Goal: Task Accomplishment & Management: Use online tool/utility

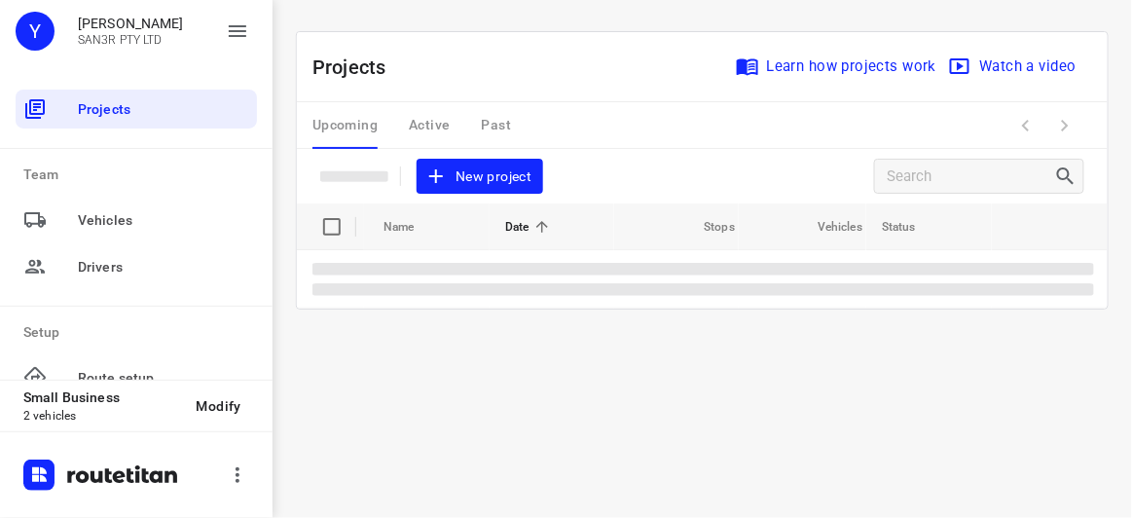
click at [459, 183] on span "New project" at bounding box center [479, 176] width 103 height 24
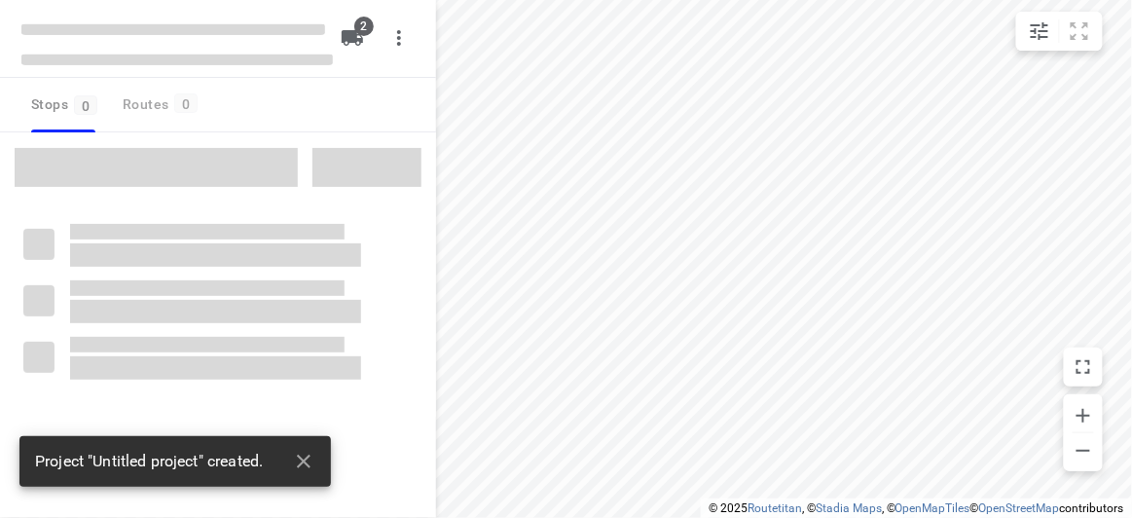
type input "distance"
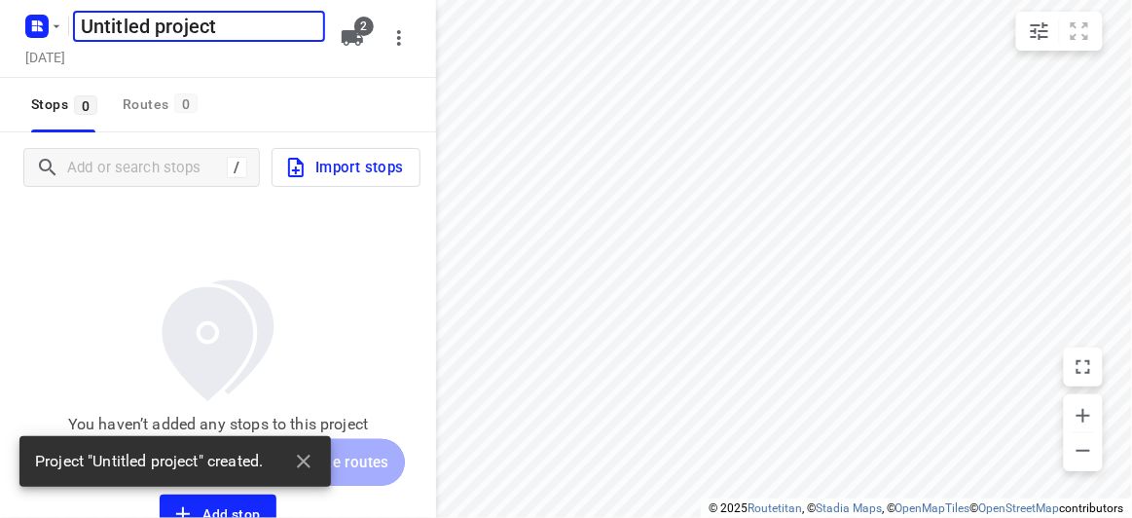
click at [114, 39] on input "Untitled project" at bounding box center [199, 26] width 252 height 31
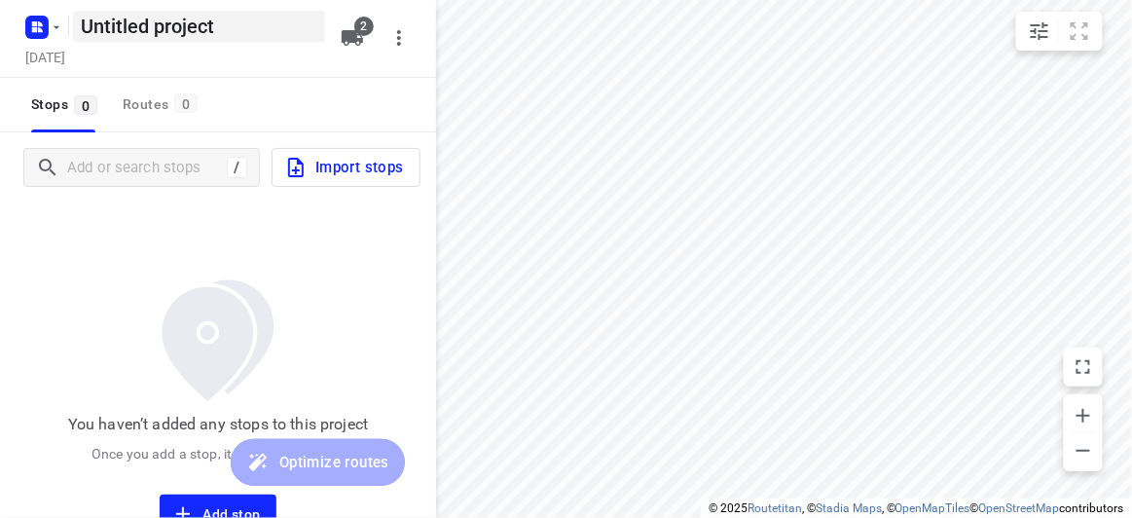
drag, startPoint x: 244, startPoint y: 47, endPoint x: 160, endPoint y: 38, distance: 85.1
click at [45, 36] on div "Untitled project [DATE]" at bounding box center [176, 38] width 311 height 68
click at [173, 40] on h5 "Untitled project" at bounding box center [199, 26] width 252 height 31
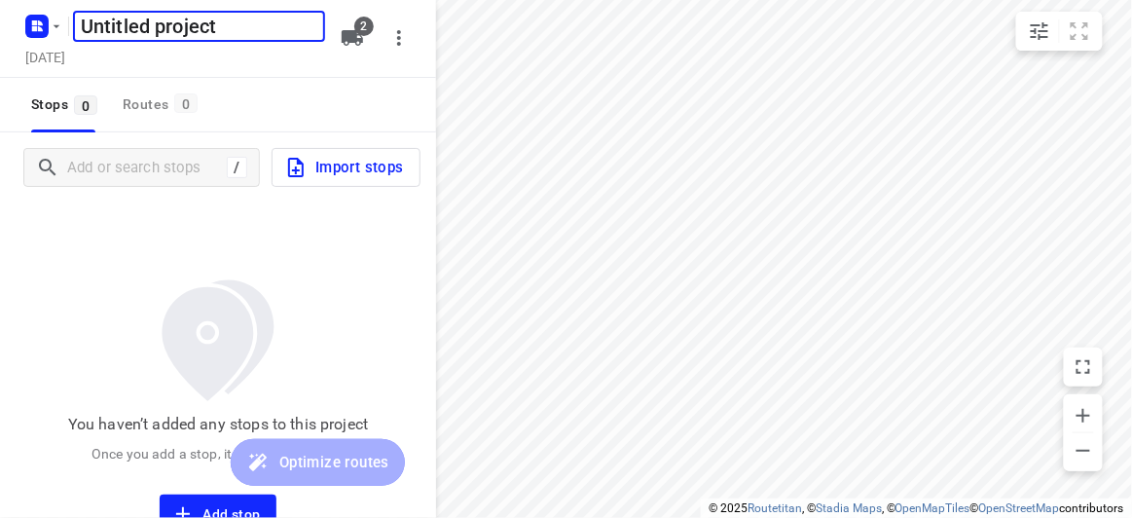
drag, startPoint x: 221, startPoint y: 34, endPoint x: 72, endPoint y: 34, distance: 148.9
click at [73, 34] on input "Untitled project" at bounding box center [199, 26] width 252 height 31
type input "[DATE]"
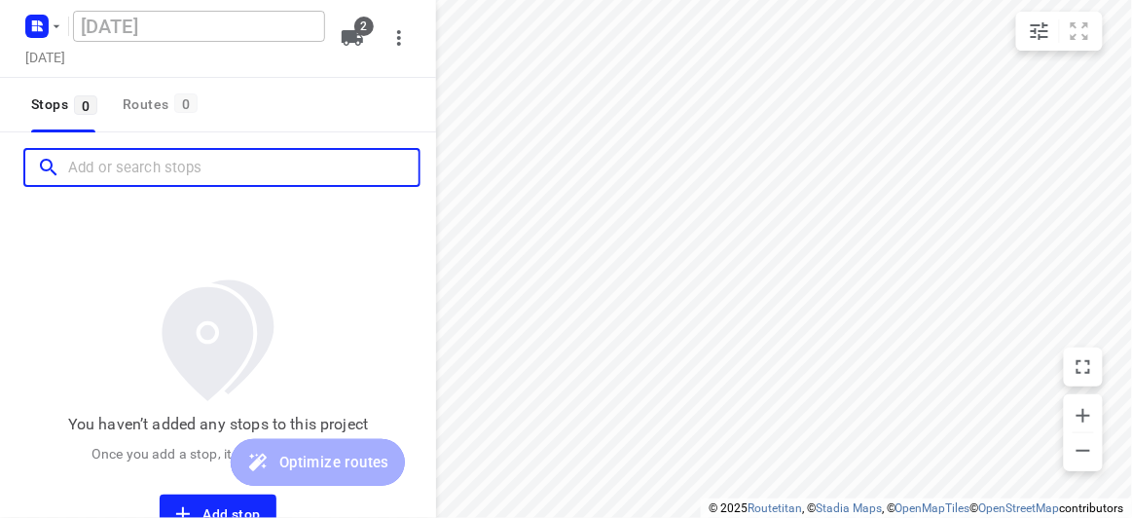
click at [126, 158] on input "Add or search stops" at bounding box center [243, 168] width 350 height 30
paste input "[STREET_ADDRESS][PERSON_NAME]"
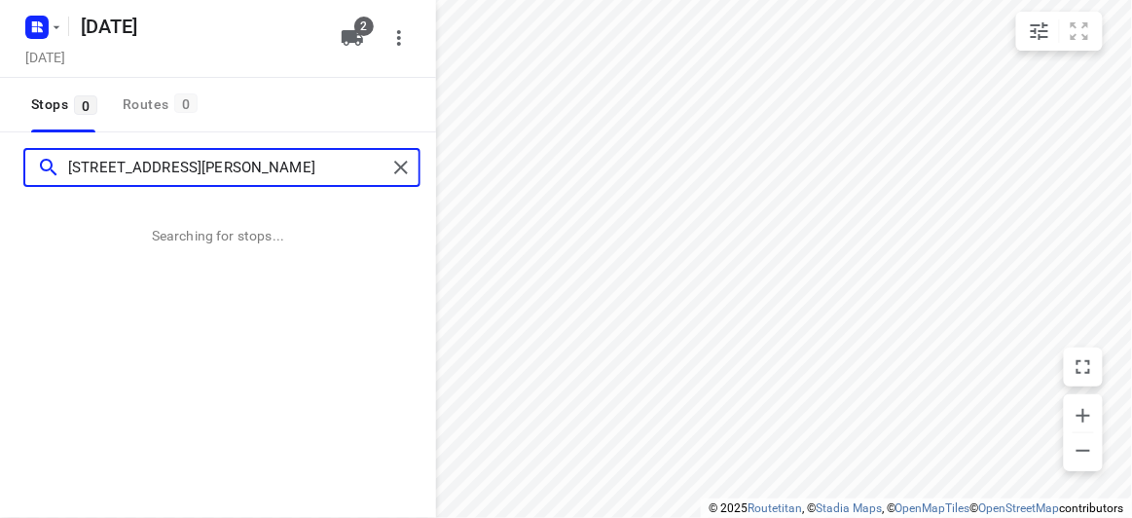
type input "[STREET_ADDRESS][PERSON_NAME]"
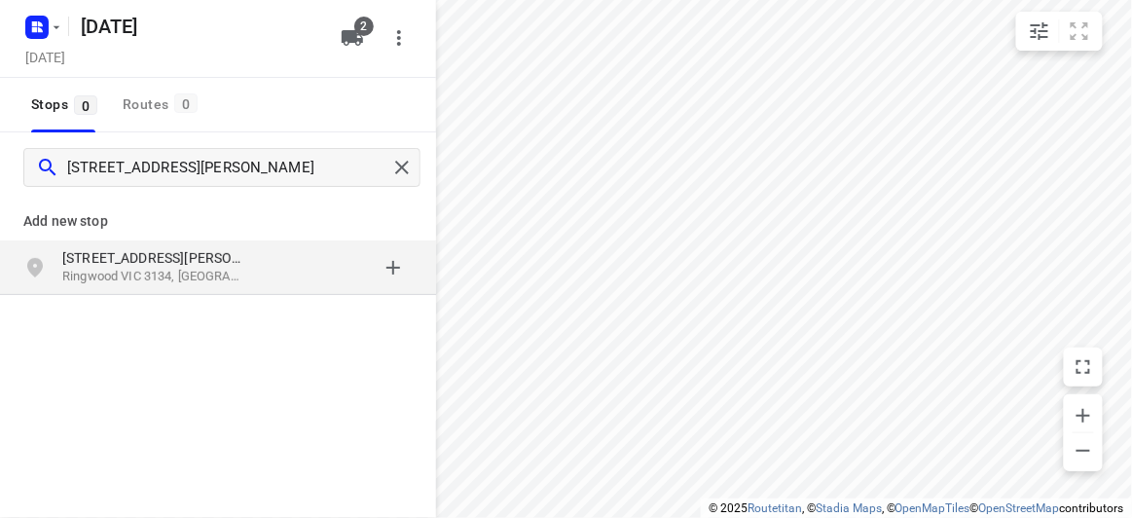
click at [257, 271] on div "[STREET_ADDRESS][PERSON_NAME]" at bounding box center [161, 267] width 199 height 39
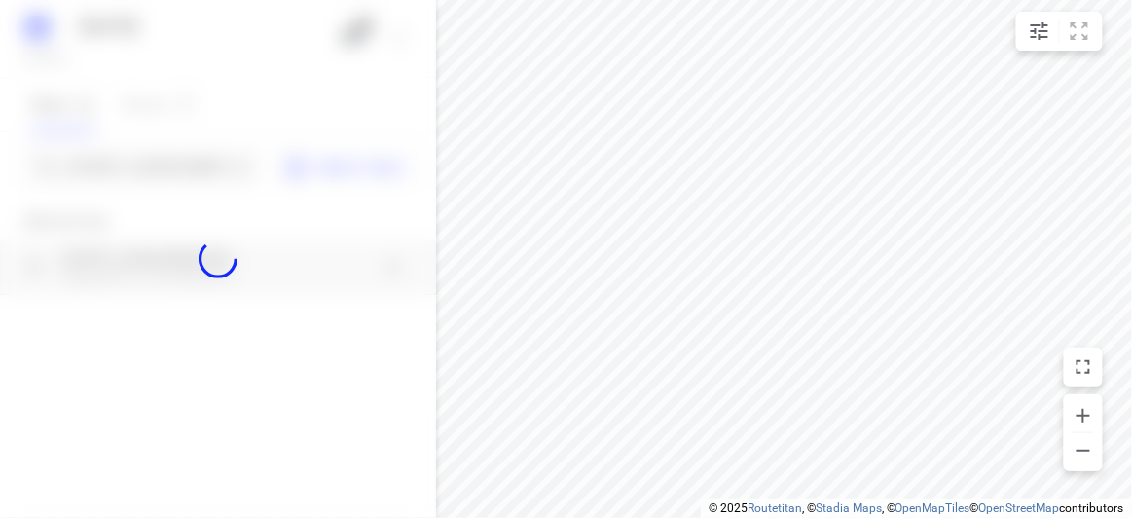
click at [165, 166] on div at bounding box center [218, 259] width 436 height 518
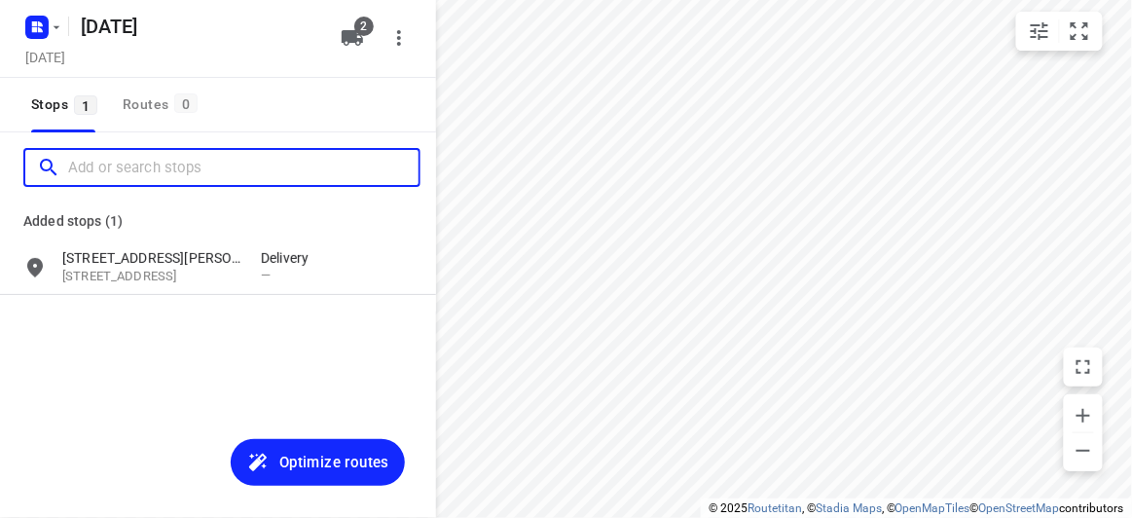
click at [165, 166] on input "Add or search stops" at bounding box center [243, 168] width 350 height 30
paste input "[STREET_ADDRESS][PERSON_NAME]"
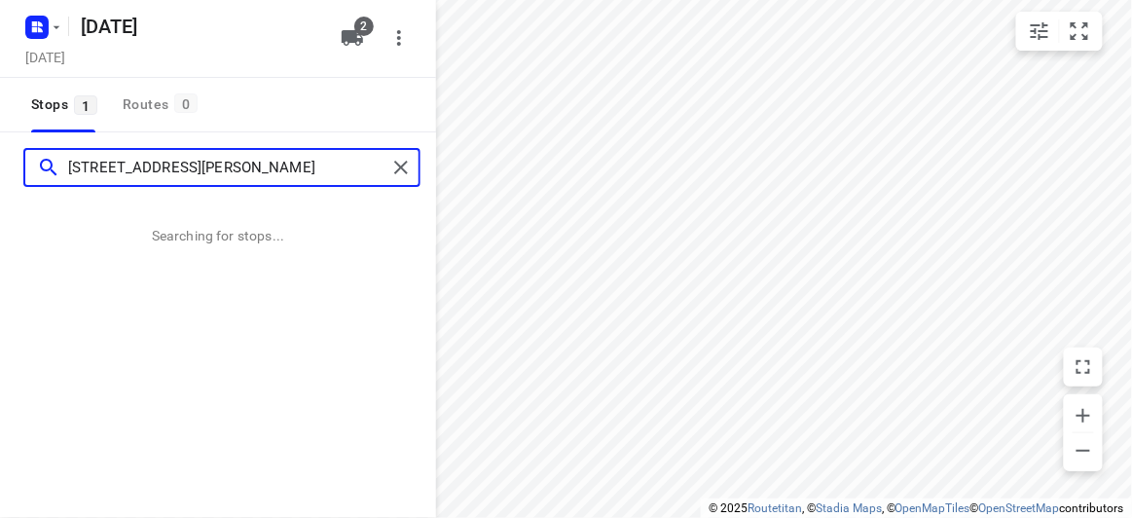
type input "[STREET_ADDRESS][PERSON_NAME]"
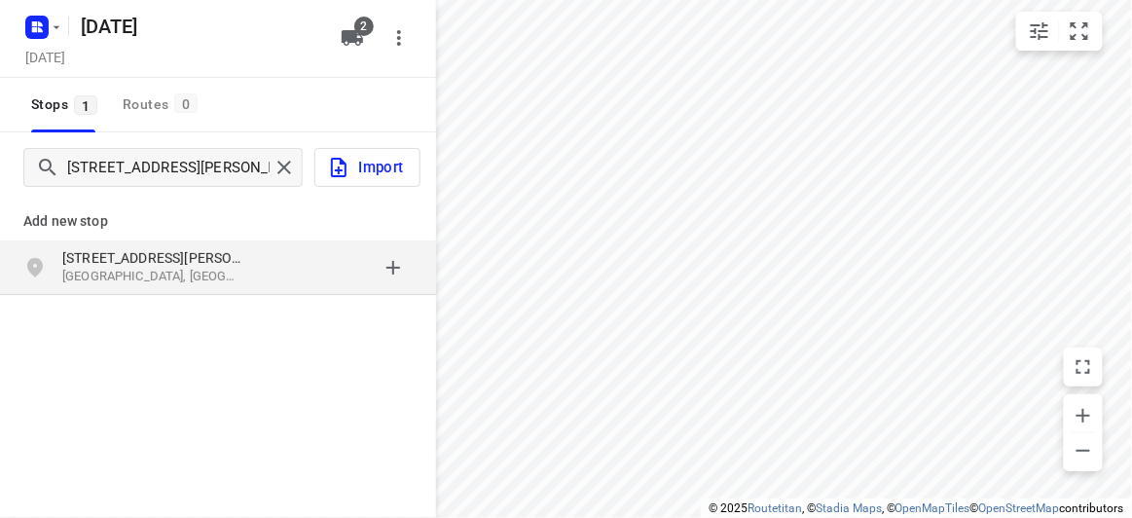
click at [157, 264] on p "[STREET_ADDRESS][PERSON_NAME]" at bounding box center [151, 257] width 179 height 19
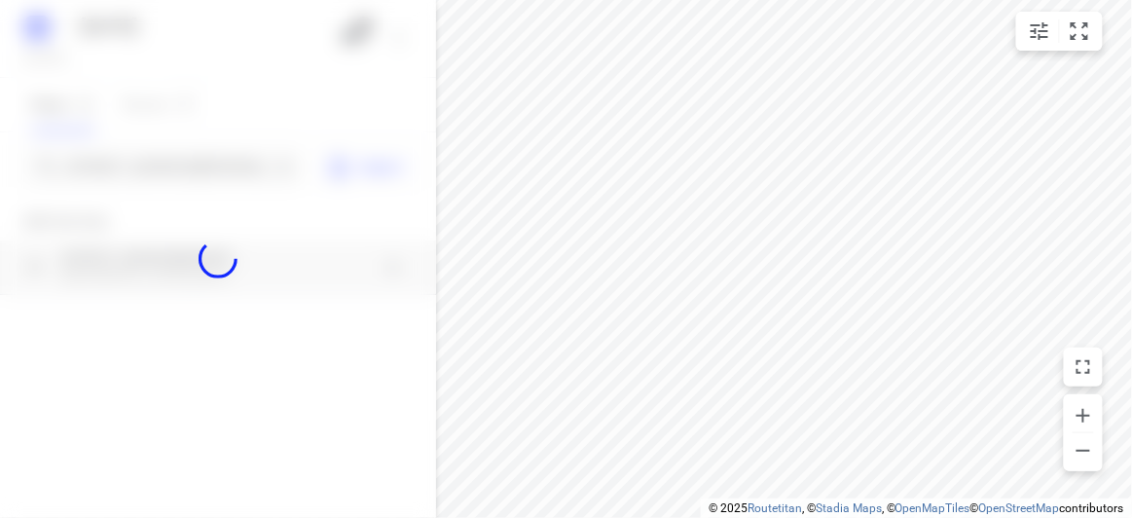
click at [134, 143] on div "[STREET_ADDRESS][PERSON_NAME]" at bounding box center [218, 167] width 436 height 70
click at [140, 164] on div at bounding box center [218, 259] width 436 height 518
paste input "[STREET_ADDRESS]"
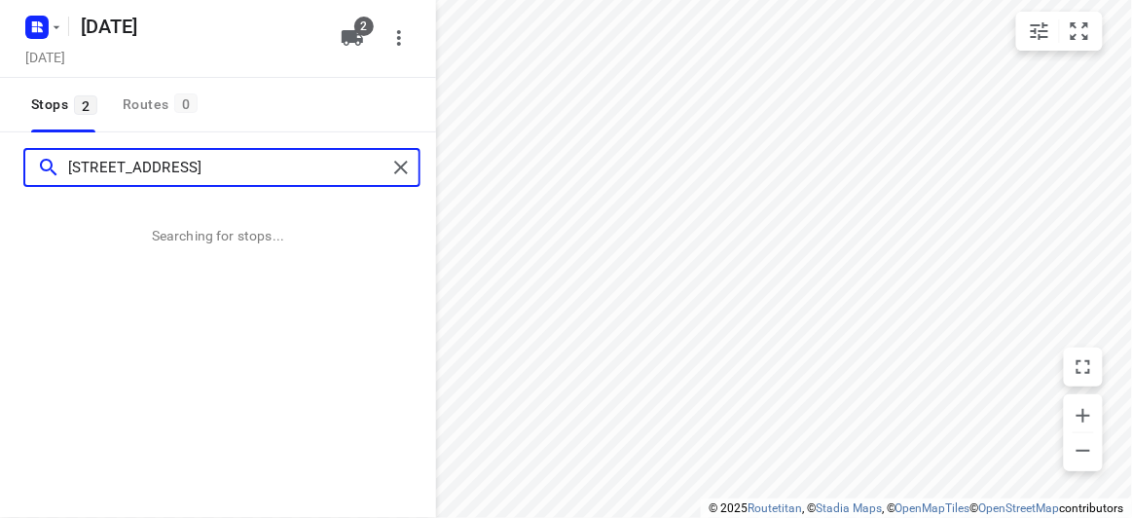
type input "[STREET_ADDRESS]"
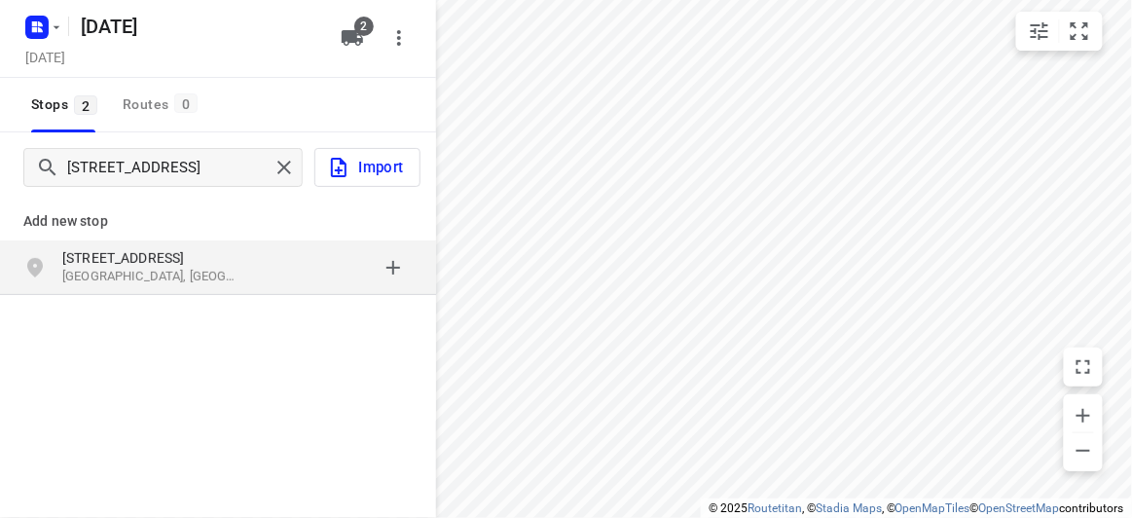
drag, startPoint x: 311, startPoint y: 294, endPoint x: 285, endPoint y: 287, distance: 27.1
click at [306, 293] on div "[STREET_ADDRESS]" at bounding box center [218, 267] width 436 height 54
click at [237, 271] on p "[GEOGRAPHIC_DATA], [GEOGRAPHIC_DATA]" at bounding box center [151, 277] width 179 height 18
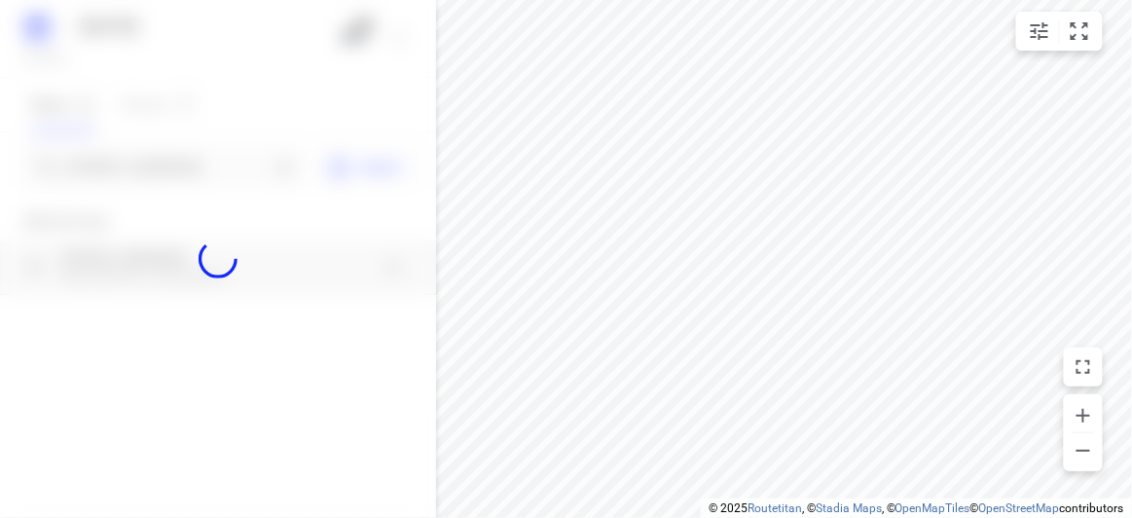
click at [188, 183] on div at bounding box center [218, 259] width 436 height 518
click at [190, 172] on div at bounding box center [218, 259] width 436 height 518
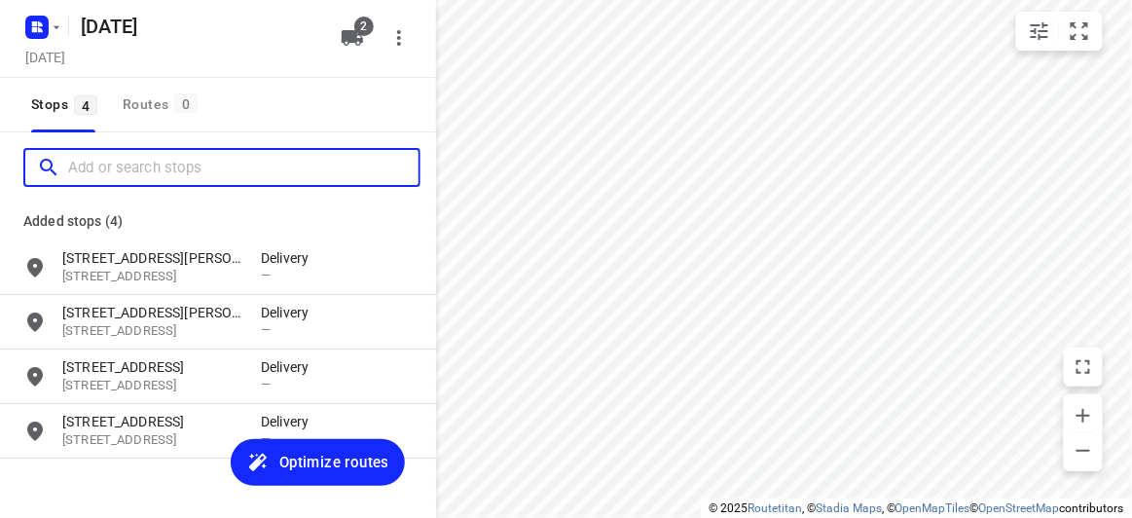
paste input "[STREET_ADDRESS]"
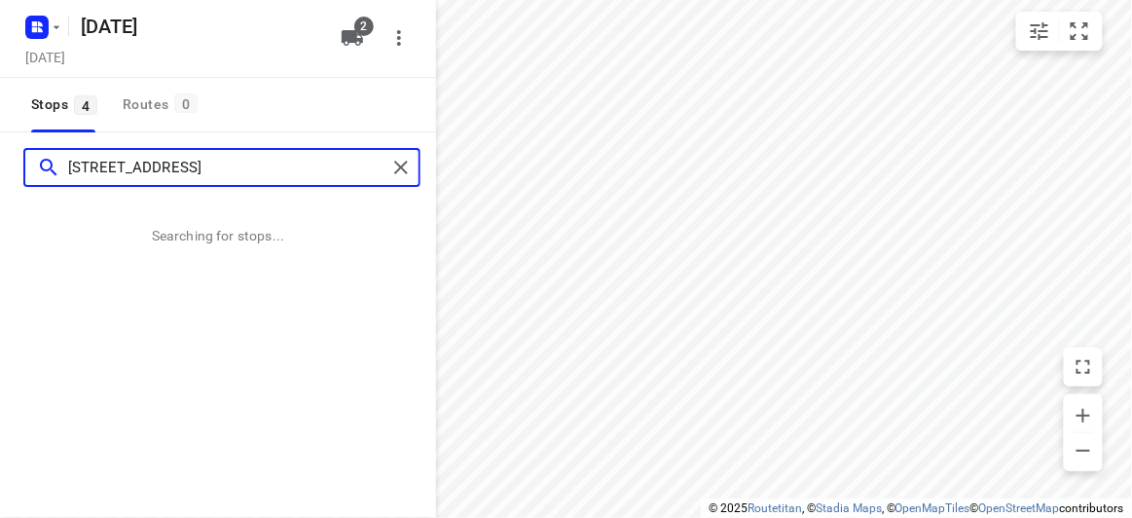
type input "[STREET_ADDRESS]"
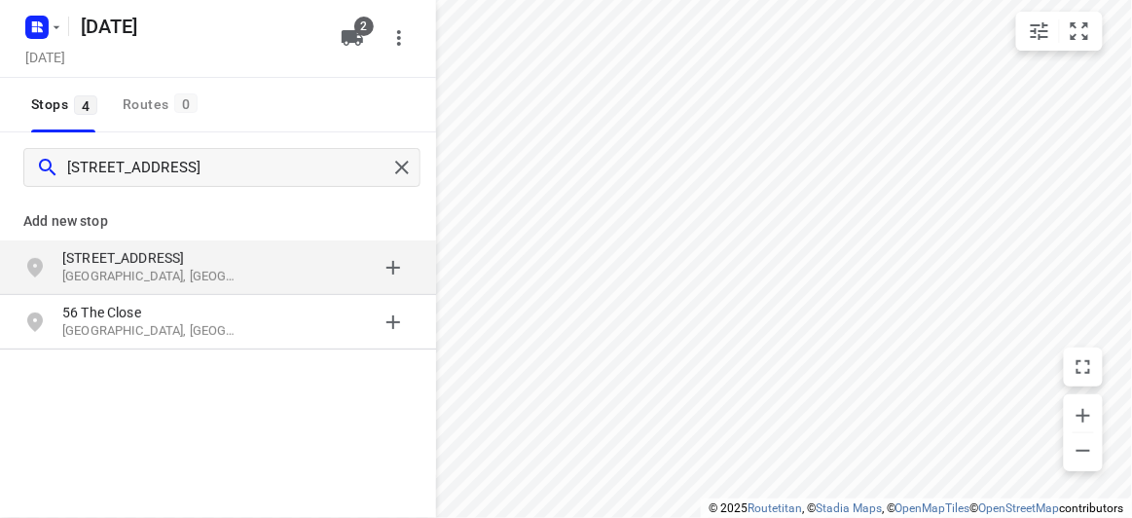
click at [189, 264] on p "[STREET_ADDRESS]" at bounding box center [151, 257] width 179 height 19
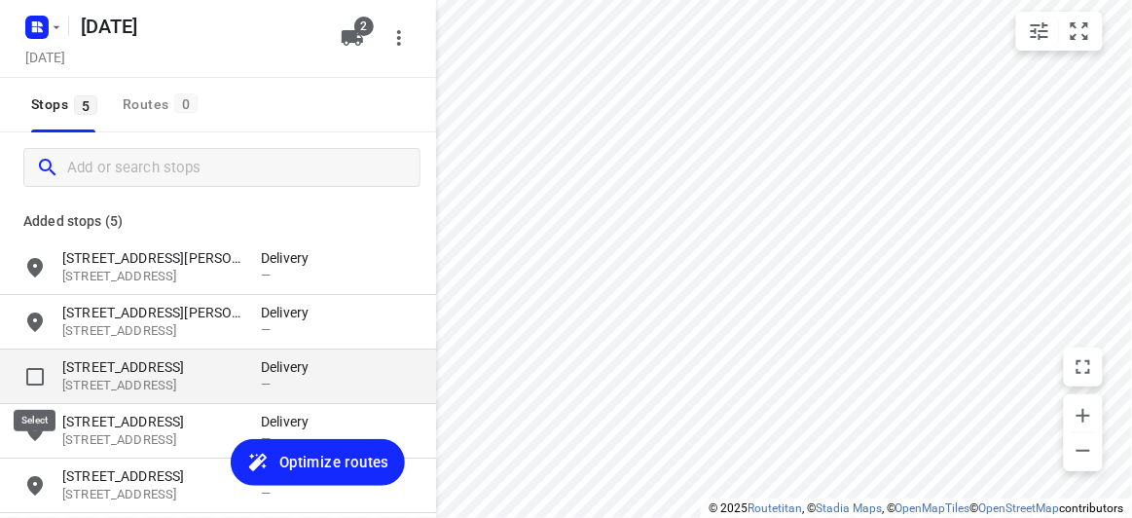
click at [43, 385] on input "grid" at bounding box center [35, 376] width 39 height 39
checkbox input "true"
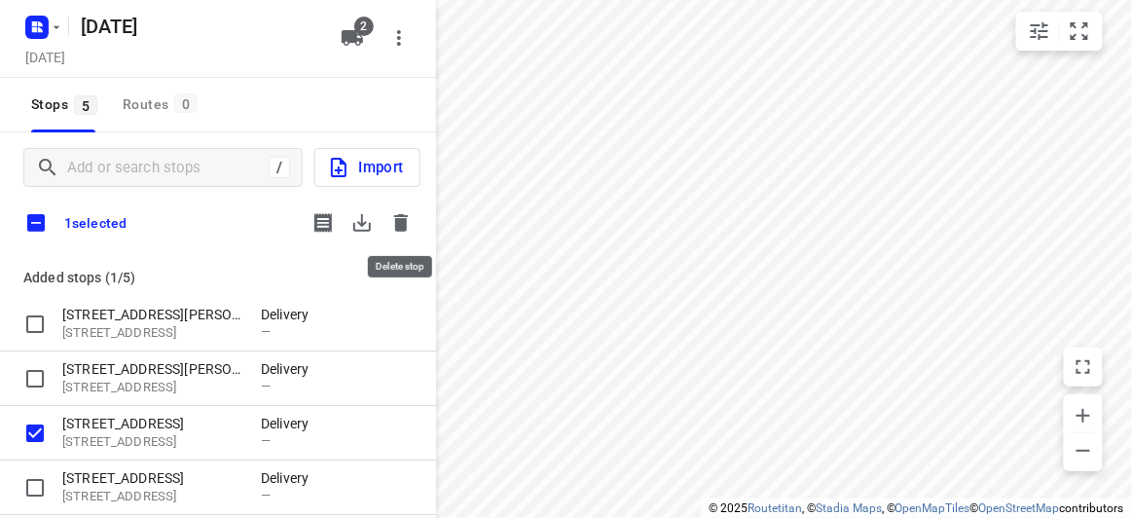
click at [398, 227] on icon "button" at bounding box center [401, 223] width 14 height 18
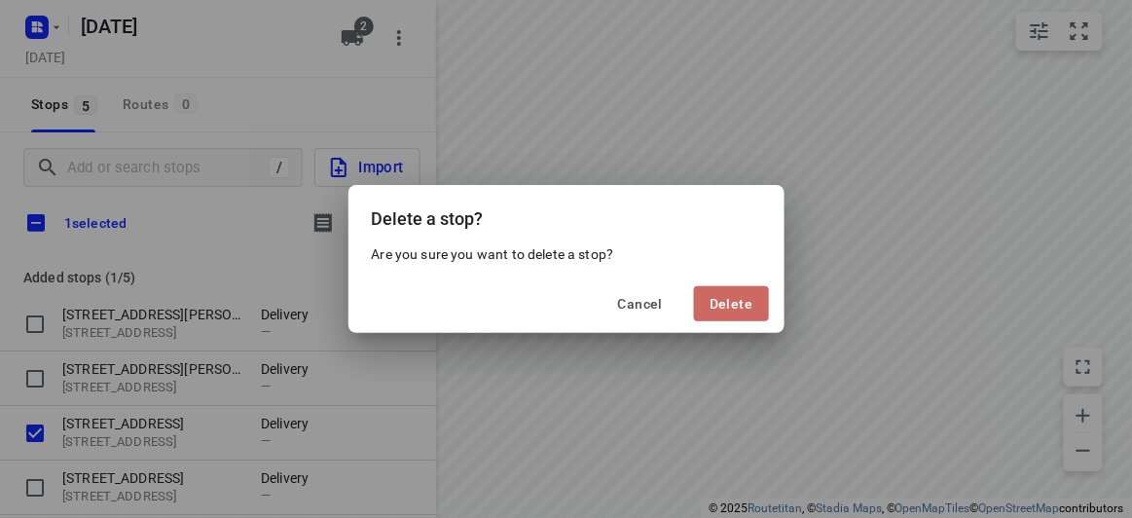
click at [747, 306] on span "Delete" at bounding box center [730, 304] width 43 height 16
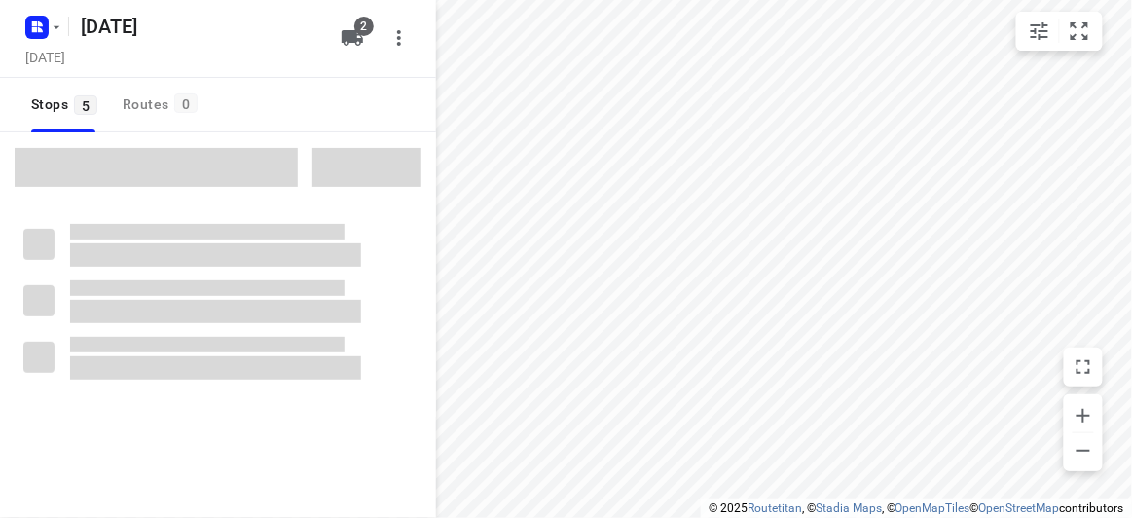
click at [140, 164] on span at bounding box center [156, 167] width 283 height 39
drag, startPoint x: 140, startPoint y: 164, endPoint x: 137, endPoint y: 177, distance: 13.0
click at [140, 165] on span at bounding box center [156, 167] width 283 height 39
click at [94, 161] on span at bounding box center [156, 167] width 283 height 39
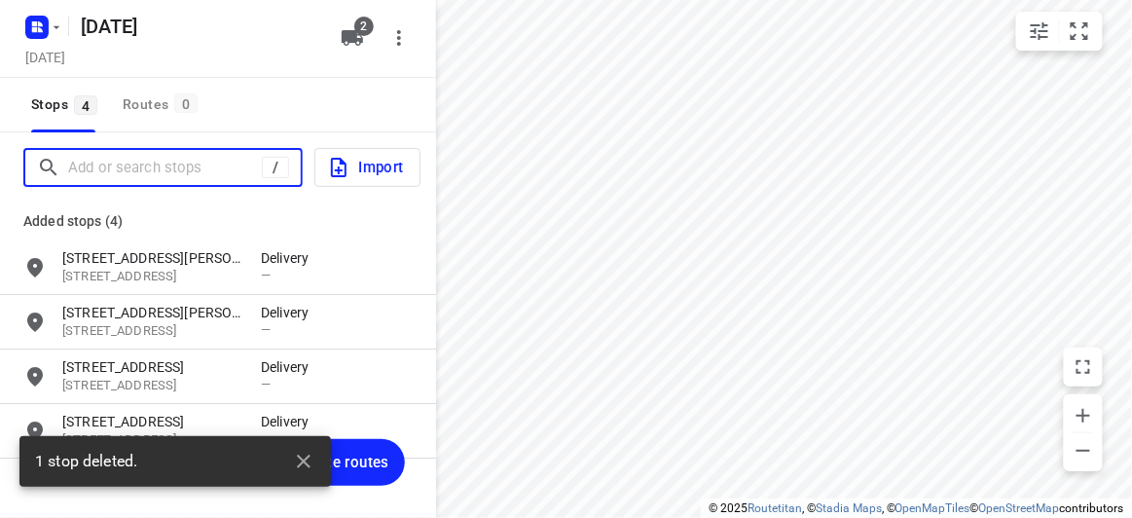
click at [151, 168] on input "Add or search stops" at bounding box center [165, 168] width 194 height 30
paste input "[STREET_ADDRESS][PERSON_NAME][PERSON_NAME]"
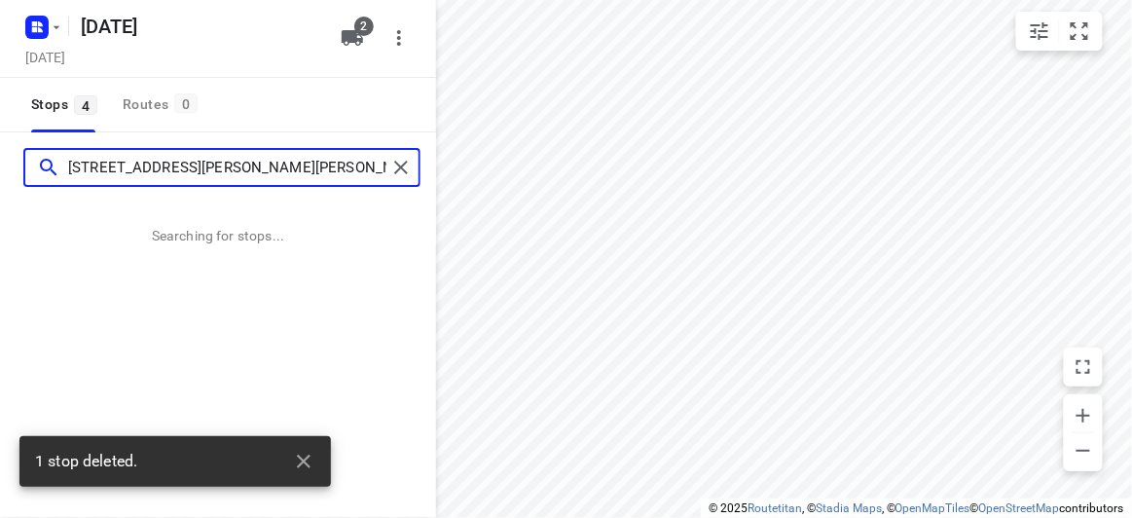
type input "[STREET_ADDRESS][PERSON_NAME][PERSON_NAME]"
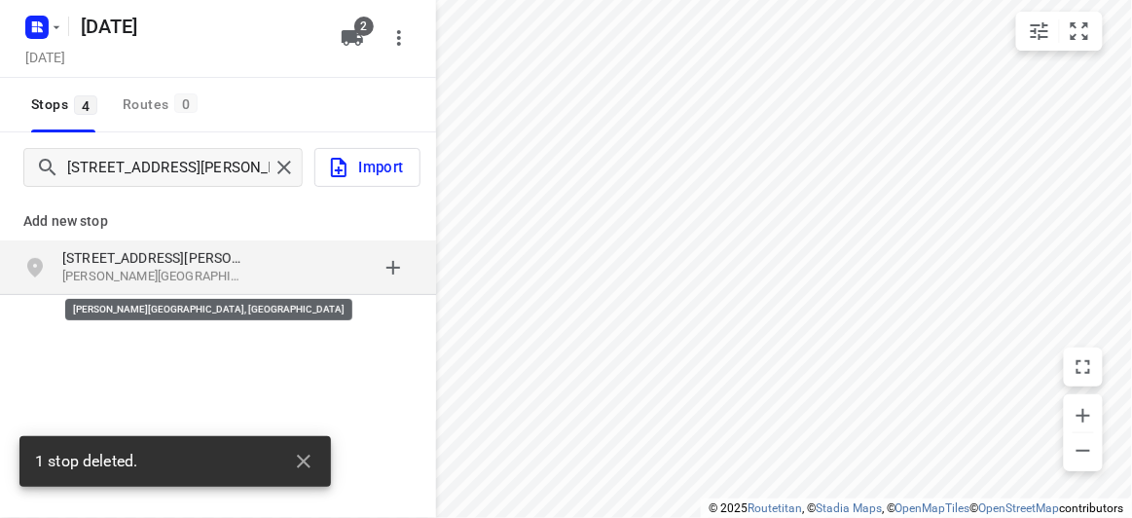
click at [134, 269] on p "[PERSON_NAME][GEOGRAPHIC_DATA], [GEOGRAPHIC_DATA]" at bounding box center [151, 277] width 179 height 18
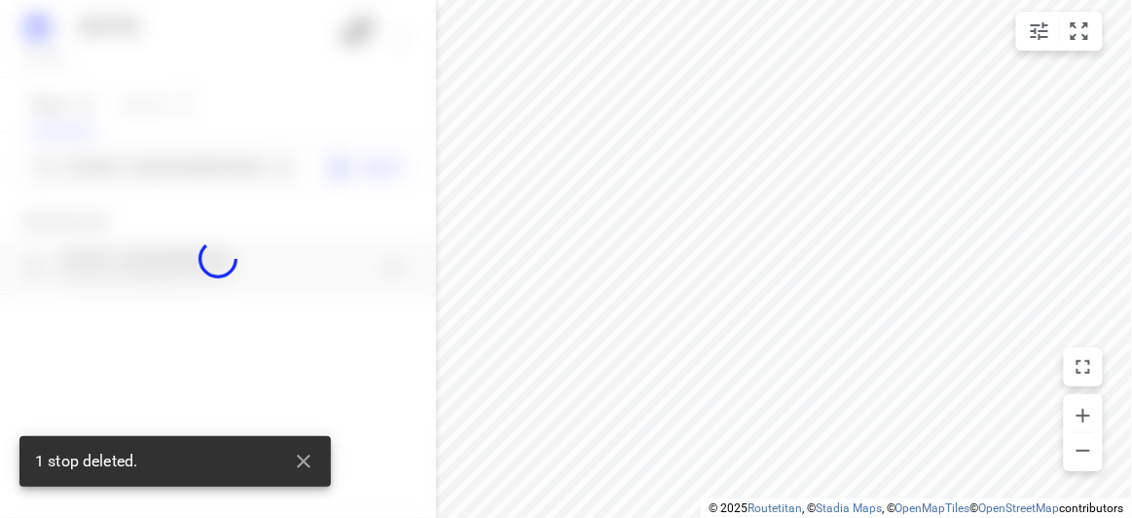
click at [139, 174] on div at bounding box center [218, 259] width 436 height 518
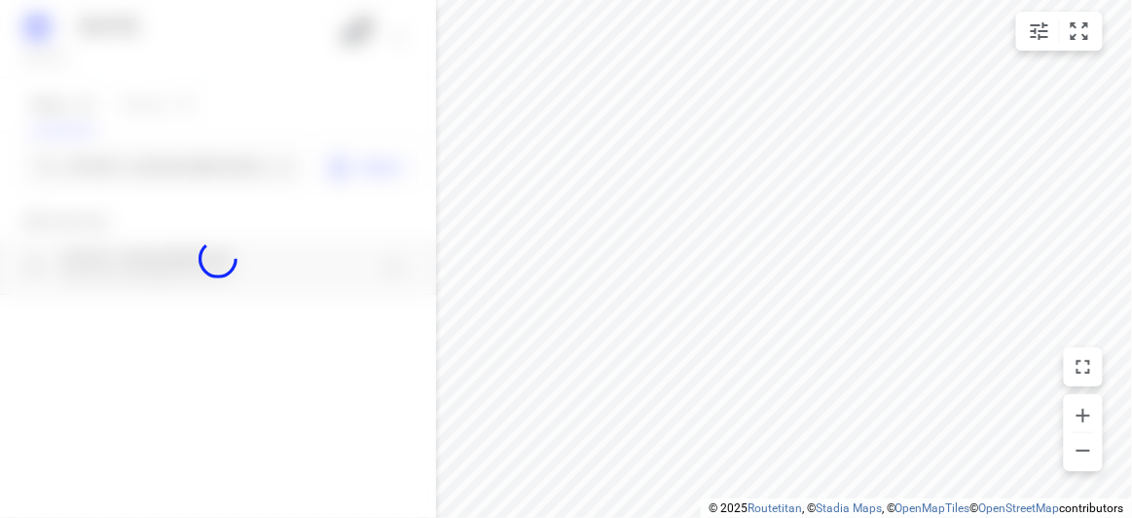
click at [139, 174] on div at bounding box center [218, 259] width 436 height 518
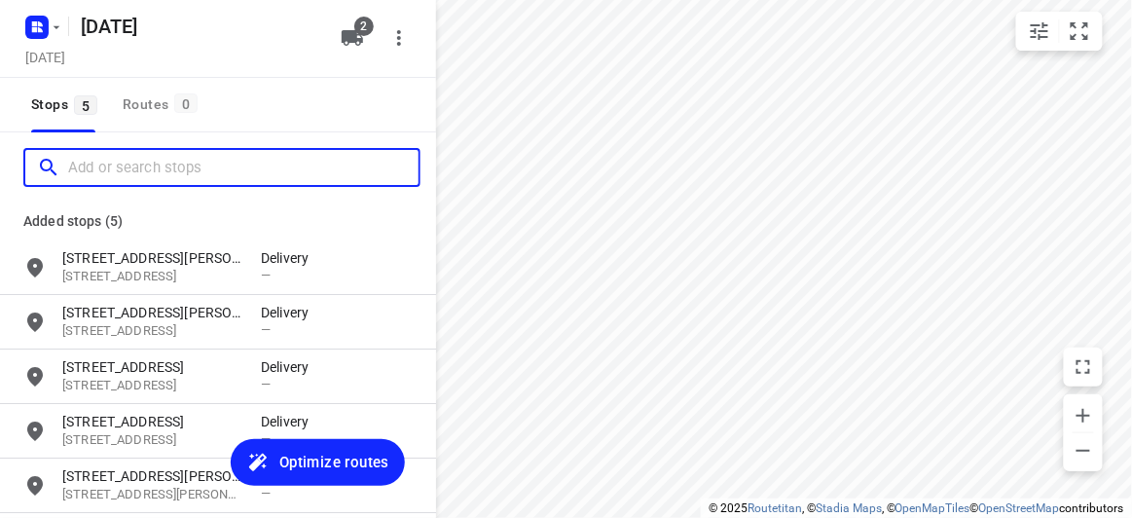
paste input "[STREET_ADDRESS]"
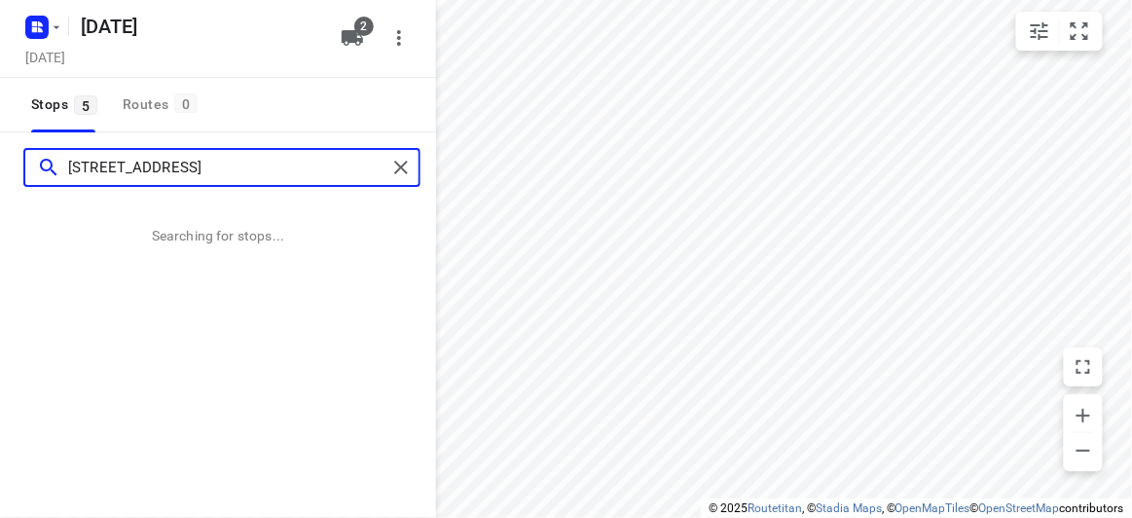
type input "[STREET_ADDRESS]"
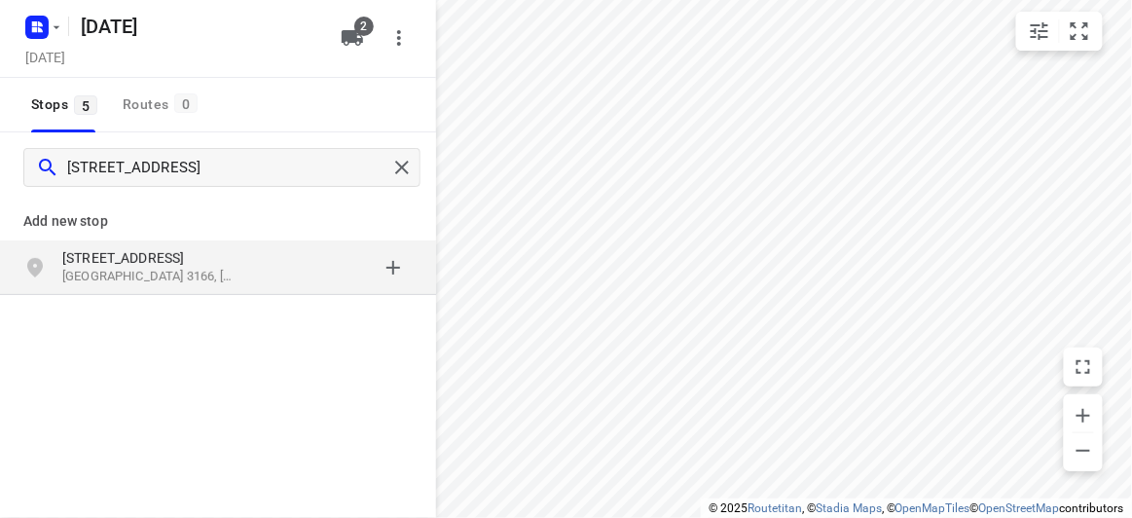
click at [228, 248] on p "[STREET_ADDRESS]" at bounding box center [151, 257] width 179 height 19
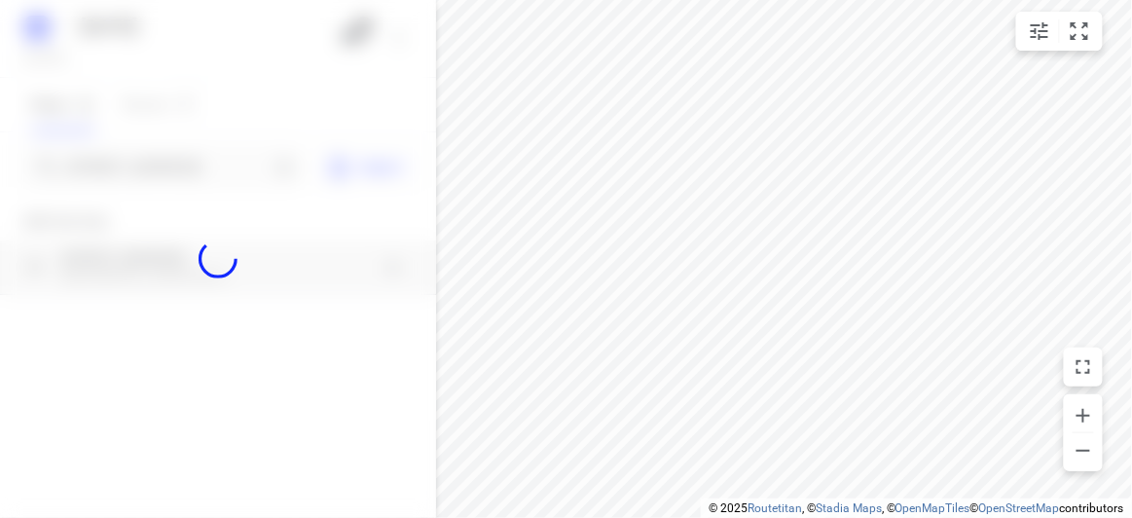
click at [174, 142] on div at bounding box center [218, 259] width 436 height 518
click at [171, 159] on div at bounding box center [218, 259] width 436 height 518
click at [172, 163] on div at bounding box center [218, 259] width 436 height 518
paste input "11 range view court. [PERSON_NAME][GEOGRAPHIC_DATA] 3150"
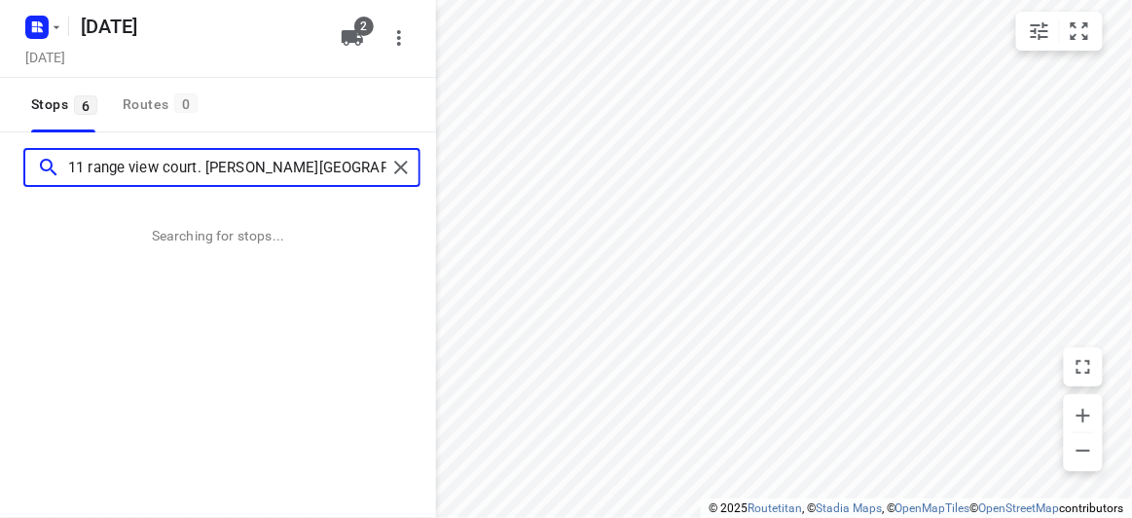
type input "11 range view court. [PERSON_NAME][GEOGRAPHIC_DATA] 3150"
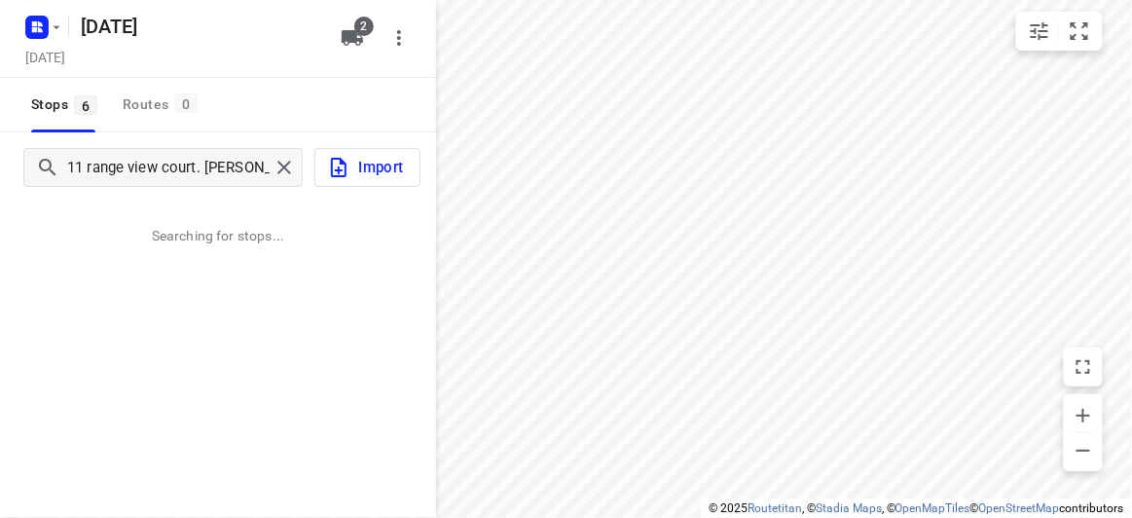
click at [187, 256] on div "11 range view court. [PERSON_NAME][GEOGRAPHIC_DATA] 3150 Import Searching for s…" at bounding box center [218, 391] width 436 height 518
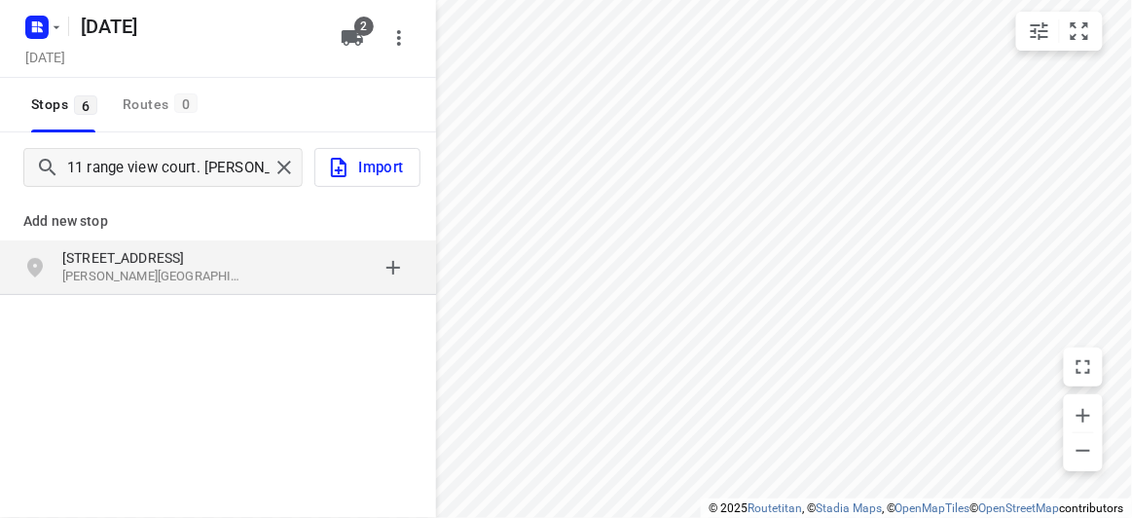
click at [188, 264] on p "[STREET_ADDRESS]" at bounding box center [151, 257] width 179 height 19
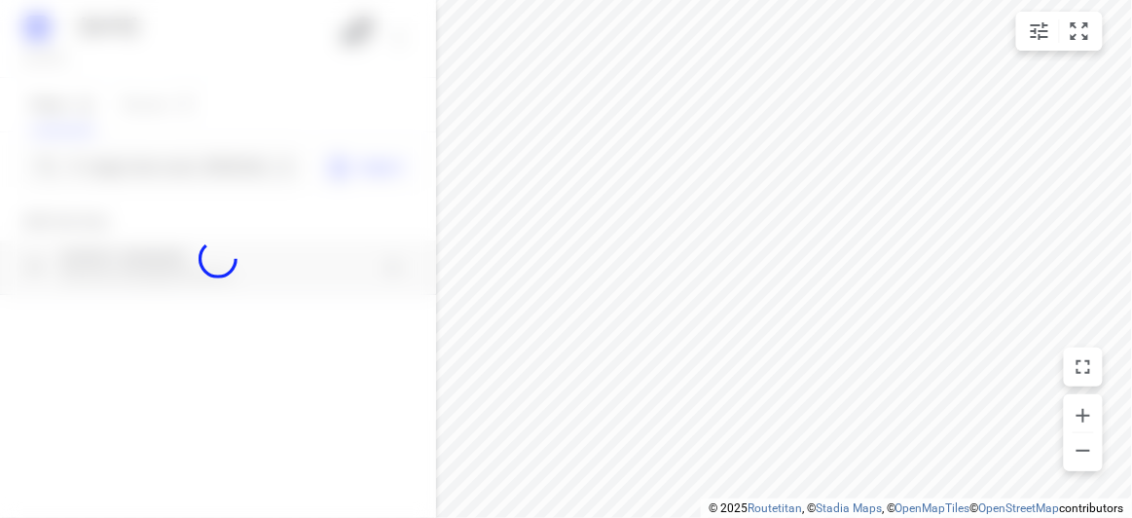
click at [155, 165] on div at bounding box center [218, 259] width 436 height 518
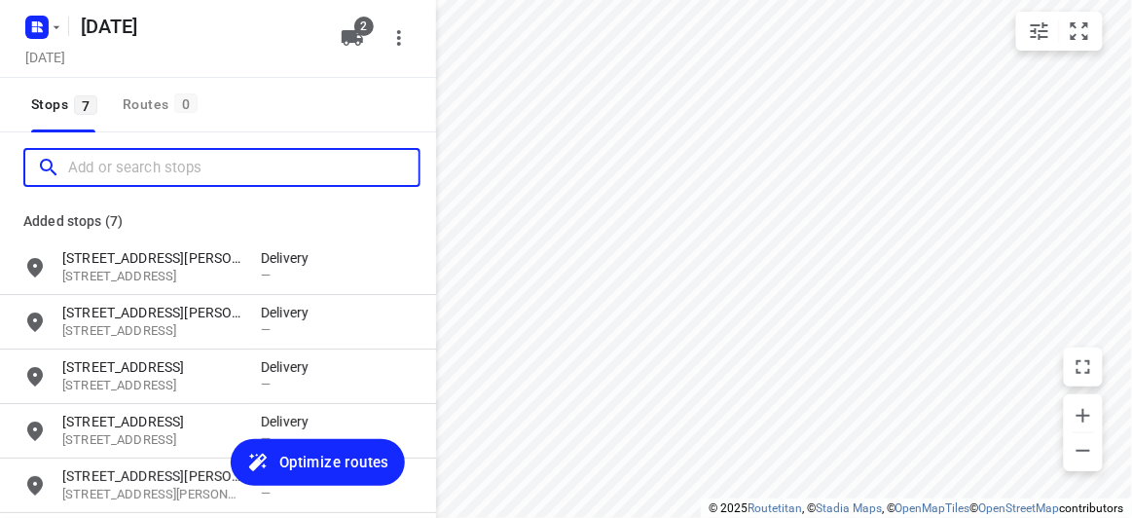
click at [155, 165] on input "Add or search stops" at bounding box center [243, 168] width 350 height 30
paste input "[STREET_ADDRESS][PERSON_NAME]"
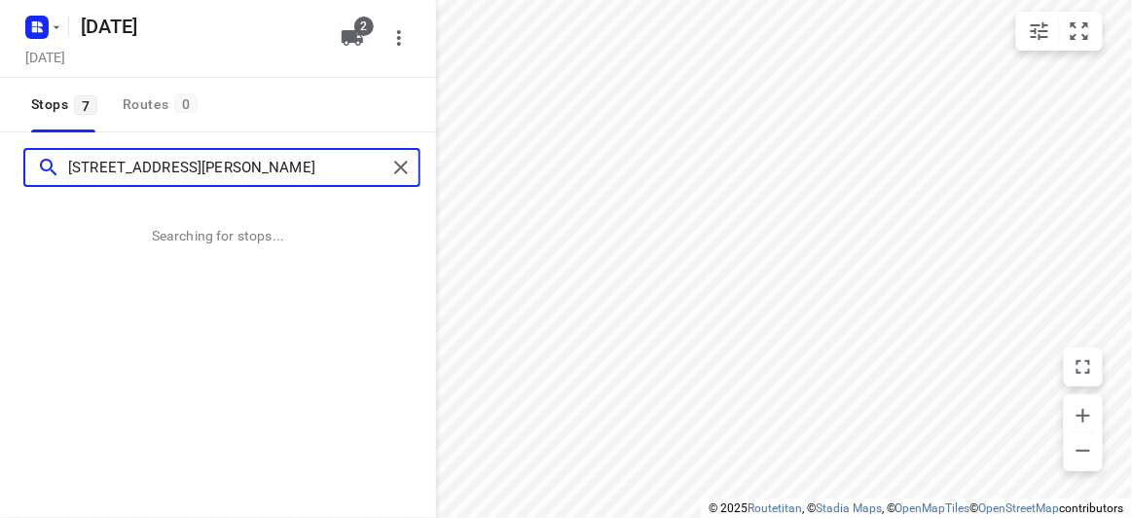
type input "[STREET_ADDRESS][PERSON_NAME]"
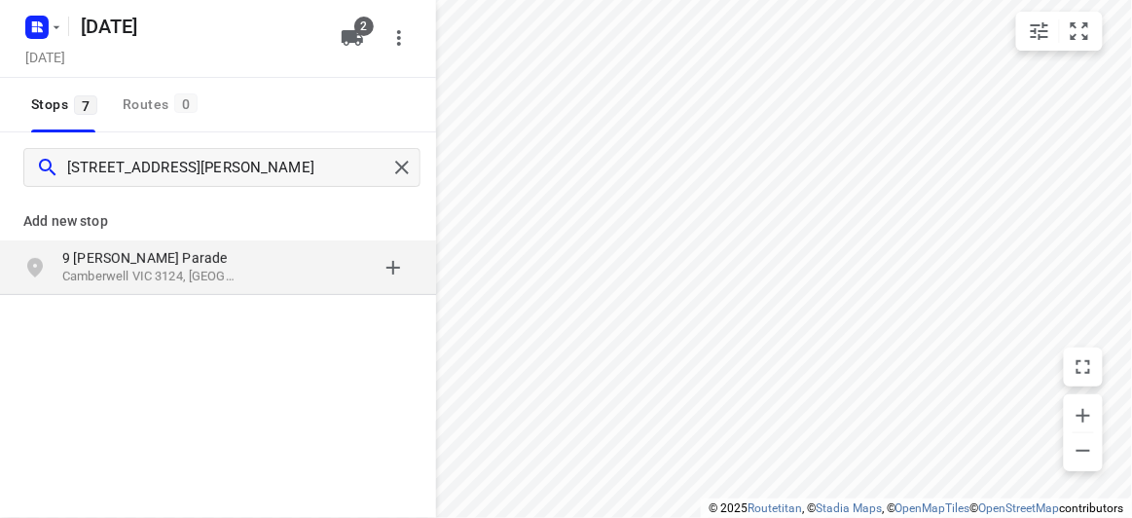
click at [213, 272] on p "Camberwell VIC 3124, [GEOGRAPHIC_DATA]" at bounding box center [151, 277] width 179 height 18
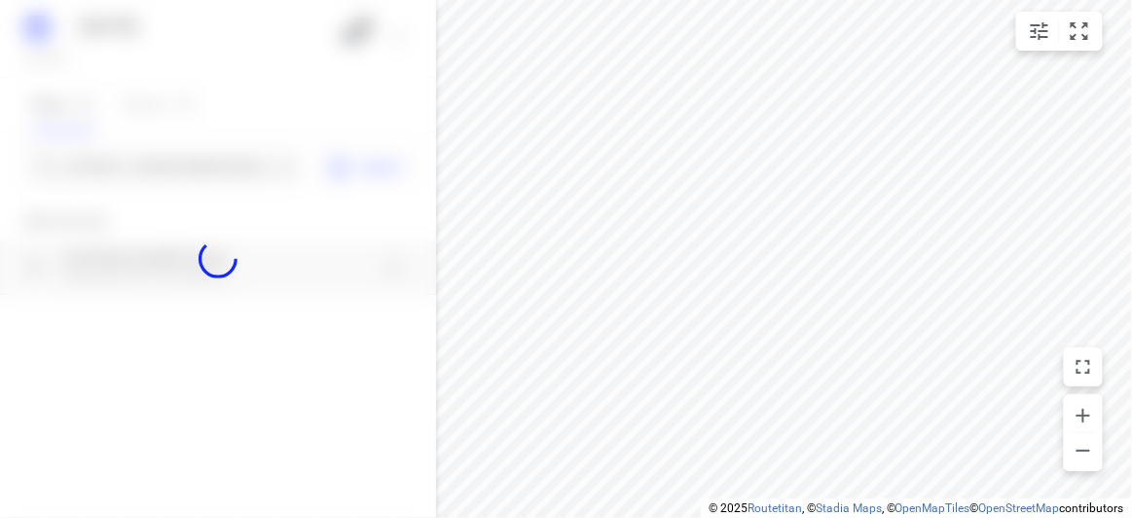
click at [136, 163] on div at bounding box center [218, 259] width 436 height 518
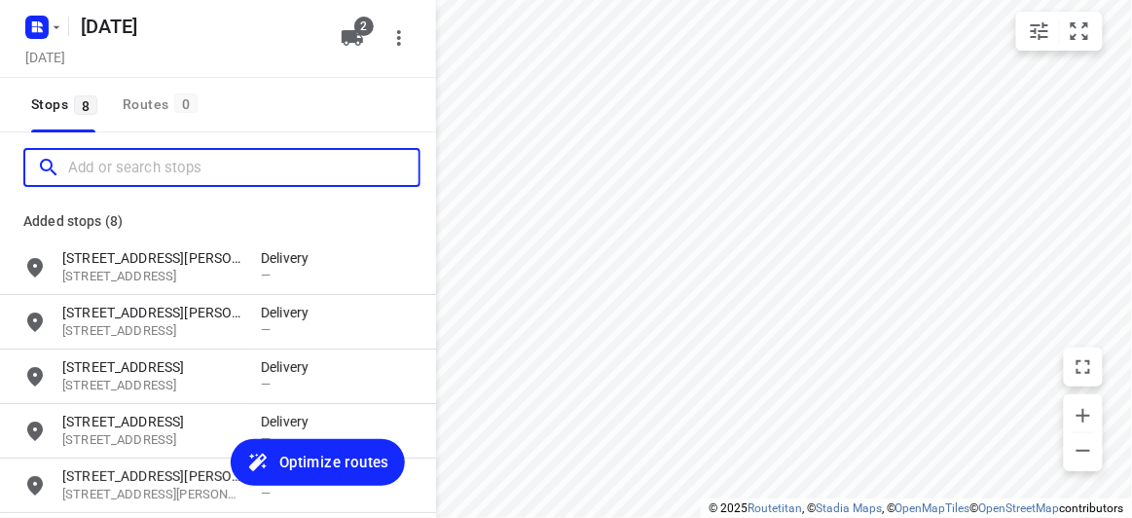
click at [136, 163] on input "Add or search stops" at bounding box center [243, 168] width 350 height 30
paste input "[STREET_ADDRESS]"
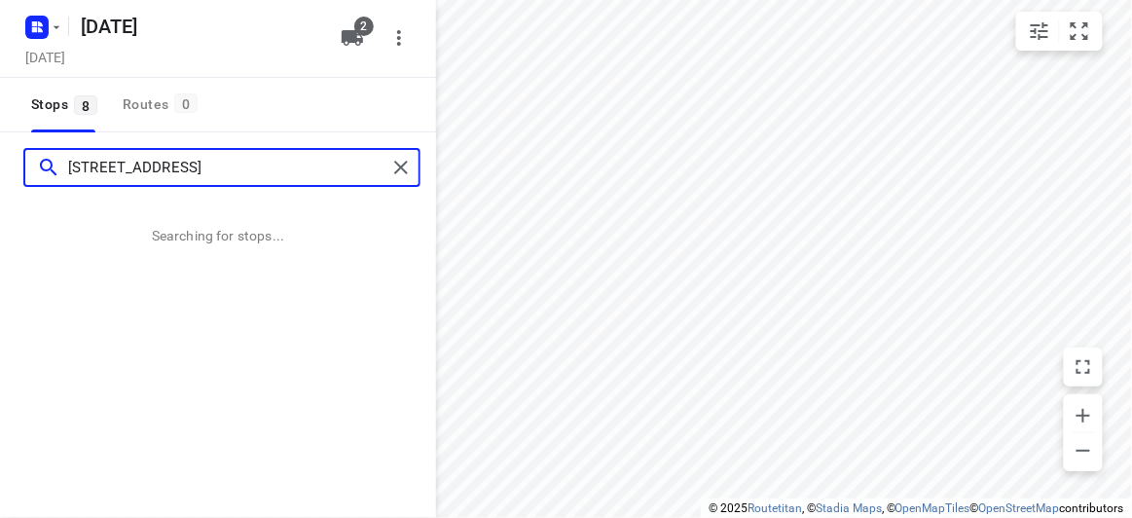
type input "[STREET_ADDRESS]"
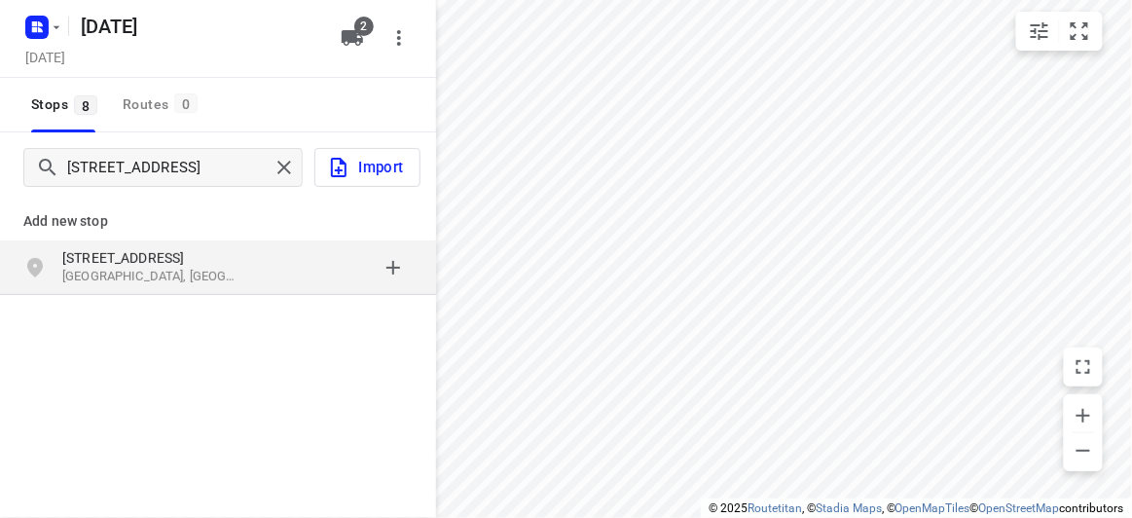
click at [195, 223] on p "Add new stop" at bounding box center [217, 220] width 389 height 23
click at [185, 289] on div "[STREET_ADDRESS]" at bounding box center [218, 267] width 436 height 54
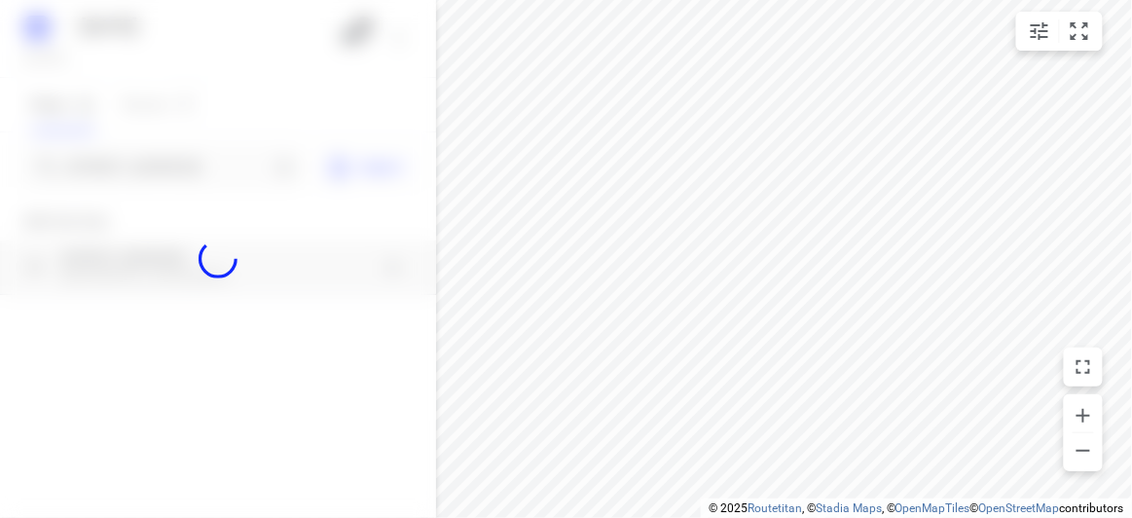
click at [155, 184] on div at bounding box center [218, 259] width 436 height 518
click at [155, 184] on div "[DATE], Aug 12 2 Stops 8 Routes 0 [STREET_ADDRESS] Import Add new stop [STREET_…" at bounding box center [218, 259] width 436 height 518
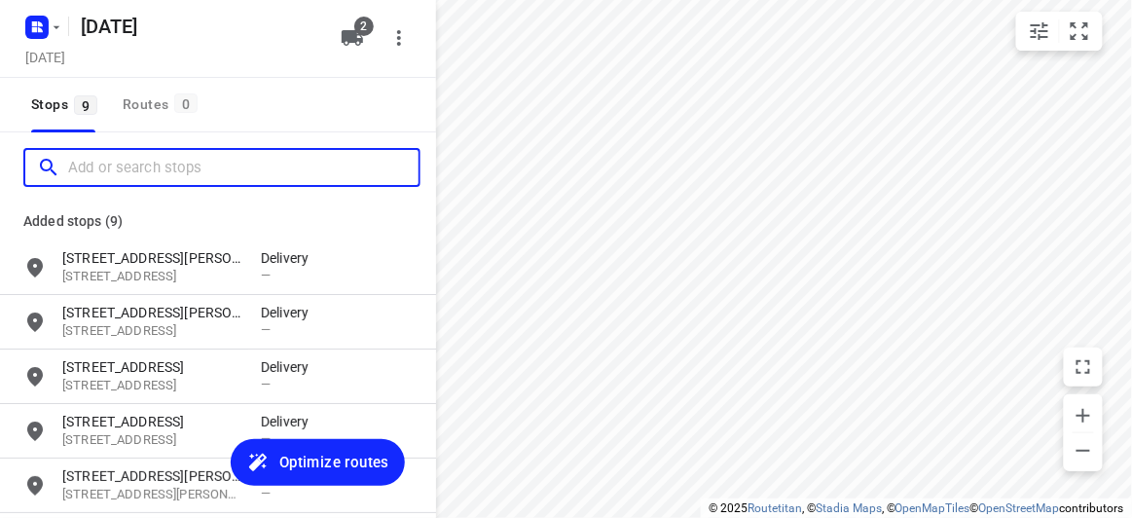
paste input "/[STREET_ADDRESS]"
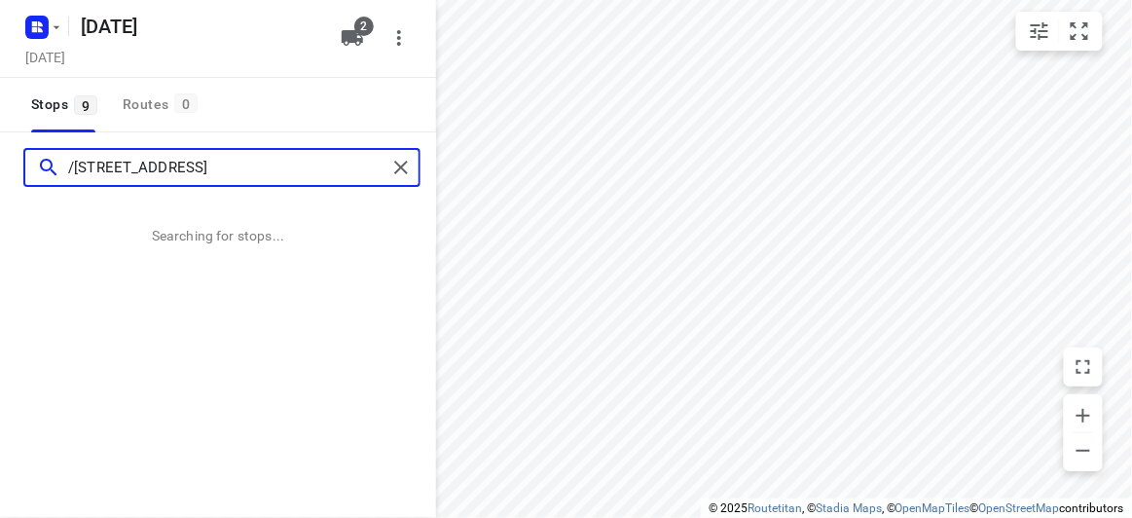
type input "/[STREET_ADDRESS]"
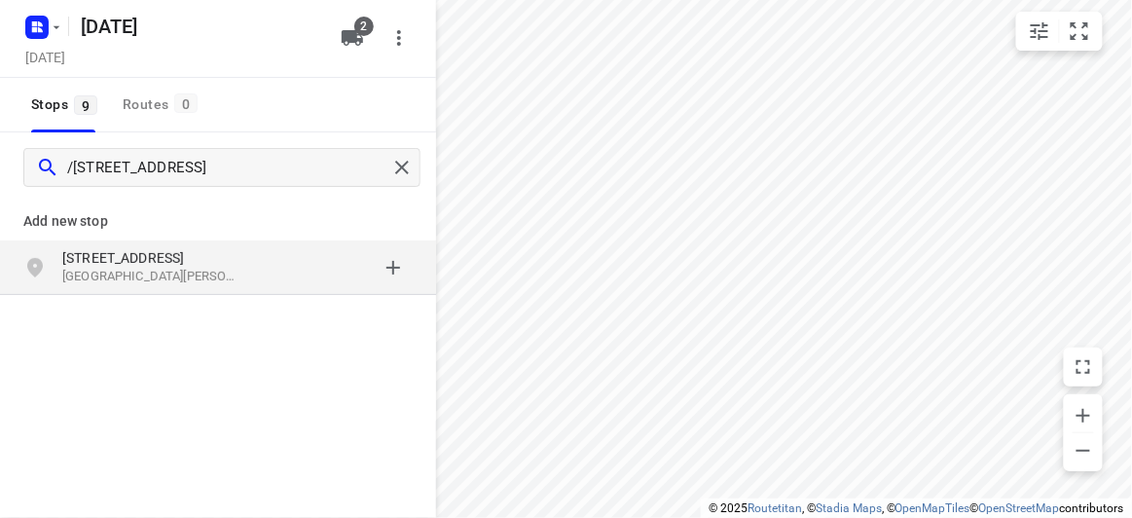
click at [190, 231] on p "Add new stop" at bounding box center [217, 220] width 389 height 23
click at [197, 253] on p "[STREET_ADDRESS]" at bounding box center [151, 257] width 179 height 19
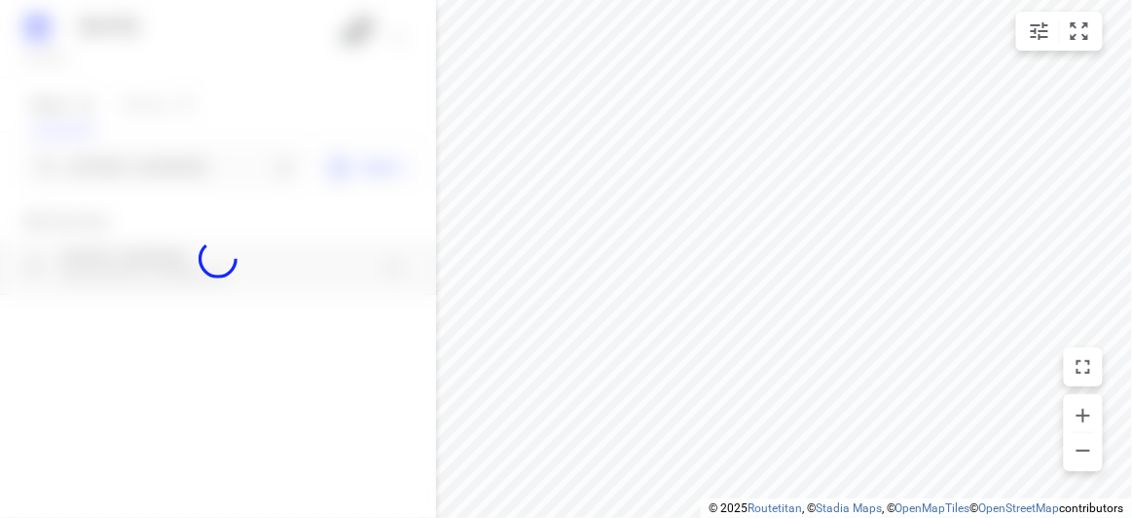
click at [138, 162] on div at bounding box center [218, 259] width 436 height 518
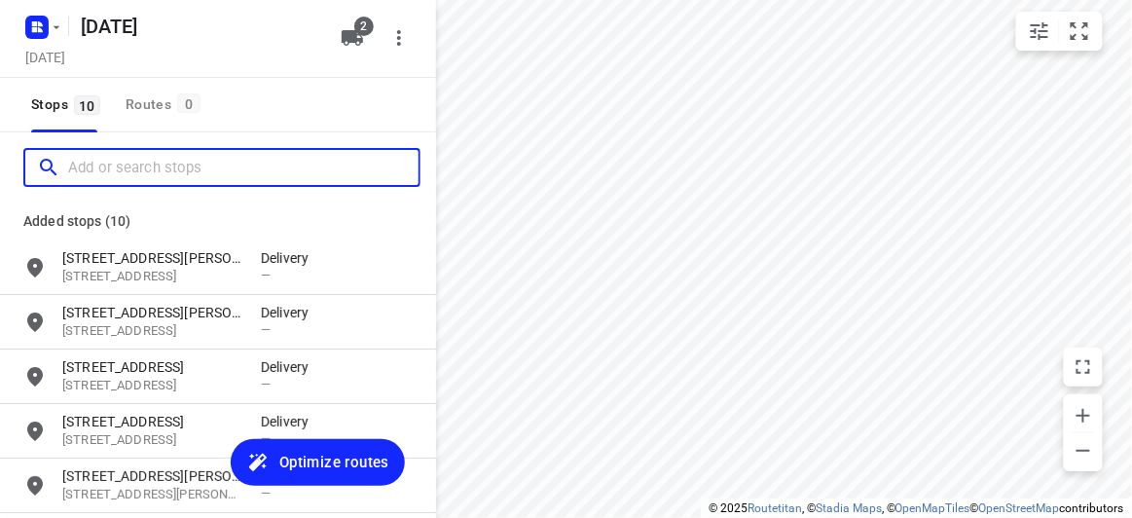
paste input "[STREET_ADDRESS][PERSON_NAME]"
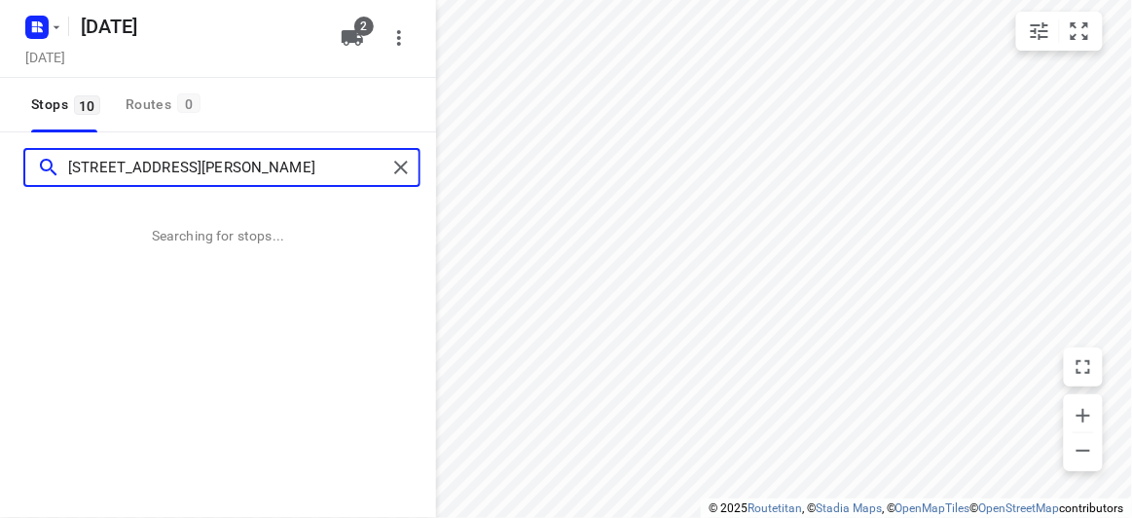
type input "[STREET_ADDRESS][PERSON_NAME]"
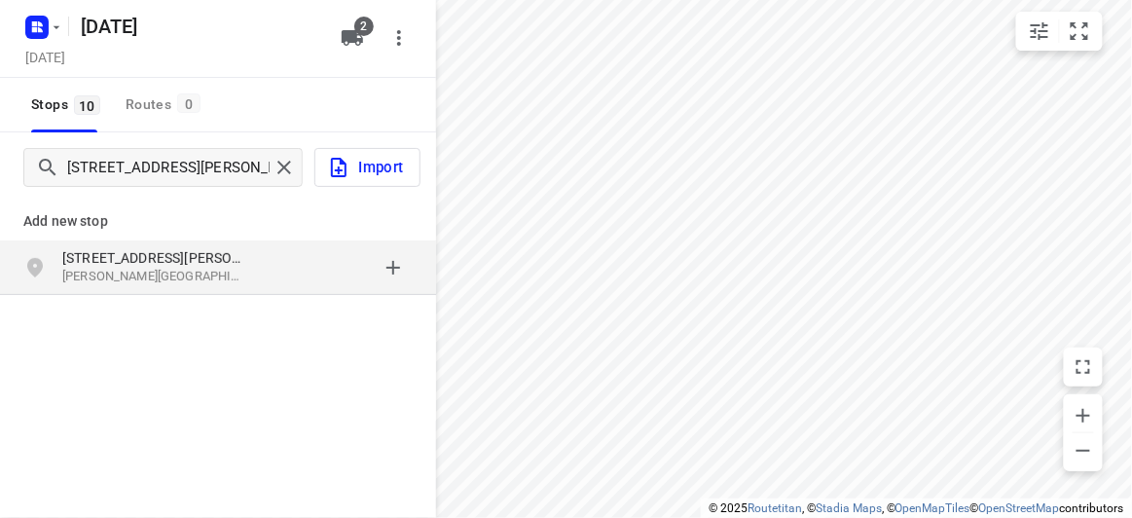
click at [252, 278] on div "[STREET_ADDRESS][PERSON_NAME][PERSON_NAME]" at bounding box center [161, 267] width 199 height 39
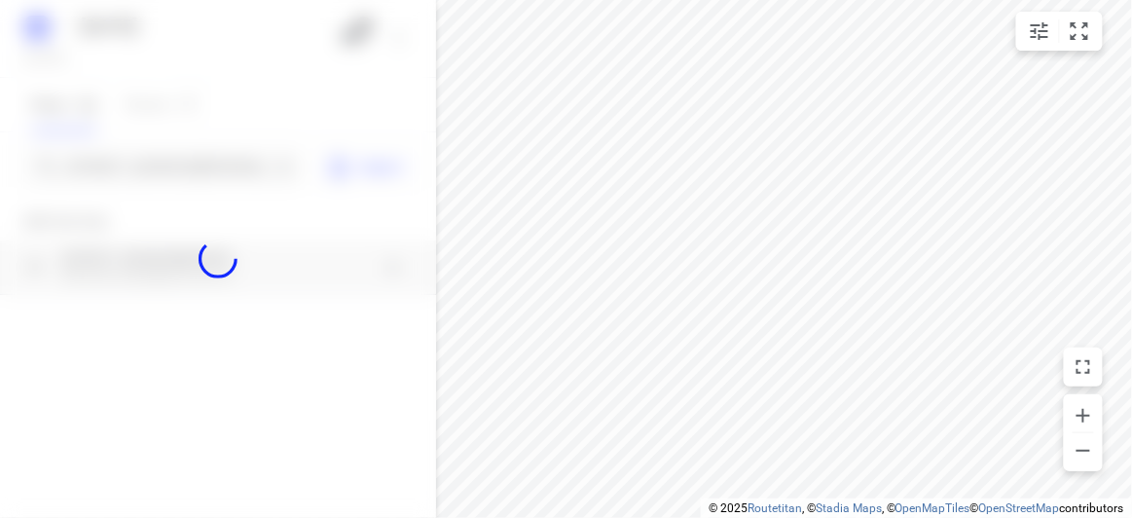
click at [175, 171] on div at bounding box center [218, 259] width 436 height 518
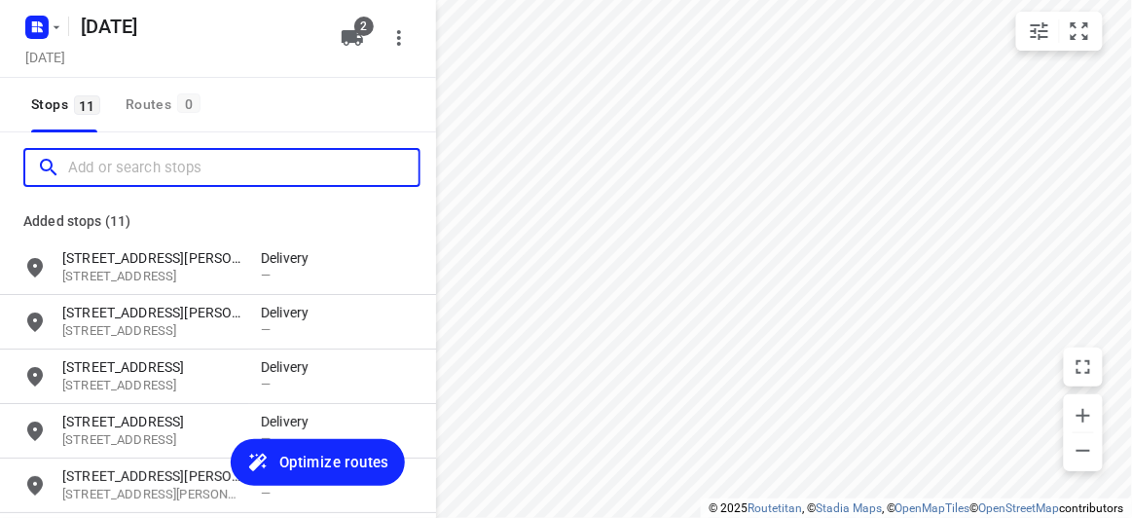
paste input "[STREET_ADDRESS][PERSON_NAME]"
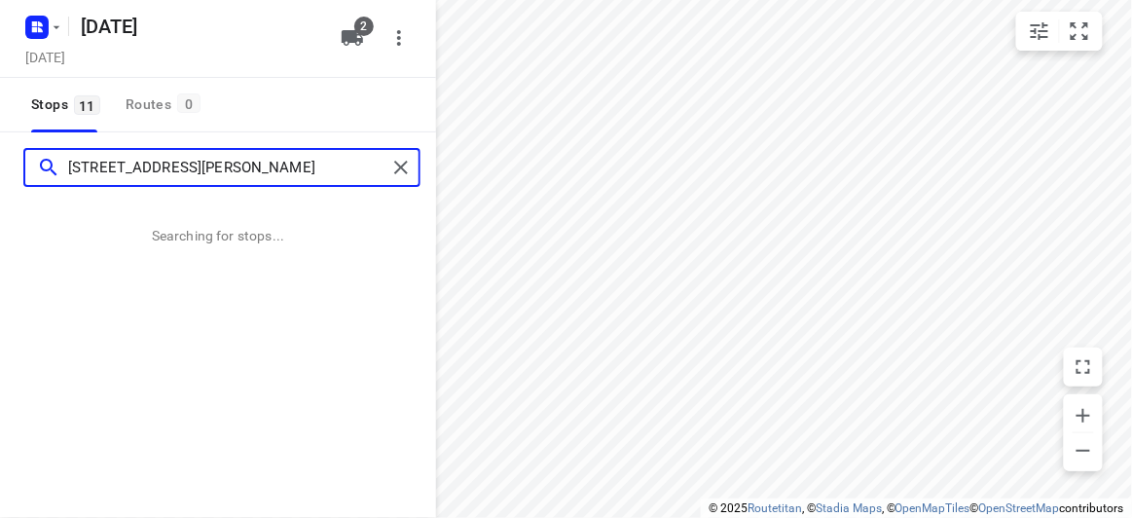
type input "[STREET_ADDRESS][PERSON_NAME]"
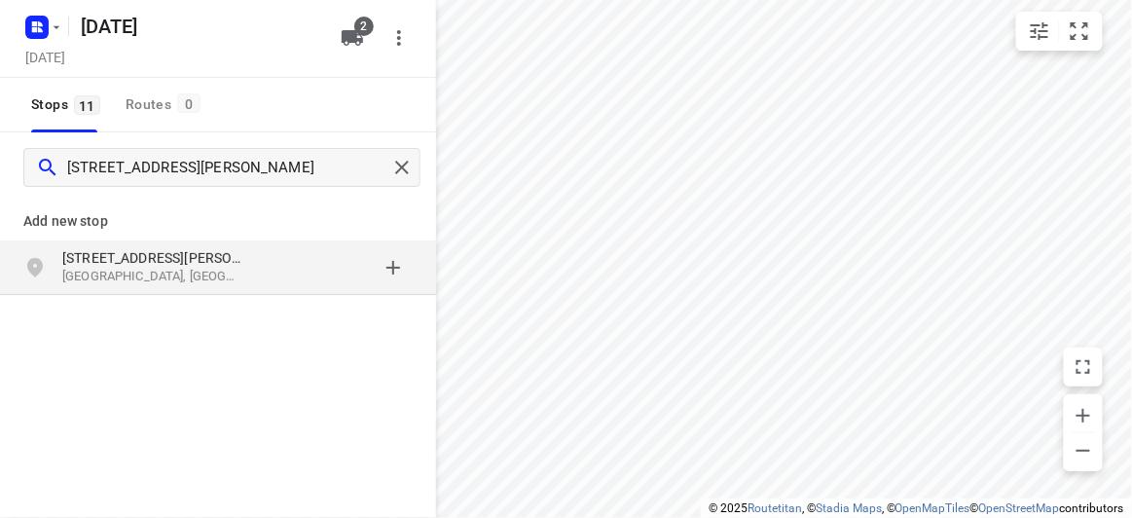
click at [226, 289] on div "[STREET_ADDRESS][PERSON_NAME]" at bounding box center [218, 267] width 436 height 54
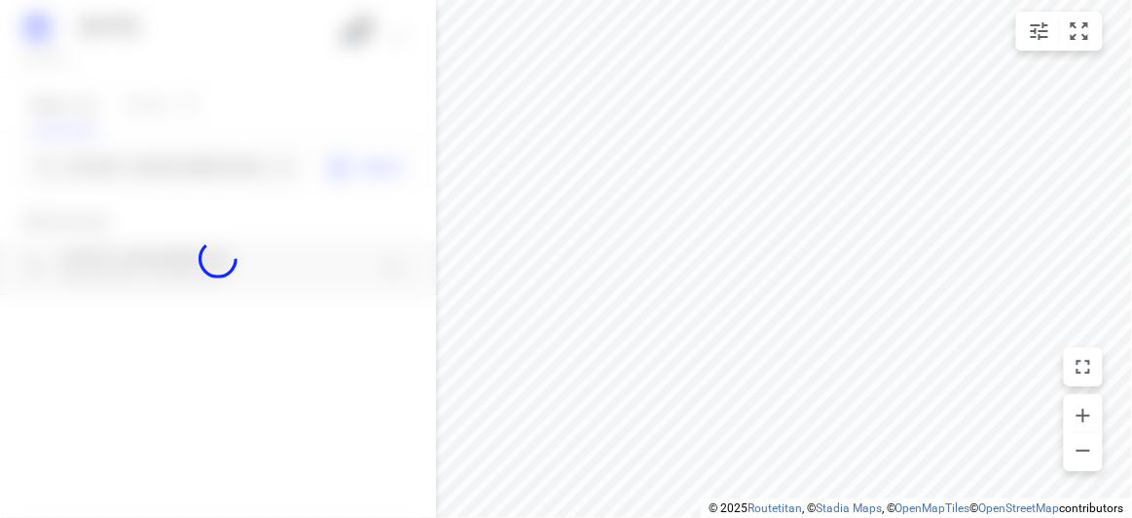
click at [176, 172] on div at bounding box center [218, 259] width 436 height 518
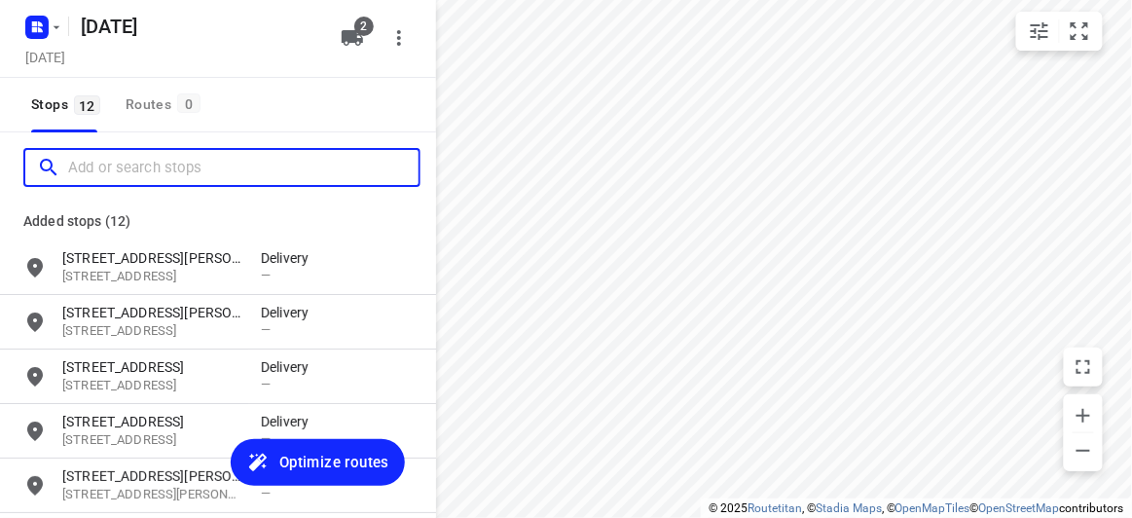
paste input "[STREET_ADDRESS][PERSON_NAME]’"
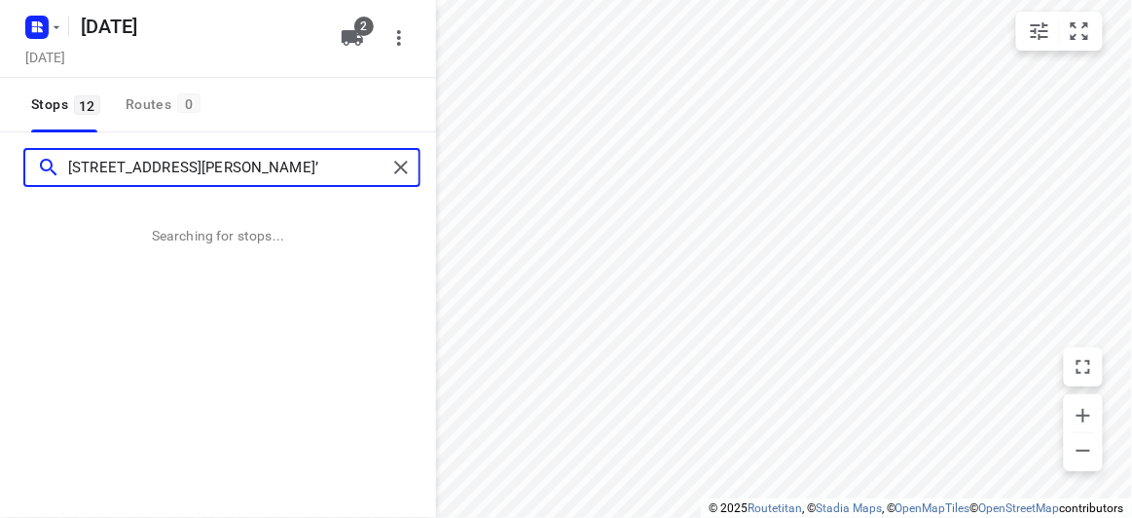
type input "[STREET_ADDRESS][PERSON_NAME]’"
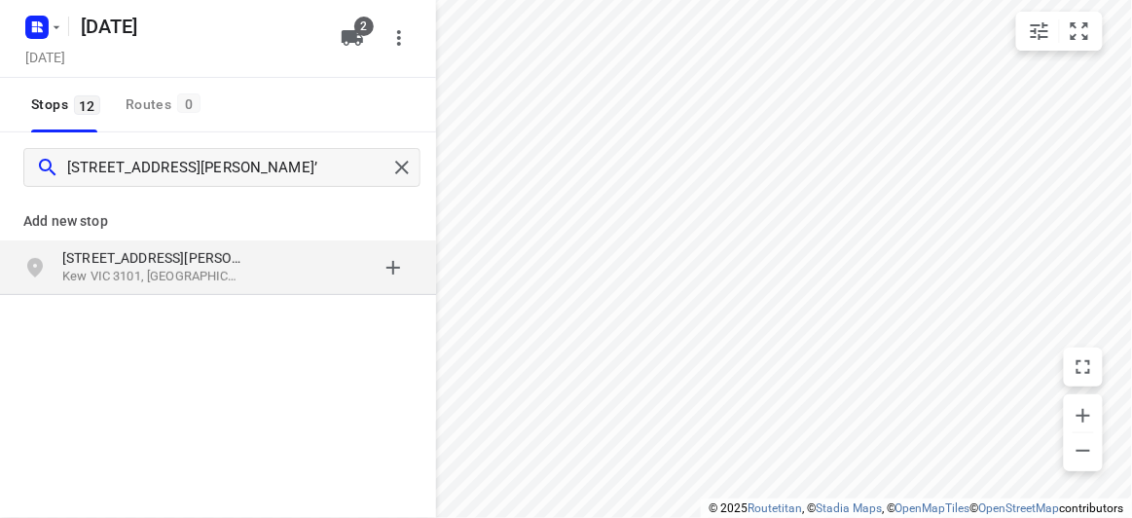
click at [196, 244] on div "[STREET_ADDRESS][PERSON_NAME]" at bounding box center [218, 267] width 436 height 54
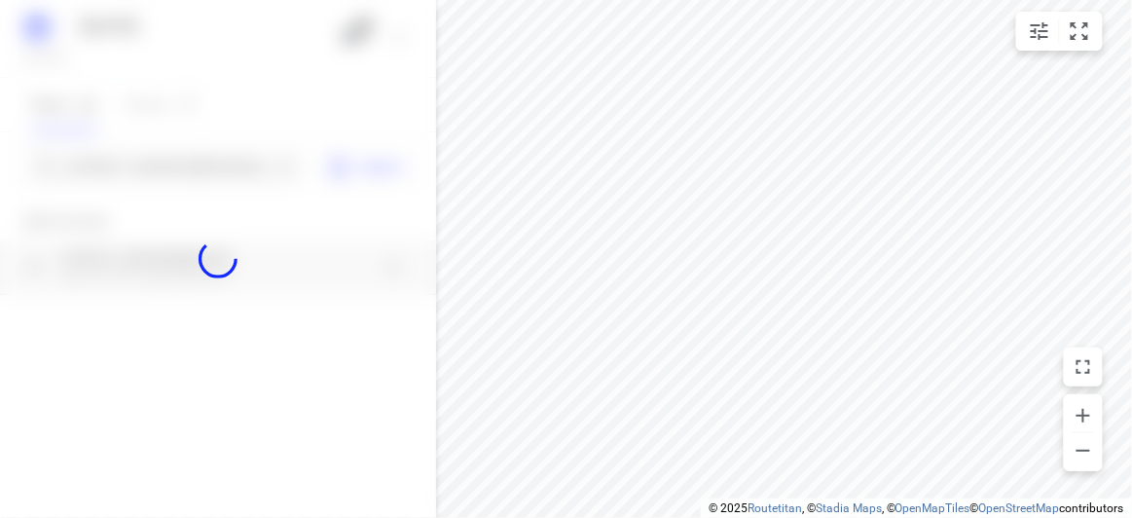
click at [143, 172] on div at bounding box center [218, 259] width 436 height 518
click at [143, 172] on div "[DATE], Aug 12 2 Stops 12 Routes 0 [GEOGRAPHIC_DATA][PERSON_NAME][STREET_ADDRES…" at bounding box center [218, 259] width 436 height 518
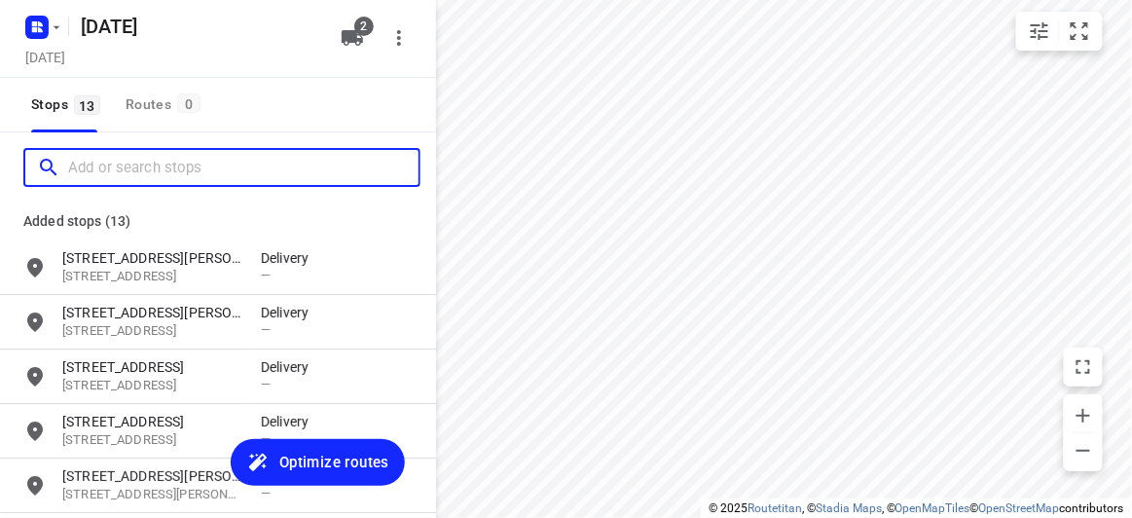
paste input "[STREET_ADDRESS]"
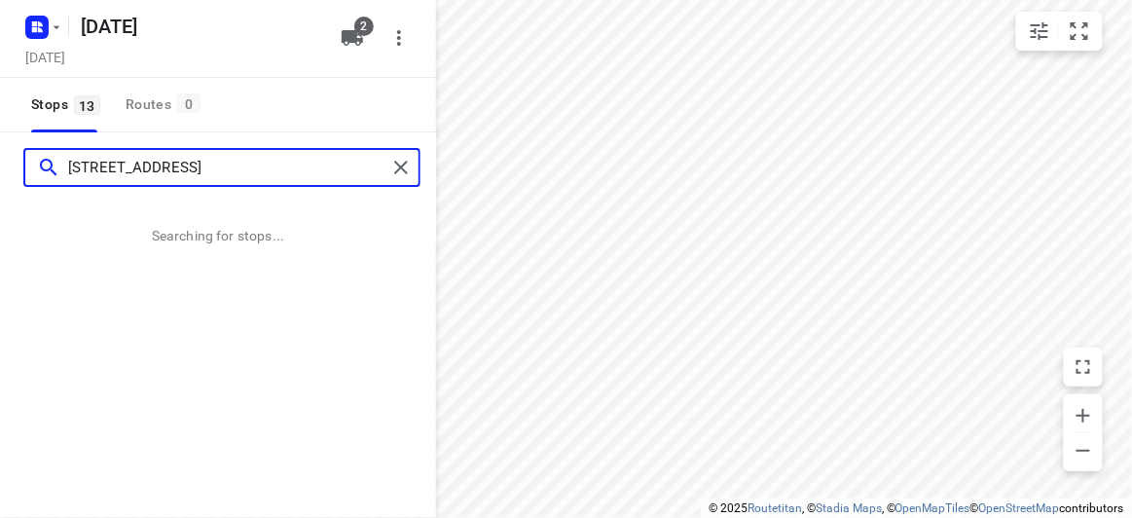
type input "[STREET_ADDRESS]"
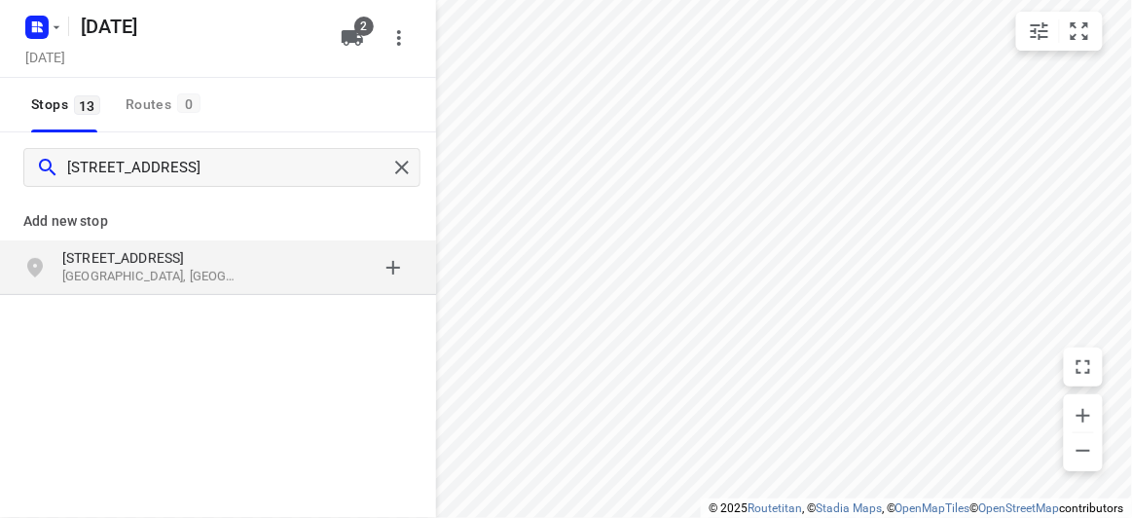
click at [113, 276] on p "[GEOGRAPHIC_DATA], [GEOGRAPHIC_DATA]" at bounding box center [151, 277] width 179 height 18
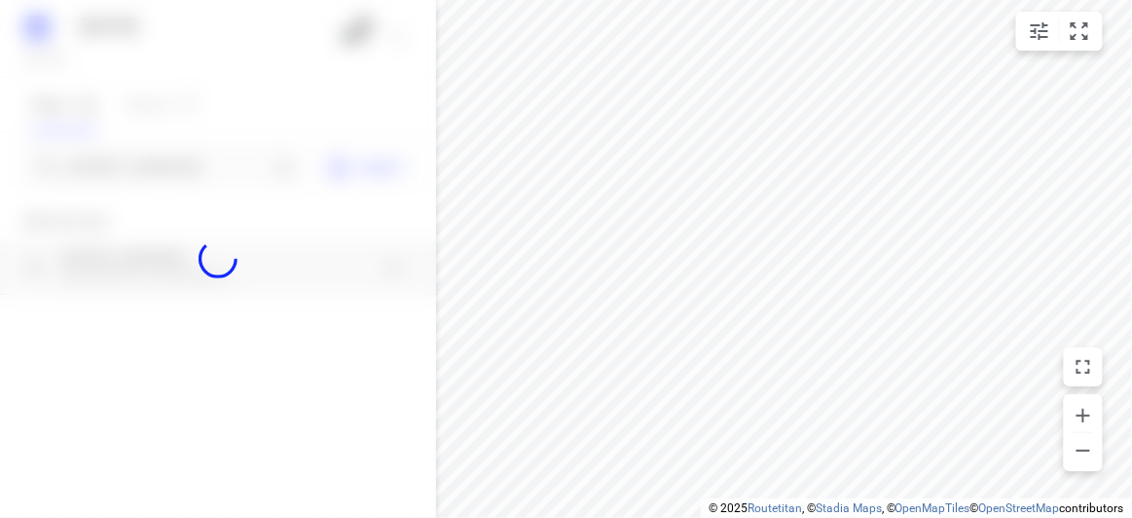
click at [97, 170] on div at bounding box center [218, 259] width 436 height 518
drag, startPoint x: 96, startPoint y: 170, endPoint x: 109, endPoint y: 175, distance: 13.6
click at [97, 171] on div "[DATE], Aug 12 2 Stops 13 Routes 0 [STREET_ADDRESS] Import Add new stop [STREET…" at bounding box center [218, 259] width 436 height 518
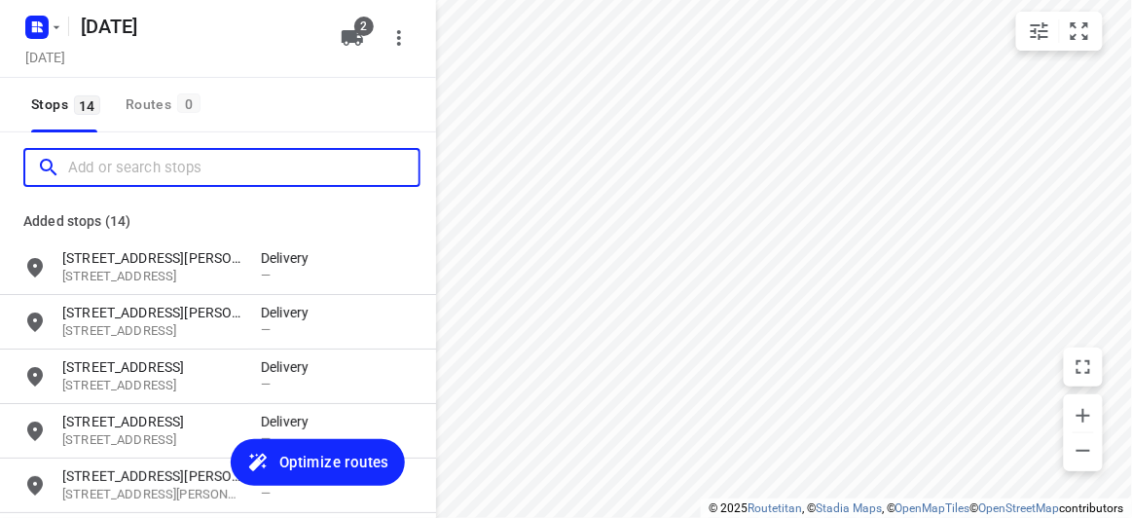
paste input "[STREET_ADDRESS][PERSON_NAME][PERSON_NAME]"
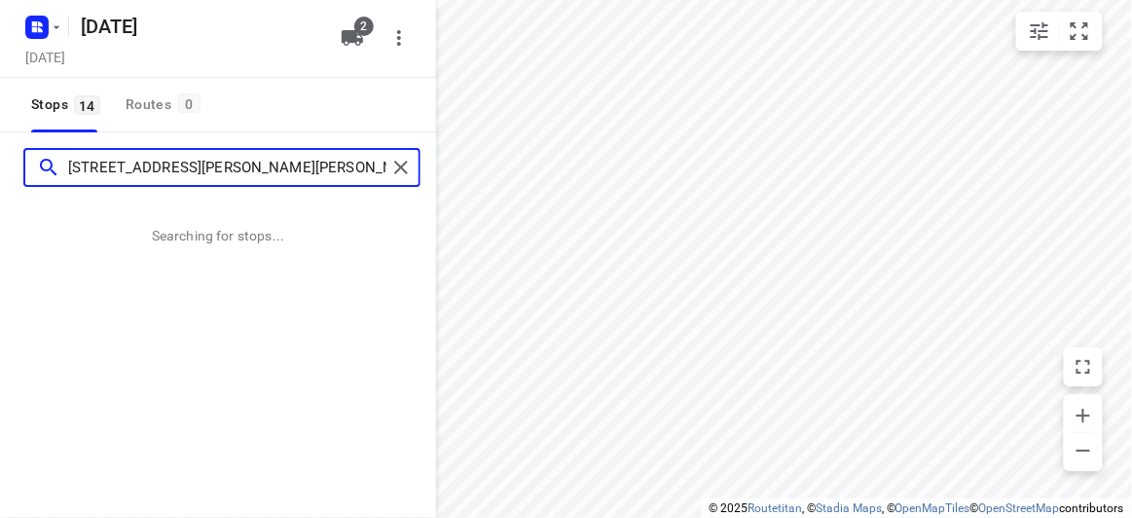
type input "[STREET_ADDRESS][PERSON_NAME][PERSON_NAME]"
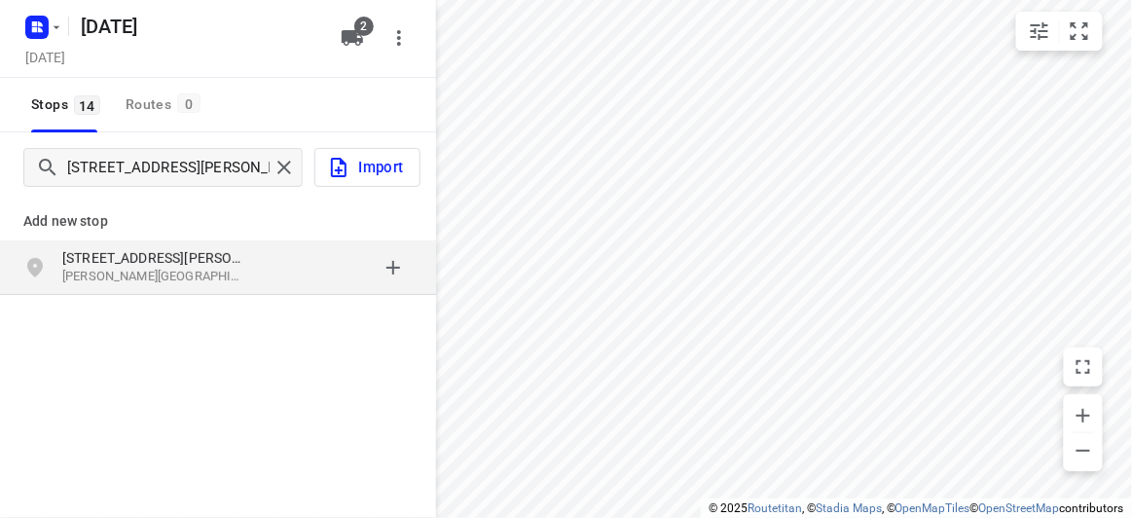
click at [268, 259] on div "grid" at bounding box center [337, 267] width 152 height 39
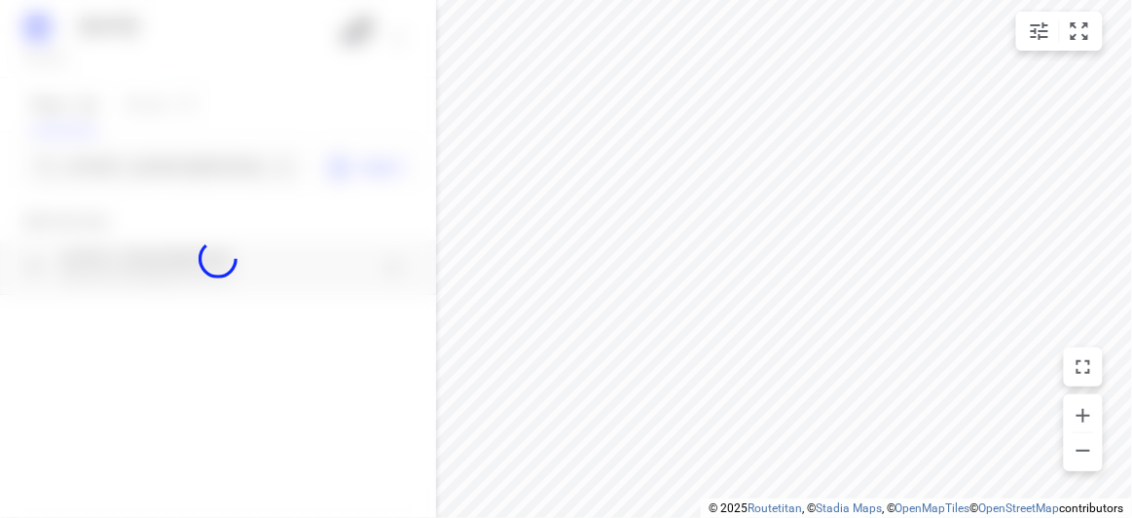
click at [188, 168] on div at bounding box center [218, 259] width 436 height 518
paste input "[STREET_ADDRESS]"
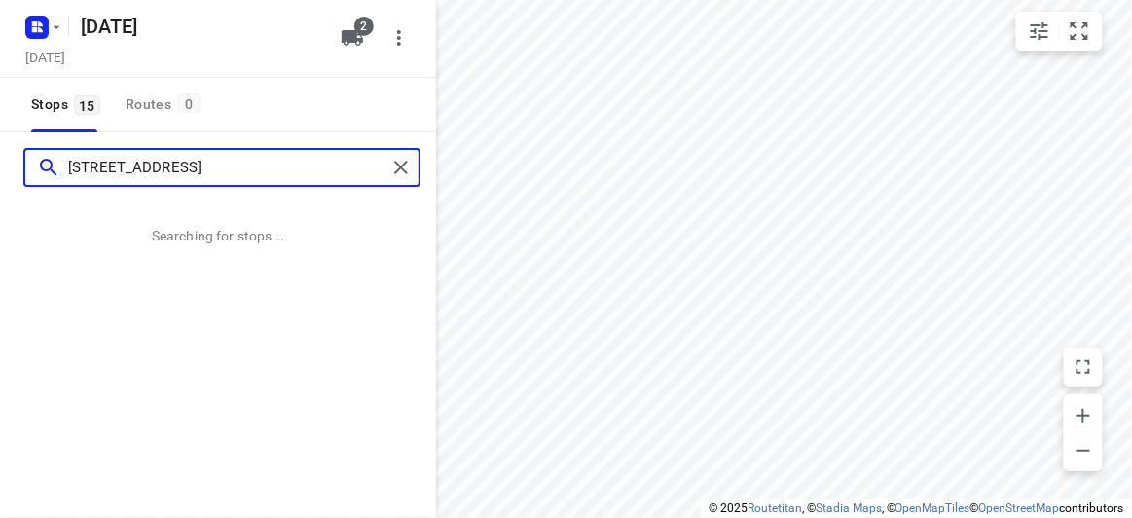
type input "[STREET_ADDRESS]"
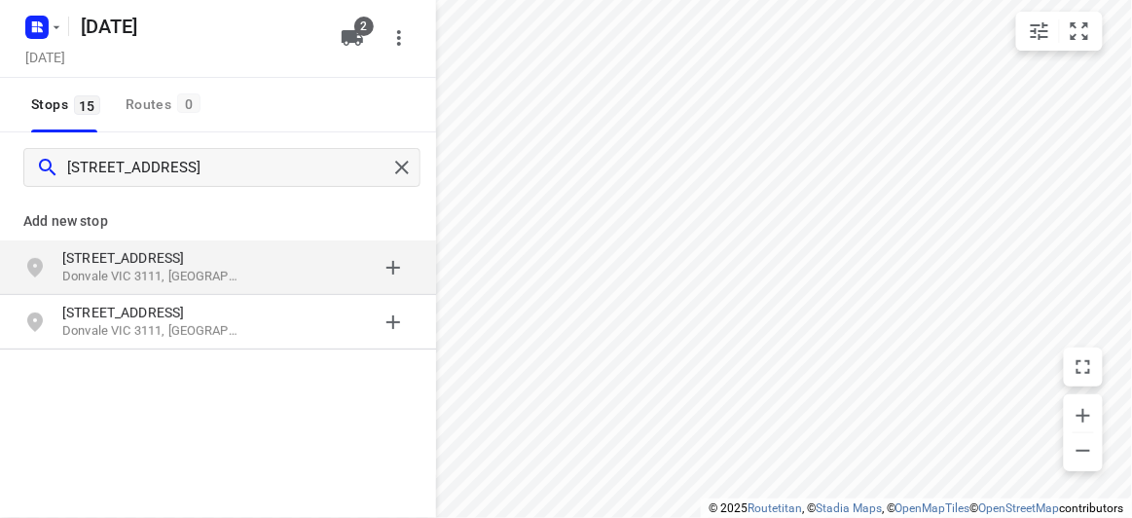
click at [300, 282] on div "grid" at bounding box center [337, 267] width 152 height 39
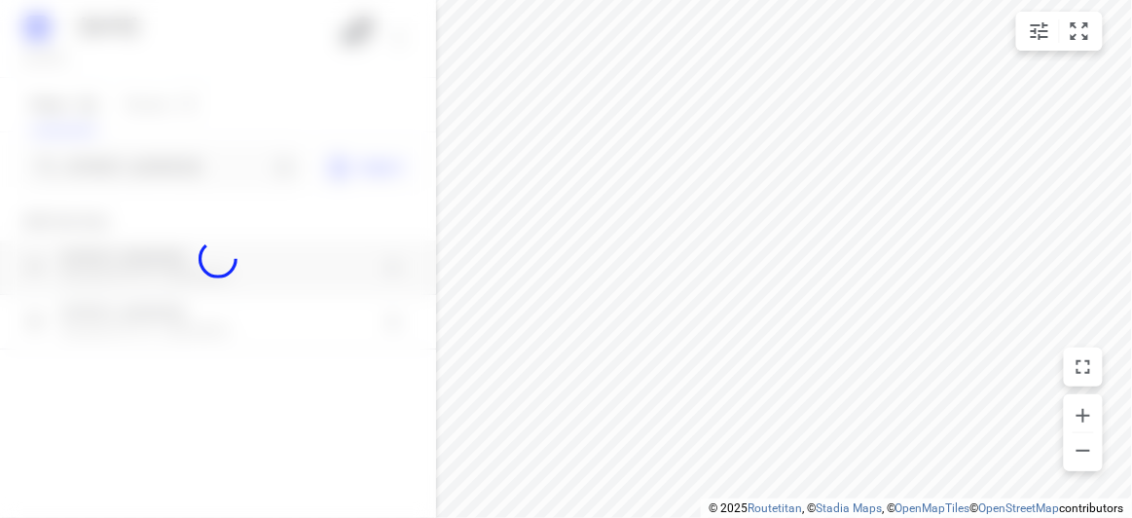
click at [151, 155] on div at bounding box center [218, 259] width 436 height 518
click at [155, 159] on div at bounding box center [218, 259] width 436 height 518
click at [155, 159] on input "[STREET_ADDRESS]" at bounding box center [168, 168] width 200 height 30
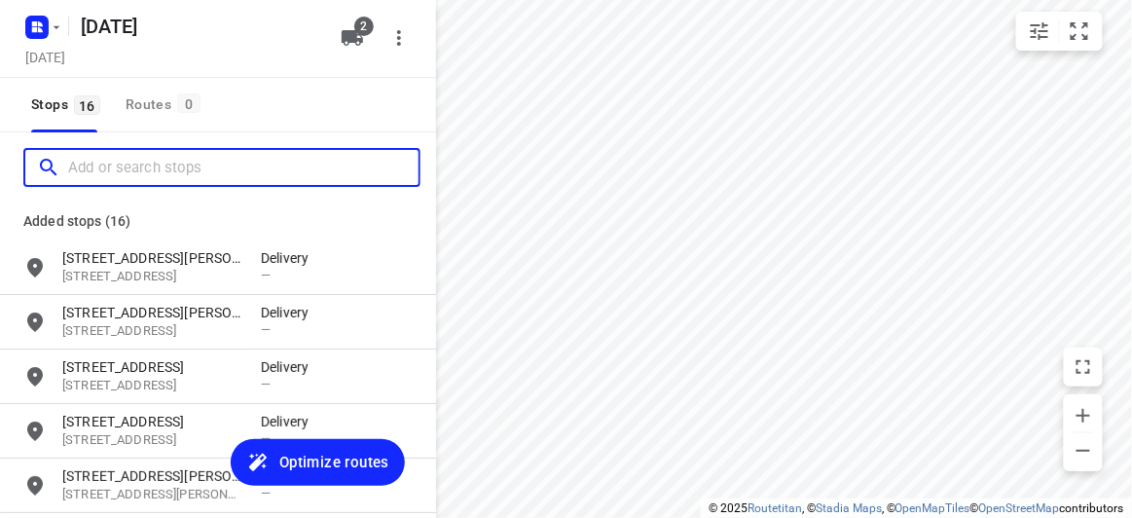
paste input "[STREET_ADDRESS][PERSON_NAME]"
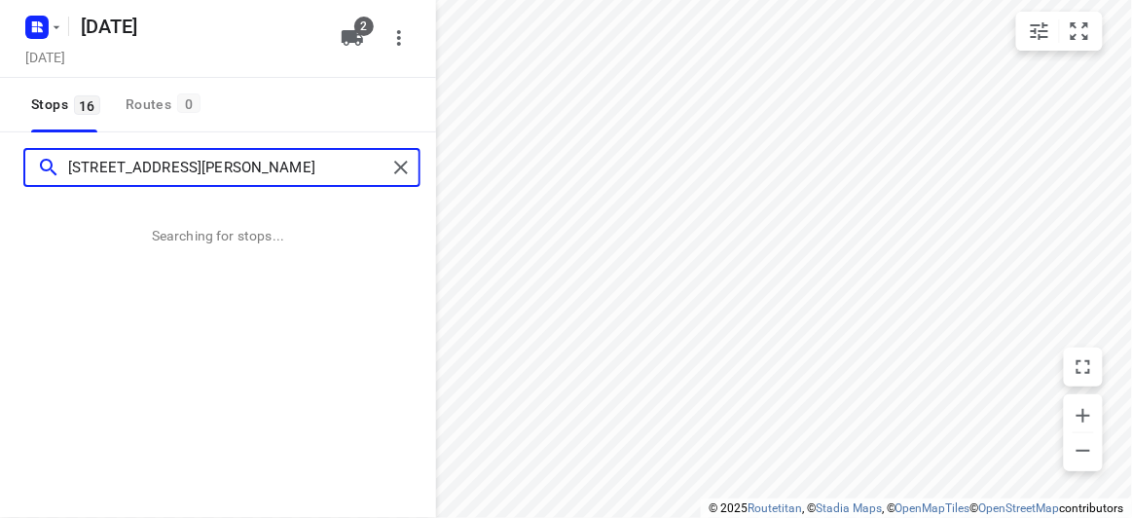
type input "[STREET_ADDRESS][PERSON_NAME]"
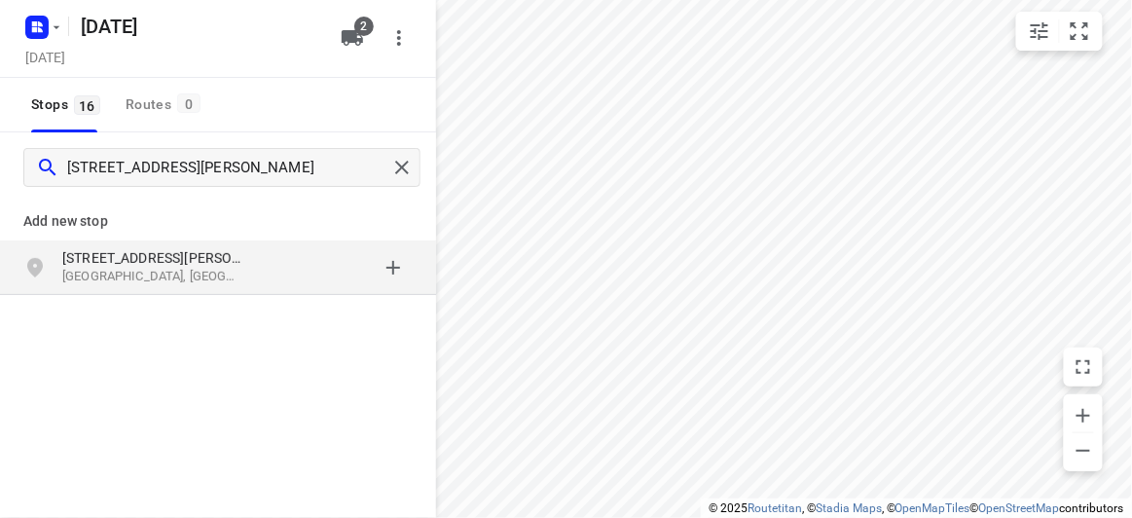
drag, startPoint x: 296, startPoint y: 295, endPoint x: 260, endPoint y: 273, distance: 41.9
click at [296, 294] on div "Add new stop [STREET_ADDRESS][PERSON_NAME]" at bounding box center [218, 242] width 436 height 112
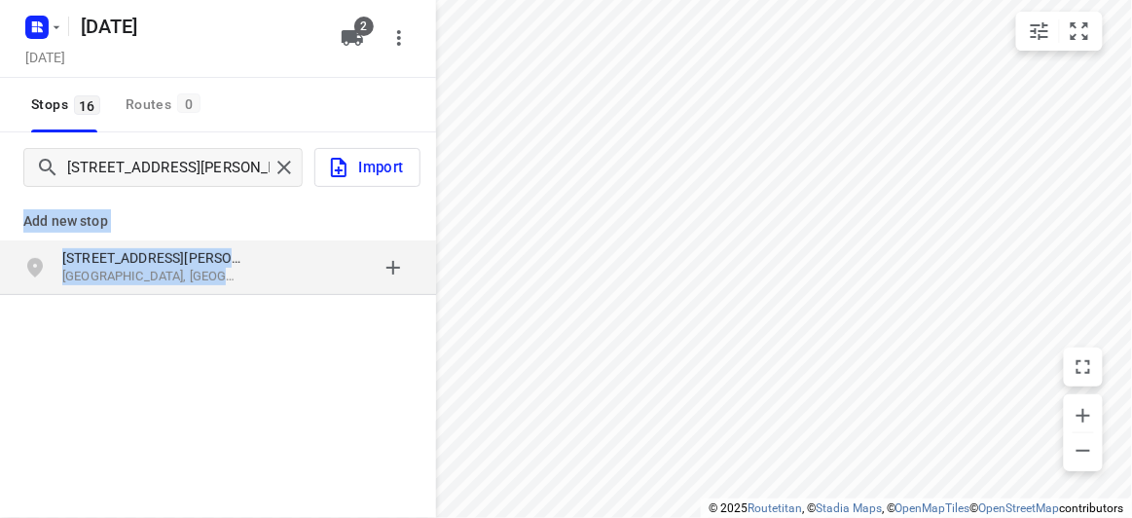
click at [259, 272] on div "[STREET_ADDRESS][PERSON_NAME]" at bounding box center [161, 267] width 199 height 39
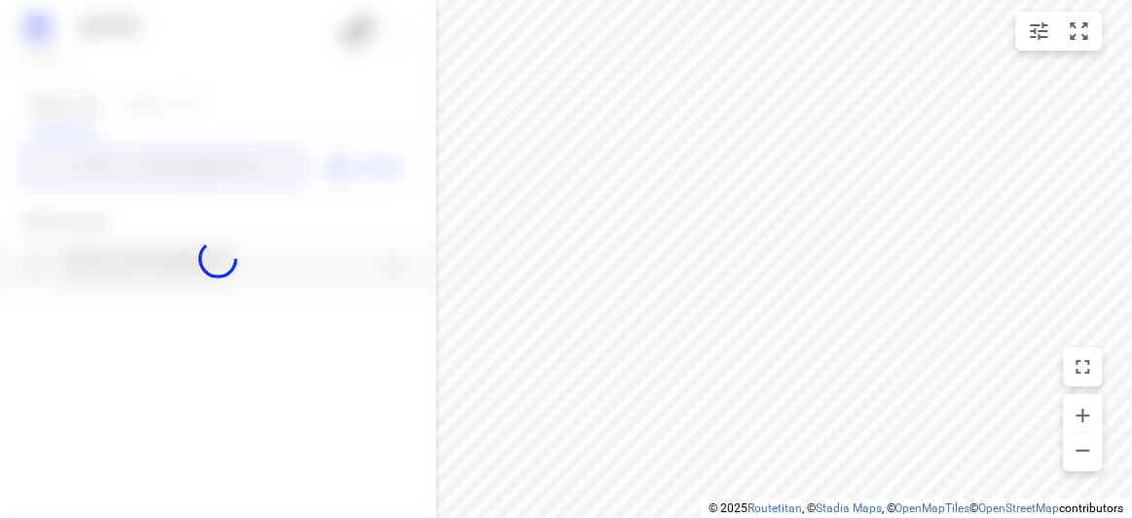
click at [204, 171] on div "[DATE], Aug 12 2 Stops 16 Routes 0 [STREET_ADDRESS][PERSON_NAME] Import Add new…" at bounding box center [218, 259] width 436 height 518
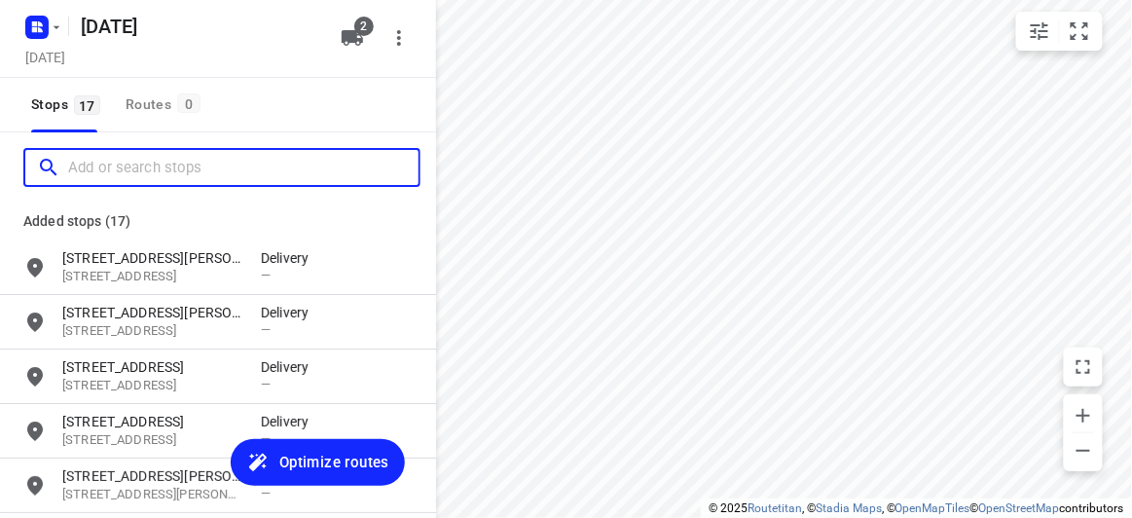
paste input "[STREET_ADDRESS][PERSON_NAME]"
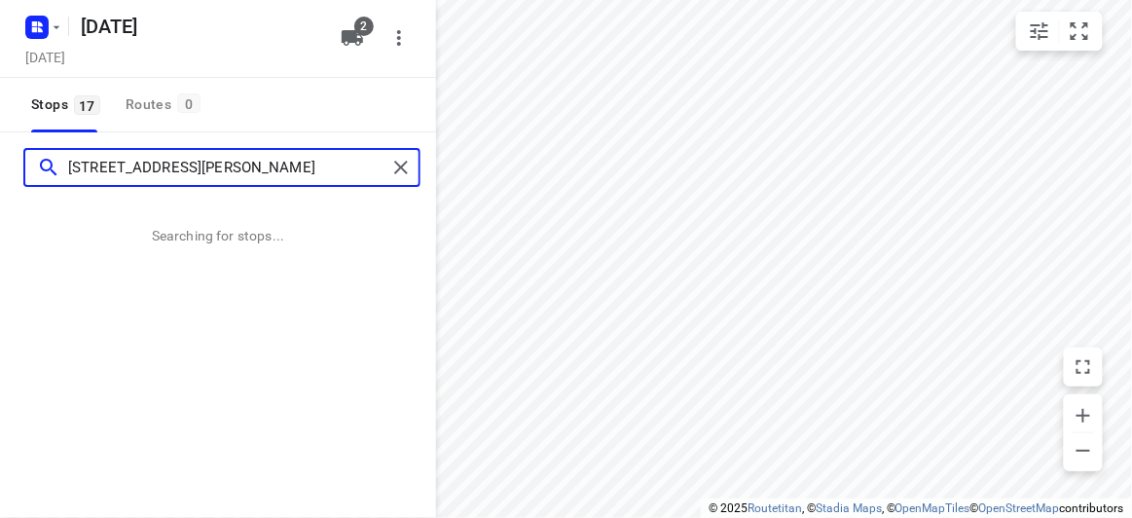
type input "[STREET_ADDRESS][PERSON_NAME]"
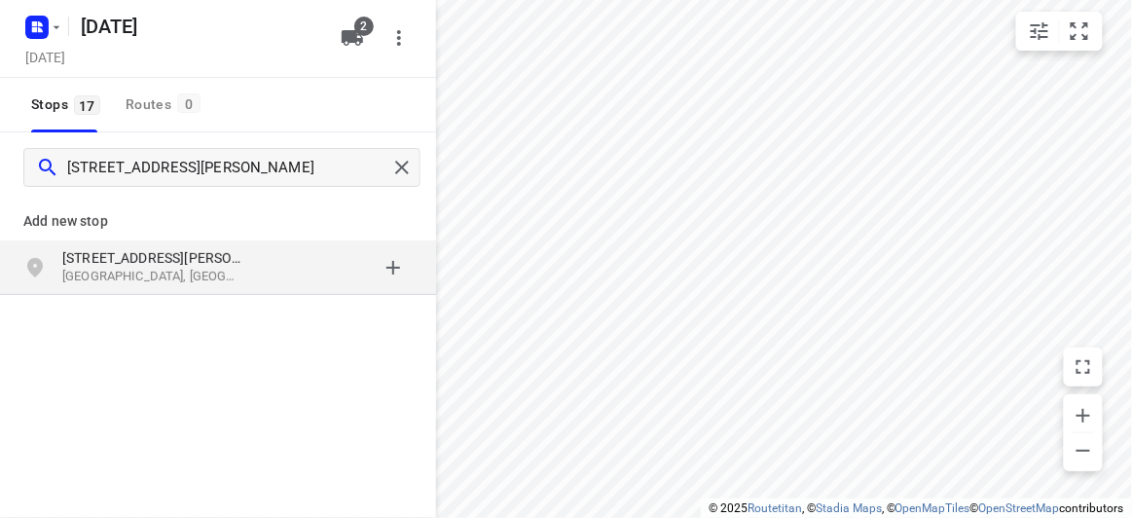
click at [344, 274] on div "grid" at bounding box center [337, 267] width 152 height 39
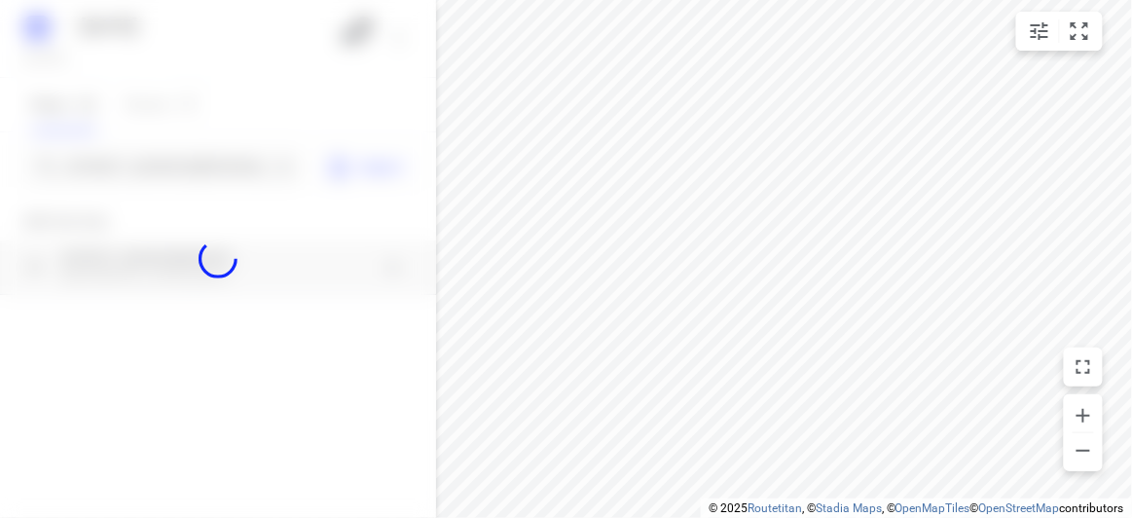
click at [124, 156] on div at bounding box center [218, 259] width 436 height 518
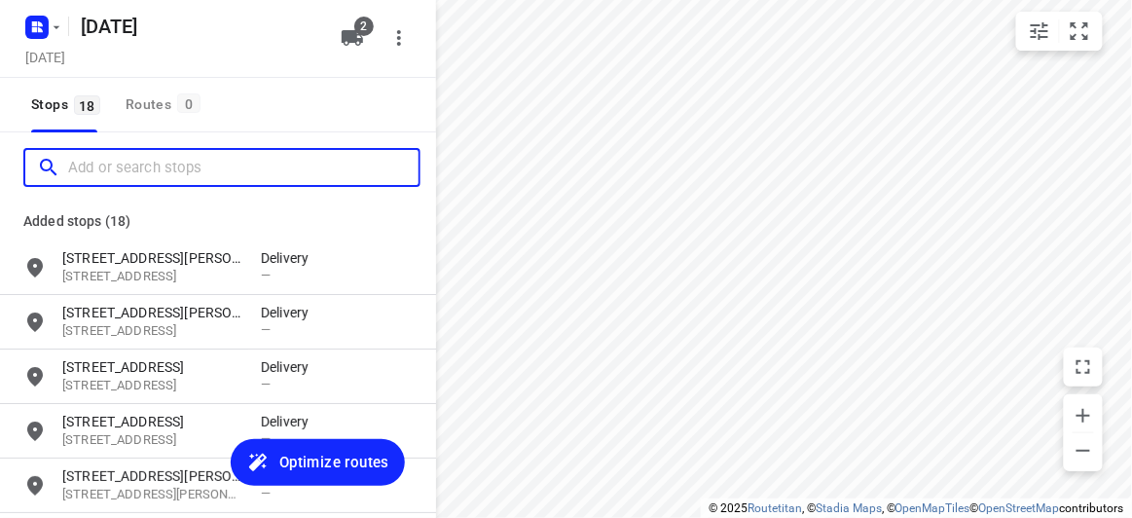
paste input "[STREET_ADDRESS][PERSON_NAME]"
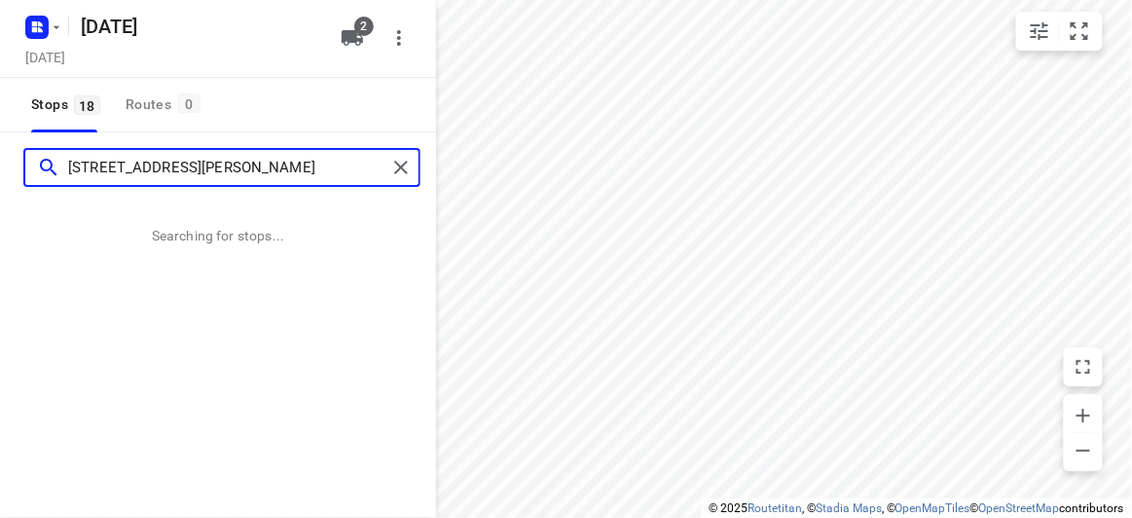
type input "[STREET_ADDRESS][PERSON_NAME]"
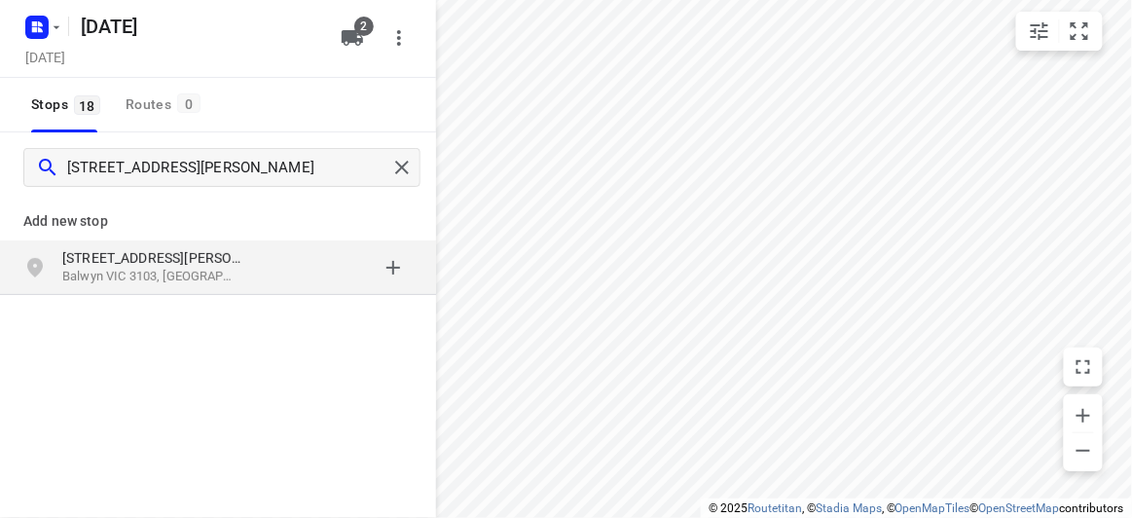
click at [194, 255] on p "[STREET_ADDRESS][PERSON_NAME]" at bounding box center [151, 257] width 179 height 19
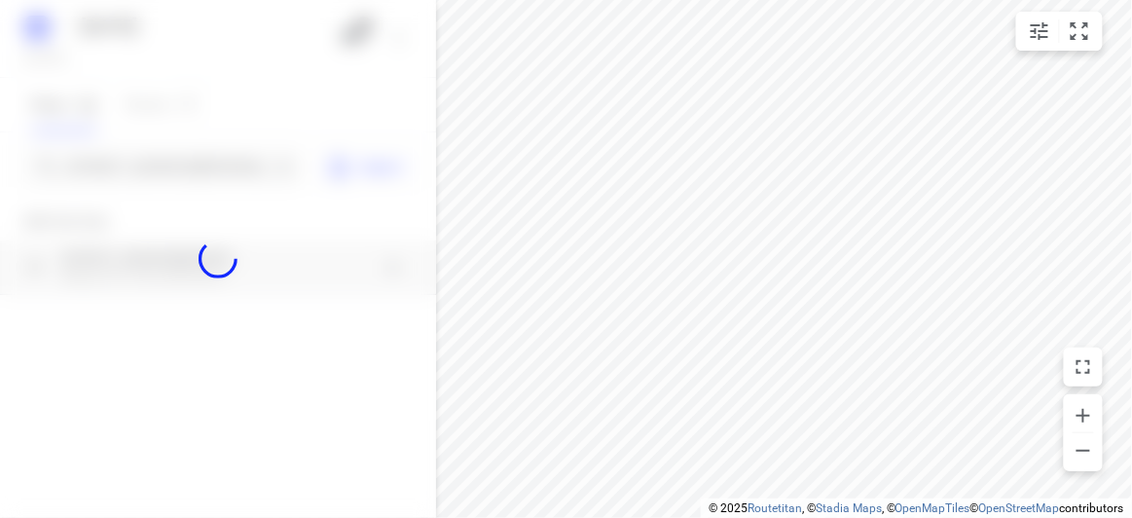
click at [121, 176] on div at bounding box center [218, 259] width 436 height 518
click at [121, 176] on div "[DATE], Aug 12 2 Stops 18 Routes [GEOGRAPHIC_DATA][STREET_ADDRESS][PERSON_NAME]…" at bounding box center [218, 259] width 436 height 518
paste input "[STREET_ADDRESS]"
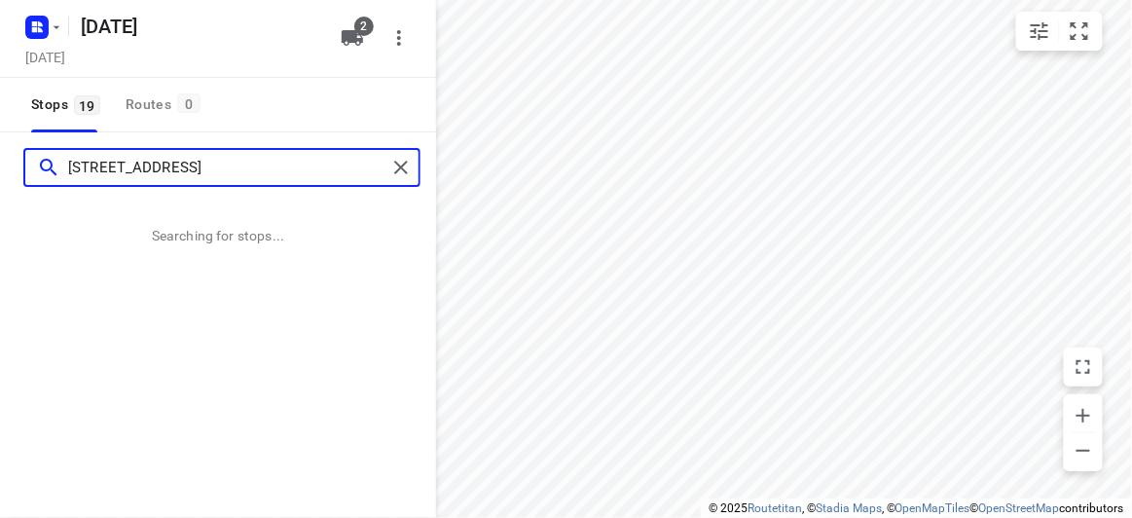
type input "[STREET_ADDRESS]"
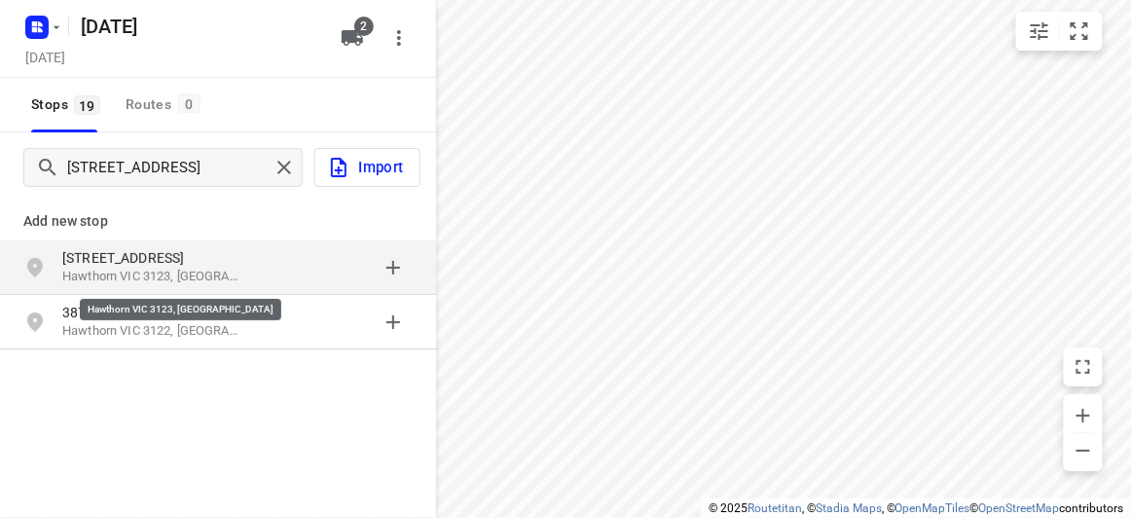
drag, startPoint x: 198, startPoint y: 270, endPoint x: 175, endPoint y: 269, distance: 22.4
click at [198, 270] on p "Hawthorn VIC 3123, [GEOGRAPHIC_DATA]" at bounding box center [151, 277] width 179 height 18
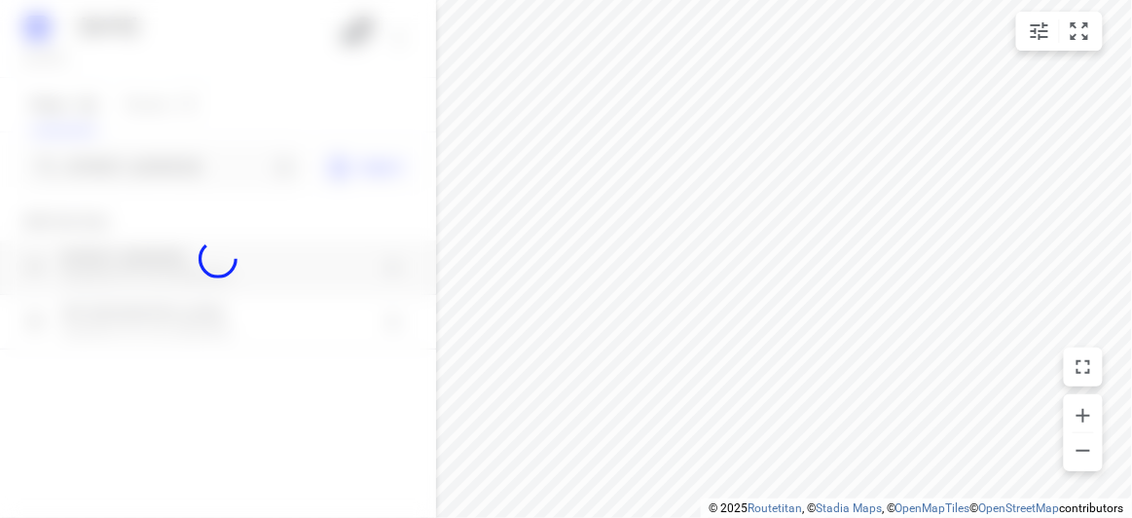
click at [76, 168] on div at bounding box center [218, 259] width 436 height 518
click at [98, 166] on div at bounding box center [218, 259] width 436 height 518
paste input "12 [GEOGRAPHIC_DATA]"
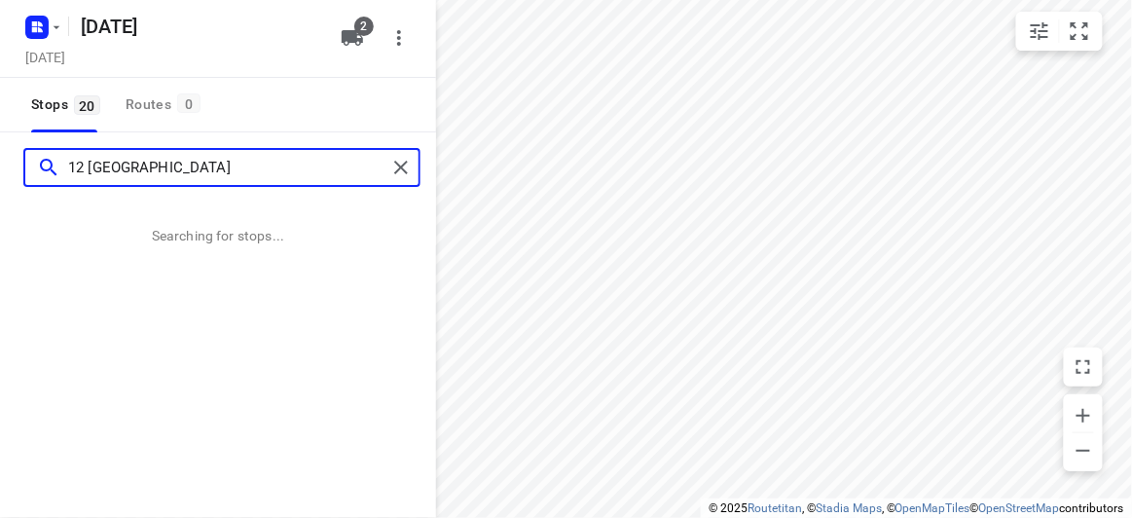
type input "12 [GEOGRAPHIC_DATA]"
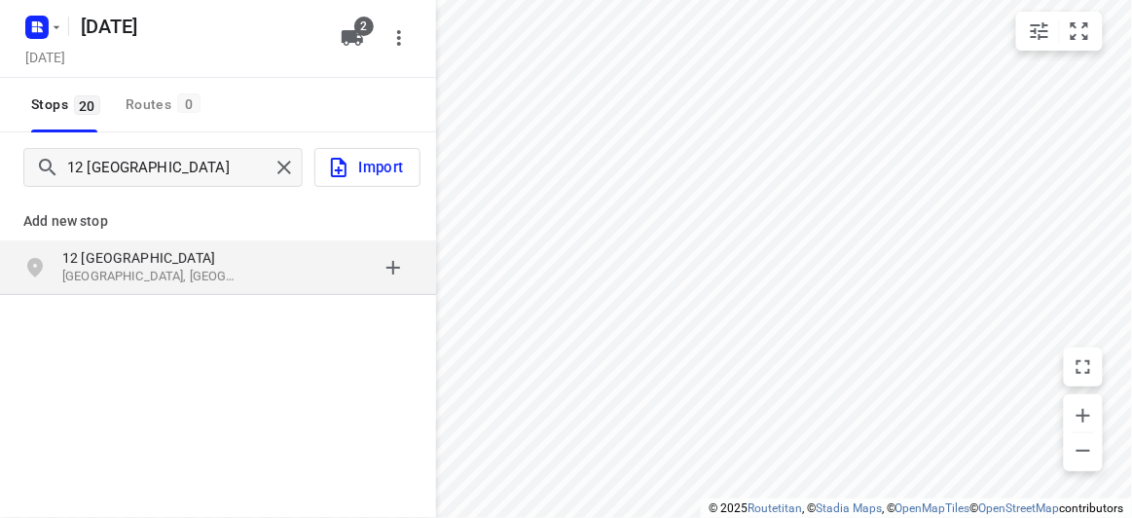
click at [220, 266] on p "12 [GEOGRAPHIC_DATA]" at bounding box center [151, 257] width 179 height 19
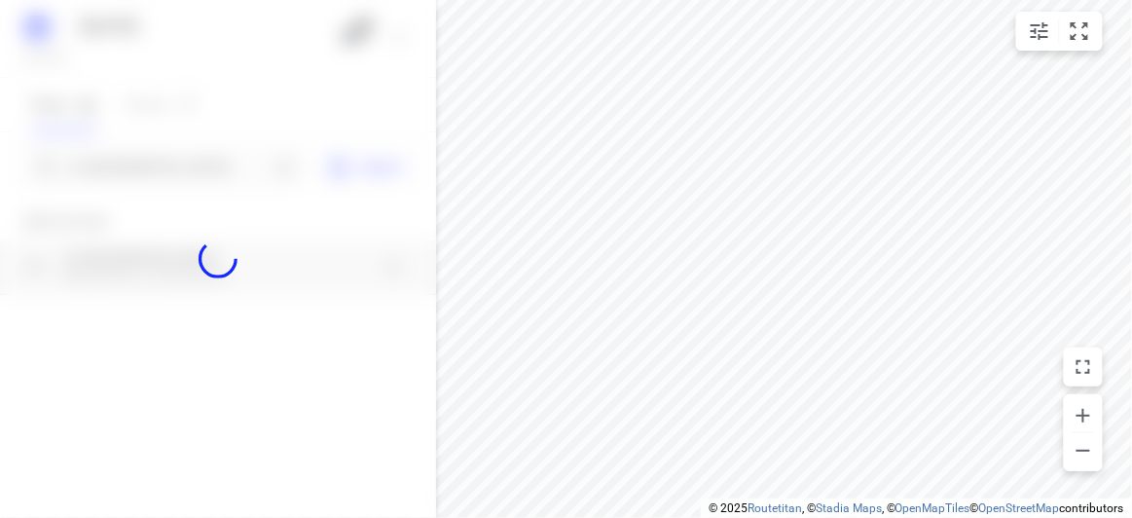
click at [155, 164] on div at bounding box center [218, 259] width 436 height 518
click at [155, 164] on div "[DATE], Aug 12 2 Stops 20 Routes 0 12 [GEOGRAPHIC_DATA] Import Add new stop 12 …" at bounding box center [218, 259] width 436 height 518
paste input "[STREET_ADDRESS][US_STATE]"
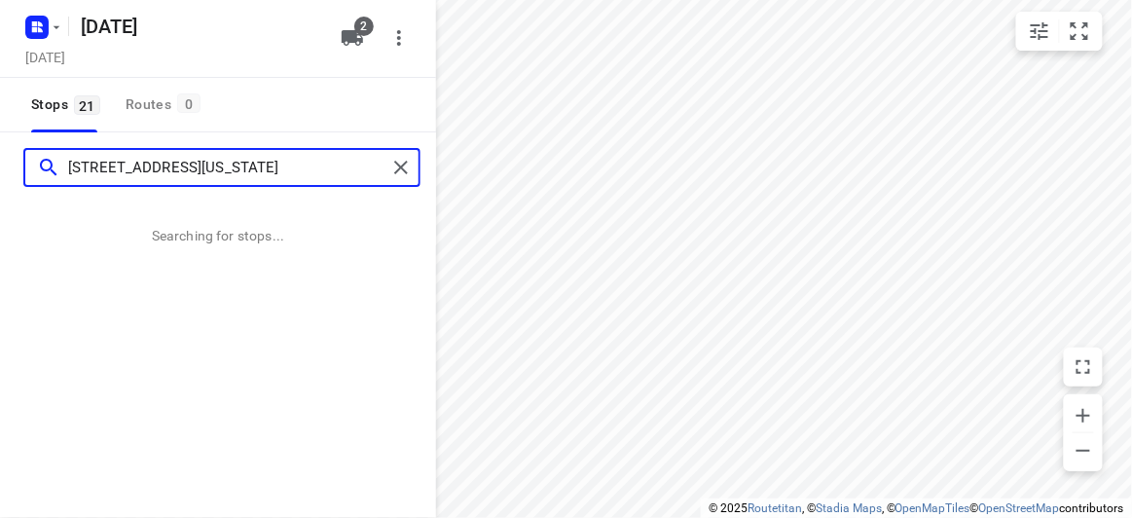
type input "[STREET_ADDRESS][US_STATE]"
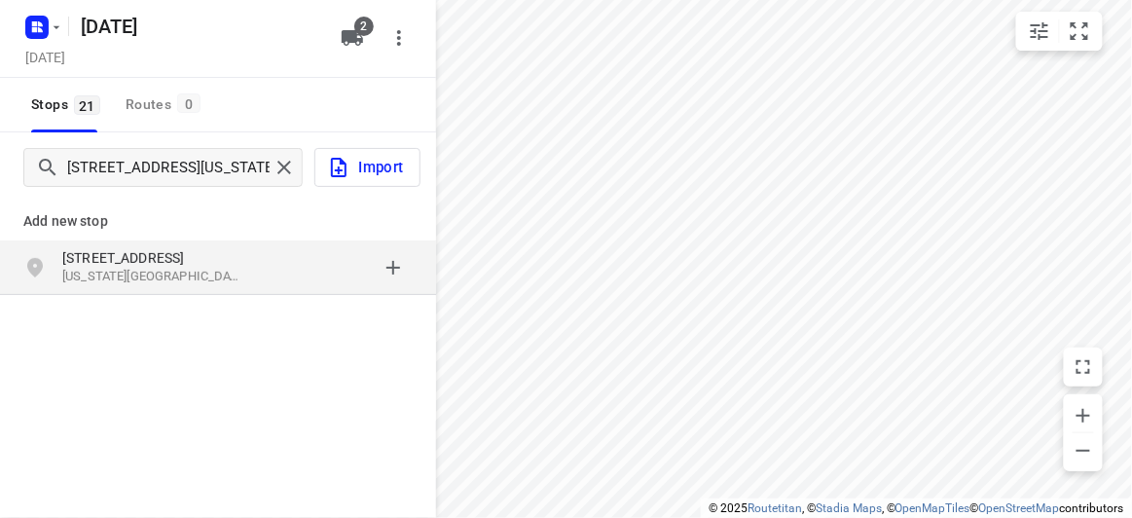
click at [276, 240] on div "[STREET_ADDRESS][US_STATE]" at bounding box center [218, 267] width 436 height 54
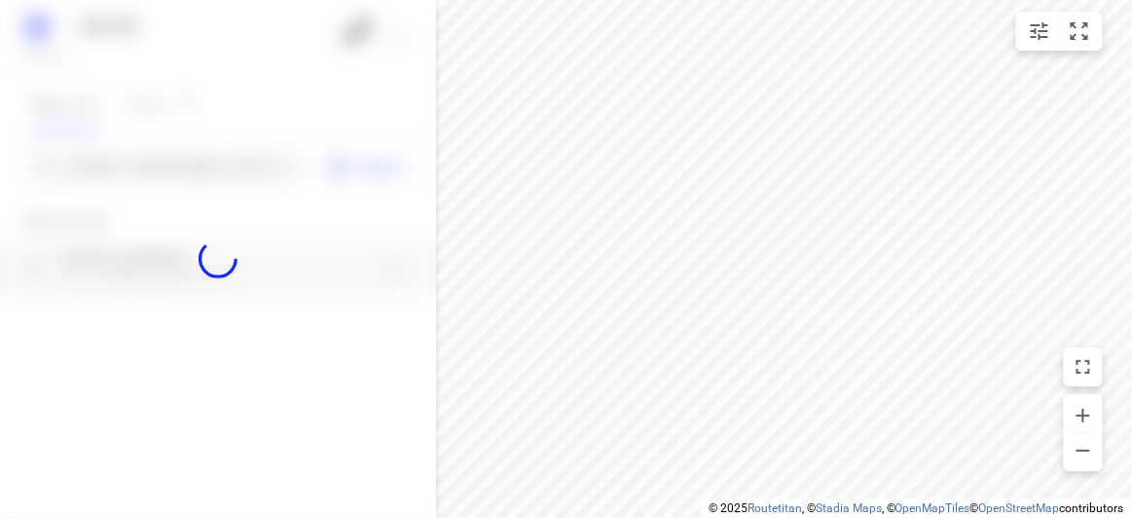
click at [201, 175] on div at bounding box center [218, 259] width 436 height 518
click at [201, 175] on div "[DATE], Aug 12 2 Stops 21 Routes [GEOGRAPHIC_DATA][STREET_ADDRESS][US_STATE] Im…" at bounding box center [218, 259] width 436 height 518
paste input "[STREET_ADDRESS][US_STATE]"
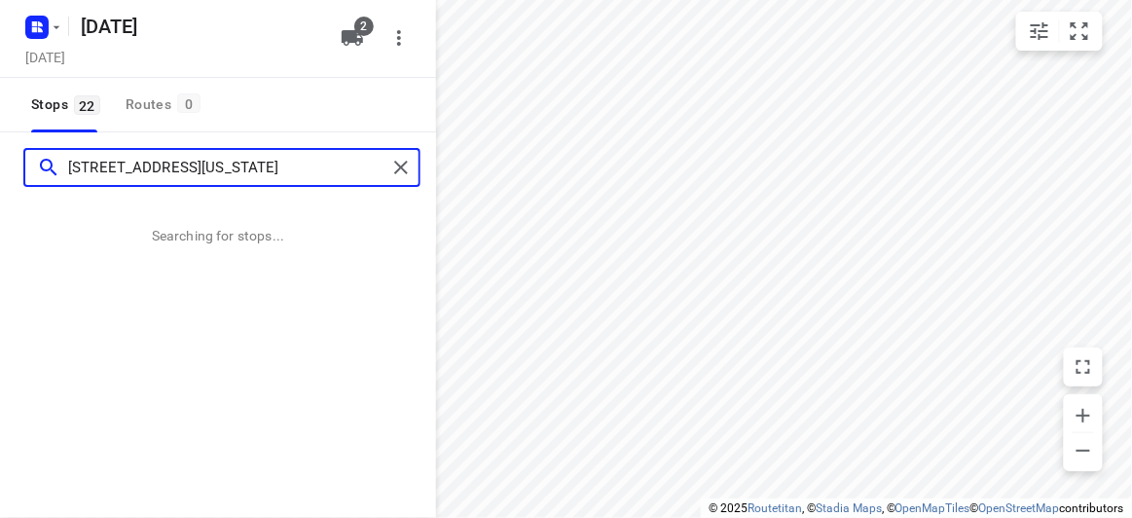
type input "[STREET_ADDRESS][US_STATE]"
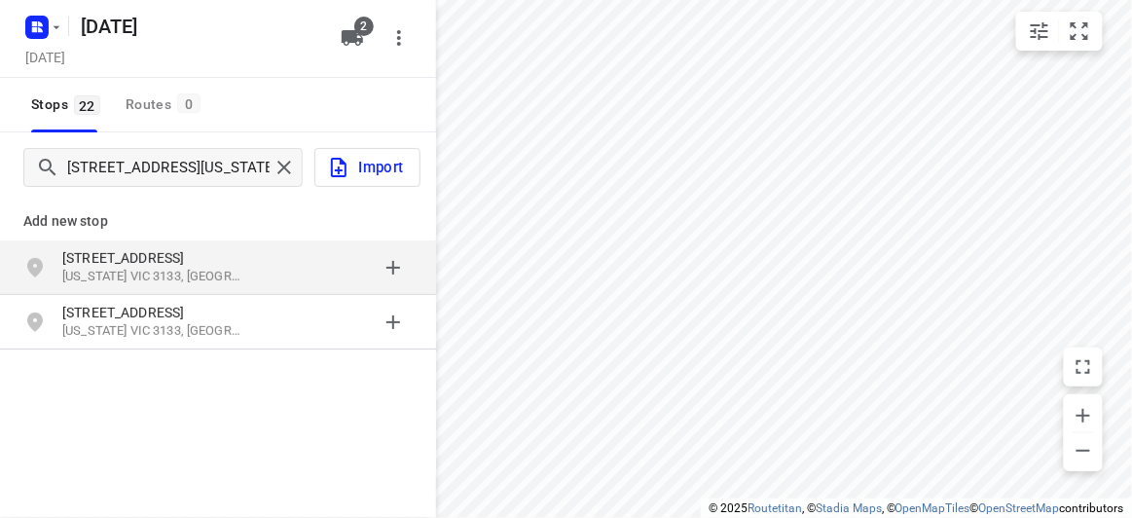
click at [298, 252] on div "grid" at bounding box center [337, 267] width 152 height 39
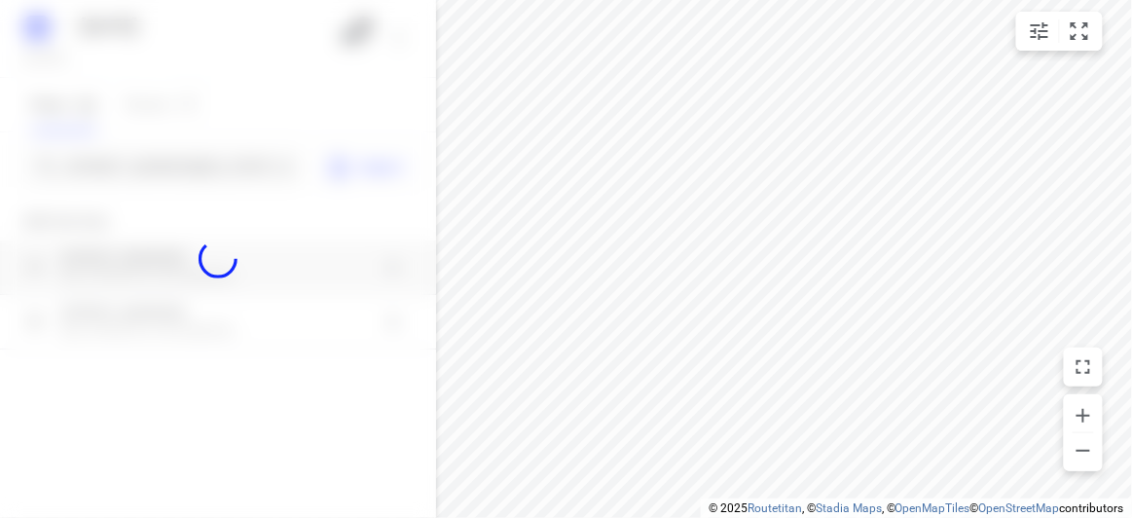
click at [152, 139] on div at bounding box center [218, 259] width 436 height 518
click at [173, 162] on div at bounding box center [218, 259] width 436 height 518
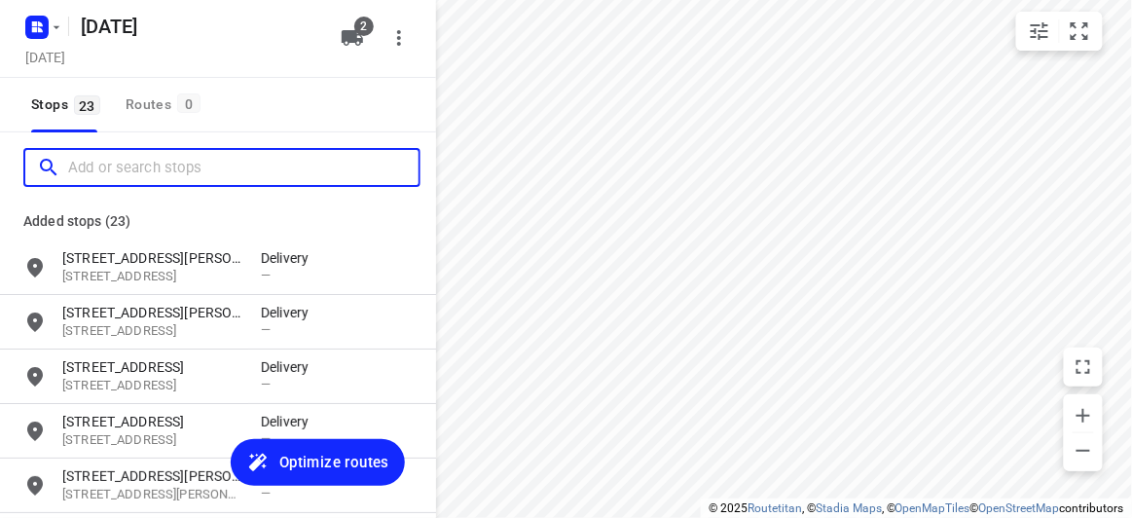
paste input "[STREET_ADDRESS]"
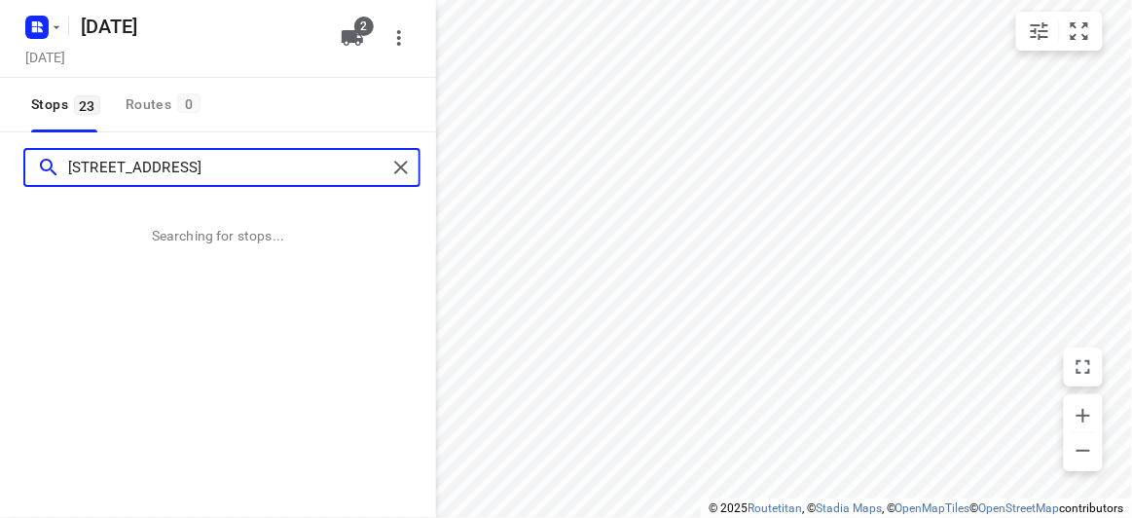
type input "[STREET_ADDRESS]"
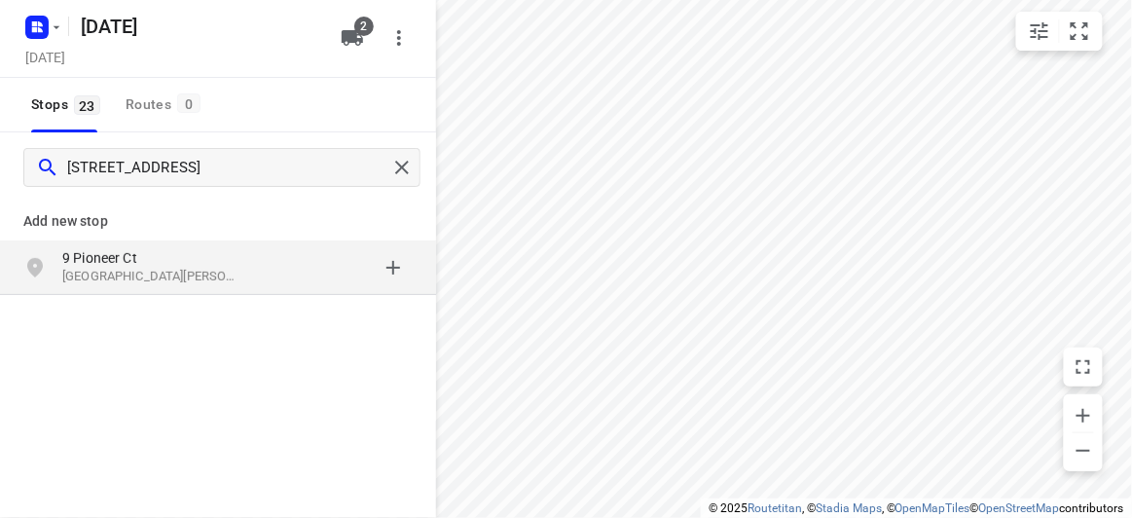
click at [208, 228] on p "Add new stop" at bounding box center [217, 220] width 389 height 23
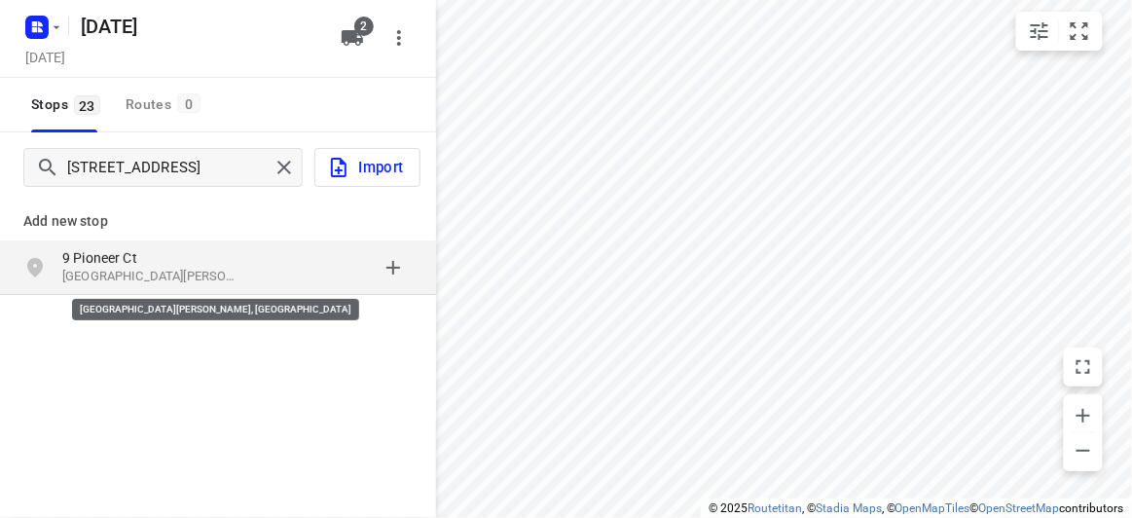
click at [226, 251] on p "9 Pioneer Ct" at bounding box center [151, 257] width 179 height 19
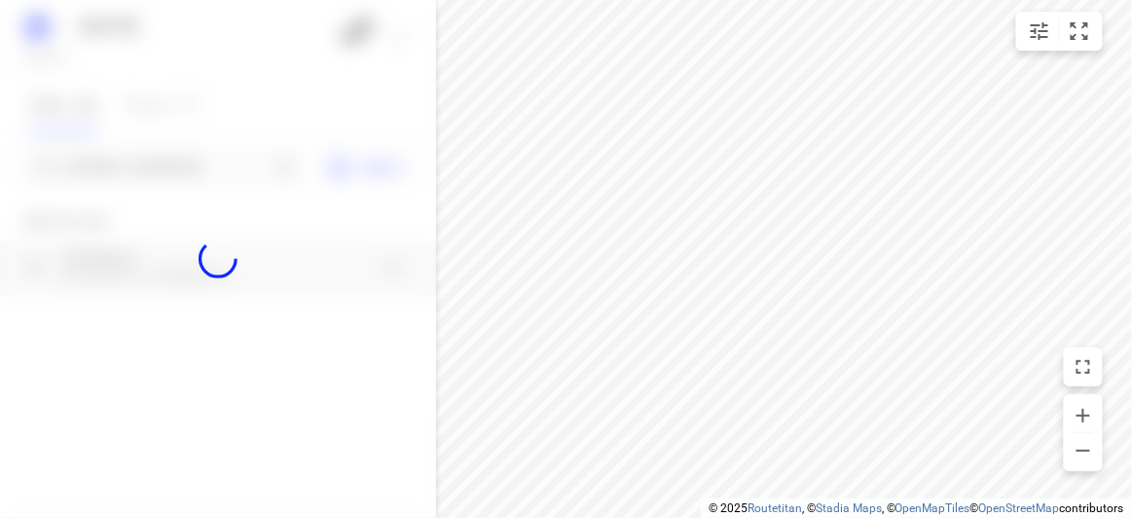
click at [203, 165] on div at bounding box center [218, 259] width 436 height 518
click at [203, 163] on div at bounding box center [218, 259] width 436 height 518
click at [203, 163] on div "[DATE], Aug 12 2 Stops 23 Routes 0 9 Pioneer Ct [GEOGRAPHIC_DATA] 3150 Import A…" at bounding box center [218, 259] width 436 height 518
paste input "[STREET_ADDRESS][PERSON_NAME]"
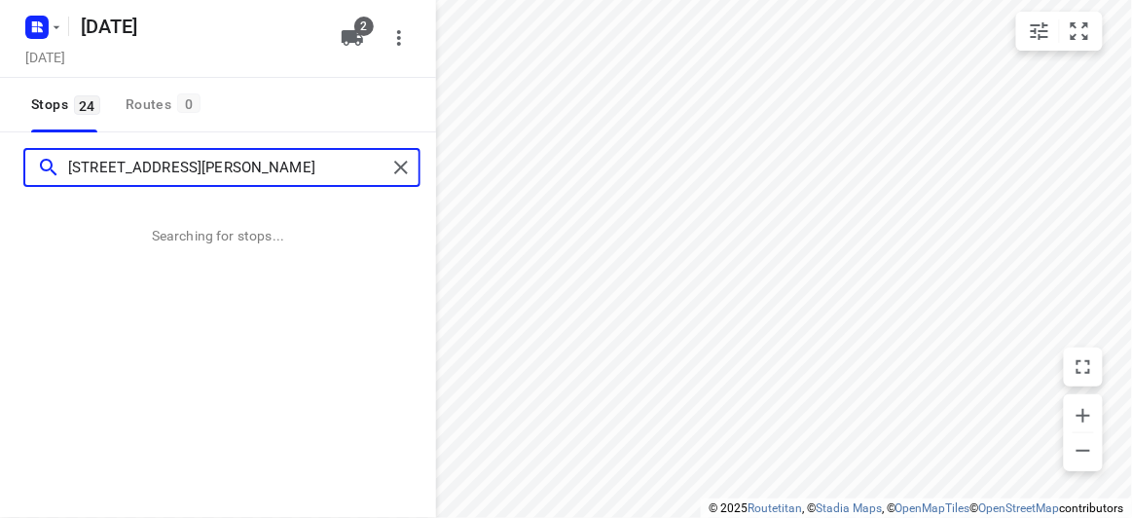
type input "[STREET_ADDRESS][PERSON_NAME]"
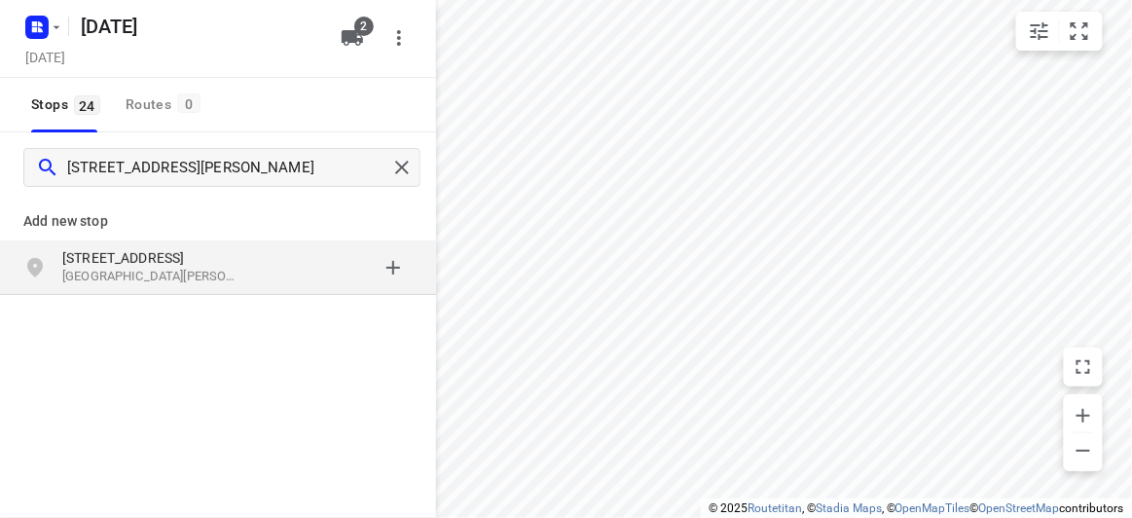
click at [223, 250] on p "[STREET_ADDRESS]" at bounding box center [151, 257] width 179 height 19
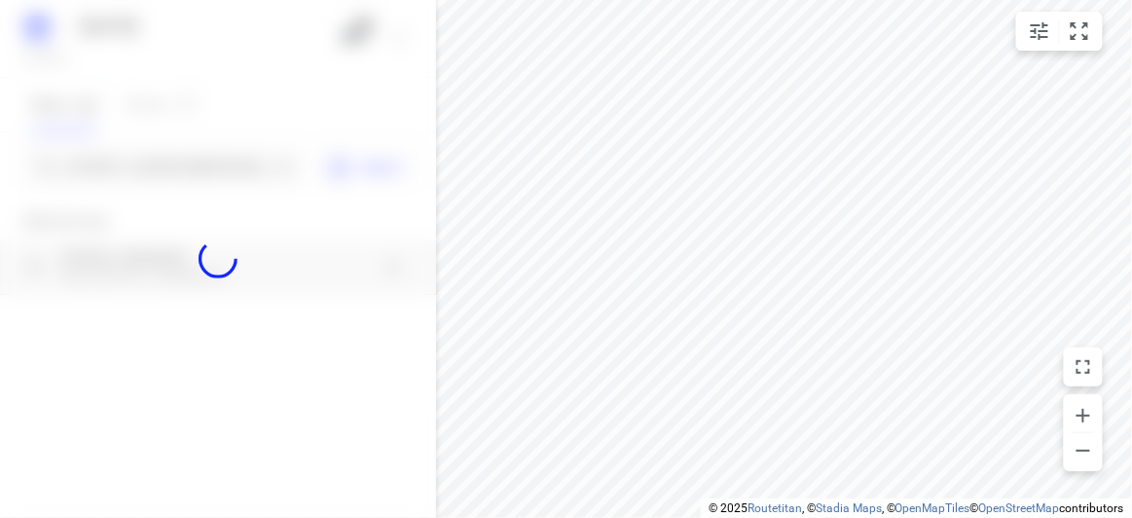
click at [180, 163] on div at bounding box center [218, 259] width 436 height 518
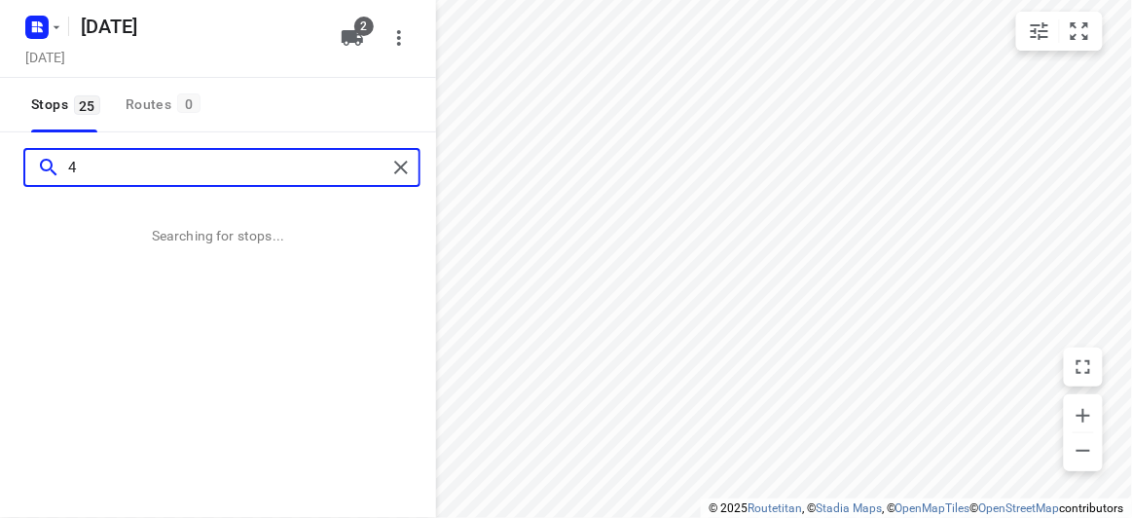
paste input "[STREET_ADDRESS]"
type input "[STREET_ADDRESS]"
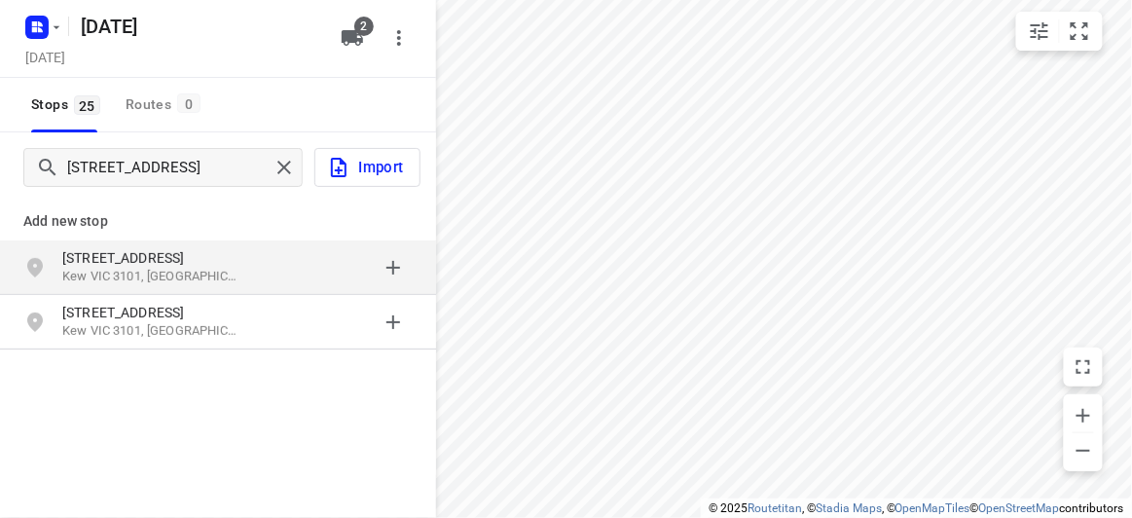
click at [206, 255] on p "[STREET_ADDRESS]" at bounding box center [151, 257] width 179 height 19
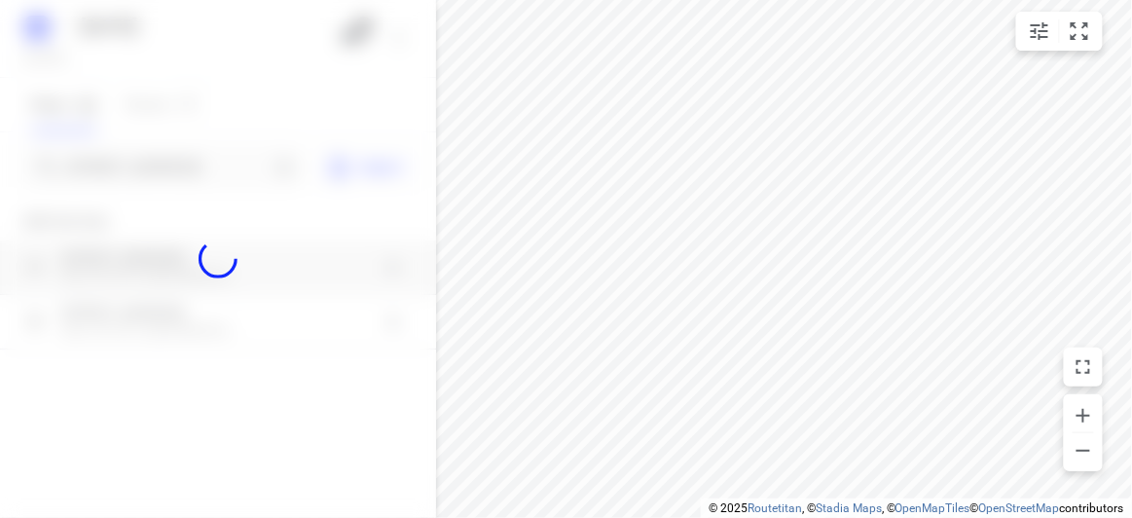
click at [179, 160] on div at bounding box center [218, 259] width 436 height 518
click at [181, 162] on div "[DATE], Aug 12 2 Stops 25 Routes [GEOGRAPHIC_DATA][STREET_ADDRESS] Import Add n…" at bounding box center [218, 259] width 436 height 518
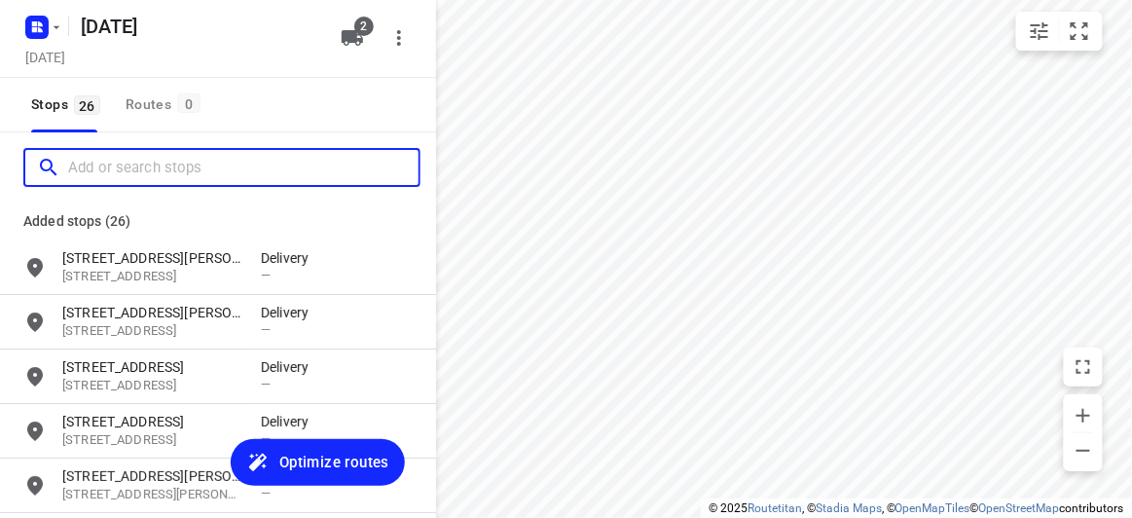
paste input "[STREET_ADDRESS][PERSON_NAME]"
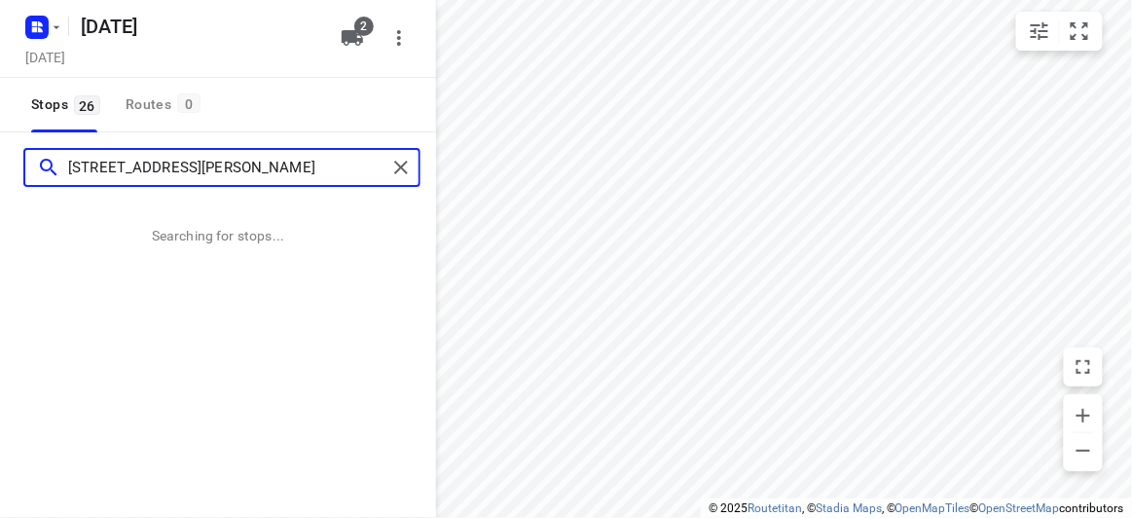
type input "[STREET_ADDRESS][PERSON_NAME]"
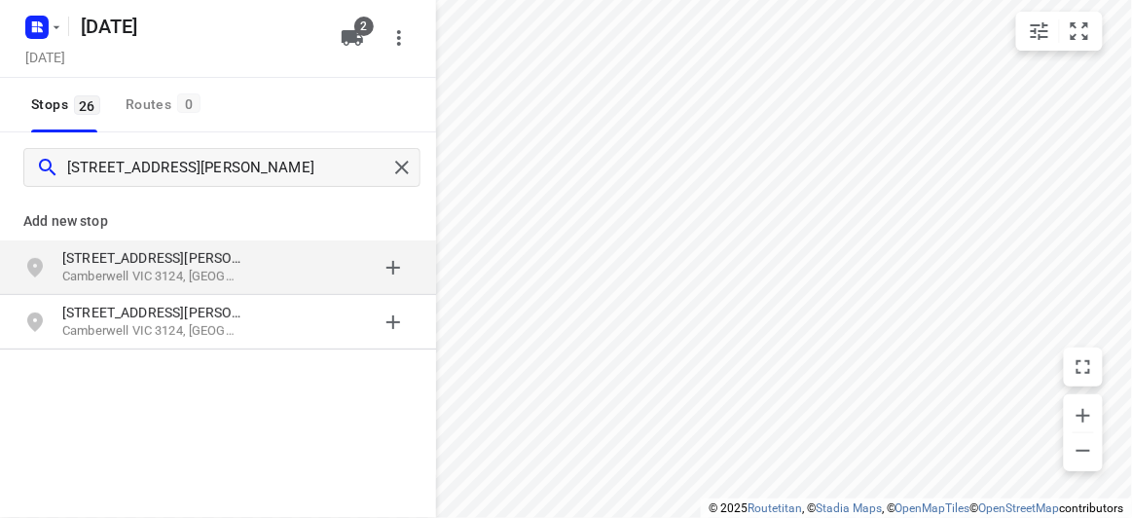
click at [195, 277] on p "Camberwell VIC 3124, [GEOGRAPHIC_DATA]" at bounding box center [151, 277] width 179 height 18
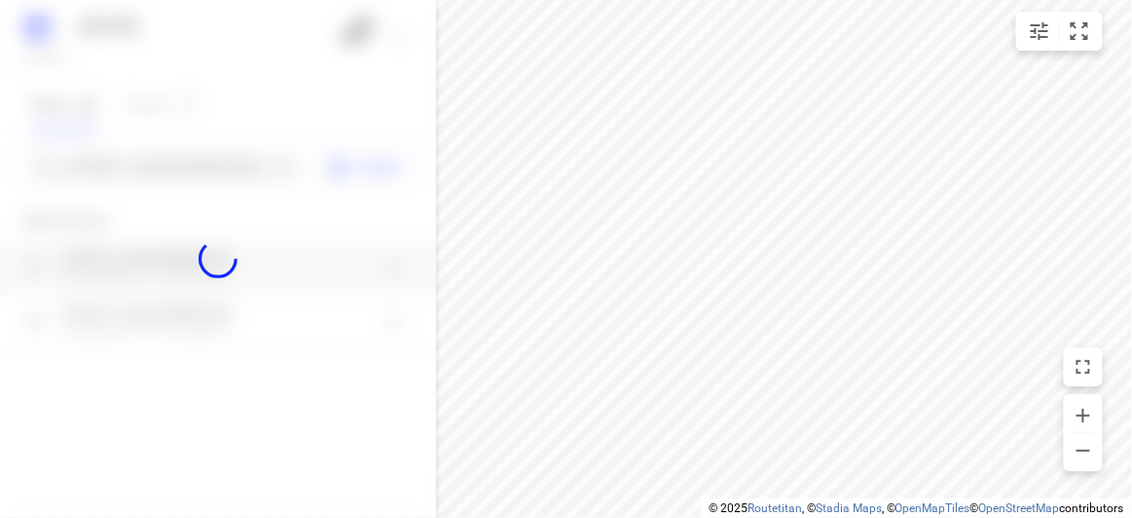
click at [187, 151] on div at bounding box center [218, 259] width 436 height 518
click at [190, 167] on div at bounding box center [218, 259] width 436 height 518
click at [190, 167] on div "[DATE], Aug 12 2 Stops 26 Routes 0 [STREET_ADDRESS][PERSON_NAME] Import Add new…" at bounding box center [218, 259] width 436 height 518
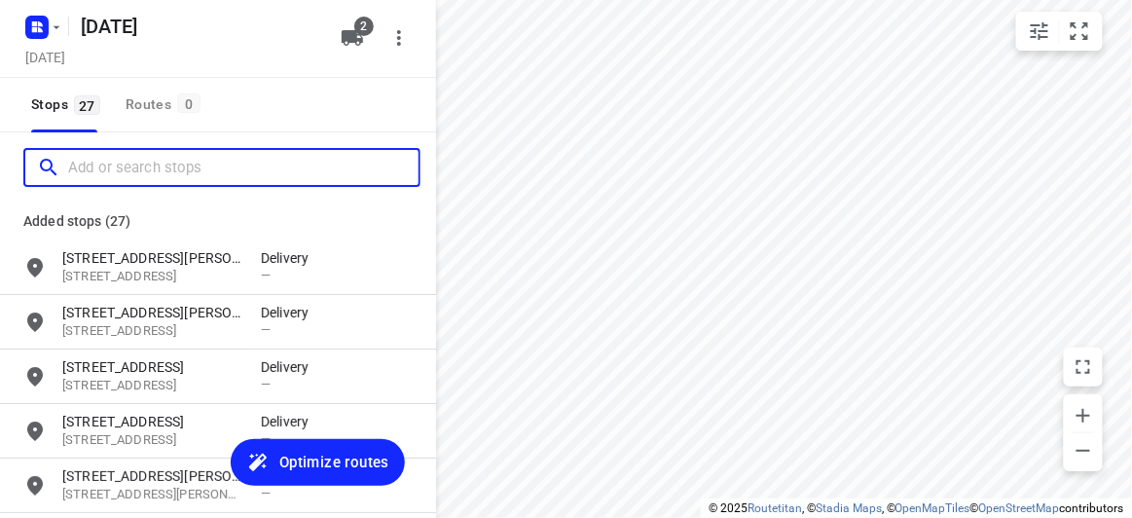
paste input "[STREET_ADDRESS]"
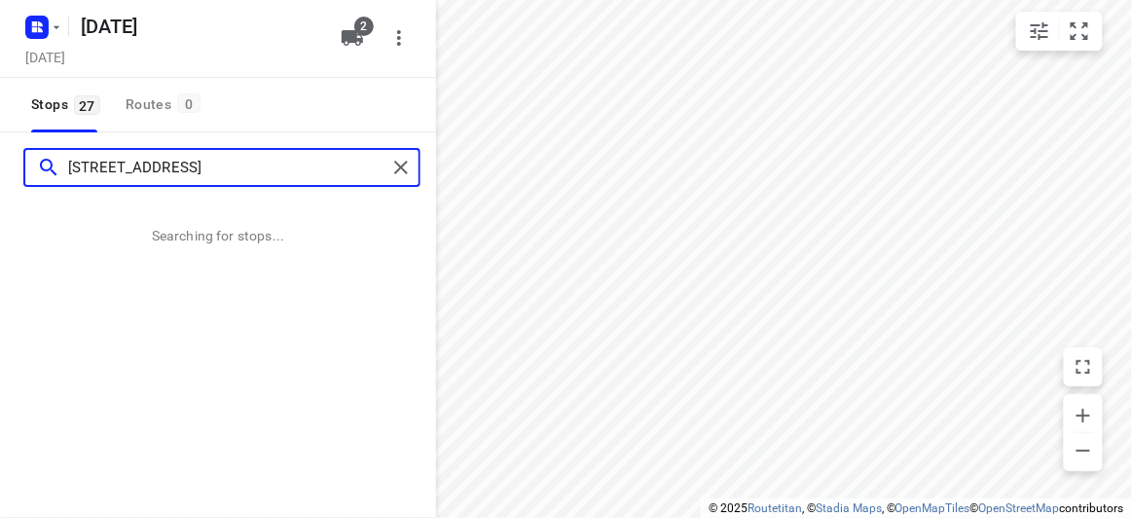
type input "[STREET_ADDRESS]"
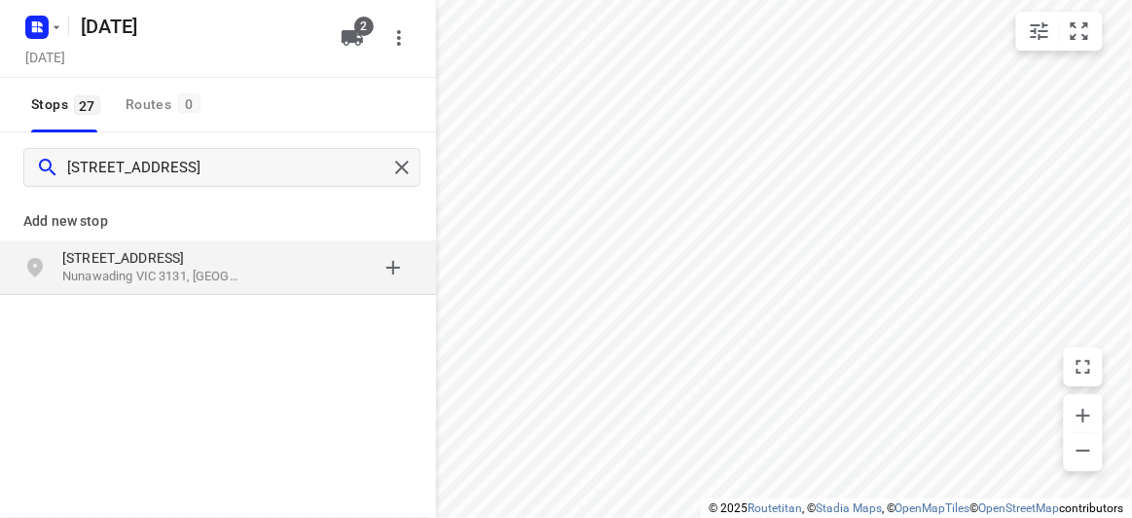
click at [206, 258] on p "[STREET_ADDRESS]" at bounding box center [151, 257] width 179 height 19
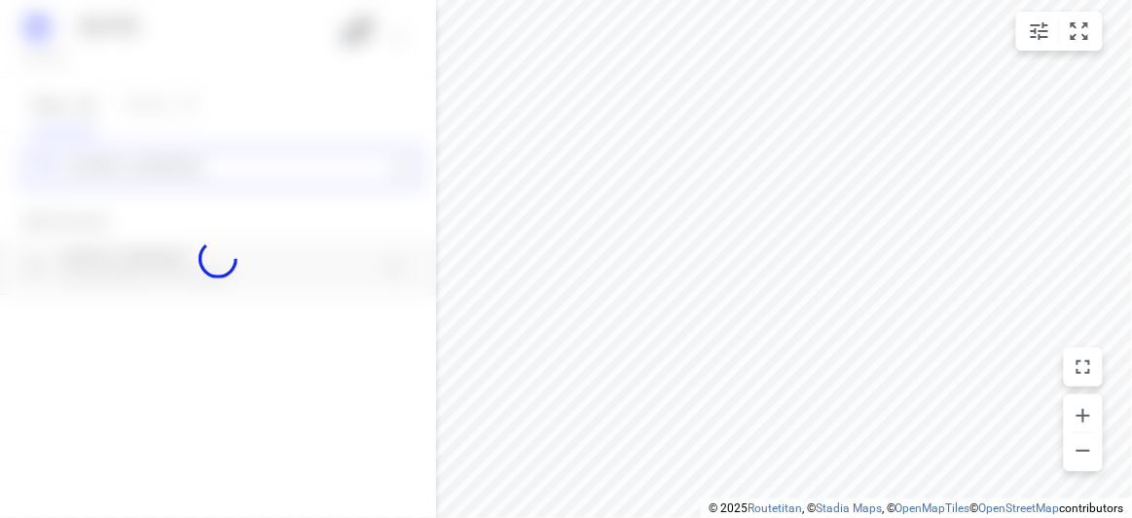
click at [169, 157] on div "[DATE], Aug 12 2 Stops 27 Routes 0 [GEOGRAPHIC_DATA] 3131 Add new stop [STREET_…" at bounding box center [218, 259] width 436 height 518
click at [169, 157] on div at bounding box center [218, 259] width 436 height 518
click at [169, 157] on div "[DATE], Aug 12 2 Stops 27 Routes 0 [STREET_ADDRESS] Import Add new stop [STREET…" at bounding box center [218, 259] width 436 height 518
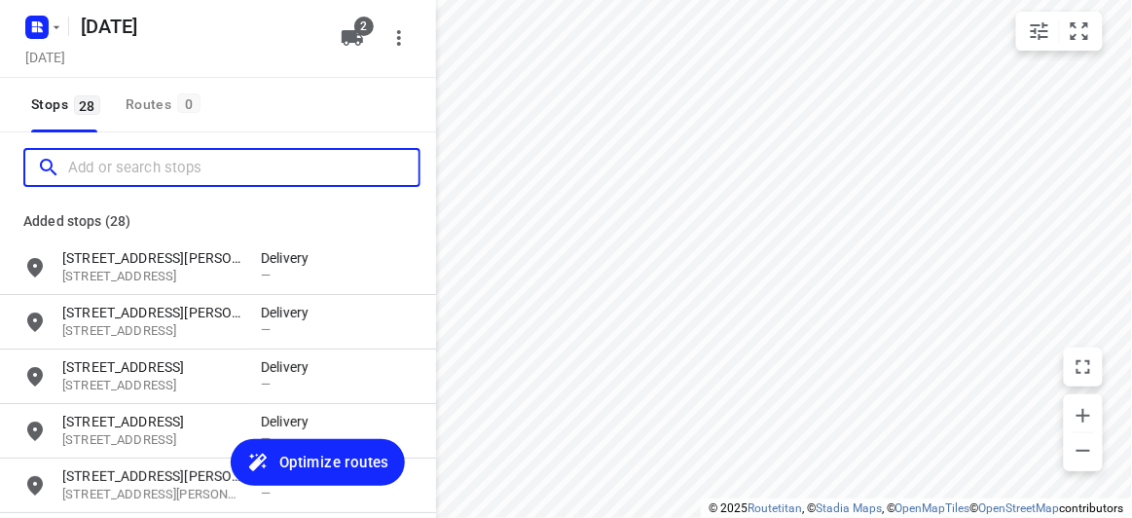
paste input "4 [PERSON_NAME] Dr [PERSON_NAME] 3108"
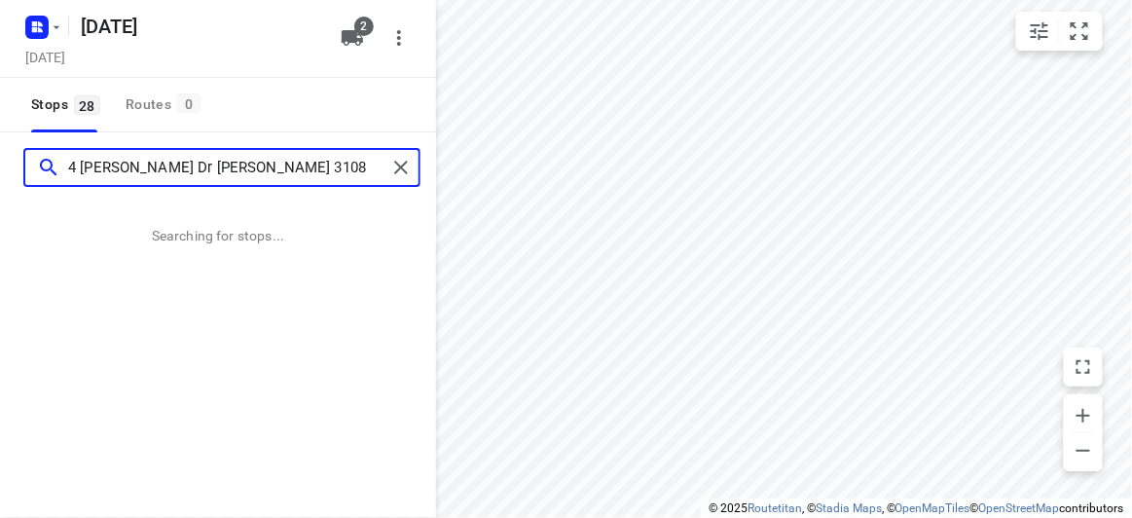
type input "4 [PERSON_NAME] Dr [PERSON_NAME] 3108"
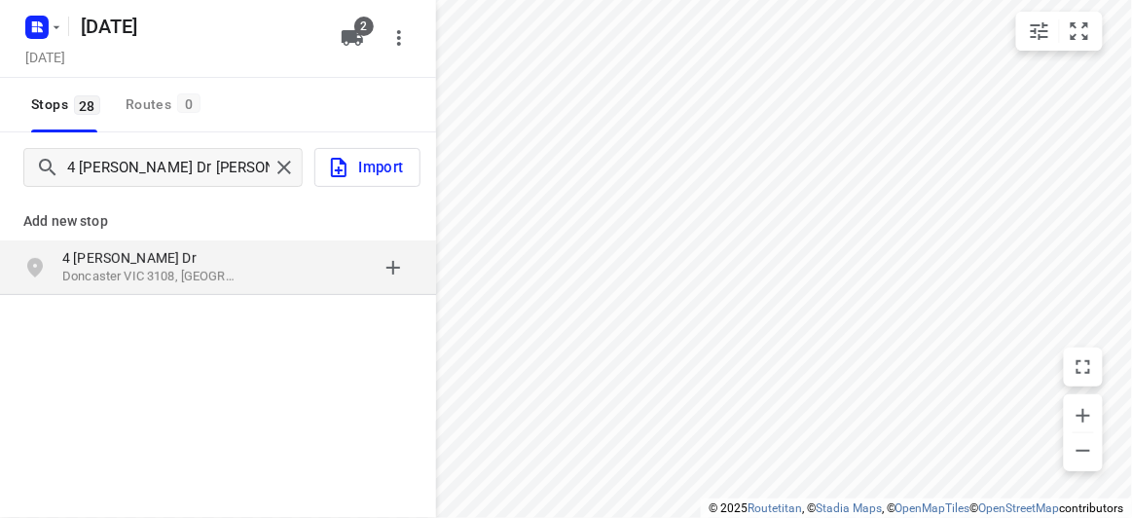
click at [75, 235] on div "Add new stop" at bounding box center [218, 213] width 436 height 54
click at [82, 259] on p "4 [PERSON_NAME] Dr" at bounding box center [151, 257] width 179 height 19
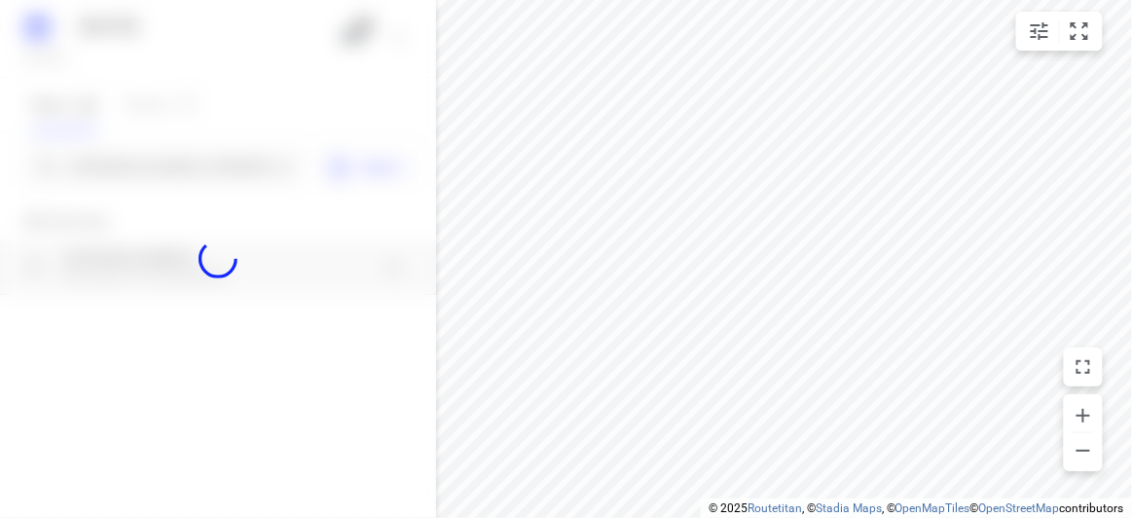
click at [123, 164] on div at bounding box center [218, 259] width 436 height 518
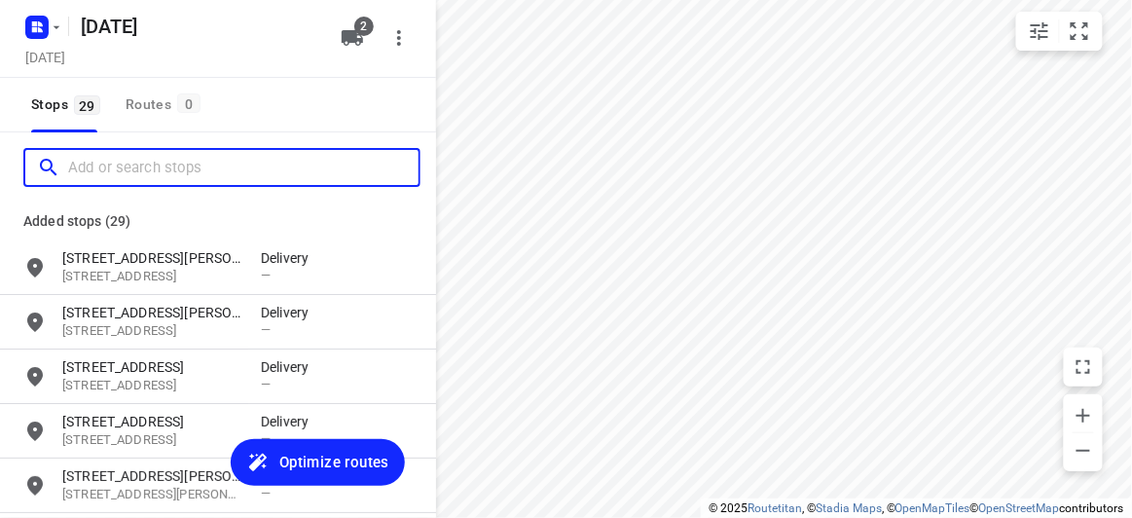
paste input "[STREET_ADDRESS][PERSON_NAME][PERSON_NAME][PERSON_NAME]"
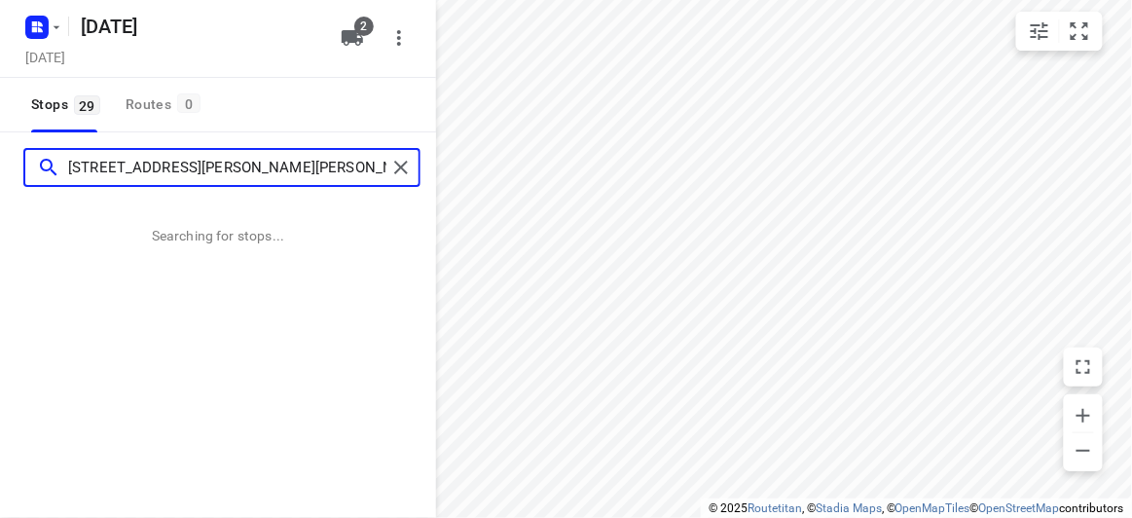
type input "[STREET_ADDRESS][PERSON_NAME][PERSON_NAME][PERSON_NAME]"
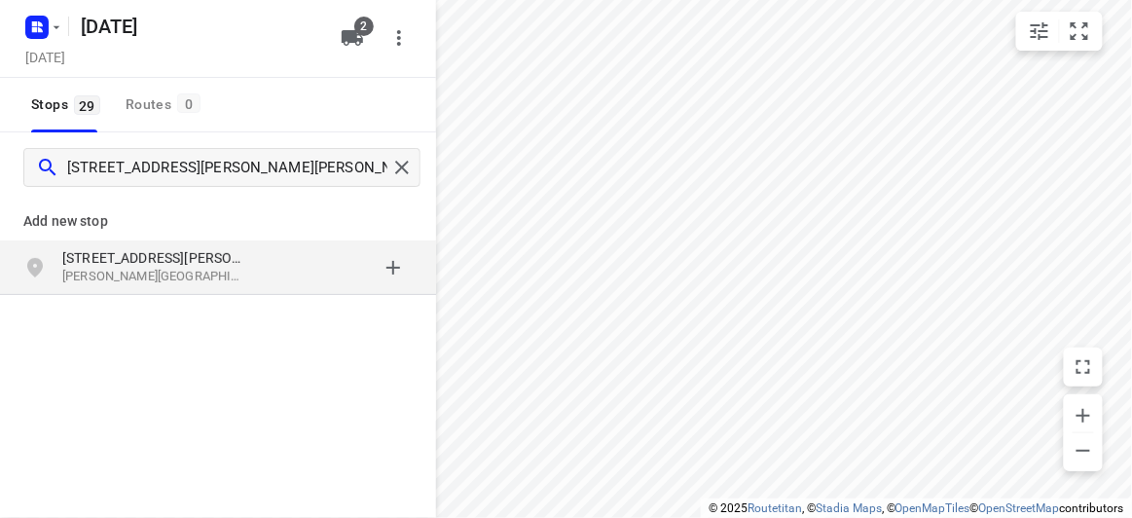
click at [290, 277] on div "grid" at bounding box center [337, 267] width 152 height 39
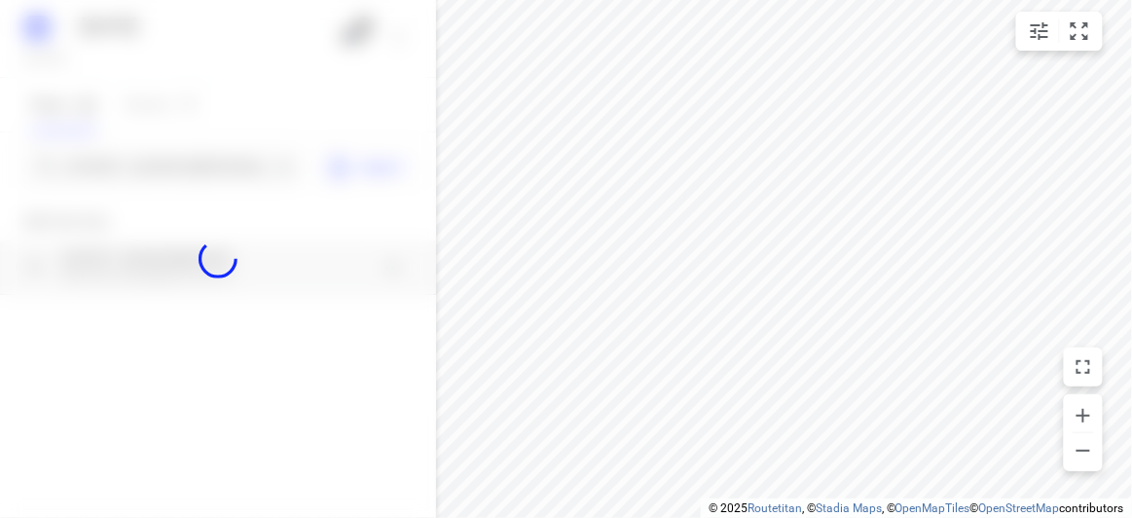
click at [203, 165] on div at bounding box center [218, 259] width 436 height 518
paste input "[STREET_ADDRESS][PERSON_NAME]"
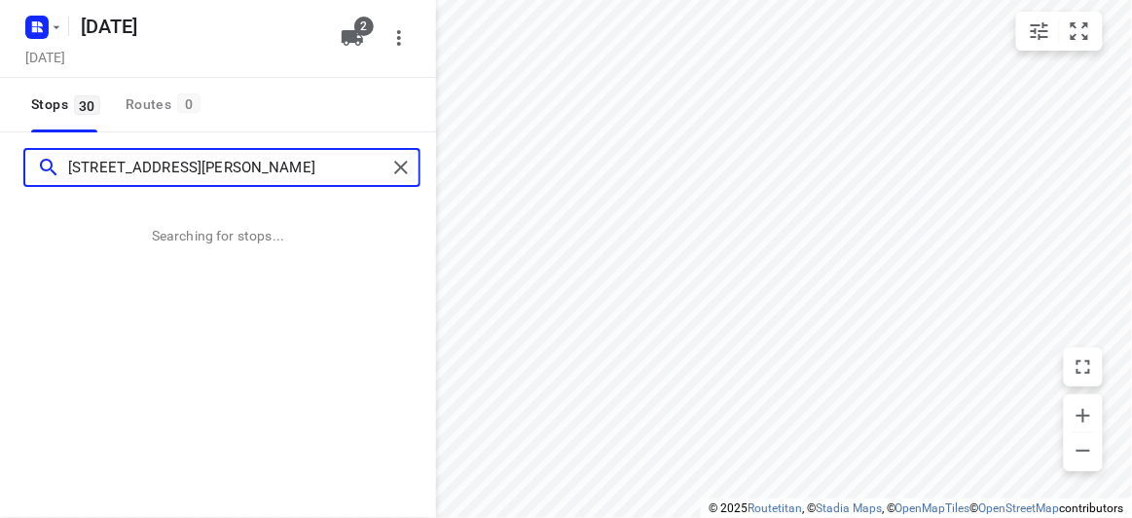
type input "[STREET_ADDRESS][PERSON_NAME]"
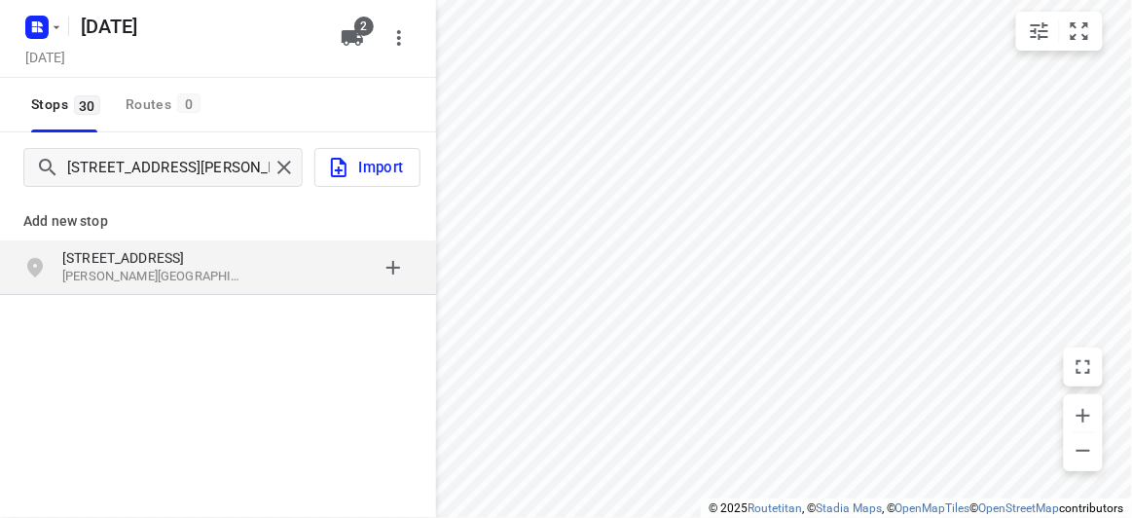
click at [127, 302] on div "Add new stop [STREET_ADDRESS][PERSON_NAME]" at bounding box center [218, 311] width 436 height 218
click at [108, 264] on p "[STREET_ADDRESS]" at bounding box center [151, 257] width 179 height 19
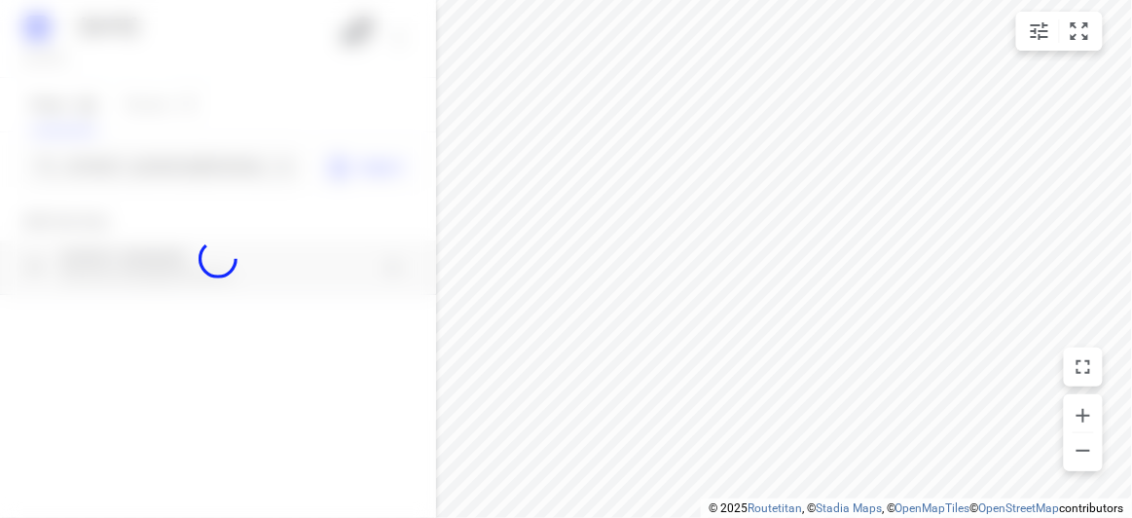
click at [125, 160] on div at bounding box center [218, 259] width 436 height 518
paste input "[STREET_ADDRESS][PERSON_NAME][PERSON_NAME]"
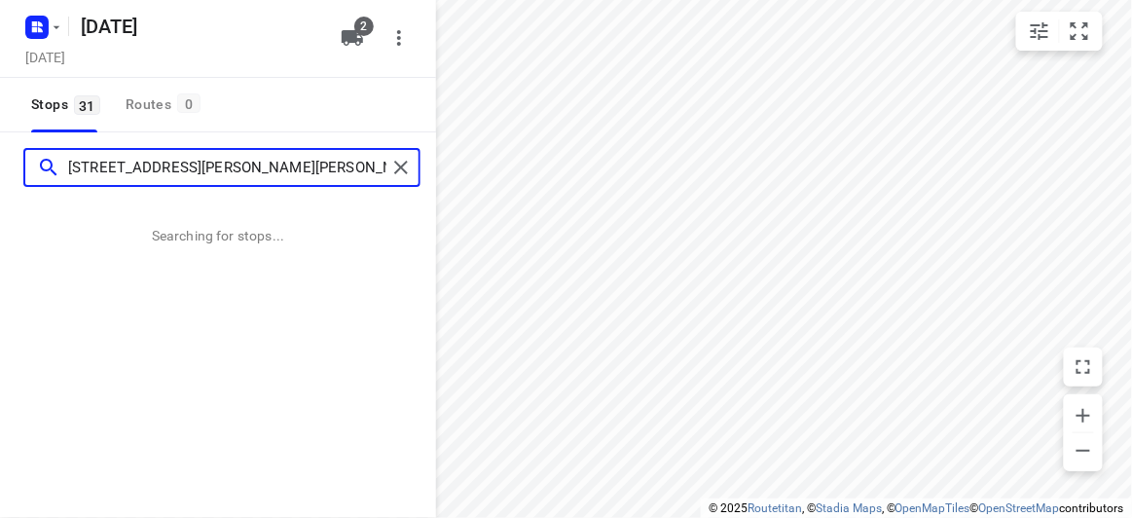
type input "[STREET_ADDRESS][PERSON_NAME][PERSON_NAME]"
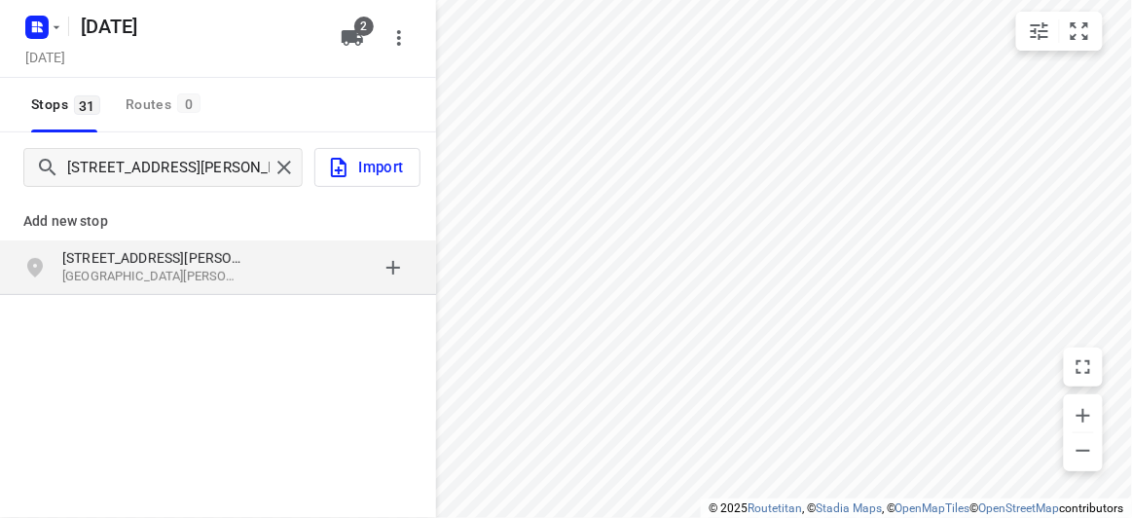
click at [210, 240] on div "[STREET_ADDRESS][PERSON_NAME][PERSON_NAME]" at bounding box center [218, 267] width 436 height 54
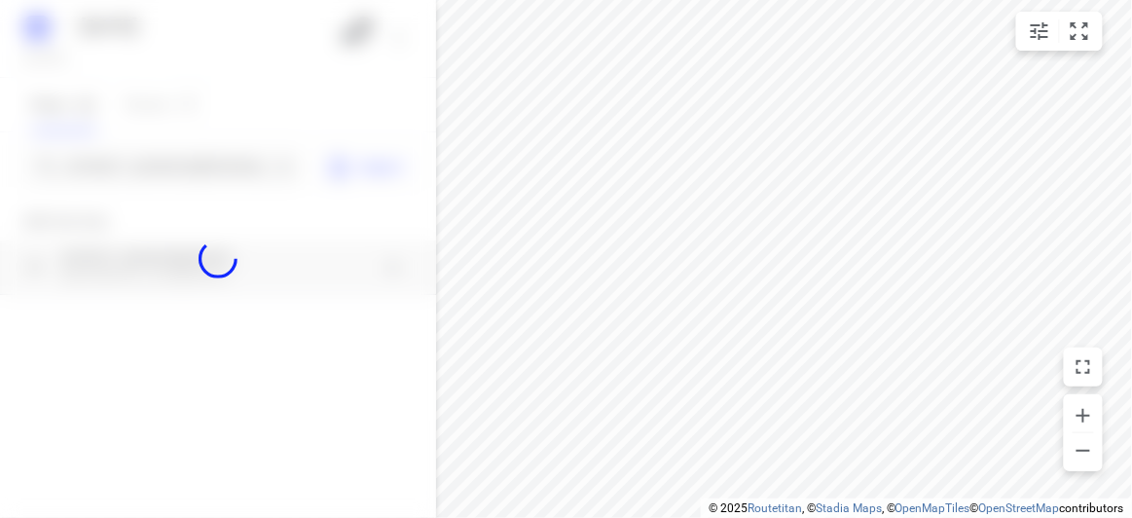
click at [163, 170] on div at bounding box center [218, 259] width 436 height 518
click at [163, 169] on div at bounding box center [218, 259] width 436 height 518
paste input "[STREET_ADDRESS][PERSON_NAME]"
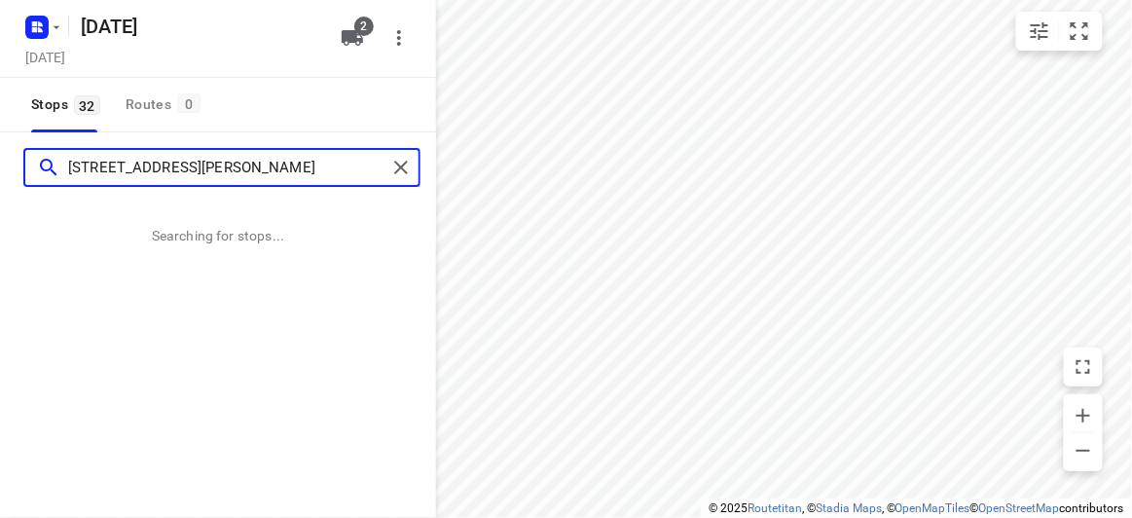
type input "[STREET_ADDRESS][PERSON_NAME]"
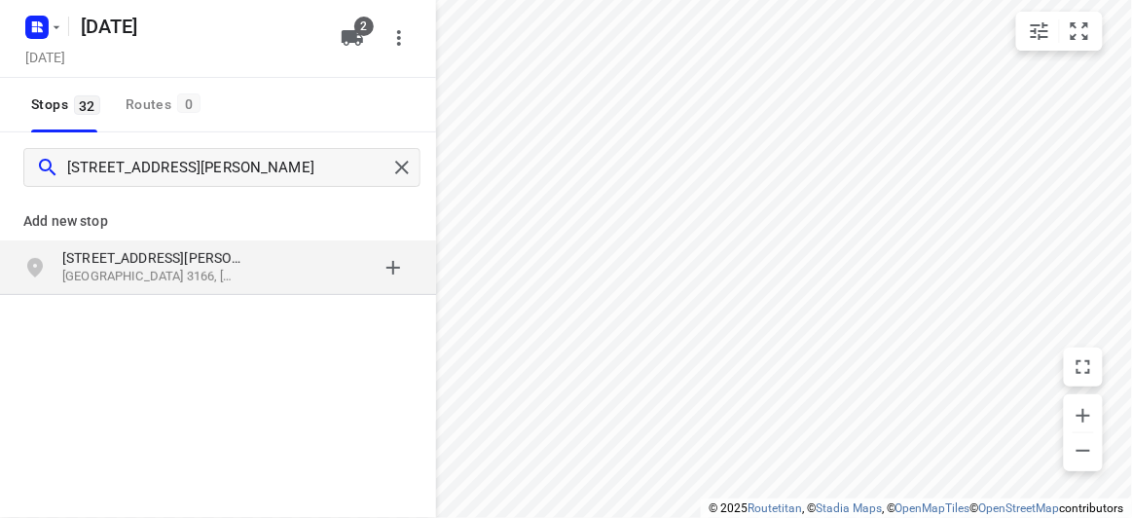
click at [191, 269] on p "[GEOGRAPHIC_DATA] 3166, [GEOGRAPHIC_DATA]" at bounding box center [151, 277] width 179 height 18
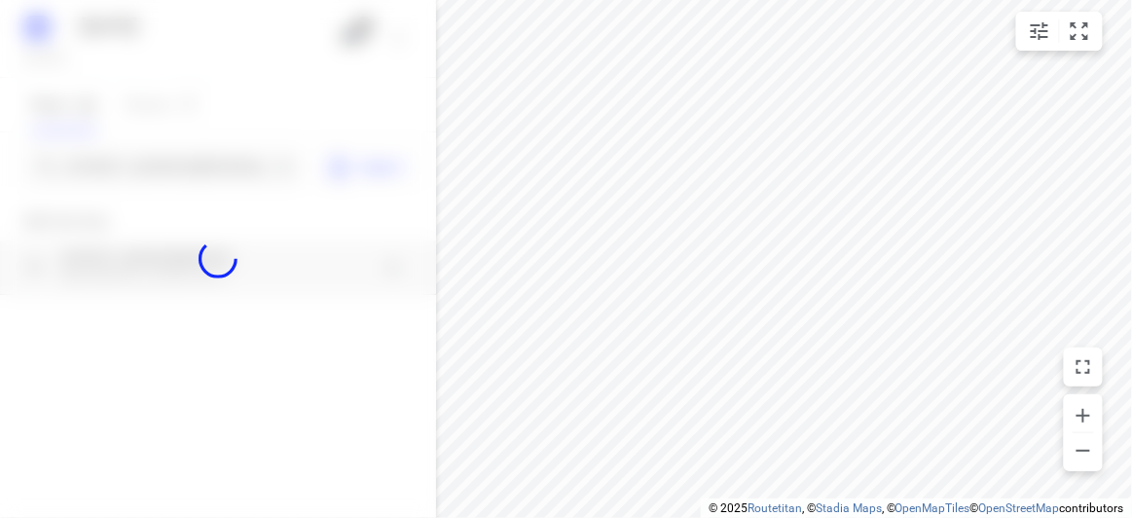
click at [139, 154] on div at bounding box center [218, 259] width 436 height 518
click at [139, 154] on div "[DATE], Aug 12 2 Stops 32 Routes 0 [STREET_ADDRESS][PERSON_NAME] 3166 Import Ad…" at bounding box center [218, 259] width 436 height 518
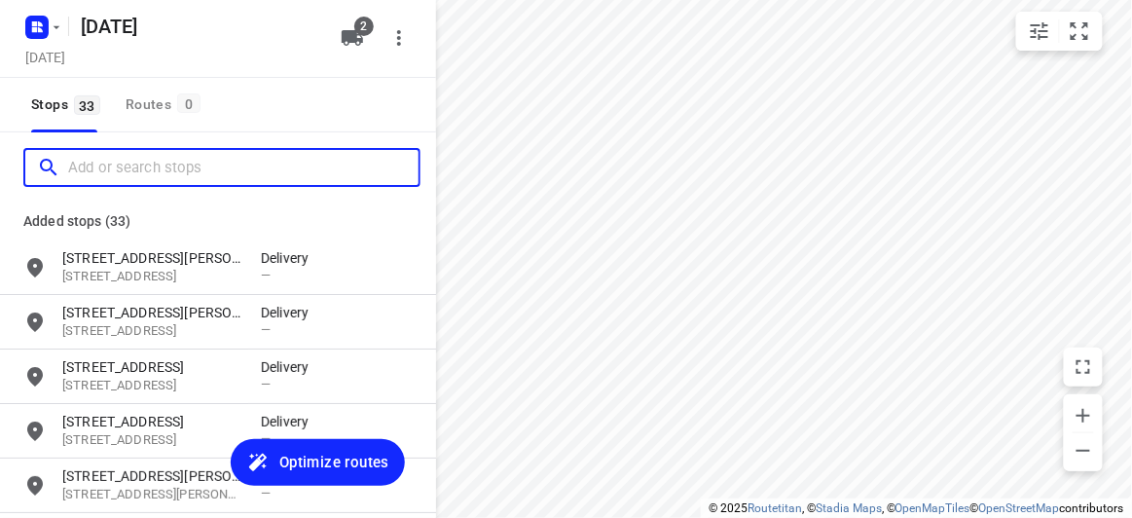
paste input "[STREET_ADDRESS]"
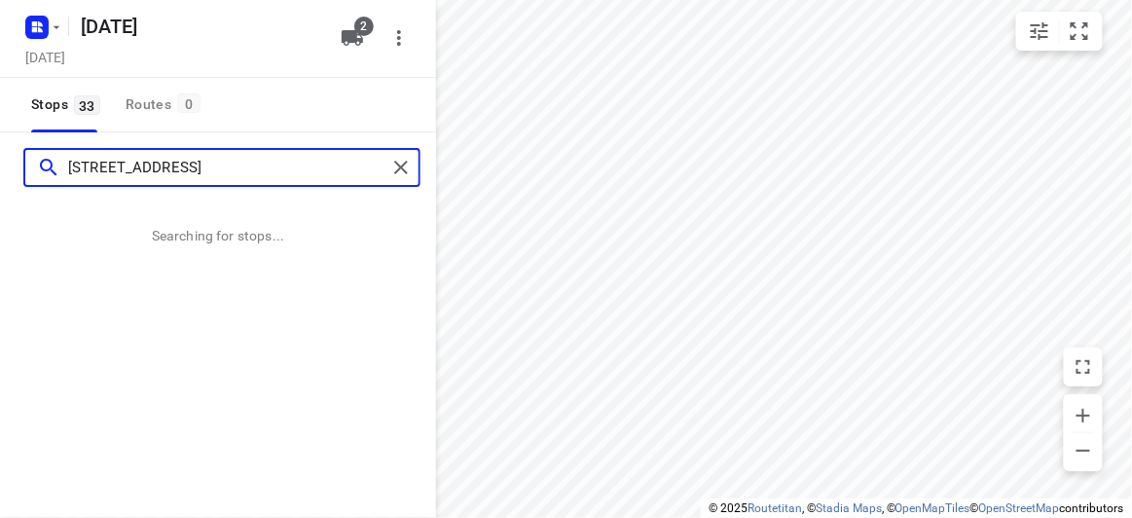
type input "[STREET_ADDRESS]"
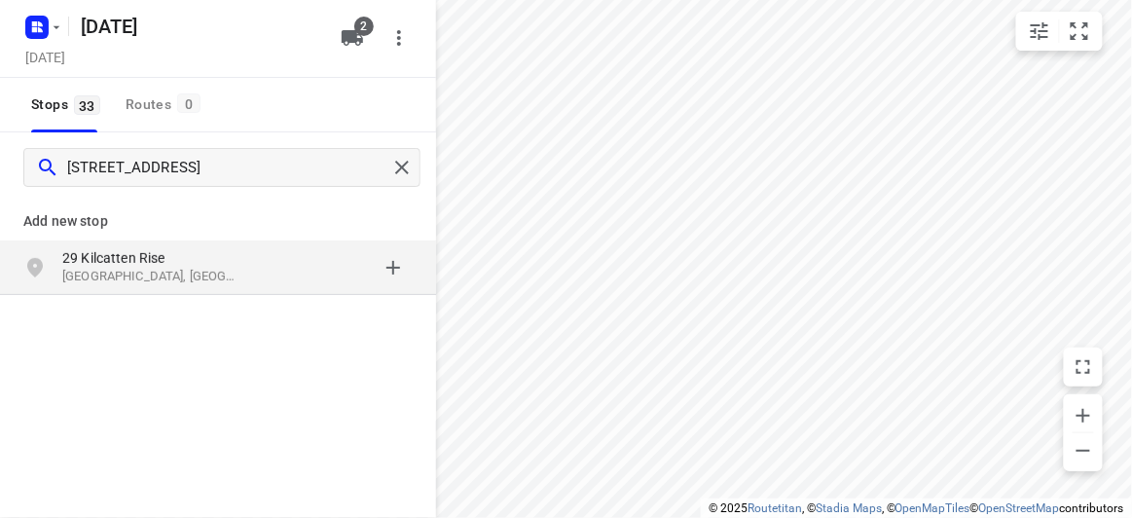
click at [191, 265] on p "29 Kilcatten Rise" at bounding box center [151, 257] width 179 height 19
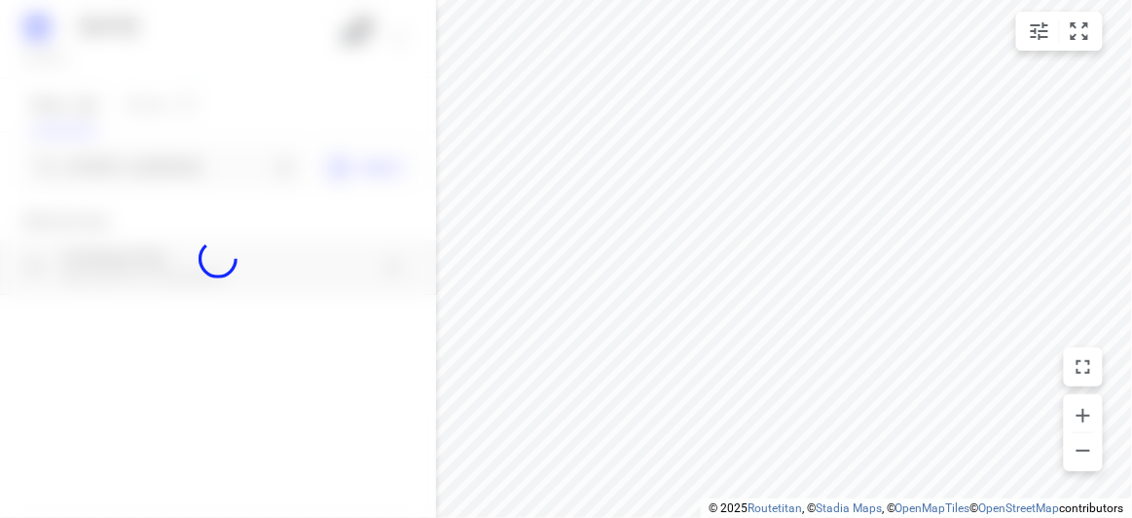
click at [129, 150] on div "[DATE], Aug 12 2 Stops 33 Routes 0 [STREET_ADDRESS] Import Add new stop [STREET…" at bounding box center [218, 259] width 436 height 518
click at [135, 159] on div at bounding box center [218, 259] width 436 height 518
click at [135, 159] on div "[DATE], Aug 12 2 Stops 33 Routes 0 [STREET_ADDRESS] Import Add new stop [STREET…" at bounding box center [218, 259] width 436 height 518
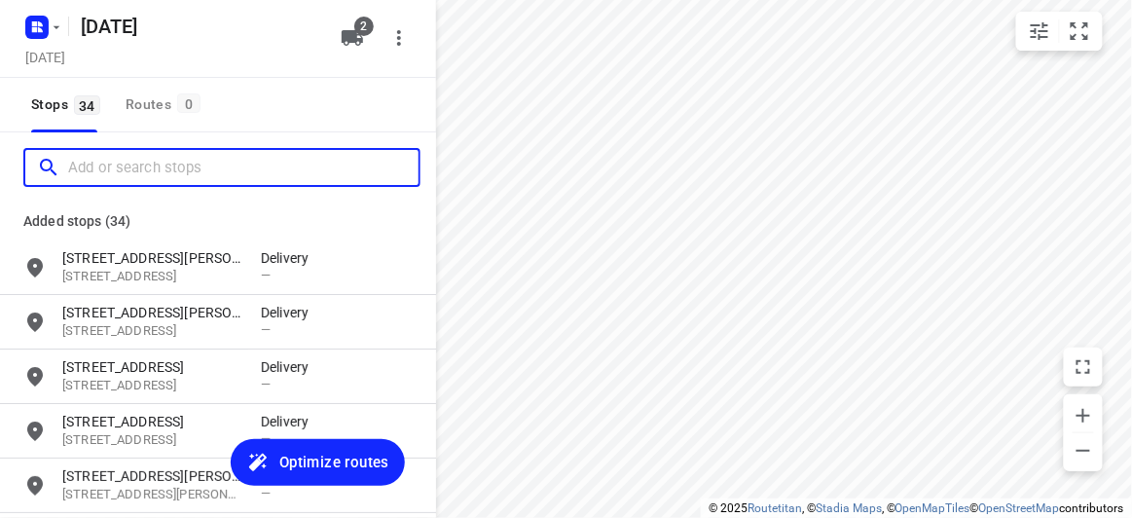
paste input "[STREET_ADDRESS]"
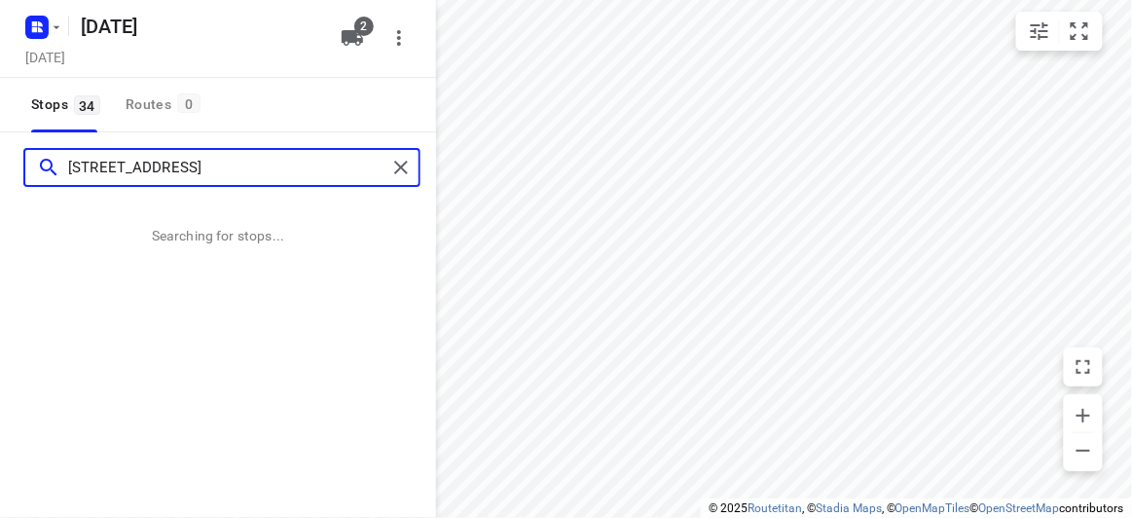
type input "[STREET_ADDRESS]"
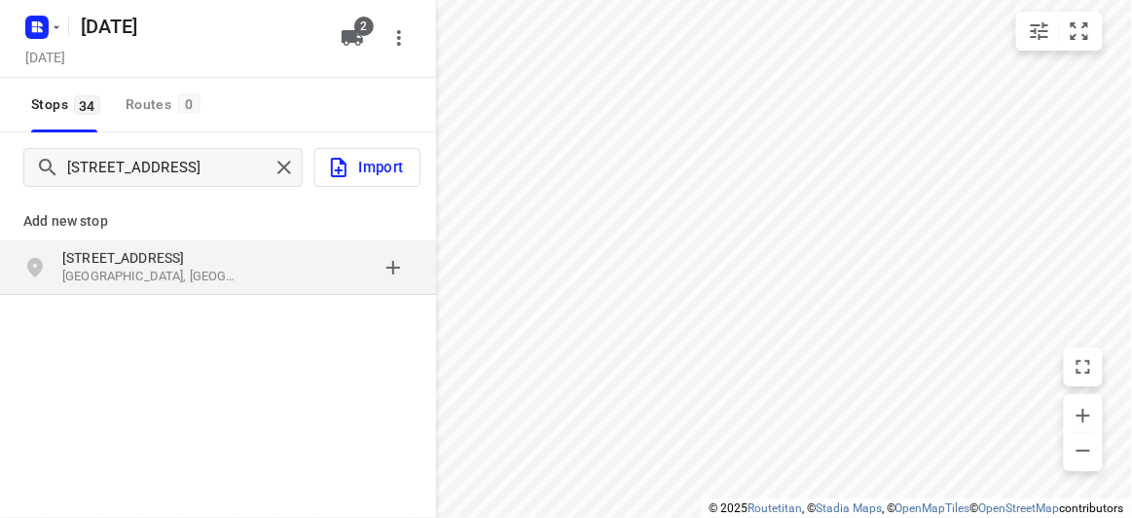
click at [148, 286] on div "[STREET_ADDRESS]" at bounding box center [218, 267] width 436 height 54
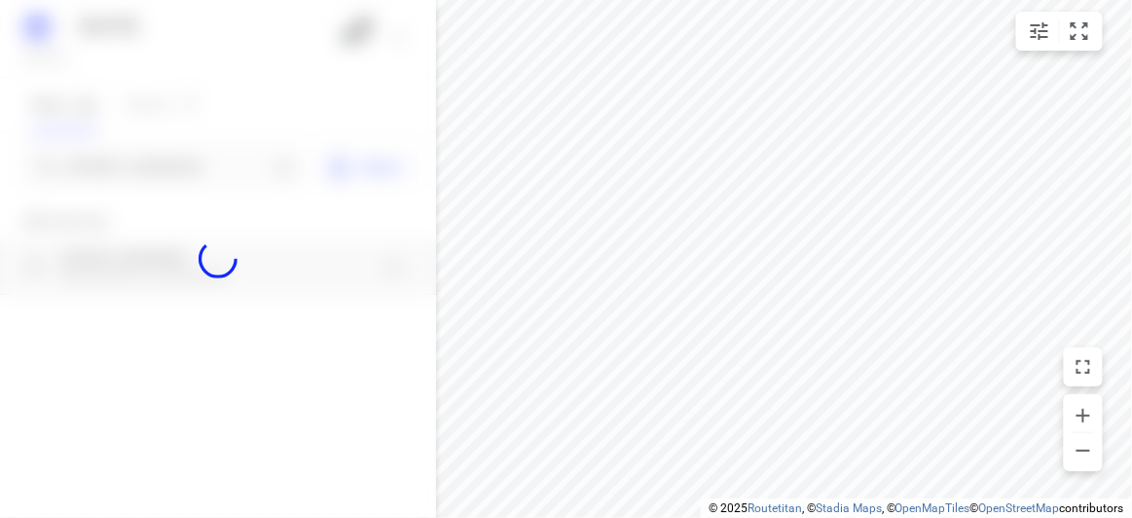
click at [111, 149] on div at bounding box center [218, 259] width 436 height 518
click at [116, 166] on div at bounding box center [218, 259] width 436 height 518
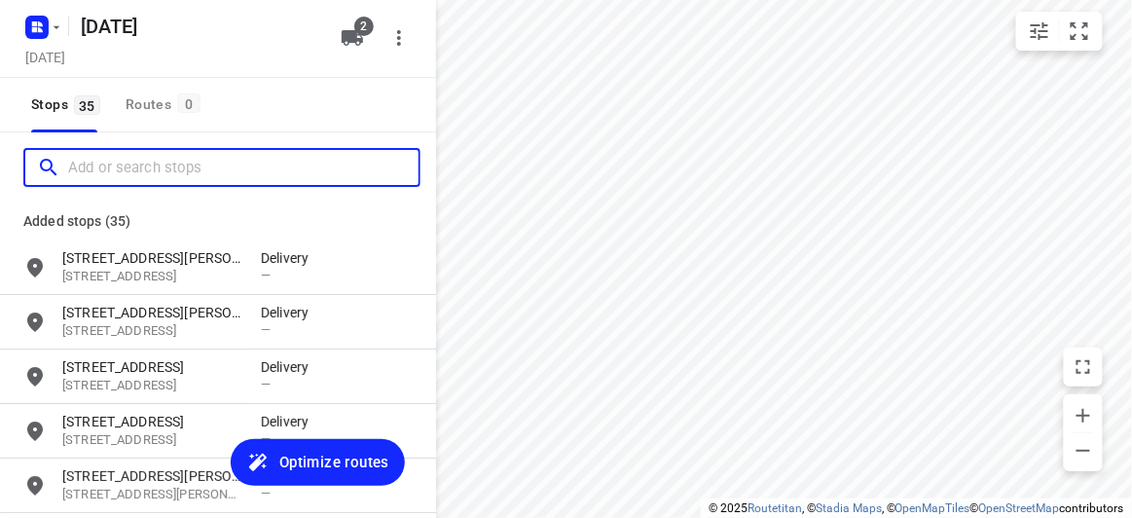
paste input "[STREET_ADDRESS]"
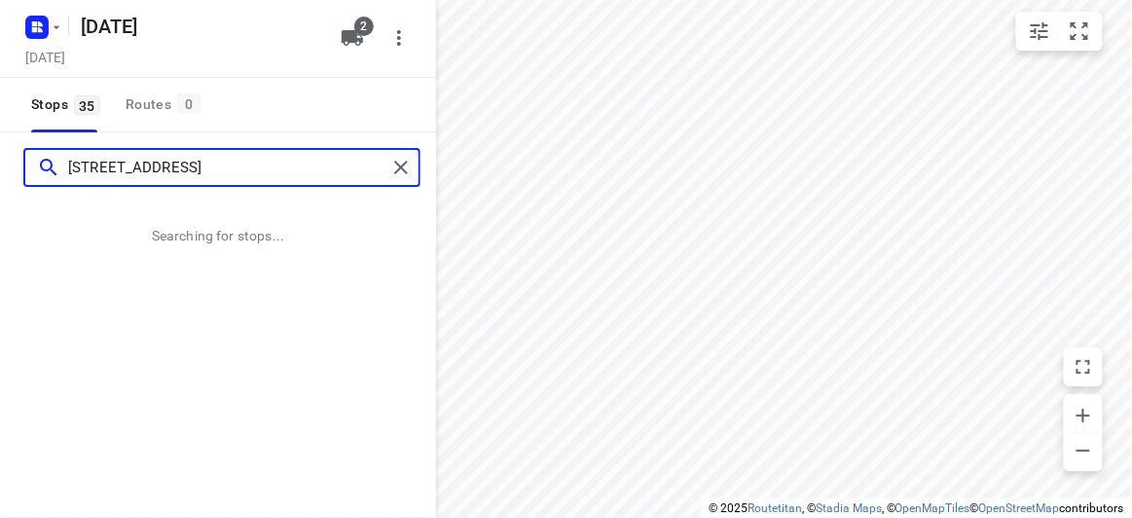
type input "[STREET_ADDRESS]"
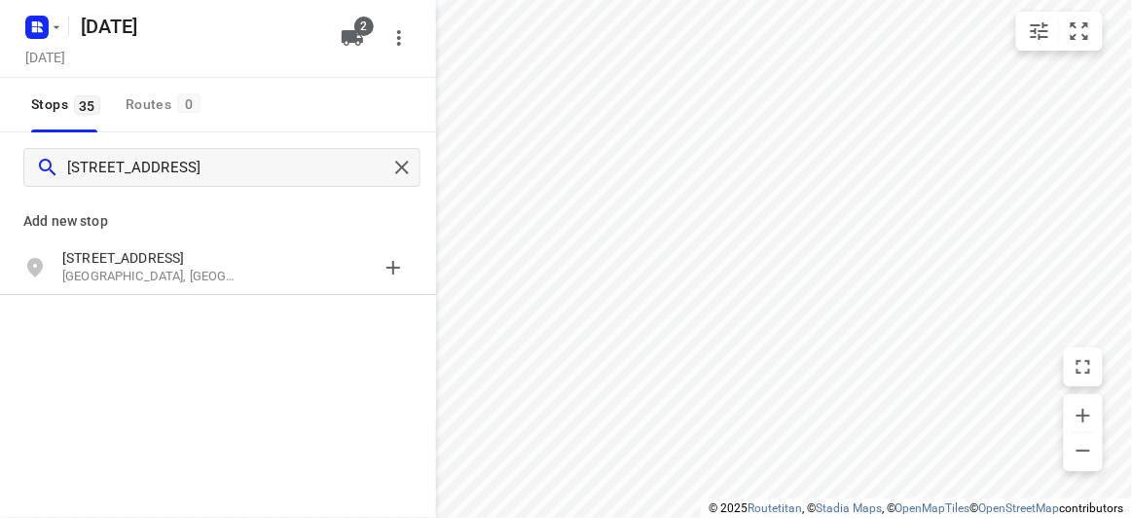
click at [49, 277] on div "grid" at bounding box center [42, 267] width 39 height 39
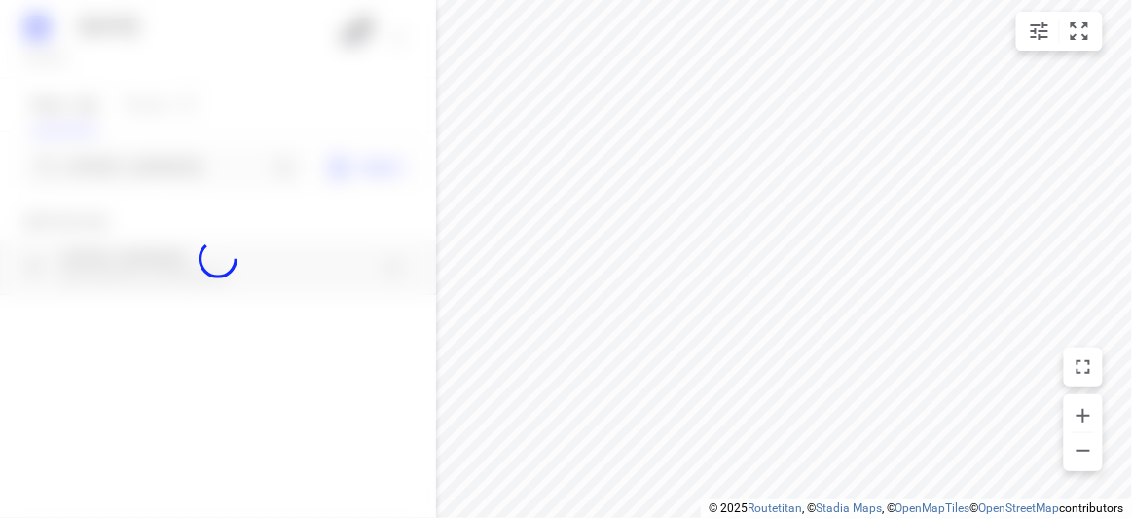
click at [109, 172] on div at bounding box center [218, 259] width 436 height 518
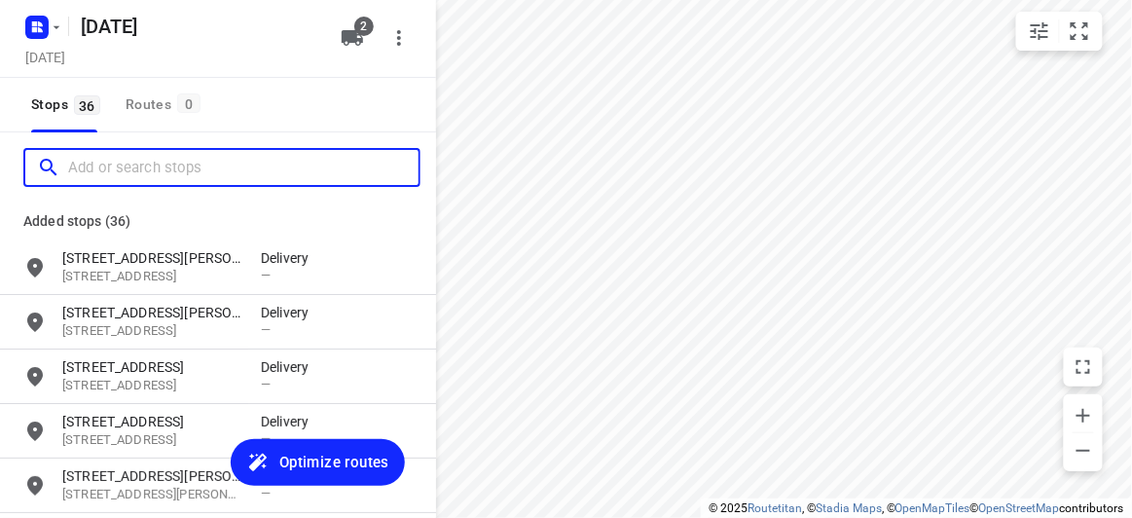
paste input "[STREET_ADDRESS]"
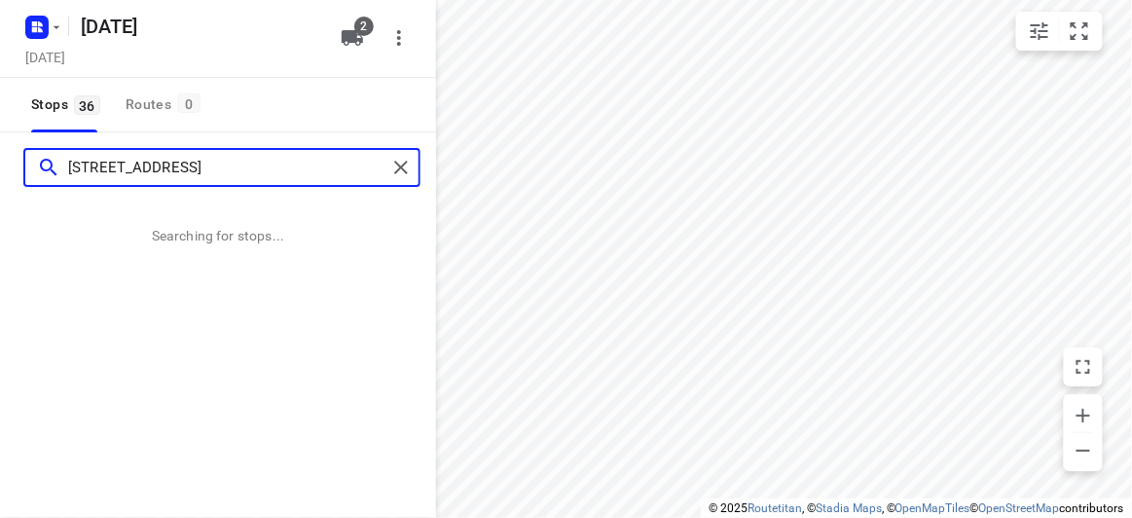
type input "[STREET_ADDRESS]"
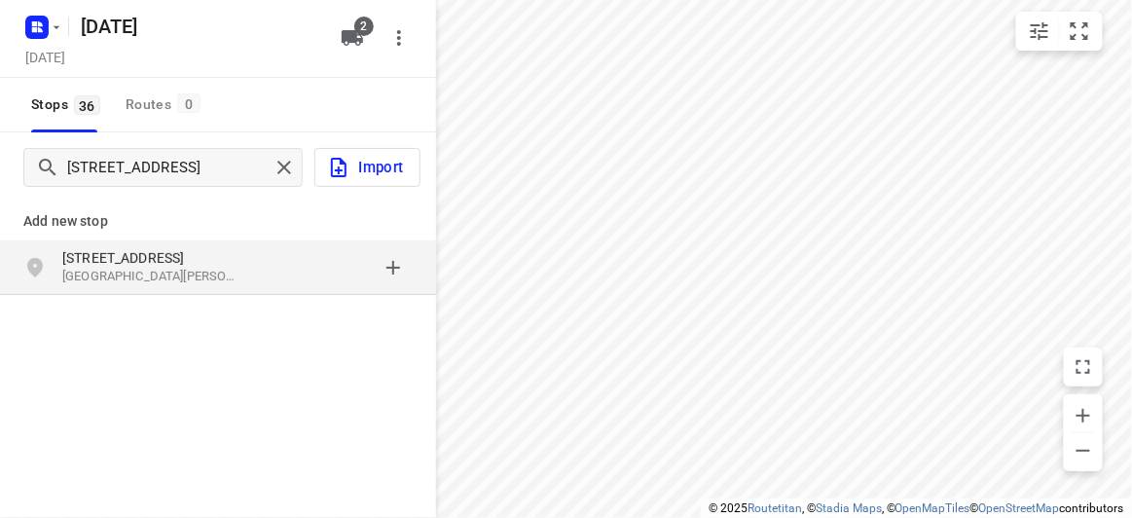
click at [148, 253] on p "[STREET_ADDRESS]" at bounding box center [151, 257] width 179 height 19
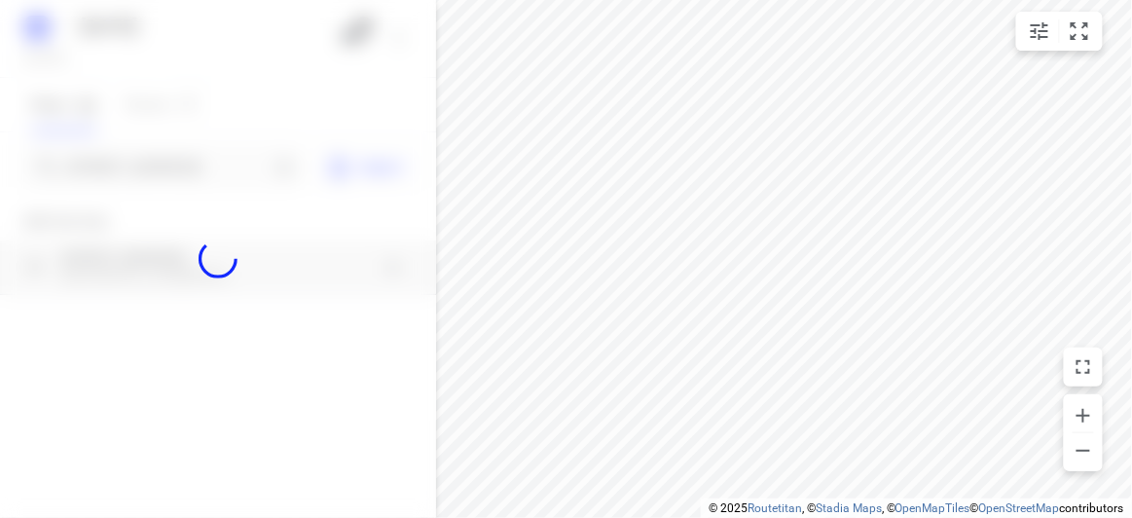
click at [165, 164] on div at bounding box center [218, 259] width 436 height 518
click at [163, 165] on div "[DATE], Aug 12 2 Stops 36 Routes 0 [GEOGRAPHIC_DATA] 3150 Import Add new stop […" at bounding box center [218, 259] width 436 height 518
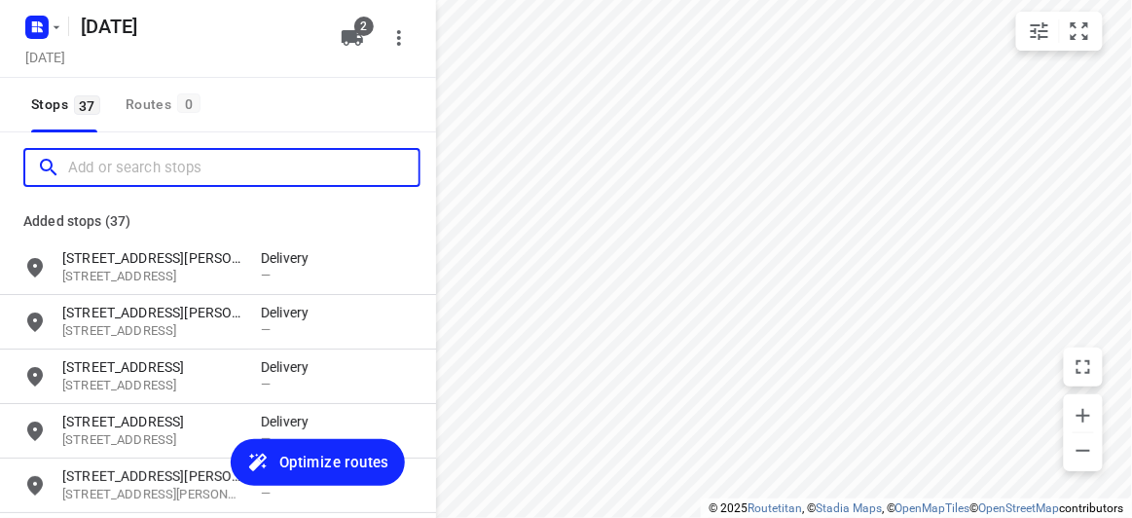
paste input "5 [PERSON_NAME] court Mulgrave 3170"
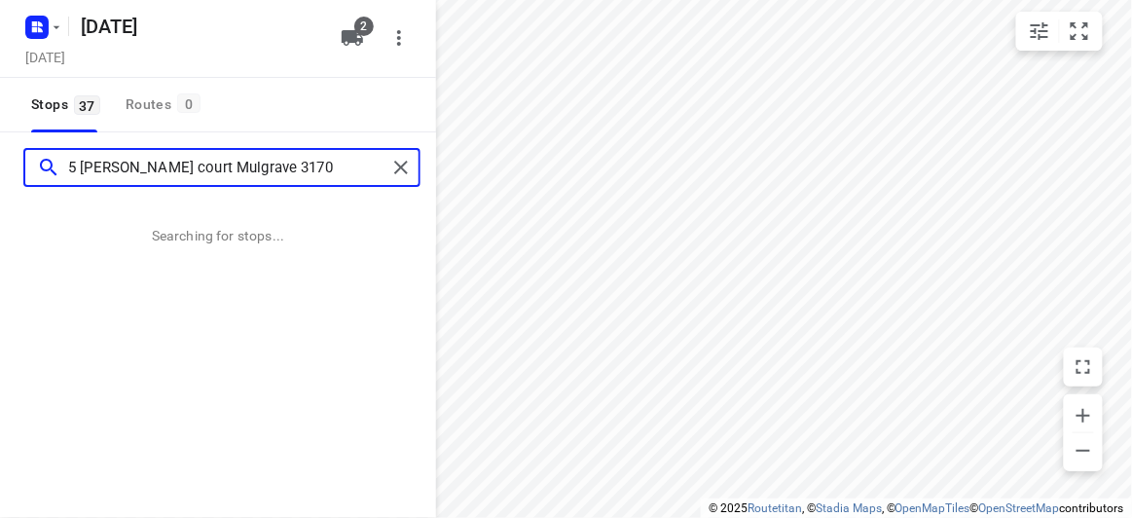
type input "5 [PERSON_NAME] court Mulgrave 3170"
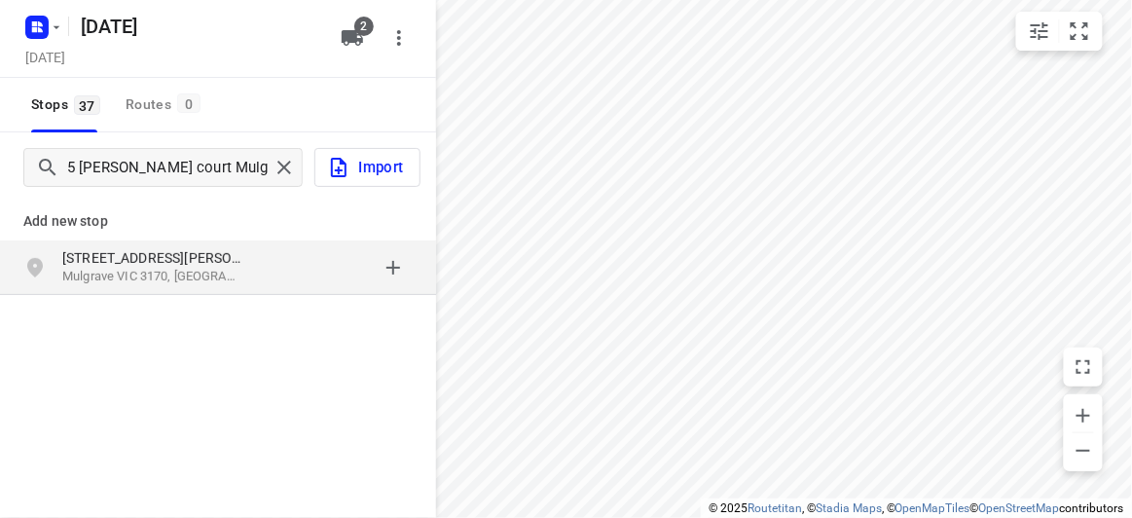
click at [137, 236] on div "Add new stop" at bounding box center [218, 213] width 436 height 54
click at [154, 268] on p "Mulgrave VIC 3170, [GEOGRAPHIC_DATA]" at bounding box center [151, 277] width 179 height 18
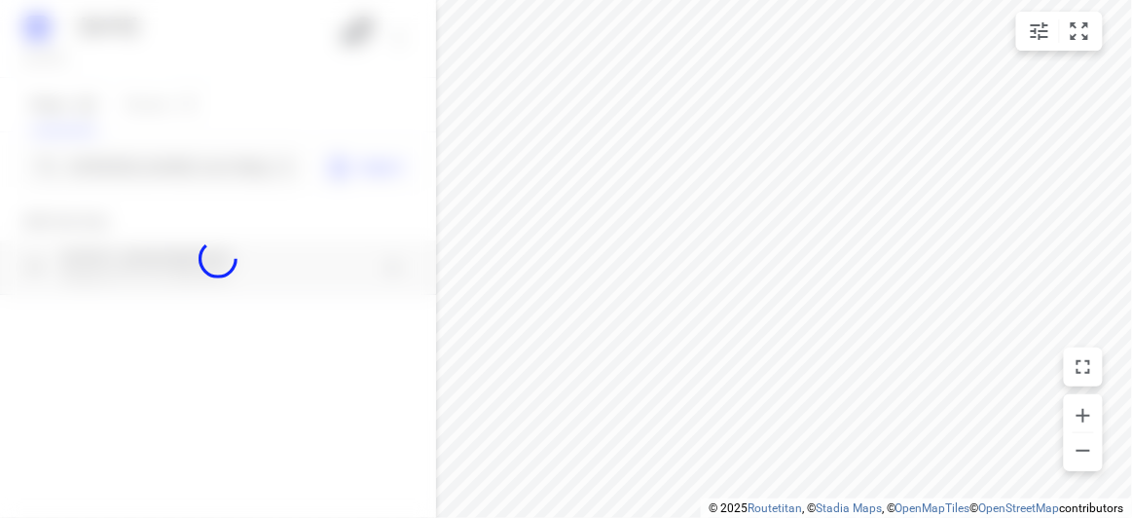
click at [140, 173] on div at bounding box center [218, 259] width 436 height 518
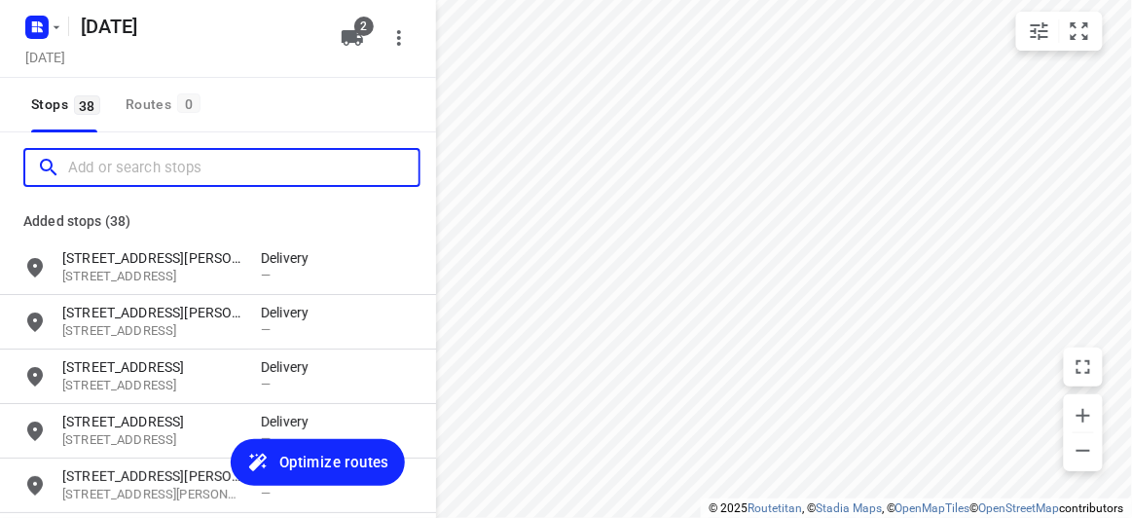
paste input "[STREET_ADDRESS]"
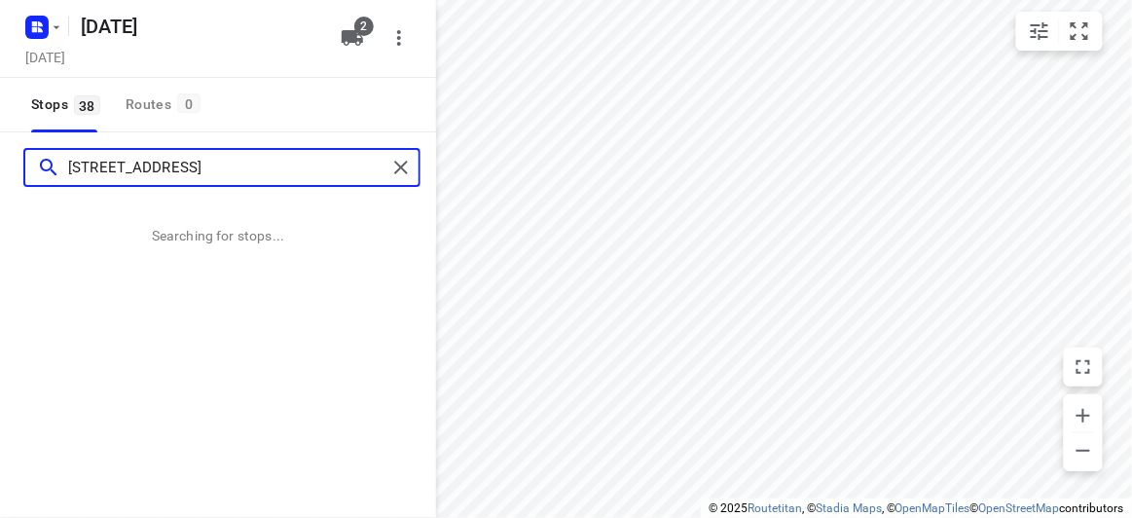
type input "[STREET_ADDRESS]"
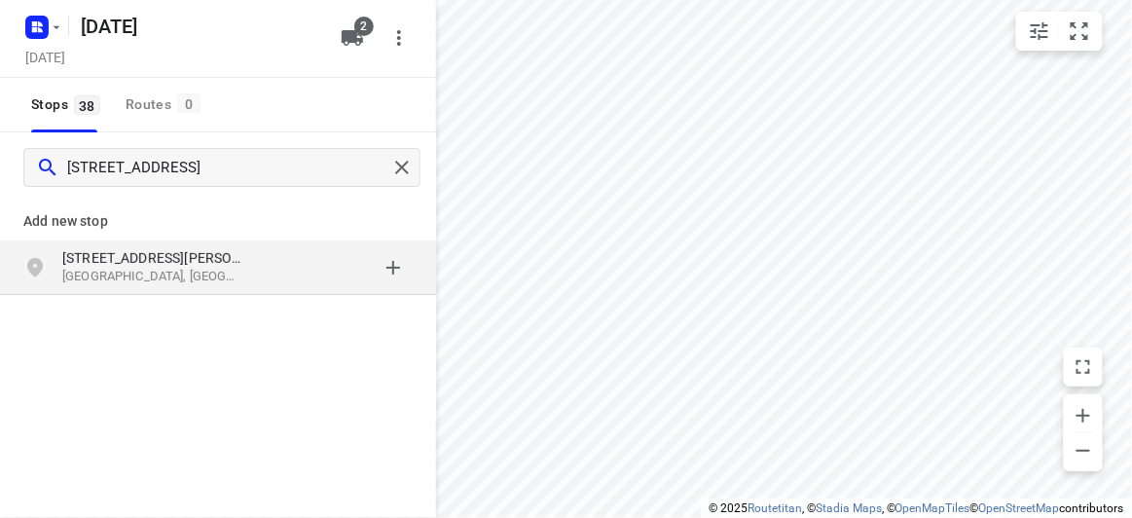
click at [102, 264] on p "[STREET_ADDRESS][PERSON_NAME]" at bounding box center [151, 257] width 179 height 19
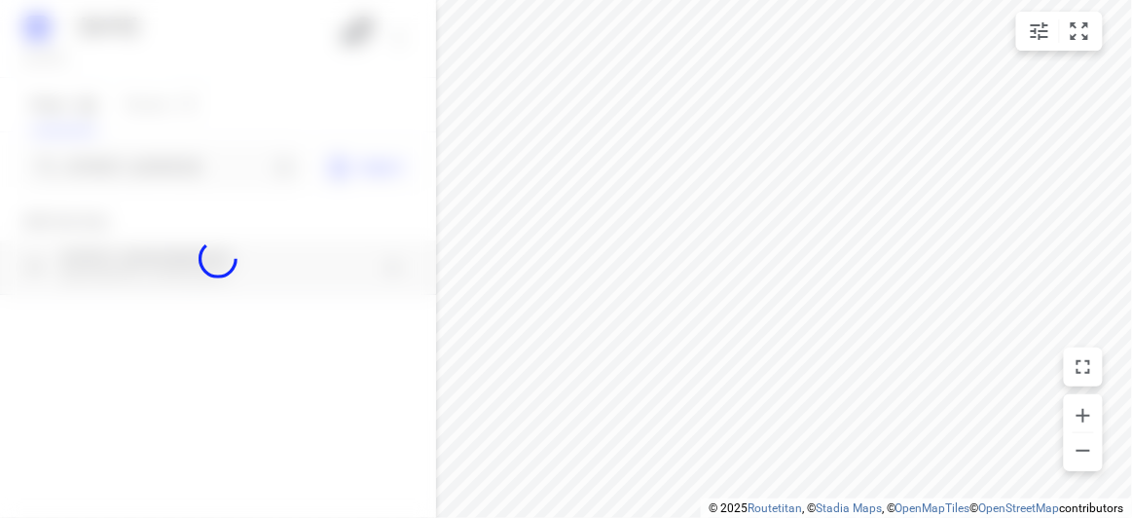
click at [121, 166] on div at bounding box center [218, 259] width 436 height 518
click at [121, 166] on input "Add or search stops" at bounding box center [168, 168] width 200 height 30
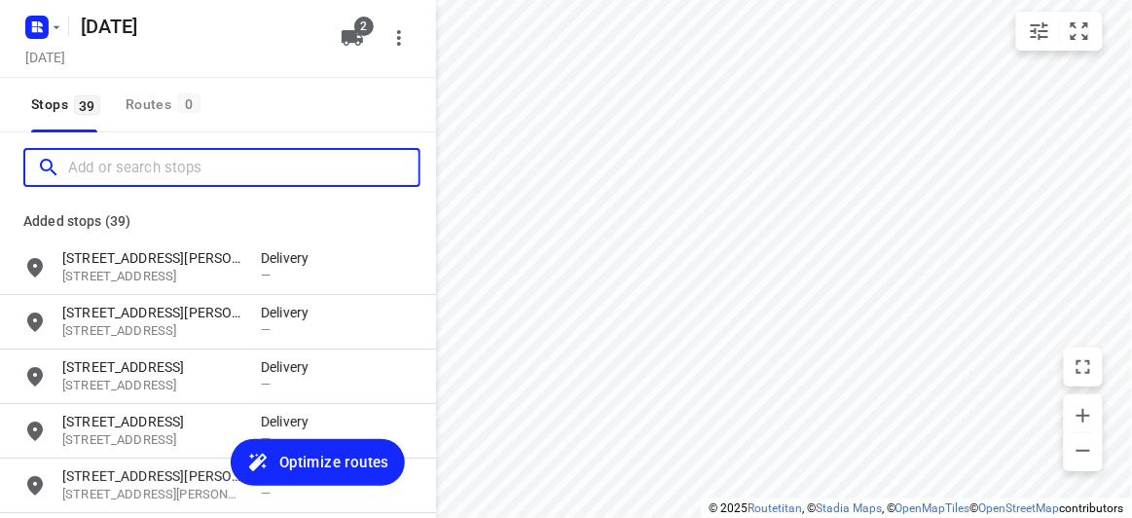
paste input "[STREET_ADDRESS][PERSON_NAME]"
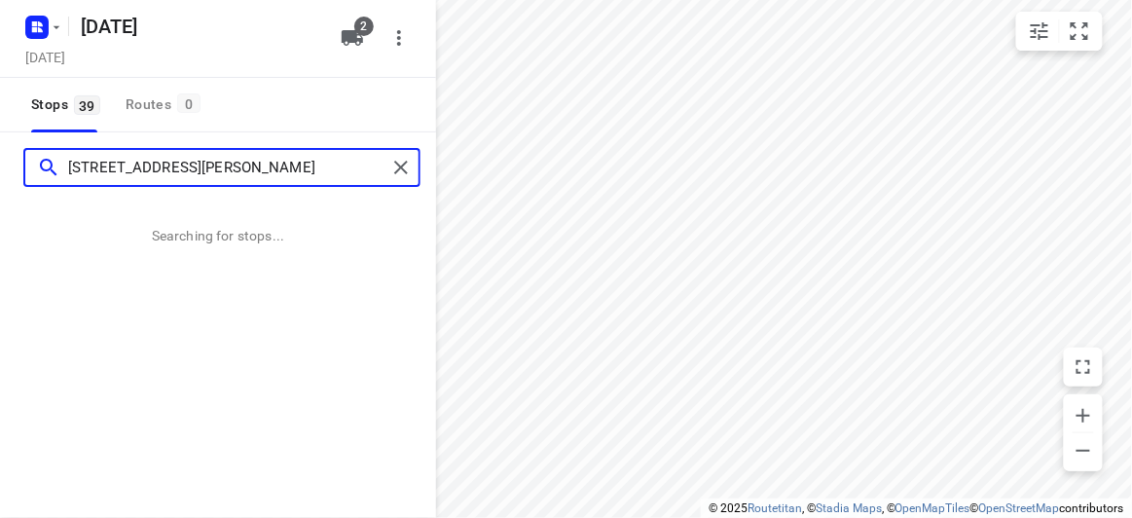
type input "[STREET_ADDRESS][PERSON_NAME]"
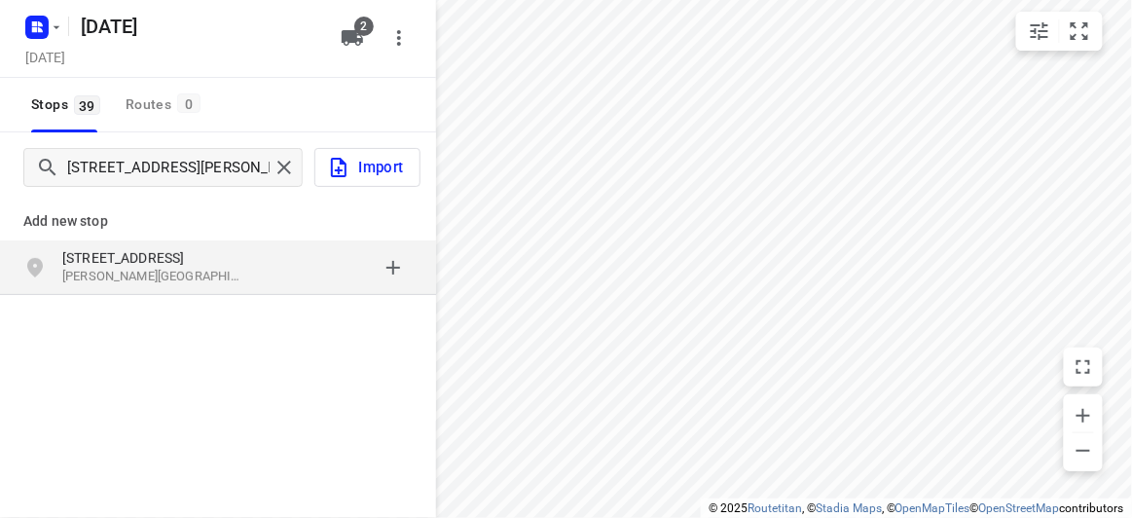
click at [29, 236] on div "Add new stop" at bounding box center [218, 213] width 436 height 54
click at [54, 254] on div "grid" at bounding box center [42, 267] width 39 height 39
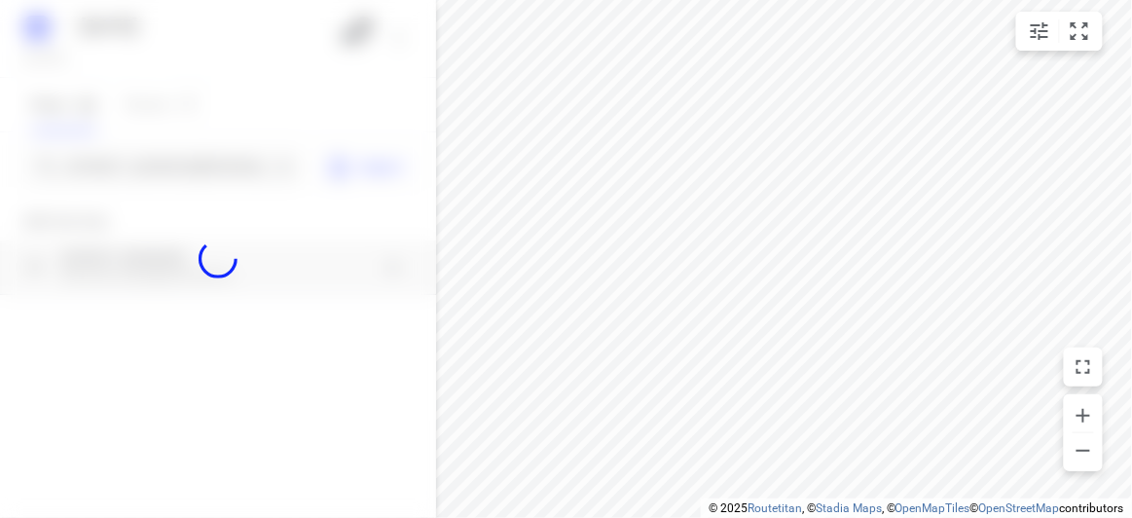
click at [82, 166] on div at bounding box center [218, 259] width 436 height 518
click at [82, 166] on input "Add or search stops" at bounding box center [168, 168] width 200 height 30
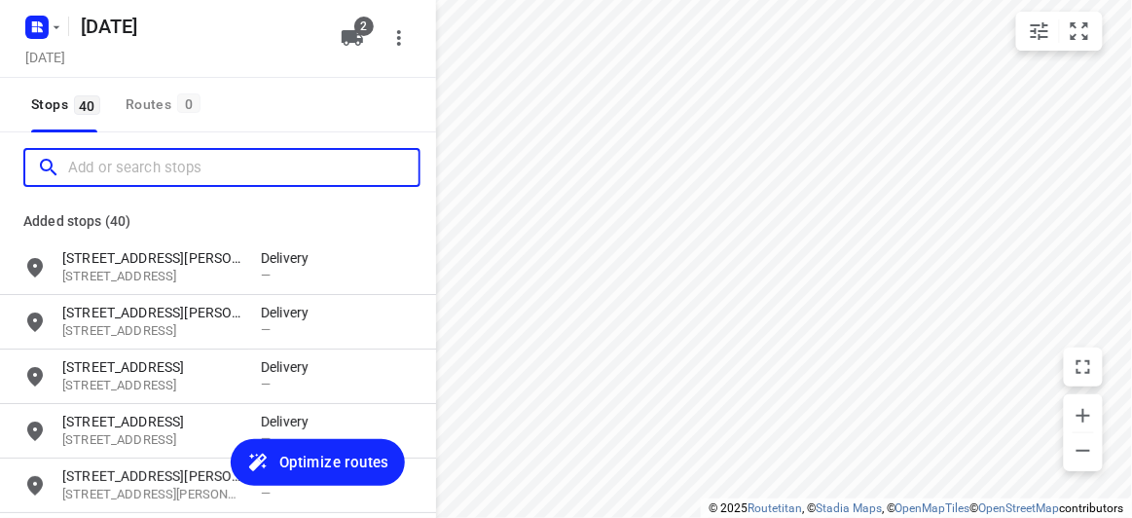
paste input "[STREET_ADDRESS][US_STATE]"
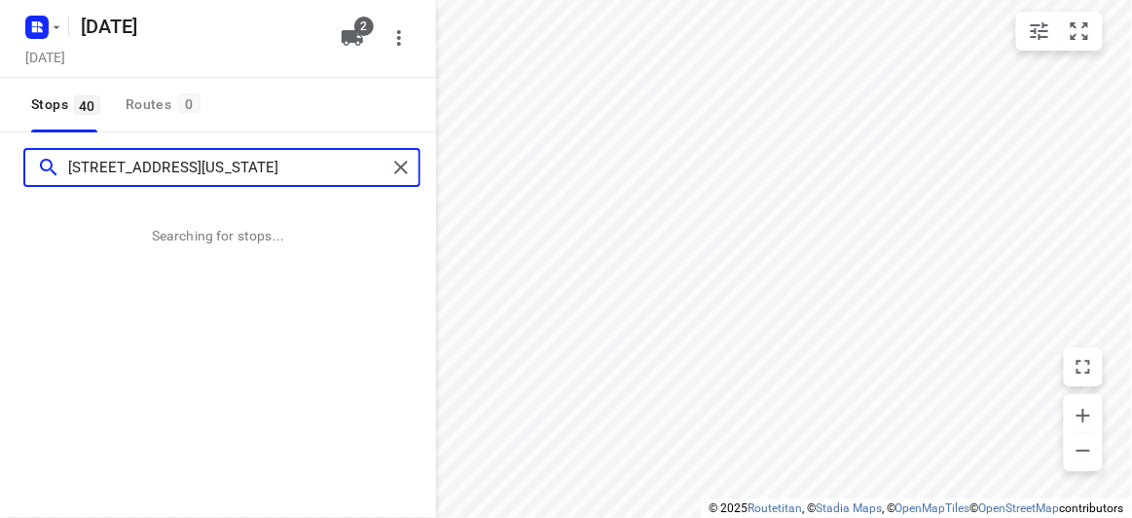
type input "[STREET_ADDRESS][US_STATE]"
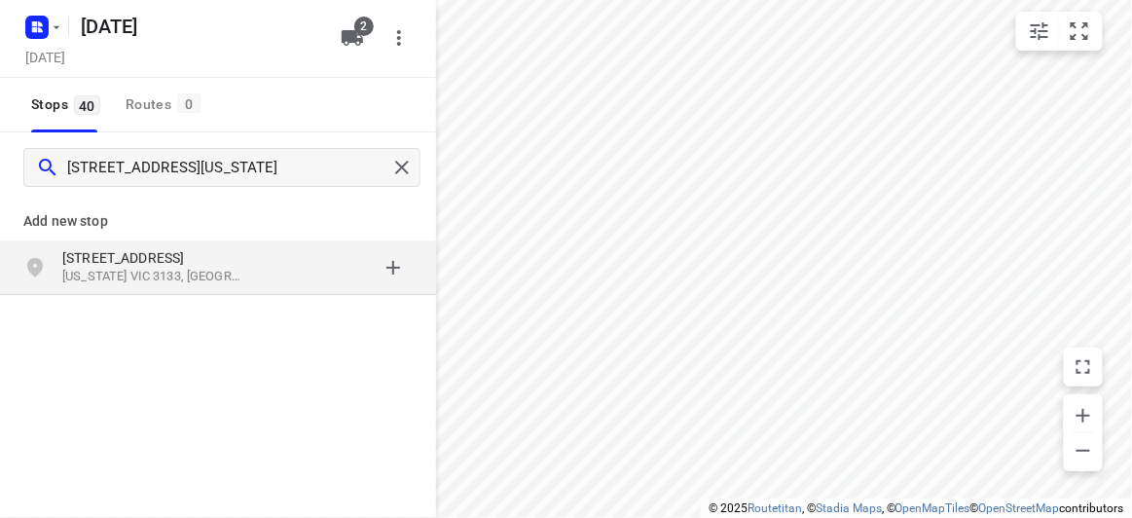
click at [272, 286] on div "[STREET_ADDRESS][US_STATE]" at bounding box center [218, 267] width 436 height 54
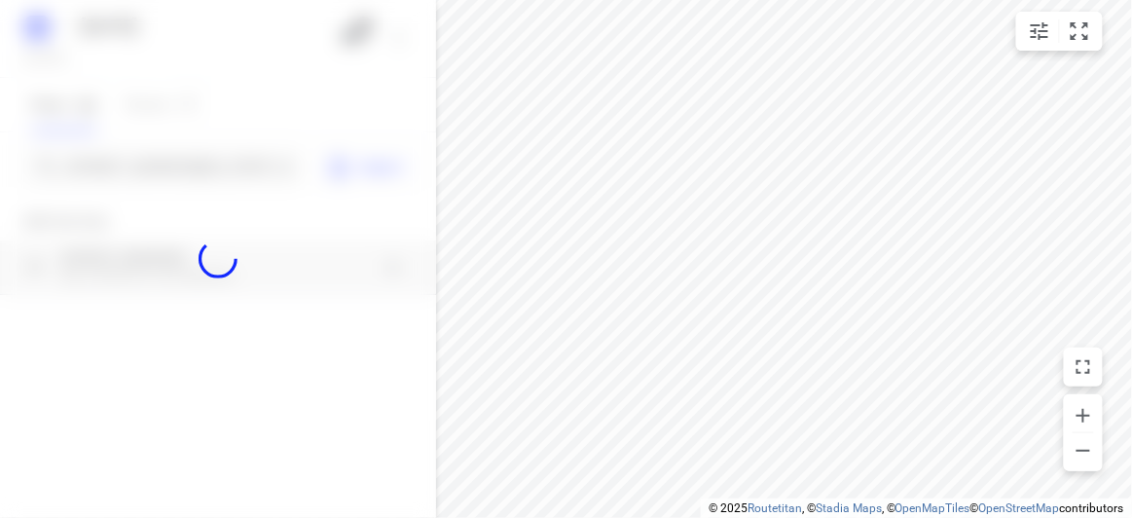
click at [221, 175] on div at bounding box center [218, 259] width 436 height 518
click at [221, 175] on div "[DATE], Aug 12 2 Stops 40 Routes 0 [STREET_ADDRESS][US_STATE] Import Add new st…" at bounding box center [218, 259] width 436 height 518
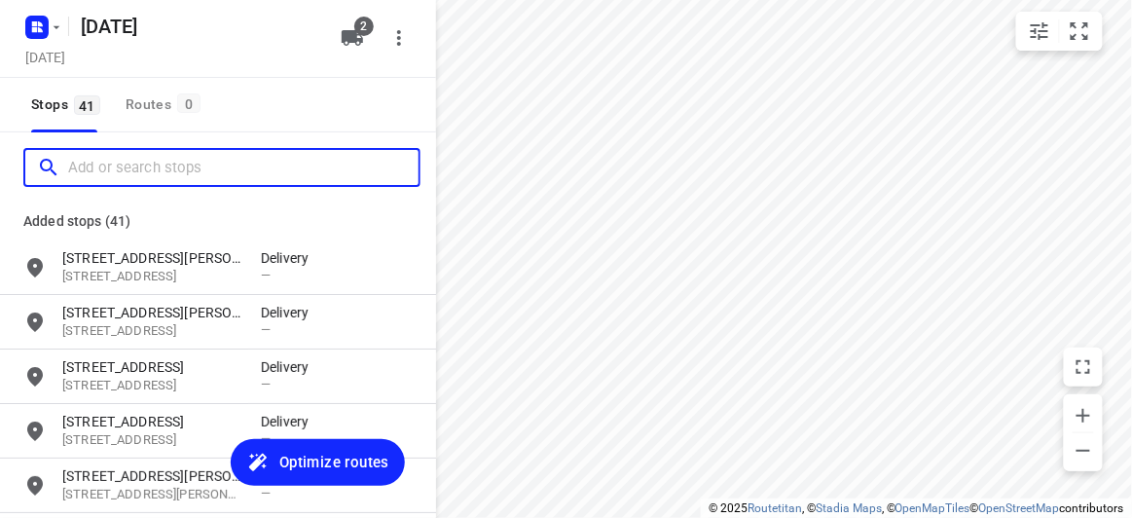
paste input "[STREET_ADDRESS]"
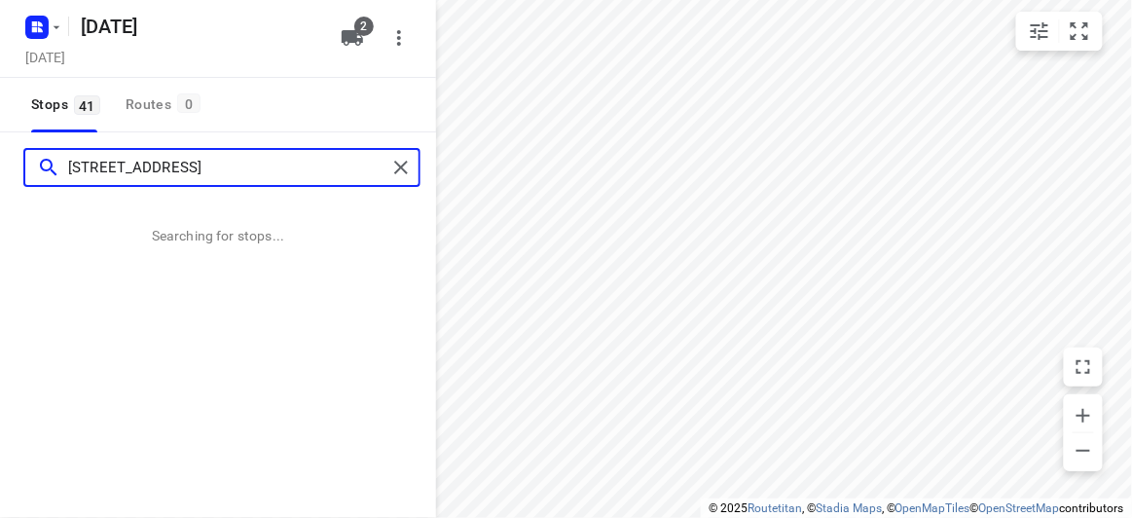
type input "[STREET_ADDRESS]"
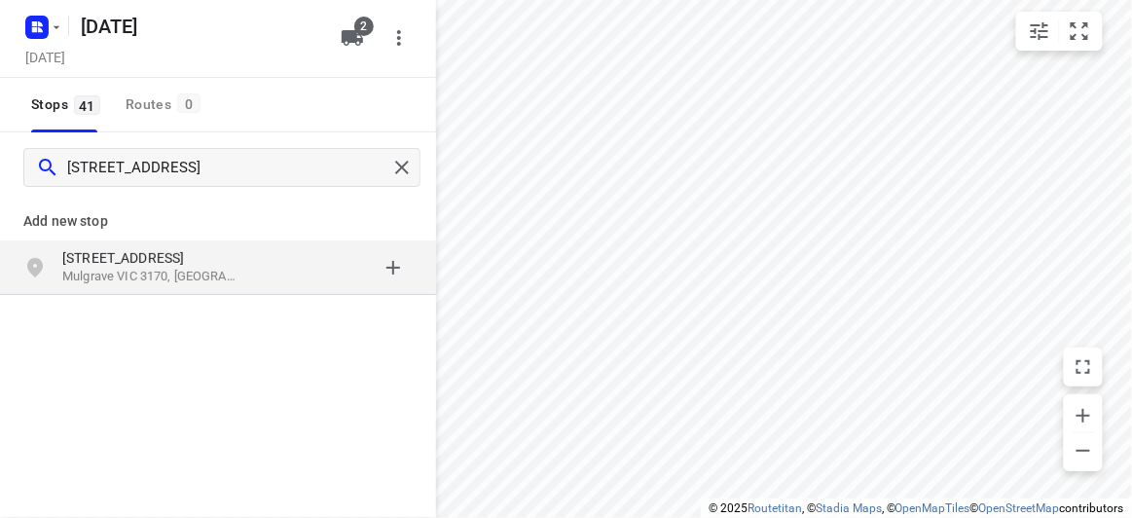
click at [175, 256] on p "[STREET_ADDRESS]" at bounding box center [151, 257] width 179 height 19
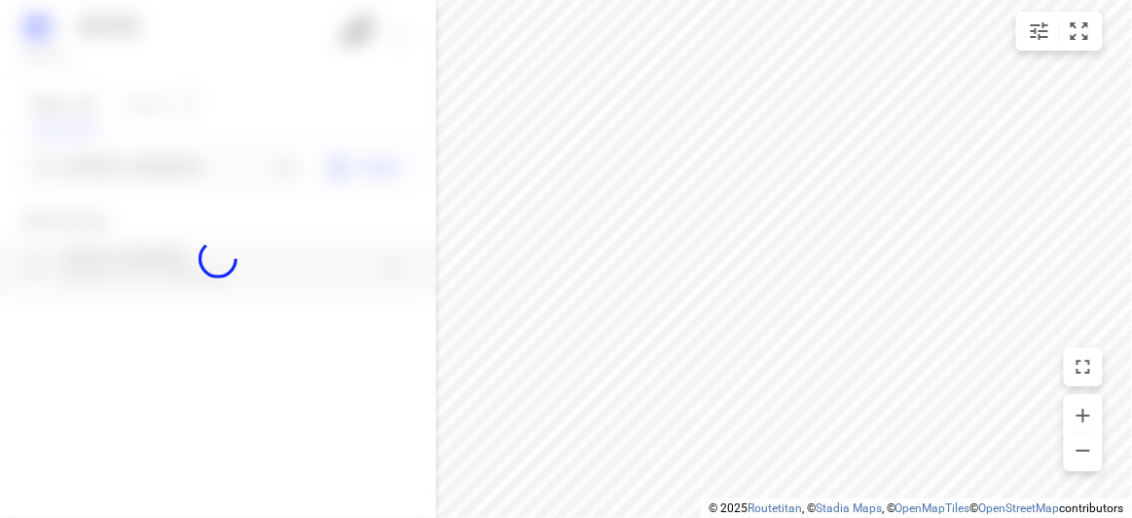
click at [118, 169] on div at bounding box center [218, 259] width 436 height 518
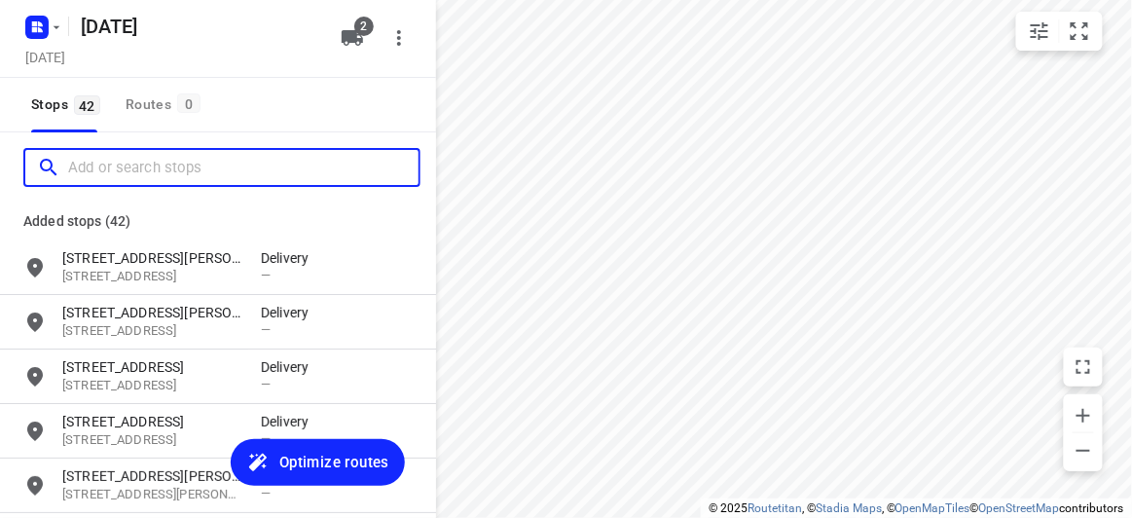
paste input "[STREET_ADDRESS]"
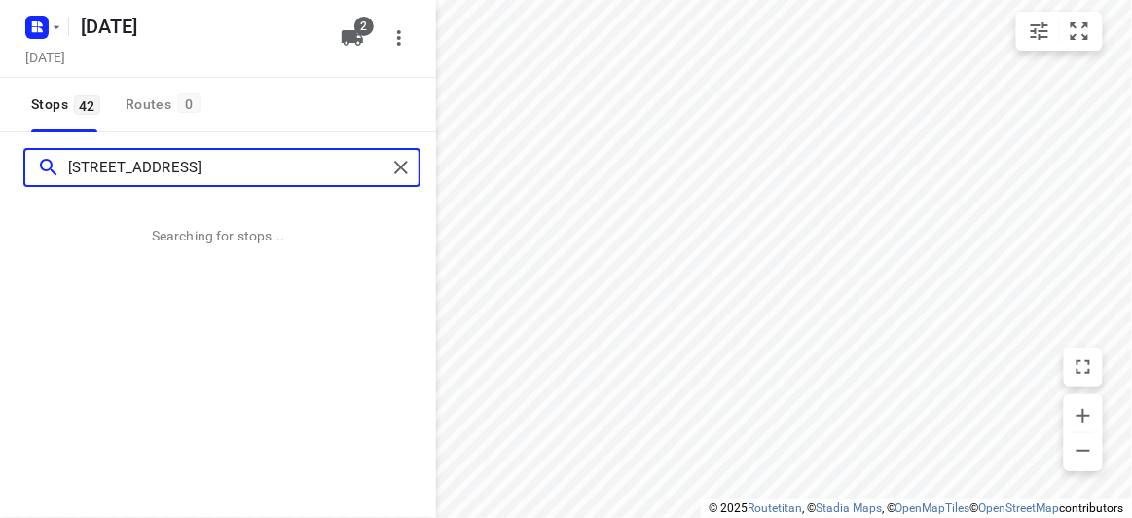
type input "[STREET_ADDRESS]"
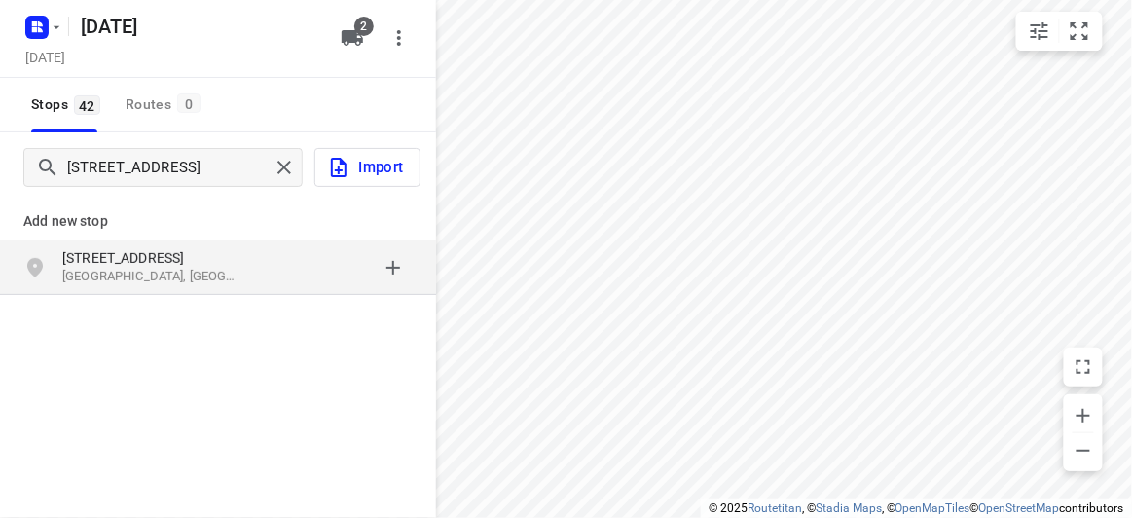
click at [162, 285] on p "[GEOGRAPHIC_DATA], [GEOGRAPHIC_DATA]" at bounding box center [151, 277] width 179 height 18
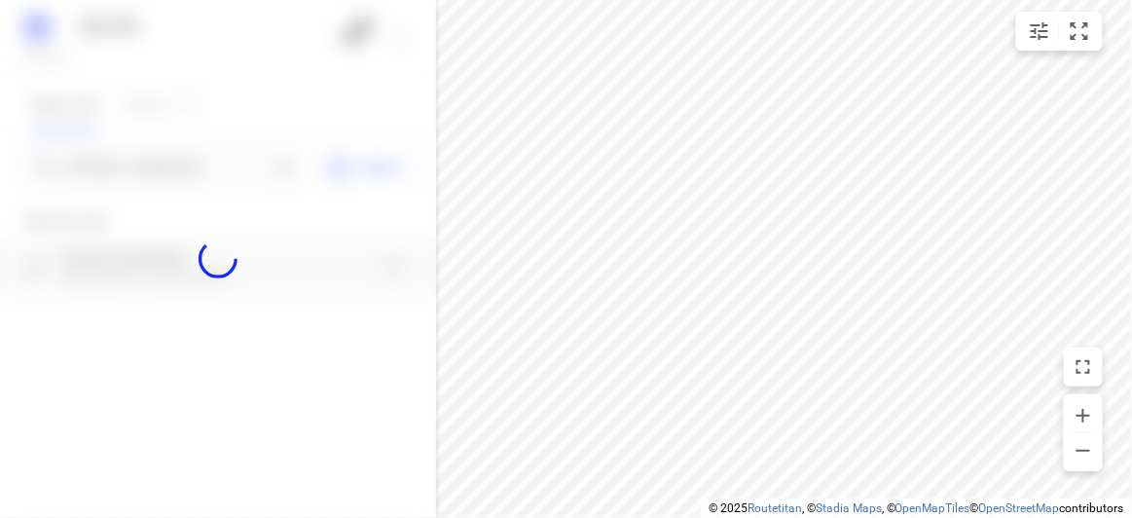
click at [160, 168] on div at bounding box center [218, 259] width 436 height 518
click at [161, 166] on input "[STREET_ADDRESS]" at bounding box center [168, 168] width 200 height 30
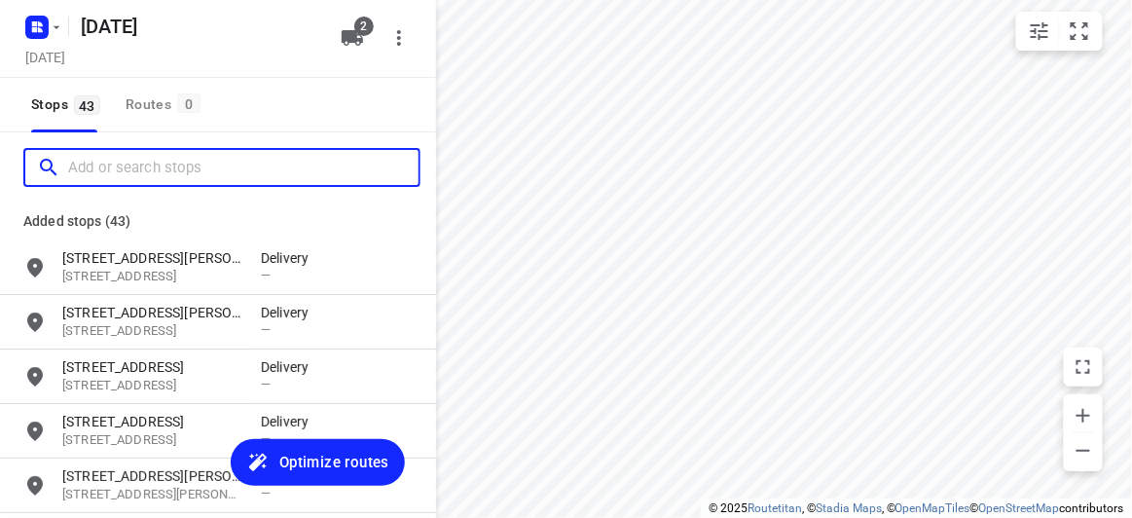
paste input "[STREET_ADDRESS]"
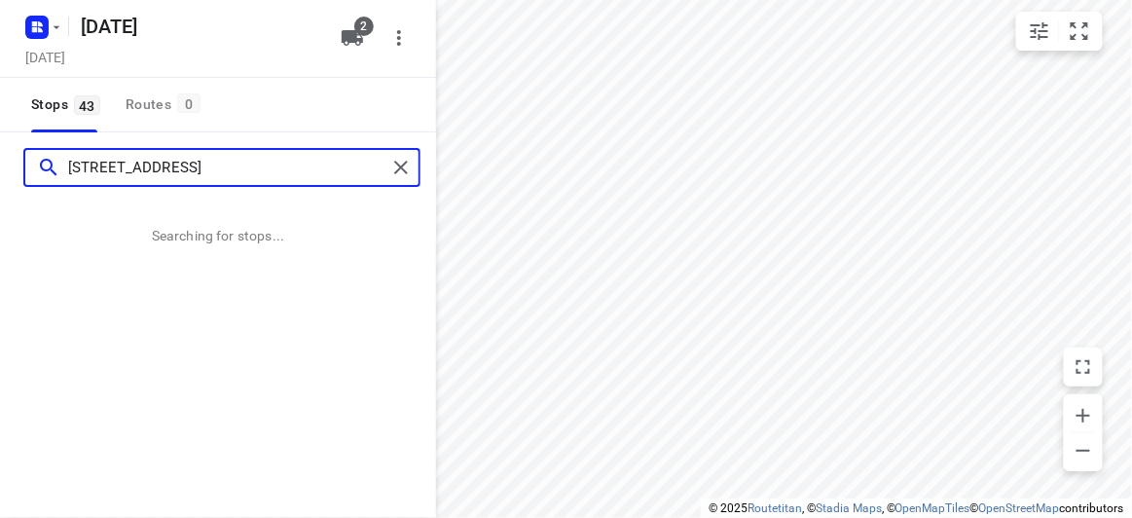
type input "[STREET_ADDRESS]"
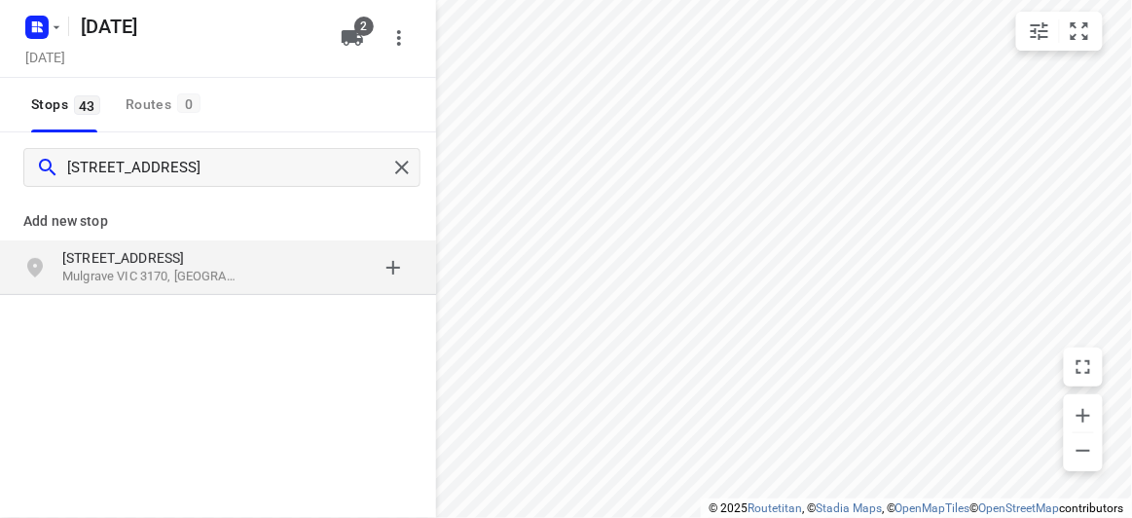
click at [235, 325] on div "Add new stop [STREET_ADDRESS]" at bounding box center [218, 311] width 436 height 218
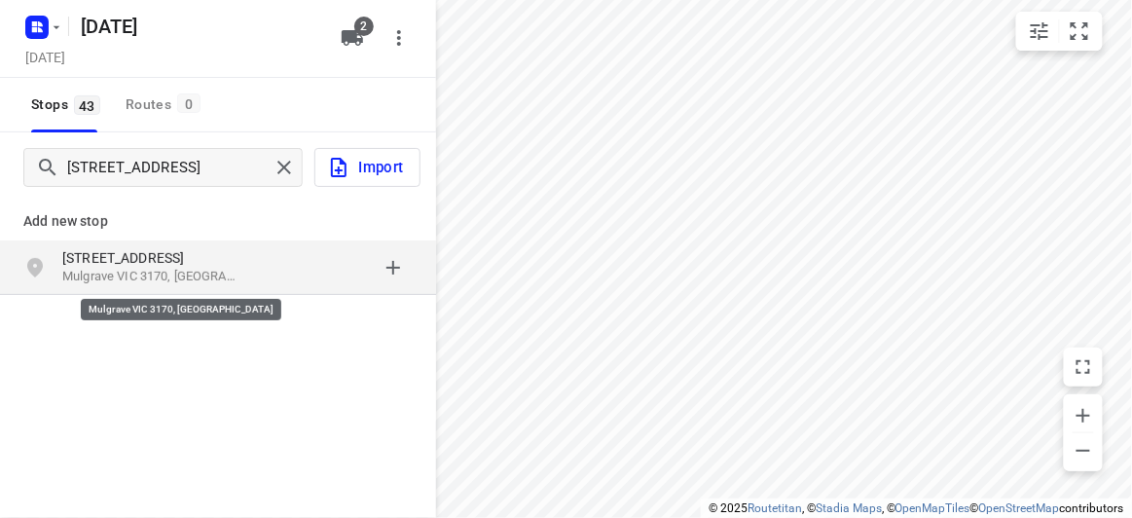
click at [179, 274] on p "Mulgrave VIC 3170, [GEOGRAPHIC_DATA]" at bounding box center [151, 277] width 179 height 18
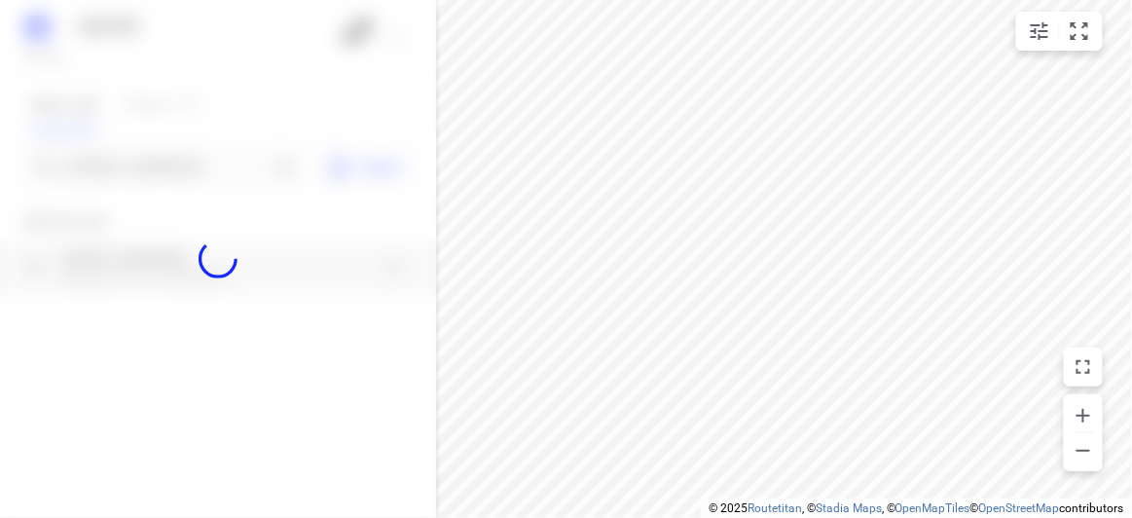
click at [131, 163] on div at bounding box center [218, 259] width 436 height 518
paste input "[STREET_ADDRESS][PERSON_NAME]"
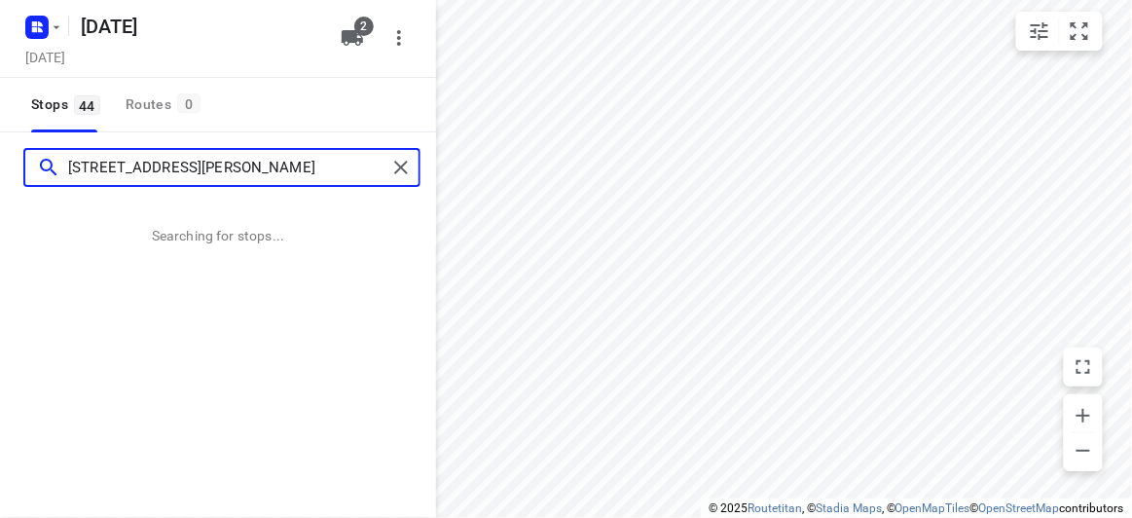
type input "[STREET_ADDRESS][PERSON_NAME]"
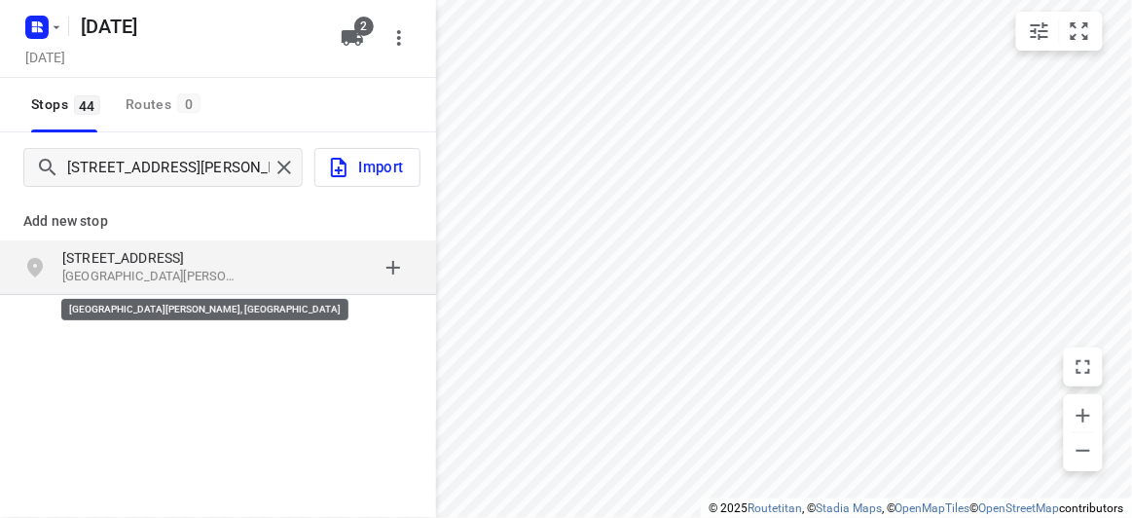
click at [206, 268] on p "[GEOGRAPHIC_DATA][PERSON_NAME], [GEOGRAPHIC_DATA]" at bounding box center [151, 277] width 179 height 18
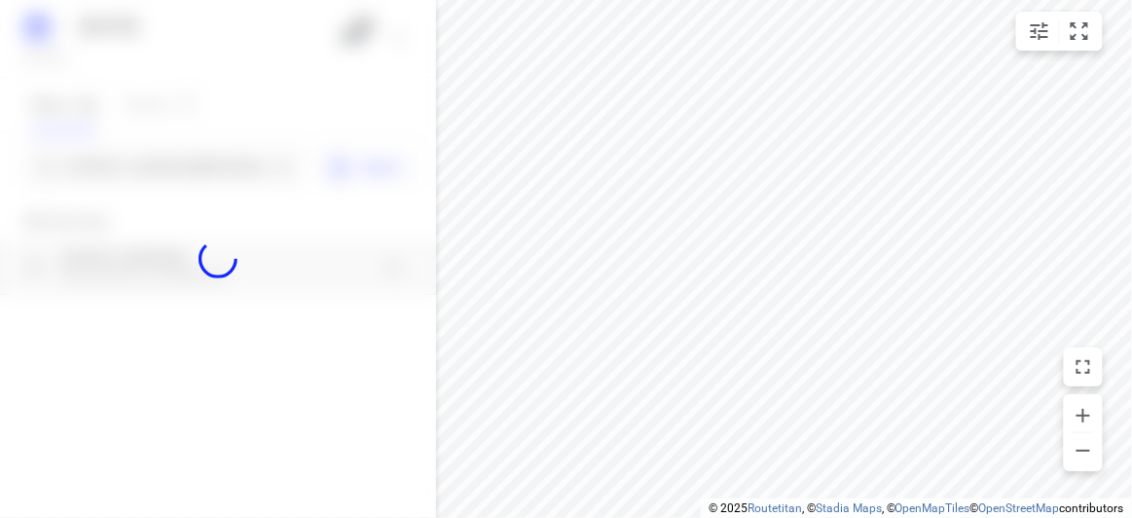
click at [160, 158] on div at bounding box center [218, 259] width 436 height 518
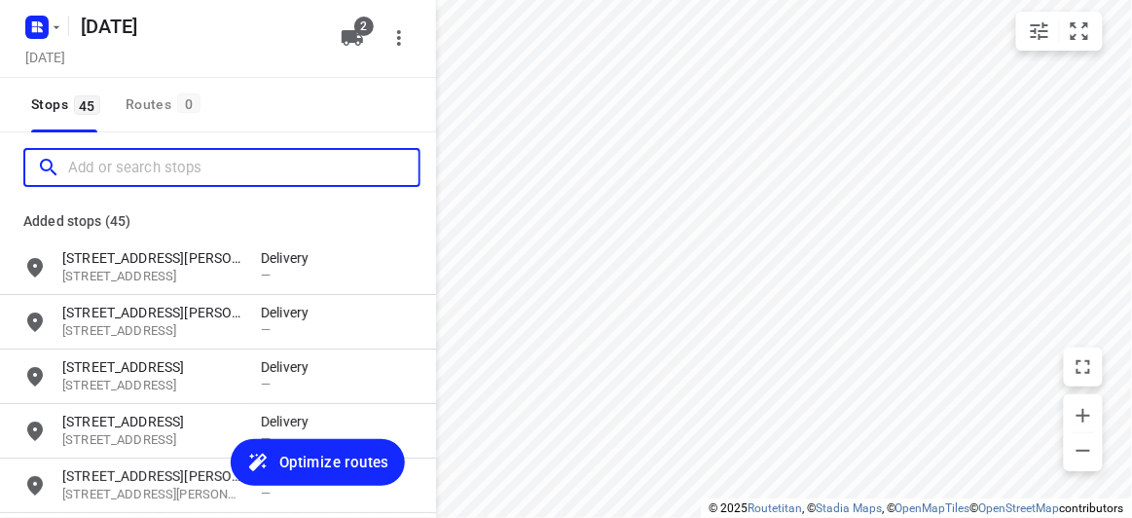
paste input "[STREET_ADDRESS][PERSON_NAME][PERSON_NAME]"
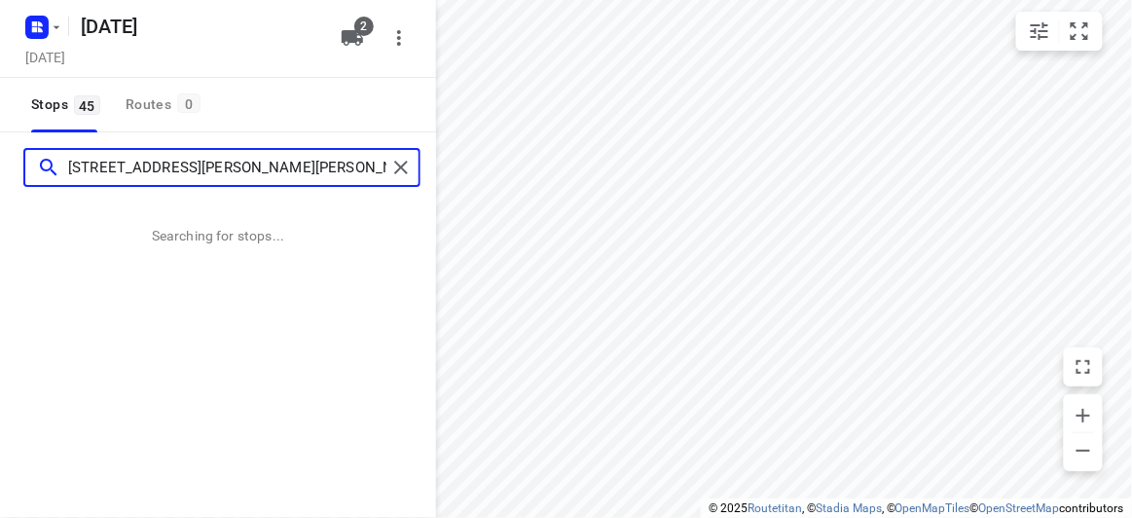
type input "[STREET_ADDRESS][PERSON_NAME][PERSON_NAME]"
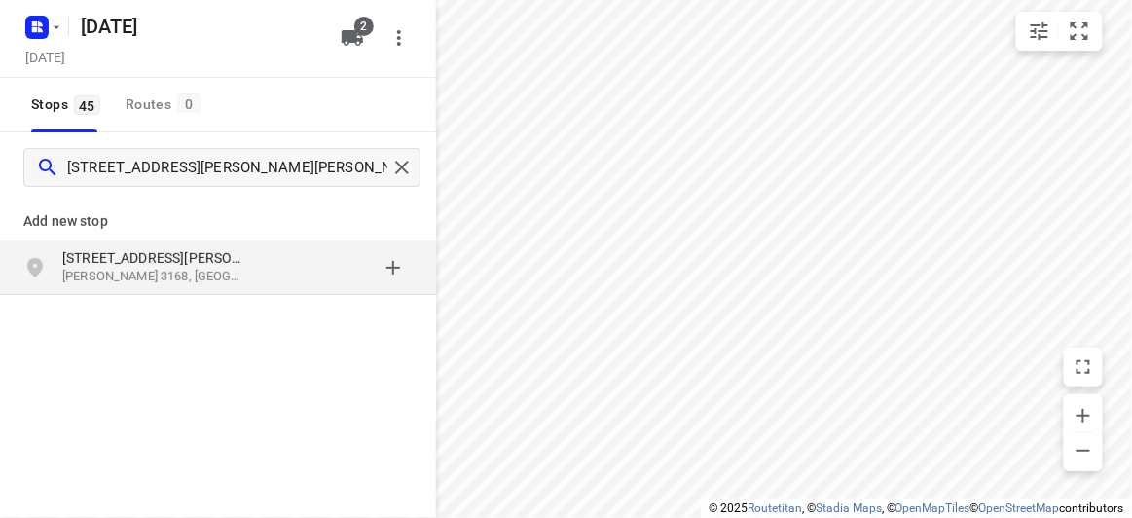
click at [174, 264] on p "[STREET_ADDRESS][PERSON_NAME]" at bounding box center [151, 257] width 179 height 19
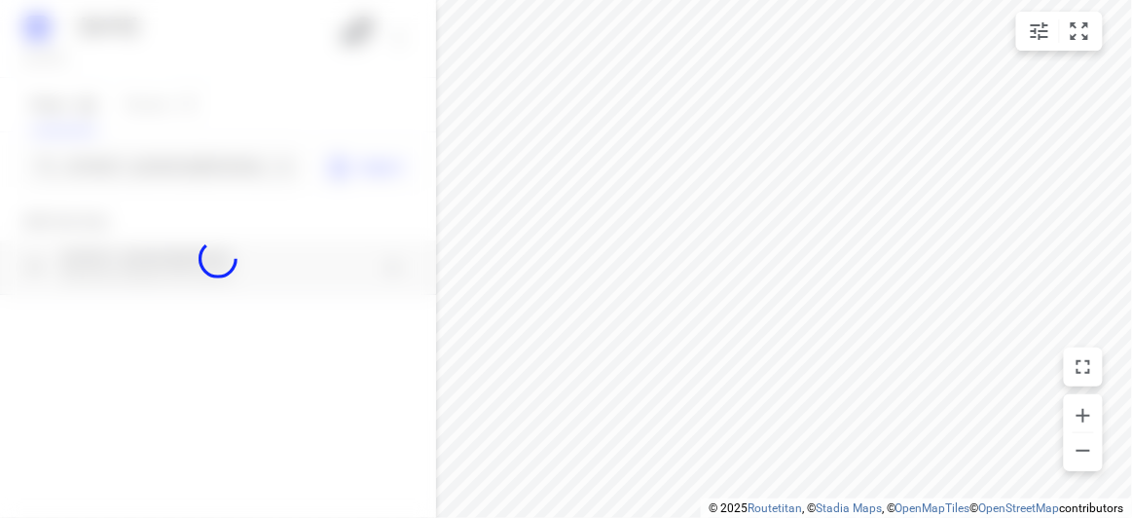
click at [109, 160] on div at bounding box center [218, 259] width 436 height 518
click at [109, 160] on input "Add or search stops" at bounding box center [168, 168] width 200 height 30
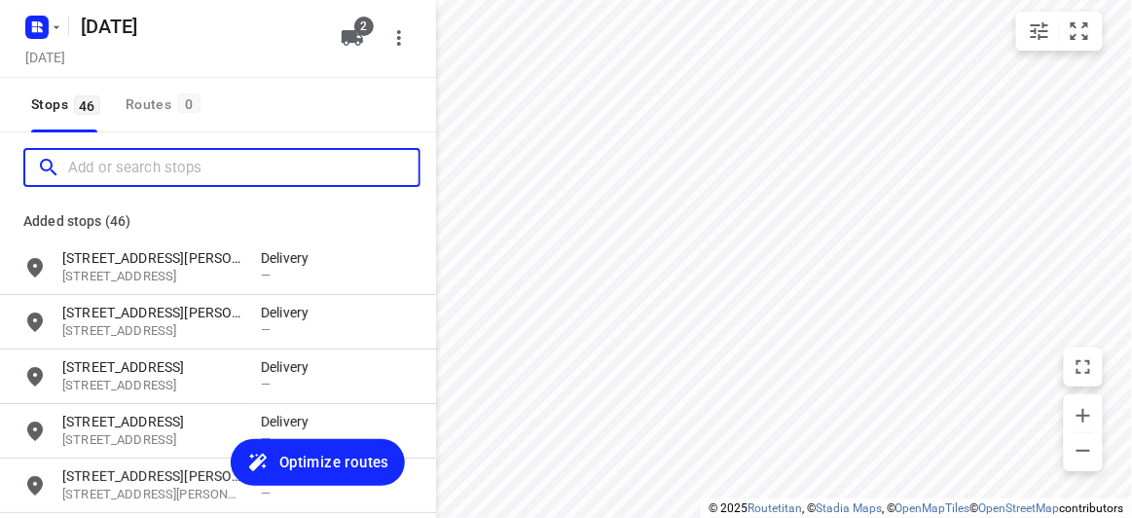
paste input "[STREET_ADDRESS][PERSON_NAME]"
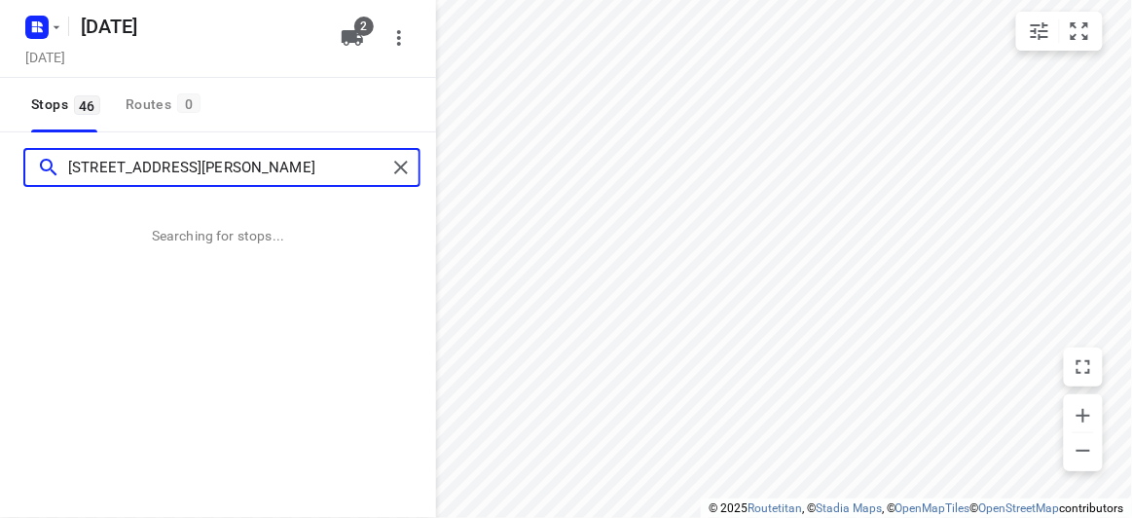
type input "[STREET_ADDRESS][PERSON_NAME]"
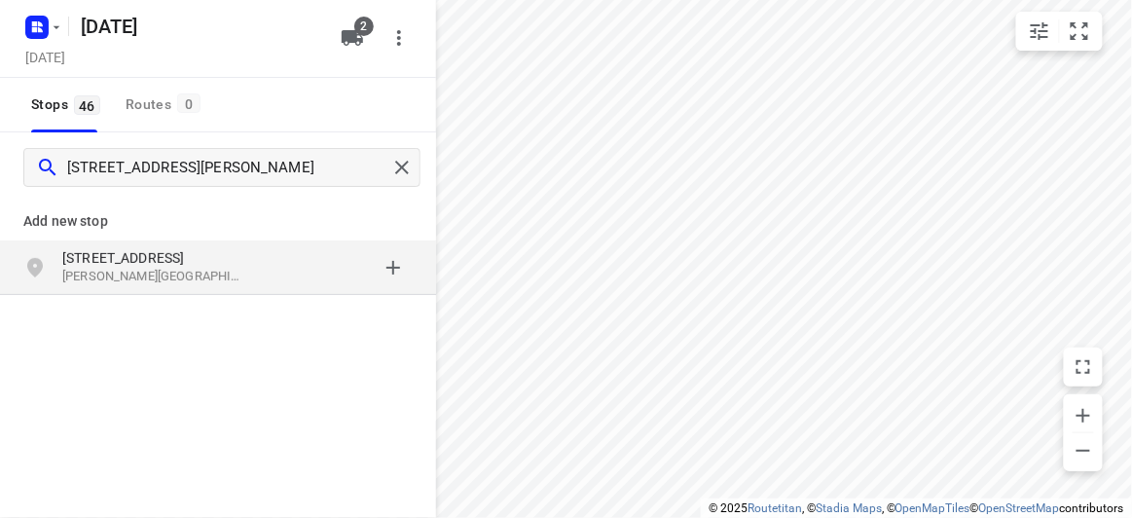
click at [240, 289] on div "[STREET_ADDRESS][PERSON_NAME]" at bounding box center [218, 267] width 436 height 54
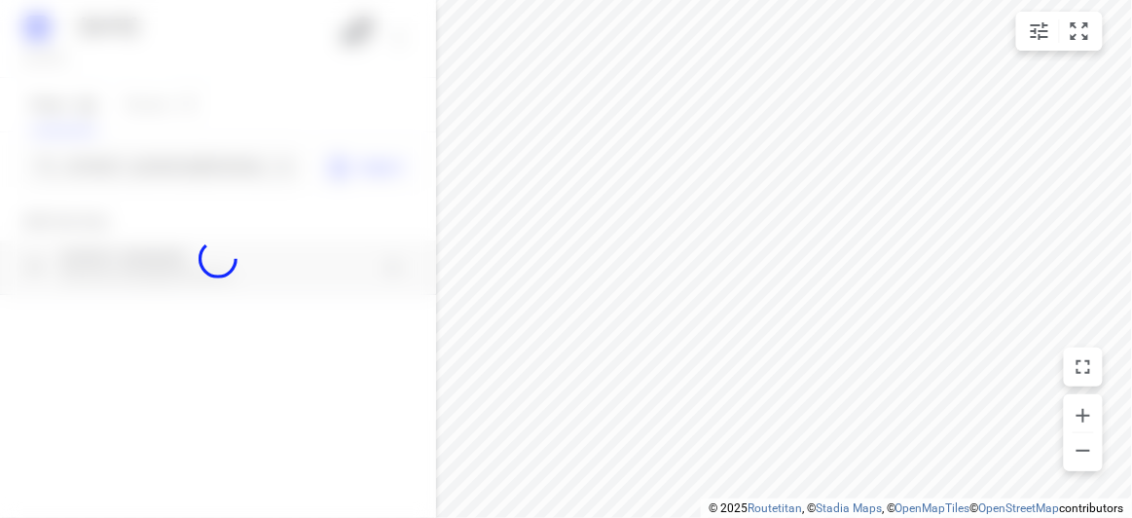
click at [109, 141] on div at bounding box center [218, 259] width 436 height 518
click at [122, 159] on div at bounding box center [218, 259] width 436 height 518
paste input "[STREET_ADDRESS][PERSON_NAME][PERSON_NAME]"
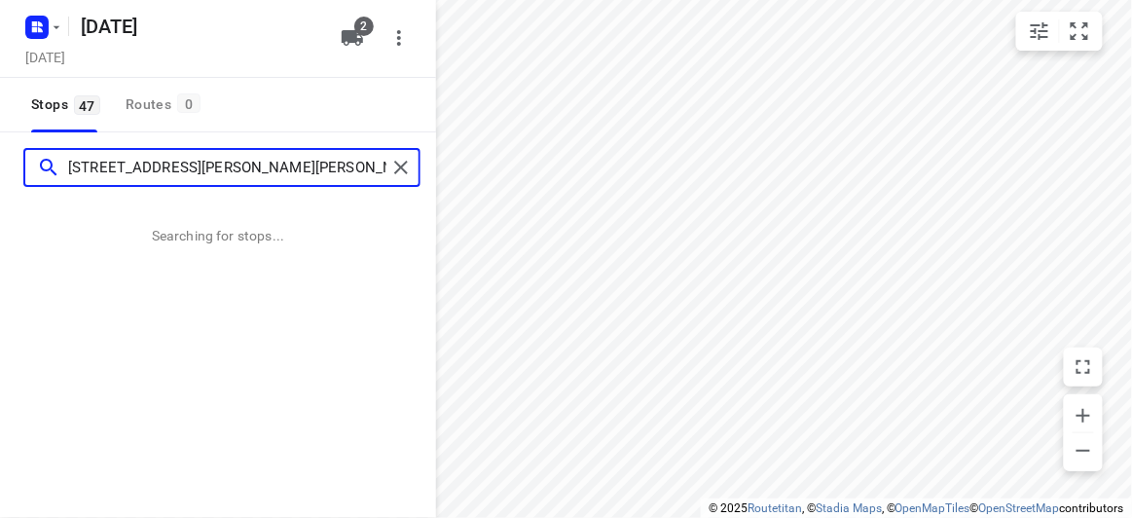
type input "[STREET_ADDRESS][PERSON_NAME][PERSON_NAME]"
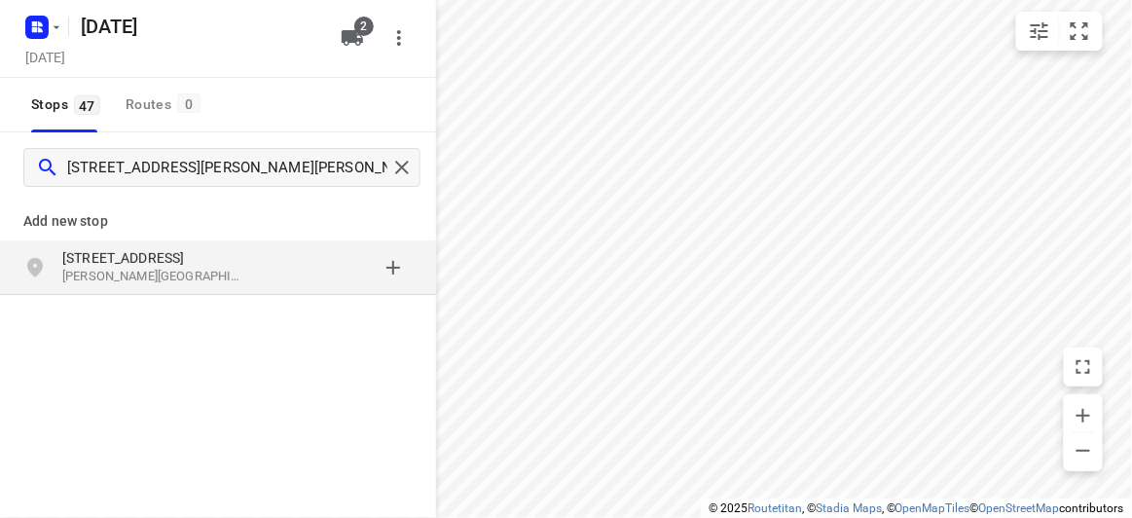
click at [109, 240] on div "[STREET_ADDRESS][PERSON_NAME][PERSON_NAME]" at bounding box center [218, 267] width 436 height 54
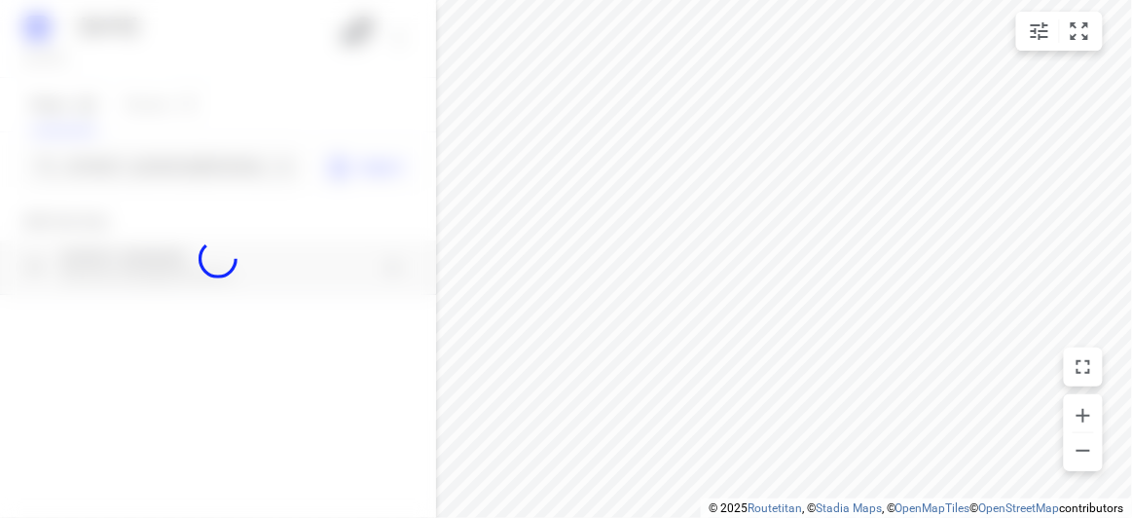
click at [92, 169] on div at bounding box center [218, 259] width 436 height 518
paste input "[STREET_ADDRESS][PERSON_NAME]"
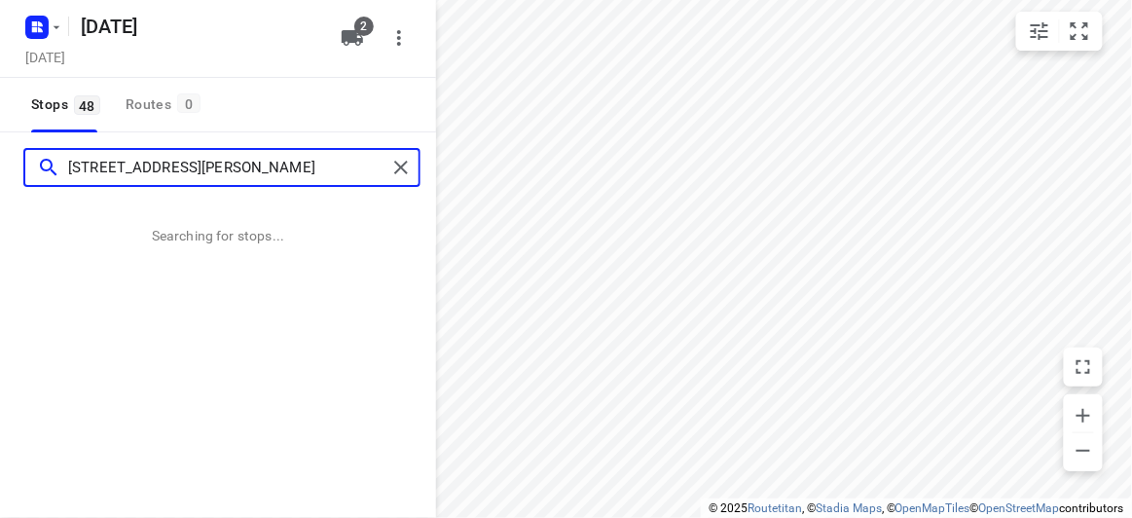
type input "[STREET_ADDRESS][PERSON_NAME]"
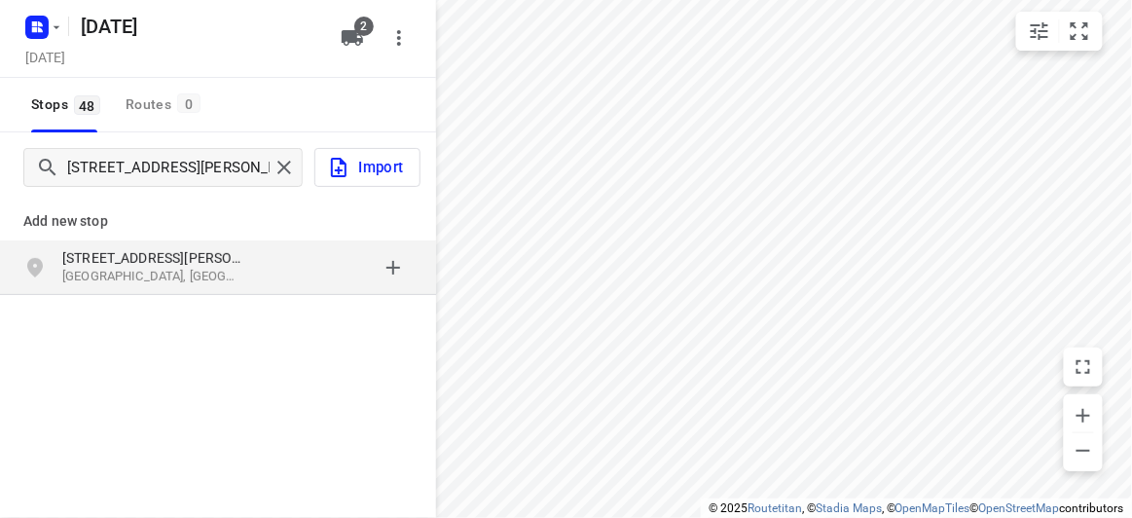
click at [40, 246] on div "[STREET_ADDRESS][PERSON_NAME]" at bounding box center [218, 267] width 436 height 54
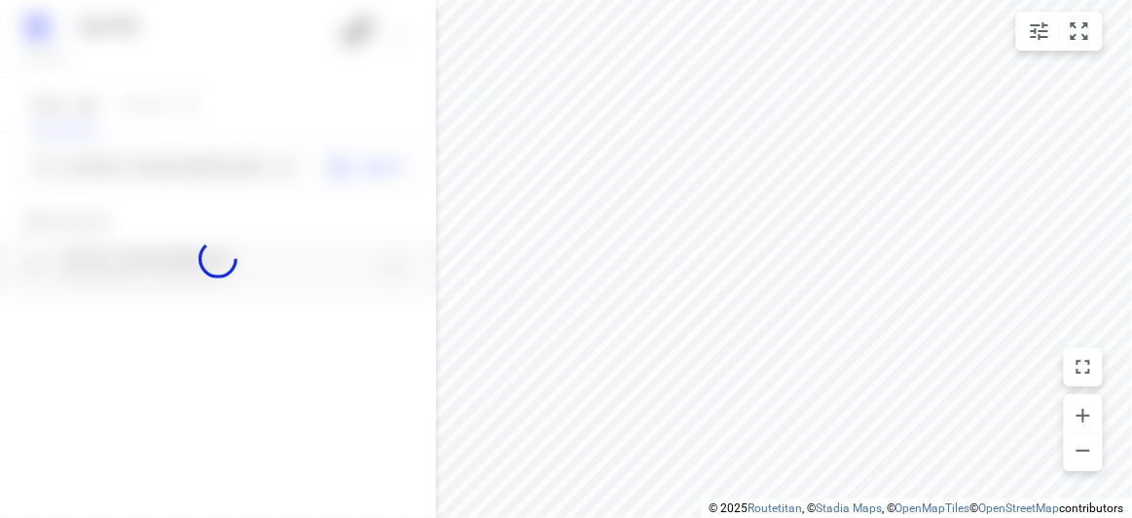
click at [69, 164] on div at bounding box center [218, 259] width 436 height 518
click at [70, 164] on div "[DATE], Aug 12 2 Stops 48 Routes 0 Import Add new stop [STREET_ADDRESS][PERSON_…" at bounding box center [218, 259] width 436 height 518
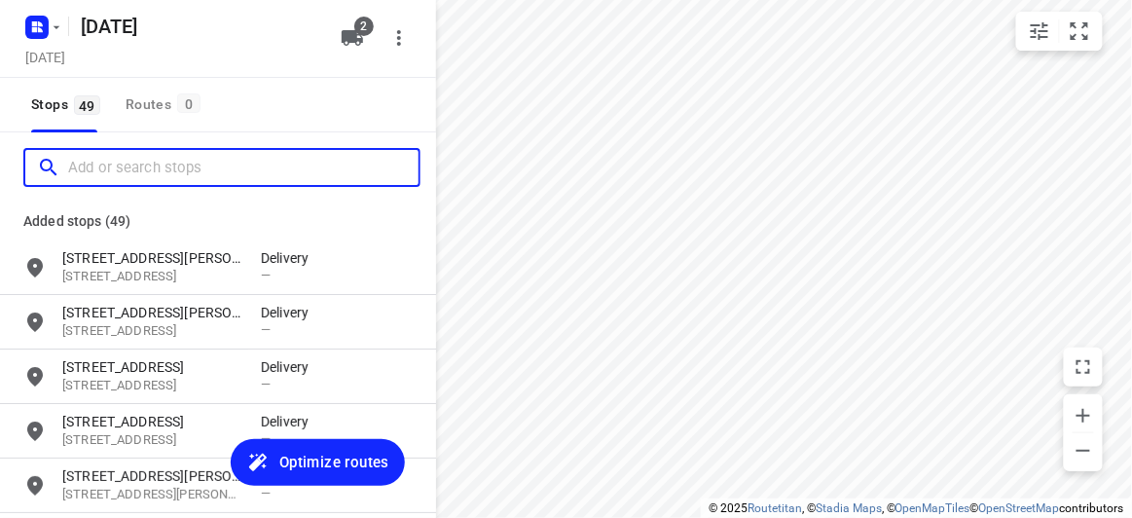
paste input "/ [STREET_ADDRESS]"
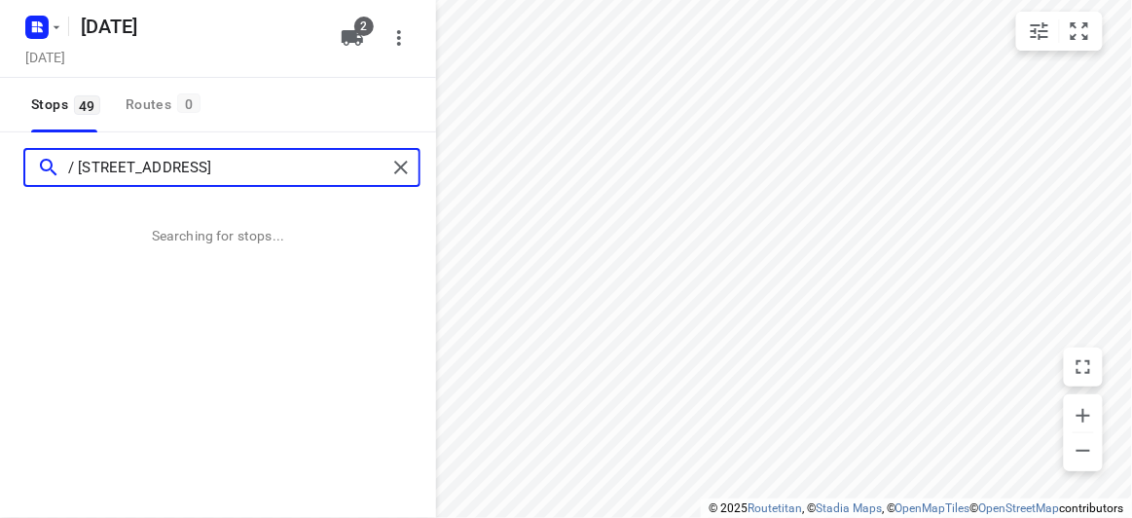
type input "/ [STREET_ADDRESS]"
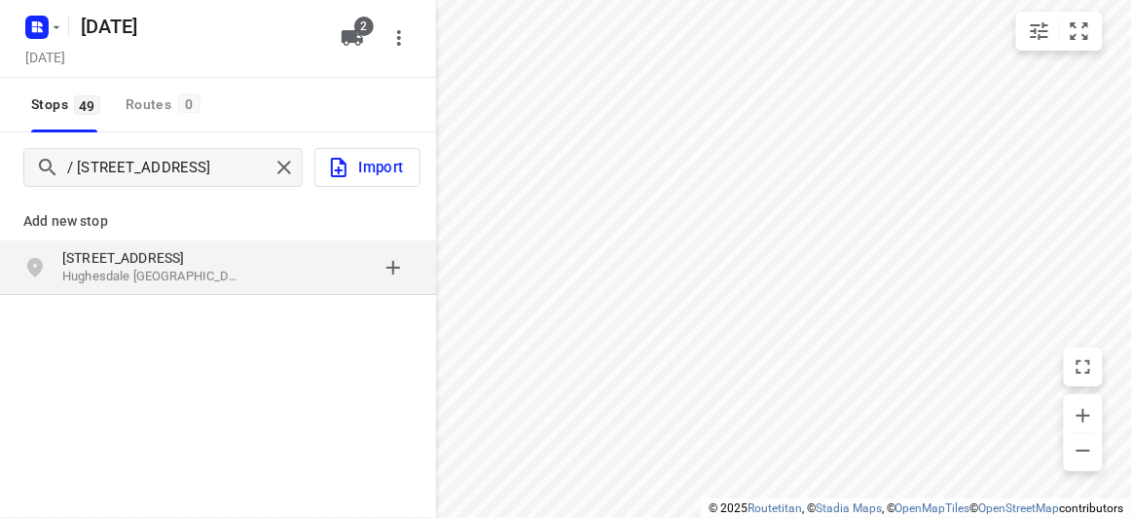
click at [141, 289] on div "[STREET_ADDRESS]" at bounding box center [218, 267] width 436 height 54
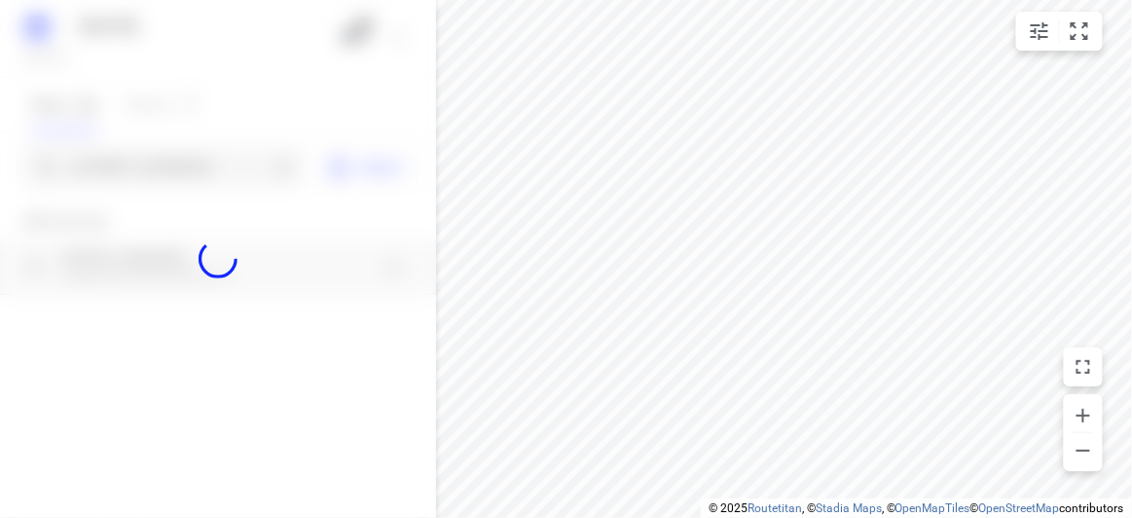
click at [93, 166] on div at bounding box center [218, 259] width 436 height 518
click at [98, 169] on div at bounding box center [218, 259] width 436 height 518
paste input "[STREET_ADDRESS][PERSON_NAME]"
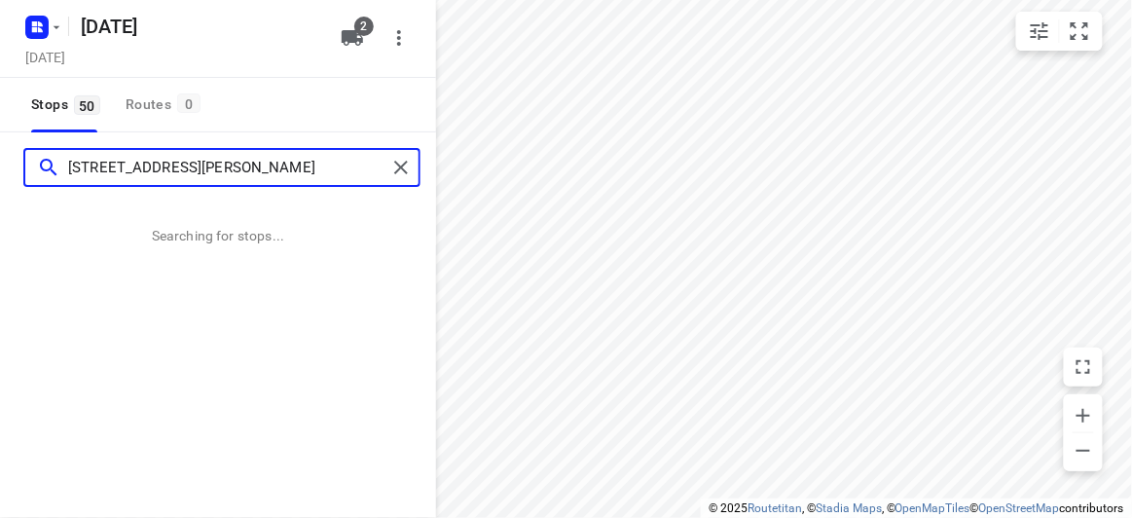
type input "[STREET_ADDRESS][PERSON_NAME]"
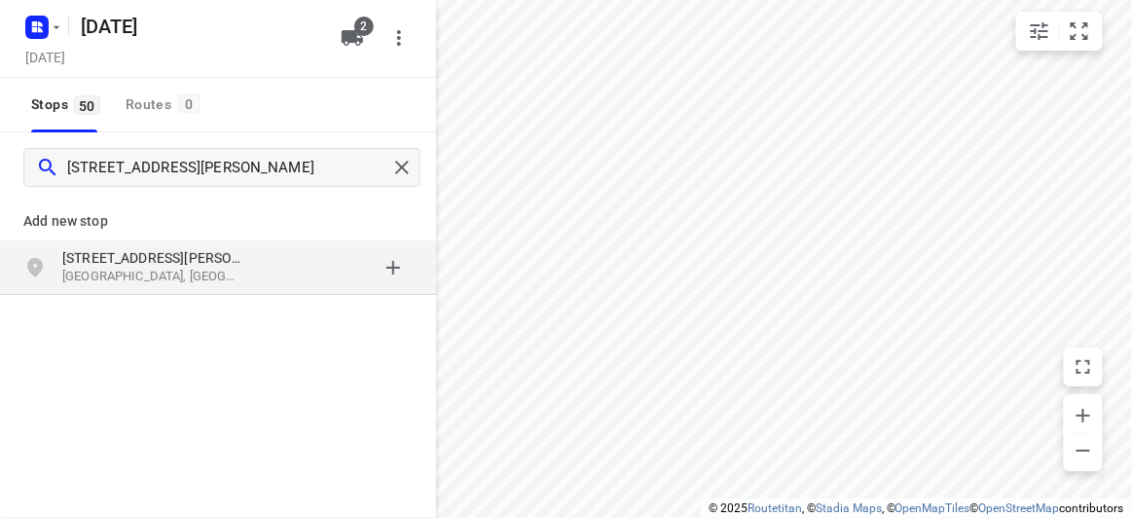
click at [246, 248] on p "[STREET_ADDRESS][PERSON_NAME]" at bounding box center [161, 257] width 199 height 19
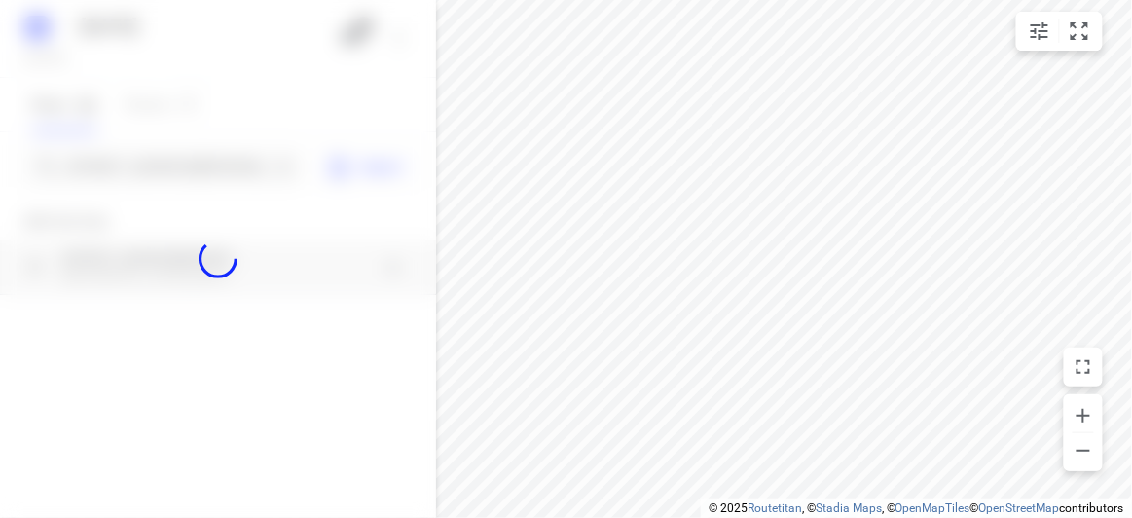
click at [155, 164] on div at bounding box center [218, 259] width 436 height 518
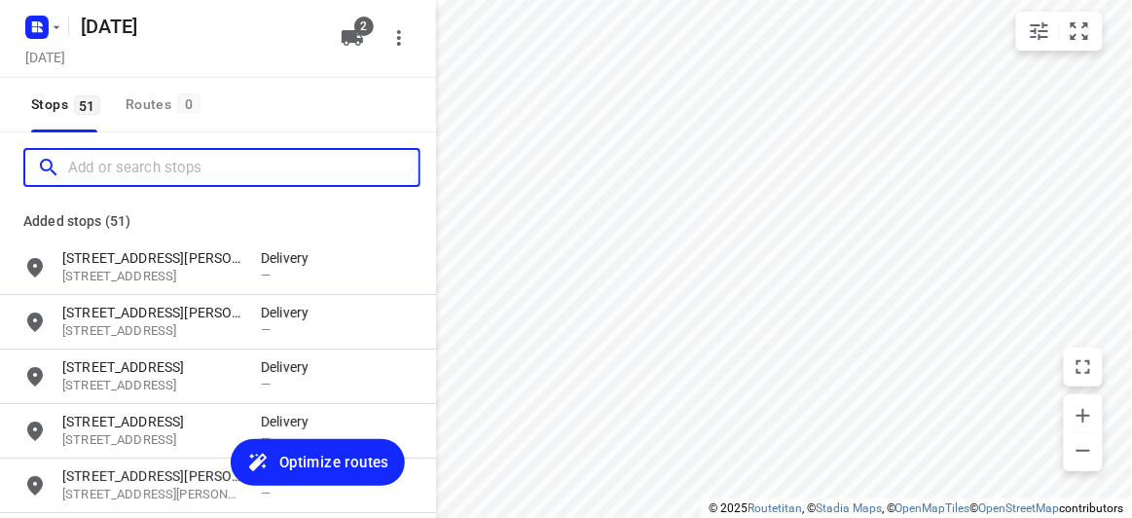
click at [155, 164] on input "Add or search stops" at bounding box center [243, 168] width 350 height 30
paste input "[STREET_ADDRESS][PERSON_NAME]"
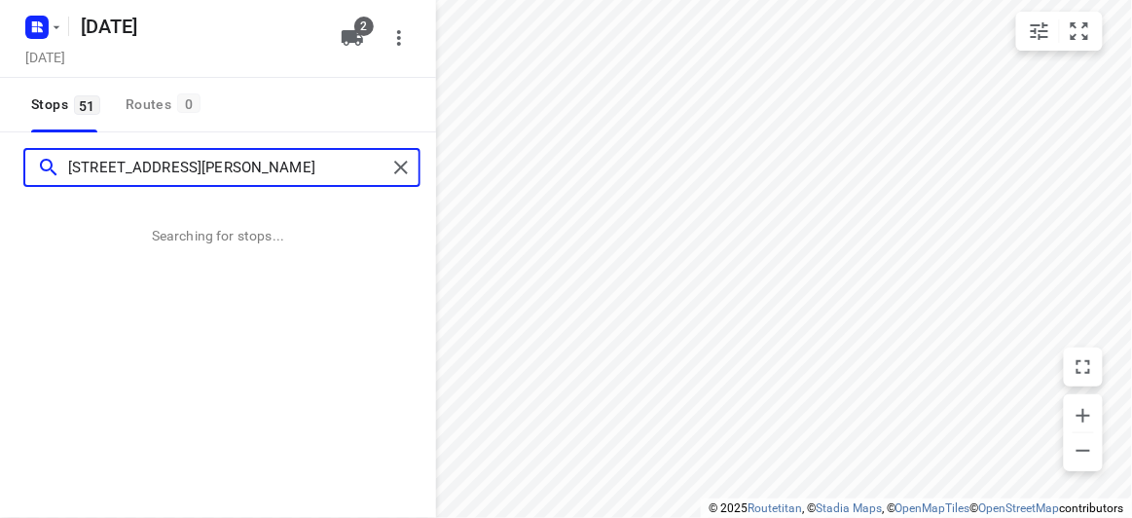
type input "[STREET_ADDRESS][PERSON_NAME]"
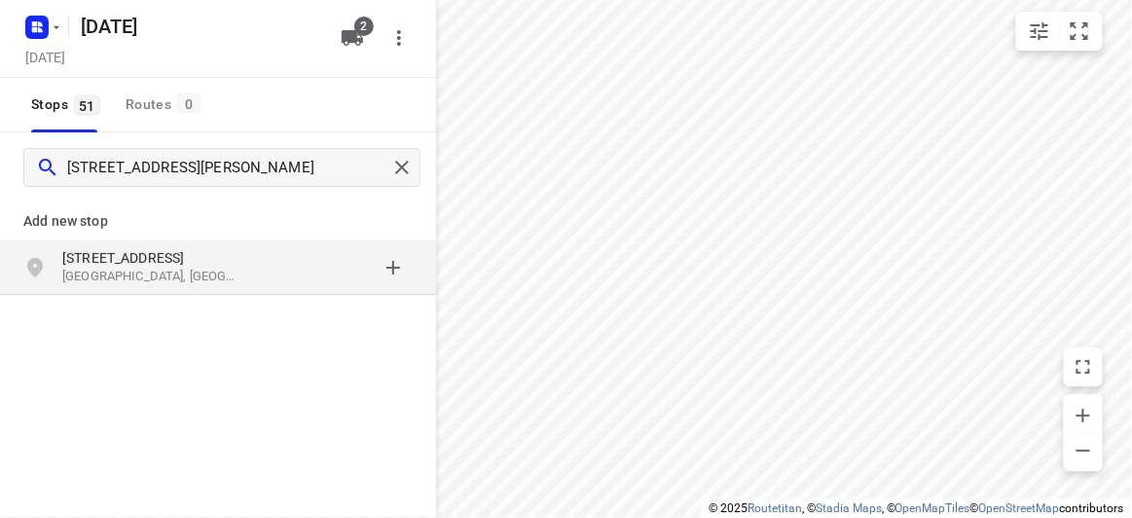
click at [166, 290] on div "[STREET_ADDRESS][PERSON_NAME]" at bounding box center [218, 267] width 436 height 54
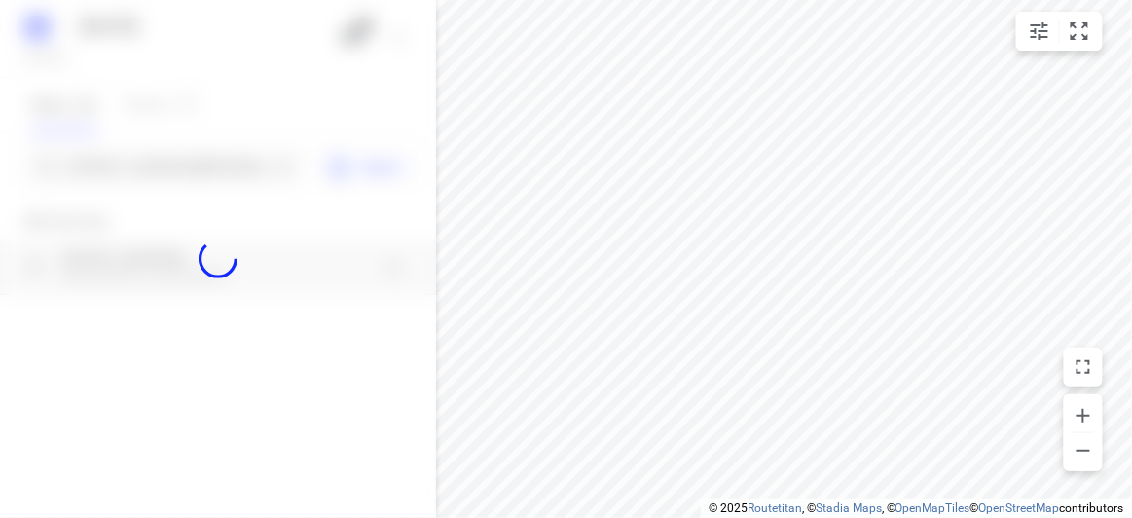
click at [128, 179] on div at bounding box center [218, 259] width 436 height 518
click at [126, 163] on div at bounding box center [218, 259] width 436 height 518
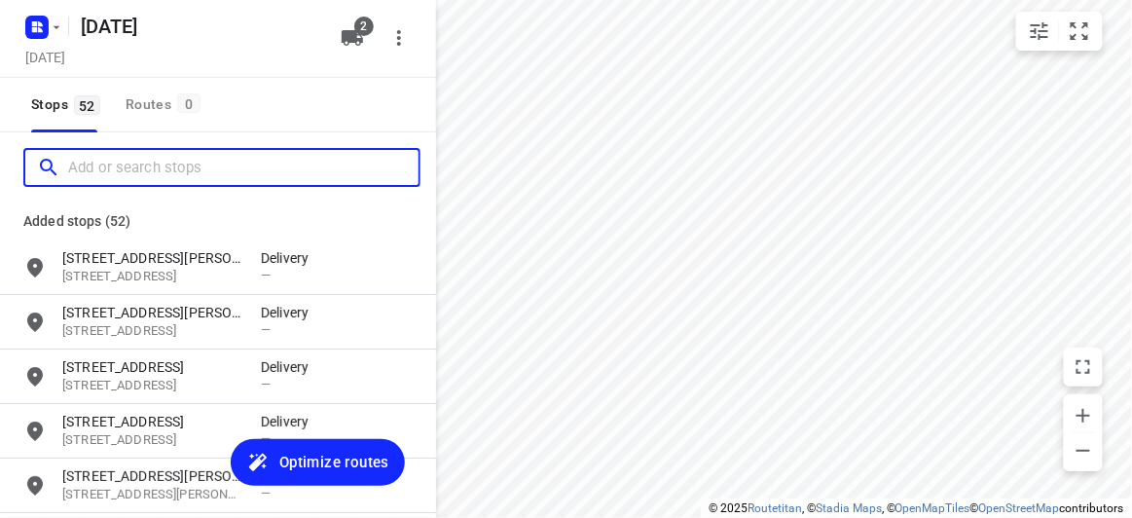
click at [126, 163] on input "Add or search stops" at bounding box center [243, 168] width 350 height 30
paste input "[STREET_ADDRESS][PERSON_NAME]"
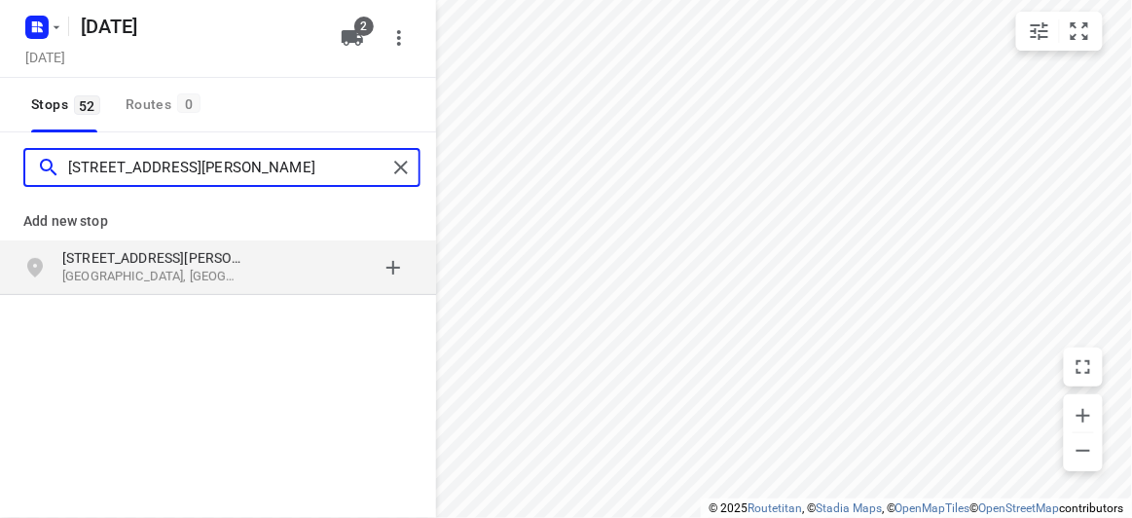
type input "[STREET_ADDRESS][PERSON_NAME]"
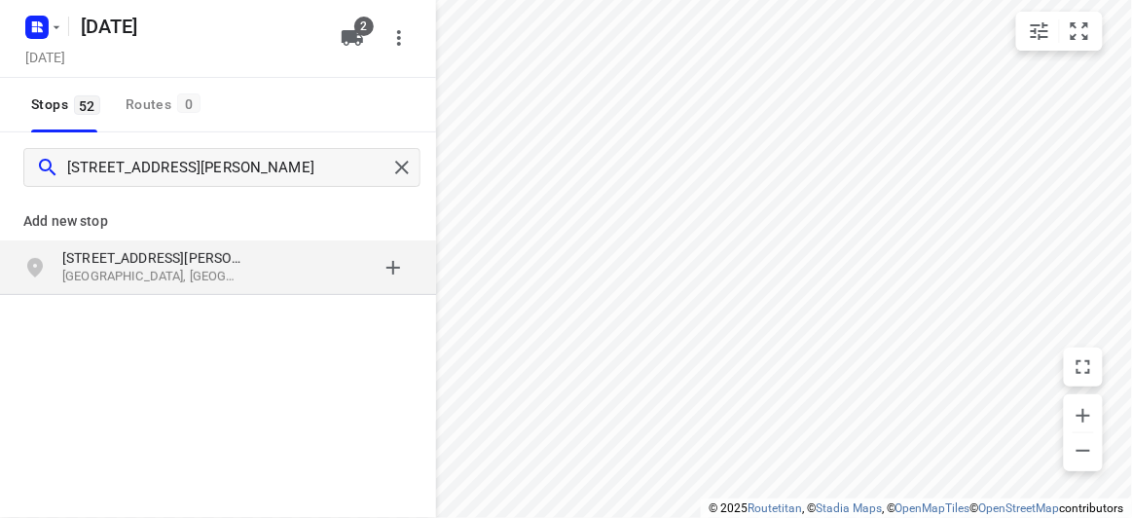
click at [221, 253] on p "[STREET_ADDRESS][PERSON_NAME]" at bounding box center [151, 257] width 179 height 19
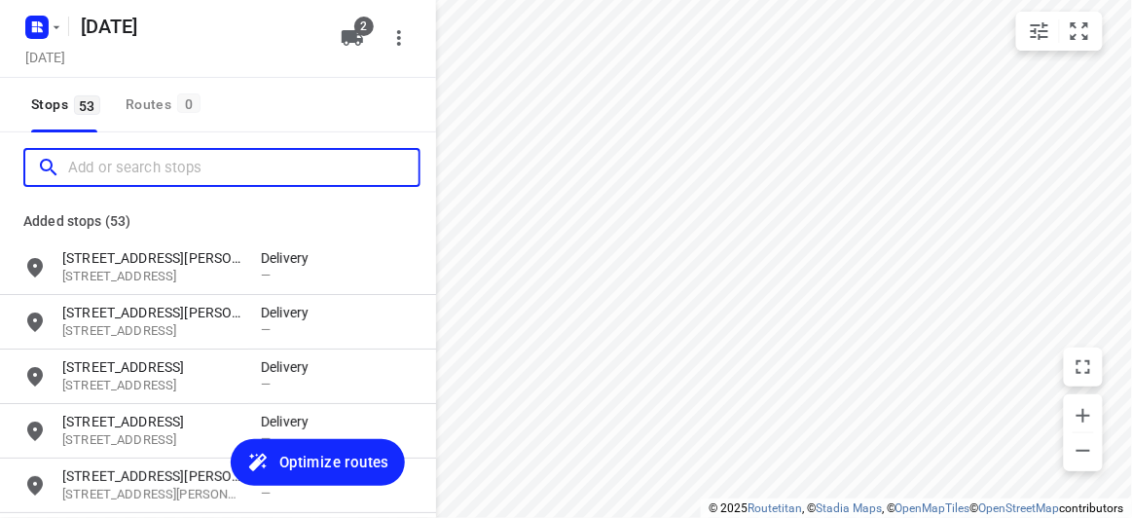
click at [124, 167] on input "Add or search stops" at bounding box center [243, 168] width 350 height 30
paste input "[STREET_ADDRESS][PERSON_NAME][US_STATE]"
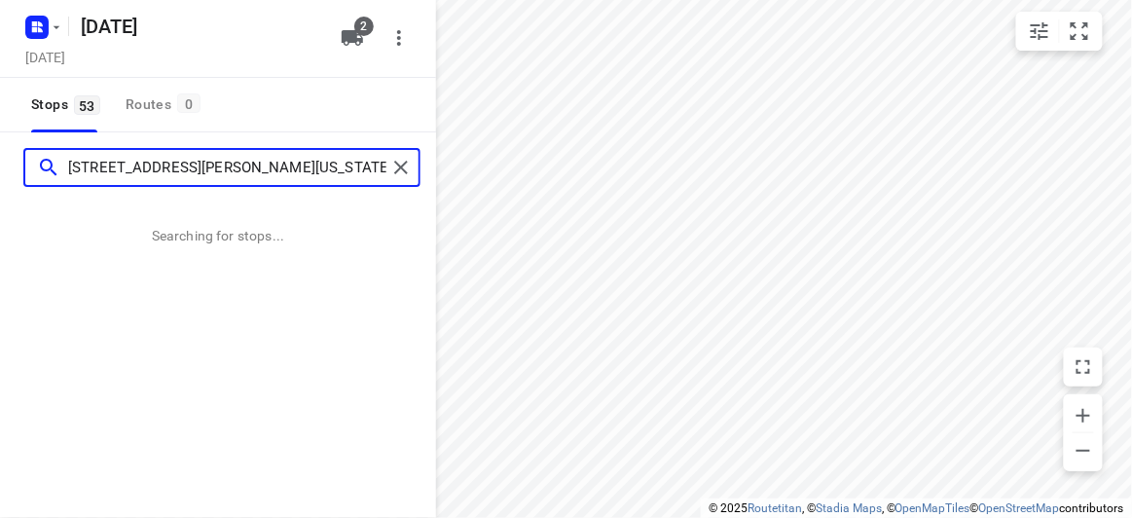
type input "[STREET_ADDRESS][PERSON_NAME][US_STATE]"
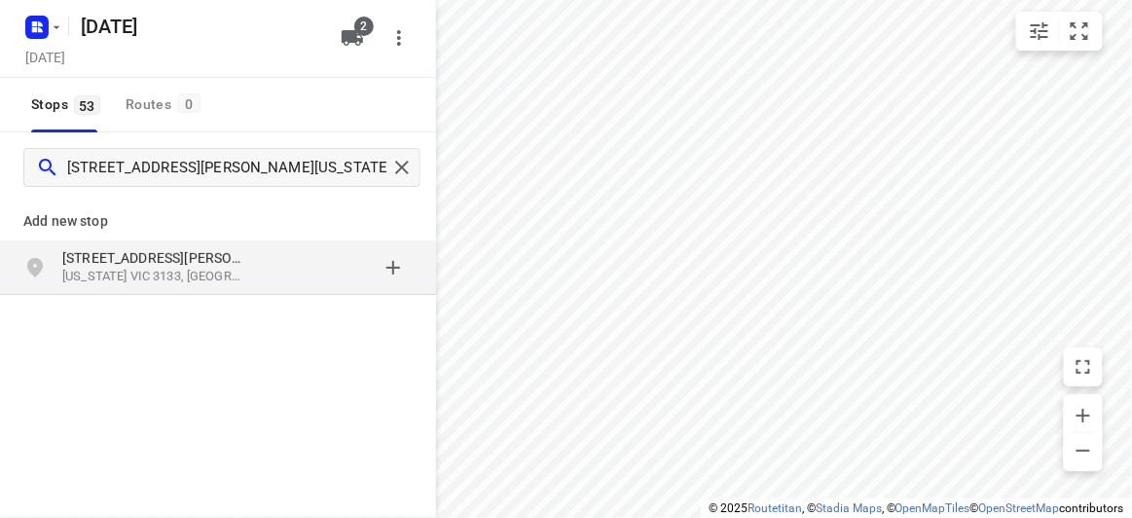
click at [235, 264] on p "[STREET_ADDRESS][PERSON_NAME]" at bounding box center [151, 257] width 179 height 19
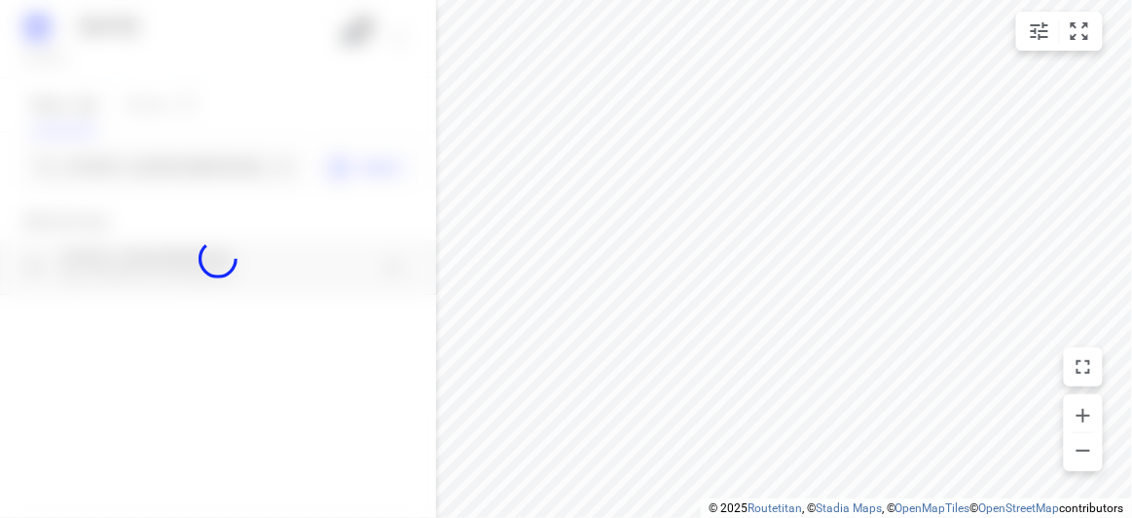
click at [157, 158] on div at bounding box center [218, 259] width 436 height 518
click at [159, 164] on div at bounding box center [218, 259] width 436 height 518
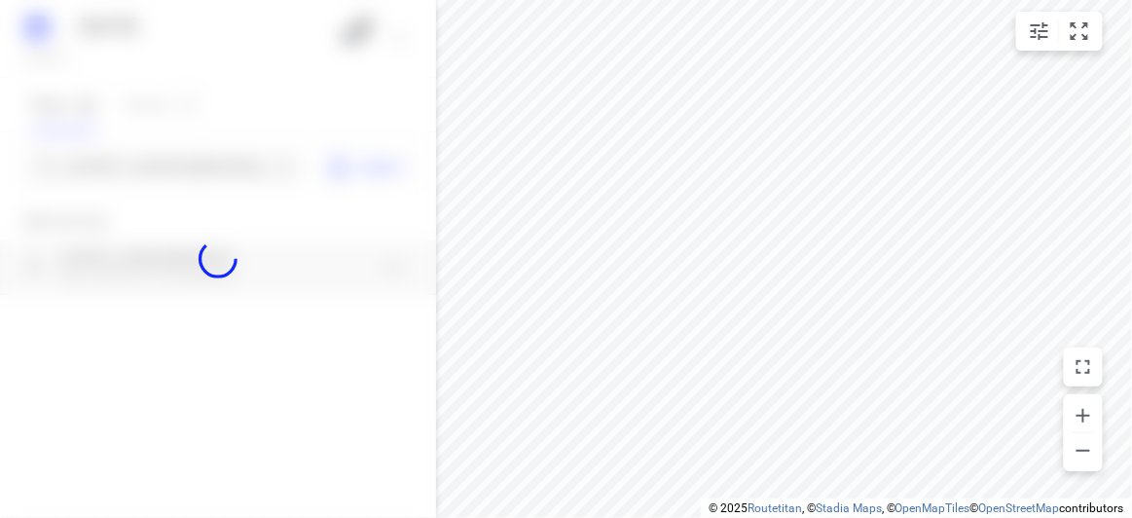
click at [159, 164] on div at bounding box center [218, 259] width 436 height 518
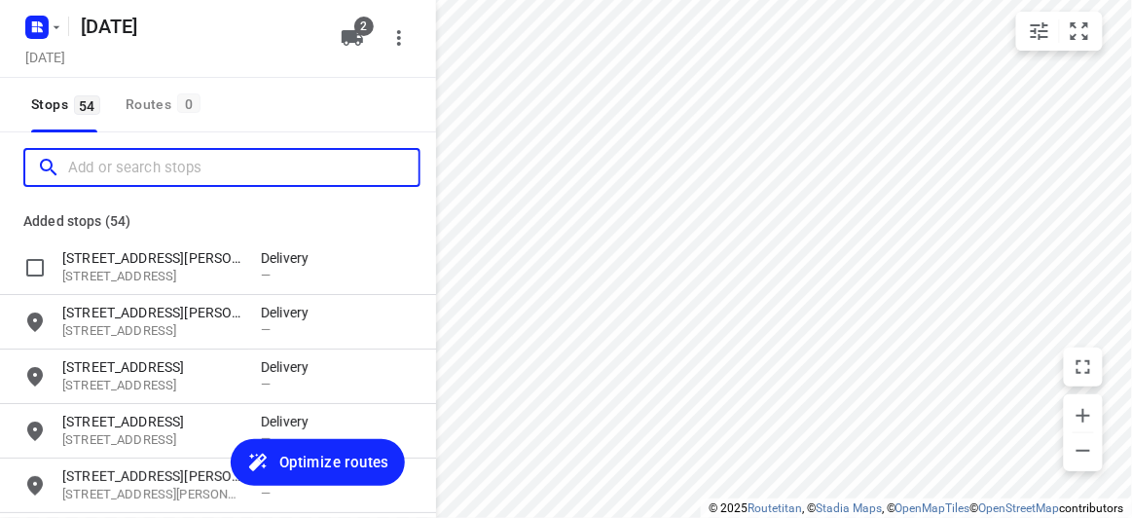
paste input "[STREET_ADDRESS][PERSON_NAME][US_STATE]"
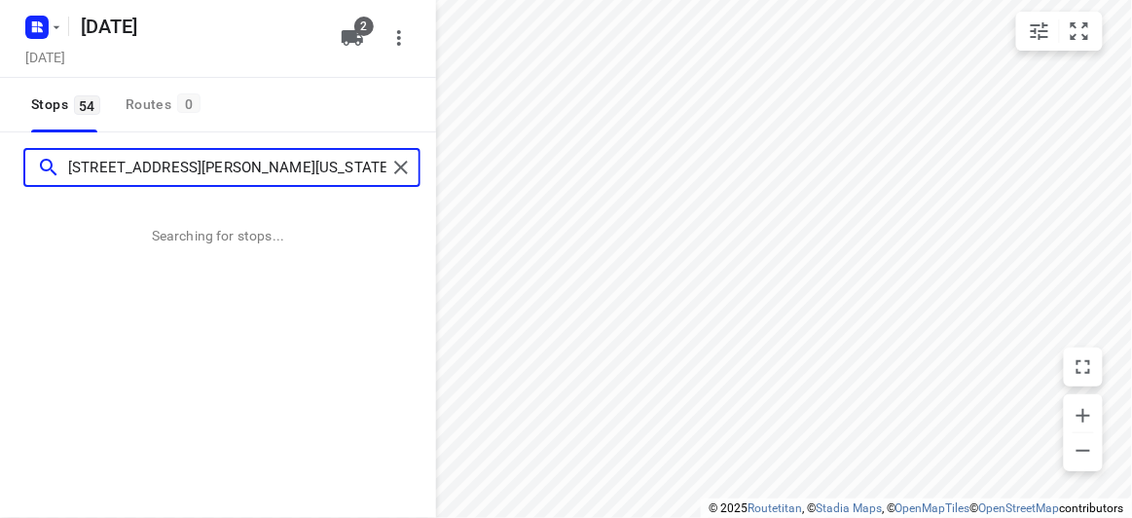
type input "[STREET_ADDRESS][PERSON_NAME][US_STATE]"
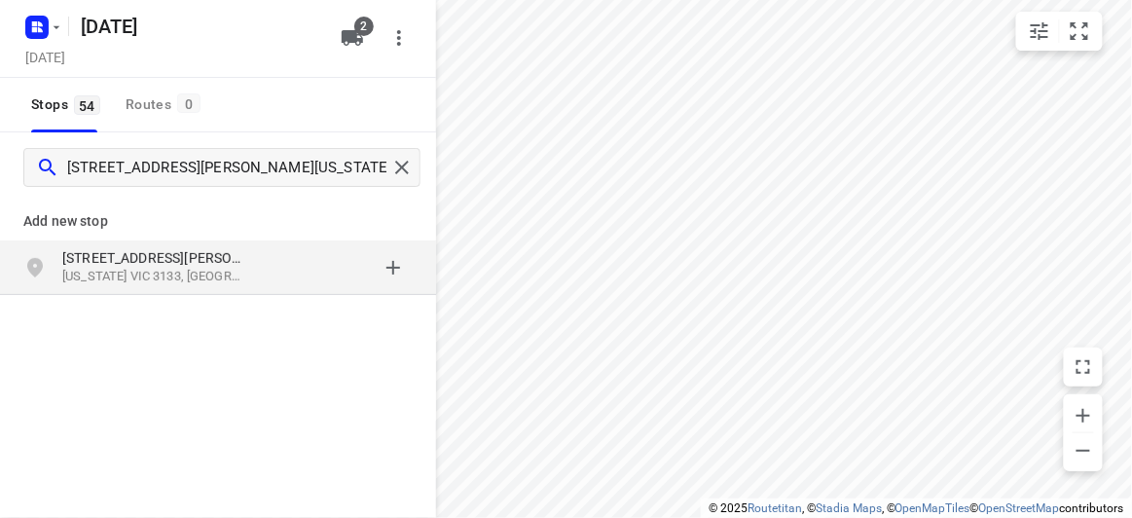
click at [256, 274] on div "[STREET_ADDRESS][PERSON_NAME][US_STATE]" at bounding box center [161, 267] width 199 height 39
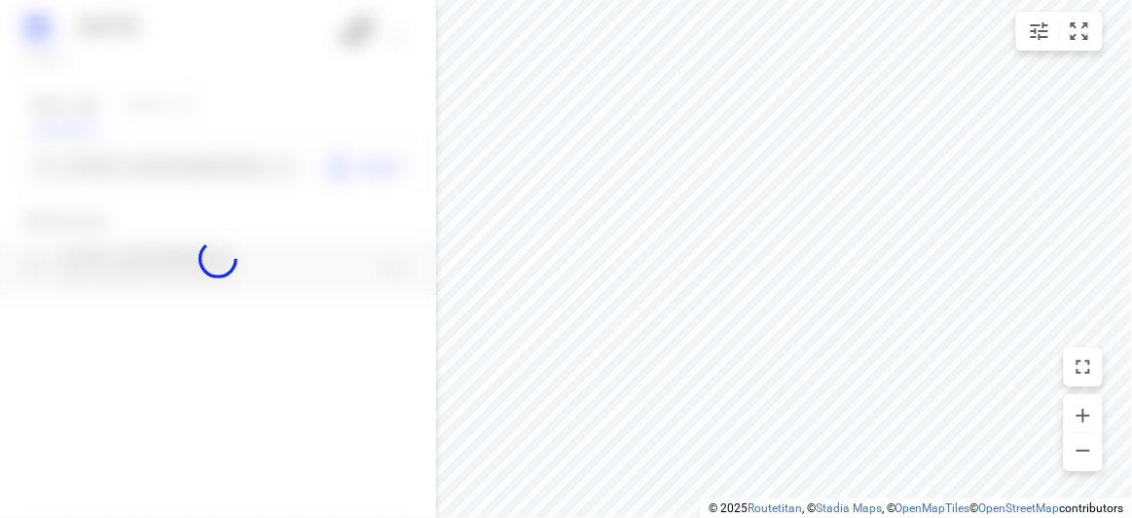
click at [174, 158] on div at bounding box center [218, 259] width 436 height 518
click at [174, 158] on div "[DATE], Aug 12 2 Stops 54 Routes 0 [STREET_ADDRESS][PERSON_NAME][US_STATE] Impo…" at bounding box center [218, 259] width 436 height 518
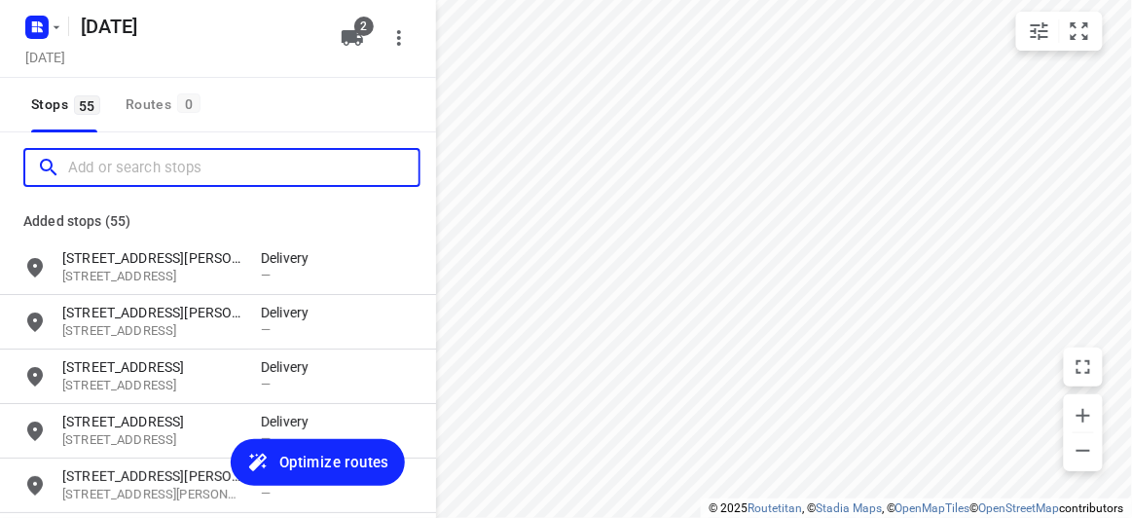
paste input "[STREET_ADDRESS]"
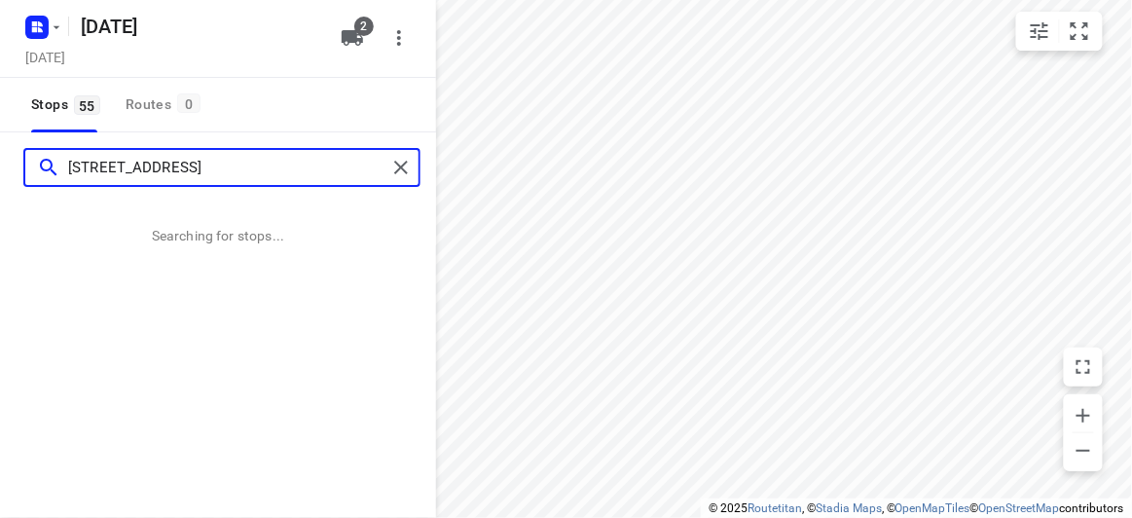
type input "[STREET_ADDRESS]"
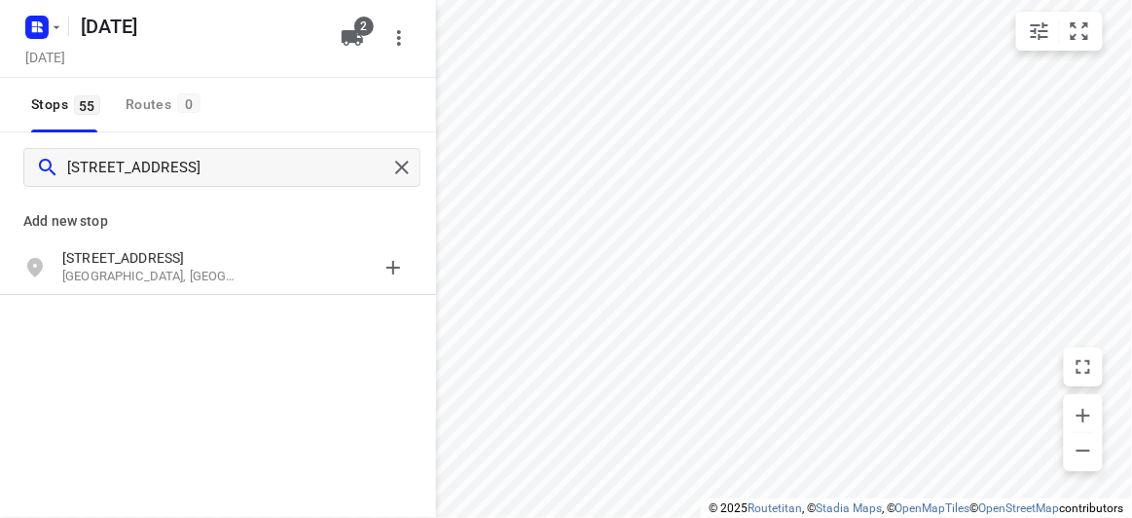
click at [261, 269] on div "grid" at bounding box center [337, 267] width 152 height 39
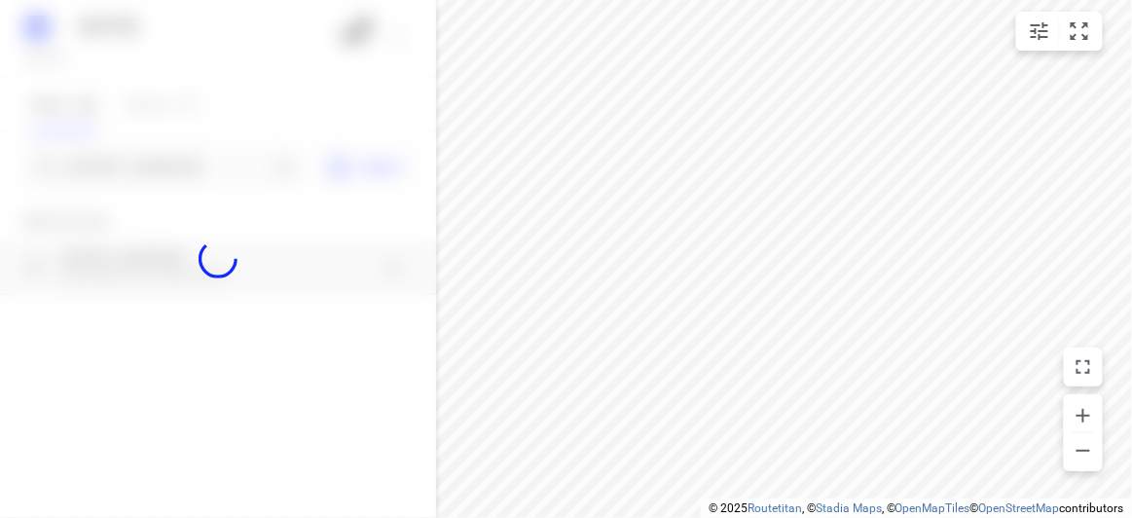
click at [174, 177] on div at bounding box center [218, 259] width 436 height 518
click at [170, 164] on div at bounding box center [218, 259] width 436 height 518
paste input "[STREET_ADDRESS][PERSON_NAME][PERSON_NAME]"
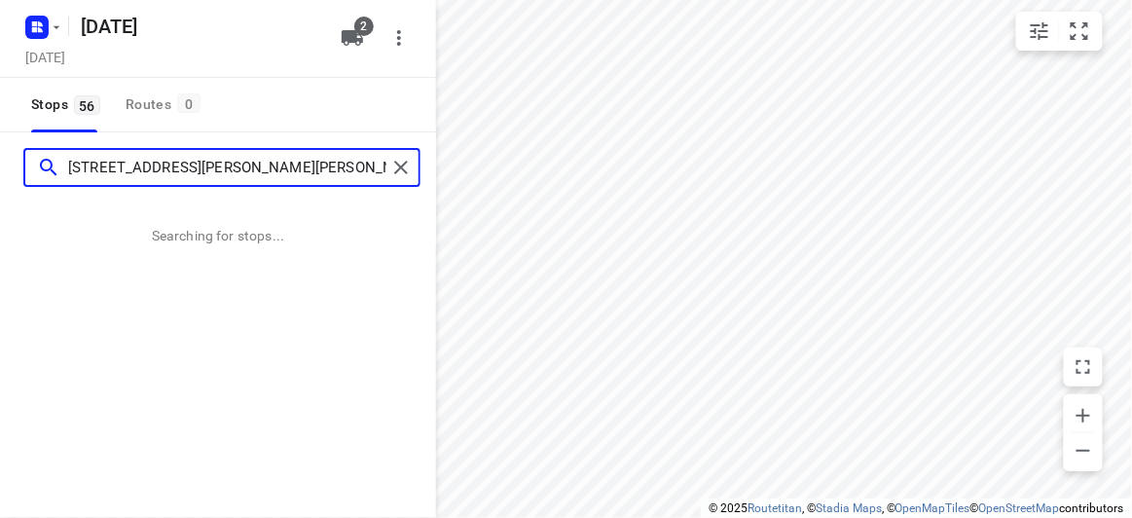
type input "[STREET_ADDRESS][PERSON_NAME][PERSON_NAME]"
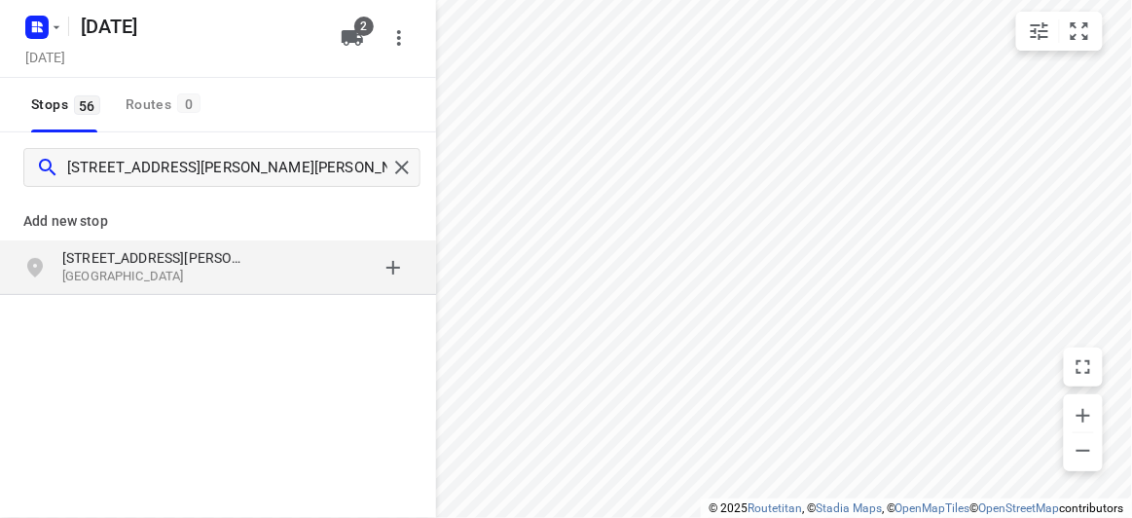
click at [307, 311] on div "Add new stop [STREET_ADDRESS][PERSON_NAME][PERSON_NAME]" at bounding box center [218, 311] width 436 height 218
click at [302, 286] on div "grid" at bounding box center [337, 267] width 152 height 39
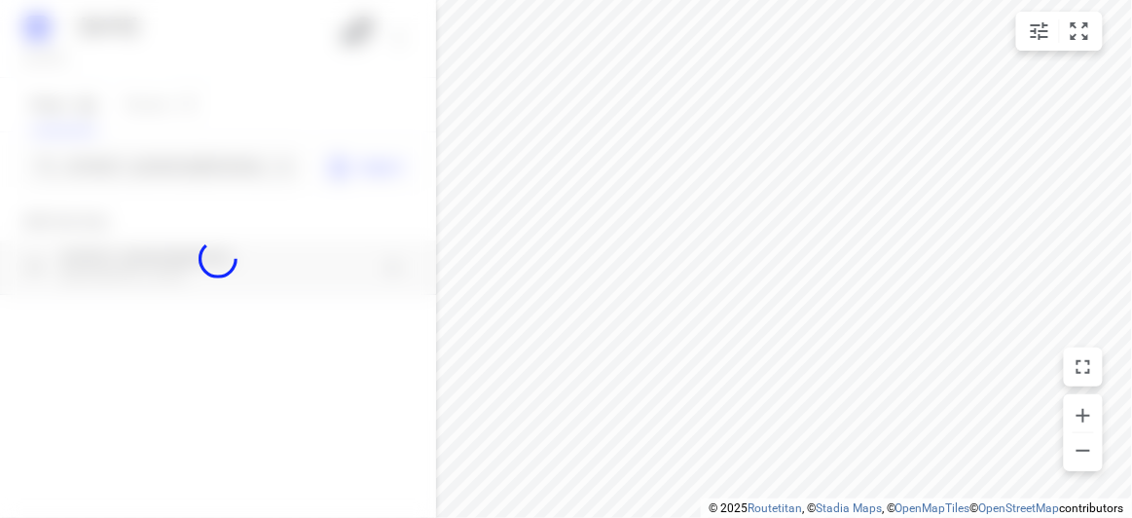
click at [171, 175] on div at bounding box center [218, 259] width 436 height 518
click at [179, 161] on div at bounding box center [218, 259] width 436 height 518
click at [179, 161] on input "[STREET_ADDRESS][PERSON_NAME][PERSON_NAME]" at bounding box center [168, 168] width 200 height 30
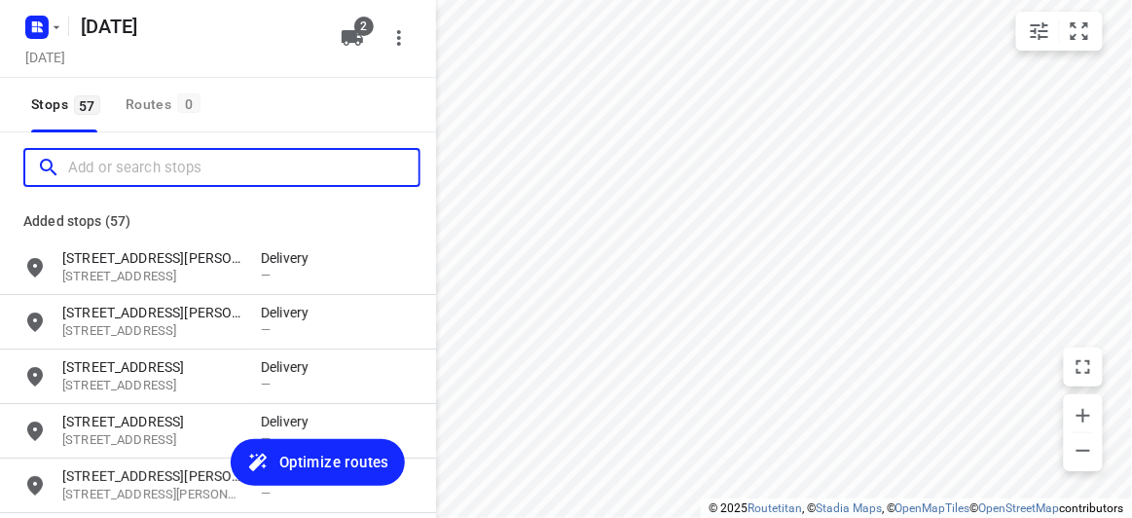
paste input "[STREET_ADDRESS]"
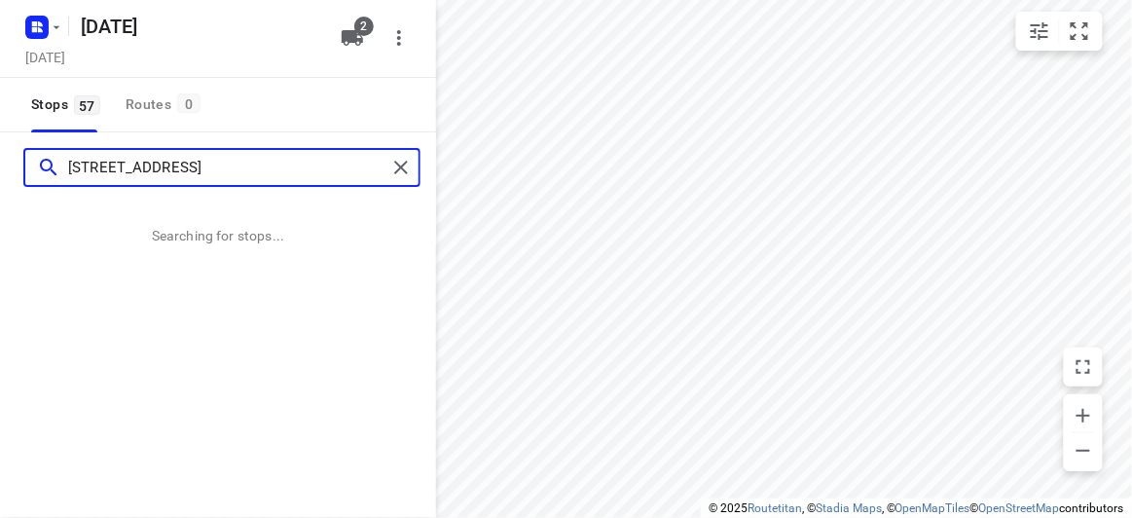
type input "[STREET_ADDRESS]"
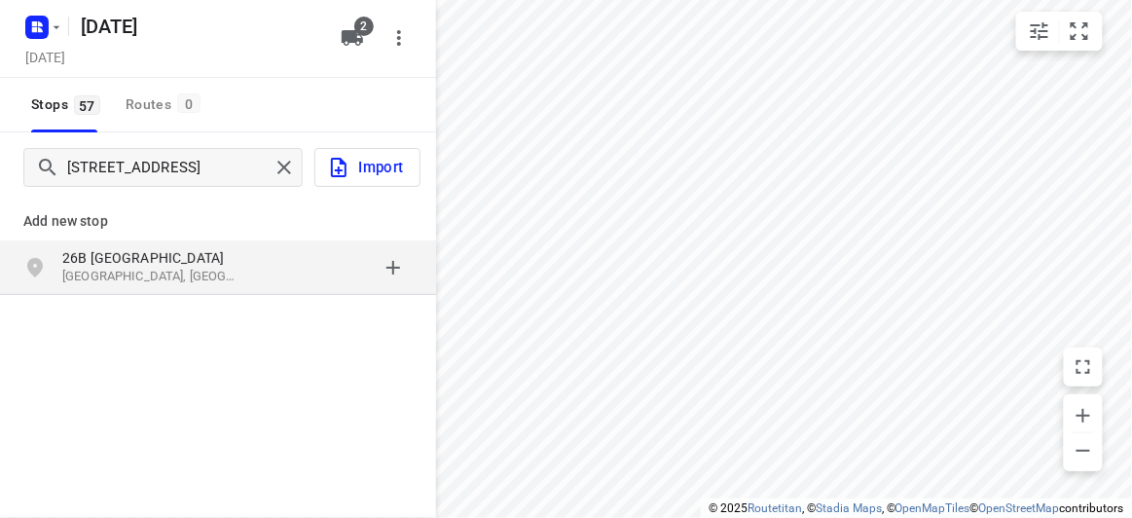
click at [166, 287] on div "[STREET_ADDRESS]" at bounding box center [218, 267] width 436 height 54
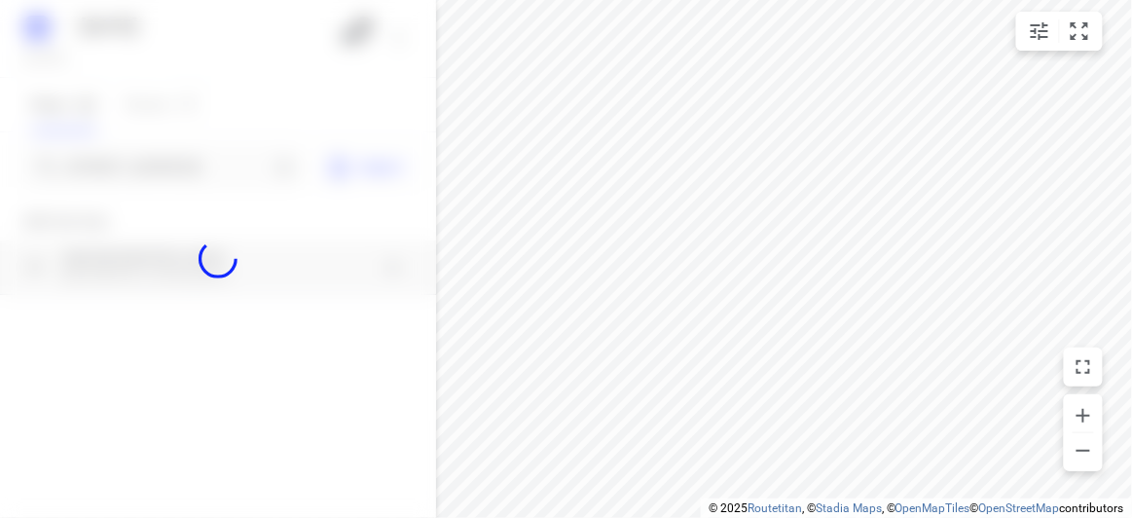
click at [188, 162] on div at bounding box center [218, 259] width 436 height 518
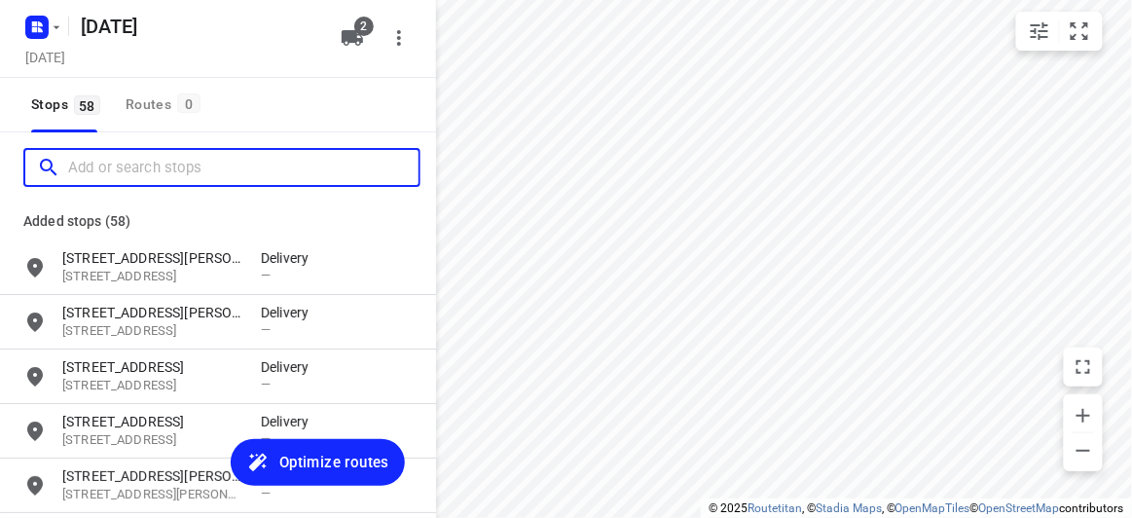
click at [188, 162] on input "Add or search stops" at bounding box center [243, 168] width 350 height 30
paste input "[STREET_ADDRESS]"
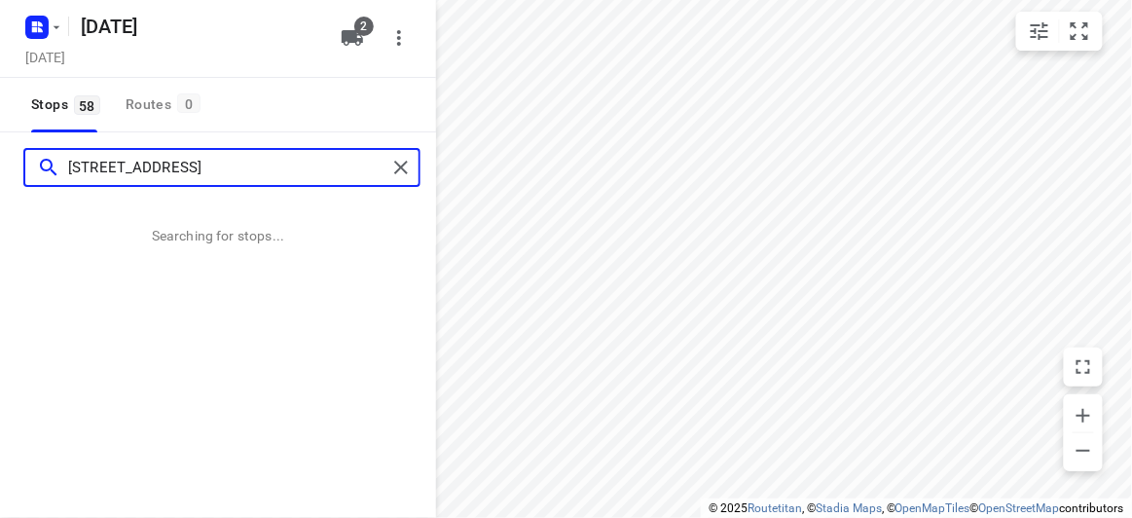
type input "[STREET_ADDRESS]"
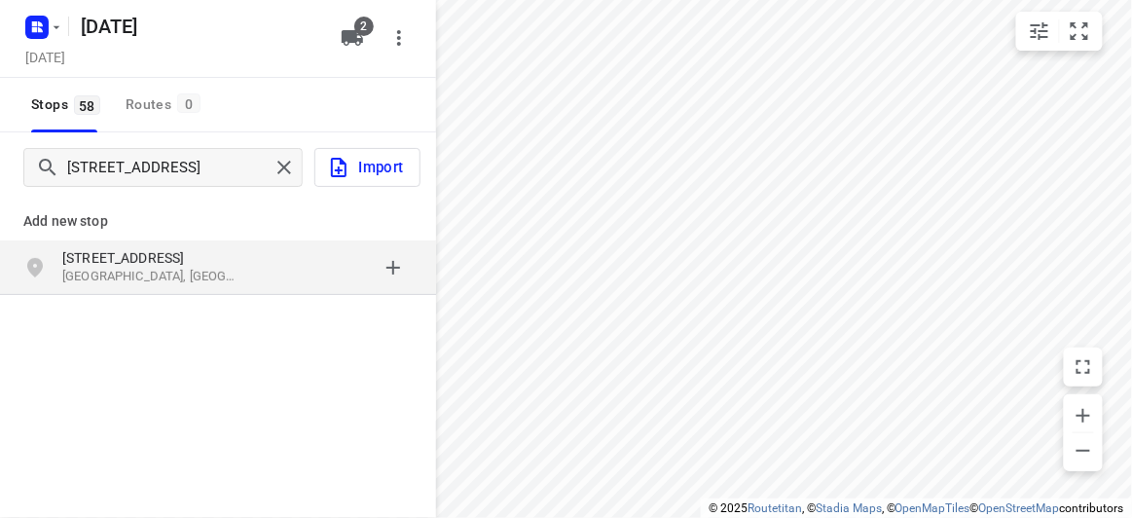
click at [187, 286] on div "[STREET_ADDRESS]" at bounding box center [161, 267] width 199 height 39
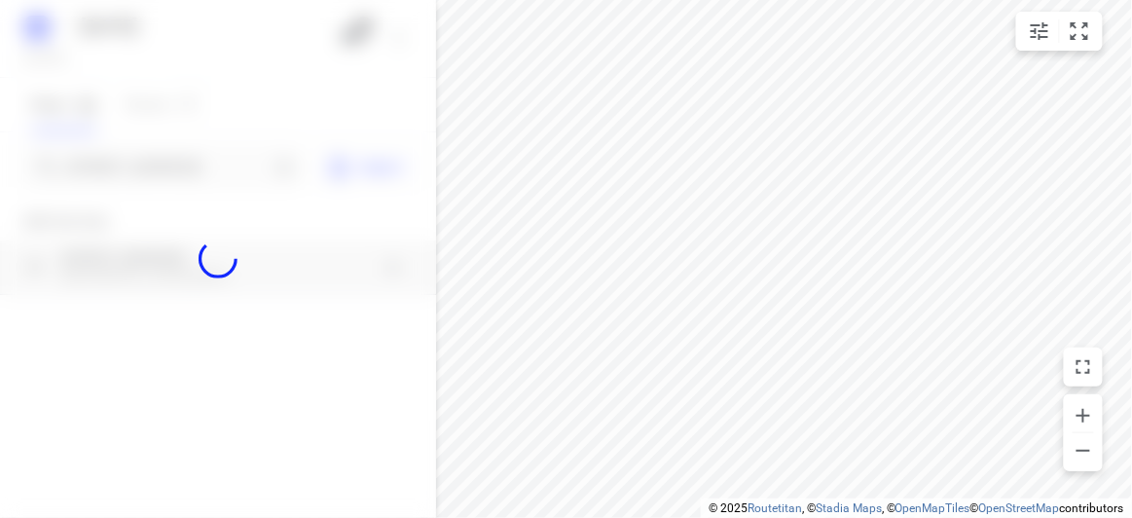
click at [154, 198] on div at bounding box center [218, 259] width 436 height 518
click at [154, 178] on div at bounding box center [218, 259] width 436 height 518
click at [157, 172] on div at bounding box center [218, 259] width 436 height 518
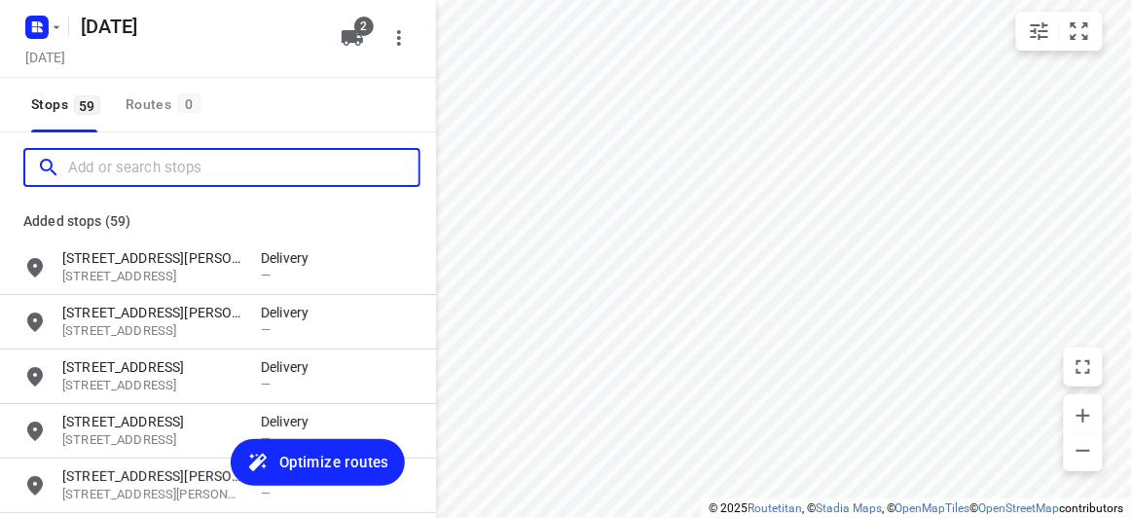
paste input "[STREET_ADDRESS]"
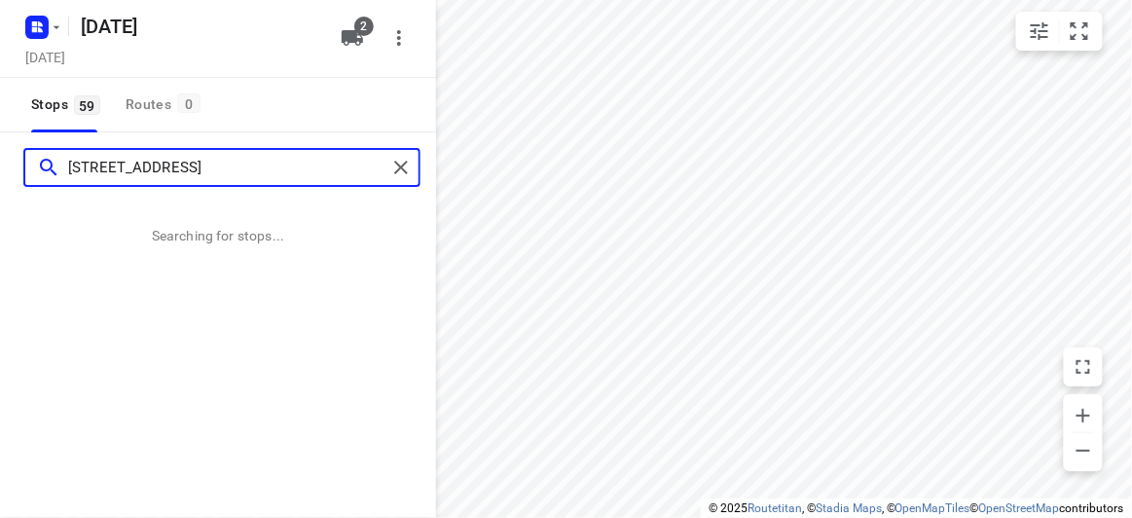
type input "[STREET_ADDRESS]"
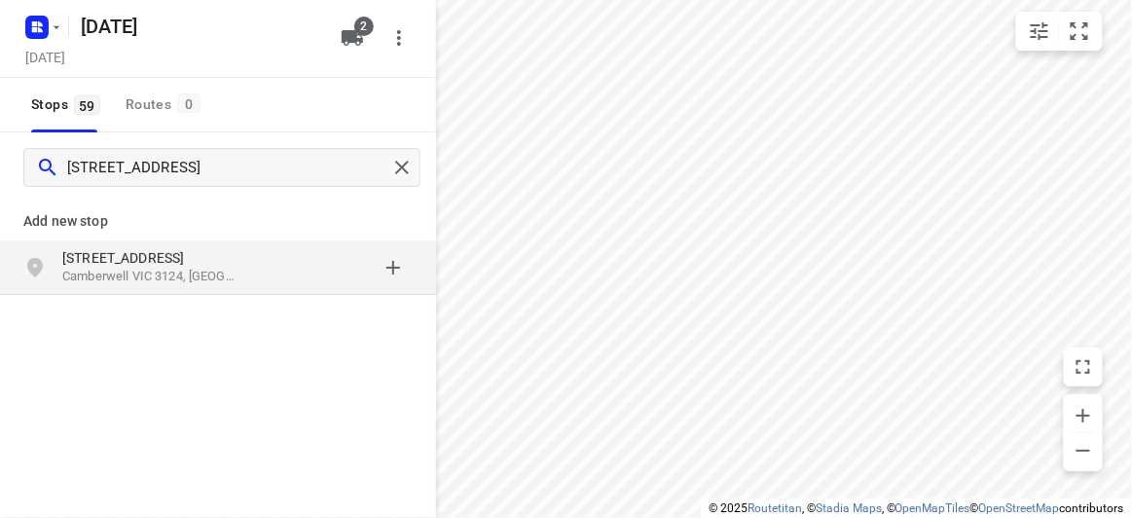
click at [285, 262] on div "grid" at bounding box center [337, 267] width 152 height 39
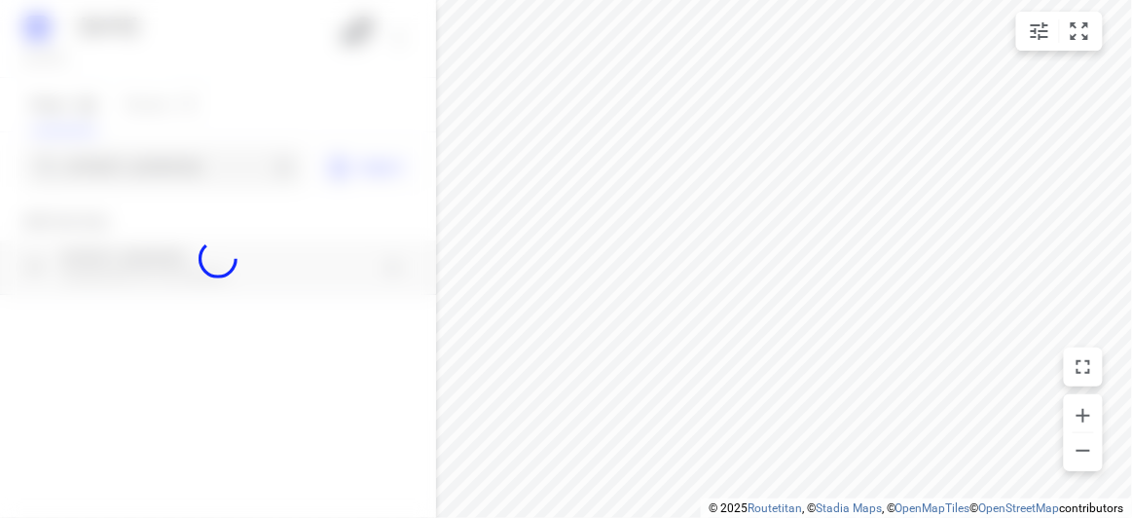
click at [148, 172] on div at bounding box center [218, 259] width 436 height 518
click at [148, 172] on div "[DATE], Aug 12 2 Stops 59 Routes 0 [STREET_ADDRESS] Import Add new stop [STREET…" at bounding box center [218, 259] width 436 height 518
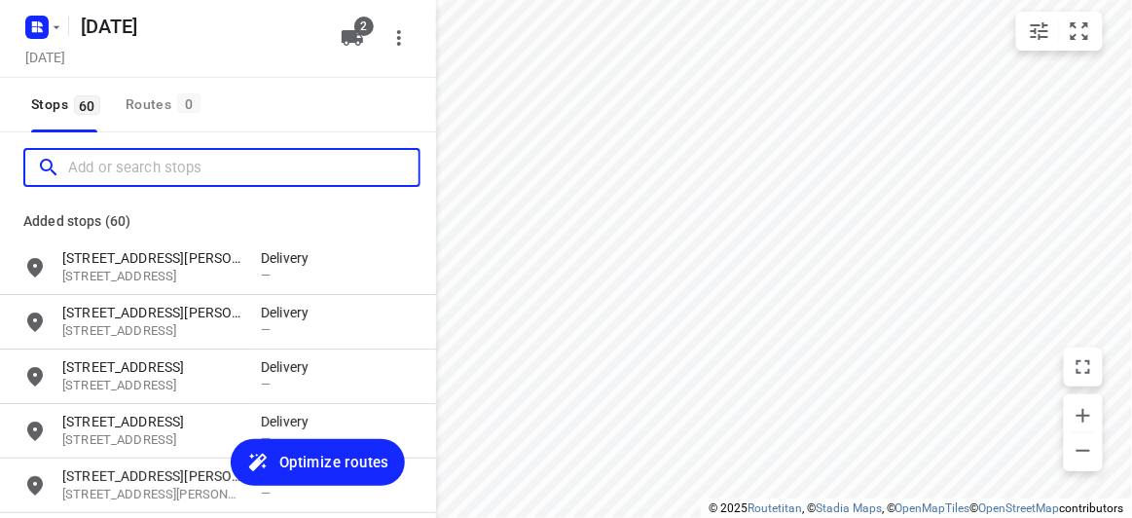
paste input "[STREET_ADDRESS]"
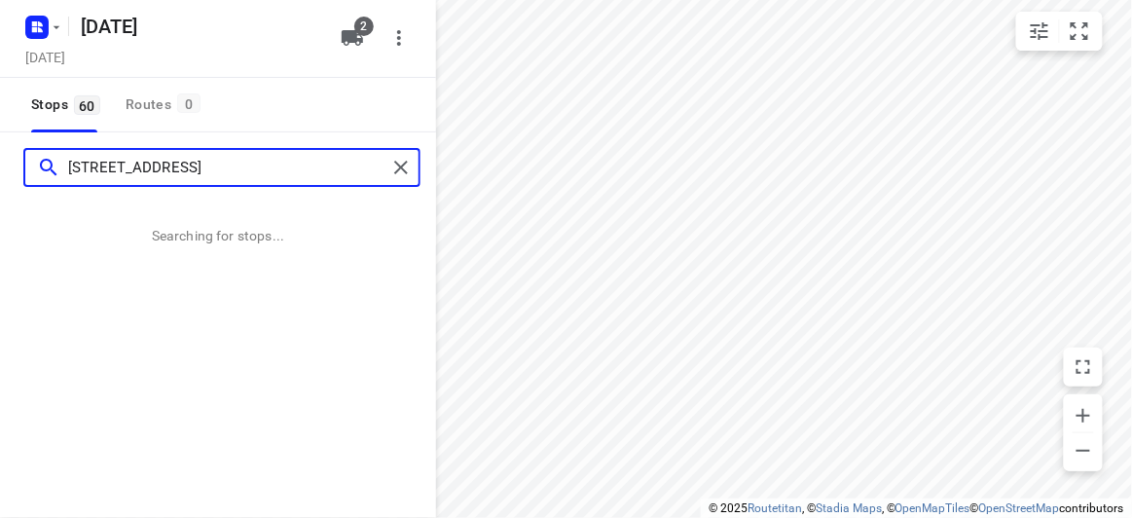
type input "[STREET_ADDRESS]"
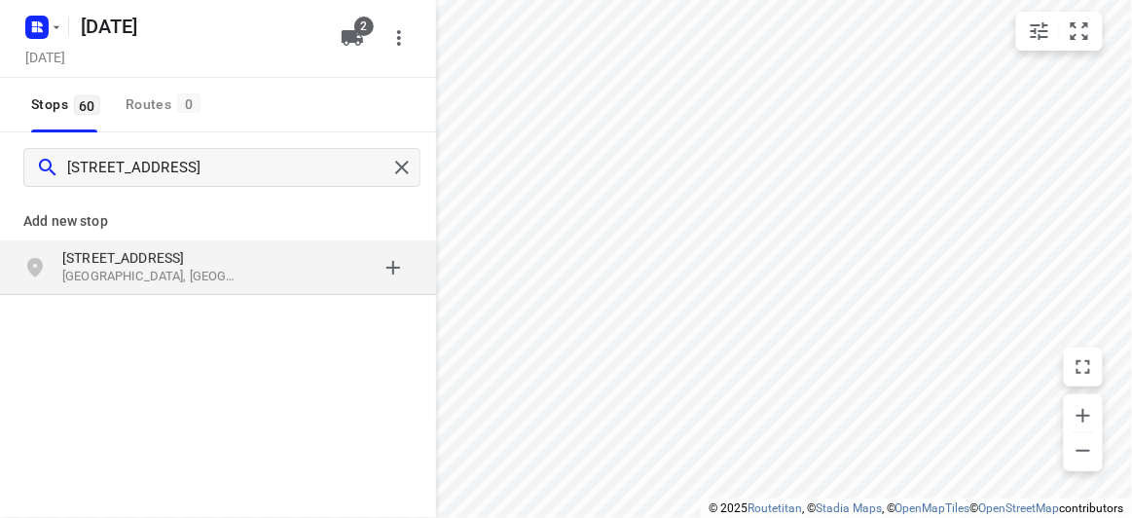
click at [276, 253] on div "grid" at bounding box center [337, 267] width 152 height 39
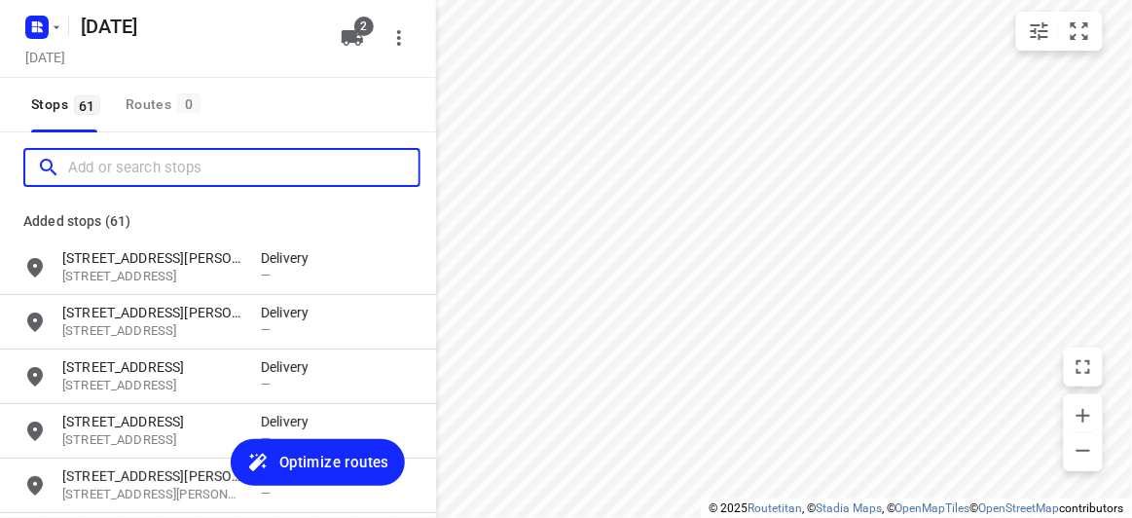
click at [155, 174] on input "Add or search stops" at bounding box center [243, 168] width 350 height 30
click at [167, 162] on input "Add or search stops" at bounding box center [243, 168] width 350 height 30
paste input "[STREET_ADDRESS]"
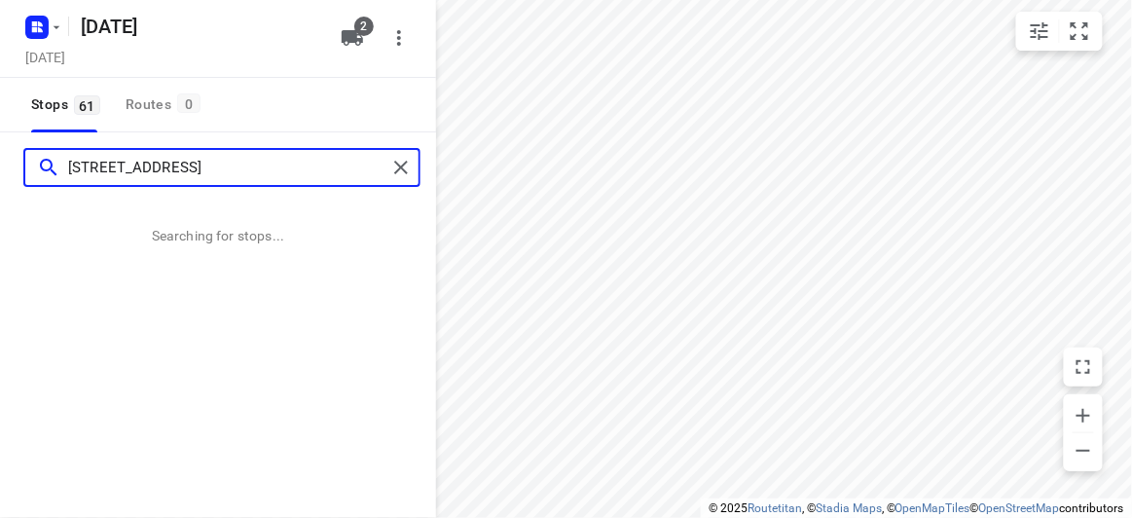
type input "[STREET_ADDRESS]"
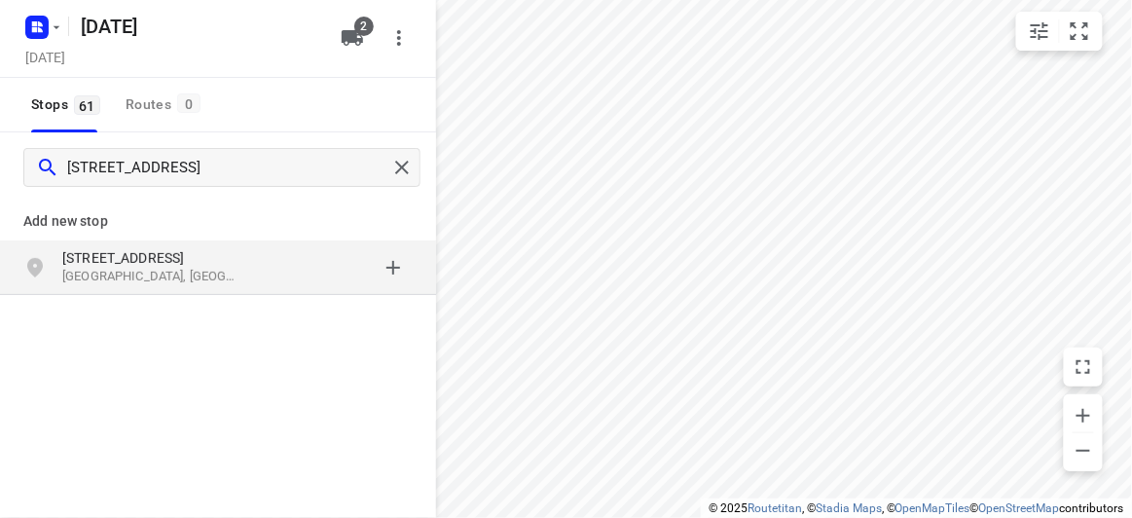
click at [178, 250] on p "[STREET_ADDRESS]" at bounding box center [151, 257] width 179 height 19
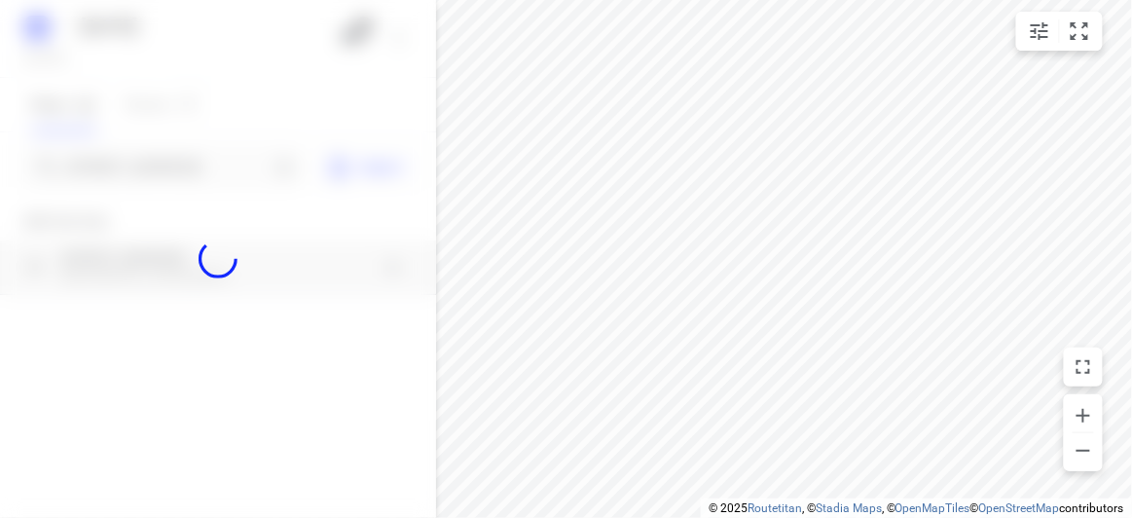
click at [138, 181] on div at bounding box center [218, 259] width 436 height 518
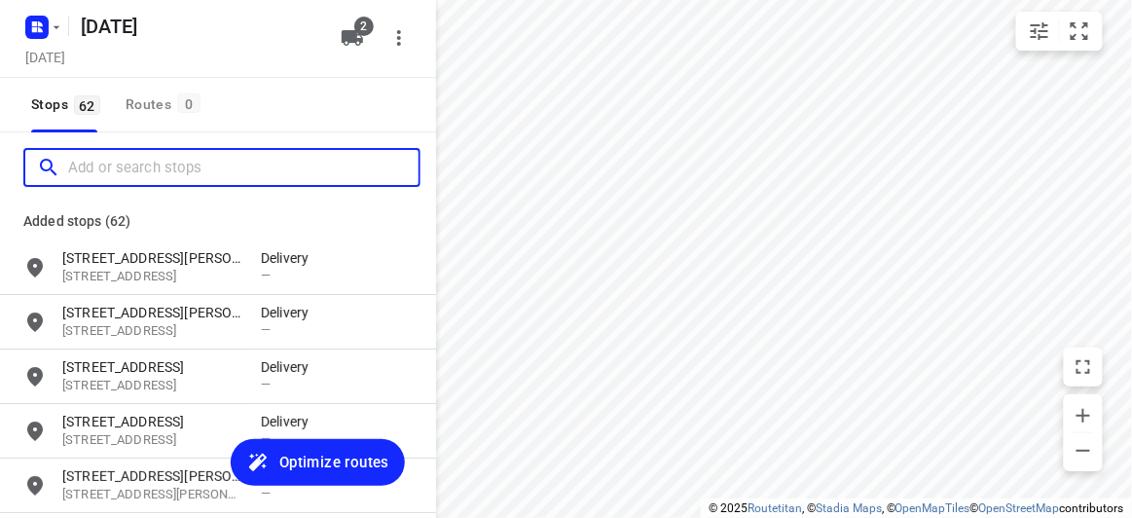
click at [138, 181] on input "Add or search stops" at bounding box center [243, 168] width 350 height 30
paste input "[STREET_ADDRESS][PERSON_NAME]"
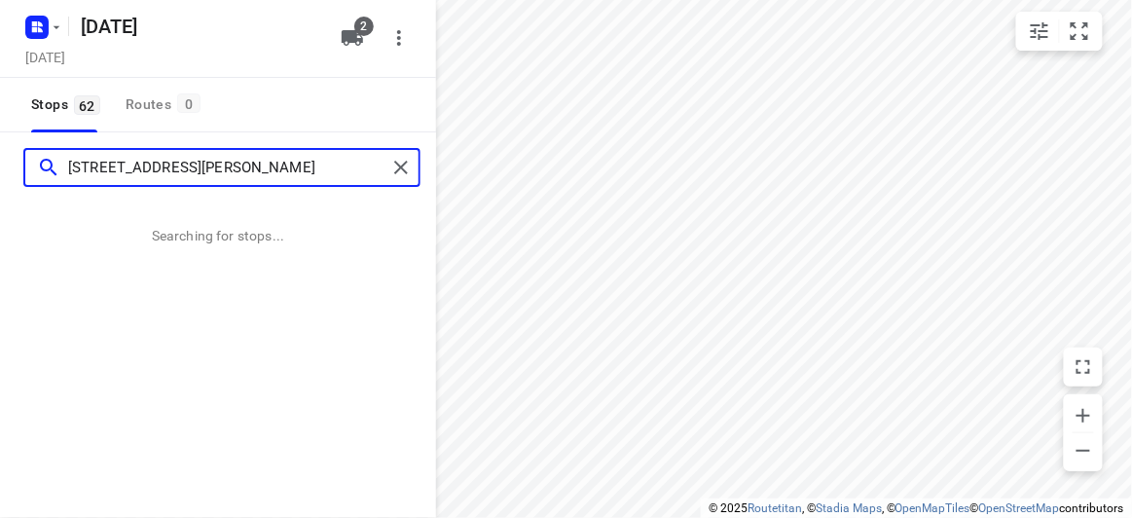
type input "[STREET_ADDRESS][PERSON_NAME]"
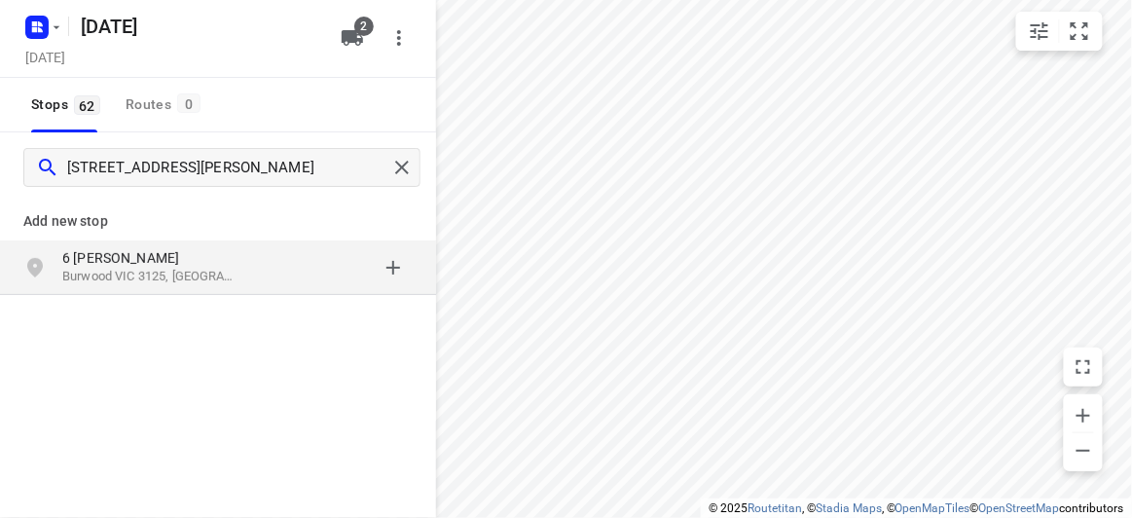
click at [200, 254] on p "6 [PERSON_NAME]" at bounding box center [151, 257] width 179 height 19
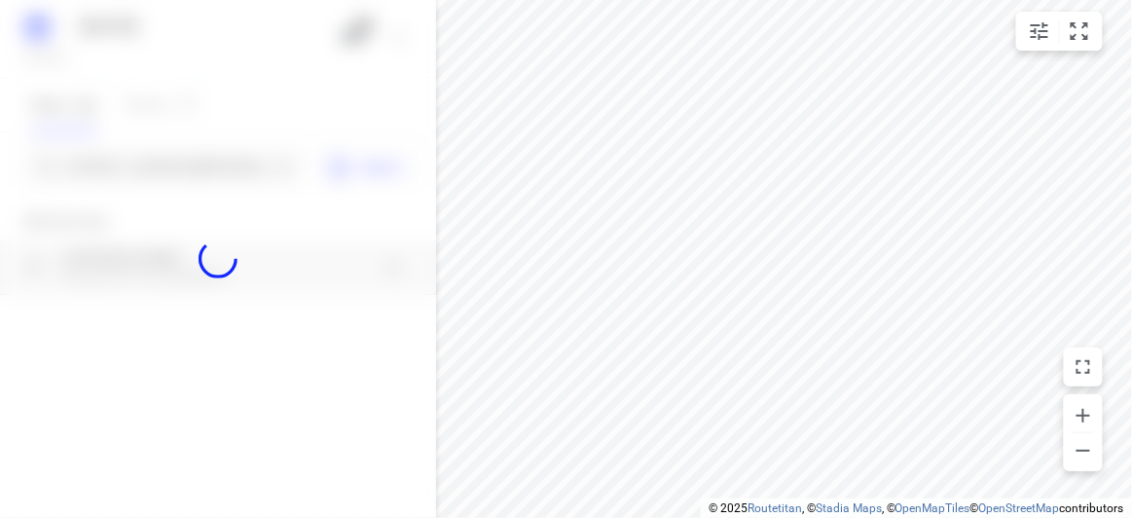
click at [134, 163] on div at bounding box center [218, 259] width 436 height 518
click at [134, 163] on input "[STREET_ADDRESS][PERSON_NAME]" at bounding box center [168, 168] width 200 height 30
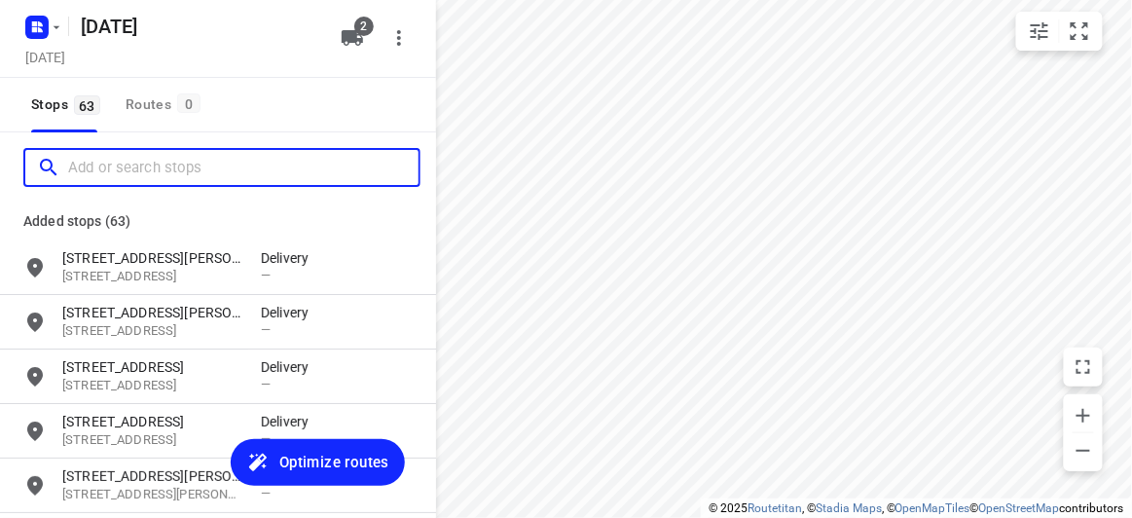
paste input "[STREET_ADDRESS][PERSON_NAME]"
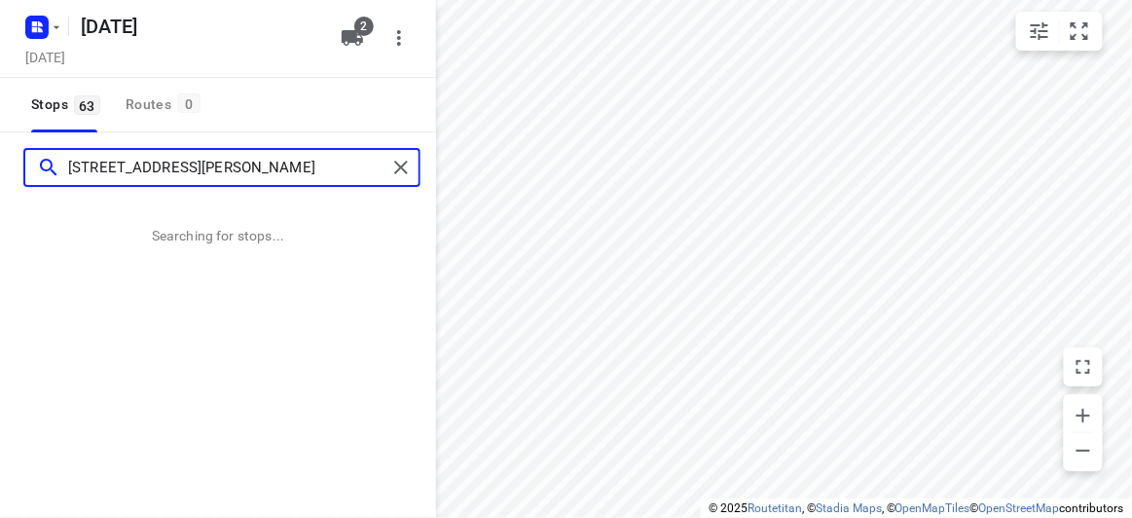
type input "[STREET_ADDRESS][PERSON_NAME]"
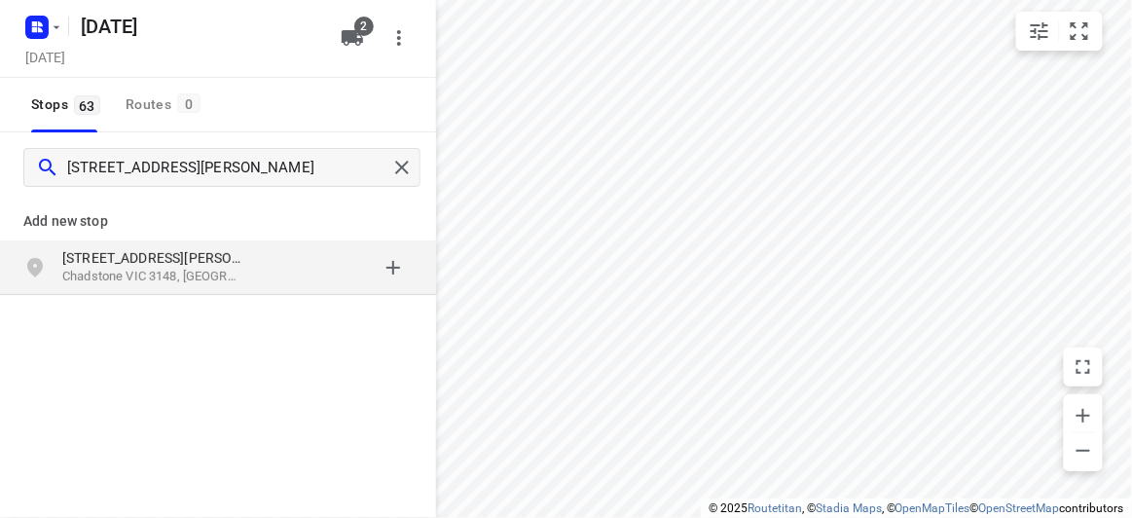
click at [212, 254] on p "[STREET_ADDRESS][PERSON_NAME]" at bounding box center [151, 257] width 179 height 19
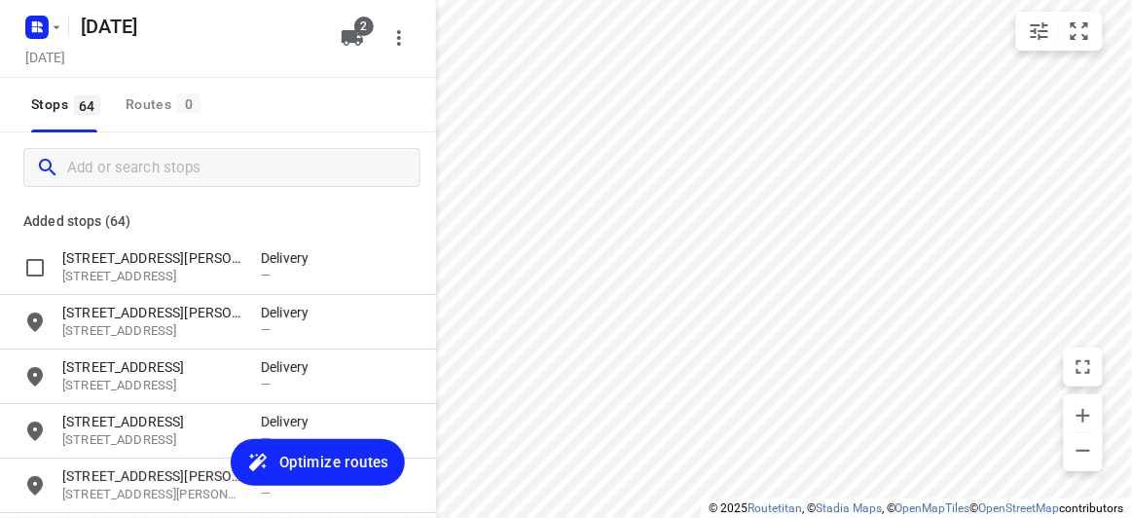
click at [213, 225] on p "Added stops (64)" at bounding box center [217, 220] width 389 height 23
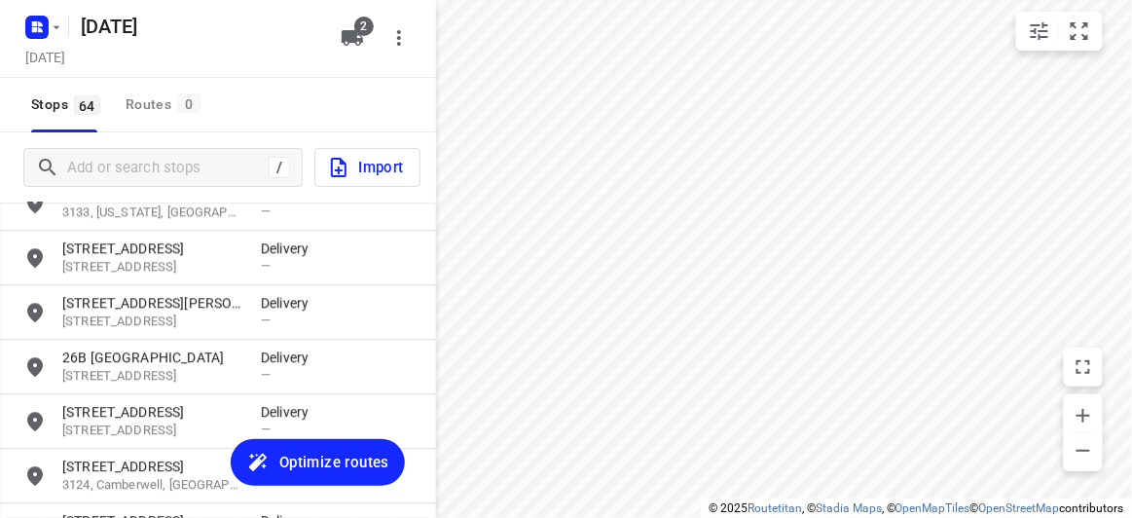
scroll to position [3299, 0]
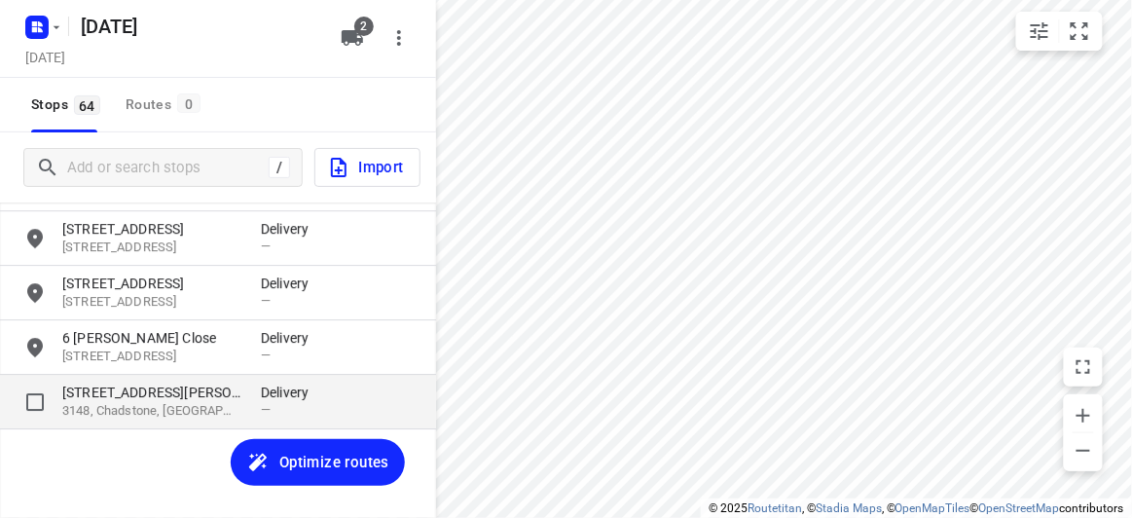
click at [92, 402] on p "3148, Chadstone, [GEOGRAPHIC_DATA]" at bounding box center [151, 411] width 179 height 18
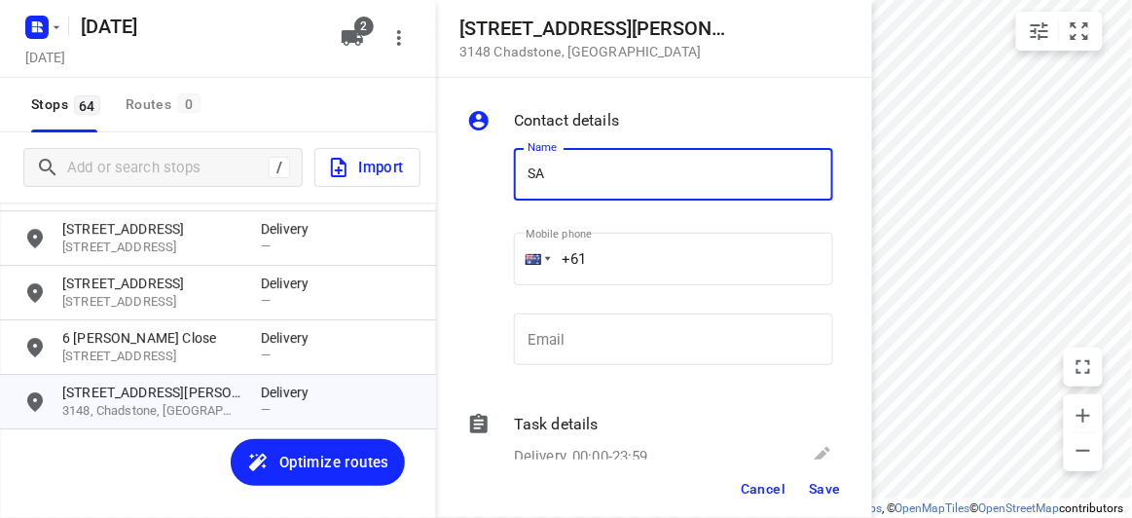
type input "[PERSON_NAME] 2/1"
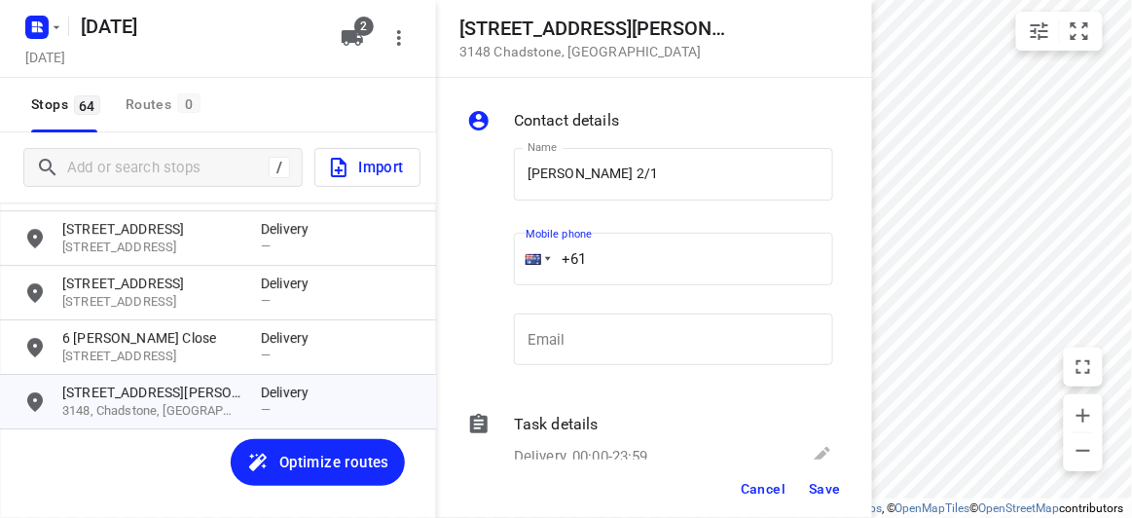
drag, startPoint x: 588, startPoint y: 256, endPoint x: 509, endPoint y: 259, distance: 78.9
click at [509, 259] on div "Mobile phone +61 ​" at bounding box center [673, 265] width 335 height 90
paste input "411959750"
type input "[PHONE_NUMBER]"
click at [835, 499] on button "Save" at bounding box center [825, 488] width 48 height 35
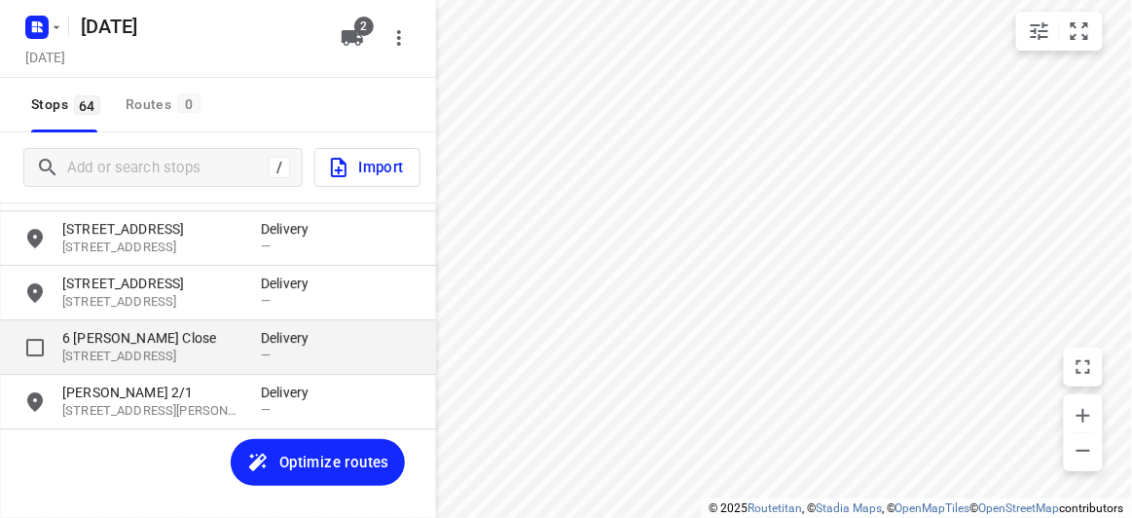
click at [148, 328] on p "6 [PERSON_NAME] Close" at bounding box center [151, 337] width 179 height 19
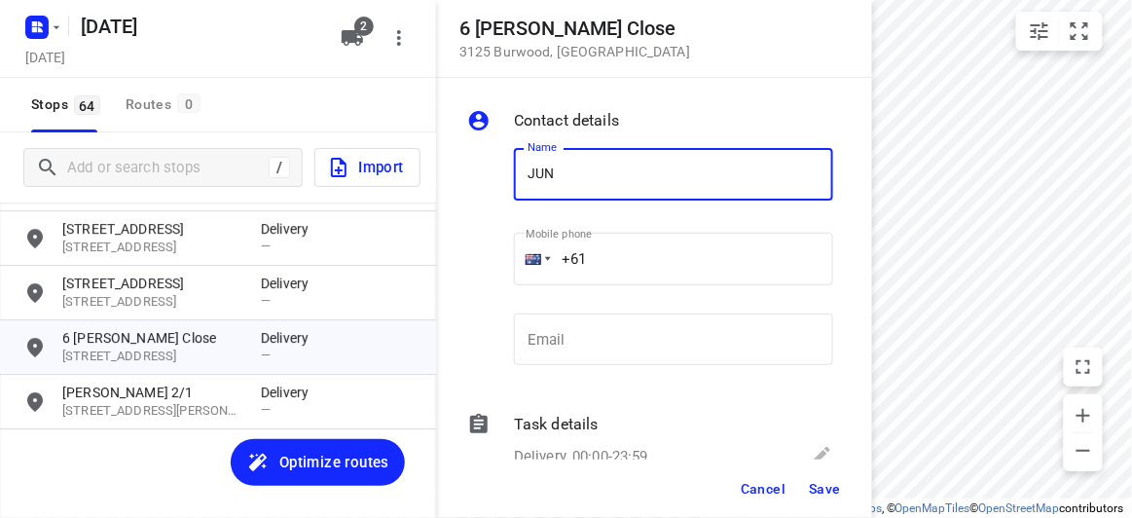
type input "[PERSON_NAME]"
click at [618, 272] on input "+61" at bounding box center [673, 259] width 319 height 53
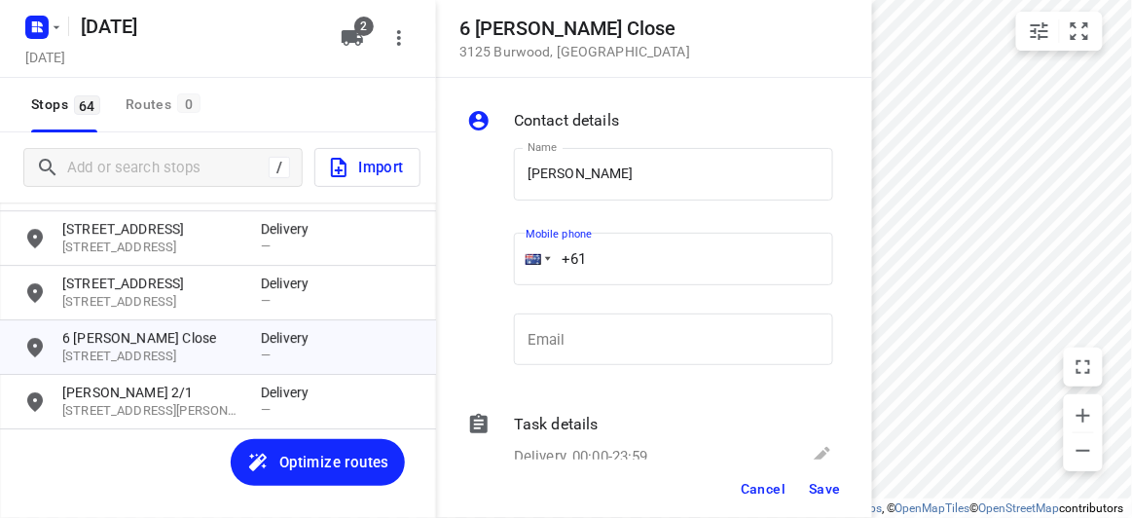
paste input "421218178"
type input "[PHONE_NUMBER]"
click at [842, 490] on button "Save" at bounding box center [825, 488] width 48 height 35
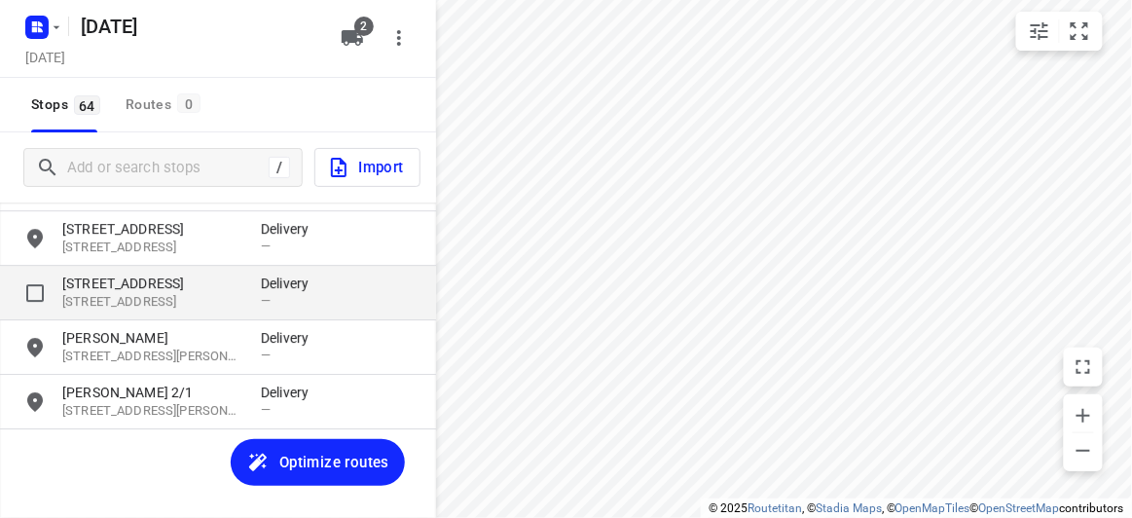
click at [164, 279] on p "[STREET_ADDRESS]" at bounding box center [151, 282] width 179 height 19
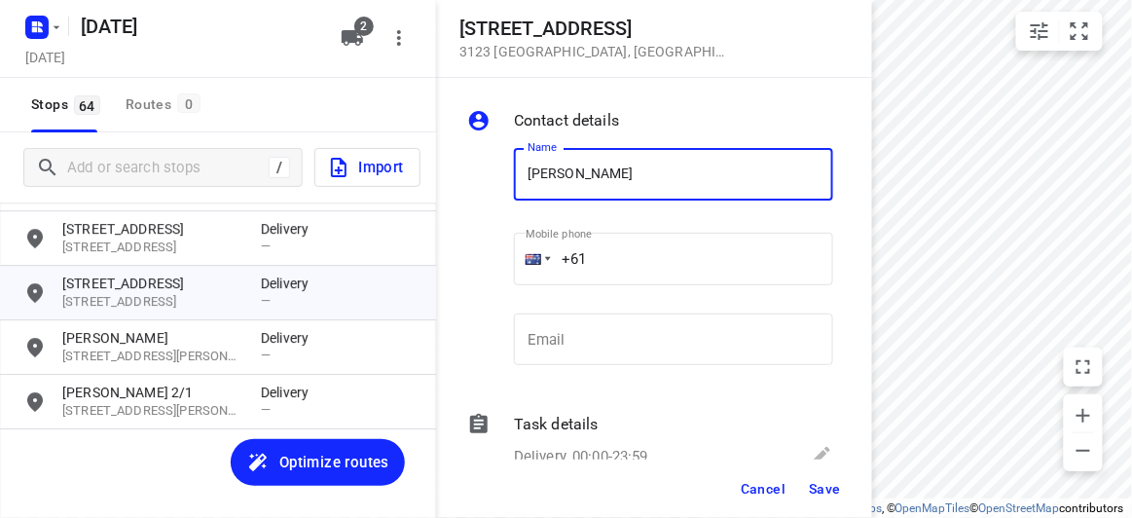
type input "[PERSON_NAME]"
click at [647, 250] on input "+61" at bounding box center [673, 259] width 319 height 53
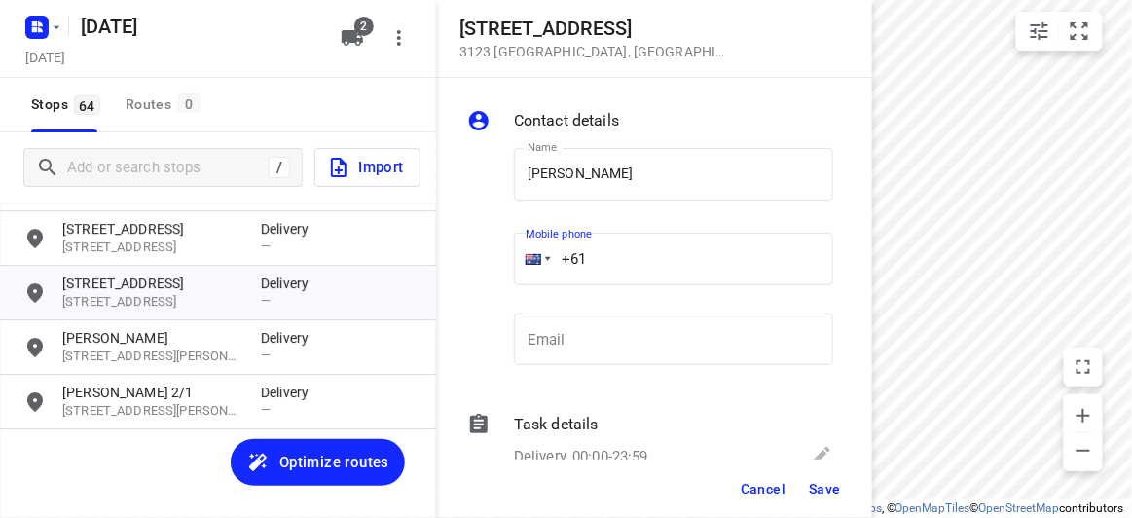
paste input "61413134184"
drag, startPoint x: 585, startPoint y: 278, endPoint x: 541, endPoint y: 281, distance: 43.9
click at [541, 281] on div "[PHONE_NUMBER]" at bounding box center [673, 259] width 319 height 53
paste input "tel"
type input "[PHONE_NUMBER]"
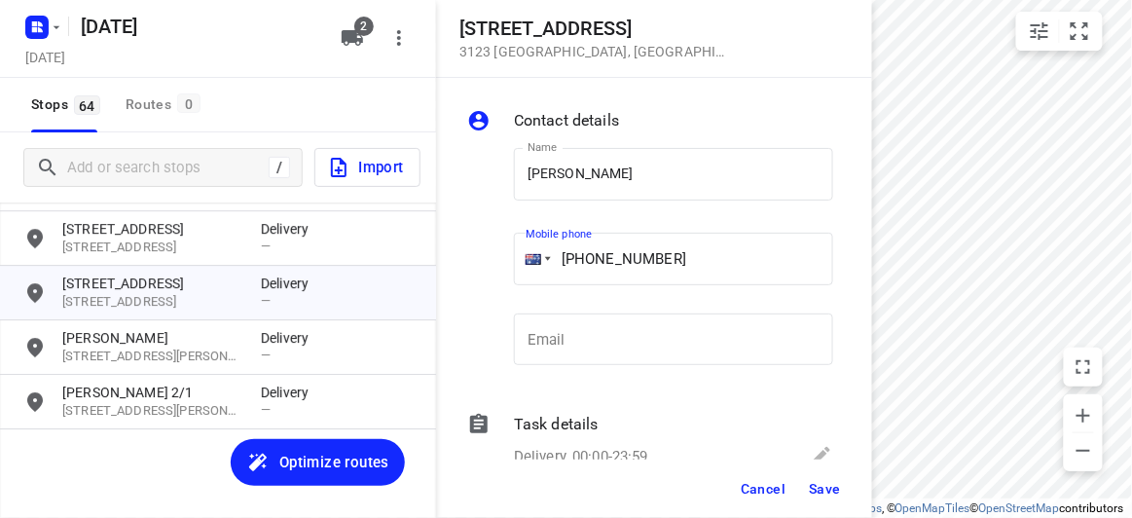
click at [823, 488] on span "Save" at bounding box center [825, 489] width 32 height 16
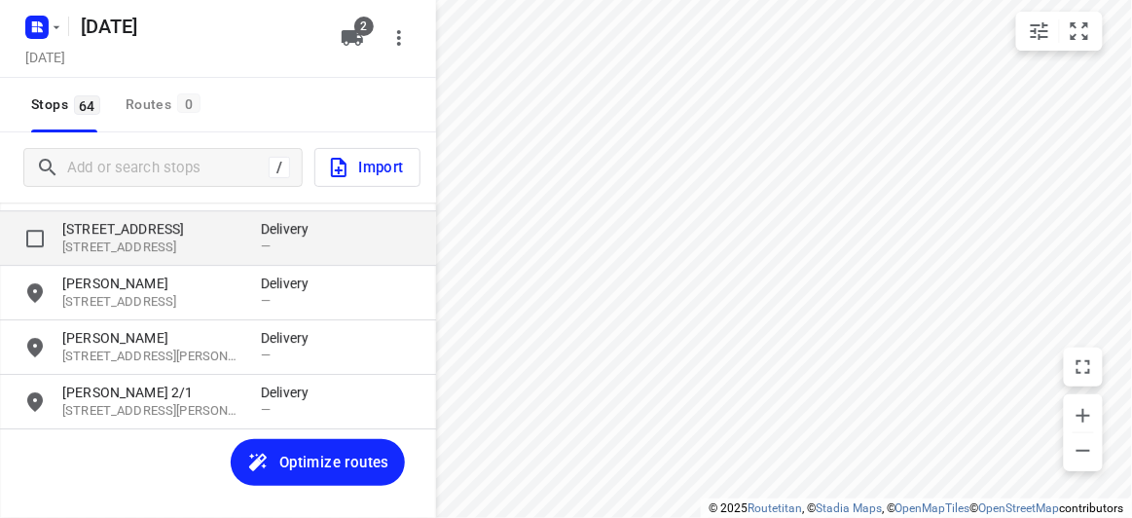
click at [156, 229] on p "[STREET_ADDRESS]" at bounding box center [151, 228] width 179 height 19
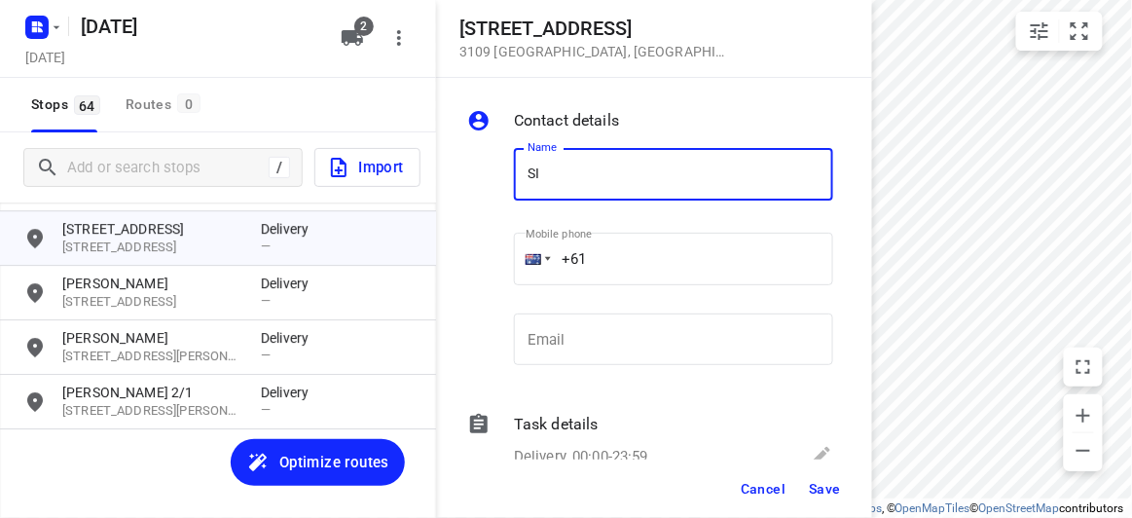
type input "[PERSON_NAME] 3/152"
drag, startPoint x: 594, startPoint y: 205, endPoint x: 619, endPoint y: 266, distance: 65.4
click at [619, 266] on input "+61" at bounding box center [673, 259] width 319 height 53
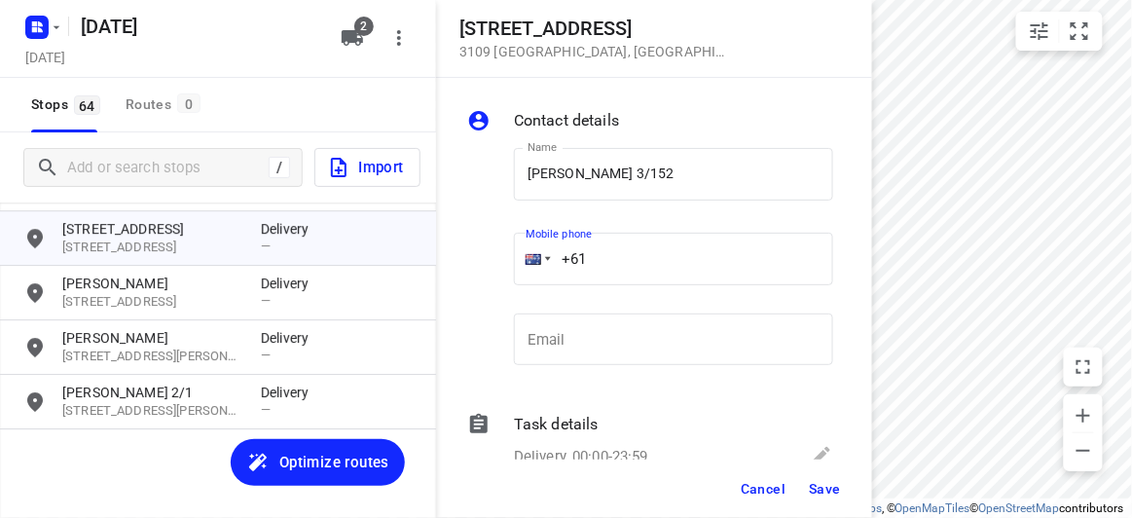
paste input "0433799992"
click at [606, 259] on input "[PHONE_NUMBER]" at bounding box center [673, 259] width 319 height 53
click at [592, 252] on input "[PHONE_NUMBER]" at bounding box center [673, 259] width 319 height 53
click at [599, 258] on input "[PHONE_NUMBER]" at bounding box center [673, 259] width 319 height 53
type input "[PHONE_NUMBER]"
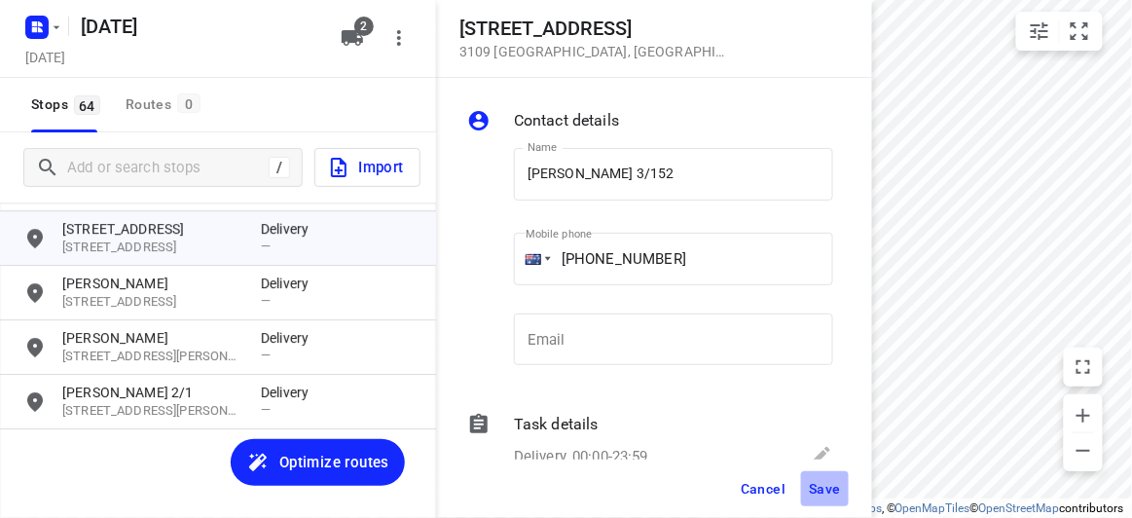
click at [831, 481] on span "Save" at bounding box center [825, 489] width 32 height 16
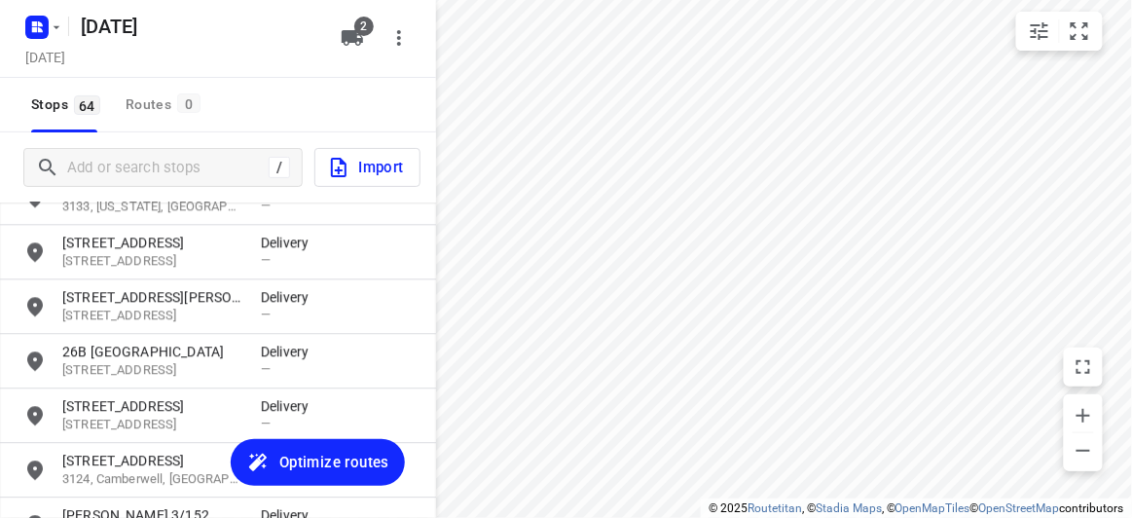
scroll to position [3034, 0]
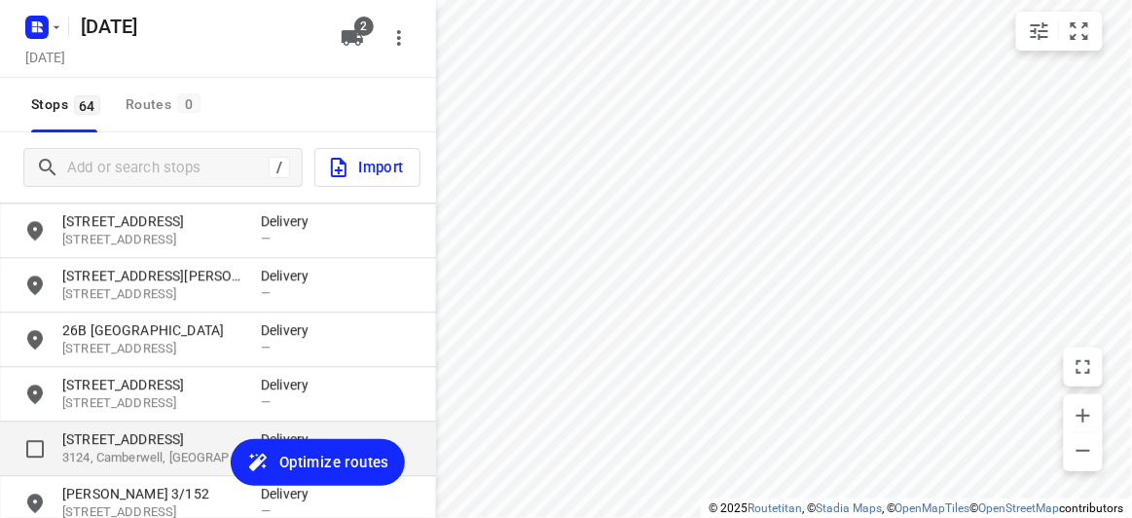
click at [123, 449] on p "3124, Camberwell, [GEOGRAPHIC_DATA]" at bounding box center [151, 458] width 179 height 18
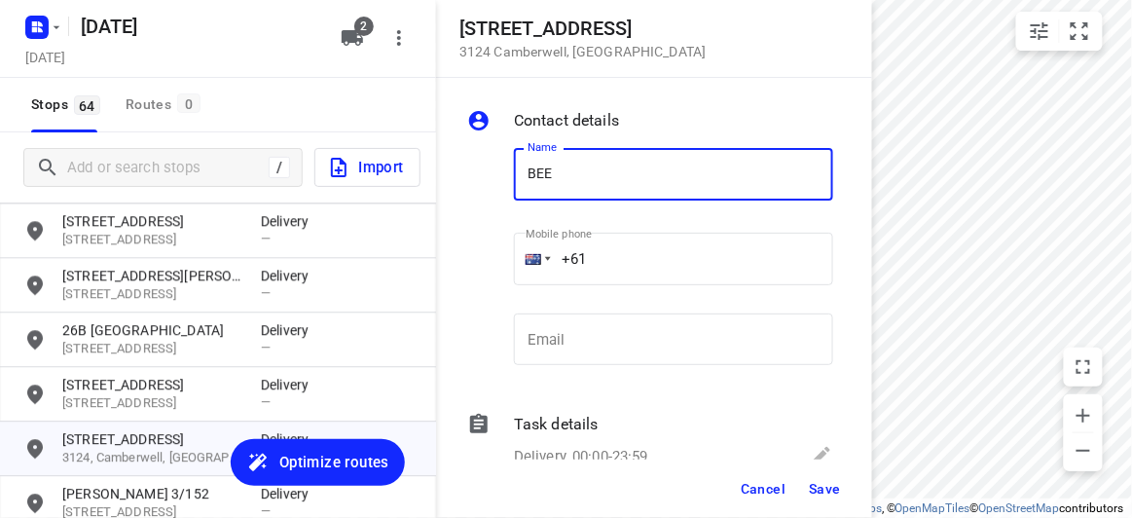
type input "BEE [PERSON_NAME]"
click at [623, 255] on input "+61" at bounding box center [673, 259] width 319 height 53
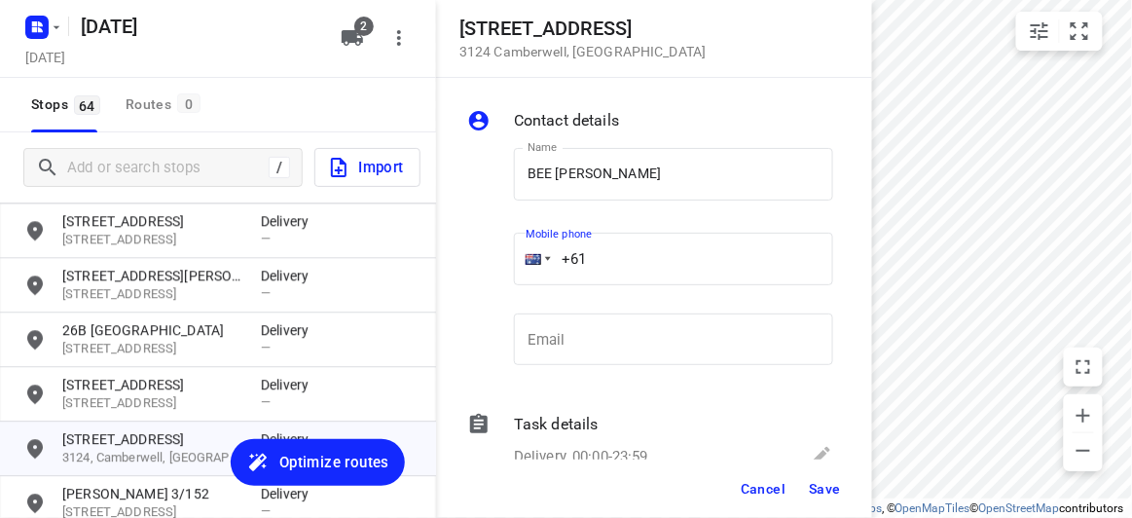
paste input "433117027"
type input "[PHONE_NUMBER]"
click at [820, 481] on span "Save" at bounding box center [825, 489] width 32 height 16
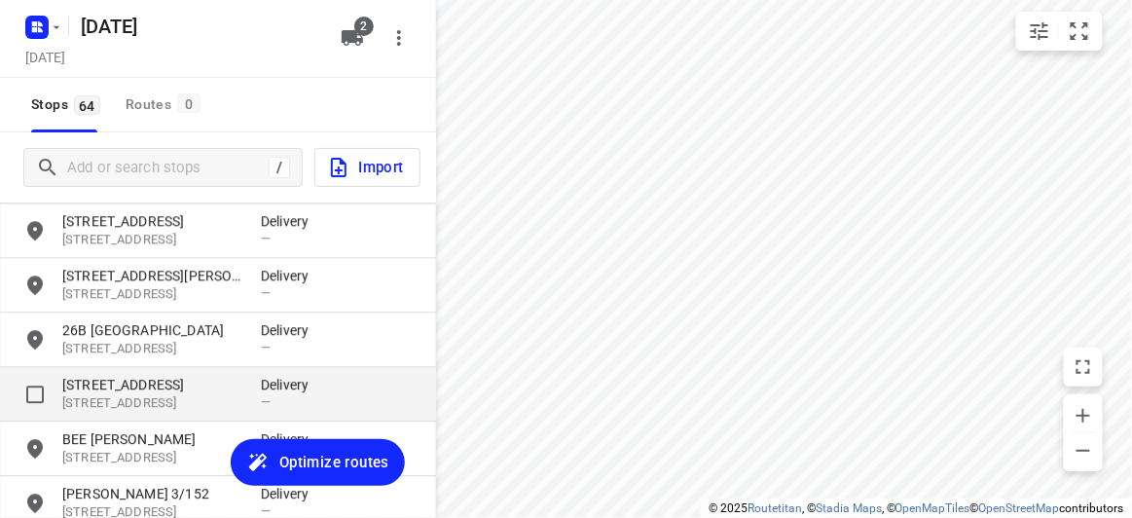
click at [178, 383] on p "[STREET_ADDRESS]" at bounding box center [151, 384] width 179 height 19
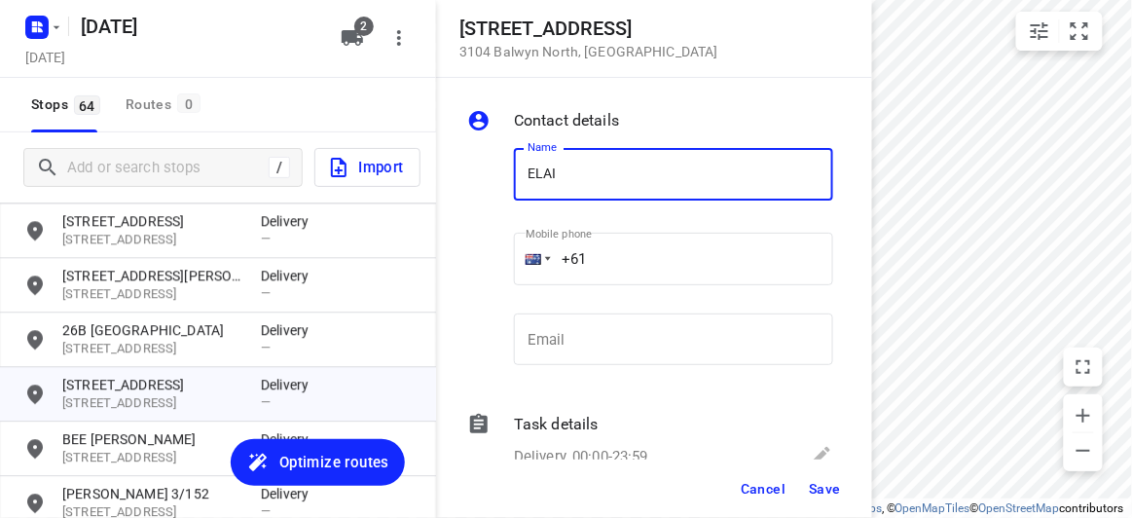
type input "[PERSON_NAME]"
click at [629, 264] on input "+61" at bounding box center [673, 259] width 319 height 53
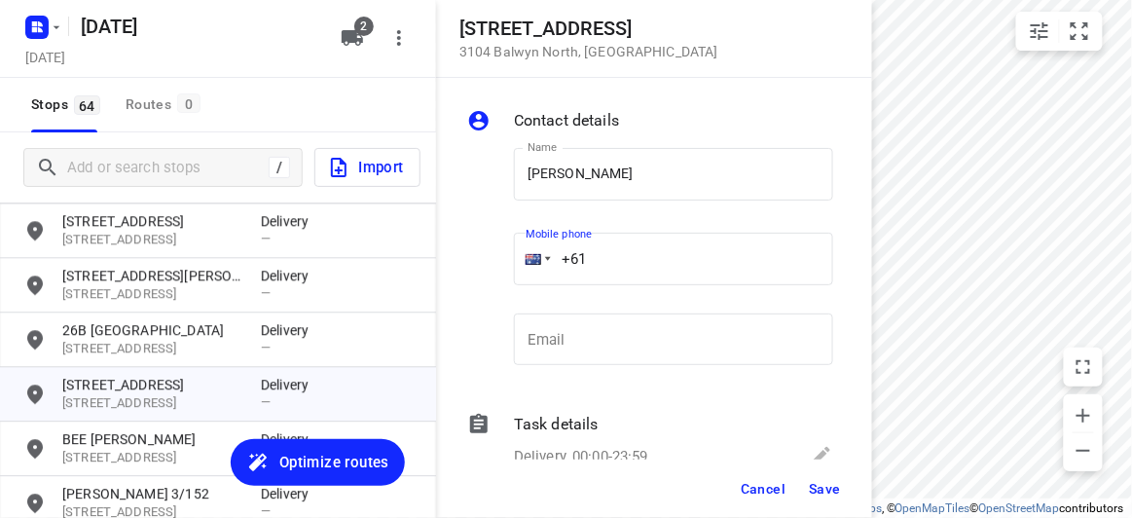
paste input "61413952538"
drag, startPoint x: 713, startPoint y: 275, endPoint x: 537, endPoint y: 299, distance: 177.7
click at [538, 298] on div "Mobile phone [PHONE_NUMBER] ​" at bounding box center [673, 263] width 319 height 78
paste input "tel"
type input "[PHONE_NUMBER]"
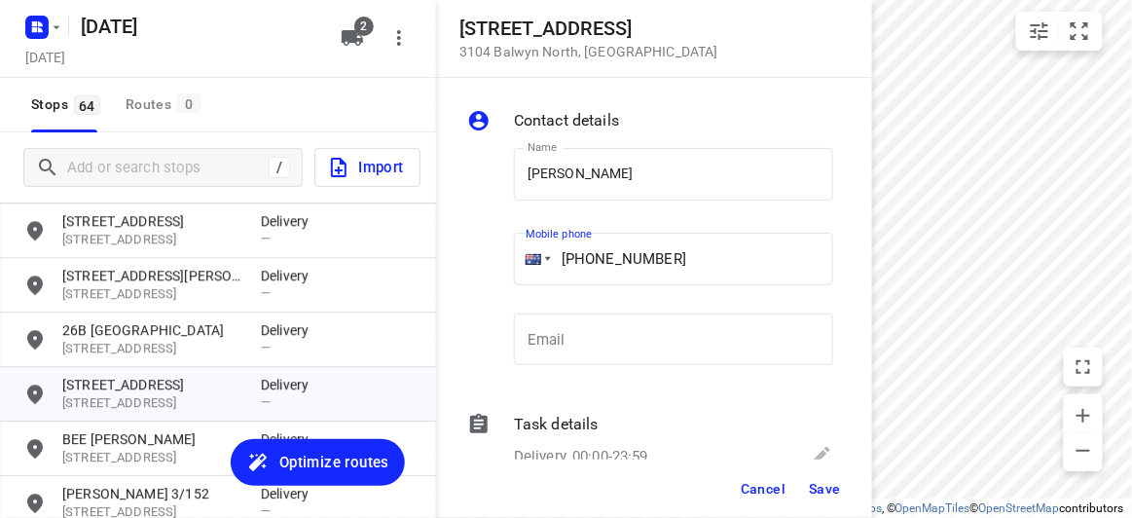
click at [825, 498] on button "Save" at bounding box center [825, 488] width 48 height 35
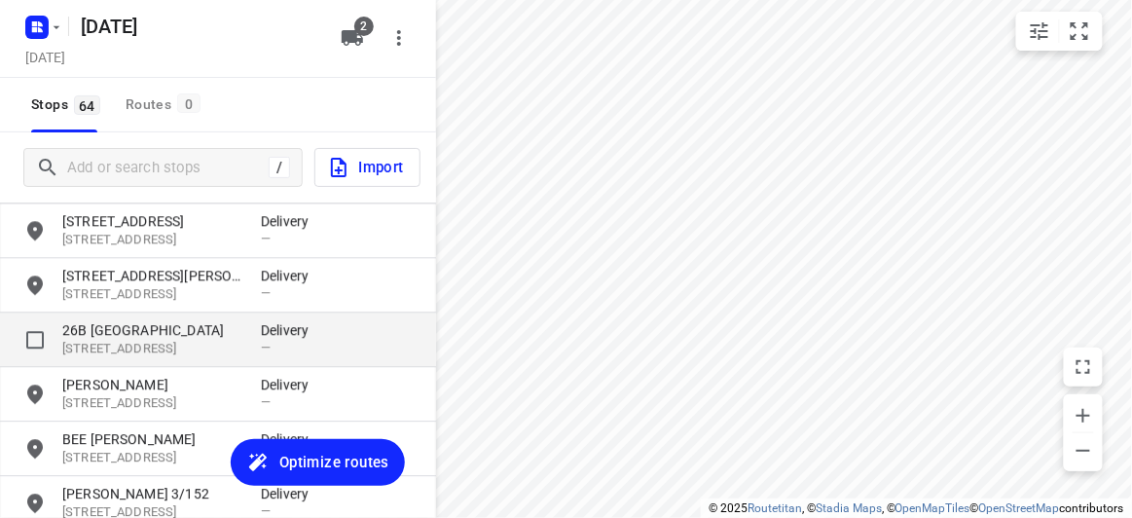
click at [82, 337] on p "26B [GEOGRAPHIC_DATA]" at bounding box center [151, 329] width 179 height 19
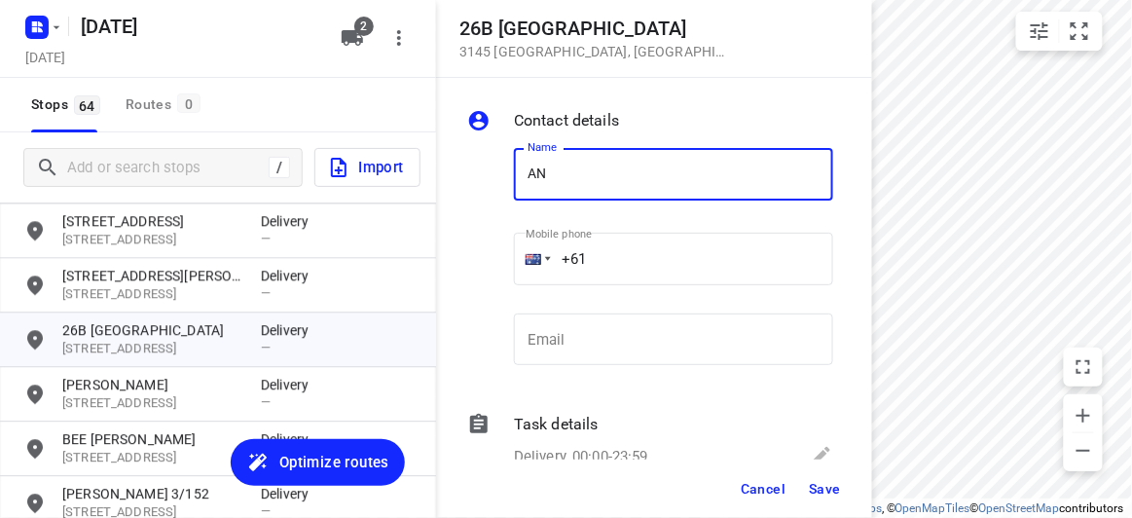
type input "[PERSON_NAME]"
click at [618, 262] on input "+61" at bounding box center [673, 259] width 319 height 53
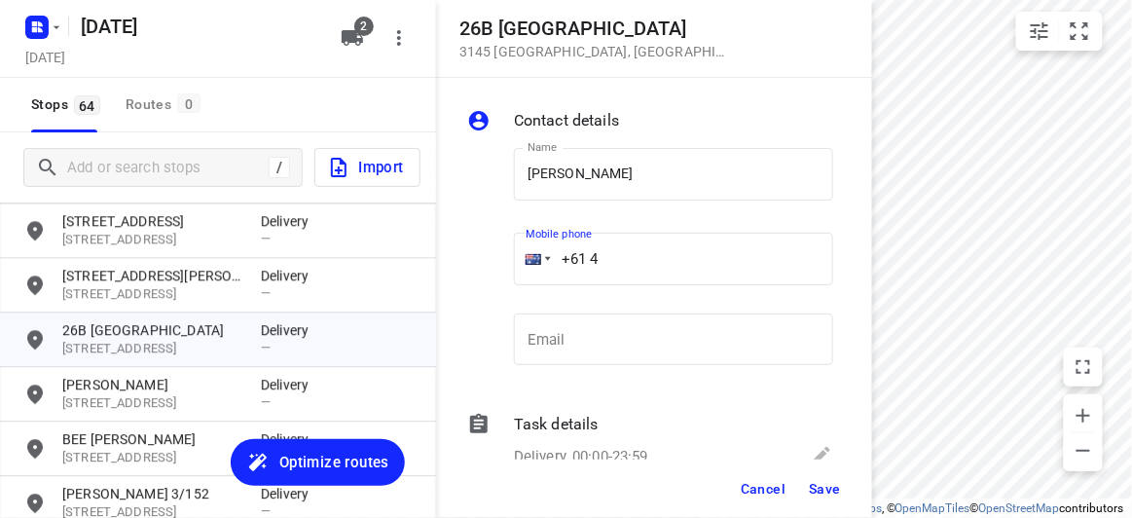
paste input "52194015"
type input "[PHONE_NUMBER]"
click at [816, 504] on button "Save" at bounding box center [825, 488] width 48 height 35
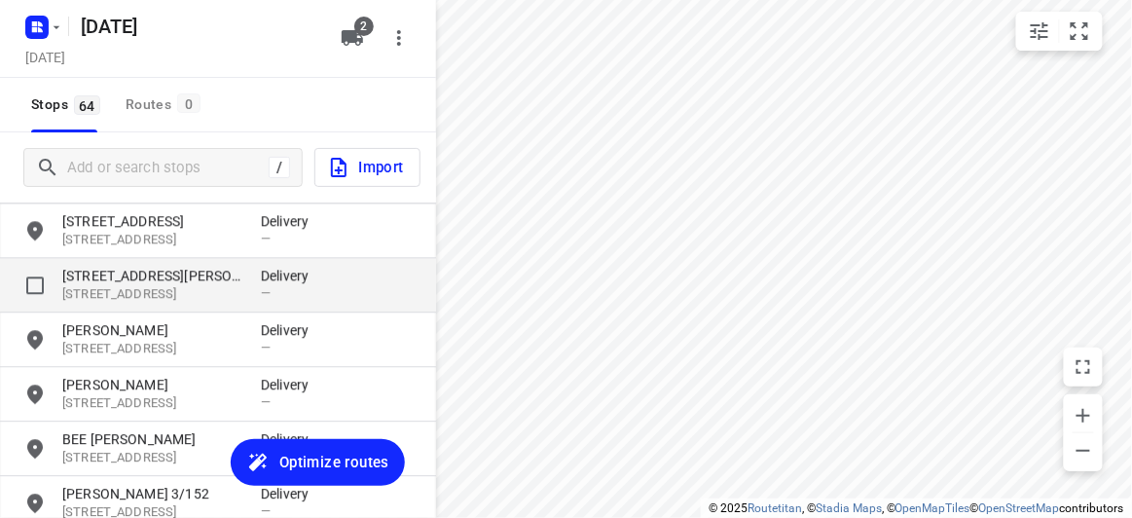
click at [127, 281] on p "[STREET_ADDRESS][PERSON_NAME]" at bounding box center [151, 275] width 179 height 19
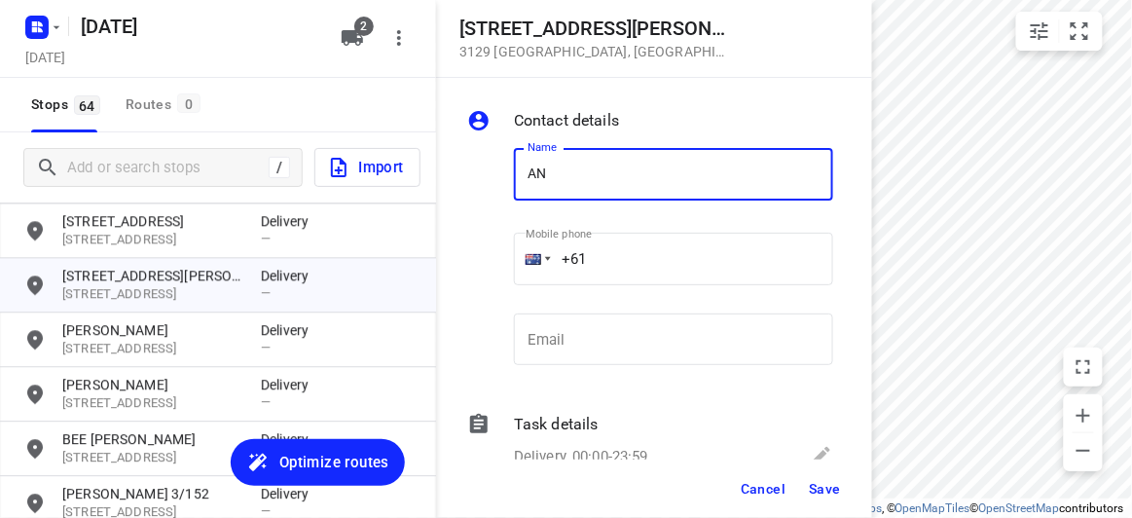
type input "[PERSON_NAME]"
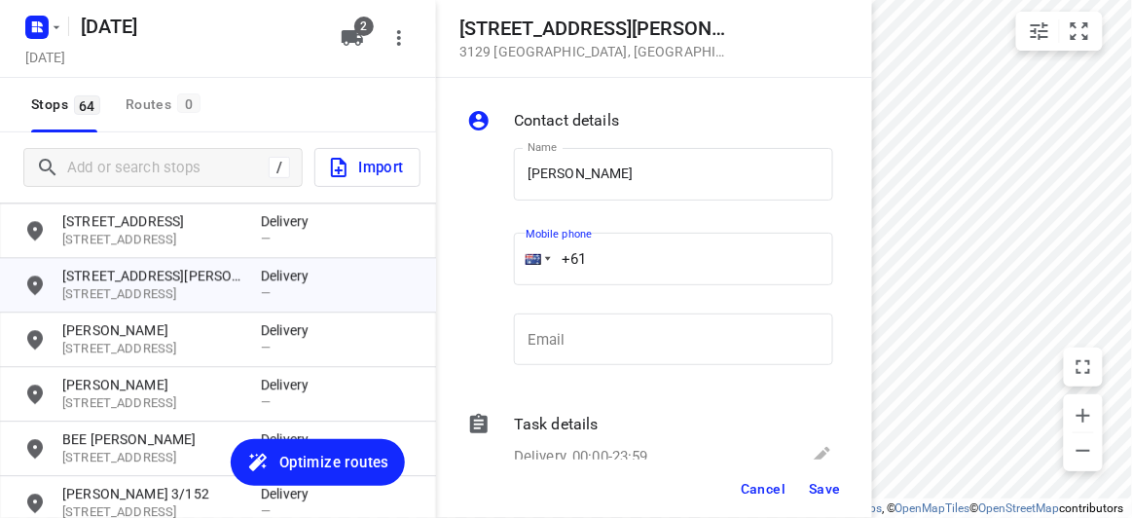
drag, startPoint x: 601, startPoint y: 268, endPoint x: 518, endPoint y: 270, distance: 83.7
click at [521, 269] on div "+61" at bounding box center [673, 259] width 319 height 53
paste input "433016221"
type input "[PHONE_NUMBER]"
drag, startPoint x: 561, startPoint y: 303, endPoint x: 785, endPoint y: 483, distance: 287.2
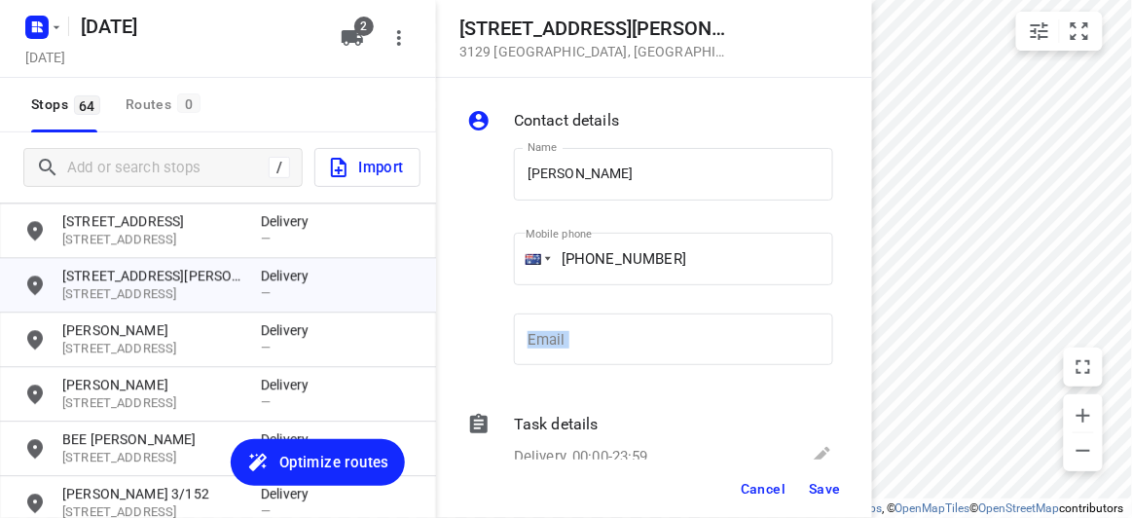
click at [718, 431] on div "Contact details Name [PERSON_NAME] Name Mobile phone [PHONE_NUMBER] ​ Email Ema…" at bounding box center [654, 268] width 436 height 381
click at [815, 481] on span "Save" at bounding box center [825, 489] width 32 height 16
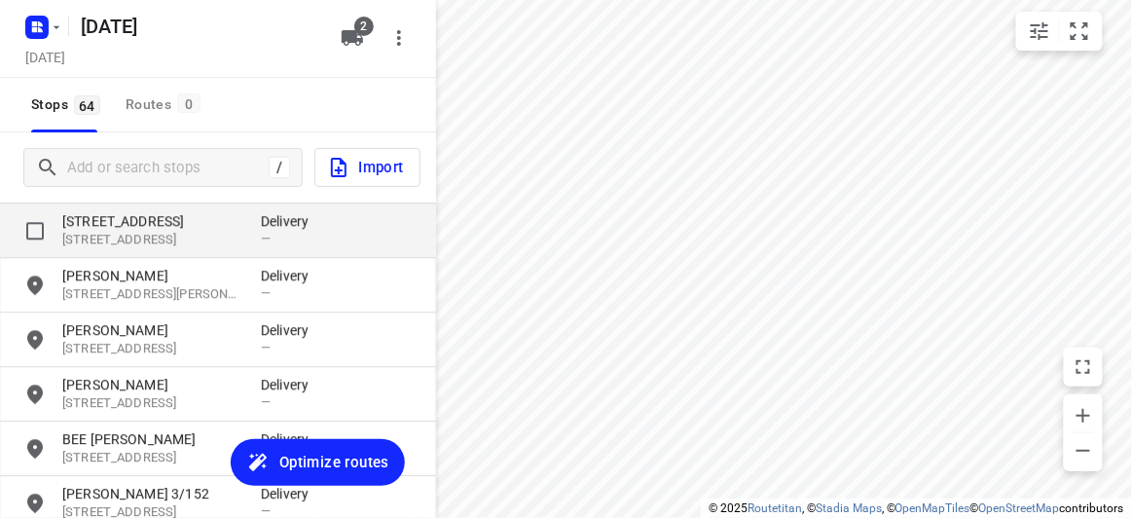
click at [140, 229] on p "[STREET_ADDRESS]" at bounding box center [151, 220] width 179 height 19
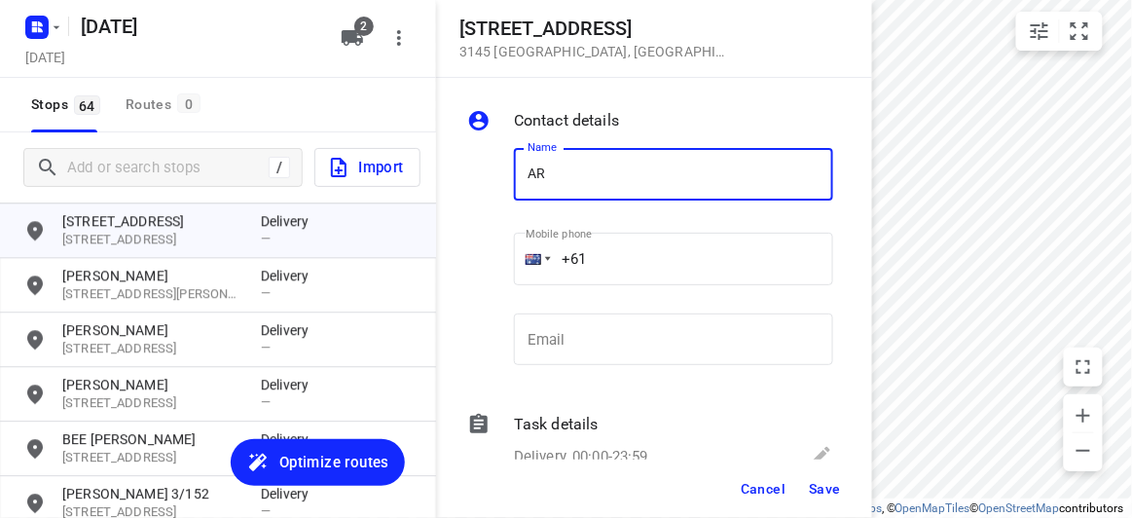
drag, startPoint x: 513, startPoint y: 181, endPoint x: 524, endPoint y: 176, distance: 11.8
click at [514, 181] on input "AR" at bounding box center [673, 174] width 319 height 53
click at [525, 174] on input "AR" at bounding box center [673, 174] width 319 height 53
click at [633, 155] on input "MAR" at bounding box center [673, 174] width 319 height 53
type input "[PERSON_NAME]"
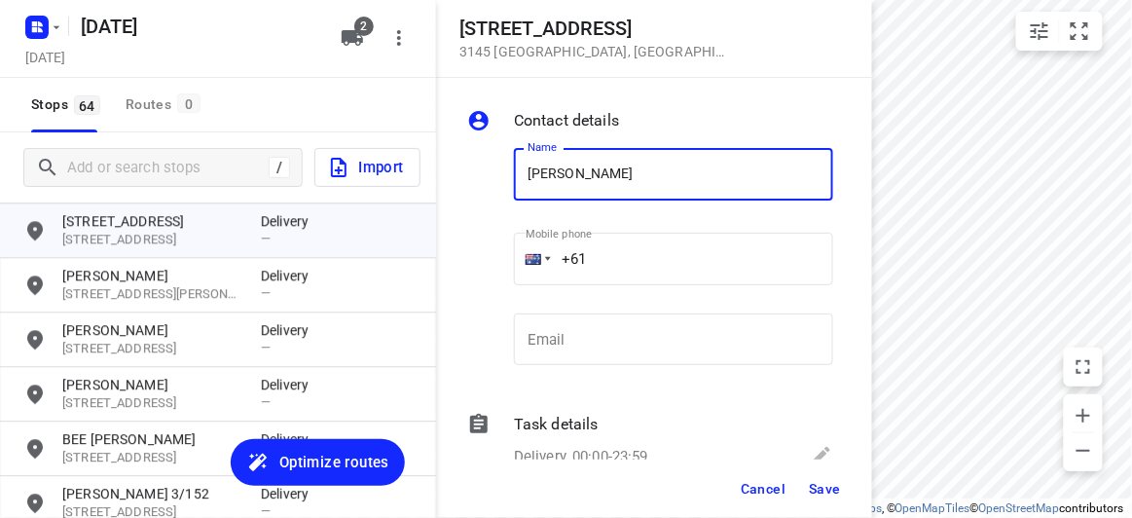
click at [615, 262] on input "+61" at bounding box center [673, 259] width 319 height 53
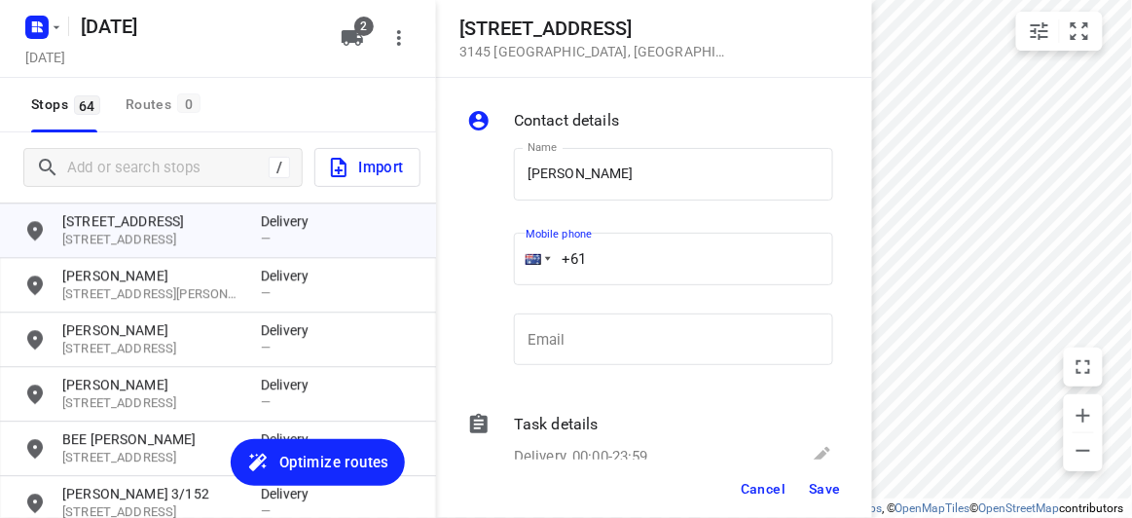
paste input "61433553445"
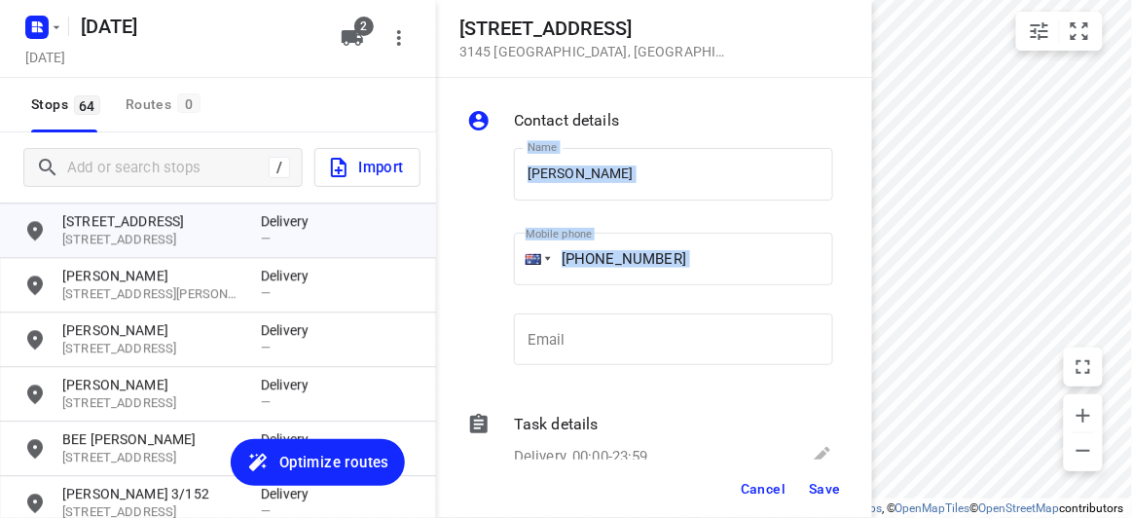
drag, startPoint x: 712, startPoint y: 294, endPoint x: 690, endPoint y: 261, distance: 39.9
click at [501, 296] on div "Name [PERSON_NAME] Name Mobile phone [PHONE_NUMBER] ​ Email Email" at bounding box center [650, 260] width 374 height 257
click at [730, 302] on div "Email Email" at bounding box center [673, 347] width 335 height 91
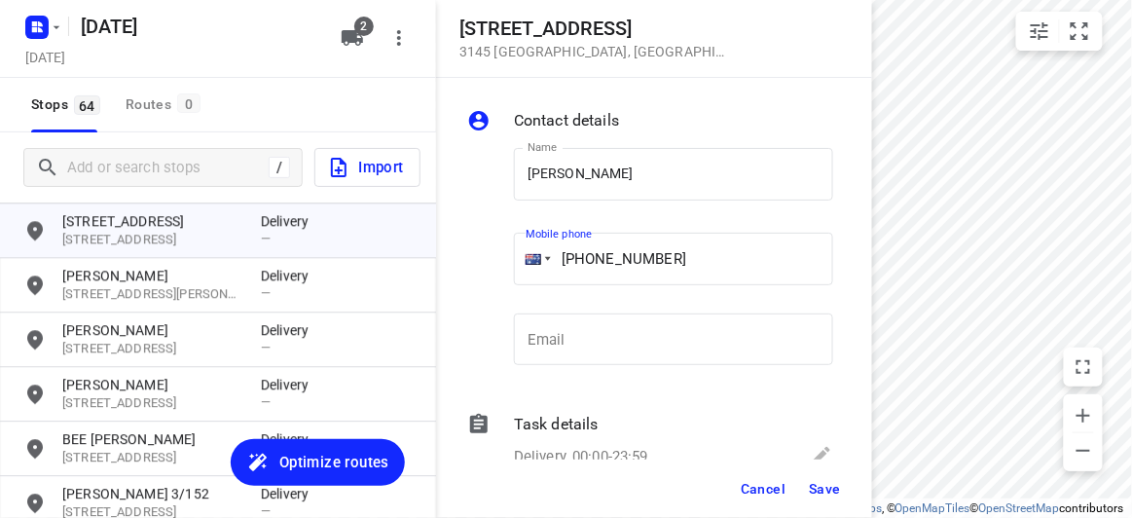
drag, startPoint x: 696, startPoint y: 271, endPoint x: 552, endPoint y: 271, distance: 144.0
click at [552, 271] on input "[PHONE_NUMBER]" at bounding box center [673, 259] width 319 height 53
paste input "tel"
type input "[PHONE_NUMBER]"
click at [817, 488] on span "Save" at bounding box center [825, 489] width 32 height 16
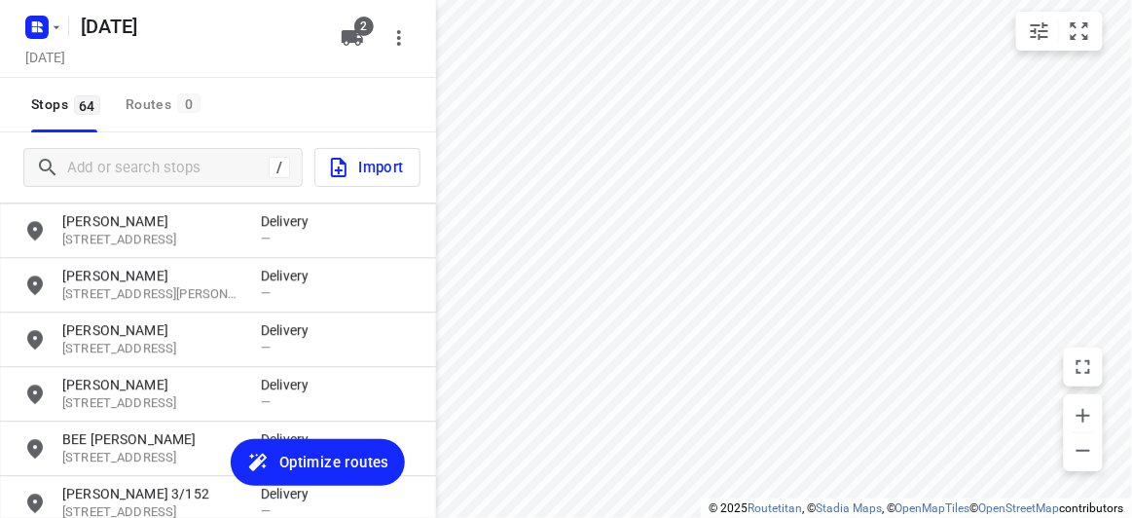
scroll to position [2857, 0]
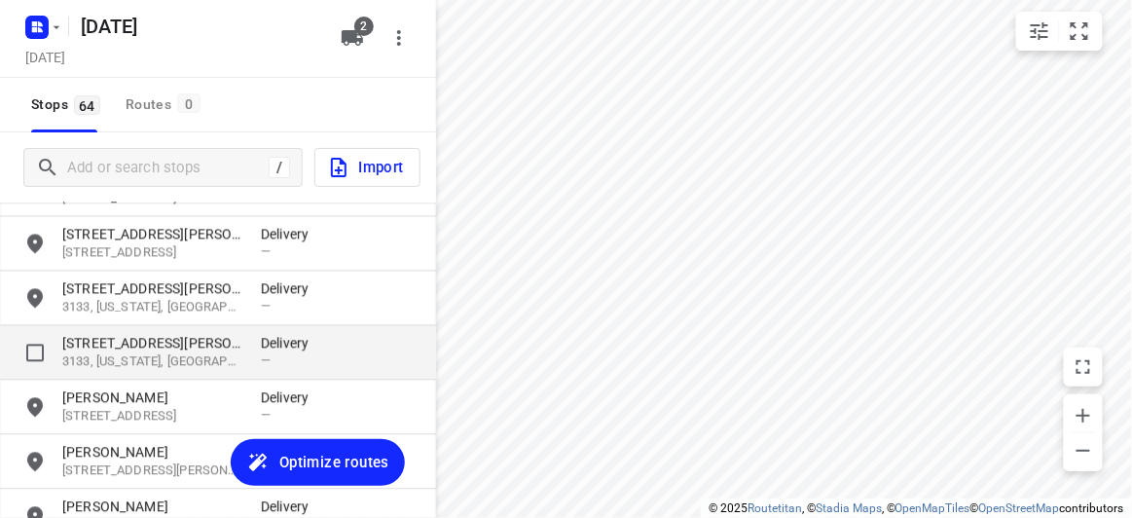
click at [142, 336] on p "[STREET_ADDRESS][PERSON_NAME]" at bounding box center [151, 343] width 179 height 19
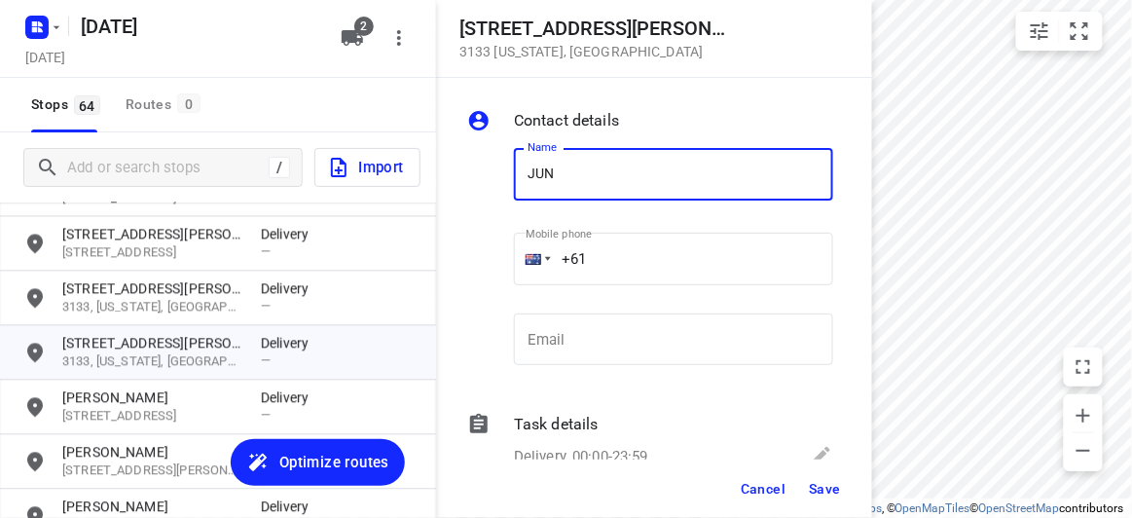
type input "[PERSON_NAME]"
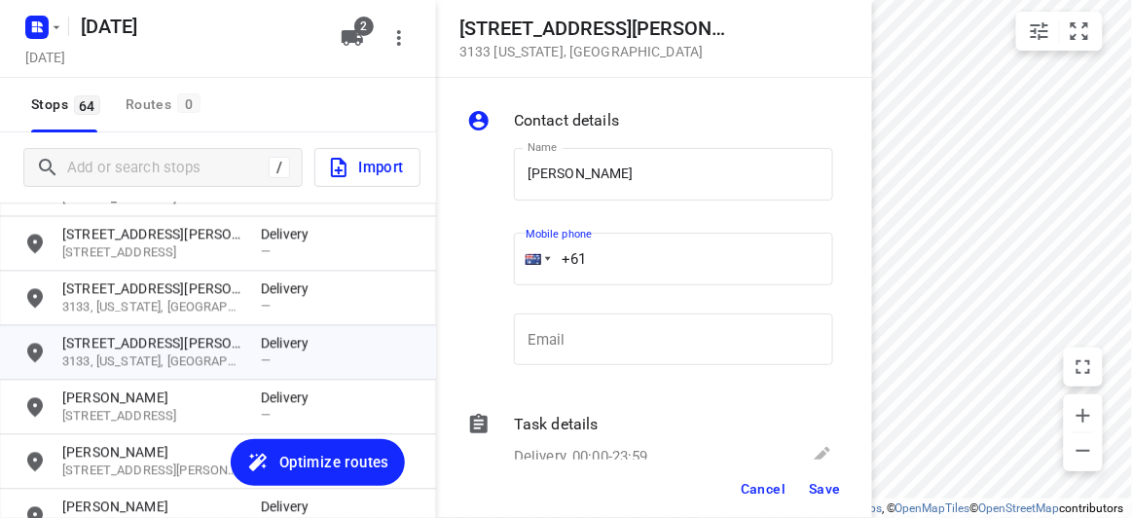
drag, startPoint x: 641, startPoint y: 236, endPoint x: 517, endPoint y: 250, distance: 125.3
click at [517, 250] on div "+61" at bounding box center [673, 259] width 319 height 53
paste input "423869839"
type input "[PHONE_NUMBER]"
click at [833, 481] on span "Save" at bounding box center [825, 489] width 32 height 16
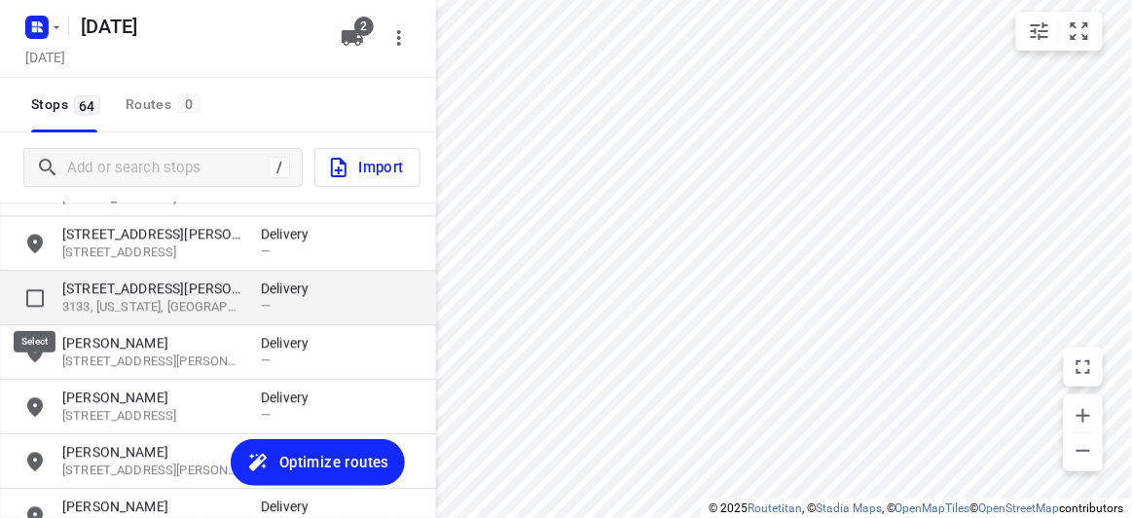
drag, startPoint x: 55, startPoint y: 304, endPoint x: 46, endPoint y: 294, distance: 13.8
click at [46, 294] on input "grid" at bounding box center [35, 298] width 39 height 39
checkbox input "true"
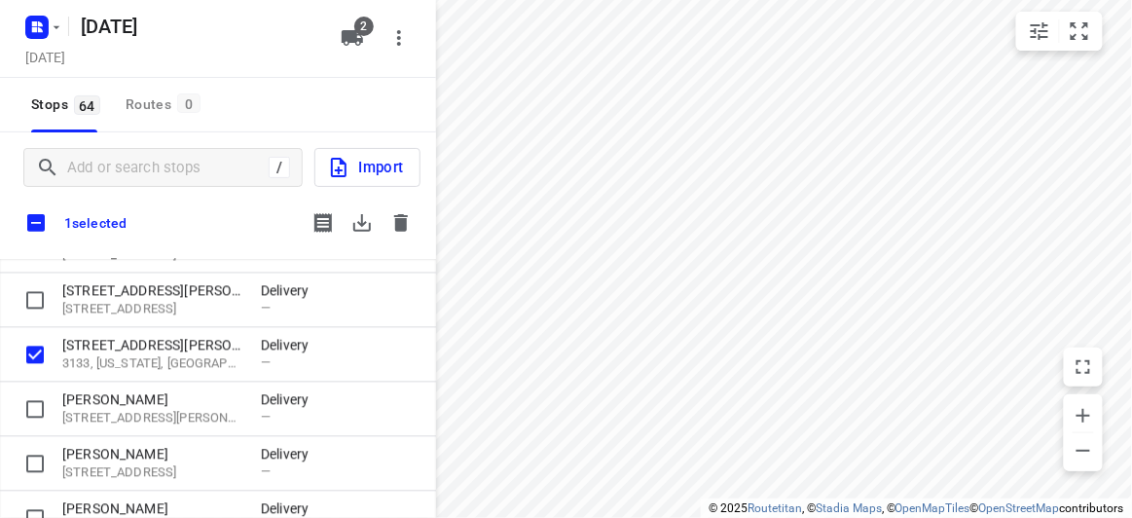
click at [404, 228] on icon "button" at bounding box center [401, 223] width 14 height 18
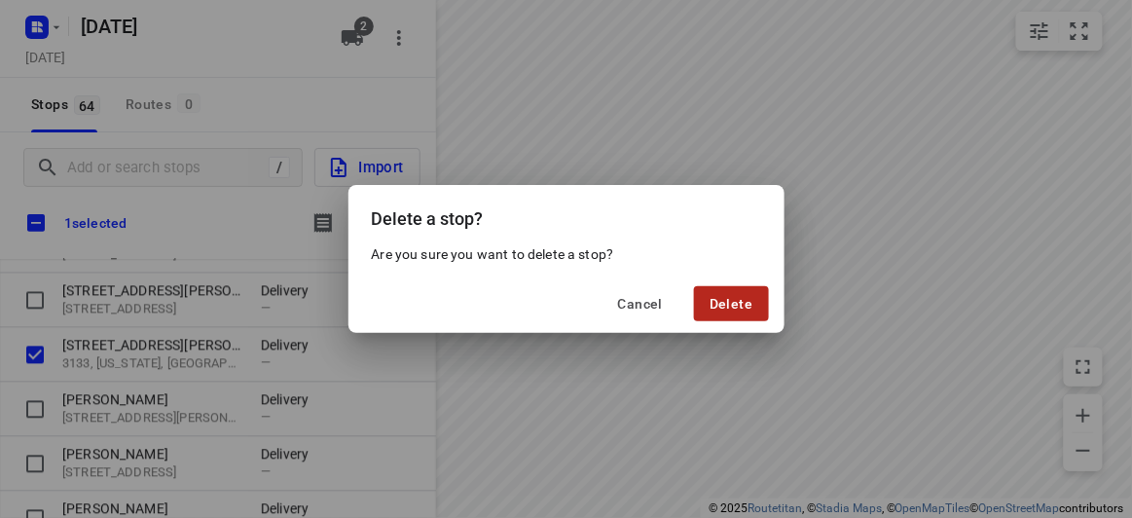
click at [738, 307] on span "Delete" at bounding box center [730, 304] width 43 height 16
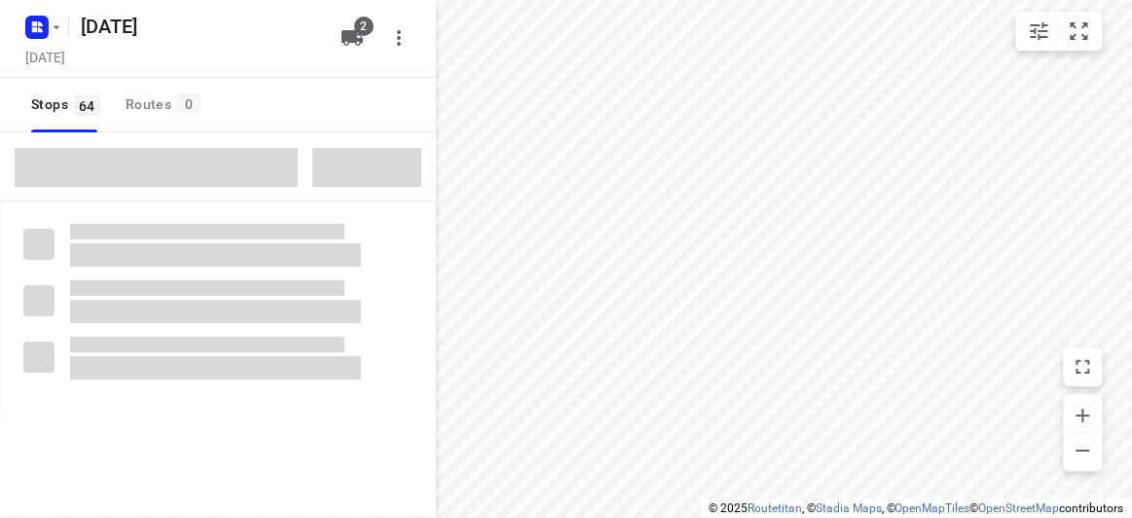
click at [152, 176] on span at bounding box center [156, 167] width 283 height 39
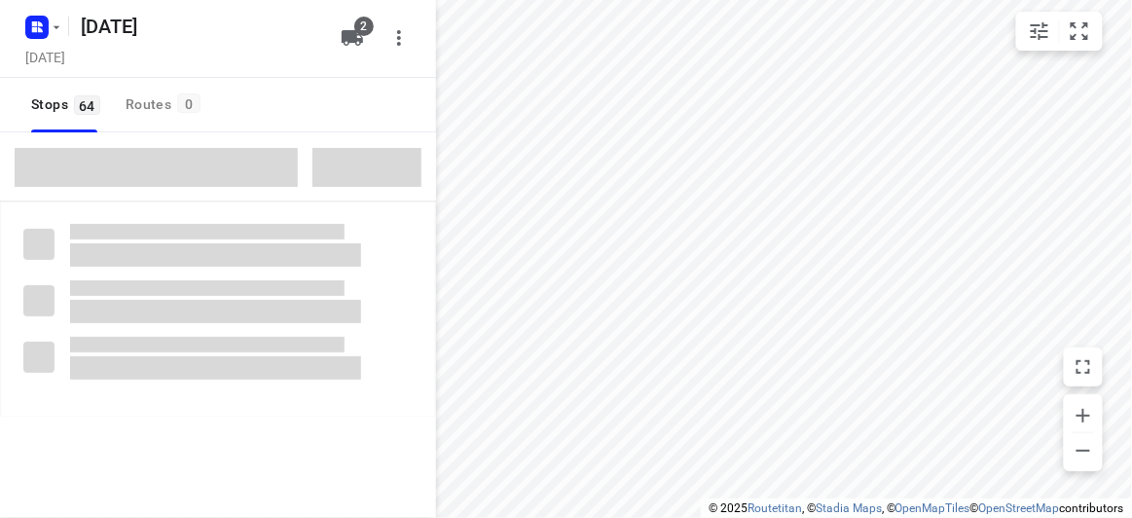
click at [152, 176] on span at bounding box center [156, 167] width 283 height 39
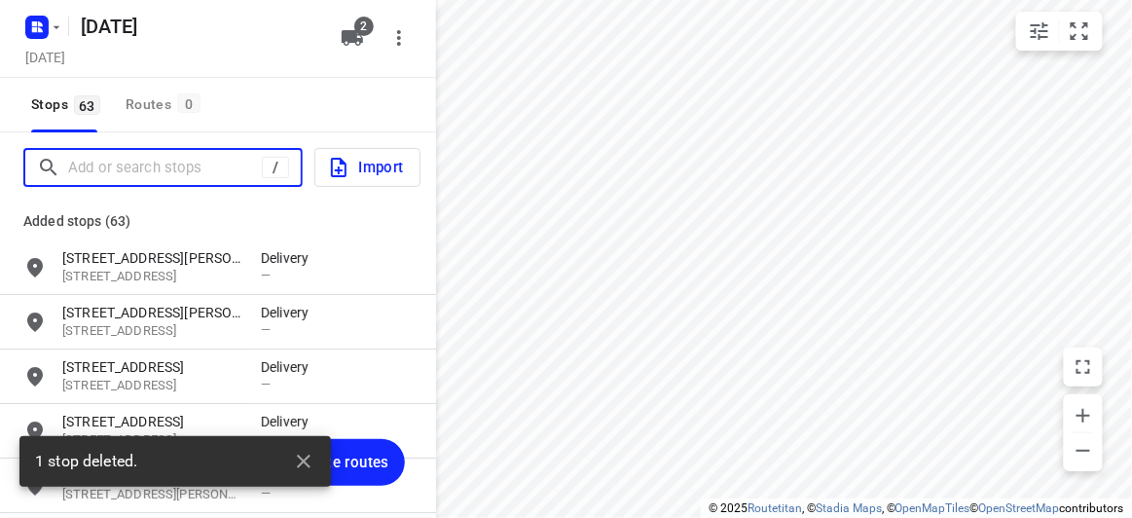
click at [152, 176] on input "Add or search stops" at bounding box center [165, 168] width 194 height 30
paste input "[STREET_ADDRESS][PERSON_NAME]"
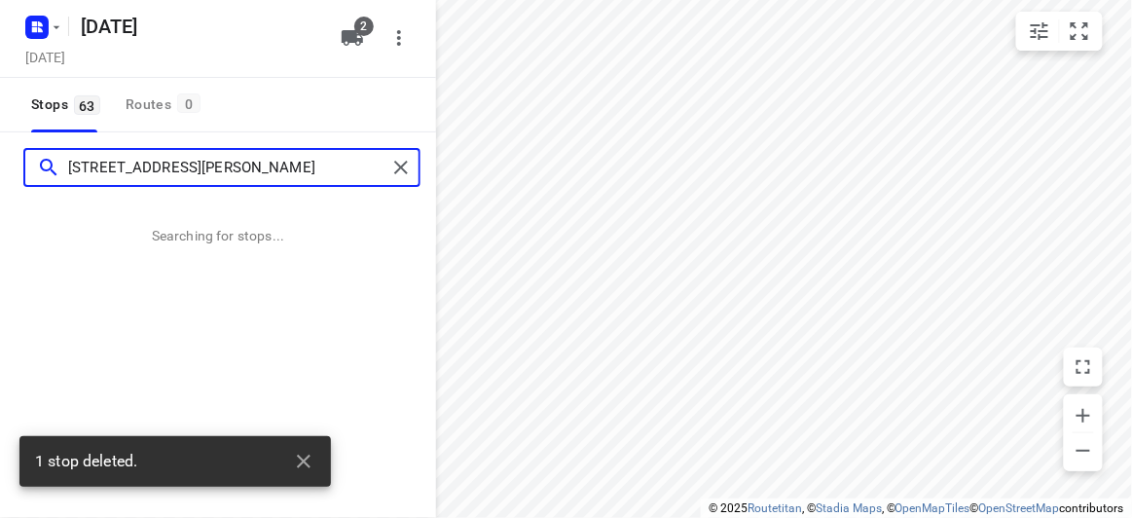
type input "[STREET_ADDRESS][PERSON_NAME]"
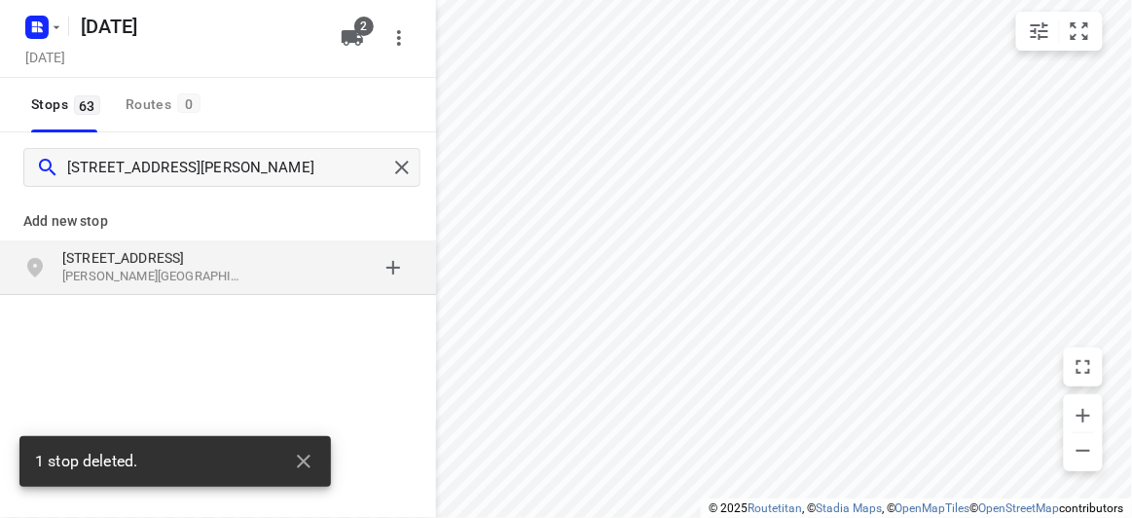
click at [71, 276] on p "[PERSON_NAME][GEOGRAPHIC_DATA], [GEOGRAPHIC_DATA]" at bounding box center [151, 277] width 179 height 18
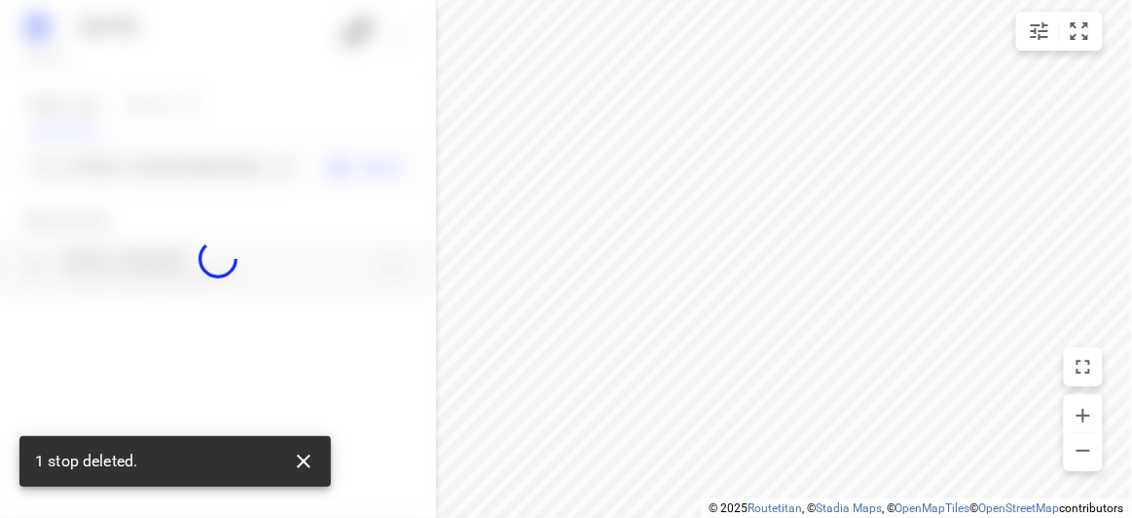
click at [307, 460] on icon "button" at bounding box center [303, 461] width 23 height 23
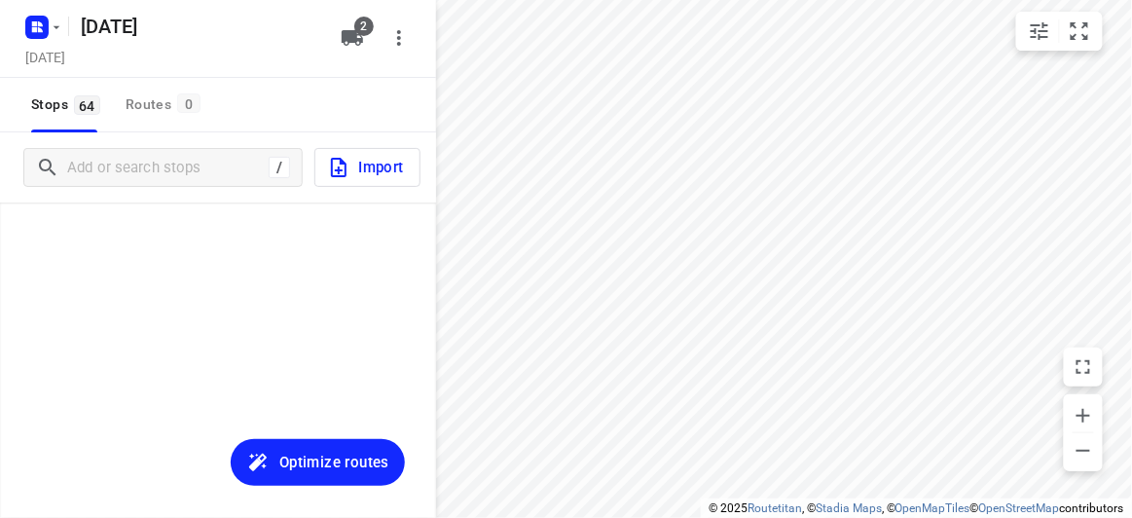
scroll to position [3208, 0]
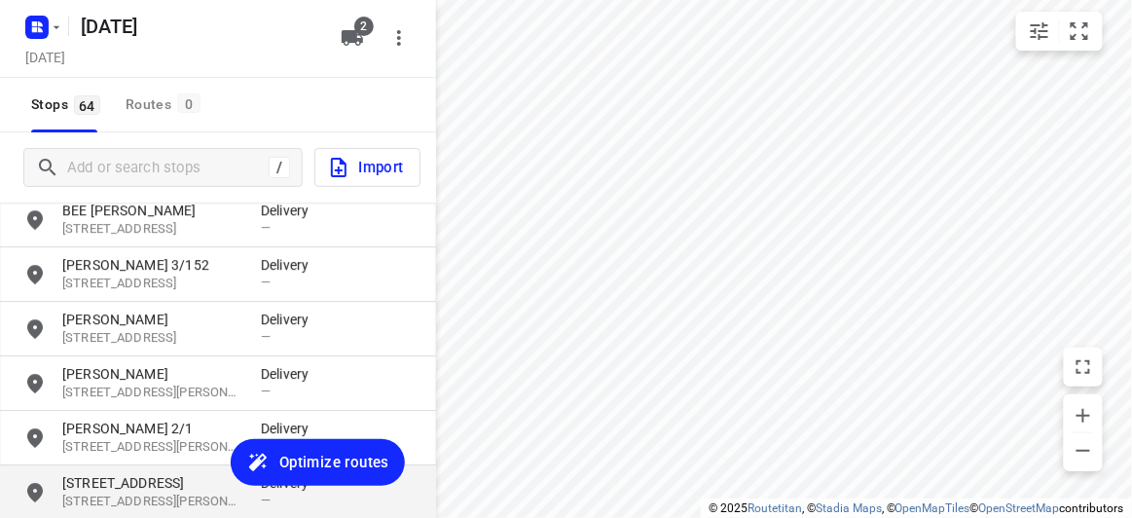
click at [221, 479] on p "[STREET_ADDRESS]" at bounding box center [151, 482] width 179 height 19
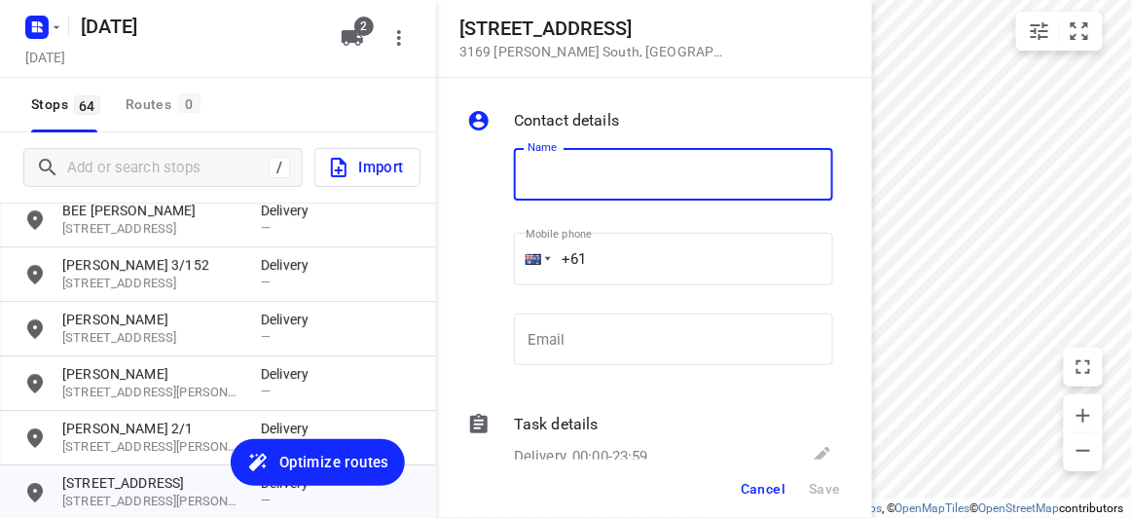
paste input "[PERSON_NAME]"
type input "[PERSON_NAME]"
click at [826, 485] on span "Save" at bounding box center [825, 489] width 32 height 16
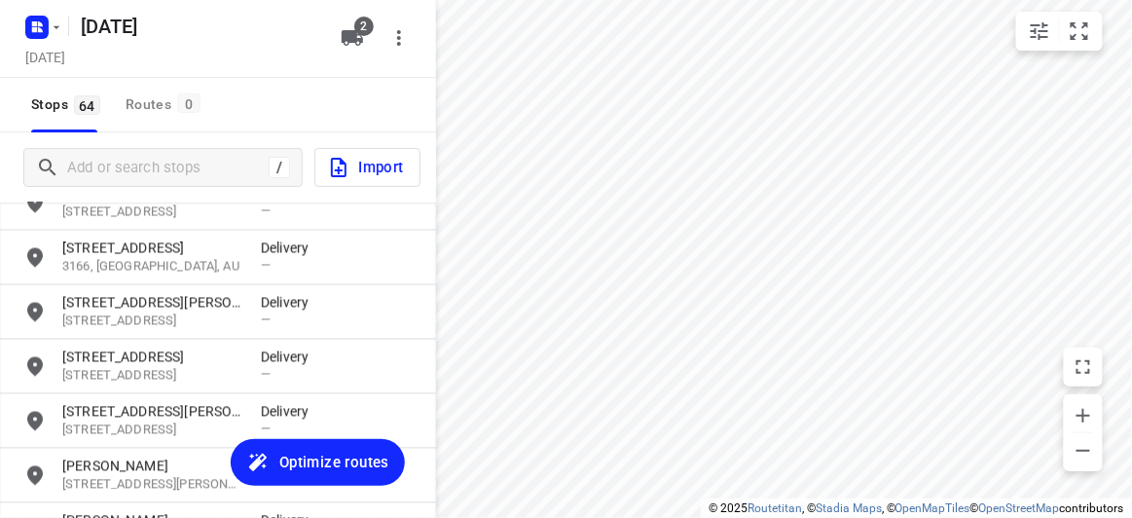
scroll to position [2678, 0]
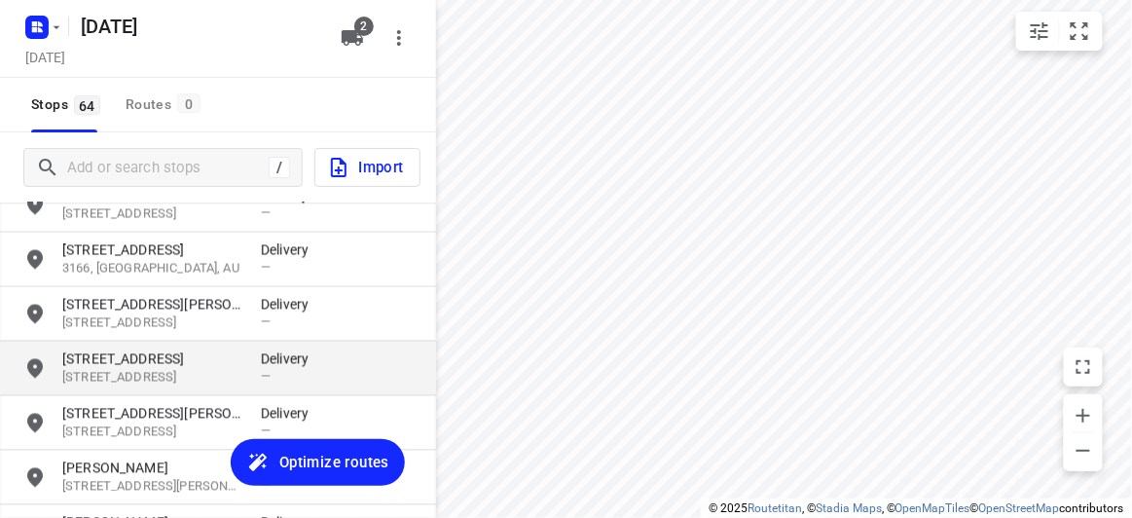
click at [99, 363] on p "[STREET_ADDRESS]" at bounding box center [151, 358] width 179 height 19
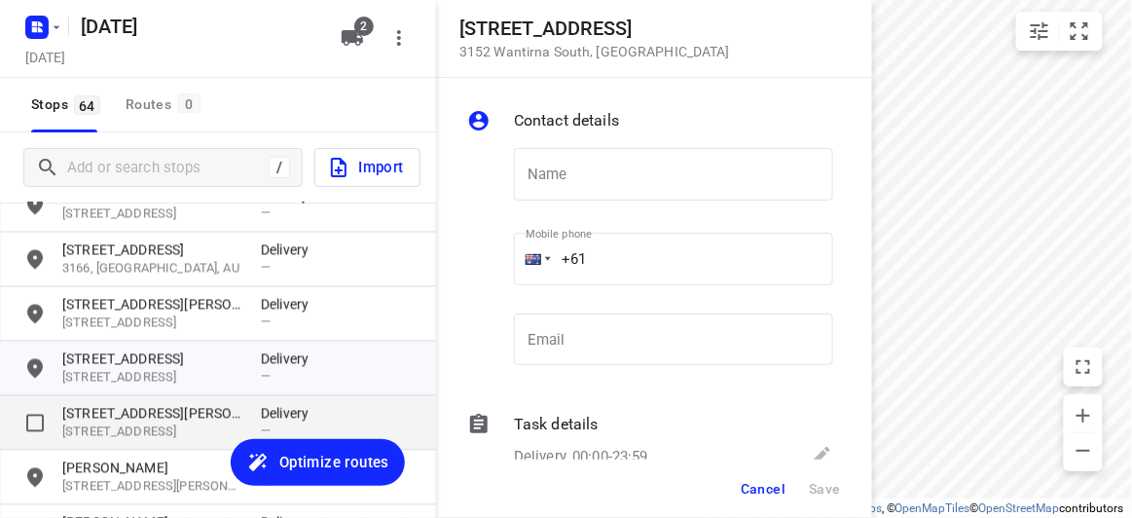
click at [103, 415] on p "[STREET_ADDRESS][PERSON_NAME]" at bounding box center [151, 413] width 179 height 19
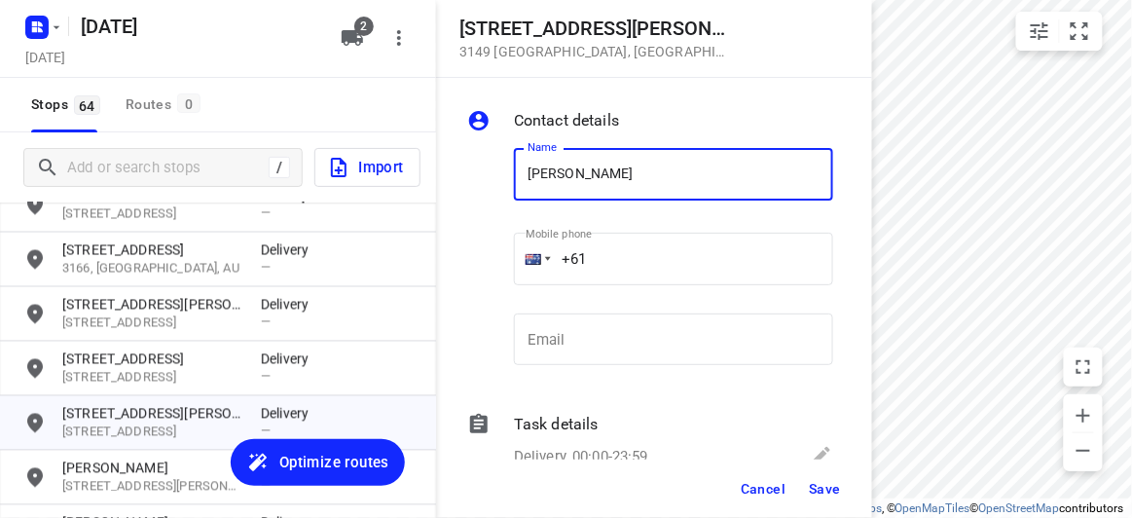
type input "[PERSON_NAME] 1/56"
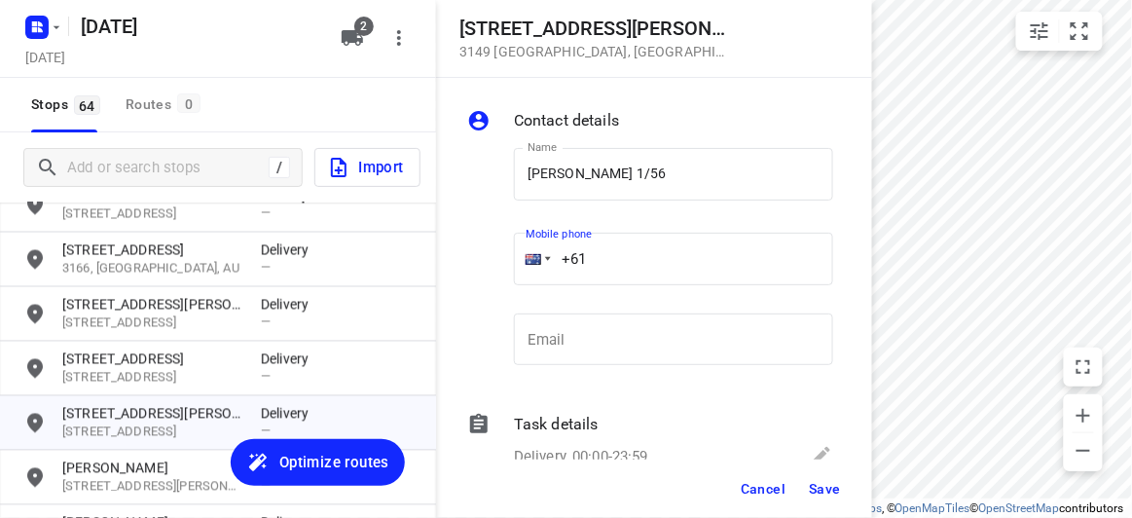
click at [490, 263] on div "Name [PERSON_NAME] 1/56 Name Mobile phone +61 ​ Email Email" at bounding box center [650, 260] width 374 height 257
paste input "433708869"
type input "[PHONE_NUMBER]"
click at [827, 486] on span "Save" at bounding box center [825, 489] width 32 height 16
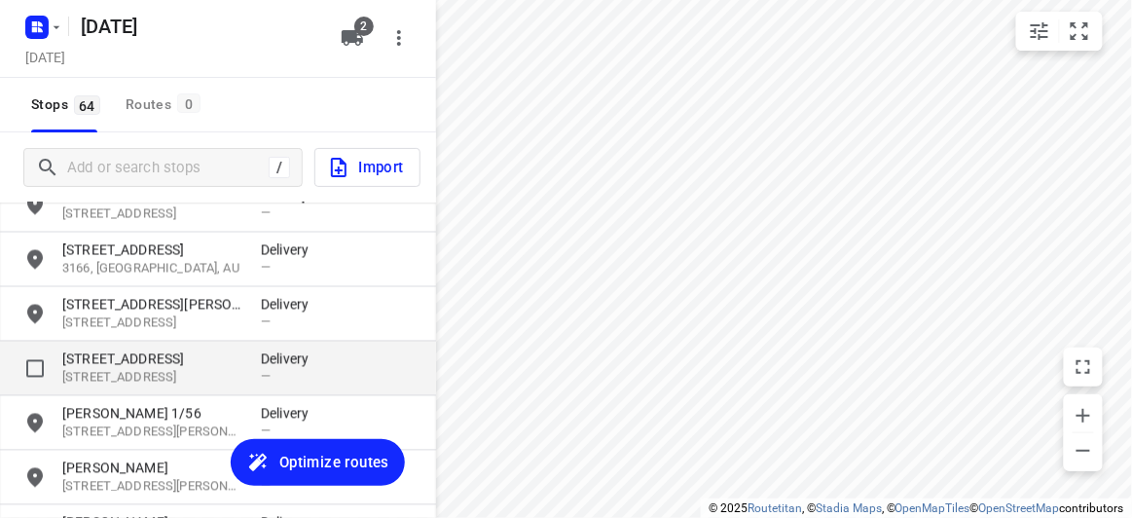
click at [81, 347] on div "[STREET_ADDRESS] Delivery —" at bounding box center [218, 369] width 436 height 54
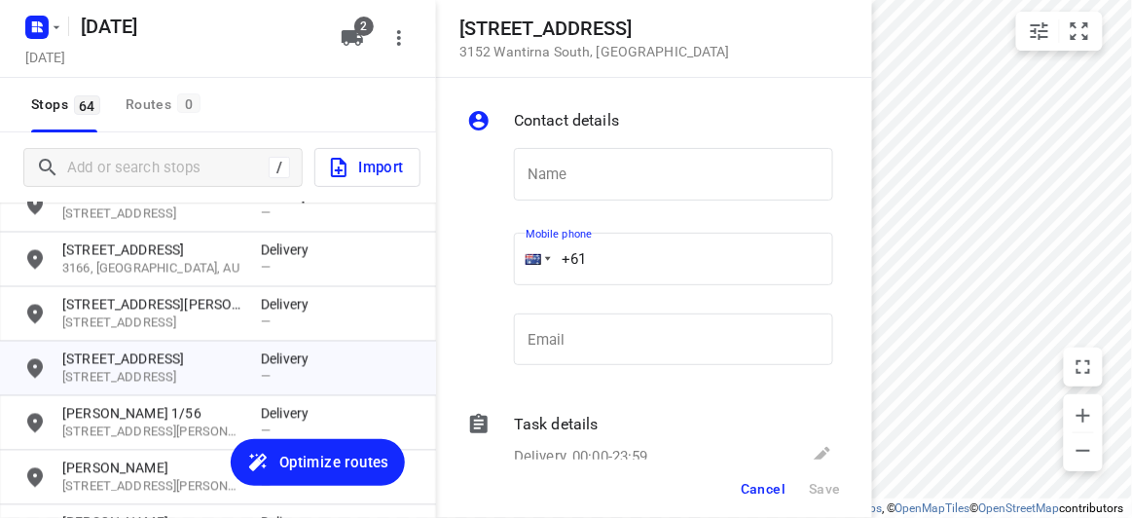
drag, startPoint x: 632, startPoint y: 262, endPoint x: 529, endPoint y: 264, distance: 102.2
click at [529, 264] on div "+61" at bounding box center [673, 259] width 319 height 53
paste input "412987997"
type input "[PHONE_NUMBER]"
click at [579, 180] on input "text" at bounding box center [673, 174] width 319 height 53
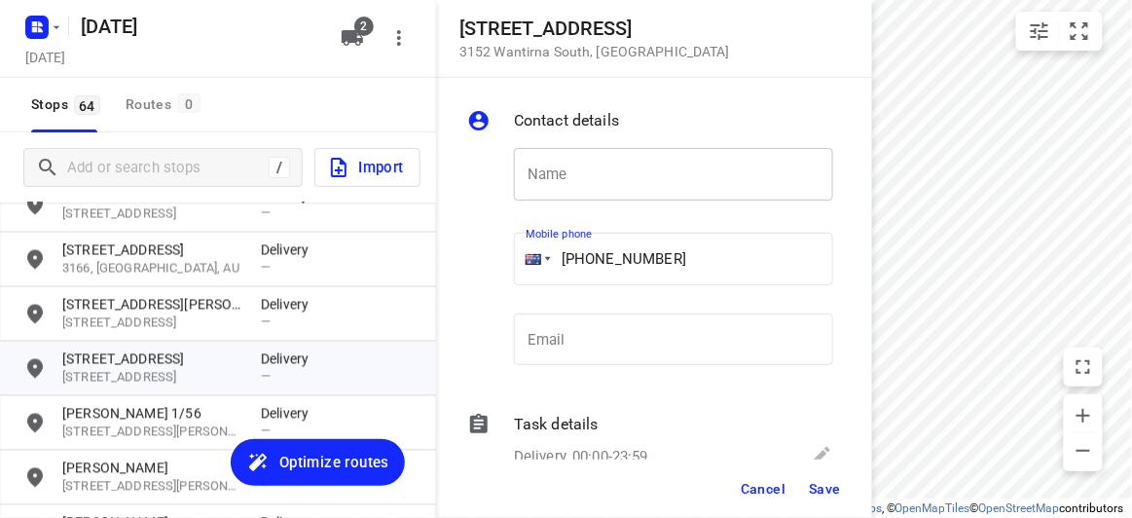
paste input "孝安"
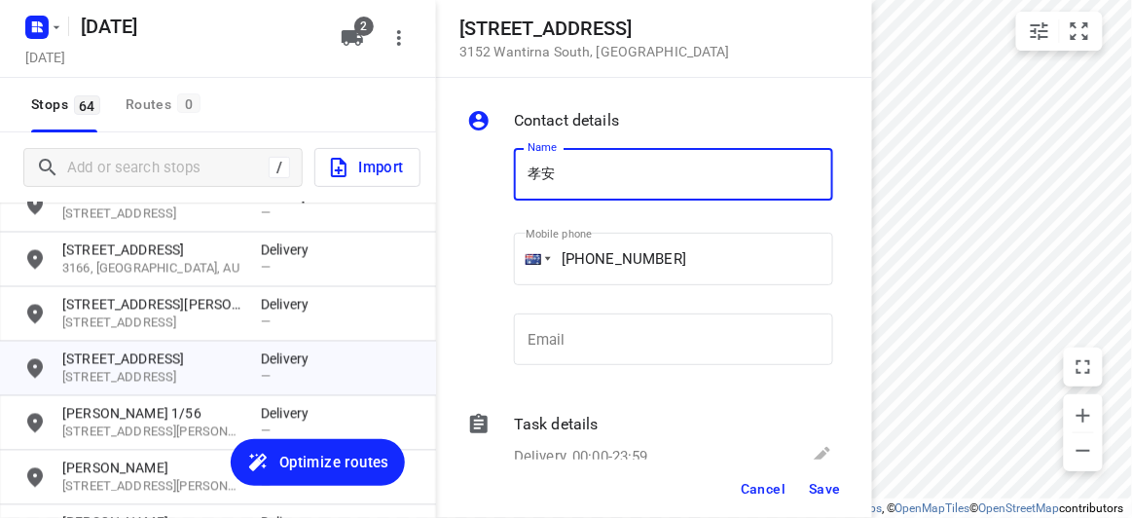
type input "孝安"
click at [815, 490] on span "Save" at bounding box center [825, 489] width 32 height 16
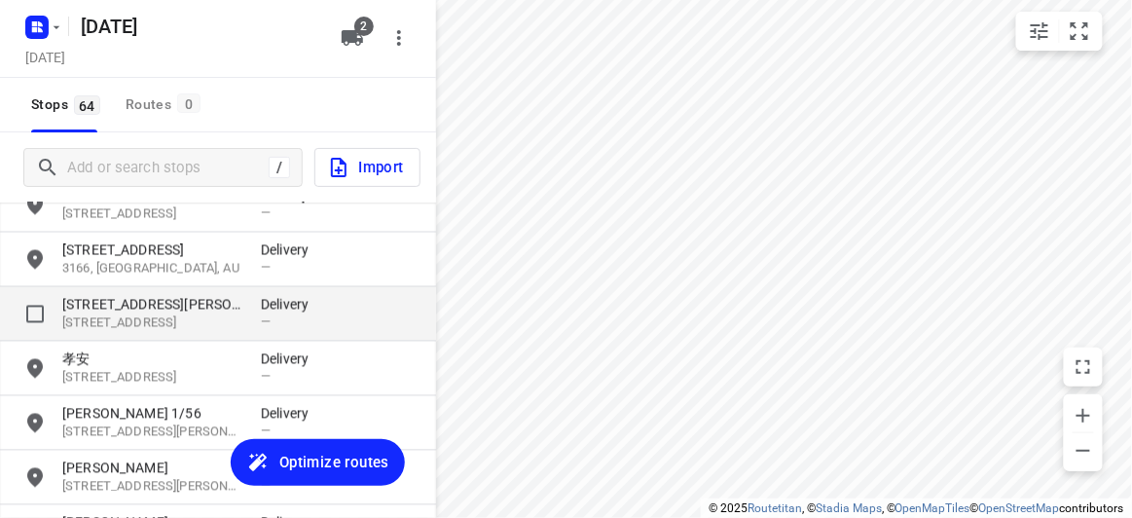
click at [101, 306] on p "[STREET_ADDRESS][PERSON_NAME]" at bounding box center [151, 304] width 179 height 19
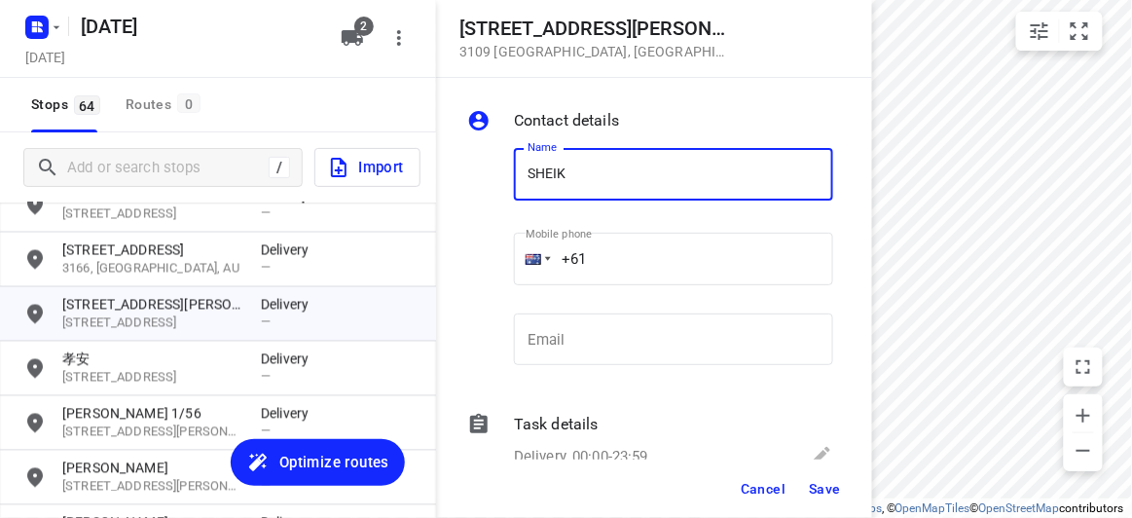
type input "[PERSON_NAME]"
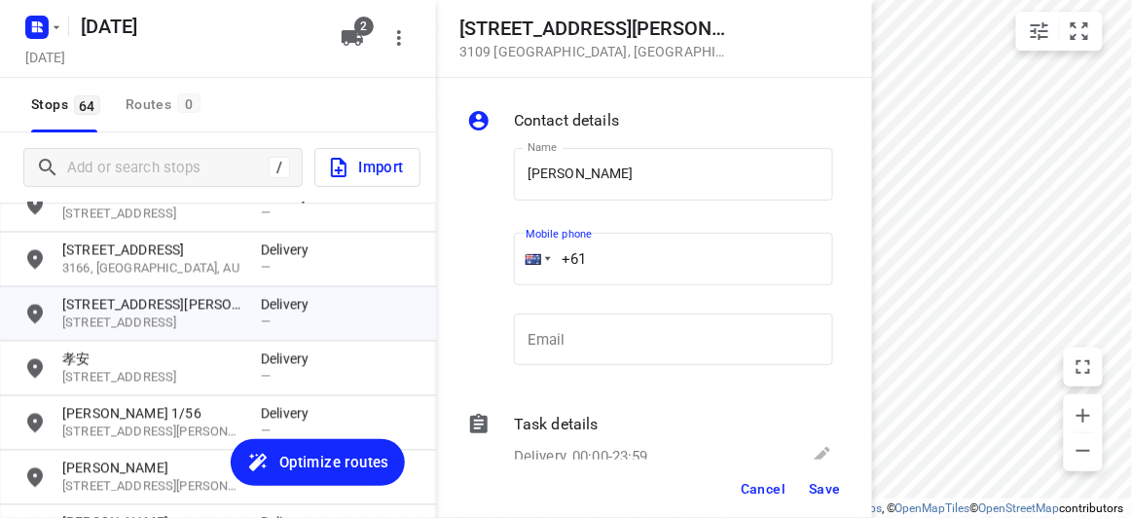
drag, startPoint x: 619, startPoint y: 256, endPoint x: 502, endPoint y: 264, distance: 117.0
click at [502, 264] on div "Name [PERSON_NAME] Name Mobile phone +61 ​ Email Email" at bounding box center [650, 260] width 374 height 257
paste input "430587772"
type input "[PHONE_NUMBER]"
click at [816, 487] on span "Save" at bounding box center [825, 489] width 32 height 16
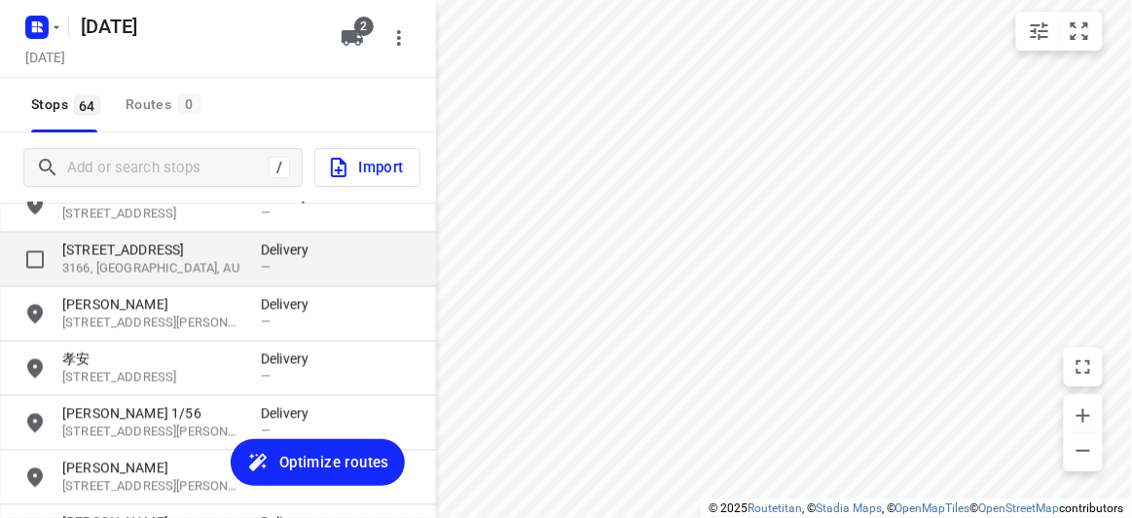
click at [126, 263] on p "3166, [GEOGRAPHIC_DATA], AU" at bounding box center [151, 269] width 179 height 18
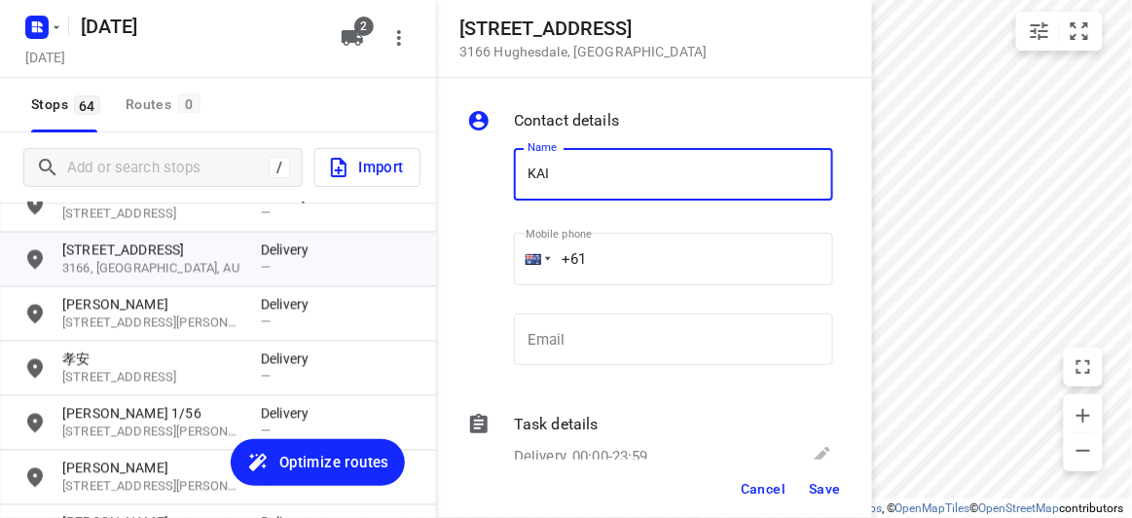
type input "[PERSON_NAME] [PERSON_NAME]"
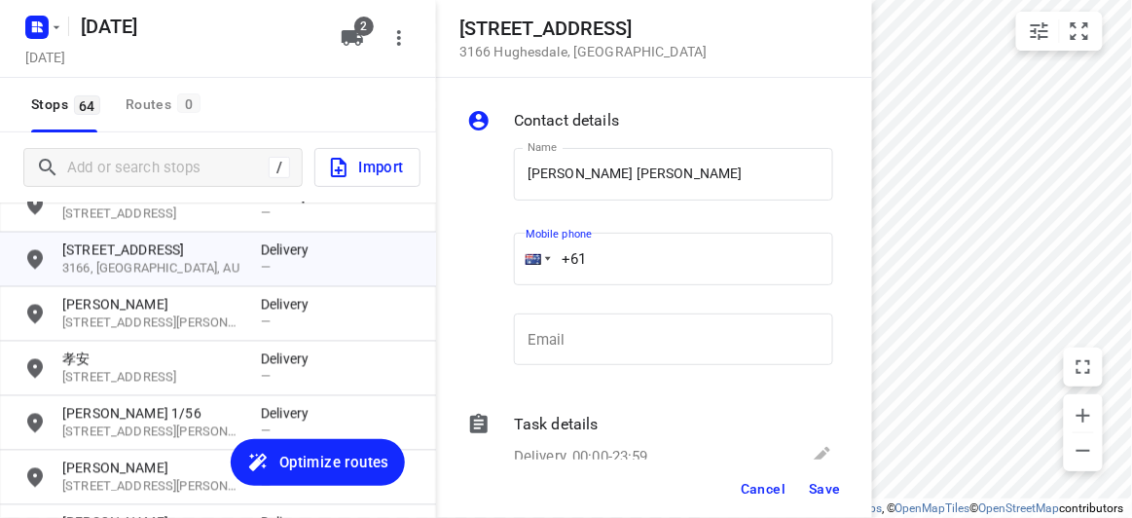
drag, startPoint x: 548, startPoint y: 266, endPoint x: 512, endPoint y: 267, distance: 36.0
click at [512, 267] on div "Mobile phone +61 ​" at bounding box center [673, 265] width 335 height 90
paste input "tel"
paste input "422972118"
type input "[PHONE_NUMBER]"
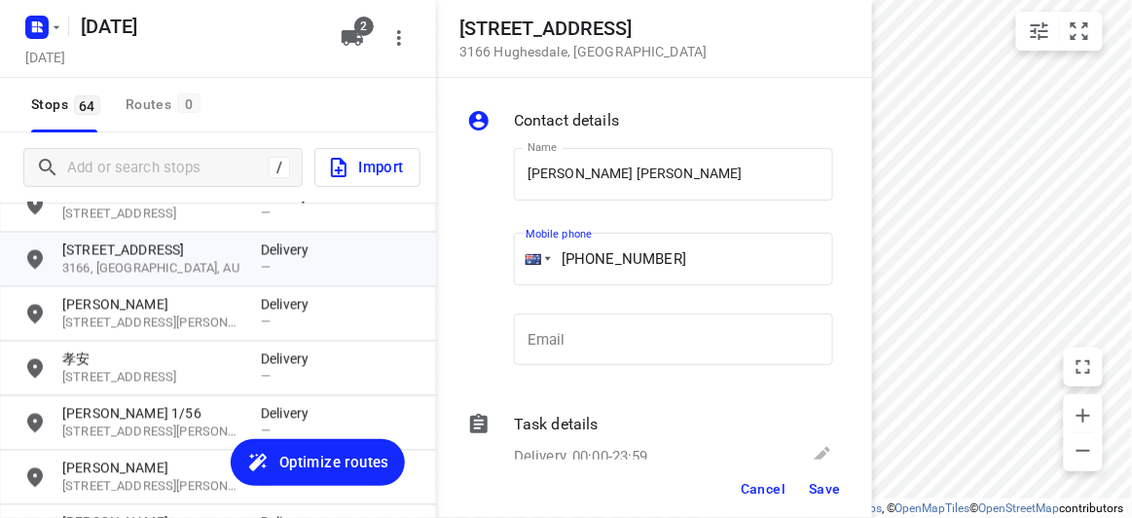
click at [838, 493] on span "Save" at bounding box center [825, 489] width 32 height 16
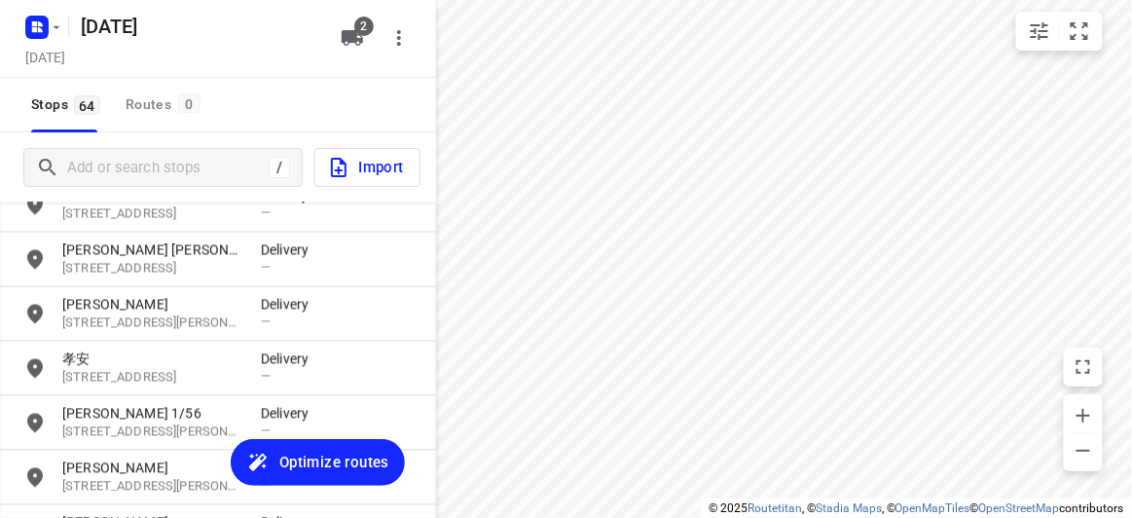
scroll to position [2501, 0]
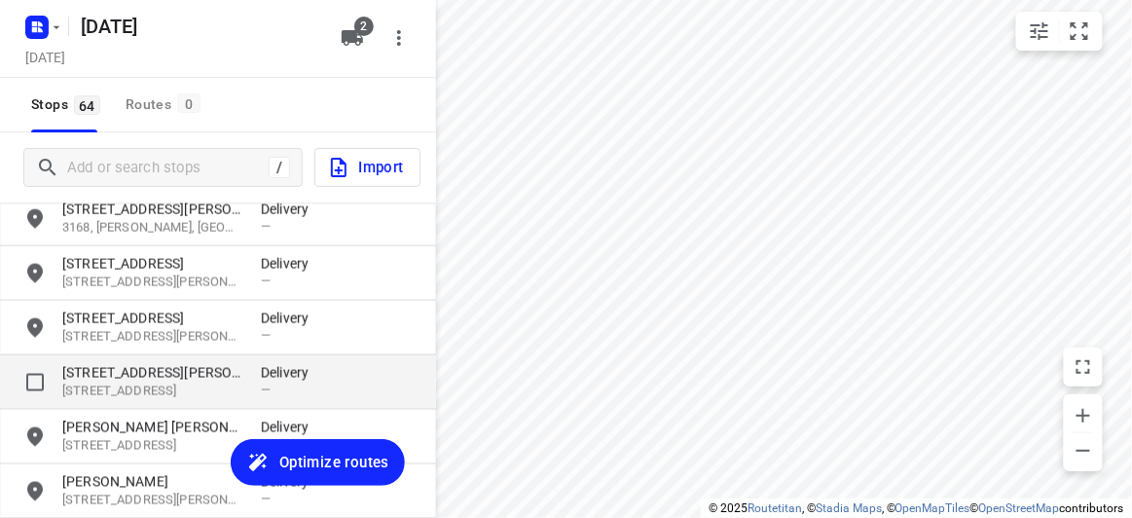
click at [90, 372] on p "[STREET_ADDRESS][PERSON_NAME]" at bounding box center [151, 372] width 179 height 19
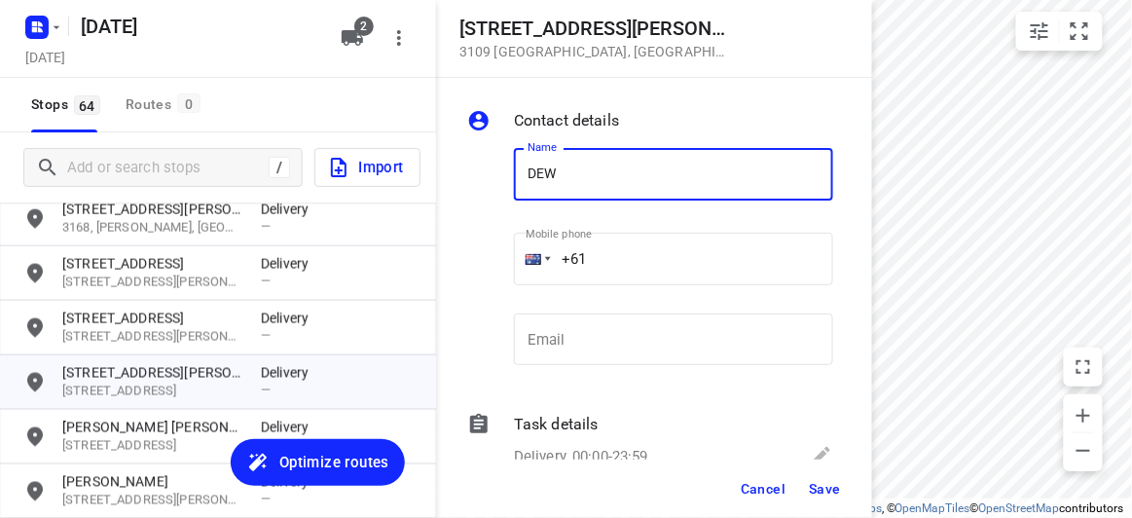
type input "DEWI 2/17"
click at [614, 258] on input "+61" at bounding box center [673, 259] width 319 height 53
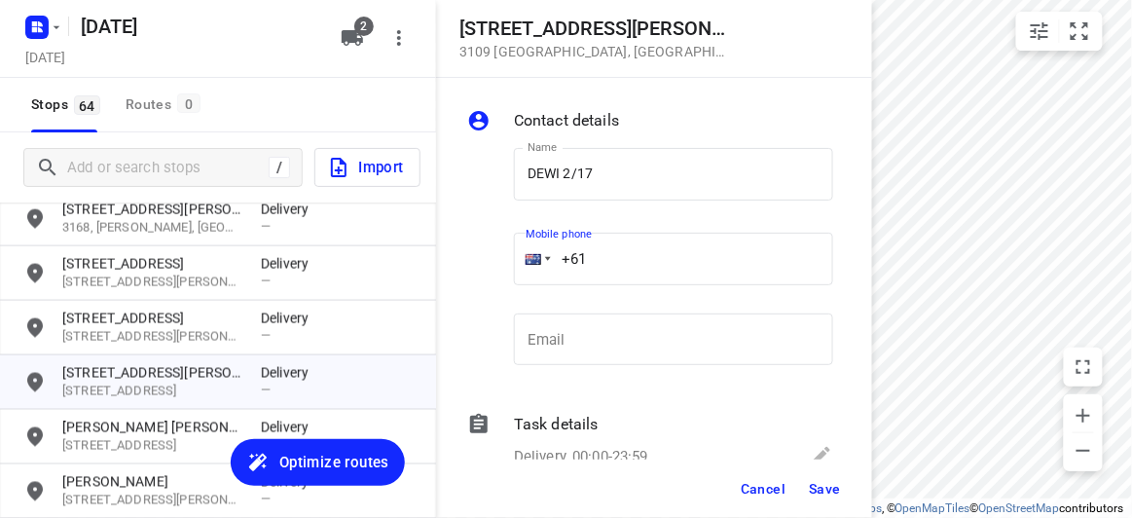
paste input "61433241980"
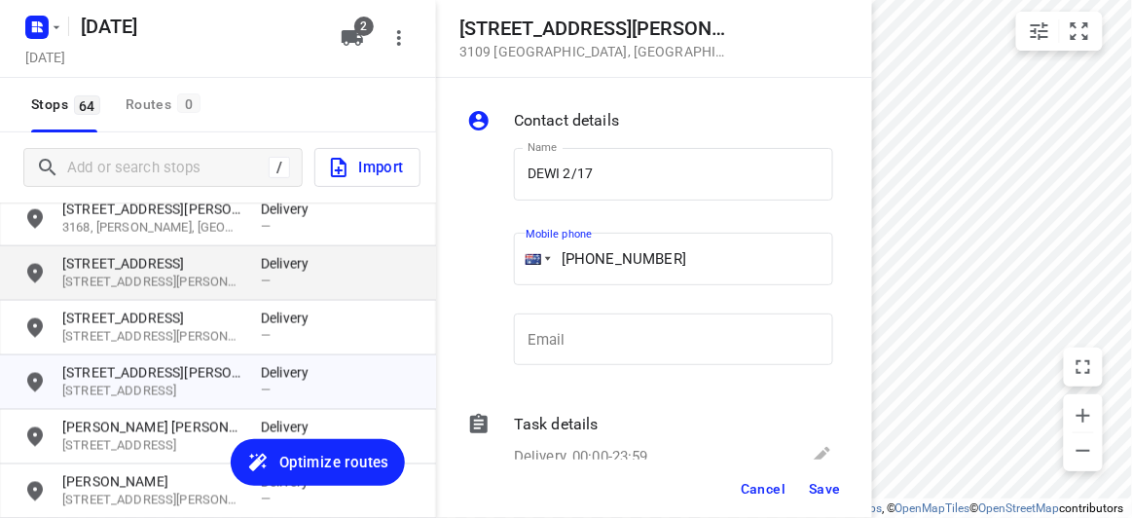
drag, startPoint x: 716, startPoint y: 249, endPoint x: 370, endPoint y: 281, distance: 347.9
click at [370, 281] on div "[STREET_ADDRESS][PERSON_NAME] Contact details Name [PERSON_NAME] 2/17 Name Mobi…" at bounding box center [218, 259] width 436 height 518
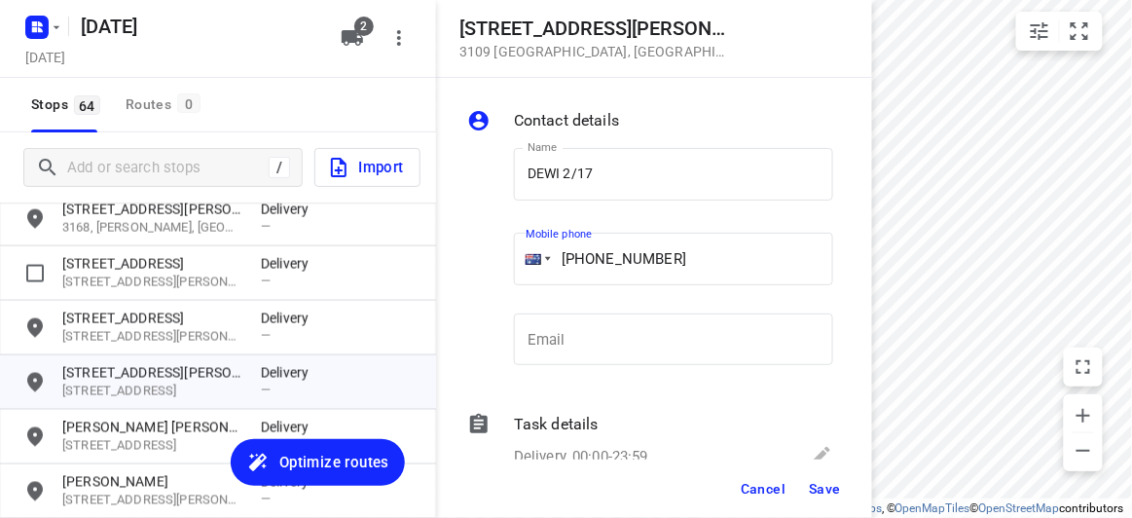
paste input "tel"
type input "[PHONE_NUMBER]"
click at [827, 487] on span "Save" at bounding box center [825, 489] width 32 height 16
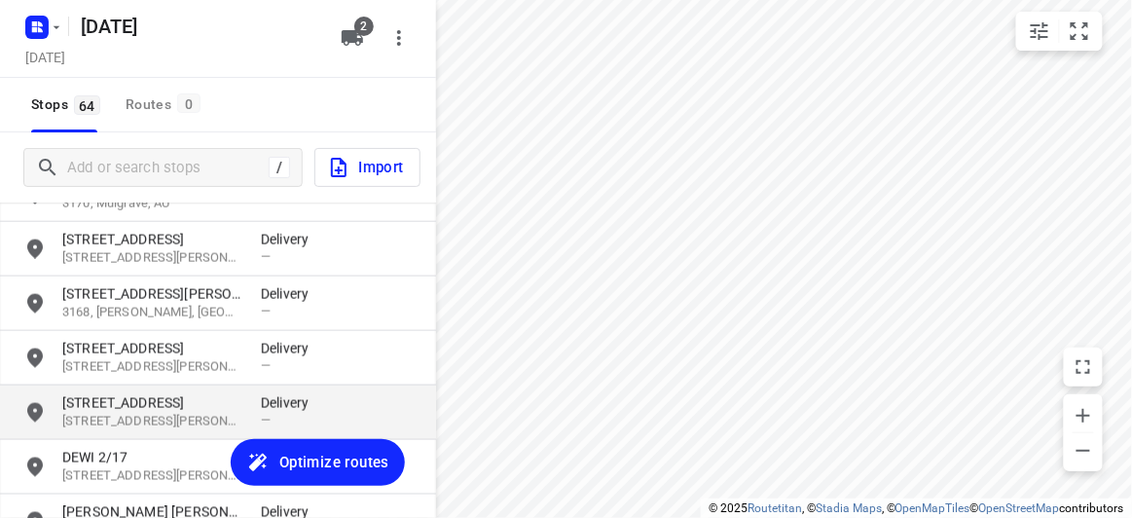
scroll to position [2412, 0]
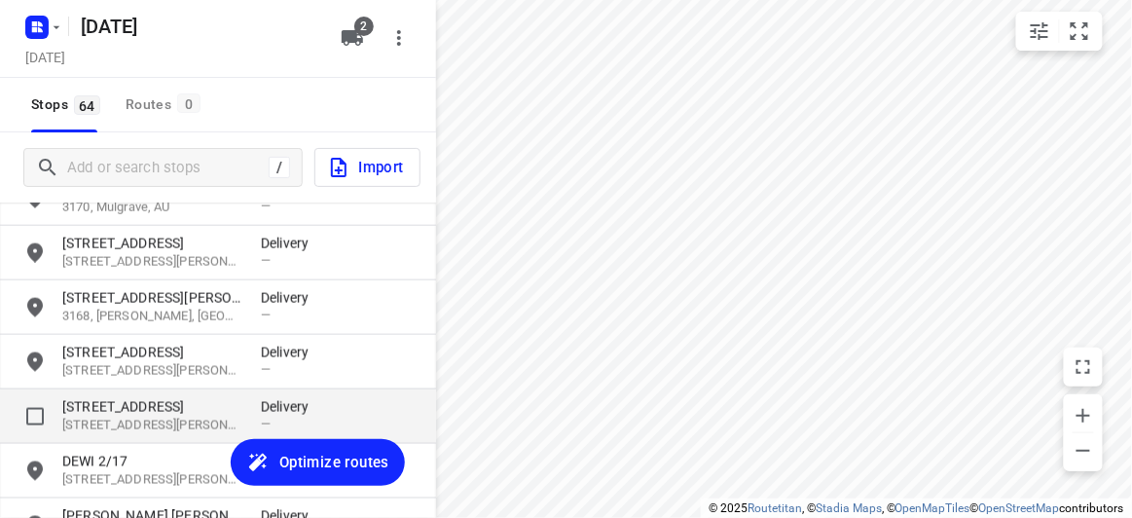
click at [171, 422] on p "[STREET_ADDRESS][PERSON_NAME][PERSON_NAME]" at bounding box center [151, 425] width 179 height 18
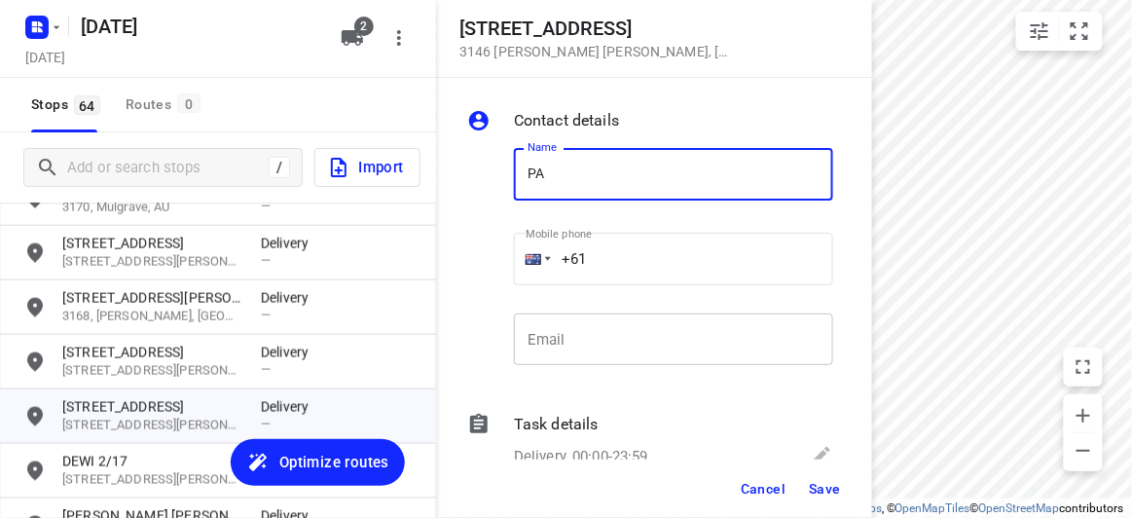
type input "[PERSON_NAME]"
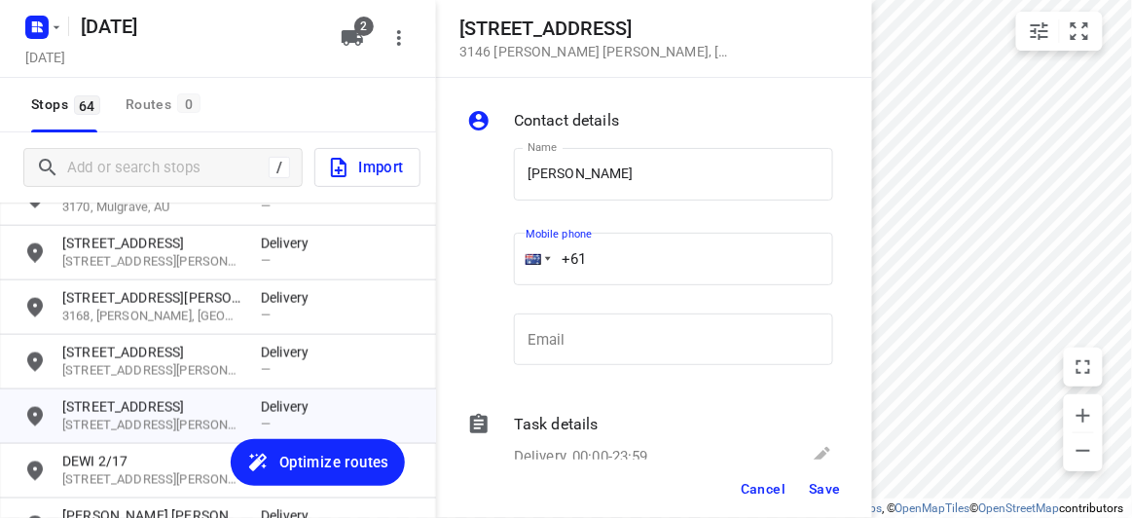
click at [510, 266] on div "Mobile phone +61 ​" at bounding box center [673, 265] width 335 height 90
paste input "468604090"
type input "[PHONE_NUMBER]"
click at [810, 476] on button "Save" at bounding box center [825, 488] width 48 height 35
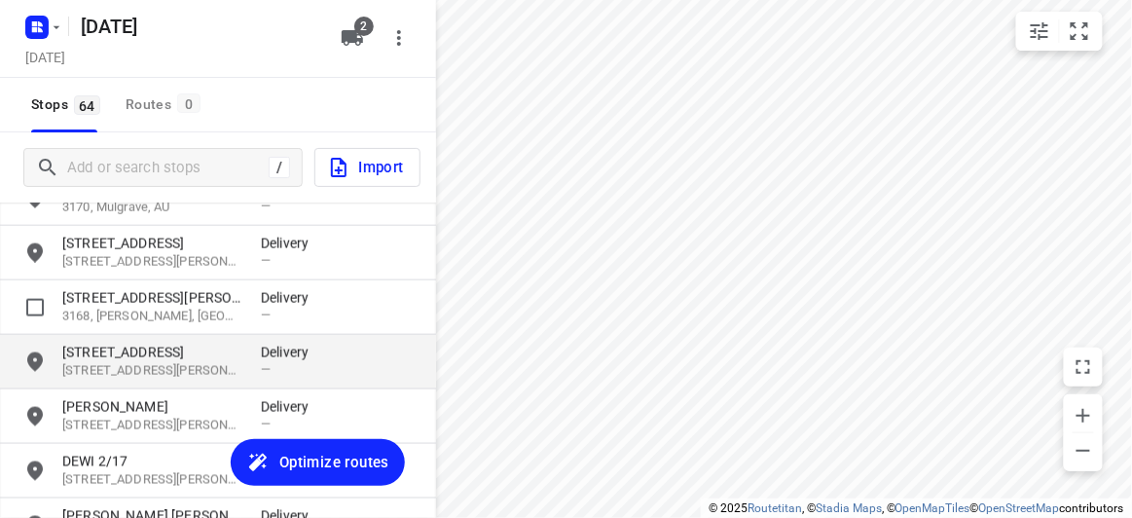
click at [154, 357] on p "[STREET_ADDRESS]" at bounding box center [151, 352] width 179 height 19
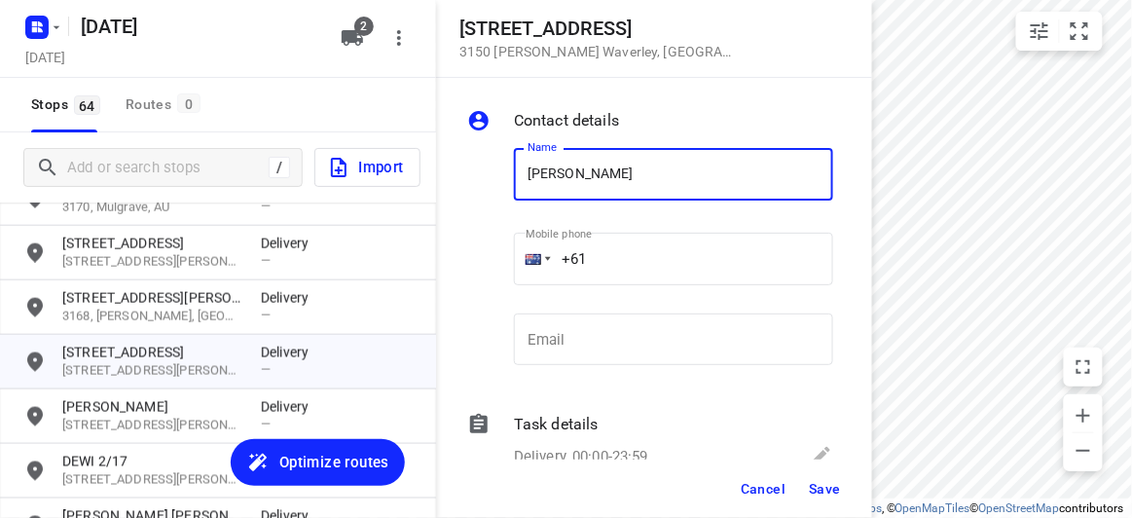
type input "[PERSON_NAME]"
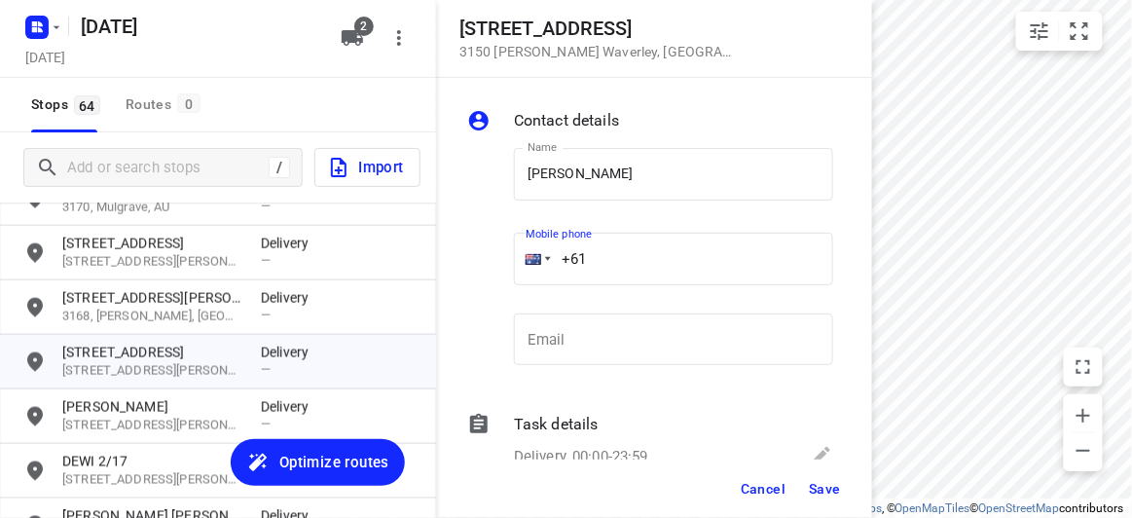
drag, startPoint x: 551, startPoint y: 255, endPoint x: 504, endPoint y: 255, distance: 46.7
click at [504, 254] on div "Name [PERSON_NAME] Name Mobile phone +61 ​ Email Email" at bounding box center [650, 260] width 374 height 257
paste input "422168693"
type input "[PHONE_NUMBER]"
click at [831, 489] on span "Save" at bounding box center [825, 489] width 32 height 16
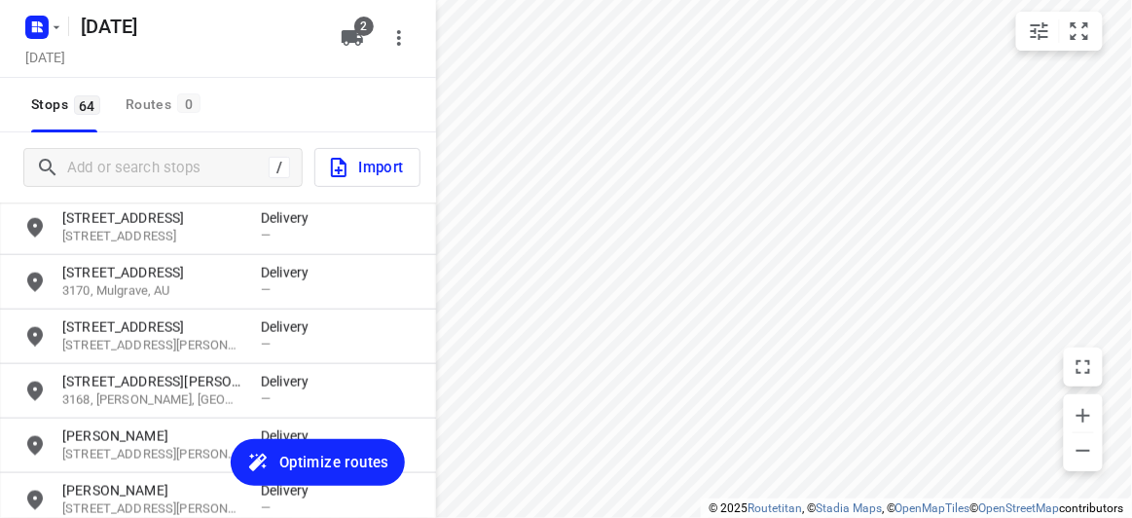
scroll to position [2235, 0]
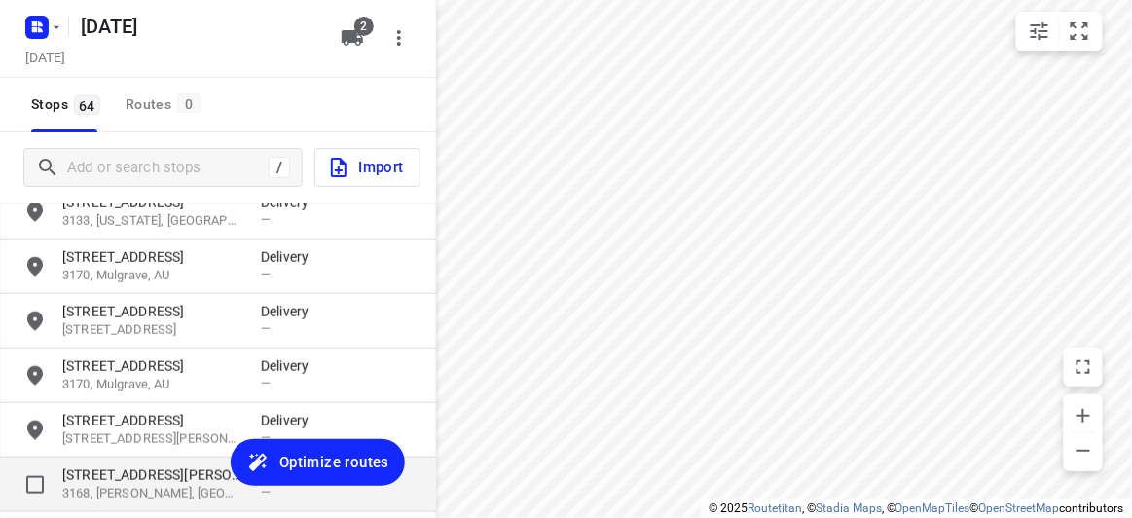
click at [138, 457] on div "[STREET_ADDRESS][PERSON_NAME][PERSON_NAME] Delivery —" at bounding box center [218, 484] width 436 height 54
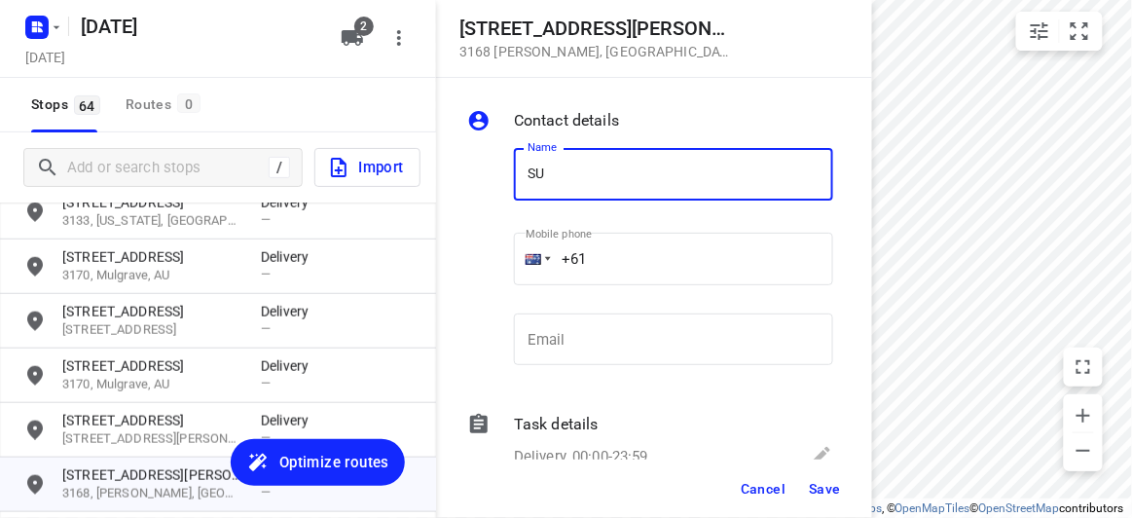
type input "SU CHOO"
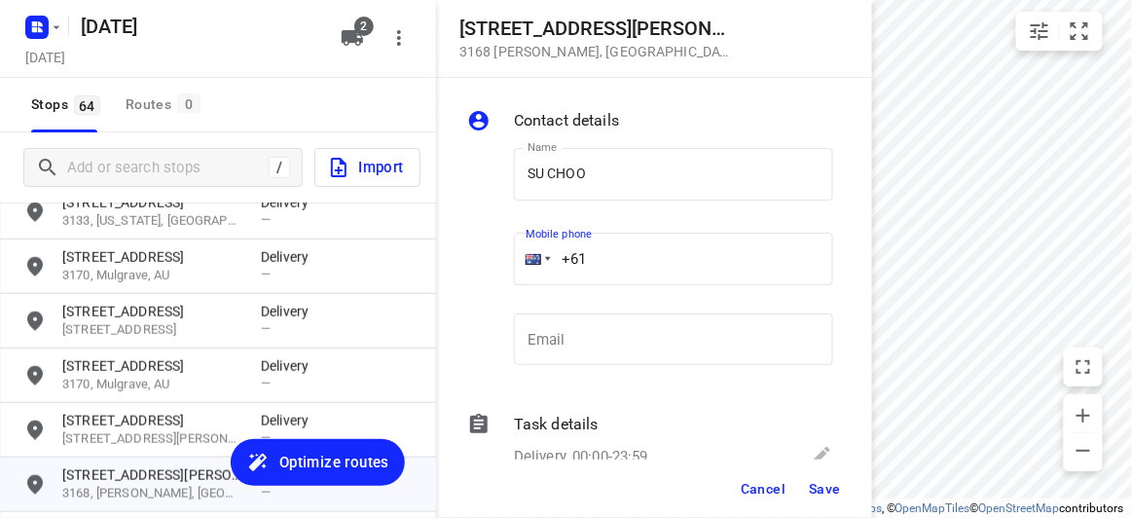
drag, startPoint x: 593, startPoint y: 261, endPoint x: 511, endPoint y: 256, distance: 81.9
click at [512, 256] on div "Mobile phone +61 ​" at bounding box center [673, 265] width 335 height 90
paste input "412464420"
type input "[PHONE_NUMBER]"
click at [826, 487] on span "Save" at bounding box center [825, 489] width 32 height 16
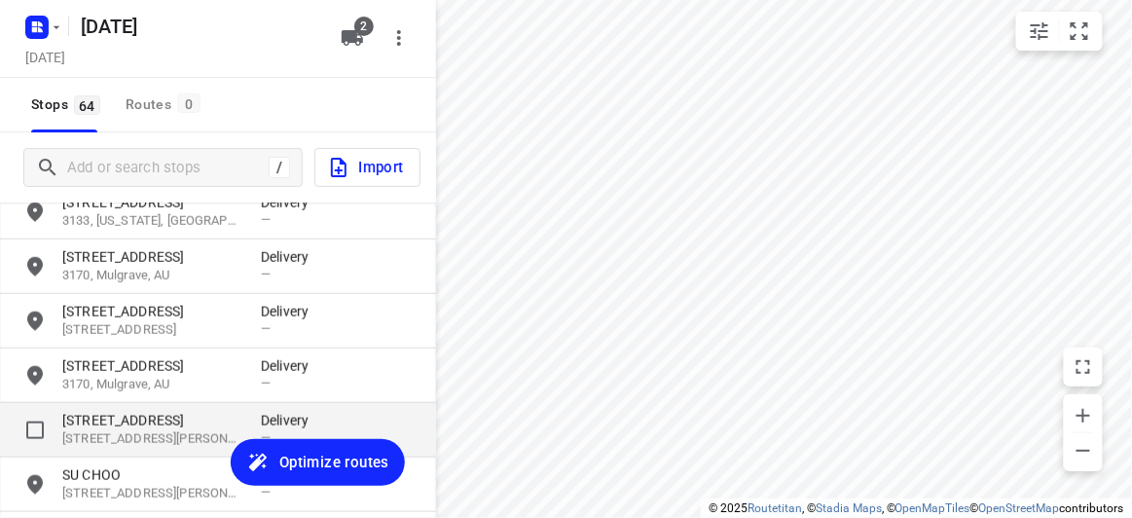
click at [160, 422] on p "[STREET_ADDRESS]" at bounding box center [151, 420] width 179 height 19
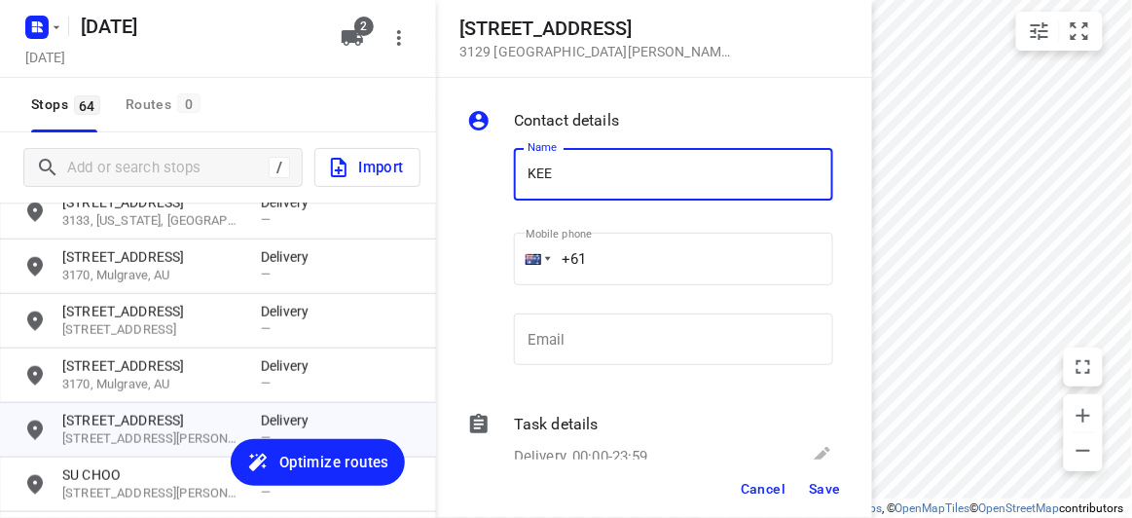
type input "KEE"
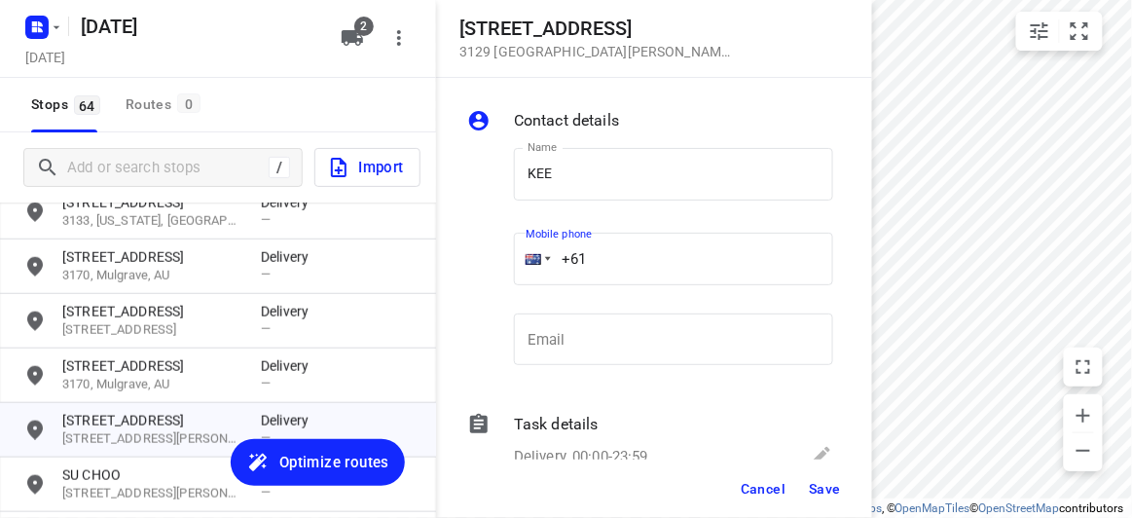
drag, startPoint x: 582, startPoint y: 269, endPoint x: 565, endPoint y: 286, distance: 24.1
click at [528, 270] on div "+61" at bounding box center [673, 259] width 319 height 53
paste input "tel"
paste input "433339910"
type input "[PHONE_NUMBER]"
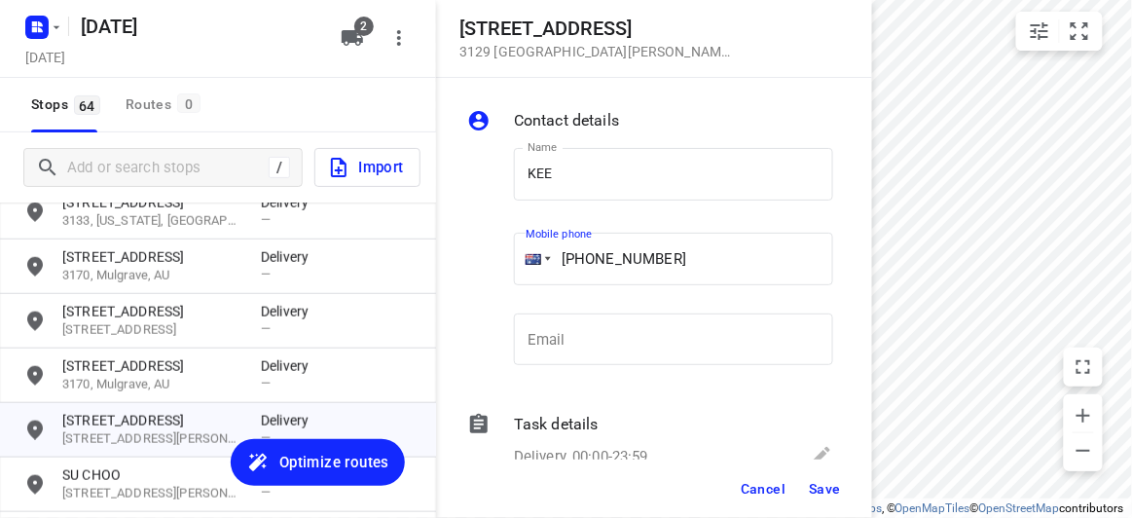
click at [816, 489] on span "Save" at bounding box center [825, 489] width 32 height 16
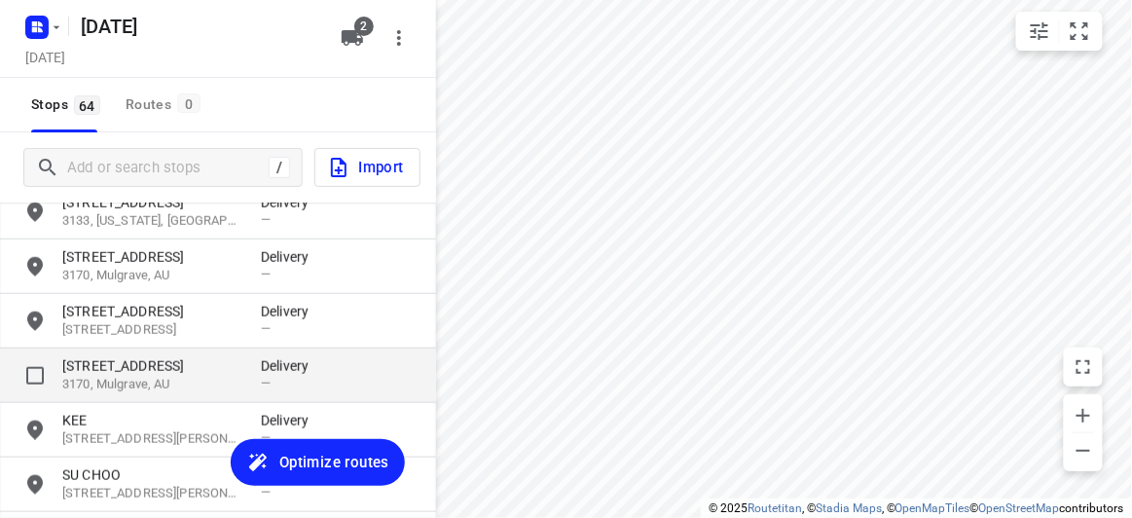
click at [269, 372] on p "Delivery" at bounding box center [290, 365] width 58 height 19
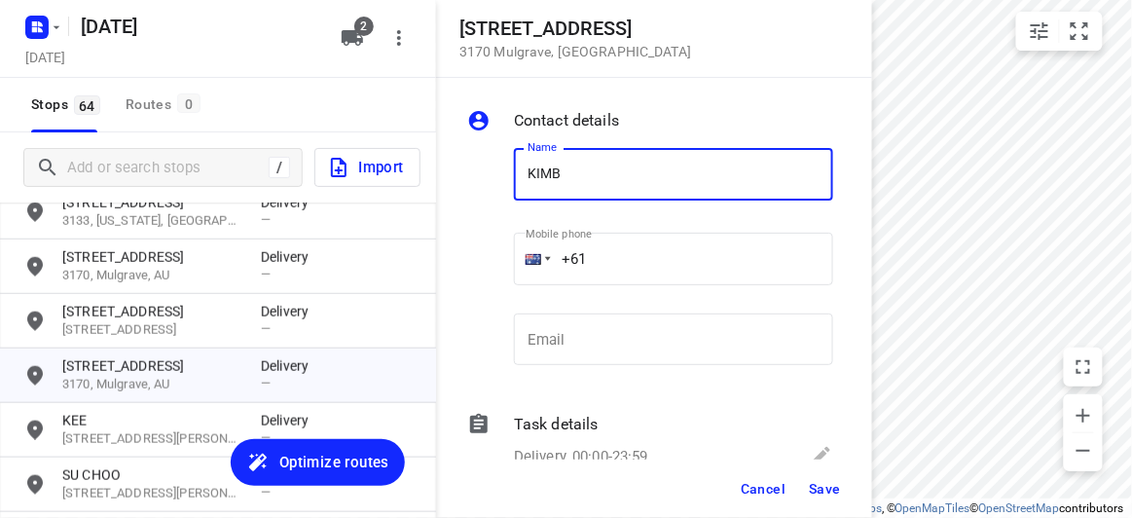
type input "[PERSON_NAME]"
click at [621, 255] on input "+61" at bounding box center [673, 259] width 319 height 53
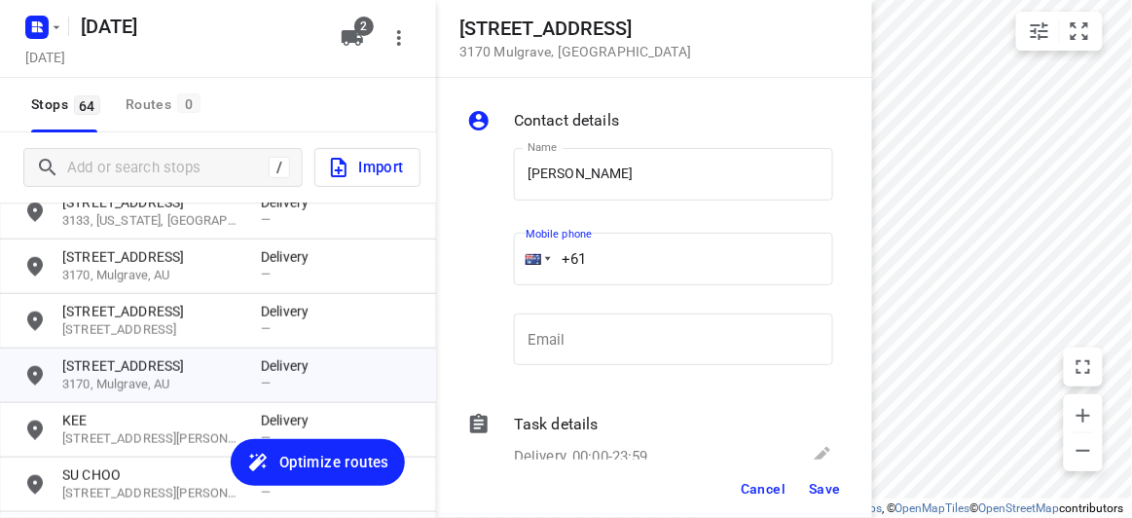
paste input "0422264797"
click at [610, 253] on input "[PHONE_NUMBER]" at bounding box center [673, 259] width 319 height 53
click at [602, 254] on input "[PHONE_NUMBER]" at bounding box center [673, 259] width 319 height 53
click at [599, 254] on input "[PHONE_NUMBER]" at bounding box center [673, 259] width 319 height 53
type input "[PHONE_NUMBER]"
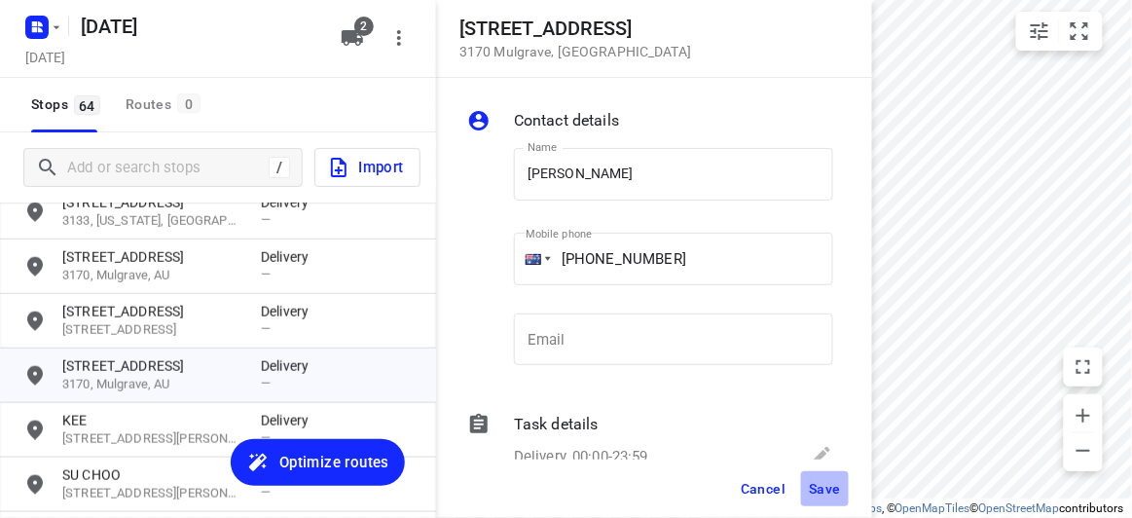
click at [823, 483] on span "Save" at bounding box center [825, 489] width 32 height 16
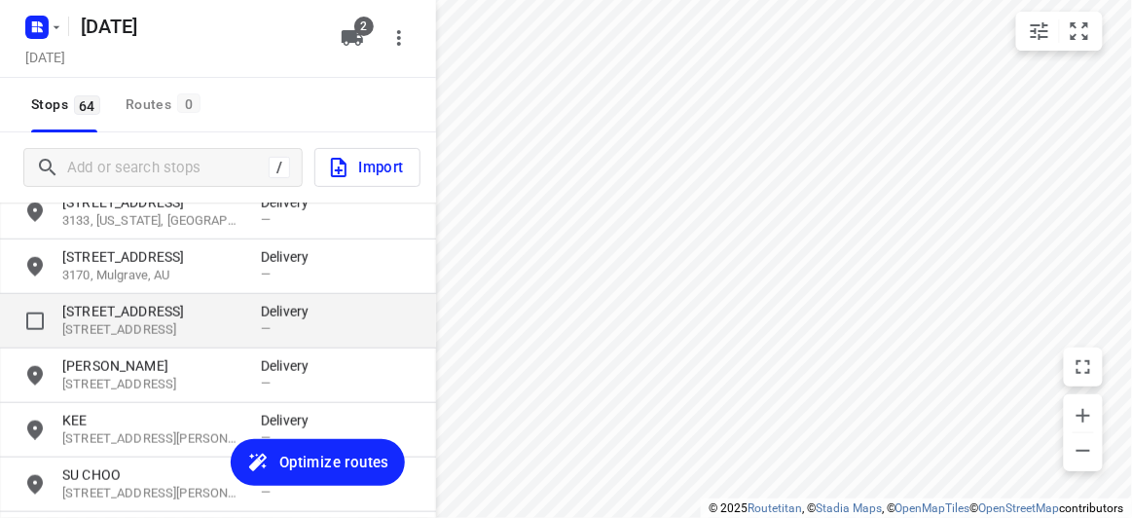
click at [191, 323] on p "[STREET_ADDRESS]" at bounding box center [151, 330] width 179 height 18
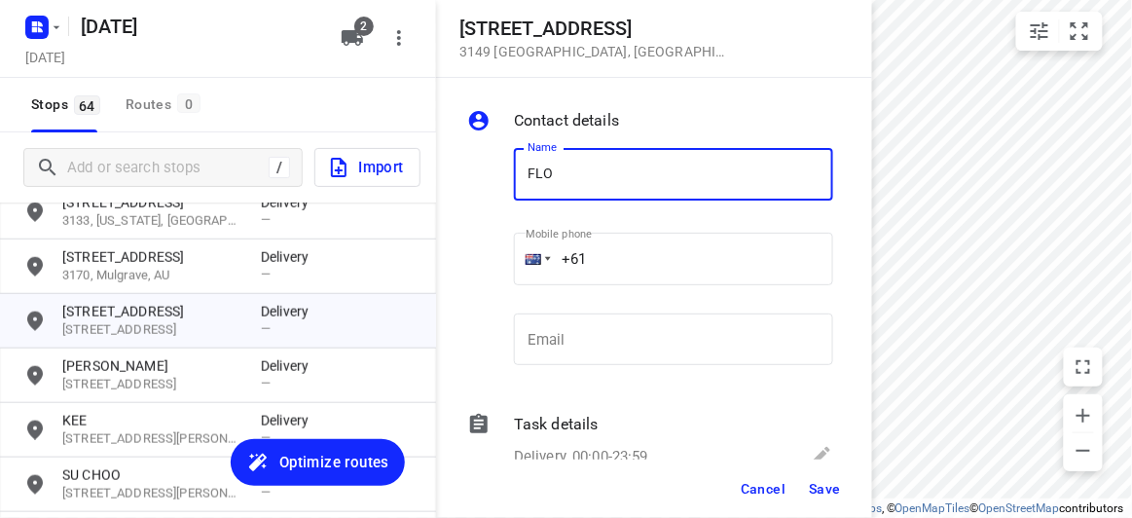
type input "[PERSON_NAME] 3/436"
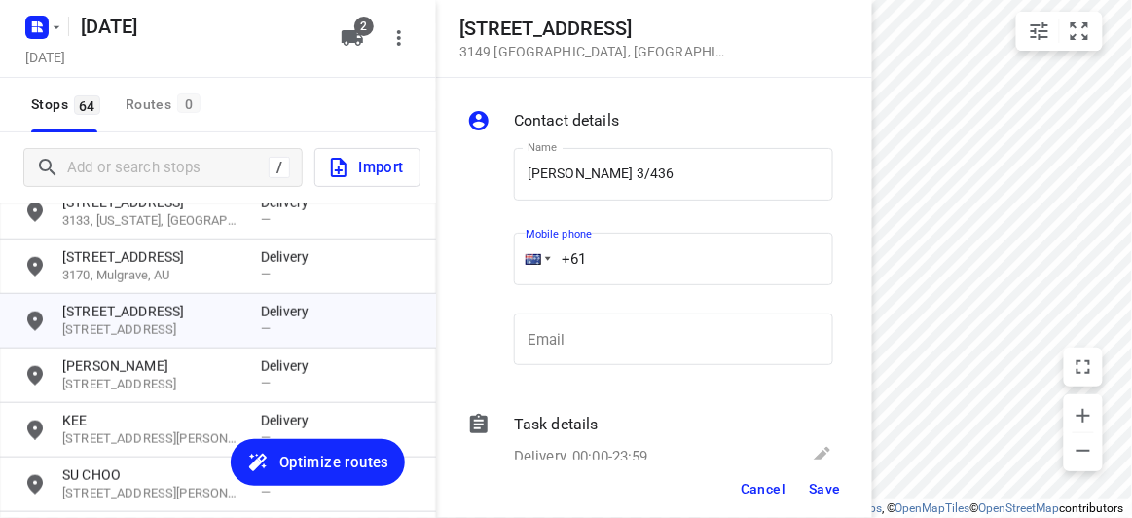
drag, startPoint x: 612, startPoint y: 272, endPoint x: 502, endPoint y: 270, distance: 110.0
click at [502, 270] on div "Name [PERSON_NAME] 3/436 Name Mobile phone +61 ​ Email Email" at bounding box center [650, 260] width 374 height 257
paste input "468493238"
type input "[PHONE_NUMBER]"
click at [832, 487] on span "Save" at bounding box center [825, 489] width 32 height 16
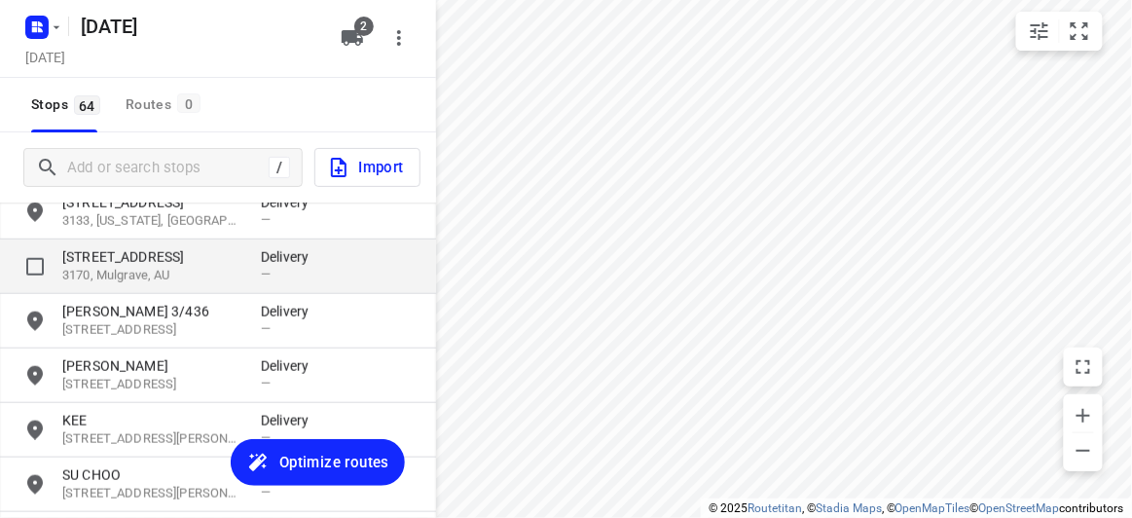
click at [132, 267] on p "3170, Mulgrave, AU" at bounding box center [151, 276] width 179 height 18
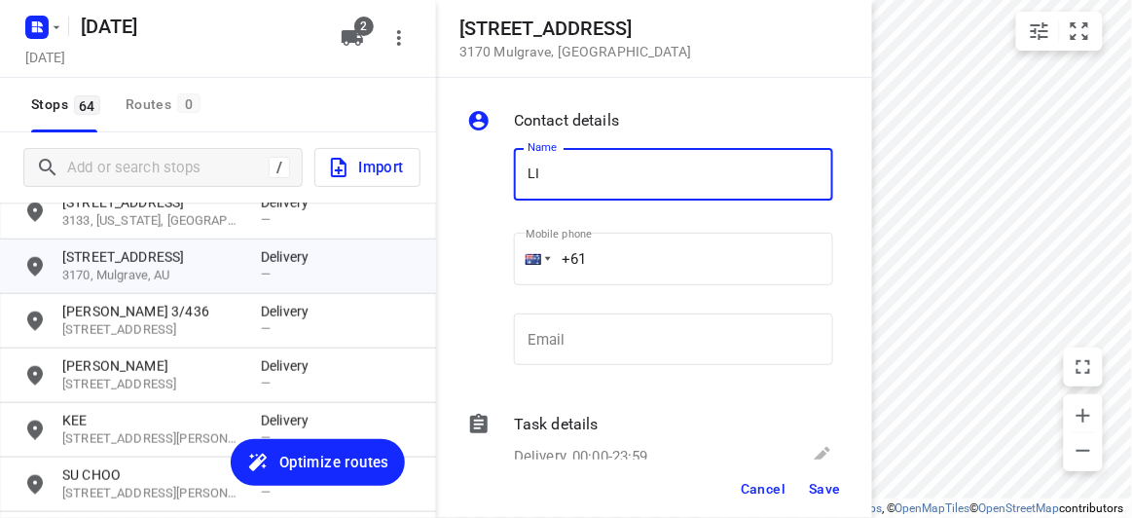
type input "[PERSON_NAME] [PERSON_NAME]"
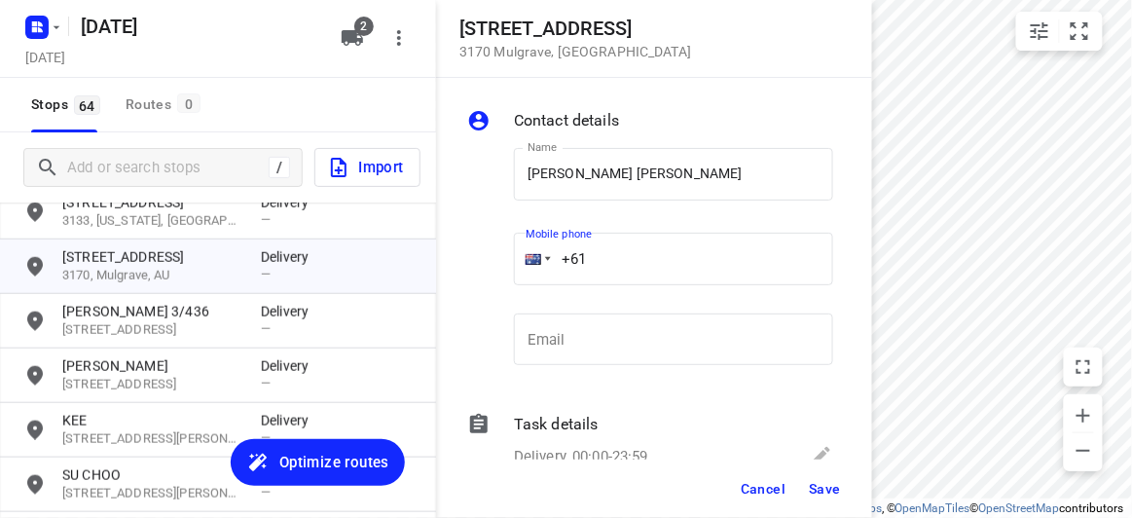
drag, startPoint x: 630, startPoint y: 252, endPoint x: 492, endPoint y: 251, distance: 137.2
click at [495, 256] on div "Name [PERSON_NAME] [PERSON_NAME] Name Mobile phone +61 ​ Email Email" at bounding box center [650, 260] width 374 height 257
paste input "tel"
paste input "403367279"
type input "[PHONE_NUMBER]"
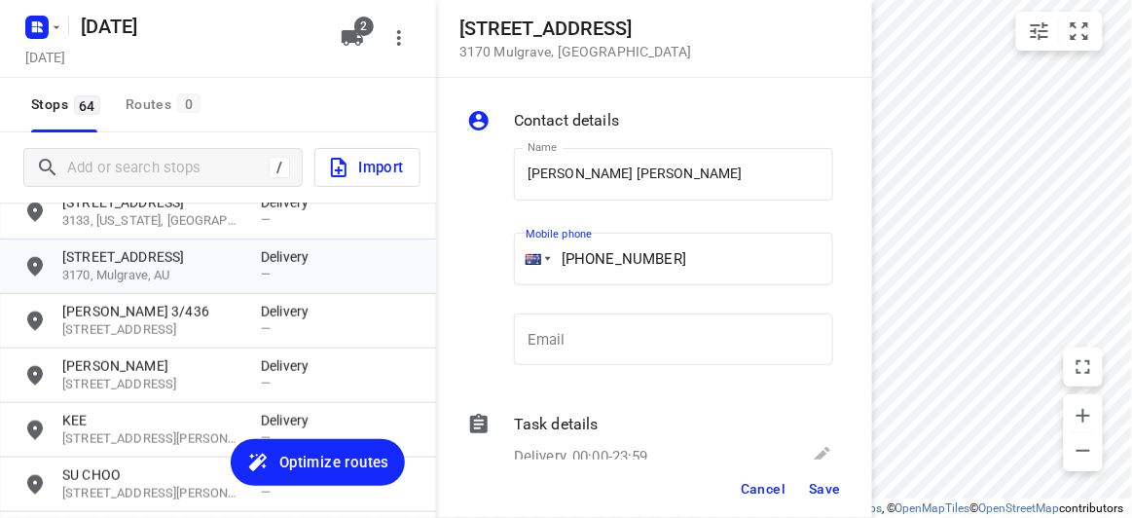
click at [815, 486] on span "Save" at bounding box center [825, 489] width 32 height 16
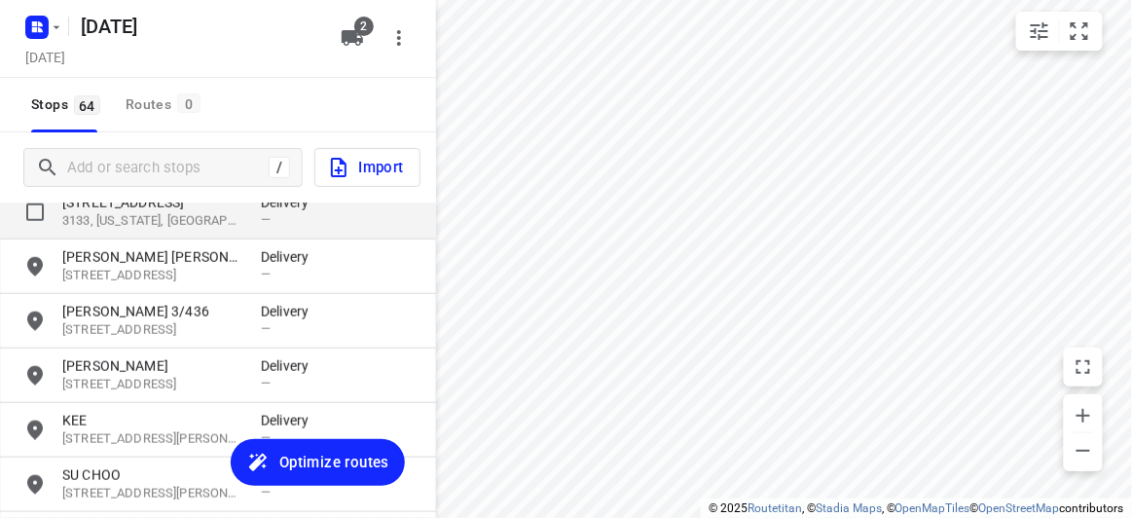
click at [146, 212] on p "3133, [US_STATE], [GEOGRAPHIC_DATA]" at bounding box center [151, 221] width 179 height 18
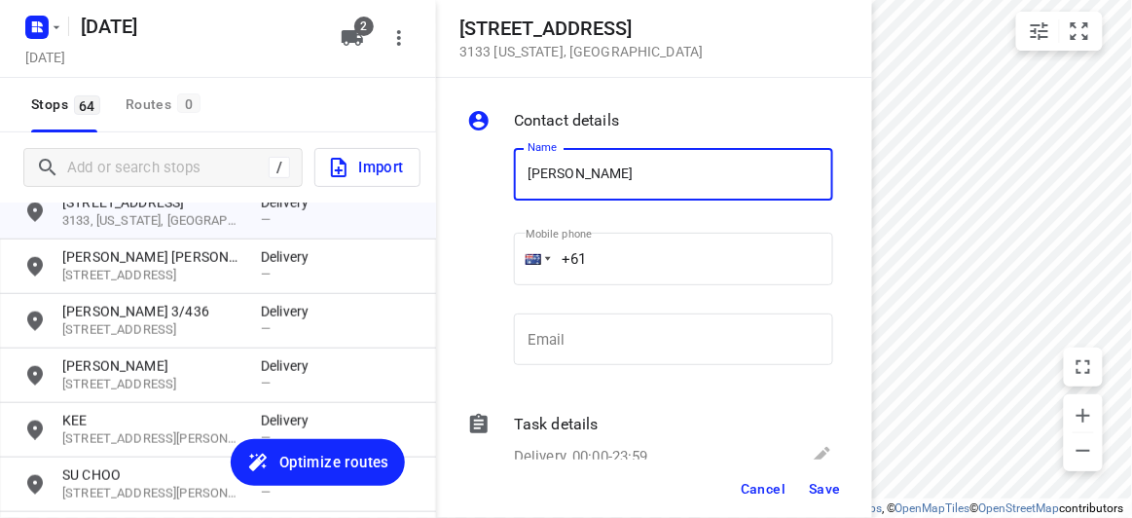
type input "[PERSON_NAME]"
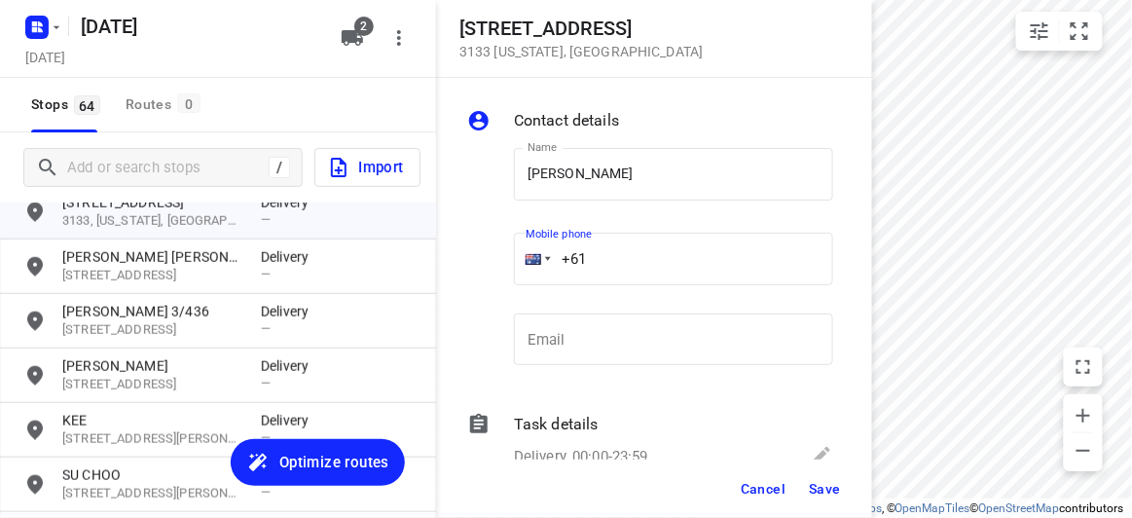
click at [621, 271] on input "+61" at bounding box center [673, 259] width 319 height 53
paste input "0404640992"
drag, startPoint x: 627, startPoint y: 269, endPoint x: 613, endPoint y: 270, distance: 13.7
click at [626, 269] on input "[PHONE_NUMBER]" at bounding box center [673, 259] width 319 height 53
click at [599, 260] on input "[PHONE_NUMBER]" at bounding box center [673, 259] width 319 height 53
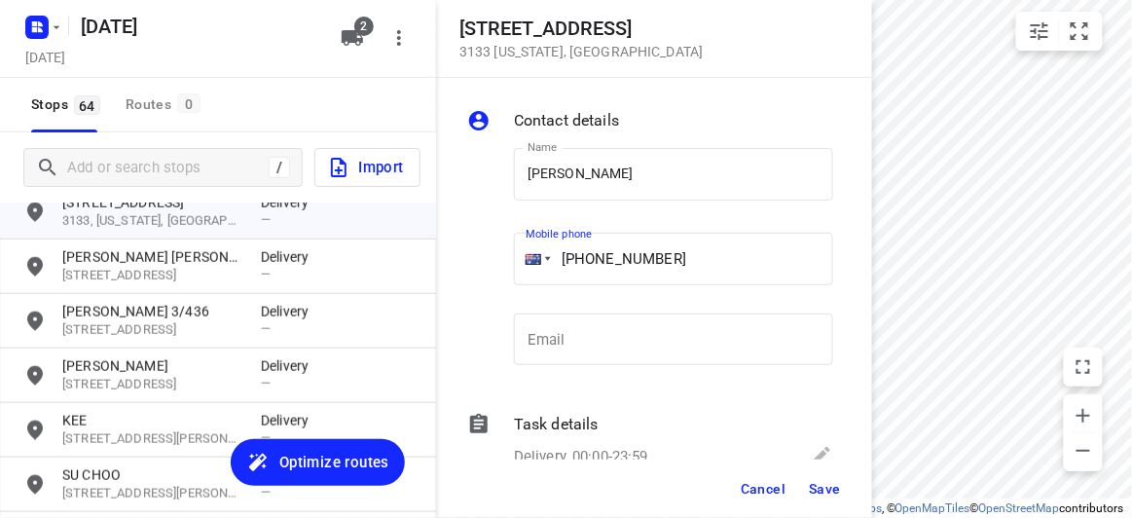
type input "[PHONE_NUMBER]"
click at [824, 499] on button "Save" at bounding box center [825, 488] width 48 height 35
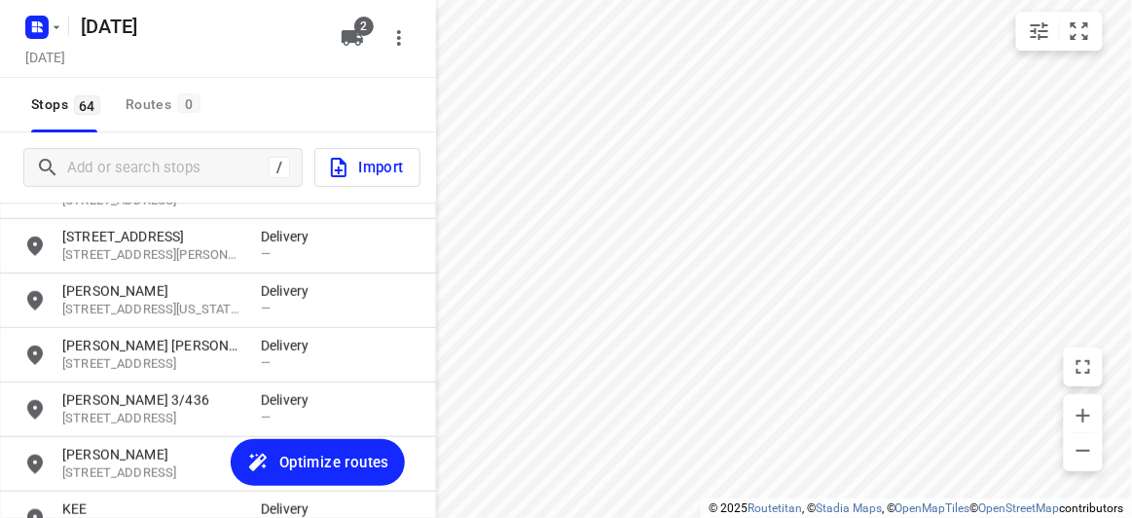
scroll to position [2058, 0]
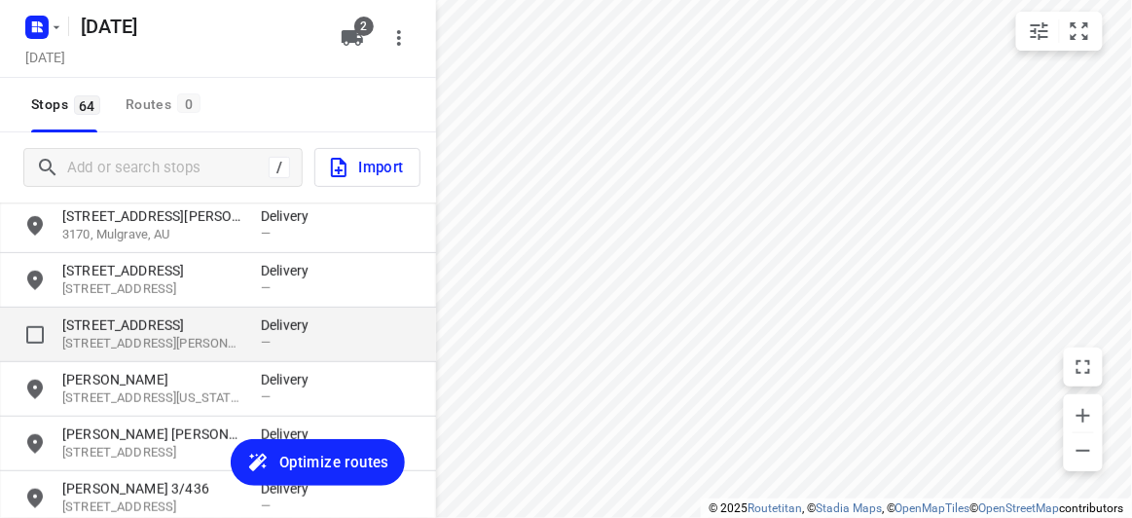
click at [118, 331] on p "[STREET_ADDRESS]" at bounding box center [151, 324] width 179 height 19
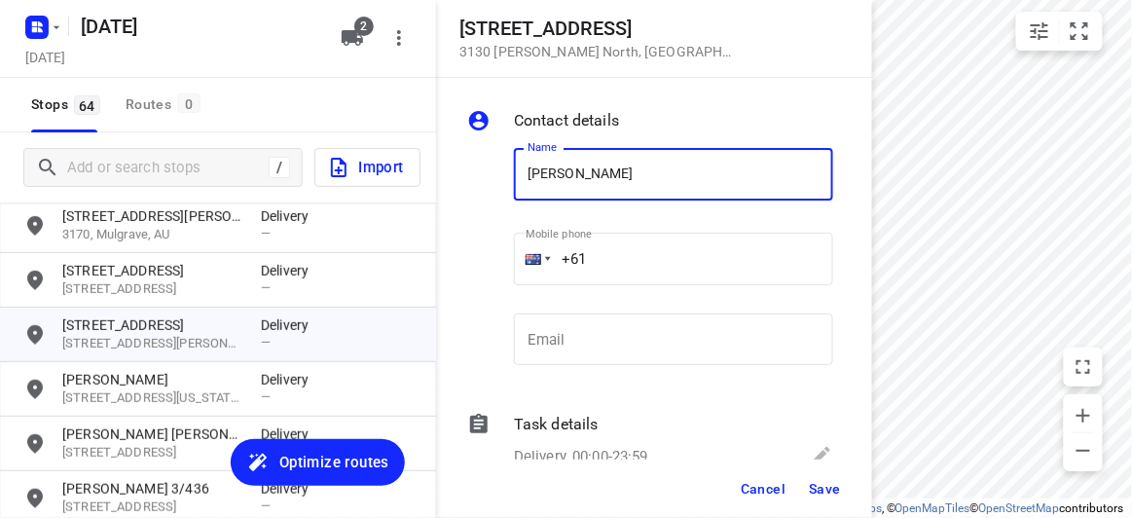
type input "[PERSON_NAME]"
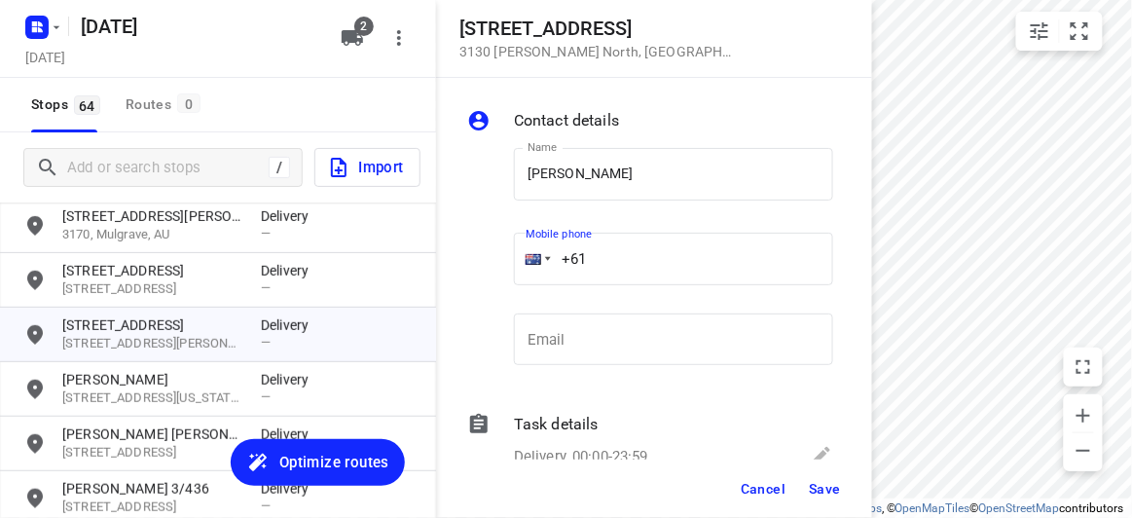
drag, startPoint x: 591, startPoint y: 258, endPoint x: 510, endPoint y: 260, distance: 80.8
click at [510, 260] on div "Mobile phone +61 ​" at bounding box center [673, 265] width 335 height 90
paste input "tel"
paste input "422760722"
type input "[PHONE_NUMBER]"
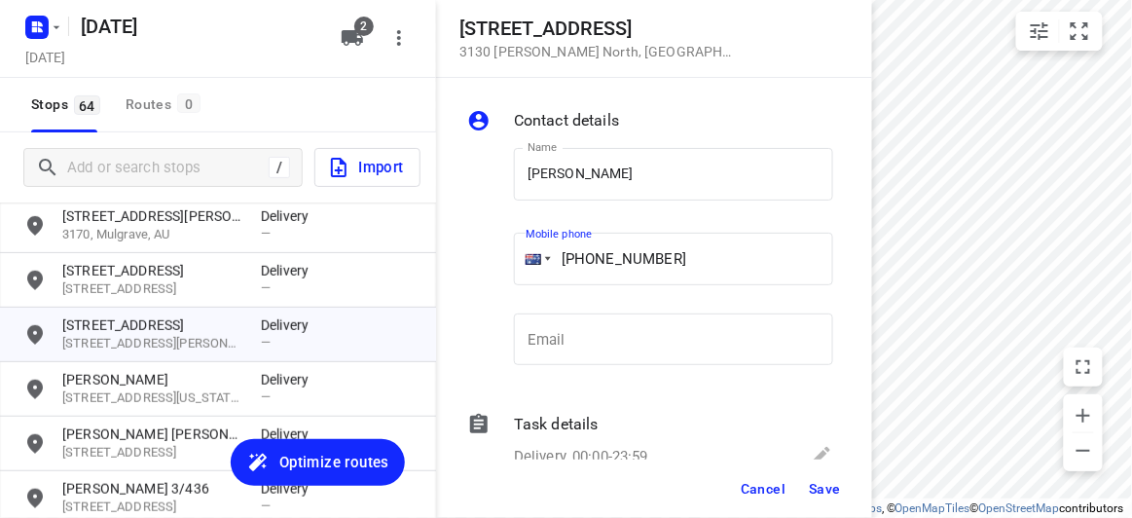
click at [830, 490] on span "Save" at bounding box center [825, 489] width 32 height 16
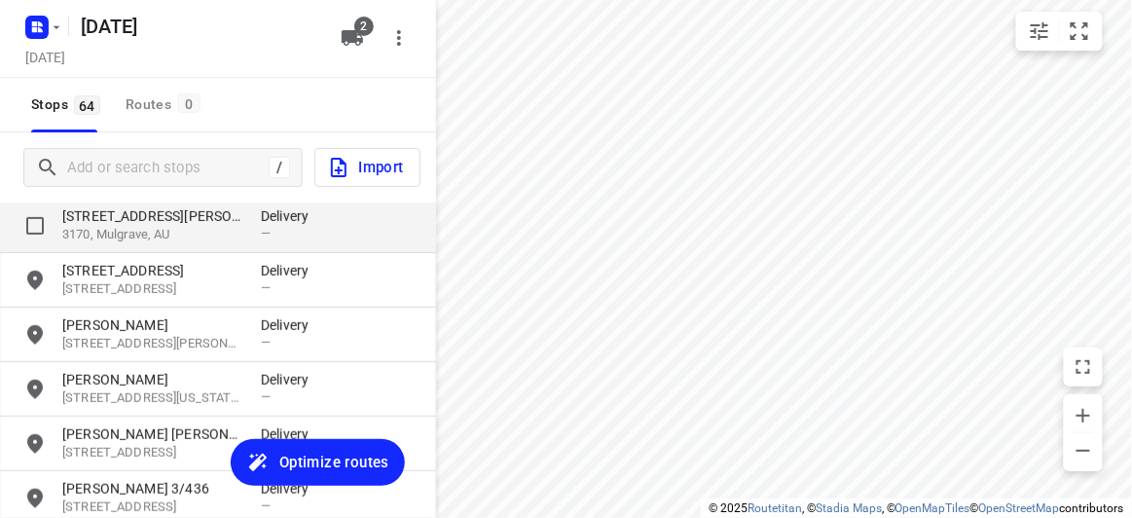
click at [131, 237] on p "3170, Mulgrave, AU" at bounding box center [151, 235] width 179 height 18
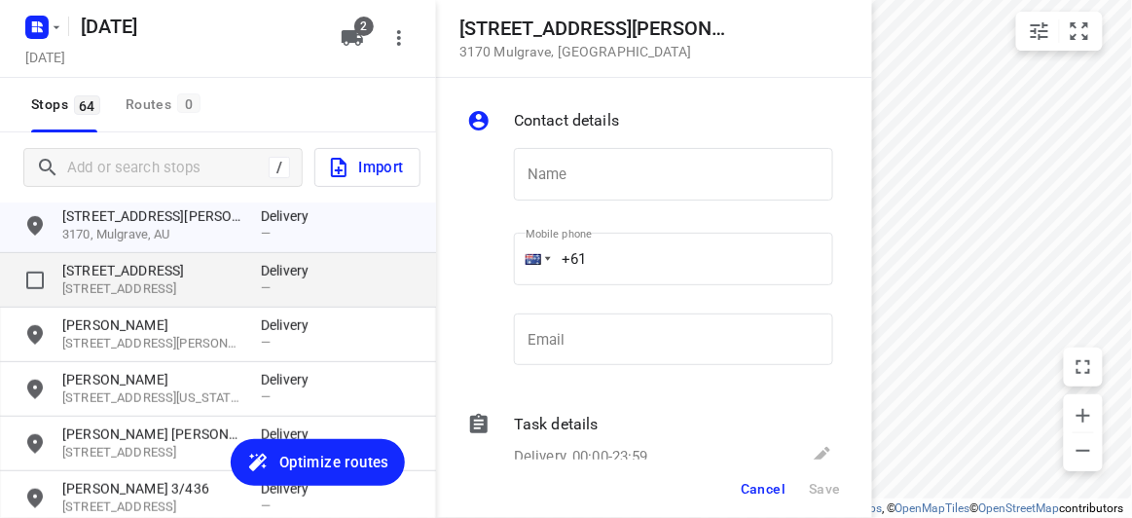
click at [130, 266] on p "[STREET_ADDRESS]" at bounding box center [151, 270] width 179 height 19
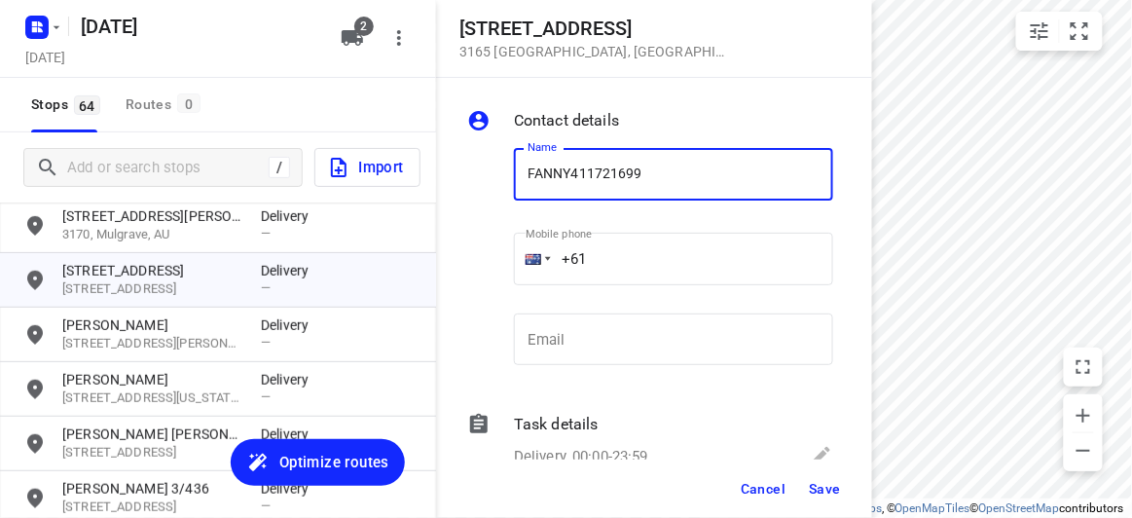
type input "FANNY411721699"
click at [630, 269] on input "+61" at bounding box center [673, 259] width 319 height 53
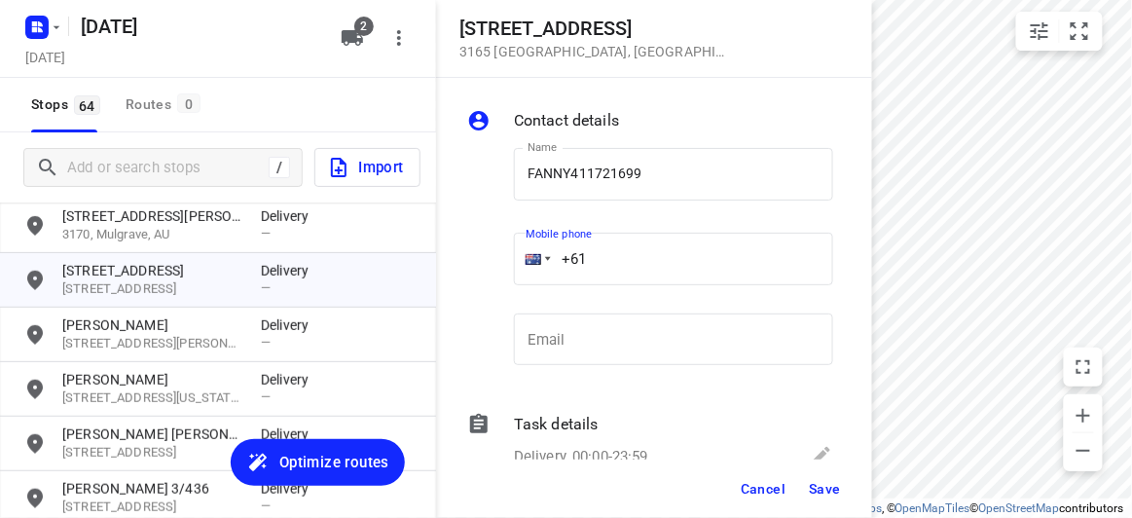
paste input "411721699"
type input "[PHONE_NUMBER]"
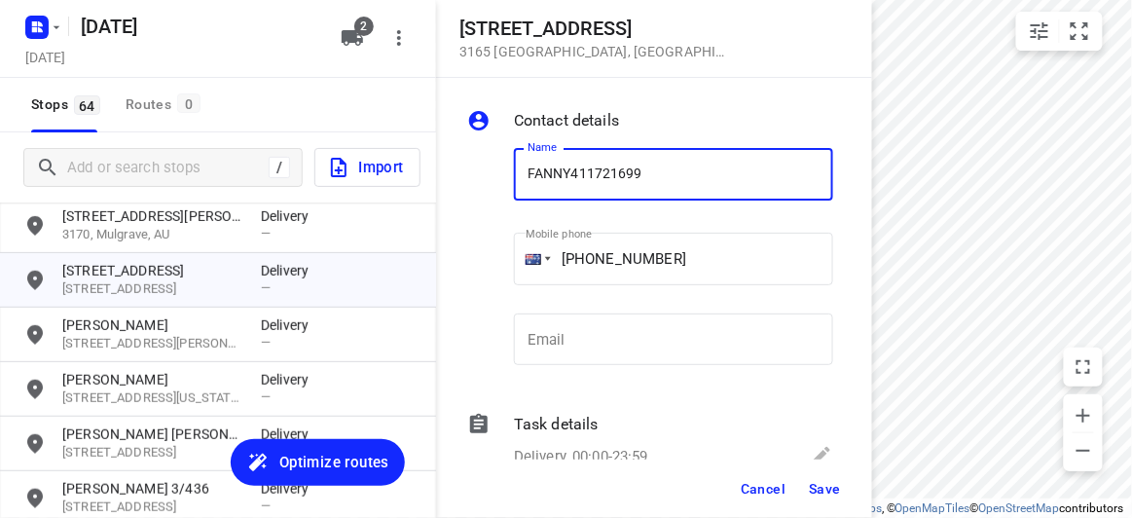
drag, startPoint x: 660, startPoint y: 175, endPoint x: 566, endPoint y: 169, distance: 93.6
click at [566, 169] on input "FANNY411721699" at bounding box center [673, 174] width 319 height 53
type input "[PERSON_NAME]"
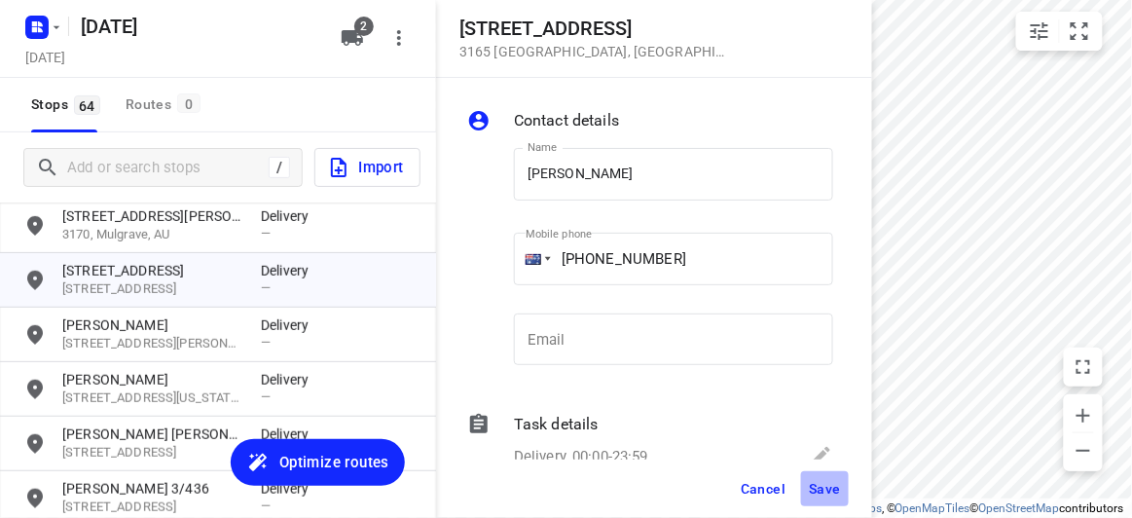
click at [824, 487] on span "Save" at bounding box center [825, 489] width 32 height 16
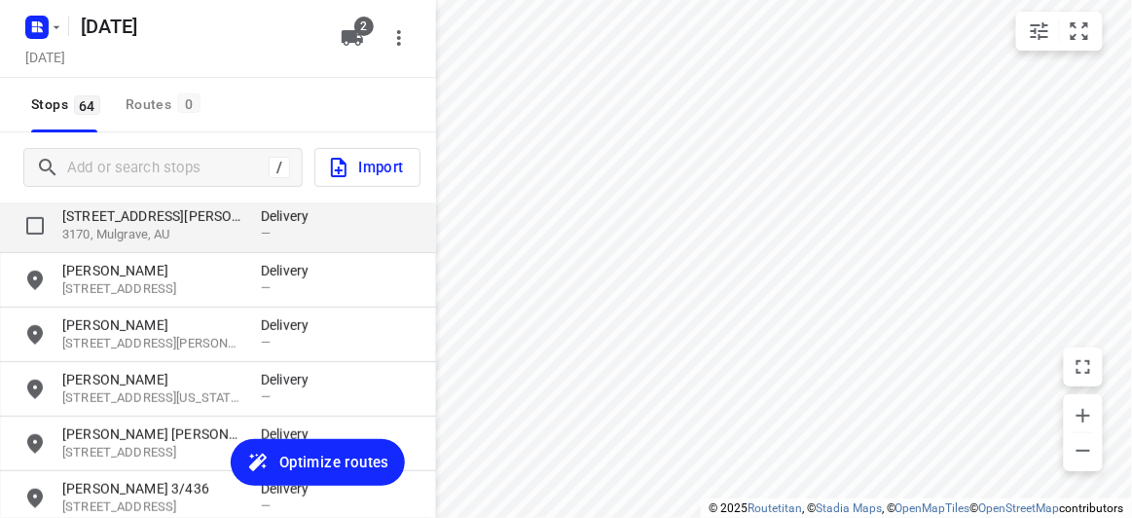
click at [169, 212] on p "[STREET_ADDRESS][PERSON_NAME]" at bounding box center [151, 215] width 179 height 19
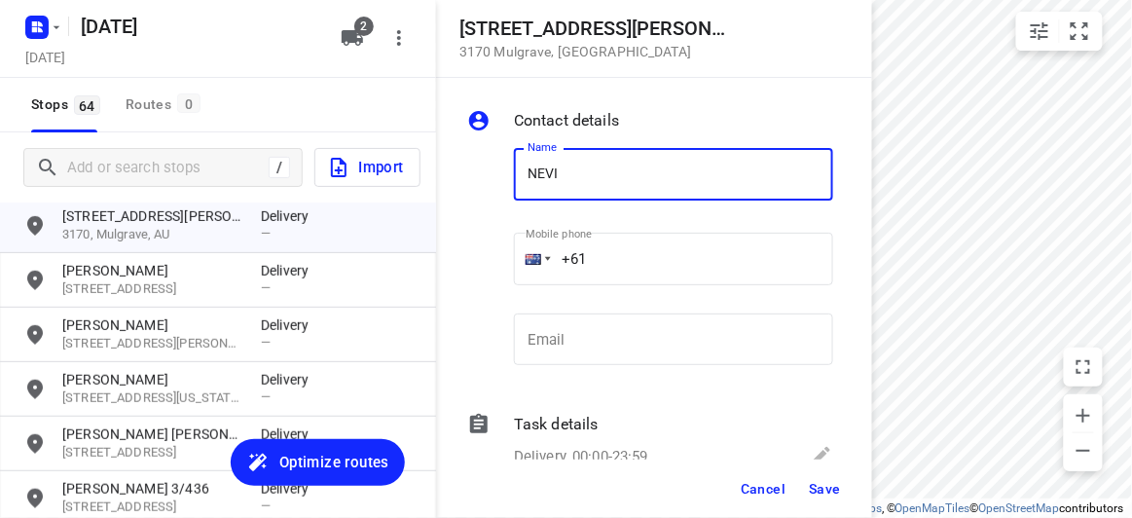
type input "[PERSON_NAME]"
click at [619, 250] on input "+61" at bounding box center [673, 259] width 319 height 53
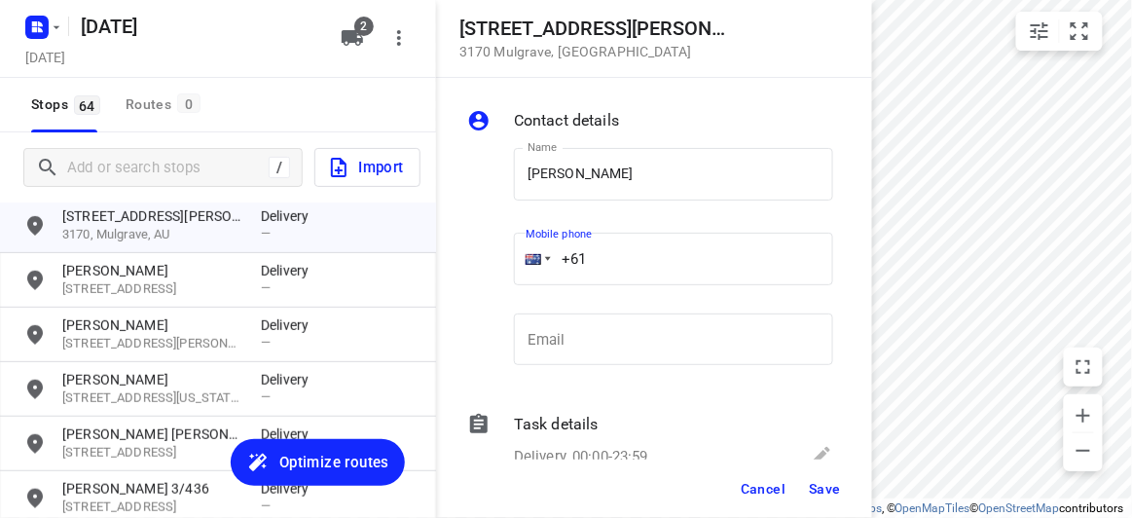
paste
type input "[PHONE_NUMBER]"
click at [825, 497] on button "Save" at bounding box center [825, 488] width 48 height 35
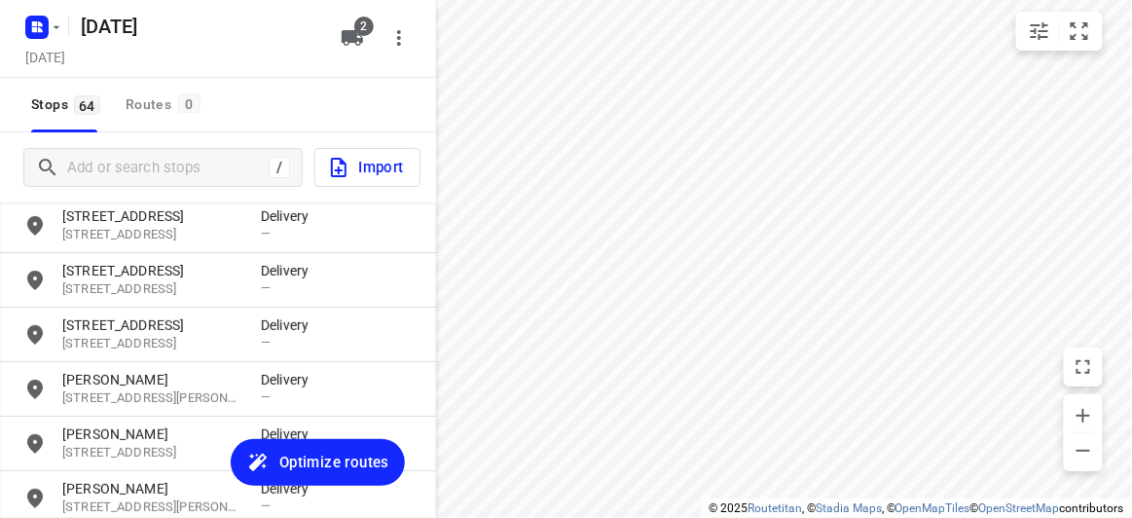
scroll to position [1881, 0]
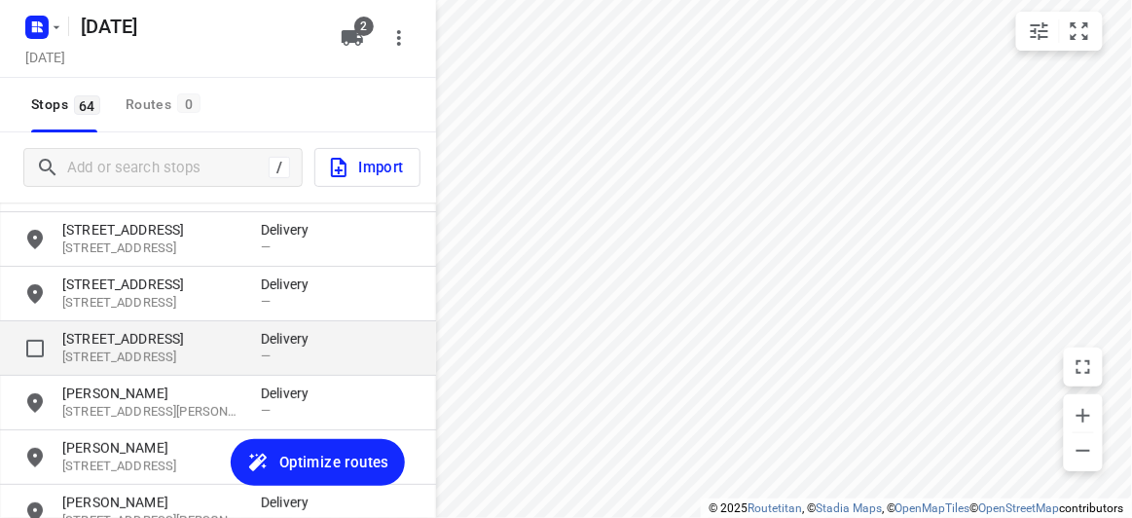
click at [110, 336] on p "[STREET_ADDRESS]" at bounding box center [151, 338] width 179 height 19
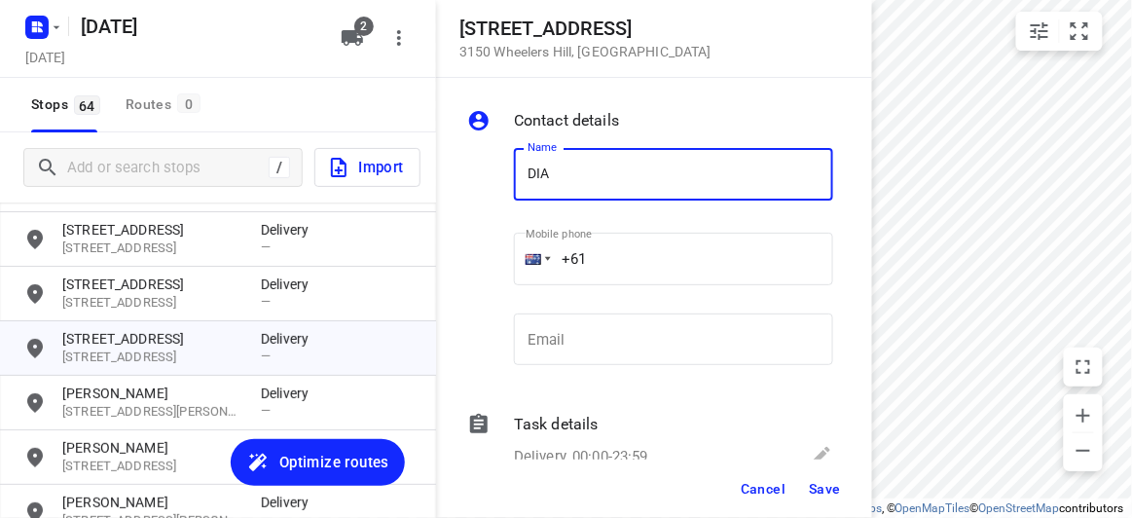
type input "[PERSON_NAME]"
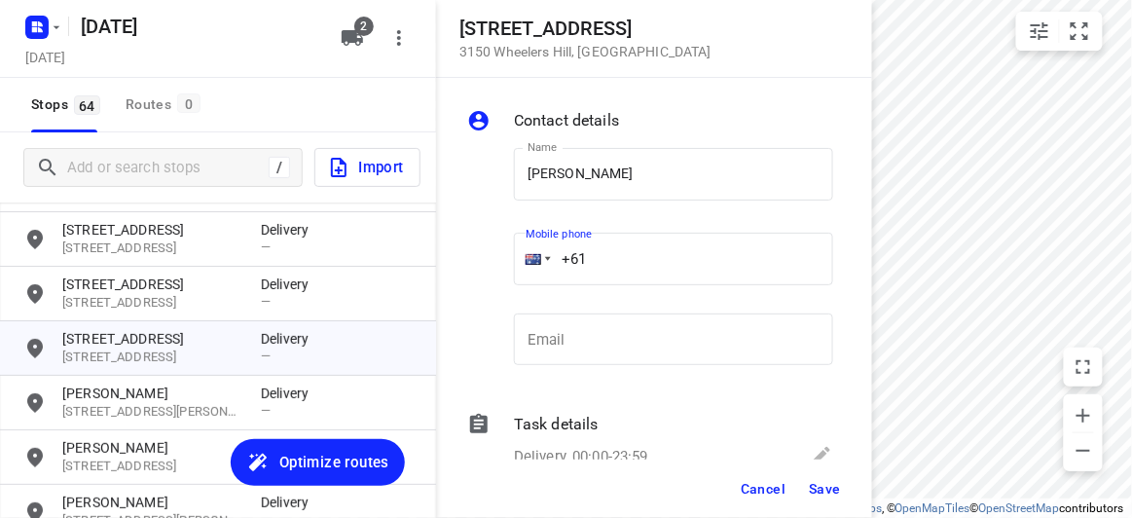
click at [525, 251] on div "+61" at bounding box center [673, 259] width 319 height 53
type input "[PHONE_NUMBER]"
click at [818, 487] on span "Save" at bounding box center [825, 489] width 32 height 16
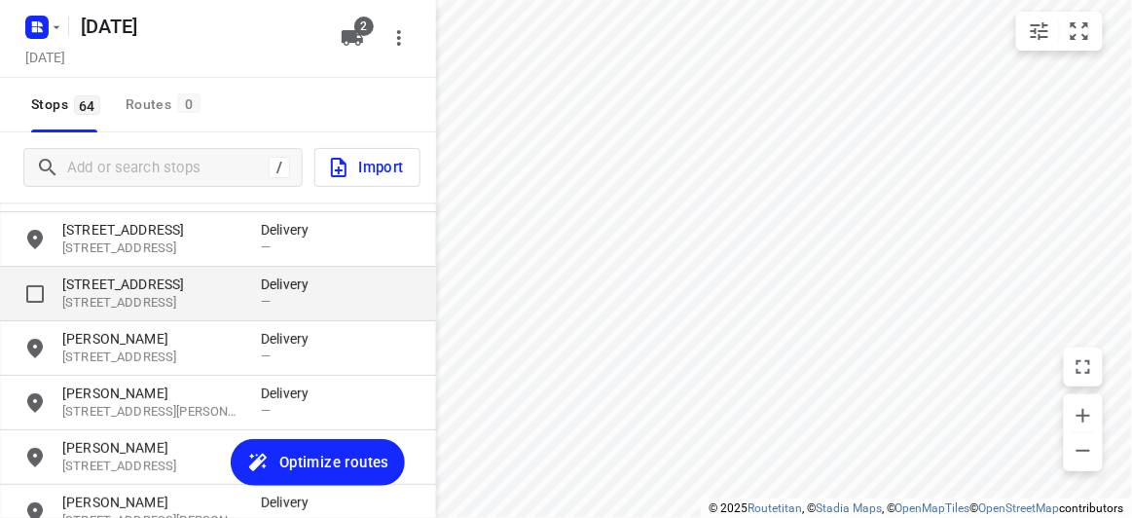
click at [146, 312] on div "[STREET_ADDRESS] Delivery —" at bounding box center [218, 294] width 436 height 54
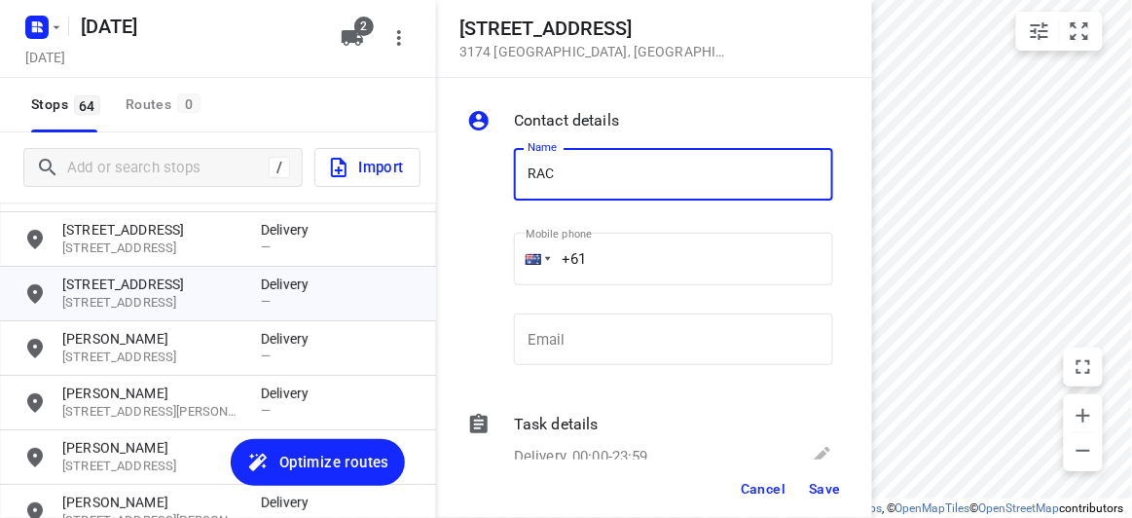
type input "[PERSON_NAME] 3/7"
click at [601, 261] on input "+61" at bounding box center [673, 259] width 319 height 53
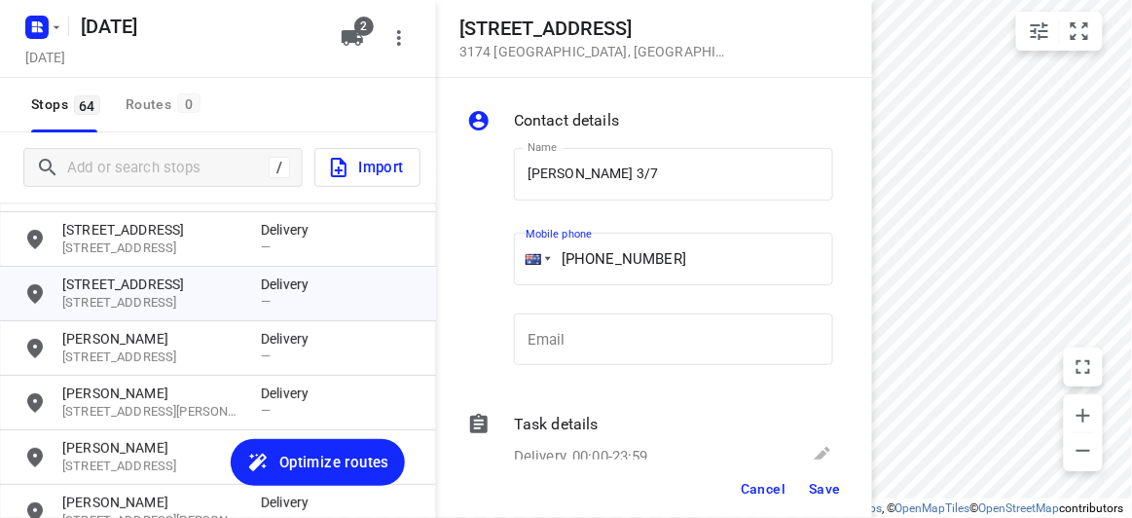
type input "[PHONE_NUMBER]"
click at [835, 483] on span "Save" at bounding box center [825, 489] width 32 height 16
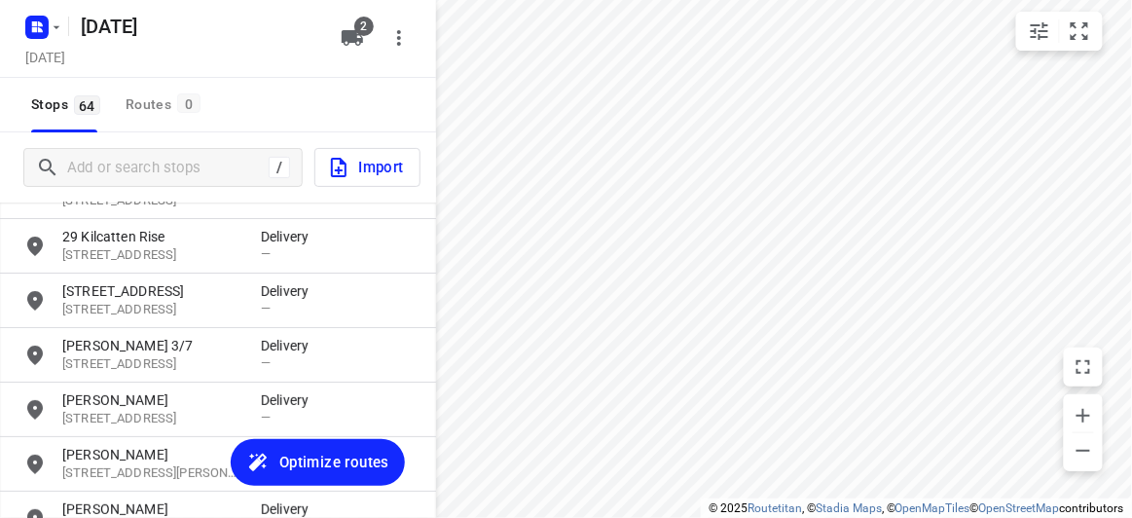
scroll to position [1793, 0]
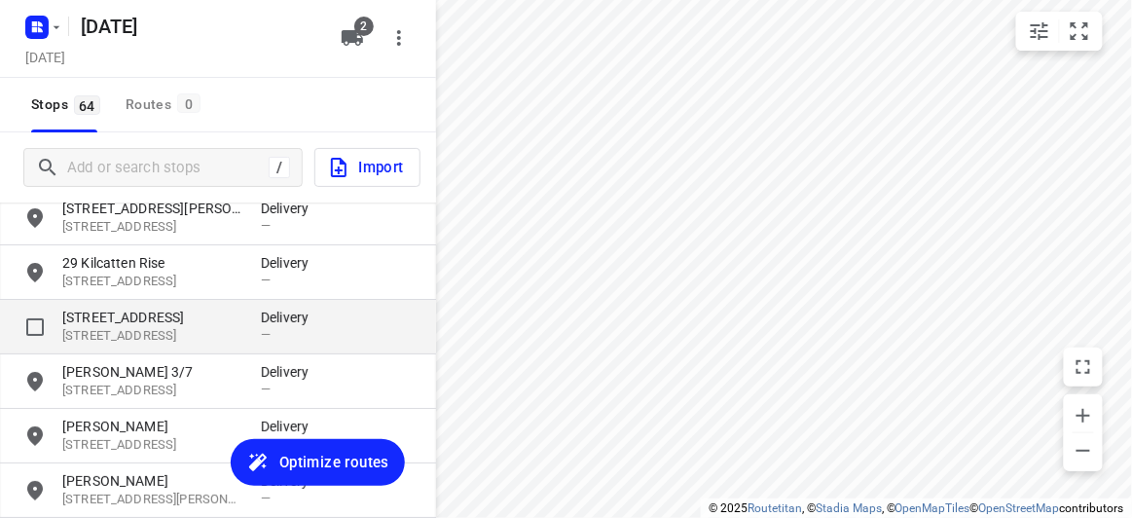
click at [144, 328] on p "[STREET_ADDRESS]" at bounding box center [151, 336] width 179 height 18
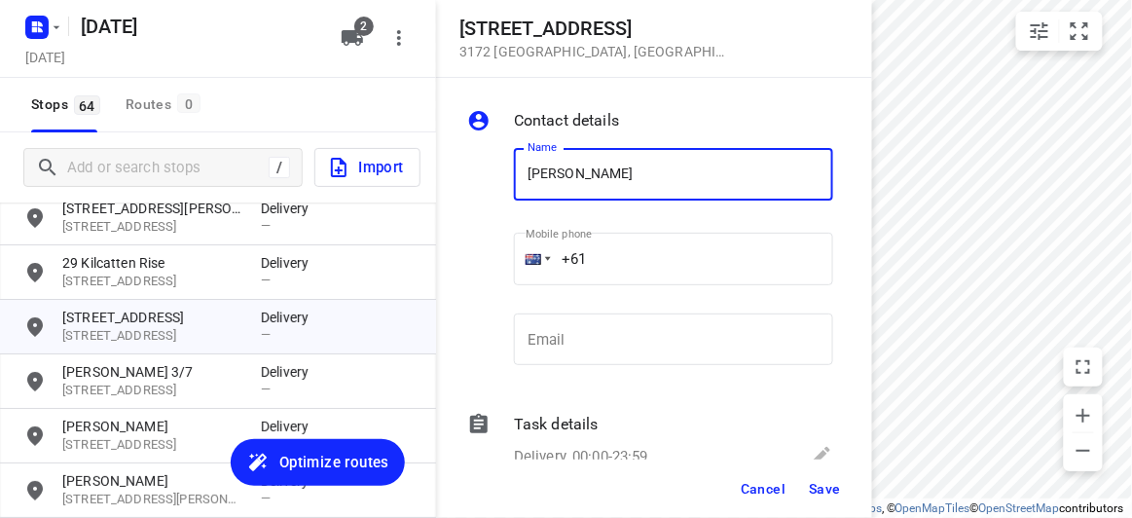
type input "[PERSON_NAME]"
click at [594, 262] on input "+61" at bounding box center [673, 259] width 319 height 53
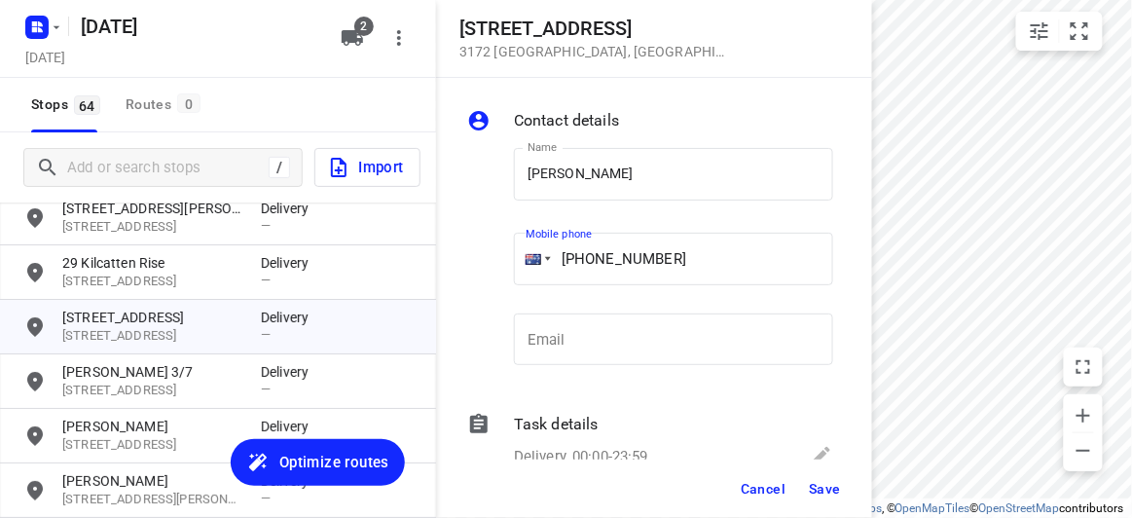
type input "[PHONE_NUMBER]"
click at [835, 488] on span "Save" at bounding box center [825, 489] width 32 height 16
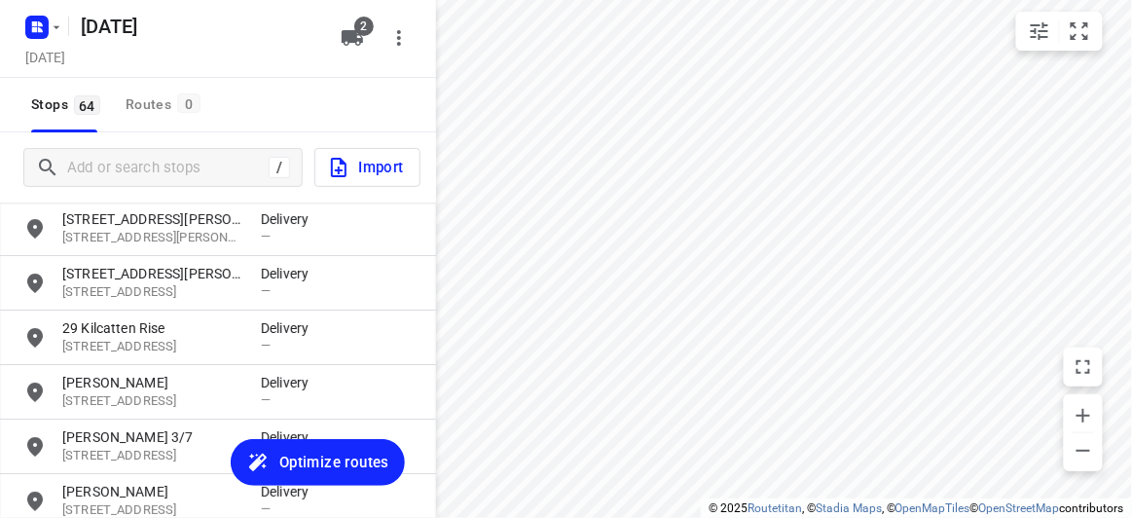
scroll to position [1705, 0]
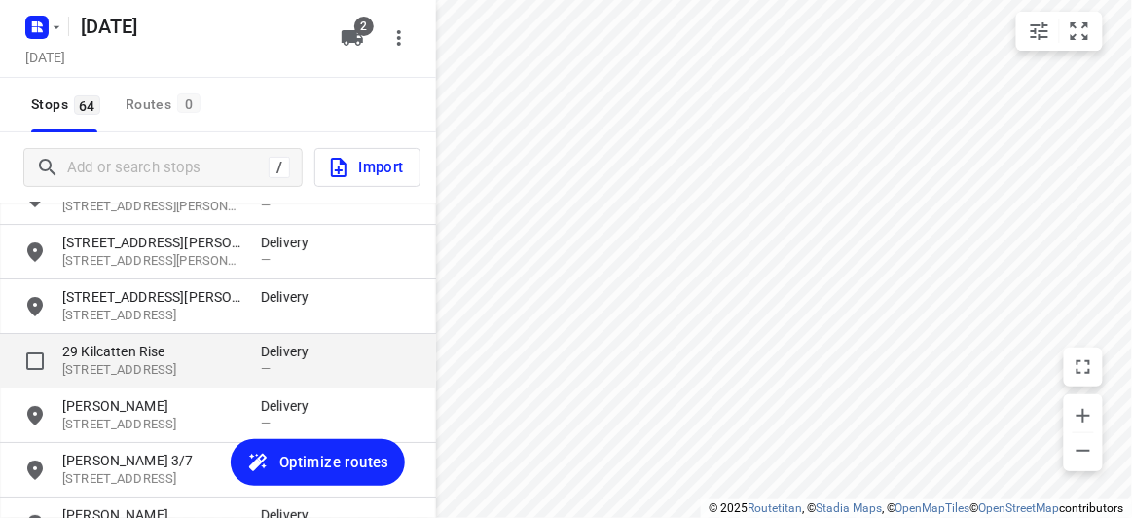
click at [130, 350] on p "29 Kilcatten Rise" at bounding box center [151, 351] width 179 height 19
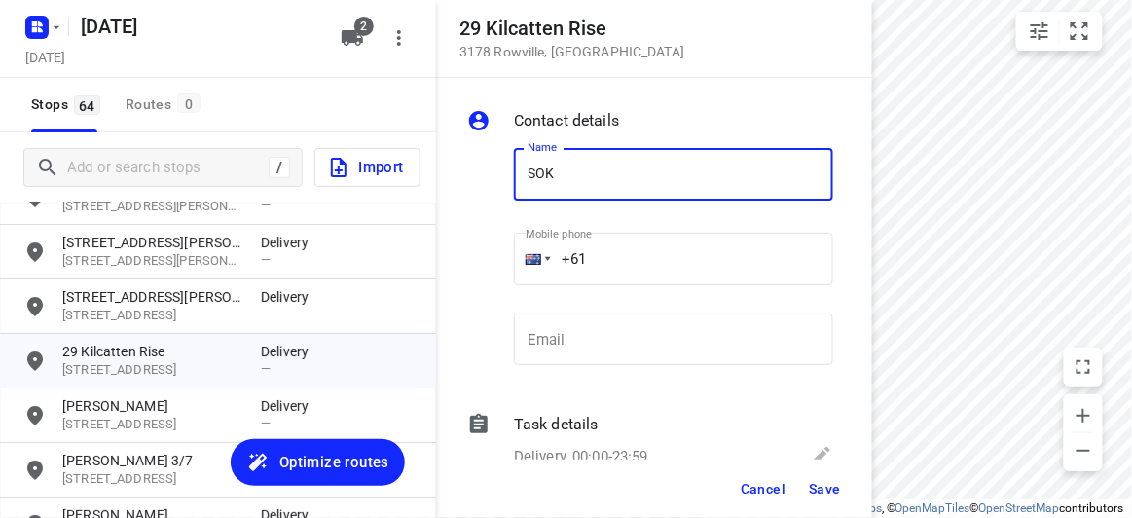
type input "[PERSON_NAME]"
click at [612, 262] on input "+61" at bounding box center [673, 259] width 319 height 53
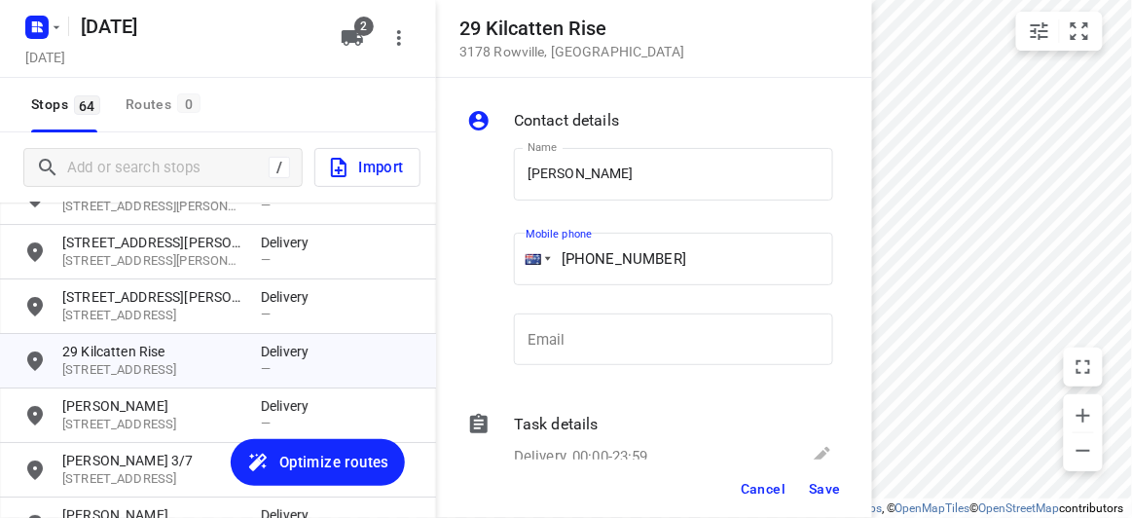
type input "[PHONE_NUMBER]"
click at [831, 486] on span "Save" at bounding box center [825, 489] width 32 height 16
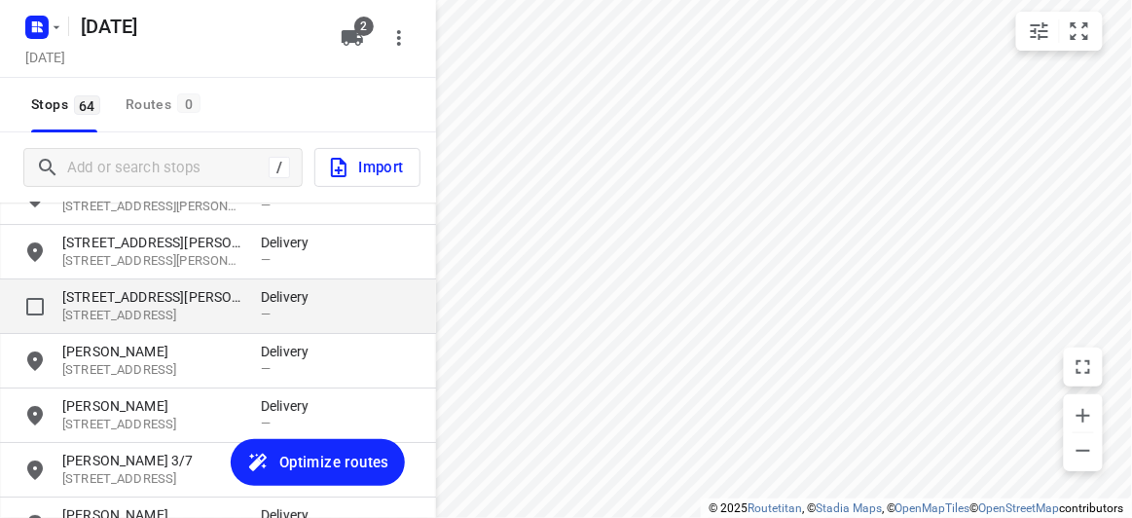
click at [113, 294] on p "[STREET_ADDRESS][PERSON_NAME]" at bounding box center [151, 296] width 179 height 19
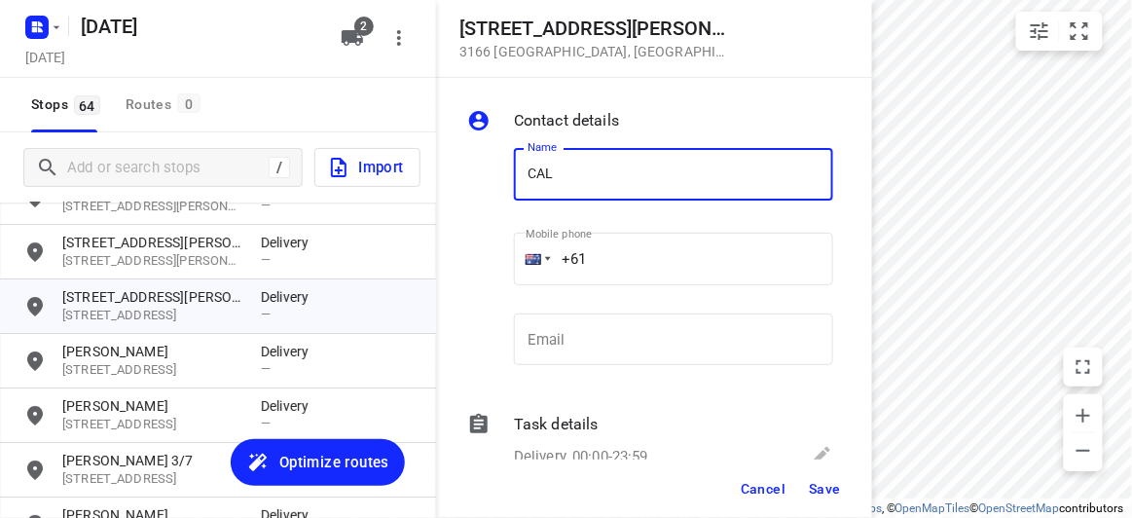
type input "[PERSON_NAME]"
click at [607, 261] on input "+61" at bounding box center [673, 259] width 319 height 53
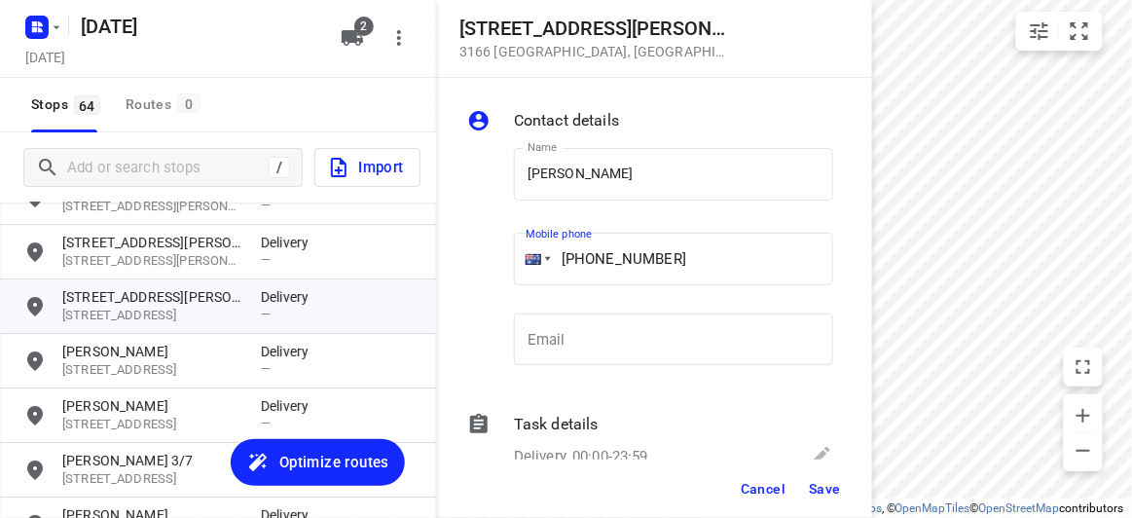
drag, startPoint x: 710, startPoint y: 265, endPoint x: 515, endPoint y: 271, distance: 195.7
click at [515, 271] on div "[PHONE_NUMBER]" at bounding box center [673, 259] width 319 height 53
type input "[PHONE_NUMBER]"
click at [834, 502] on button "Save" at bounding box center [825, 488] width 48 height 35
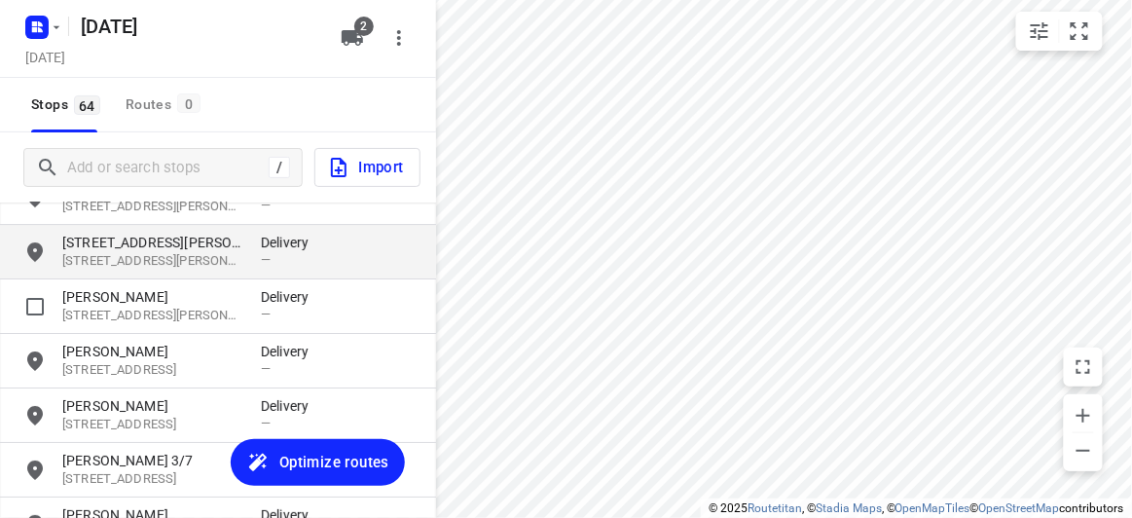
click at [131, 260] on p "[STREET_ADDRESS][PERSON_NAME]" at bounding box center [151, 261] width 179 height 18
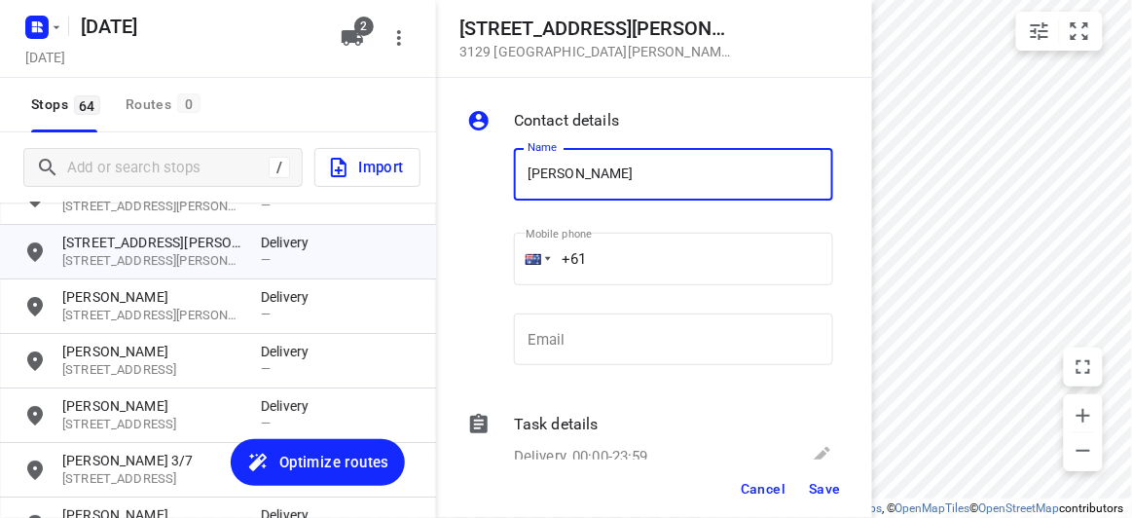
type input "[PERSON_NAME]"
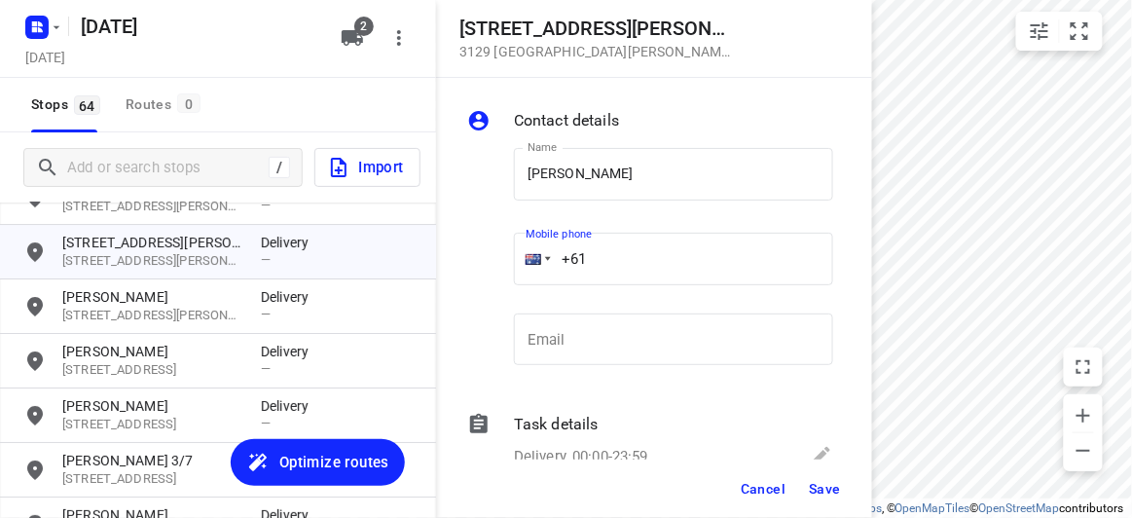
drag, startPoint x: 513, startPoint y: 266, endPoint x: 502, endPoint y: 264, distance: 10.9
click at [506, 265] on div "Mobile phone +61 ​" at bounding box center [673, 265] width 335 height 90
type input "[PHONE_NUMBER]"
click at [824, 488] on span "Save" at bounding box center [825, 489] width 32 height 16
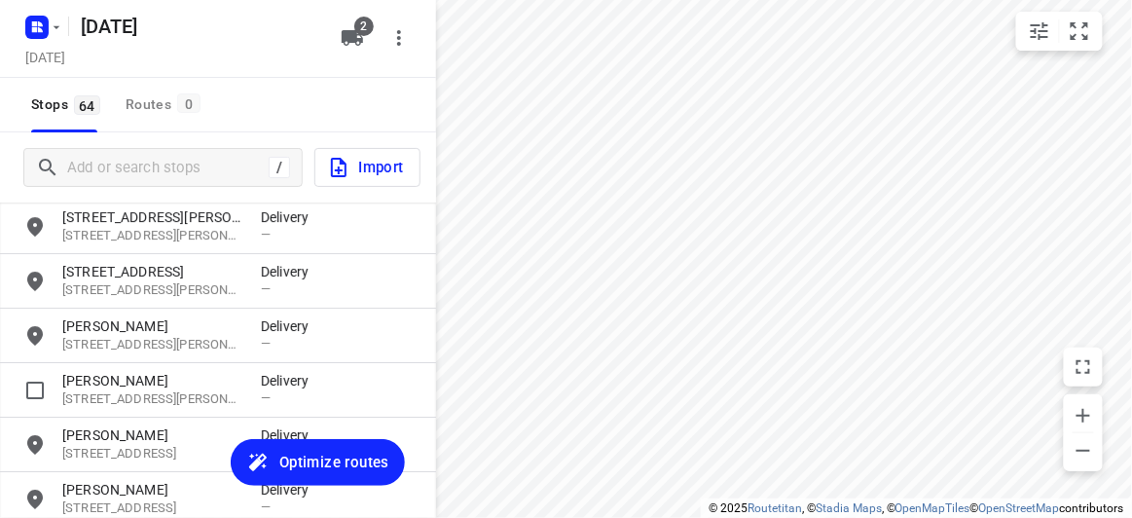
scroll to position [1528, 0]
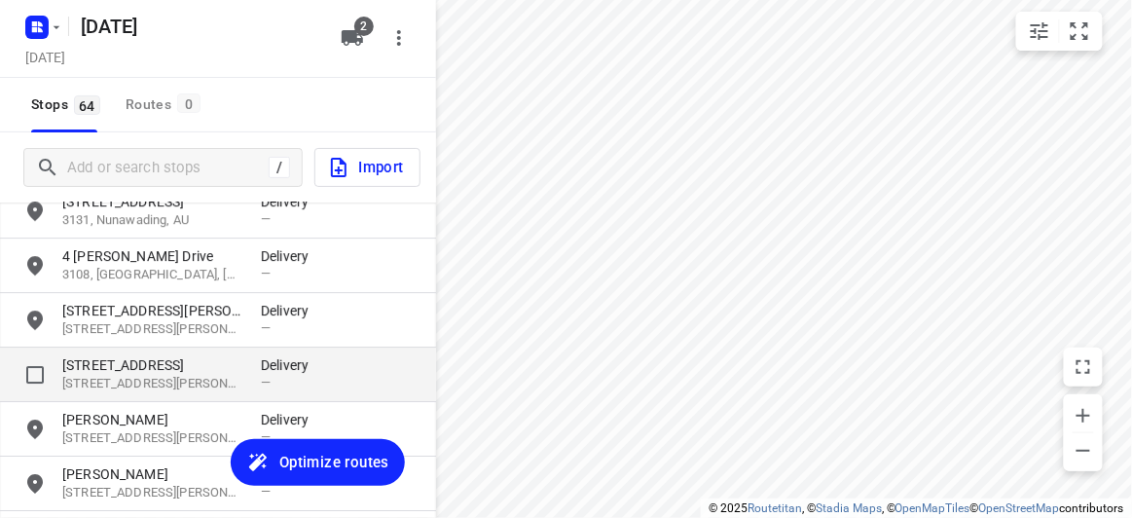
click at [103, 377] on p "[STREET_ADDRESS][PERSON_NAME]" at bounding box center [151, 384] width 179 height 18
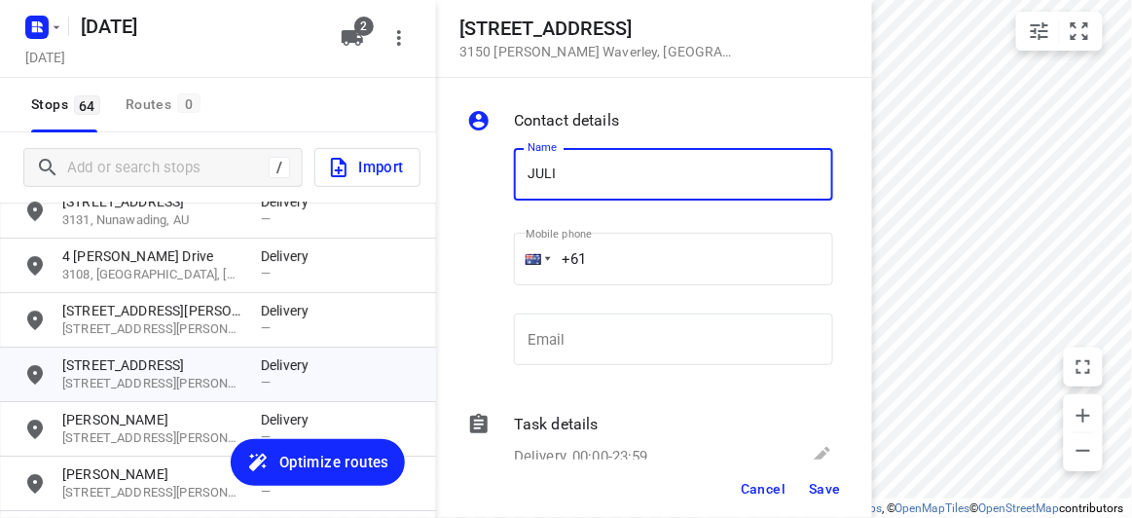
type input "[PERSON_NAME]"
click at [600, 249] on input "+61" at bounding box center [673, 259] width 319 height 53
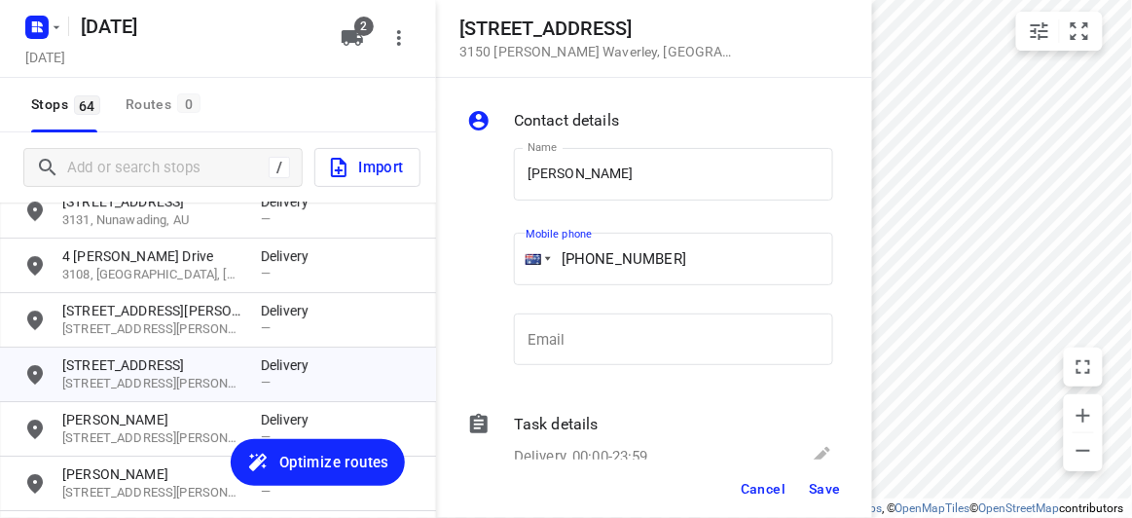
click at [666, 277] on input "[PHONE_NUMBER]" at bounding box center [673, 259] width 319 height 53
click at [600, 266] on input "[PHONE_NUMBER]" at bounding box center [673, 259] width 319 height 53
type input "[PHONE_NUMBER]"
click at [815, 482] on span "Save" at bounding box center [825, 489] width 32 height 16
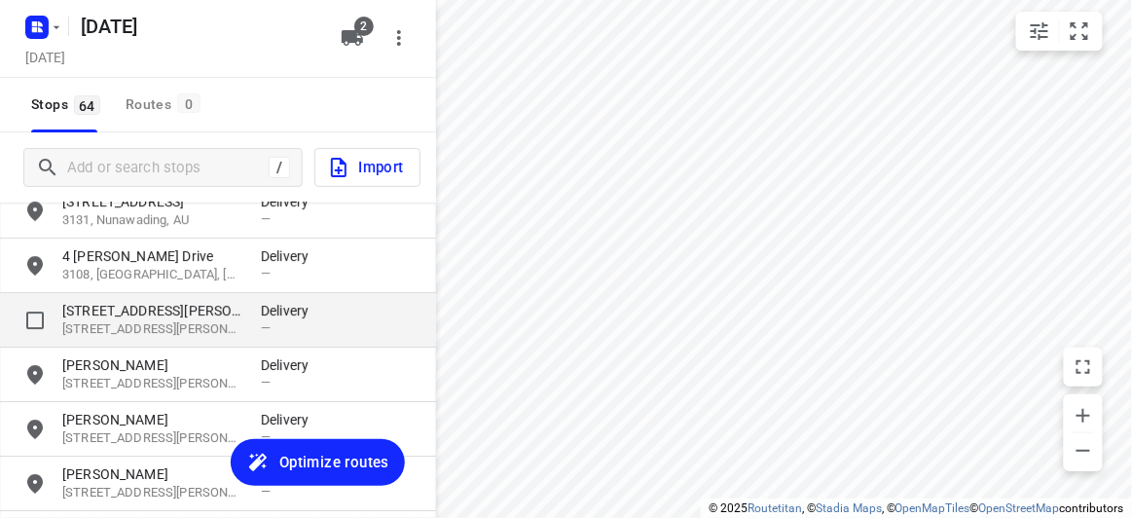
click at [130, 317] on p "[STREET_ADDRESS][PERSON_NAME]" at bounding box center [151, 310] width 179 height 19
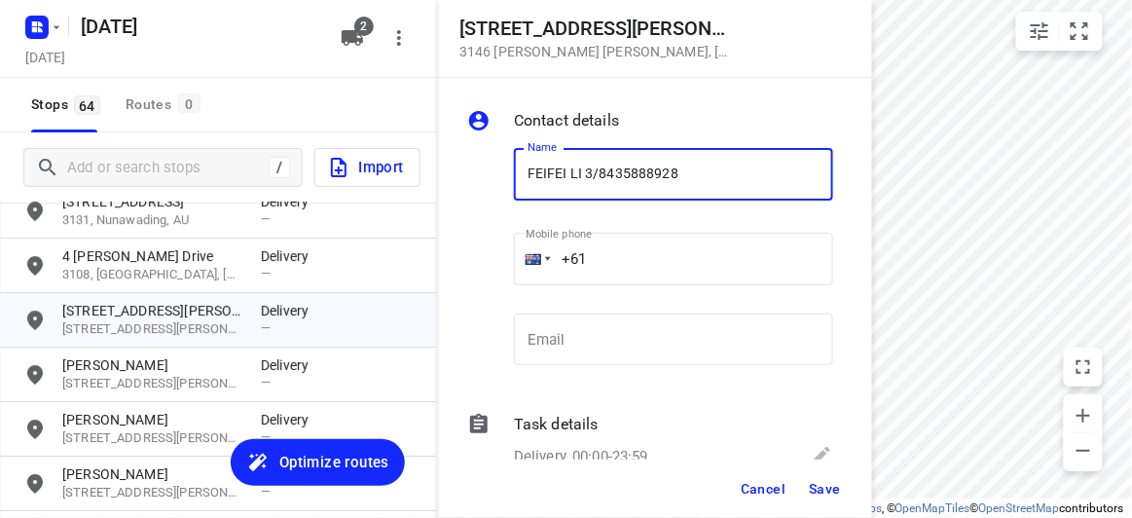
type input "FEIFEI LI 3/8435888928"
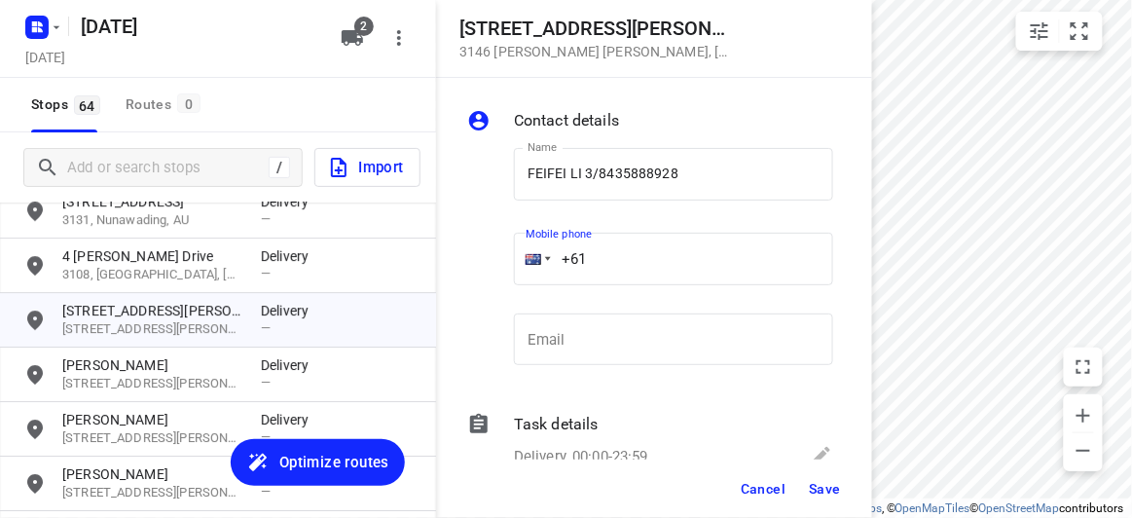
click at [610, 258] on input "+61" at bounding box center [673, 259] width 319 height 53
type input "[PHONE_NUMBER]"
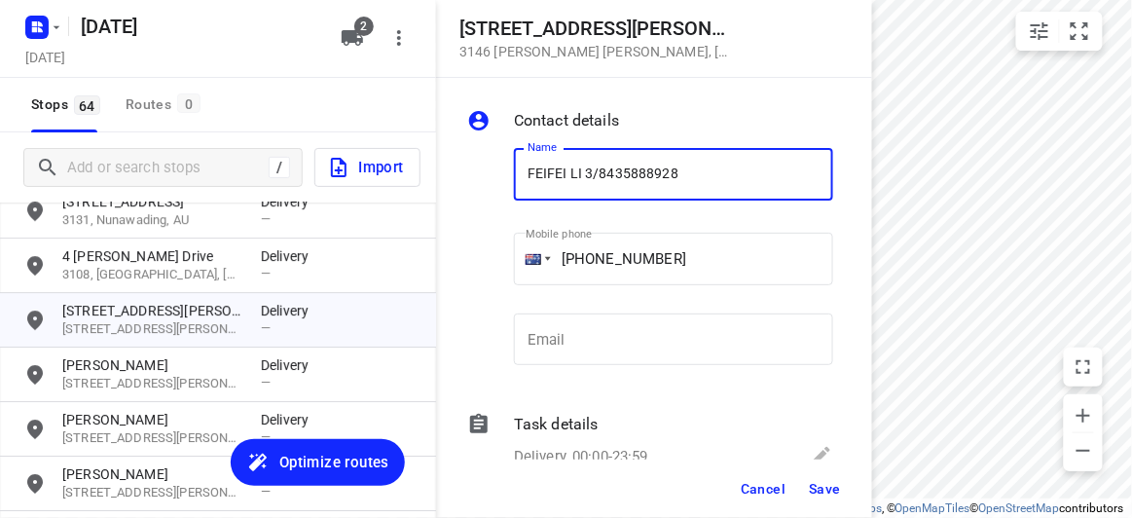
drag, startPoint x: 716, startPoint y: 171, endPoint x: 597, endPoint y: 177, distance: 118.9
click at [597, 177] on input "FEIFEI LI 3/8435888928" at bounding box center [673, 174] width 319 height 53
type input "FEIFEI LI 3/8"
click at [833, 491] on span "Save" at bounding box center [825, 489] width 32 height 16
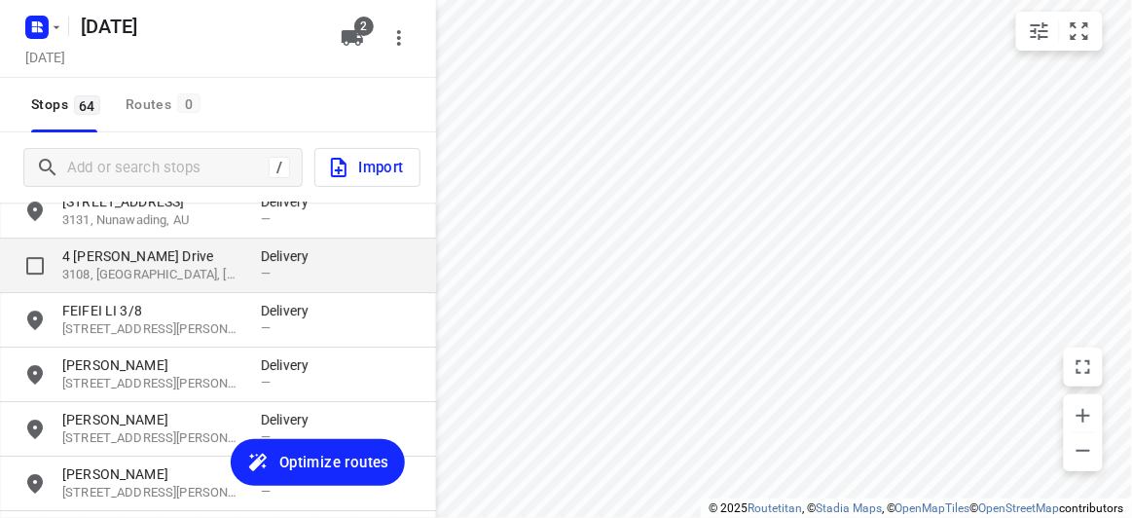
click at [138, 264] on p "4 [PERSON_NAME] Drive" at bounding box center [151, 255] width 179 height 19
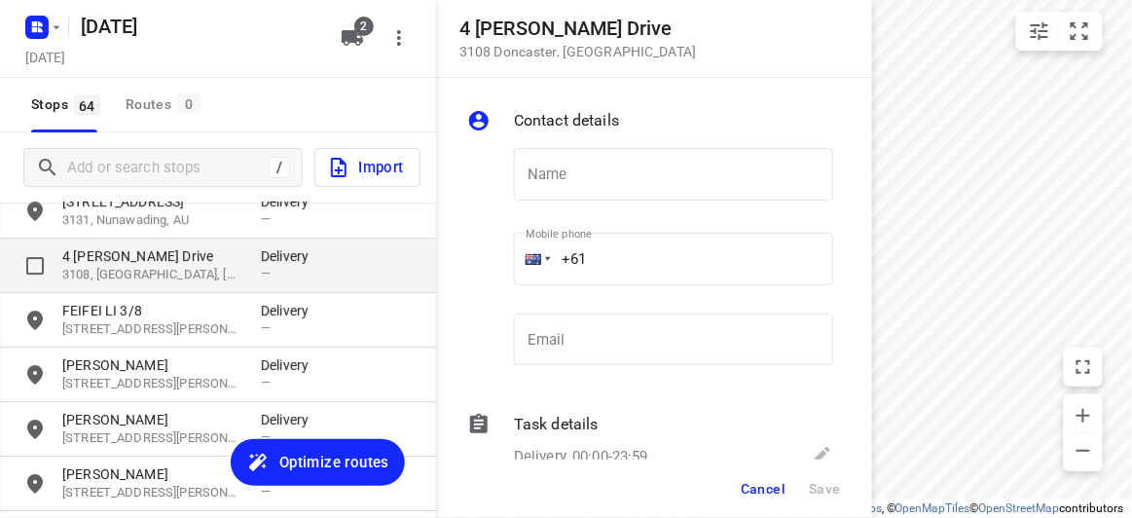
type input "C"
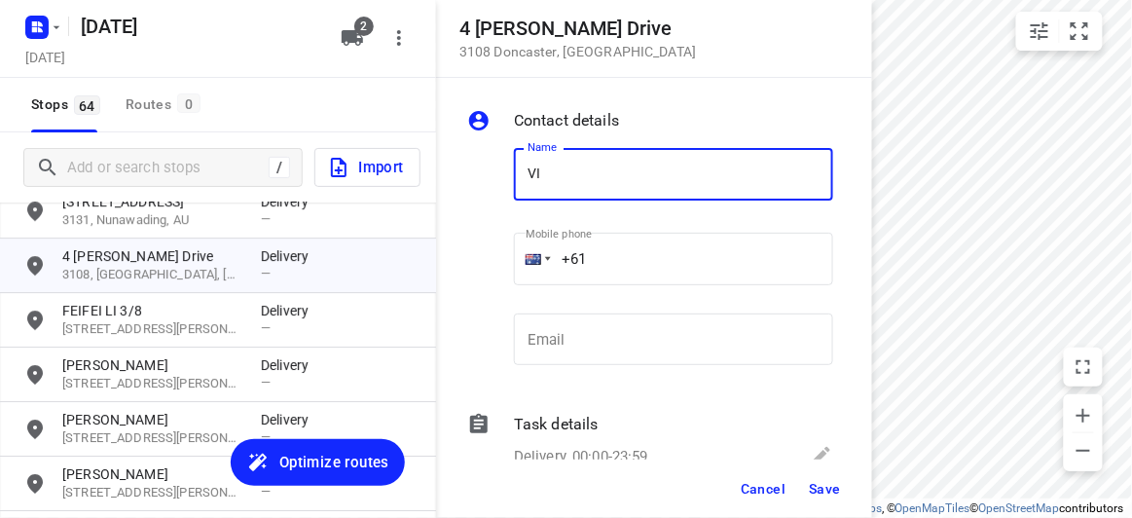
type input "[PERSON_NAME]"
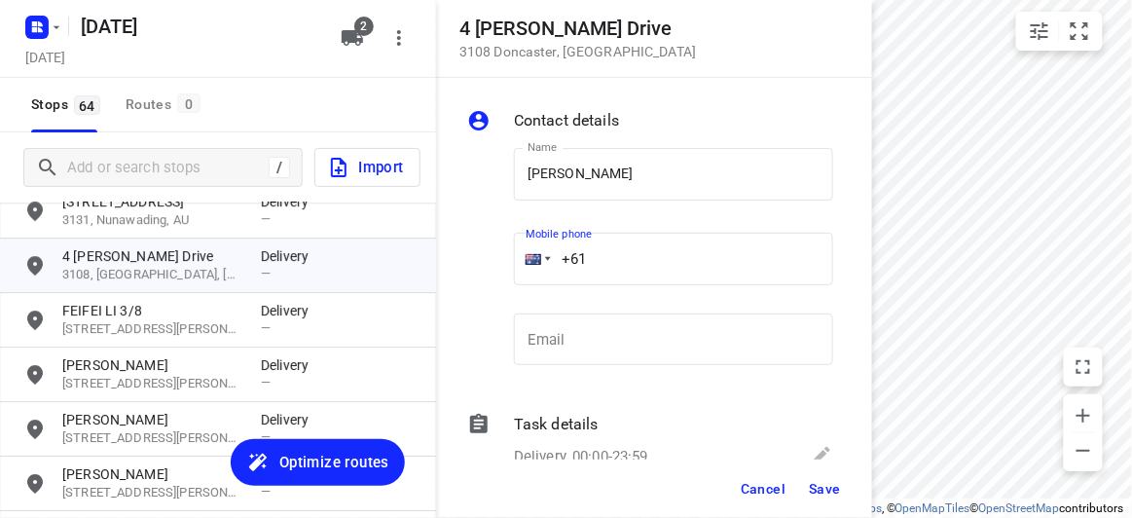
drag, startPoint x: 597, startPoint y: 247, endPoint x: 478, endPoint y: 246, distance: 118.7
click at [478, 246] on div "Name [PERSON_NAME] Name Mobile phone +61 ​ Email Email" at bounding box center [650, 260] width 374 height 257
type input "[PHONE_NUMBER]"
click at [829, 494] on span "Save" at bounding box center [825, 489] width 32 height 16
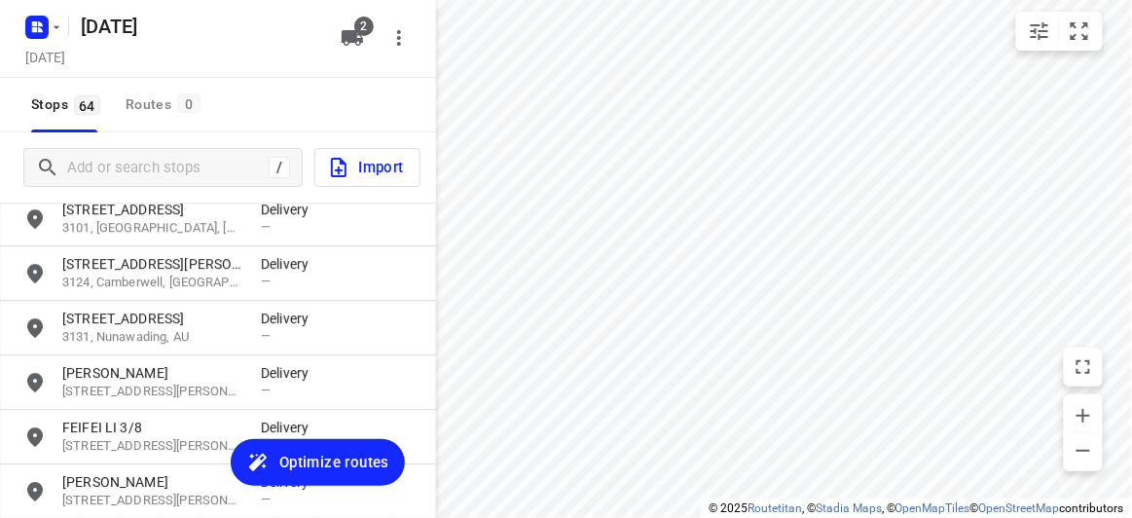
scroll to position [1351, 0]
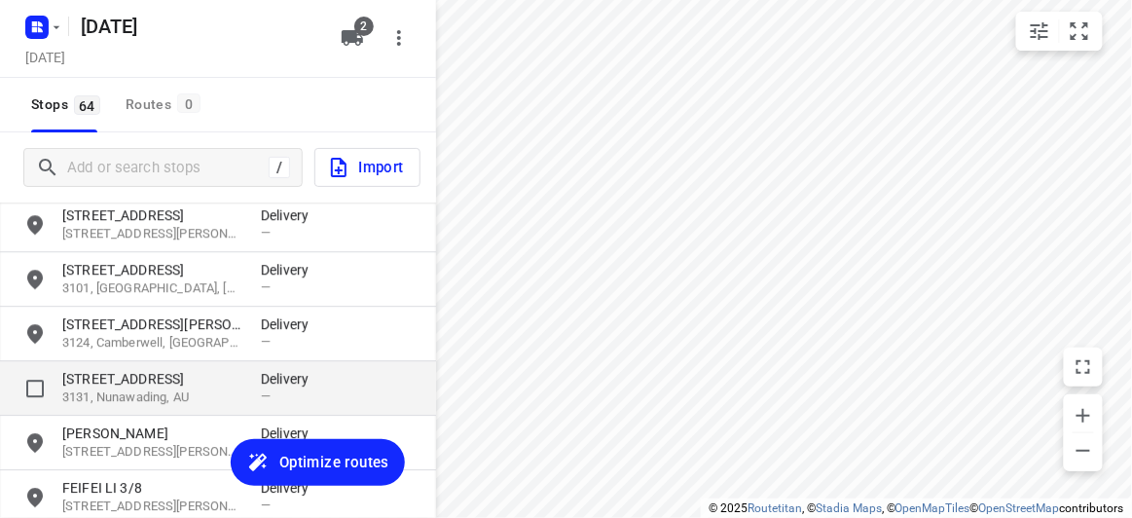
click at [93, 376] on p "[STREET_ADDRESS]" at bounding box center [151, 378] width 179 height 19
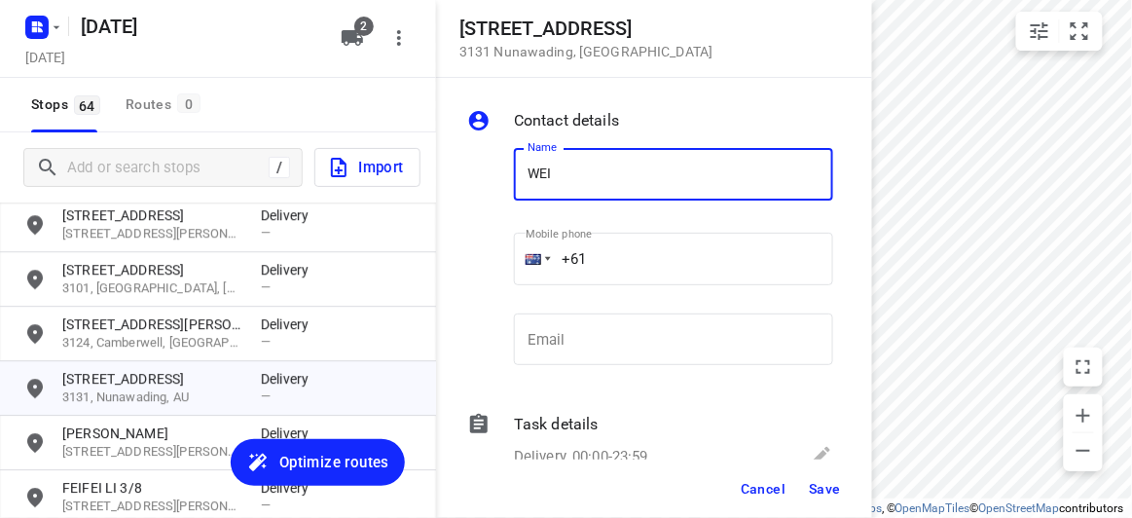
type input "[PERSON_NAME] TOH 2/13"
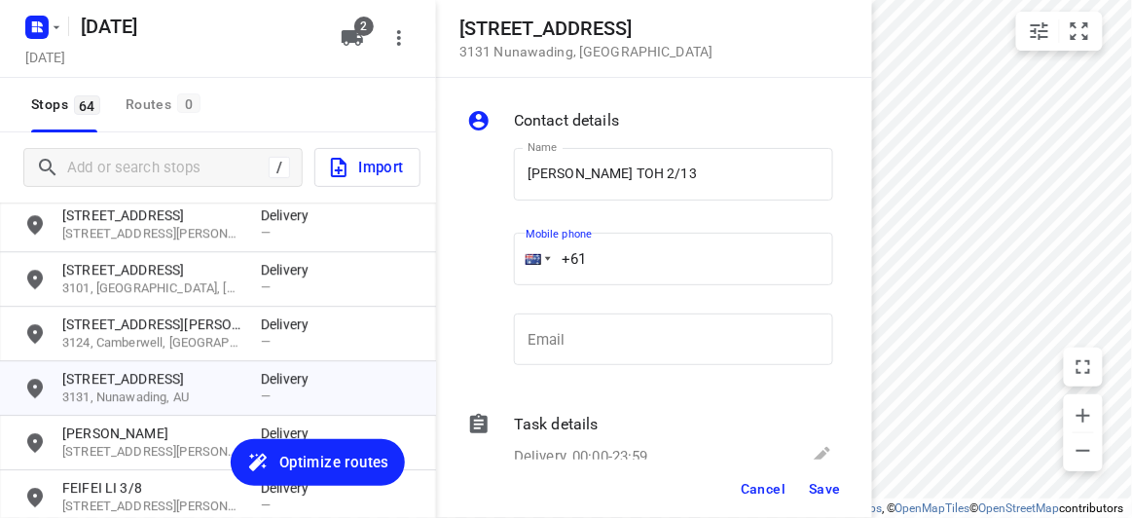
drag, startPoint x: 597, startPoint y: 214, endPoint x: 628, endPoint y: 255, distance: 51.4
click at [628, 255] on input "+61" at bounding box center [673, 259] width 319 height 53
drag, startPoint x: 657, startPoint y: 285, endPoint x: 669, endPoint y: 254, distance: 33.3
click at [528, 293] on p "​" at bounding box center [673, 295] width 319 height 13
drag, startPoint x: 726, startPoint y: 258, endPoint x: 452, endPoint y: 262, distance: 273.5
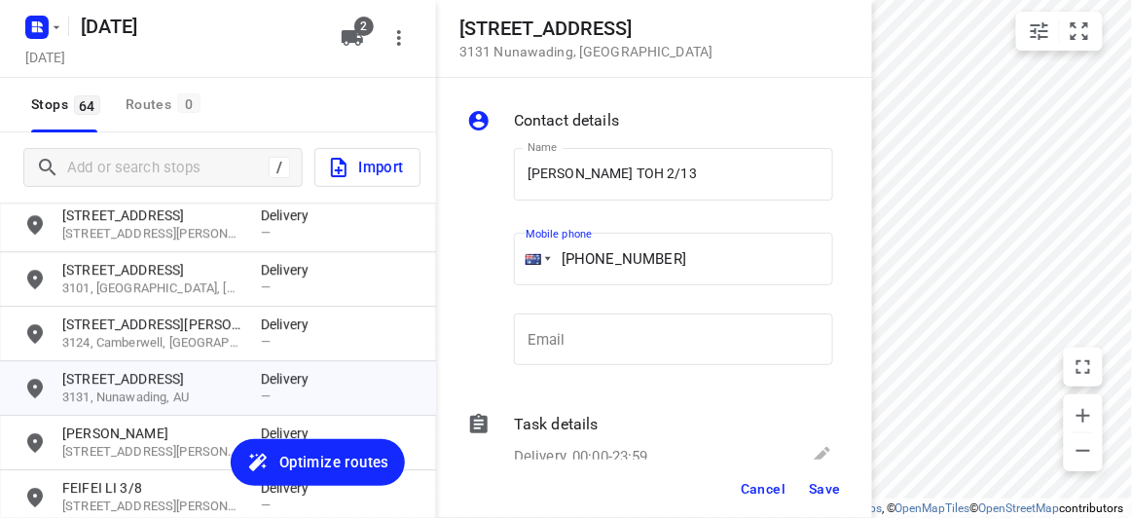
click at [452, 262] on div "Contact details Name [PERSON_NAME] TOH 2/13 Name Mobile phone [PHONE_NUMBER] ​ …" at bounding box center [654, 268] width 436 height 381
click at [728, 275] on input "[PHONE_NUMBER]" at bounding box center [673, 259] width 319 height 53
click at [765, 486] on span "Cancel" at bounding box center [763, 489] width 45 height 16
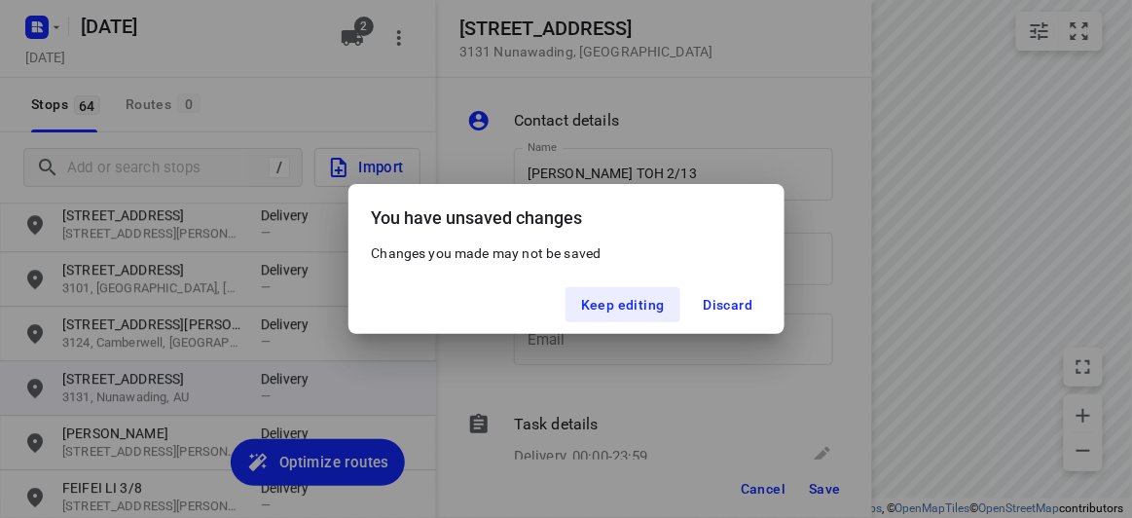
drag, startPoint x: 624, startPoint y: 308, endPoint x: 652, endPoint y: 353, distance: 52.9
click at [624, 308] on span "Keep editing" at bounding box center [623, 305] width 84 height 16
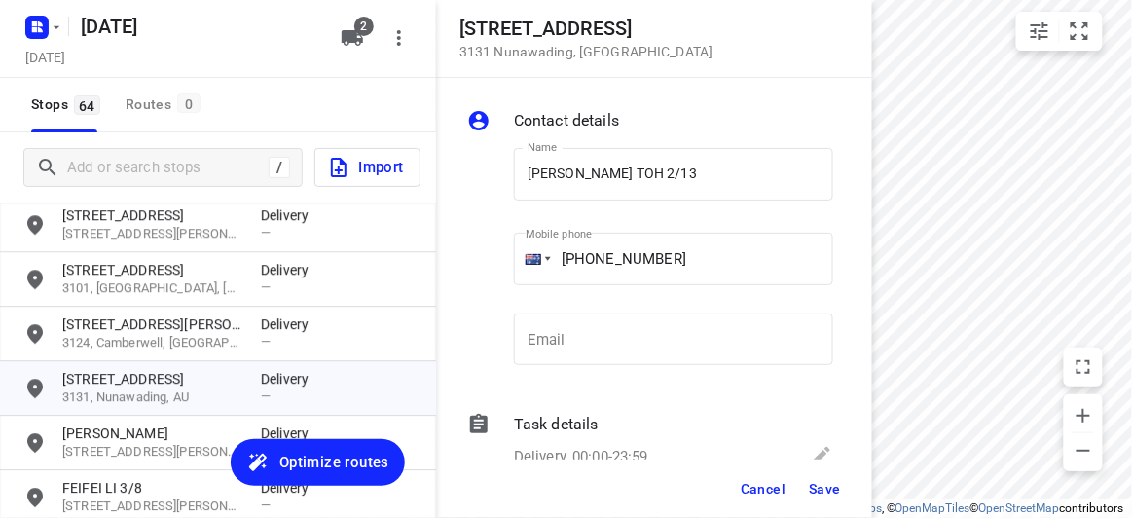
click at [687, 262] on input "[PHONE_NUMBER]" at bounding box center [673, 259] width 319 height 53
type input "[PHONE_NUMBER]"
click at [821, 487] on span "Save" at bounding box center [825, 489] width 32 height 16
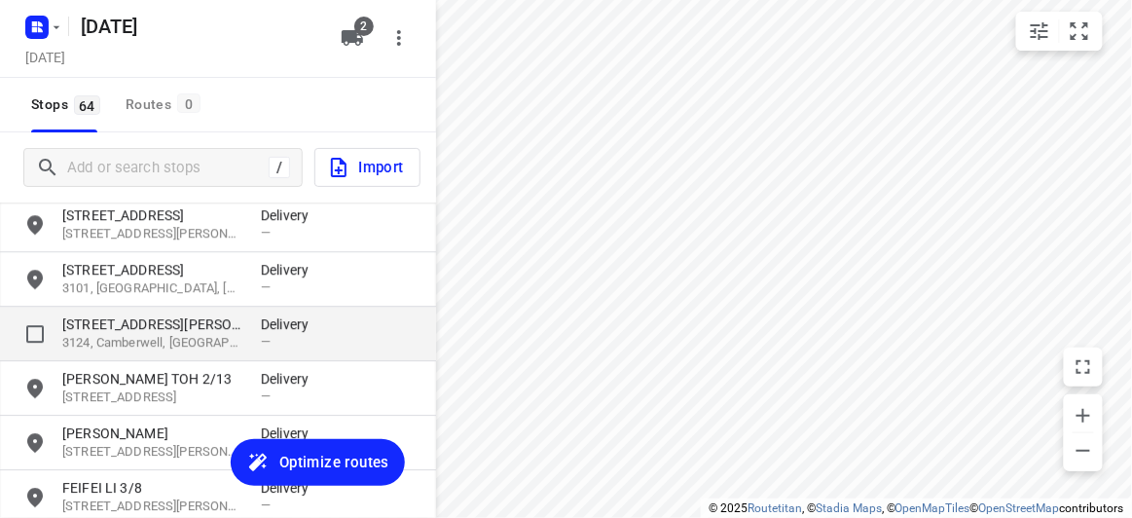
click at [162, 326] on p "[STREET_ADDRESS][PERSON_NAME]" at bounding box center [151, 323] width 179 height 19
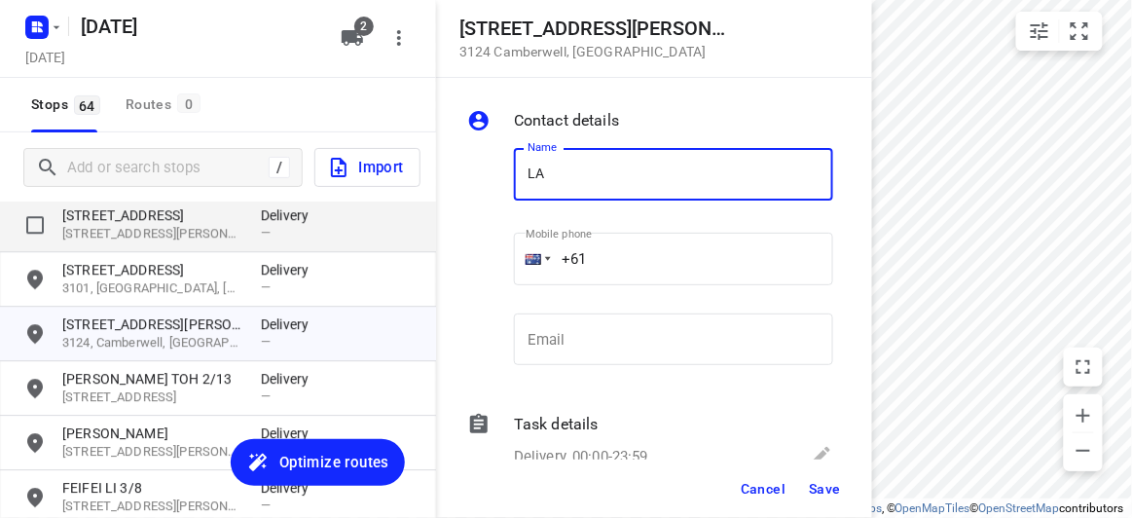
type input "L"
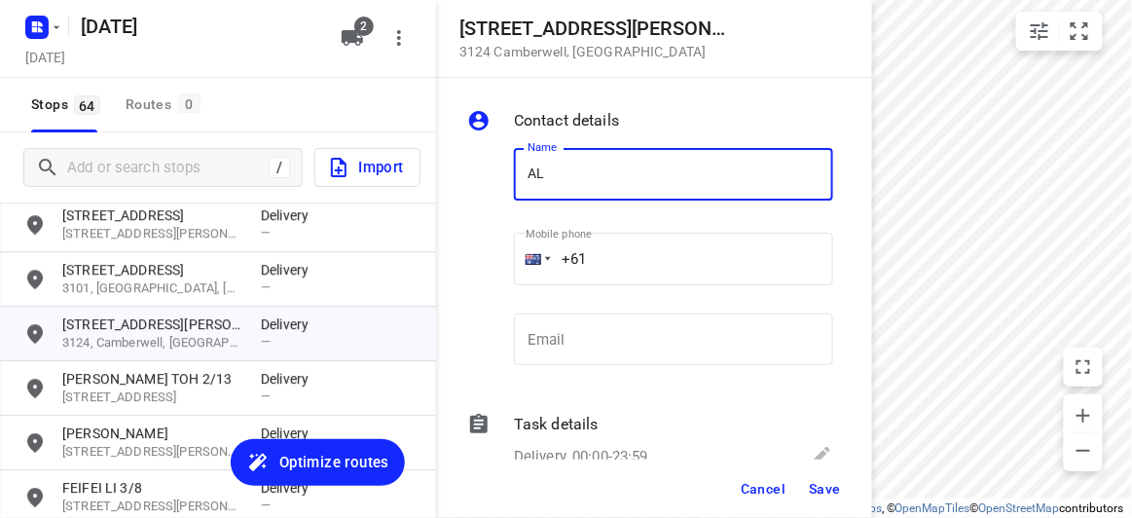
type input "[PERSON_NAME]"
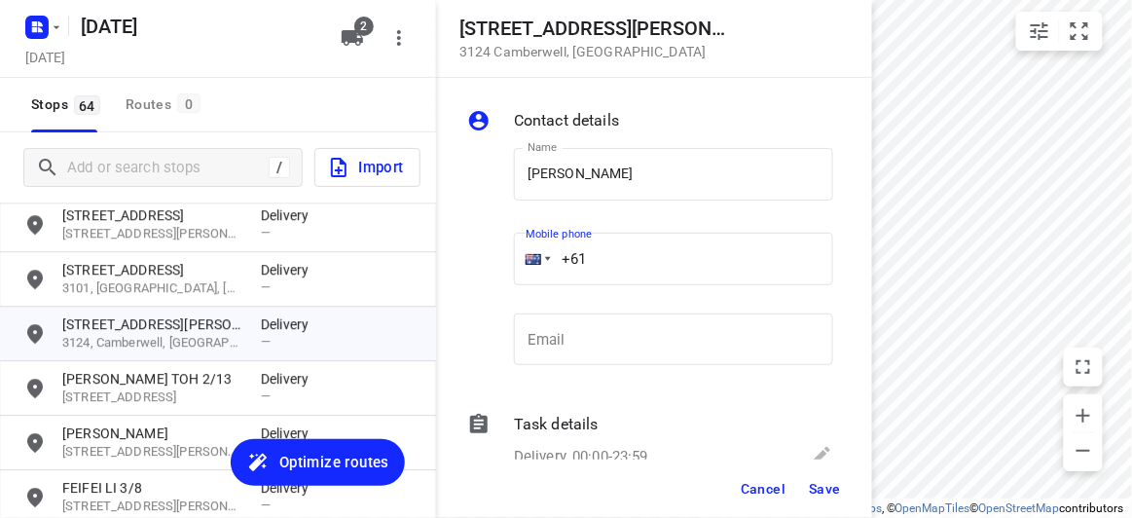
click at [618, 259] on input "+61" at bounding box center [673, 259] width 319 height 53
type input "[PHONE_NUMBER]"
click at [822, 490] on span "Save" at bounding box center [825, 489] width 32 height 16
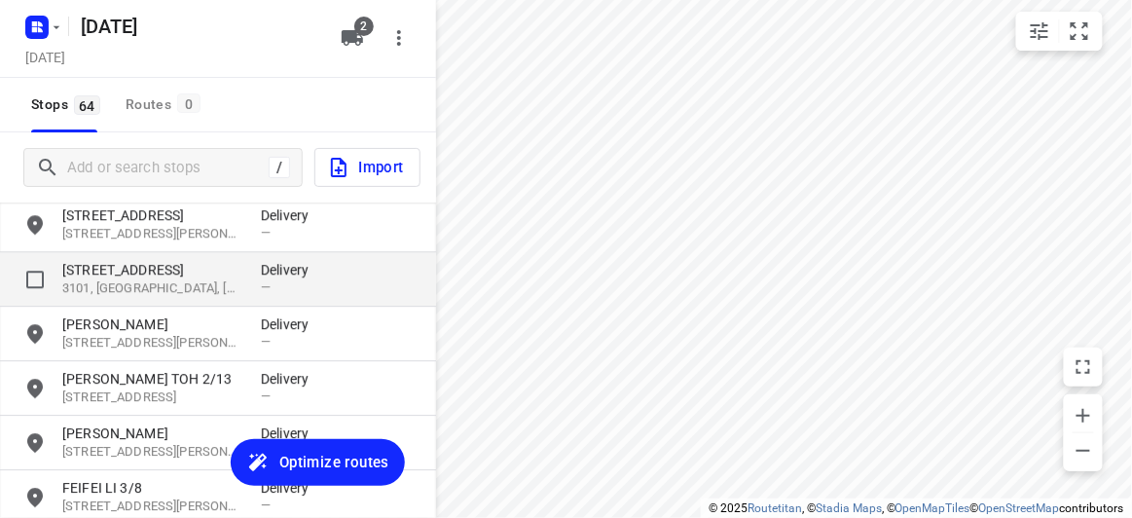
click at [96, 266] on p "[STREET_ADDRESS]" at bounding box center [151, 269] width 179 height 19
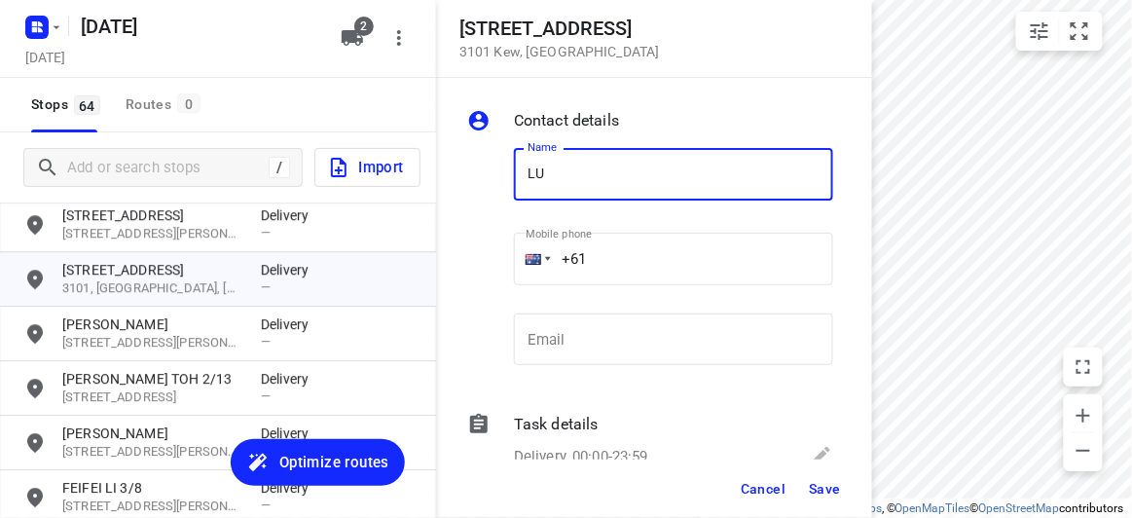
type input "[PERSON_NAME]"
click at [615, 258] on input "+61" at bounding box center [673, 259] width 319 height 53
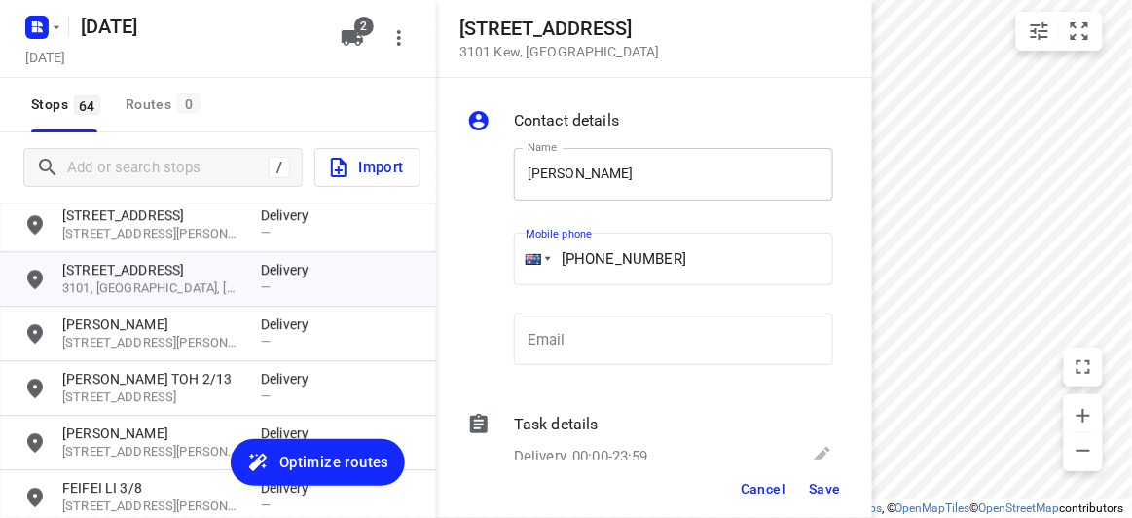
click at [613, 159] on input "[PERSON_NAME]" at bounding box center [673, 174] width 319 height 53
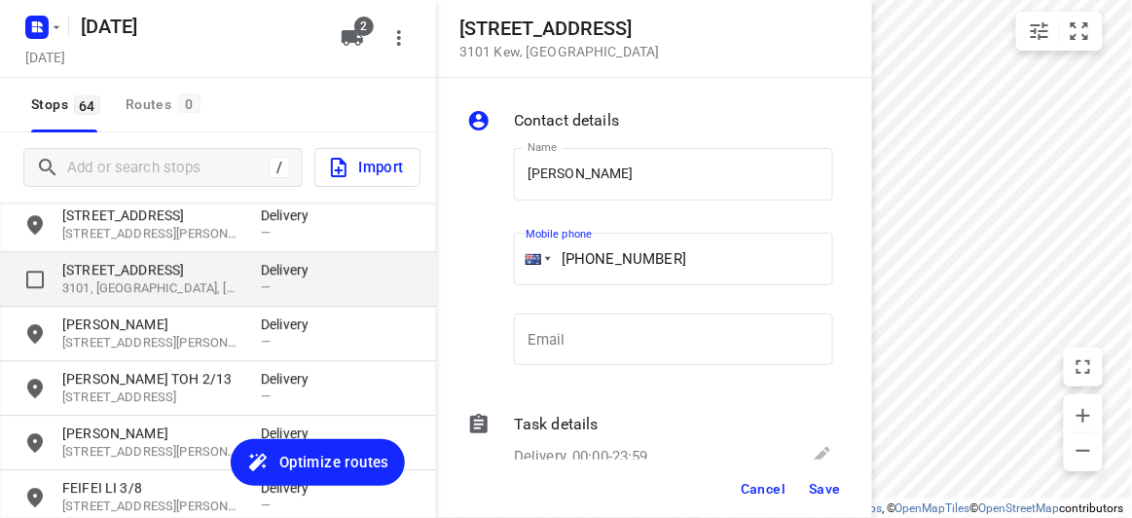
drag, startPoint x: 685, startPoint y: 280, endPoint x: 408, endPoint y: 302, distance: 278.2
click at [408, 302] on div "[STREET_ADDRESS] Contact details Name [PERSON_NAME] Name Mobile phone [PHONE_NU…" at bounding box center [218, 259] width 436 height 518
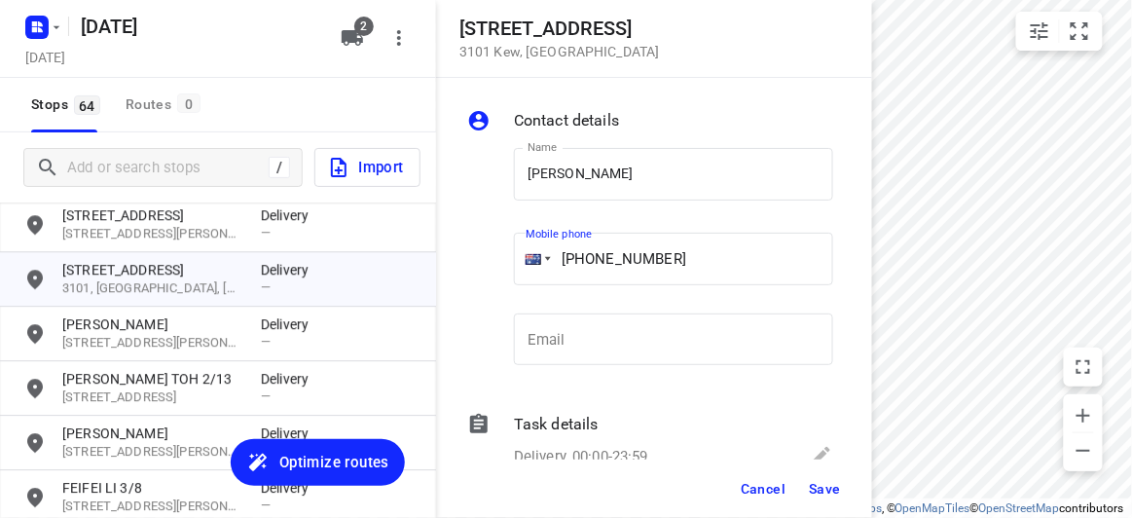
type input "[PHONE_NUMBER]"
click at [838, 482] on span "Save" at bounding box center [825, 489] width 32 height 16
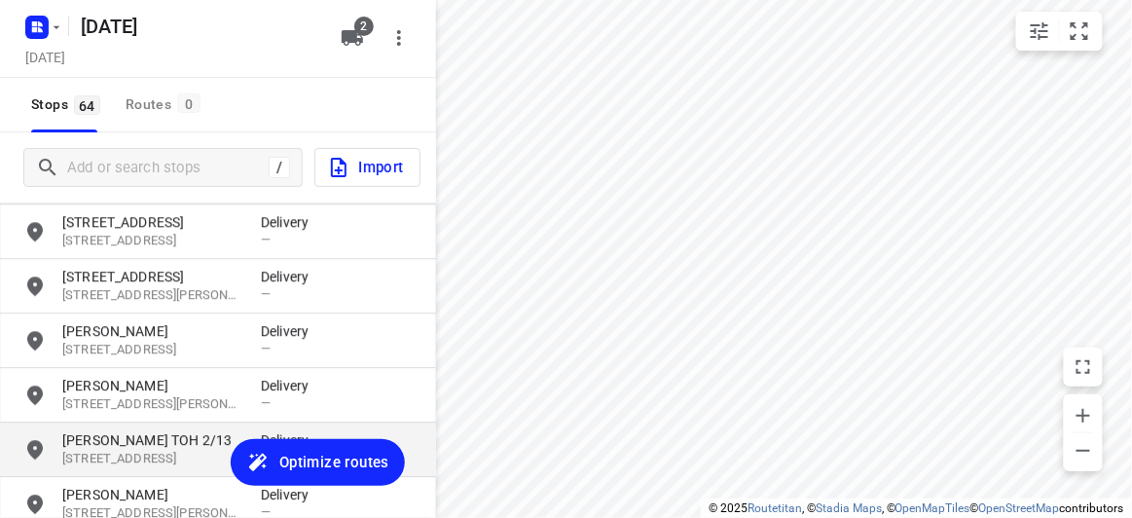
scroll to position [1262, 0]
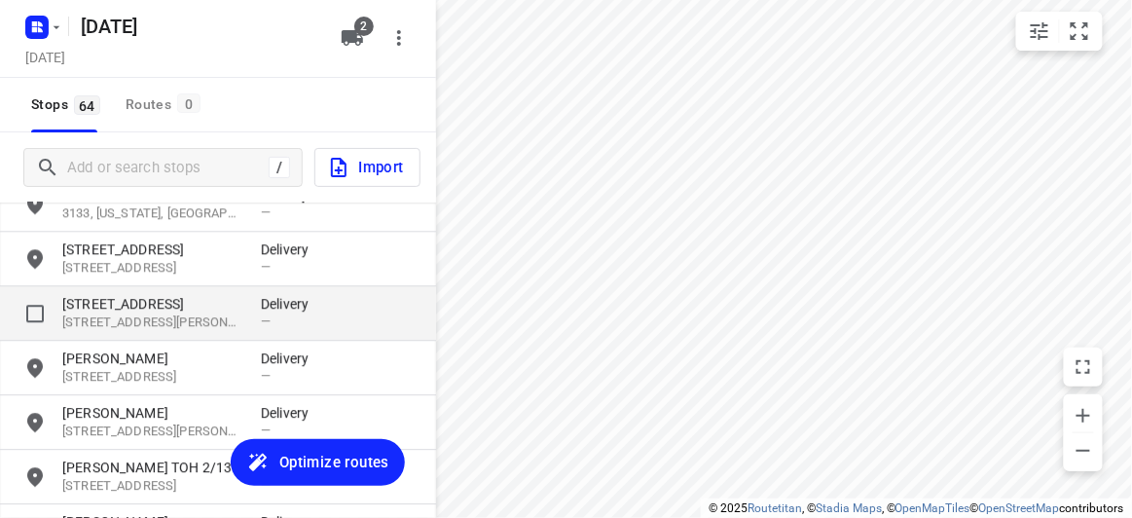
click at [104, 297] on p "[STREET_ADDRESS]" at bounding box center [151, 303] width 179 height 19
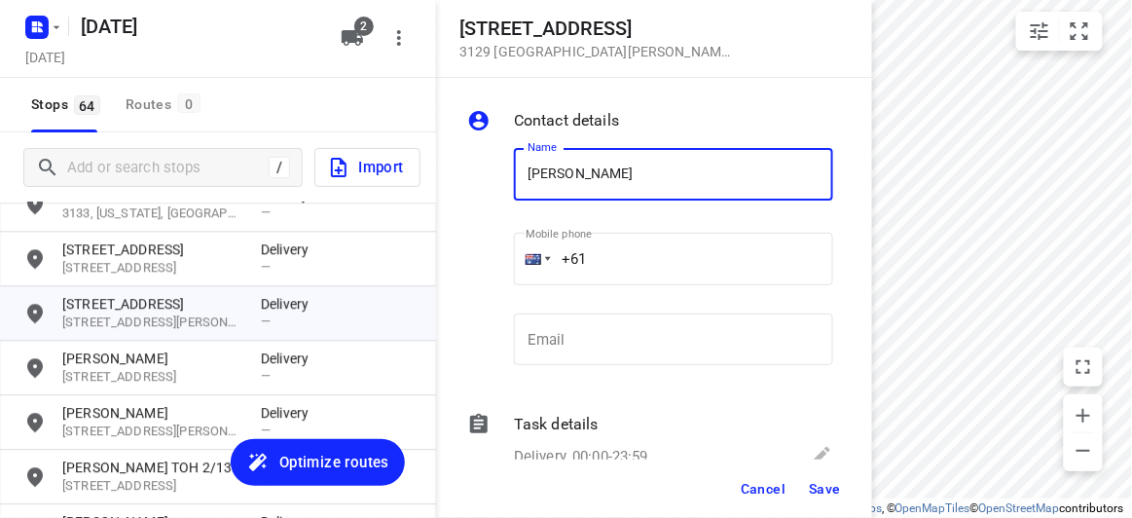
type input "[PERSON_NAME]"
click at [610, 264] on input "+61" at bounding box center [673, 259] width 319 height 53
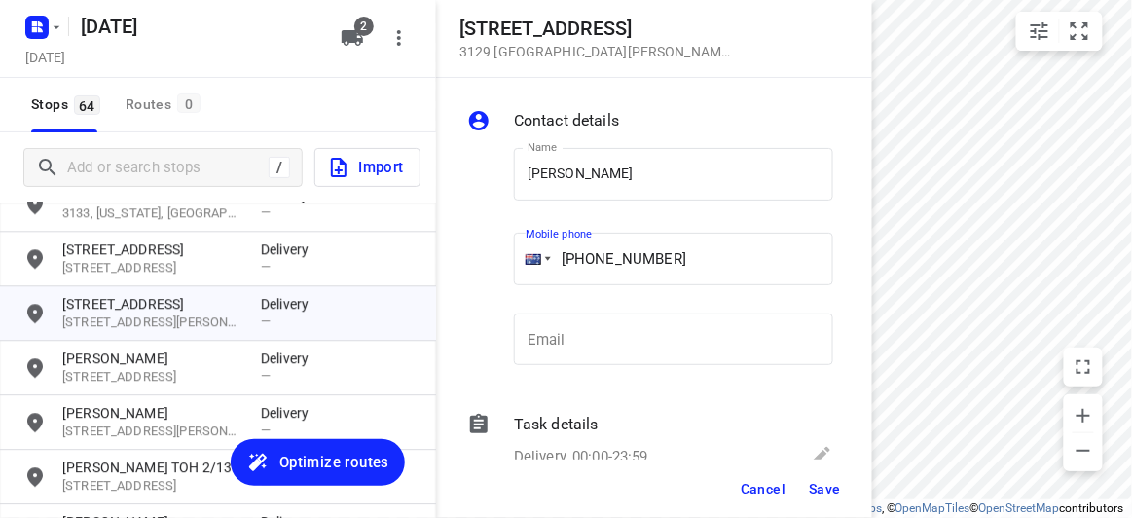
drag, startPoint x: 547, startPoint y: 269, endPoint x: 473, endPoint y: 275, distance: 74.3
click at [473, 275] on div "Name [PERSON_NAME] Name Mobile phone [PHONE_NUMBER] ​ Email Email" at bounding box center [650, 260] width 374 height 257
type input "[PHONE_NUMBER]"
click at [824, 497] on button "Save" at bounding box center [825, 488] width 48 height 35
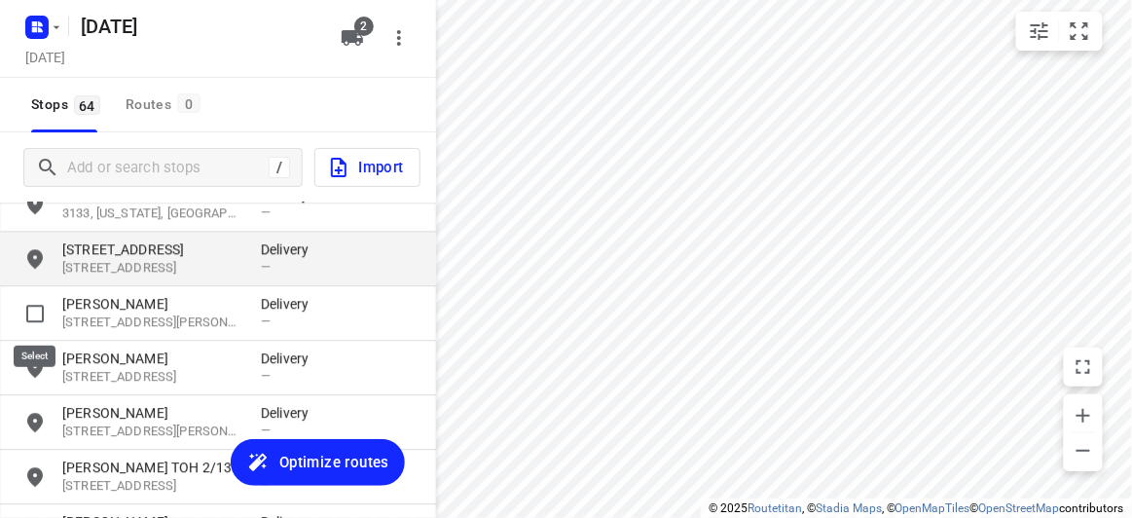
click at [88, 248] on p "[STREET_ADDRESS]" at bounding box center [151, 248] width 179 height 19
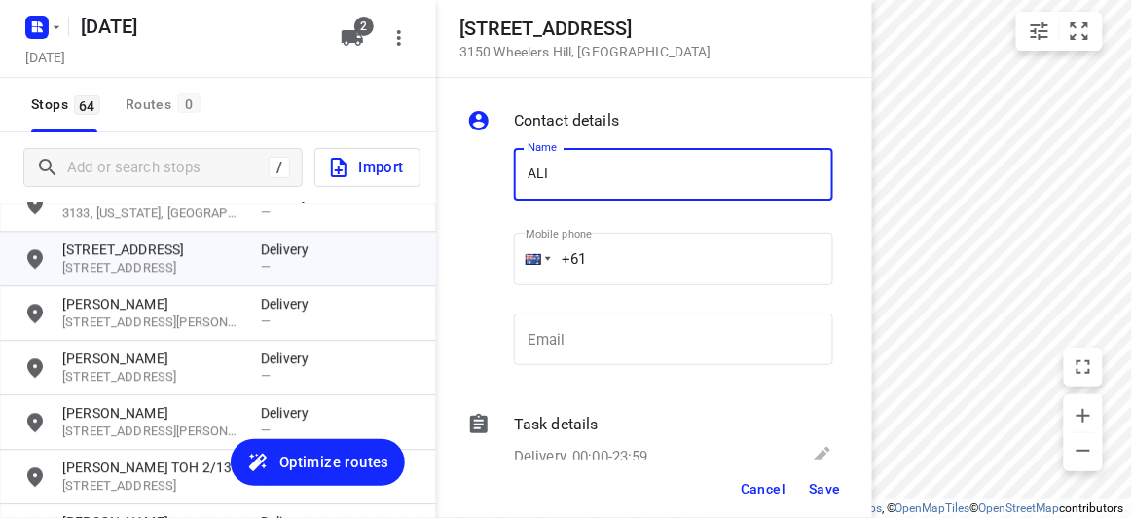
type input "[PERSON_NAME]"
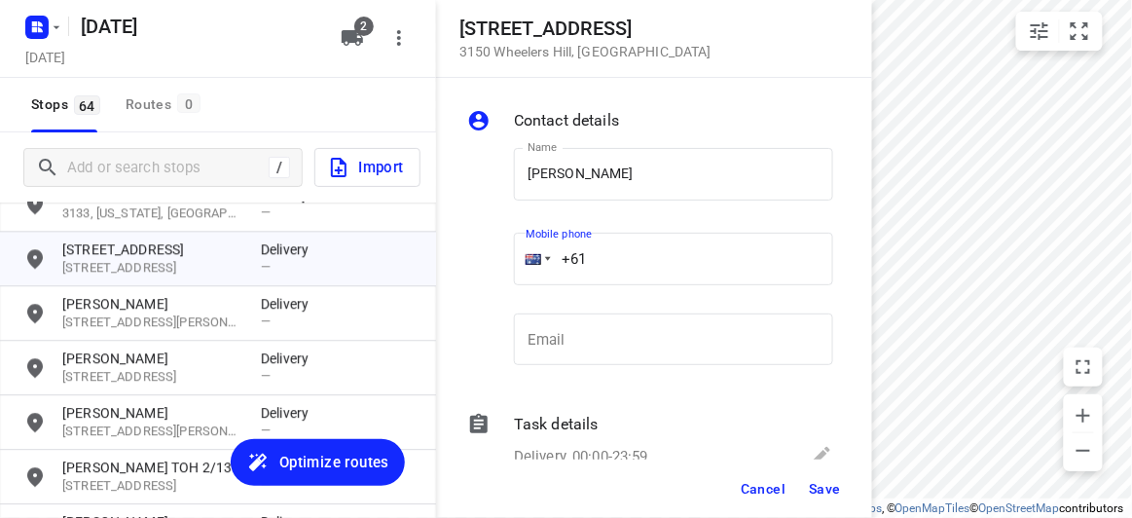
click at [490, 258] on div "Name [PERSON_NAME] Name Mobile phone +61 ​ Email Email" at bounding box center [650, 260] width 374 height 257
drag, startPoint x: 593, startPoint y: 259, endPoint x: 615, endPoint y: 258, distance: 22.4
click at [458, 262] on div "Contact details Name [PERSON_NAME] Name Mobile phone [PHONE_NUMBER] ​ Email Ema…" at bounding box center [654, 268] width 436 height 381
drag, startPoint x: 690, startPoint y: 256, endPoint x: 434, endPoint y: 263, distance: 256.0
click at [429, 267] on div "[STREET_ADDRESS] Contact details Name [PERSON_NAME] Name Mobile phone [PHONE_NU…" at bounding box center [218, 259] width 436 height 518
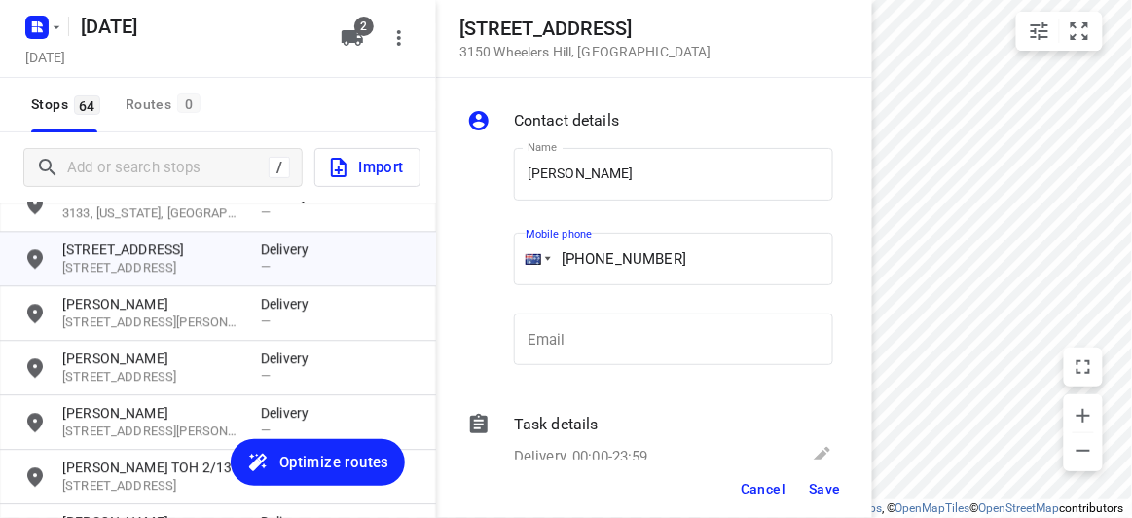
type input "[PHONE_NUMBER]"
click at [818, 481] on span "Save" at bounding box center [825, 489] width 32 height 16
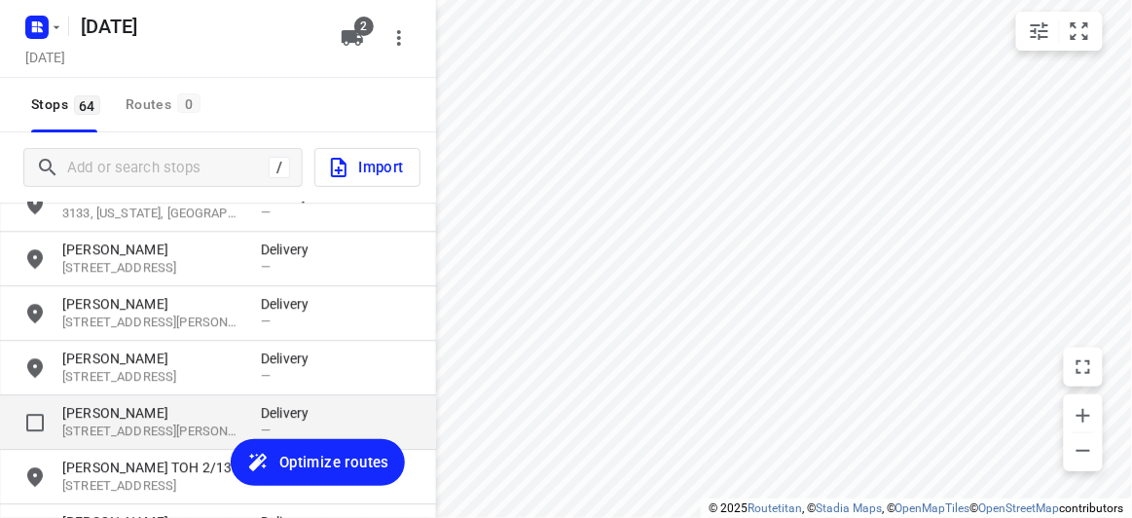
scroll to position [1085, 0]
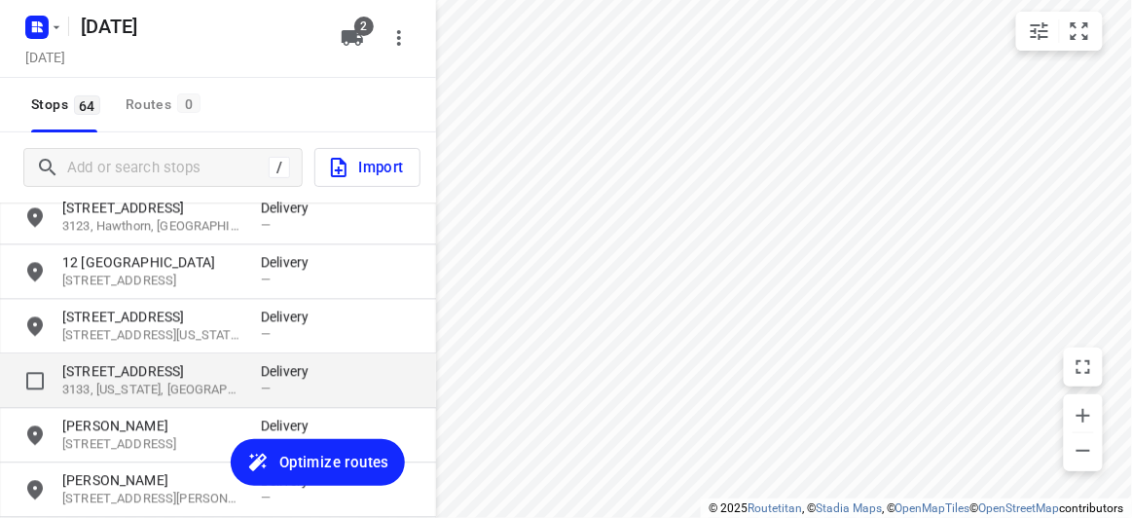
click at [140, 365] on p "[STREET_ADDRESS]" at bounding box center [151, 371] width 179 height 19
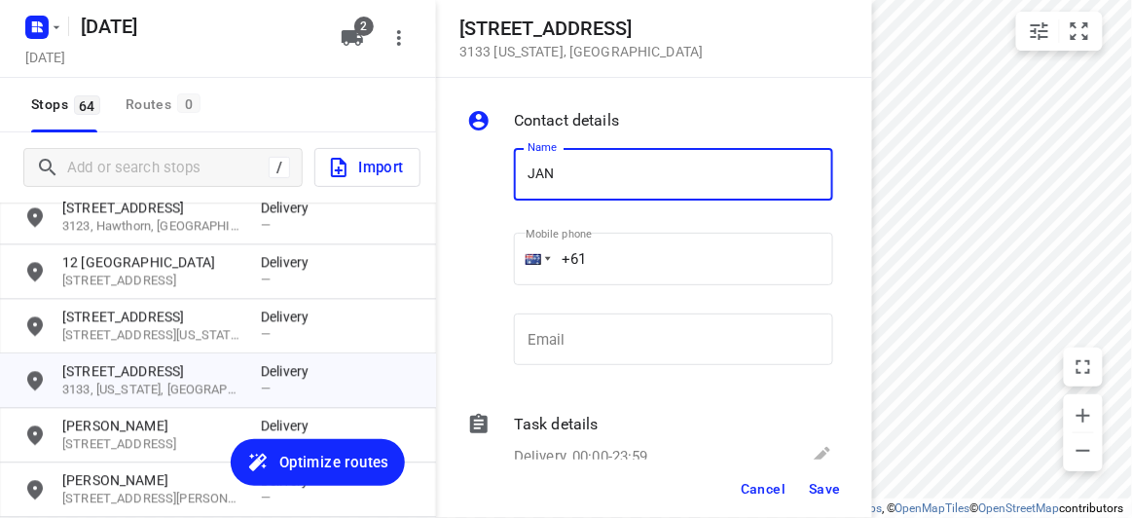
type input "[PERSON_NAME] 1/637"
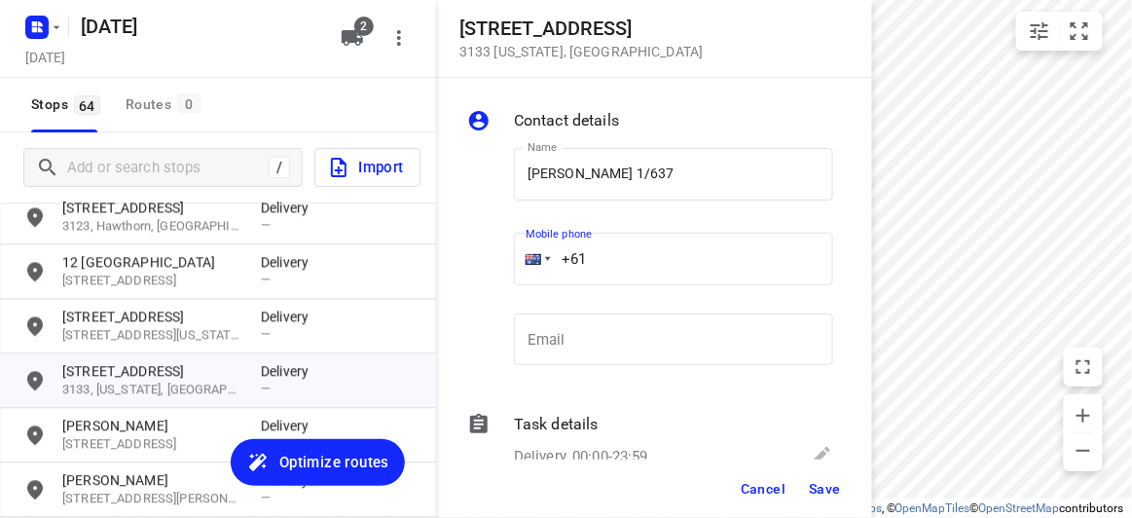
drag, startPoint x: 559, startPoint y: 277, endPoint x: 542, endPoint y: 280, distance: 16.8
click at [542, 280] on div "+61" at bounding box center [673, 259] width 319 height 53
type input "[PHONE_NUMBER]"
click at [821, 485] on span "Save" at bounding box center [825, 489] width 32 height 16
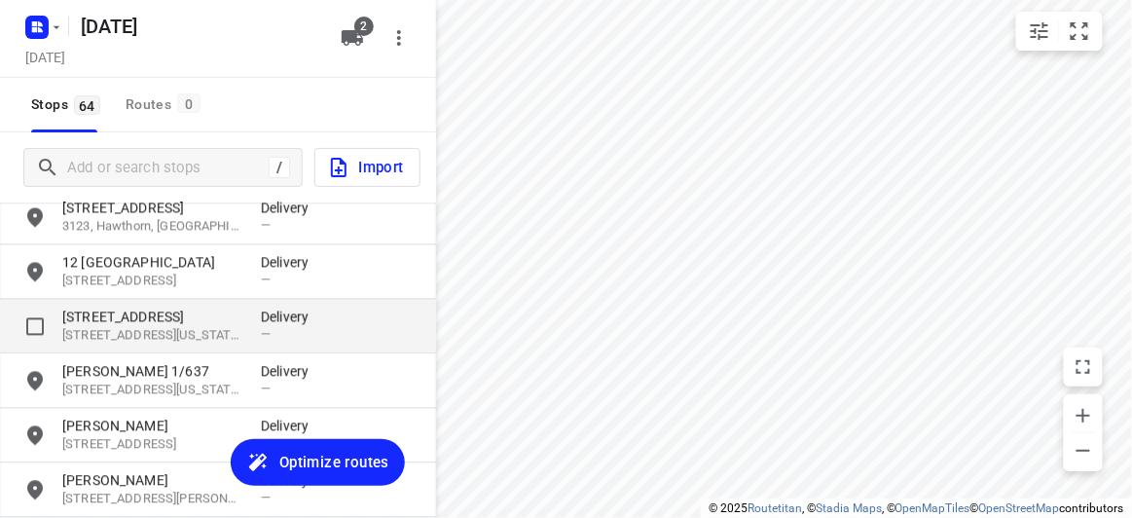
click at [143, 311] on p "[STREET_ADDRESS]" at bounding box center [151, 316] width 179 height 19
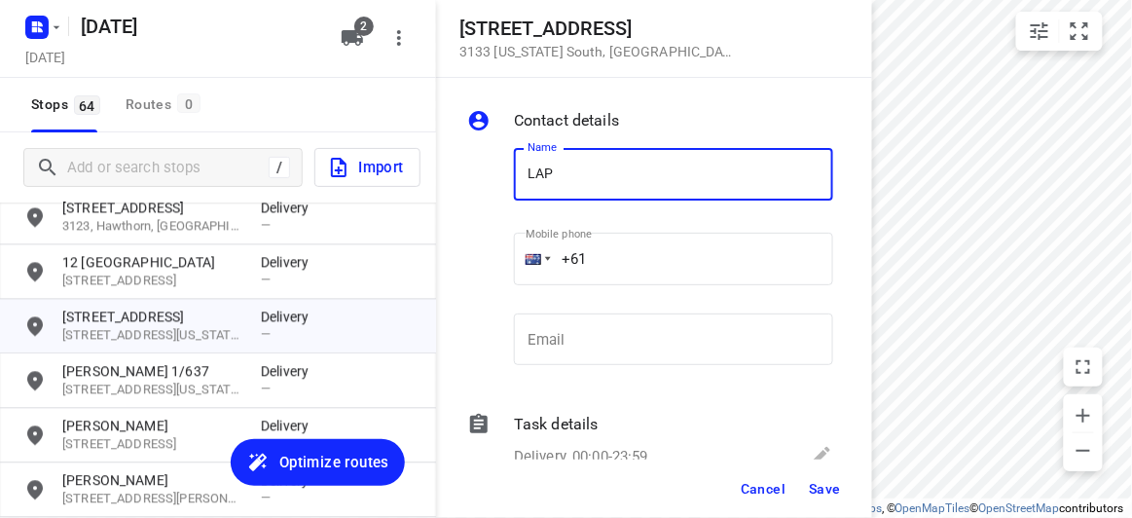
type input "[PERSON_NAME]"
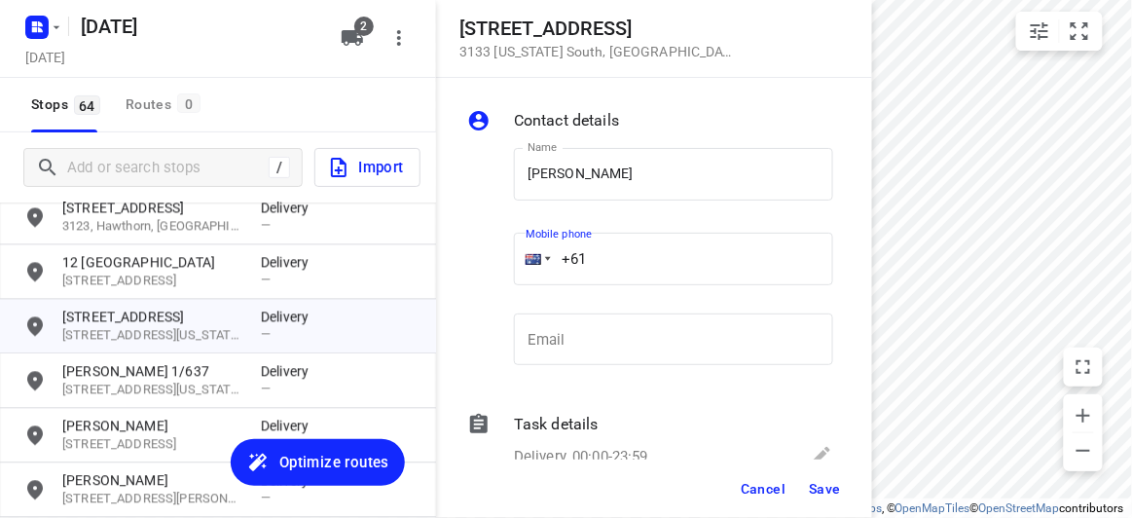
drag, startPoint x: 577, startPoint y: 260, endPoint x: 503, endPoint y: 266, distance: 74.2
click at [503, 266] on div "Name [PERSON_NAME] Name Mobile phone +61 ​ Email Email" at bounding box center [650, 260] width 374 height 257
type input "[PHONE_NUMBER]"
click at [817, 489] on span "Save" at bounding box center [825, 489] width 32 height 16
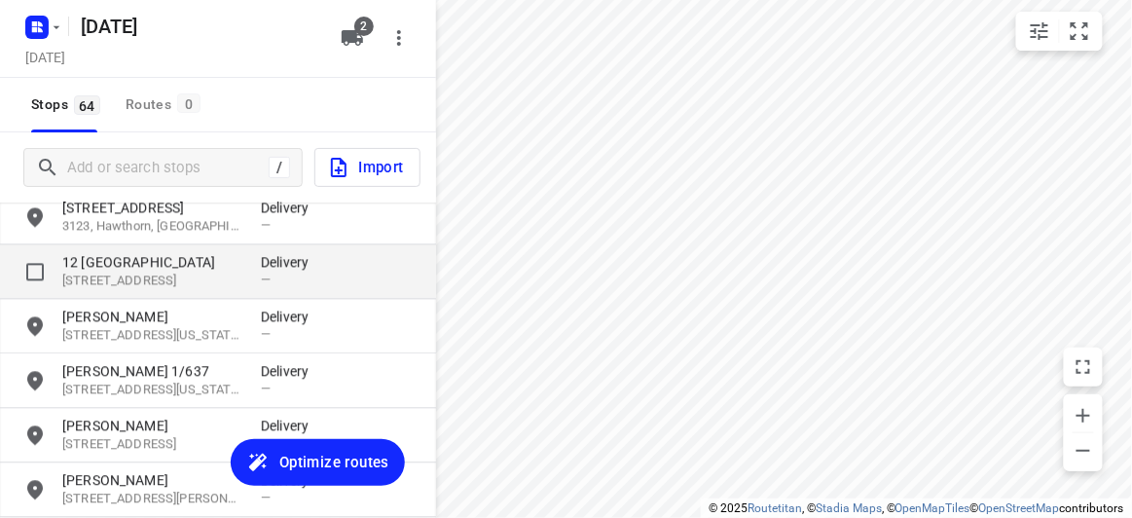
click at [113, 281] on p "[STREET_ADDRESS]" at bounding box center [151, 281] width 179 height 18
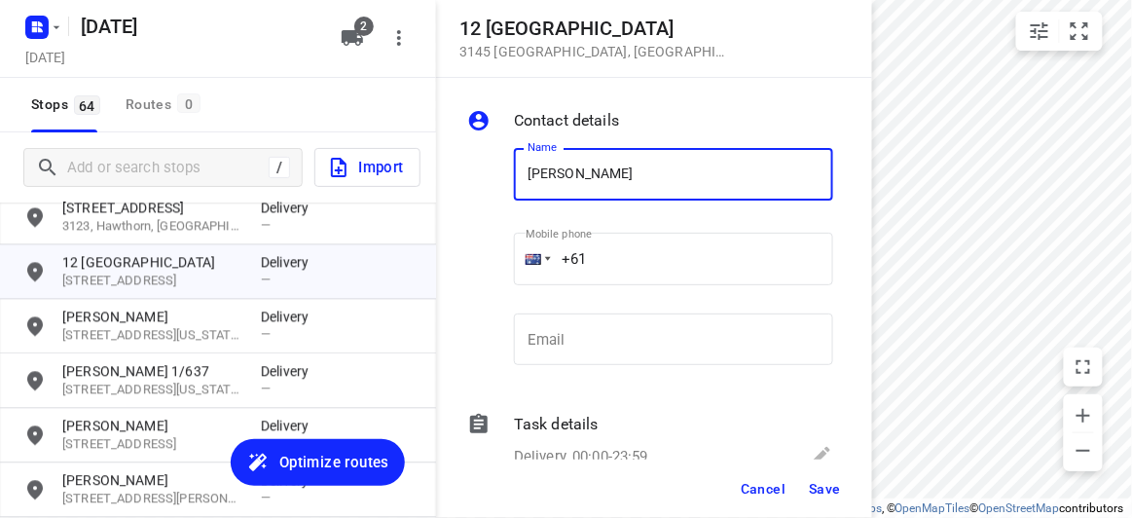
type input "[PERSON_NAME]"
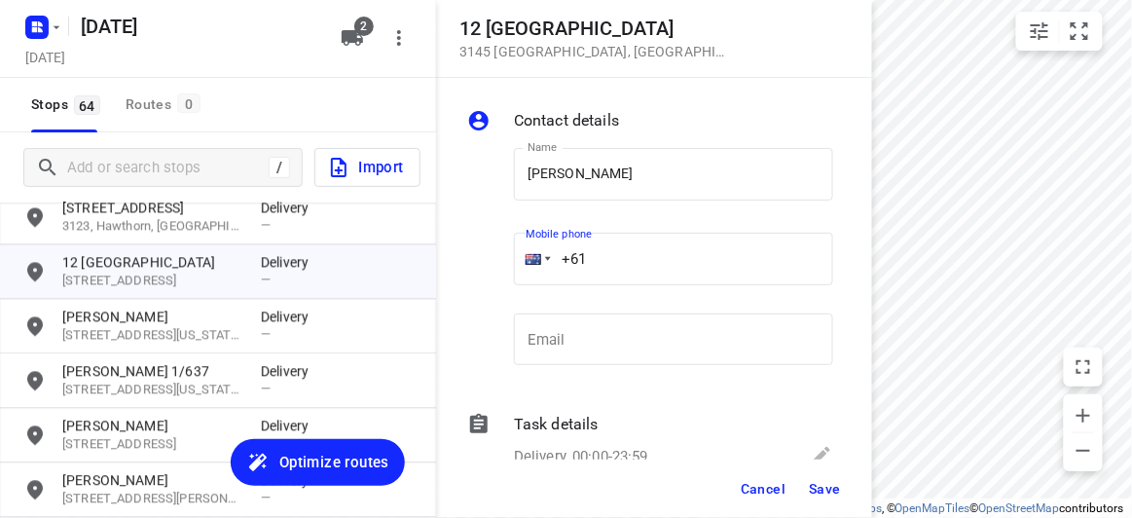
drag, startPoint x: 587, startPoint y: 258, endPoint x: 541, endPoint y: 266, distance: 46.4
click at [541, 264] on div "+61" at bounding box center [673, 259] width 319 height 53
type input "[PHONE_NUMBER]"
click at [841, 486] on button "Save" at bounding box center [825, 488] width 48 height 35
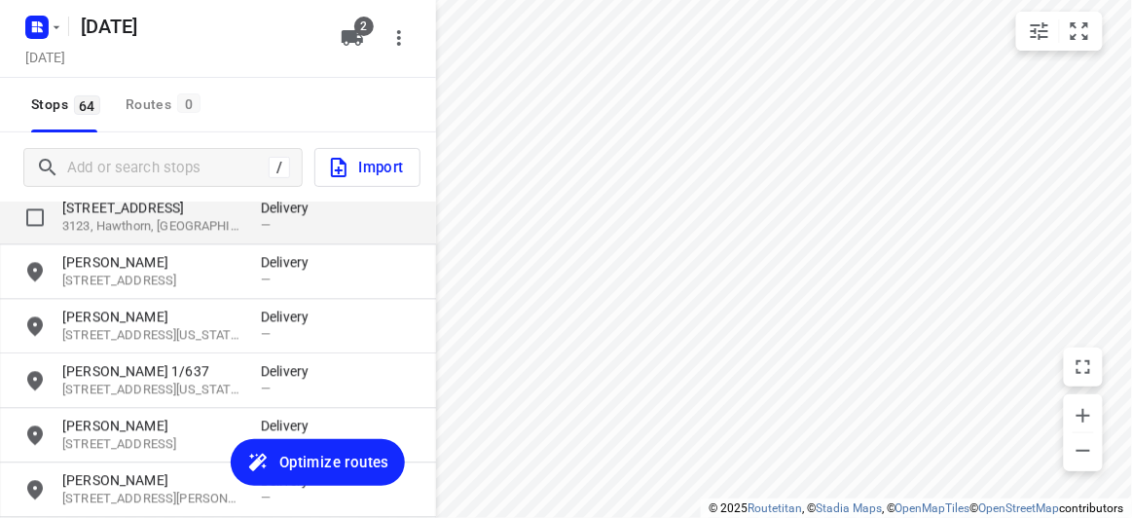
click at [116, 213] on p "[STREET_ADDRESS]" at bounding box center [151, 208] width 179 height 19
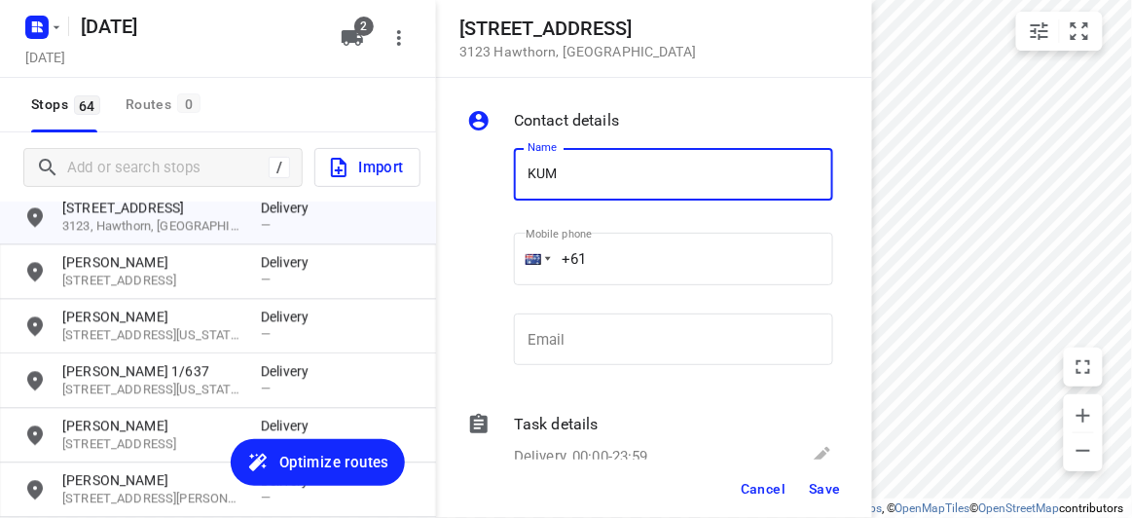
type input "[PERSON_NAME]"
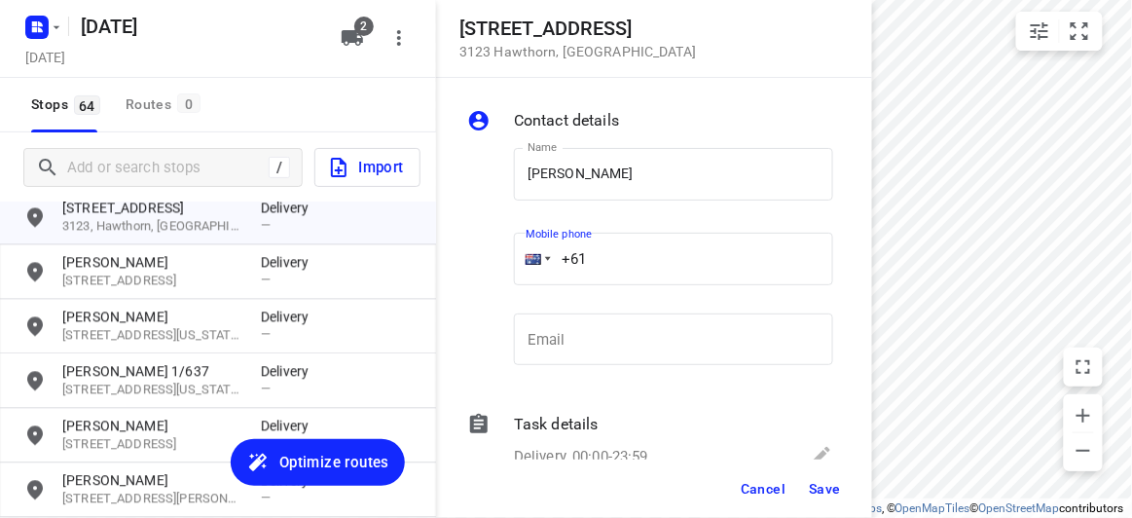
drag, startPoint x: 629, startPoint y: 258, endPoint x: 514, endPoint y: 261, distance: 114.9
click at [515, 261] on div "+61" at bounding box center [673, 259] width 319 height 53
type input "[PHONE_NUMBER]"
click at [844, 491] on button "Save" at bounding box center [825, 488] width 48 height 35
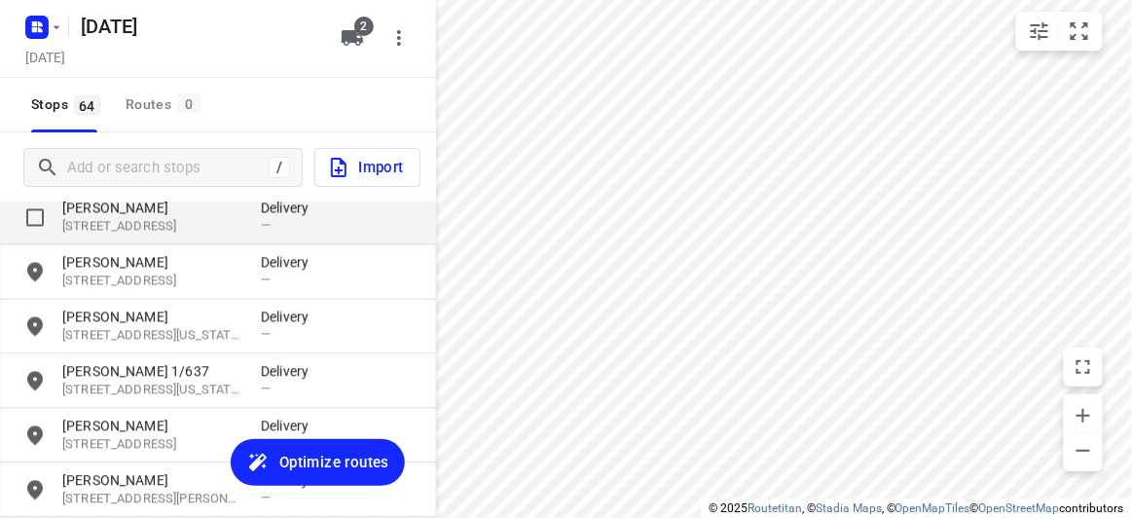
click at [103, 208] on p "[PERSON_NAME]" at bounding box center [151, 208] width 179 height 19
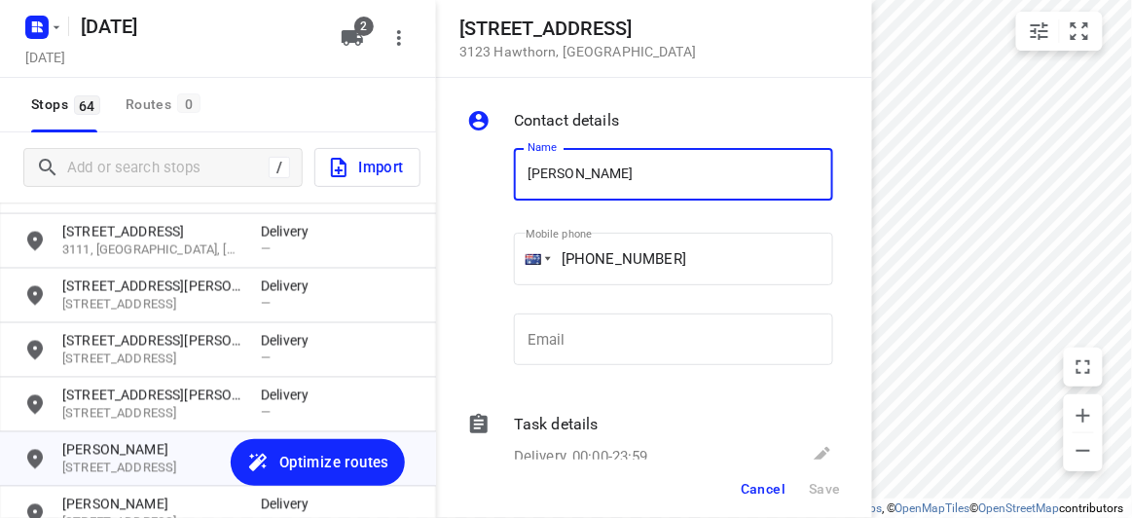
scroll to position [732, 0]
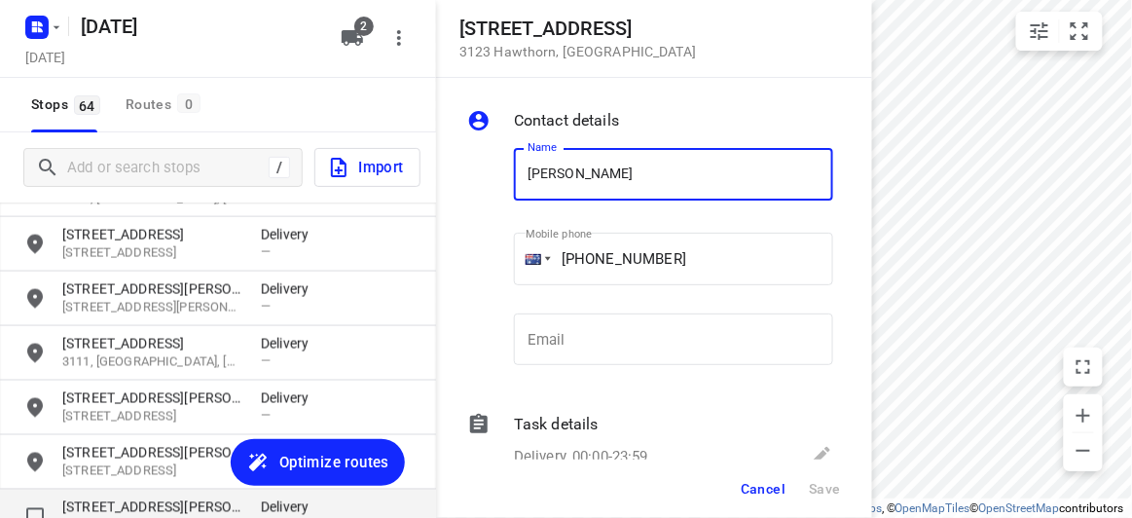
click at [114, 491] on div "[STREET_ADDRESS][PERSON_NAME] Delivery —" at bounding box center [218, 516] width 436 height 54
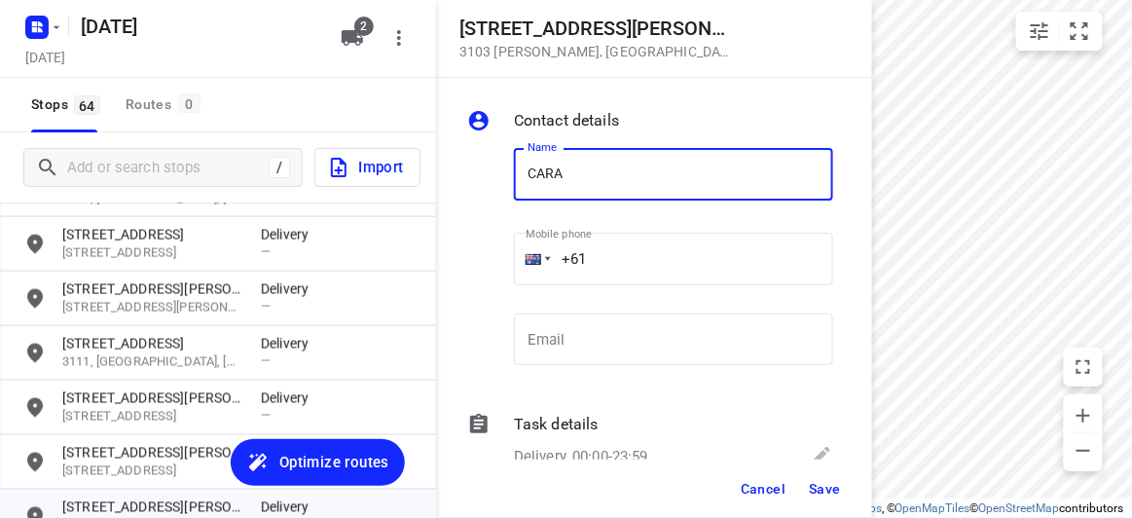
type input "[PERSON_NAME]"
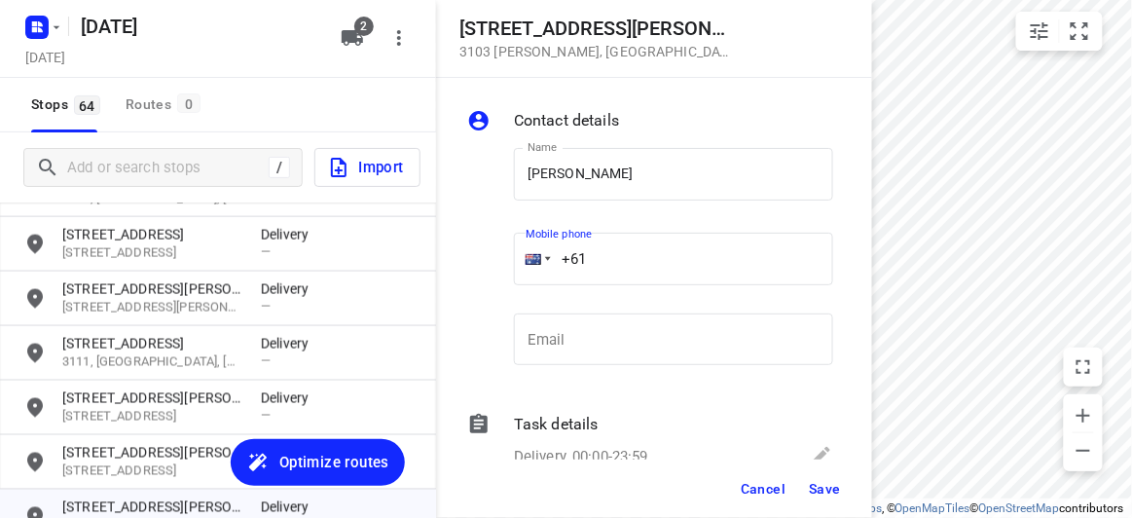
drag, startPoint x: 623, startPoint y: 249, endPoint x: 464, endPoint y: 263, distance: 159.2
click at [464, 263] on div "Name [PERSON_NAME] Name Mobile phone +61 ​ Email Email" at bounding box center [650, 260] width 374 height 257
type input "[PHONE_NUMBER]"
click at [847, 488] on button "Save" at bounding box center [825, 488] width 48 height 35
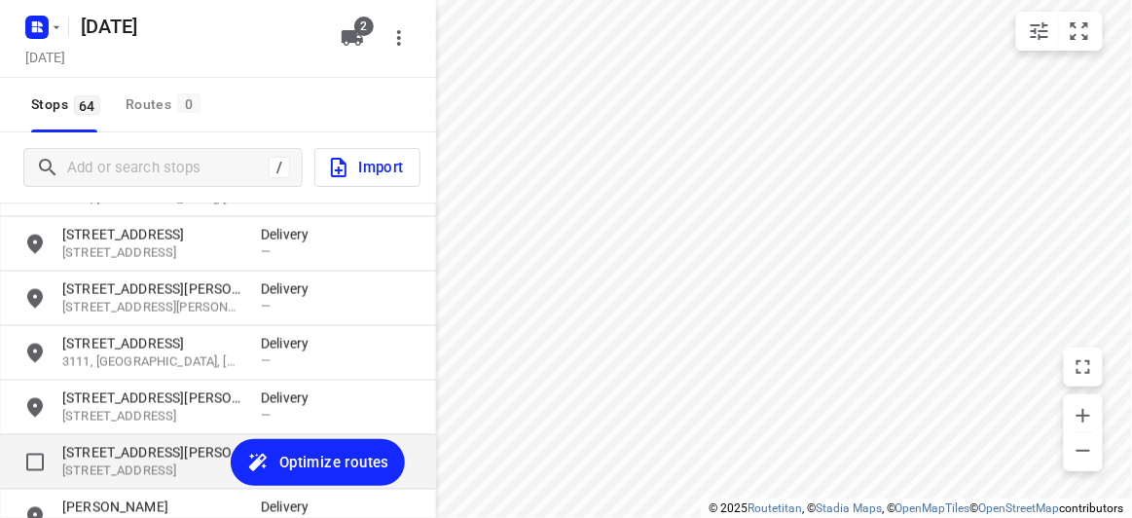
click at [141, 452] on p "[STREET_ADDRESS][PERSON_NAME]" at bounding box center [151, 452] width 179 height 19
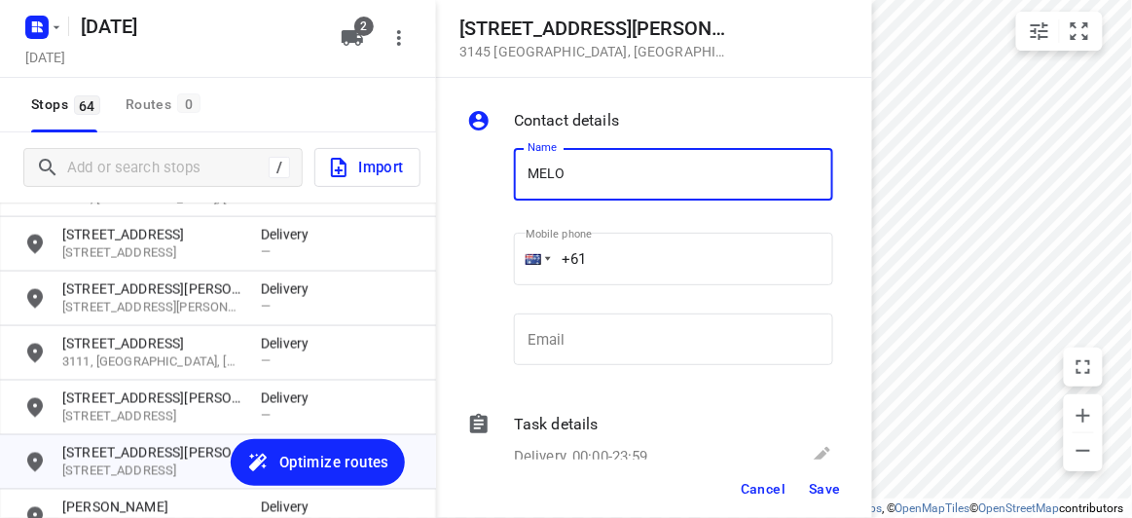
type input "[PERSON_NAME]"
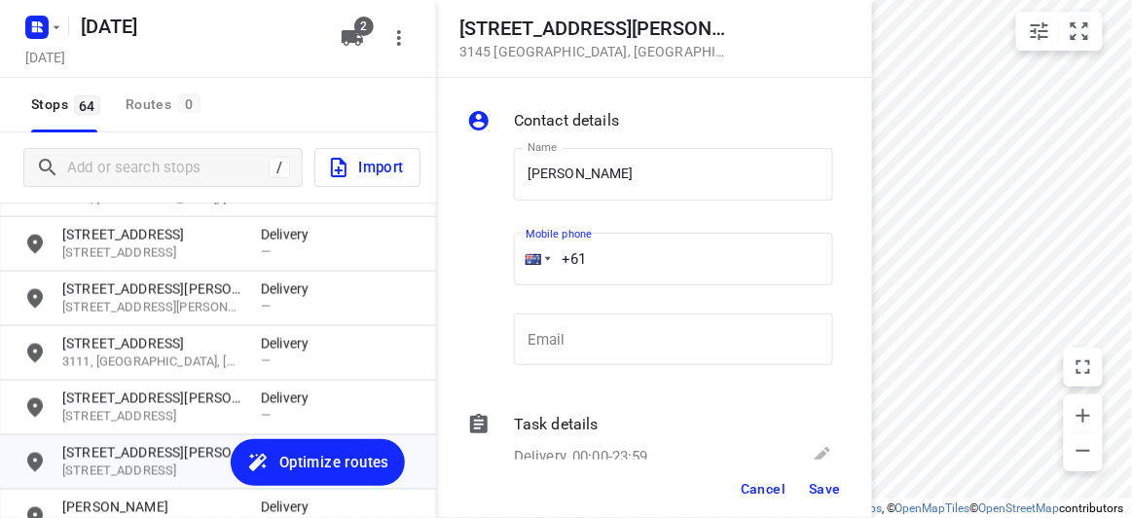
drag, startPoint x: 527, startPoint y: 264, endPoint x: 497, endPoint y: 265, distance: 30.2
click at [497, 265] on div "Name [PERSON_NAME] Name Mobile phone +61 ​ Email Email" at bounding box center [650, 260] width 374 height 257
type input "[PHONE_NUMBER]"
click at [826, 487] on span "Save" at bounding box center [825, 489] width 32 height 16
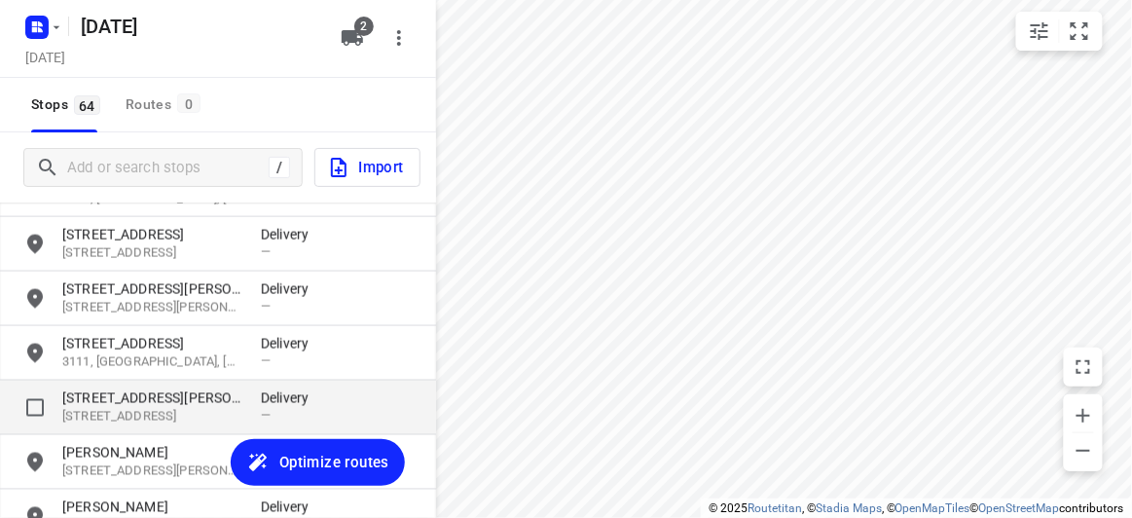
click at [106, 423] on p "[STREET_ADDRESS]" at bounding box center [151, 417] width 179 height 18
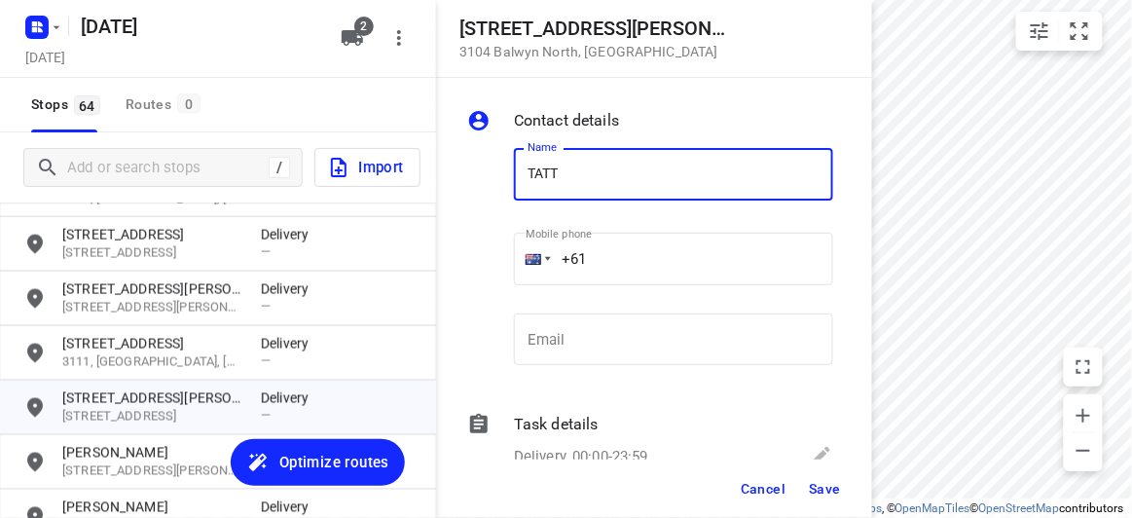
type input "TATT [PERSON_NAME]"
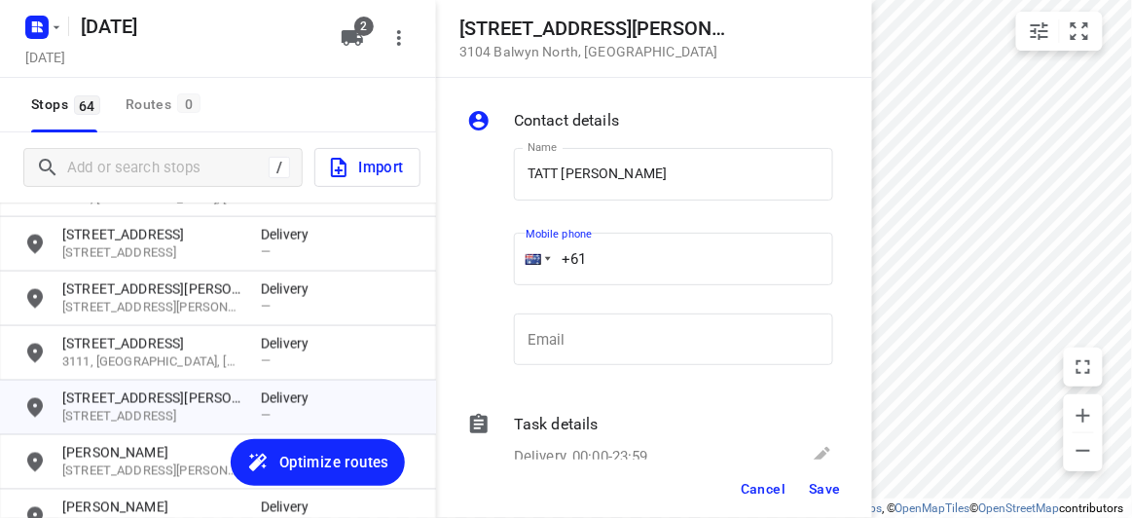
drag, startPoint x: 591, startPoint y: 267, endPoint x: 484, endPoint y: 267, distance: 107.0
click at [484, 267] on div "Name TATT [PERSON_NAME] SAW Name Mobile phone +61 ​ Email Email" at bounding box center [650, 260] width 374 height 257
type input "[PHONE_NUMBER]"
click at [827, 485] on span "Save" at bounding box center [825, 489] width 32 height 16
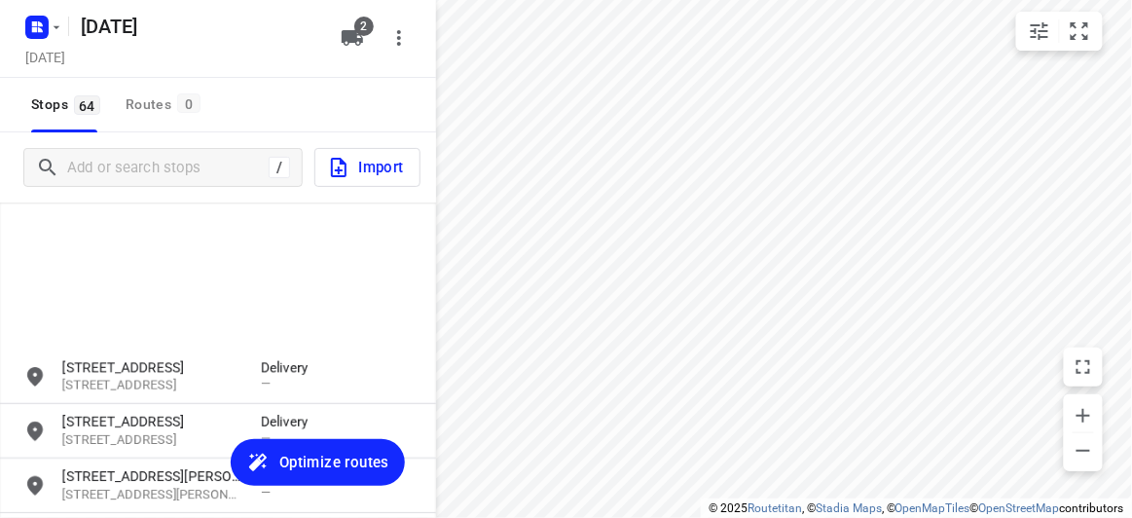
scroll to position [732, 0]
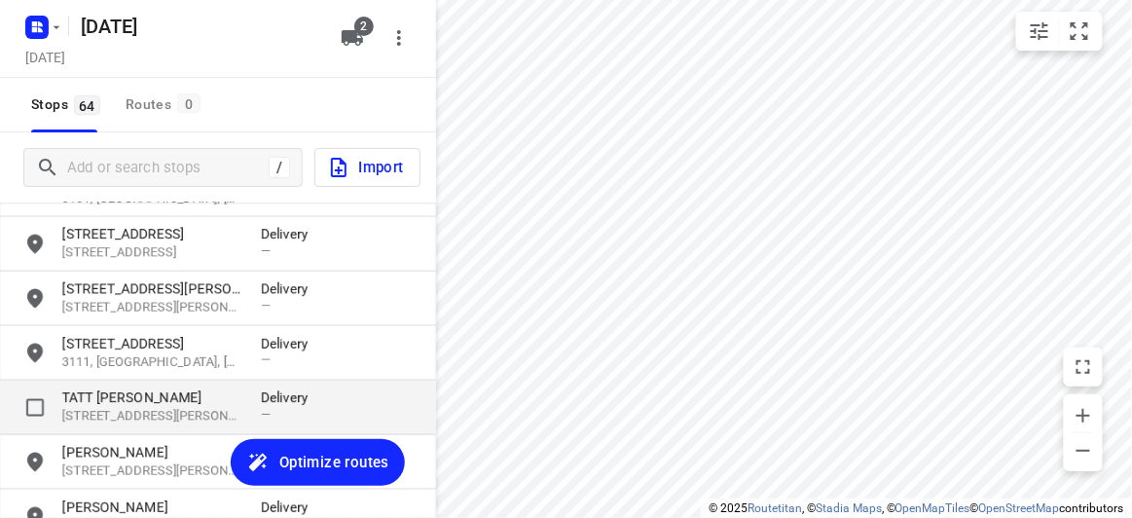
click at [157, 405] on p "TATT [PERSON_NAME]" at bounding box center [151, 397] width 179 height 19
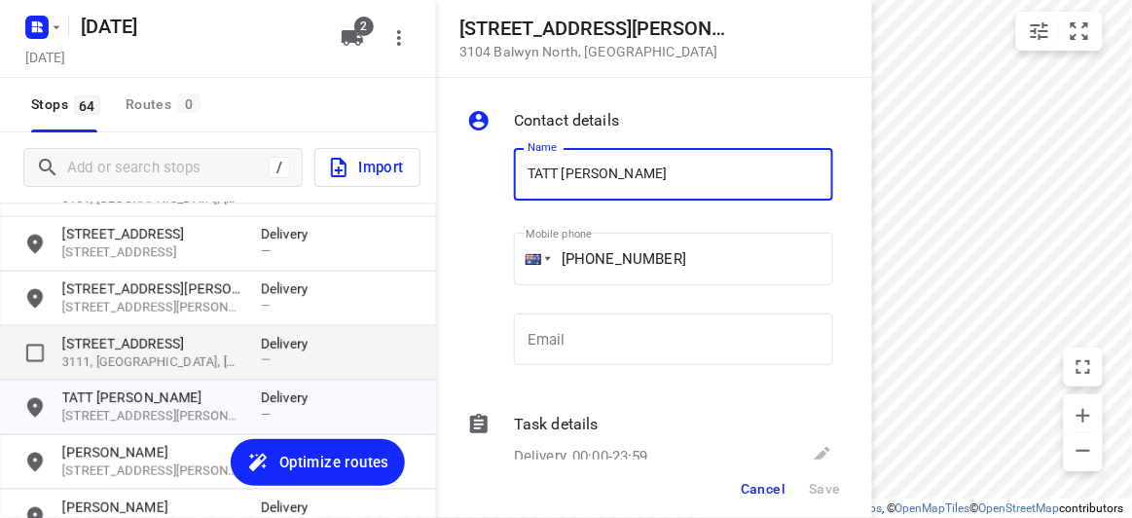
click at [159, 352] on p "[STREET_ADDRESS]" at bounding box center [151, 343] width 179 height 19
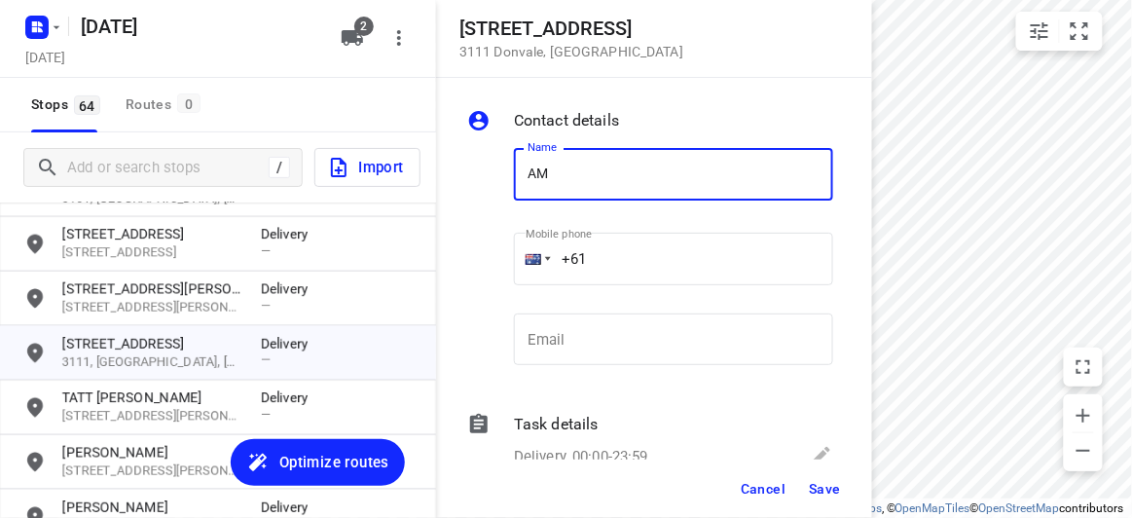
type input "[PERSON_NAME]"
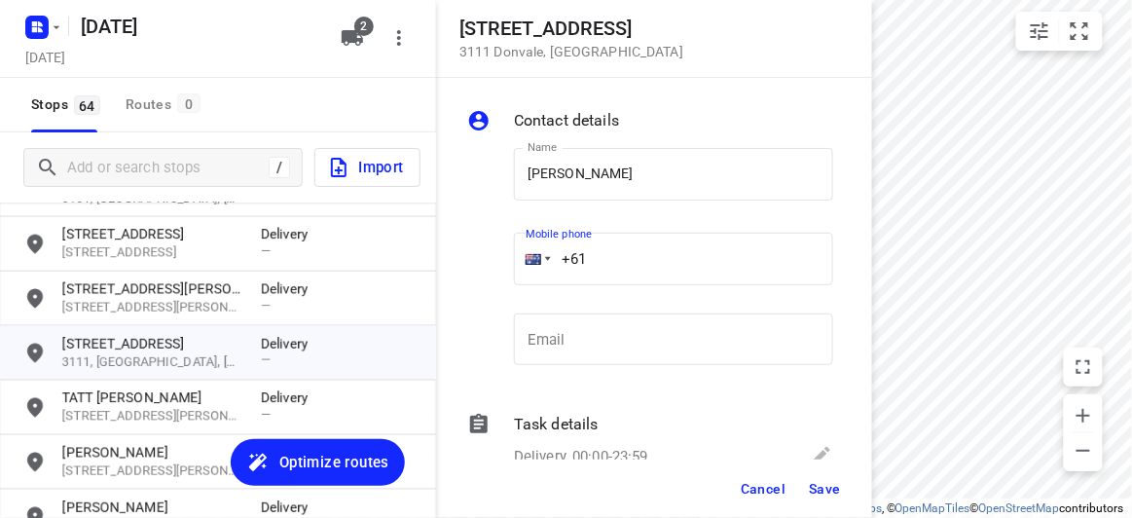
drag, startPoint x: 536, startPoint y: 262, endPoint x: 504, endPoint y: 264, distance: 32.2
click at [504, 264] on div "Name AMANDA YUEN Name Mobile phone +61 ​ Email Email" at bounding box center [650, 260] width 374 height 257
paste input "421906306"
type input "+61 421906306"
click at [826, 486] on span "Save" at bounding box center [825, 489] width 32 height 16
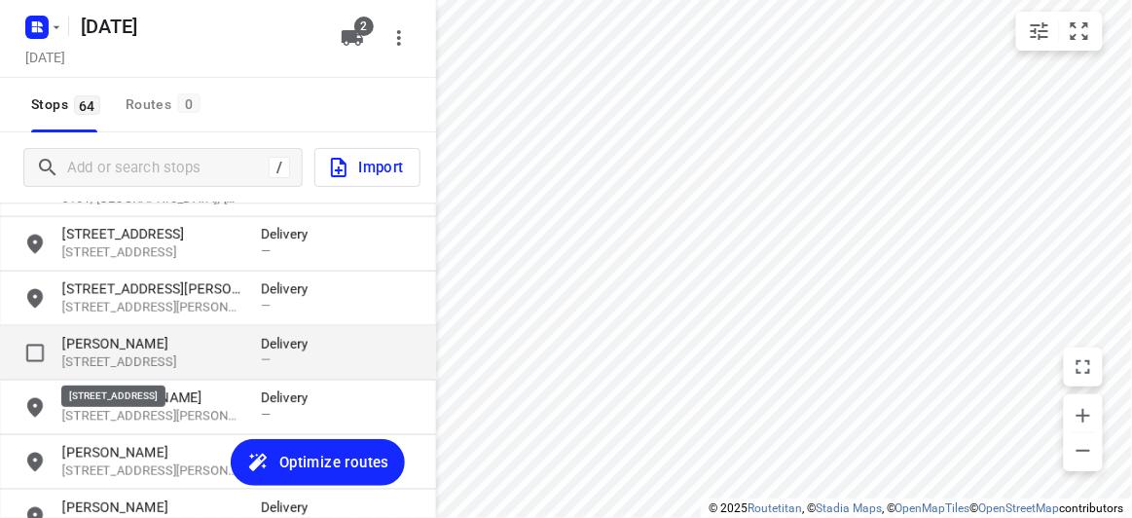
click at [209, 355] on p "17A Powers Street, 3111, Donvale, AU" at bounding box center [151, 362] width 179 height 18
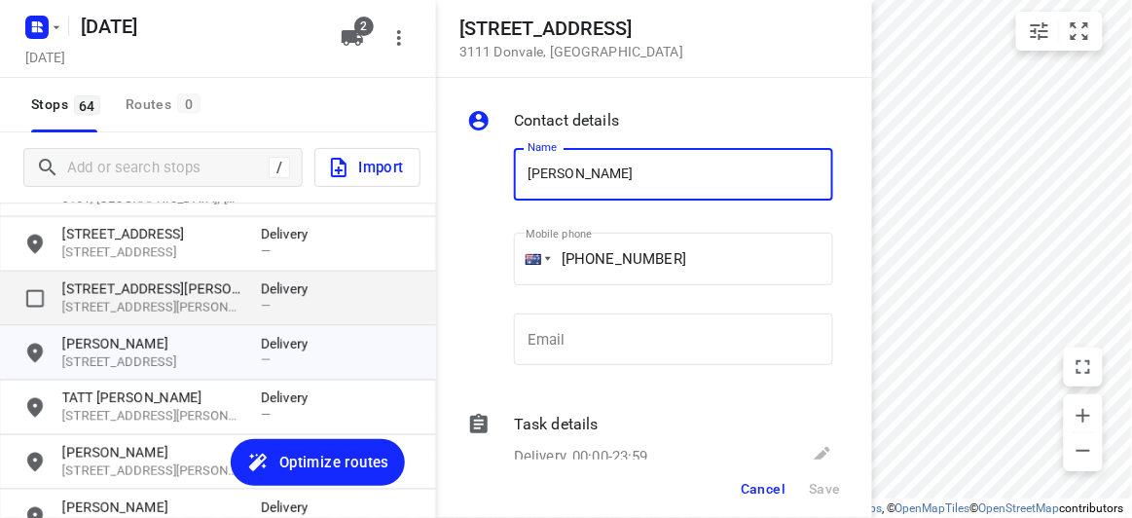
click at [179, 299] on p "[STREET_ADDRESS][PERSON_NAME]" at bounding box center [151, 308] width 179 height 18
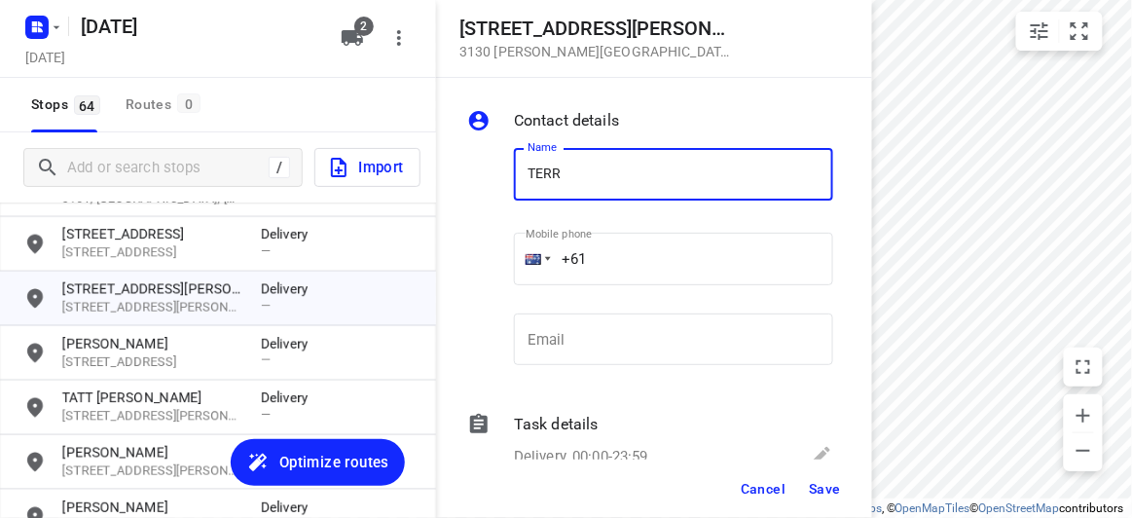
type input "TERRY CHAN"
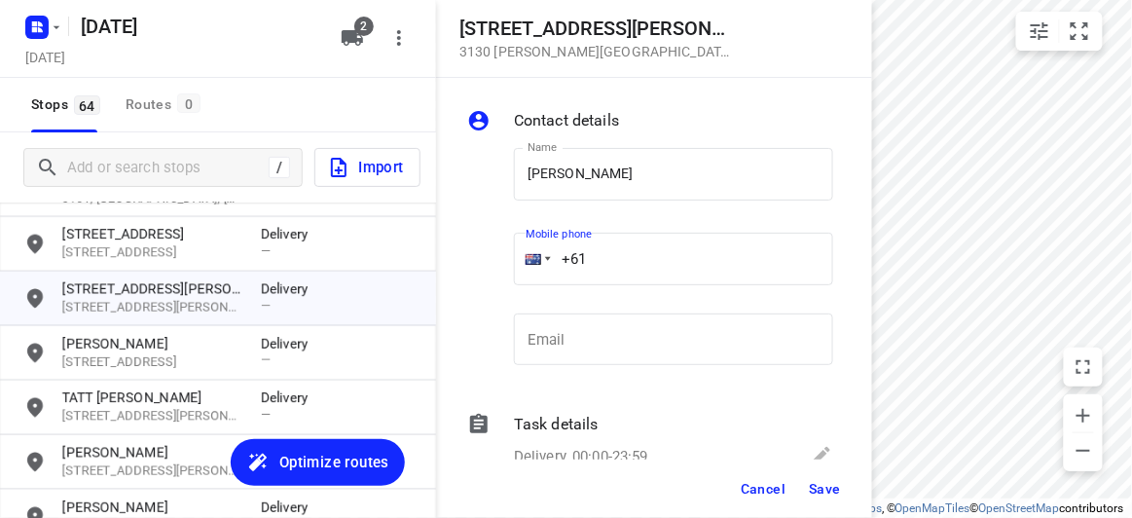
drag, startPoint x: 585, startPoint y: 266, endPoint x: 505, endPoint y: 277, distance: 80.6
click at [506, 277] on div "Mobile phone +61 ​" at bounding box center [673, 265] width 335 height 90
paste input "415369931"
type input "+61 415369931"
click at [809, 495] on span "Save" at bounding box center [825, 489] width 32 height 16
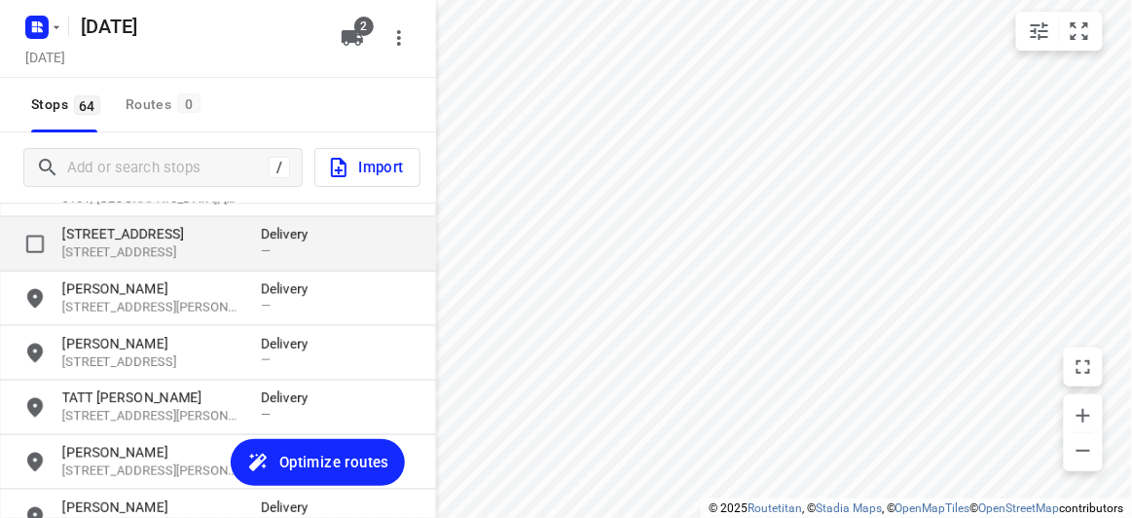
click at [165, 249] on p "[STREET_ADDRESS]" at bounding box center [151, 253] width 179 height 18
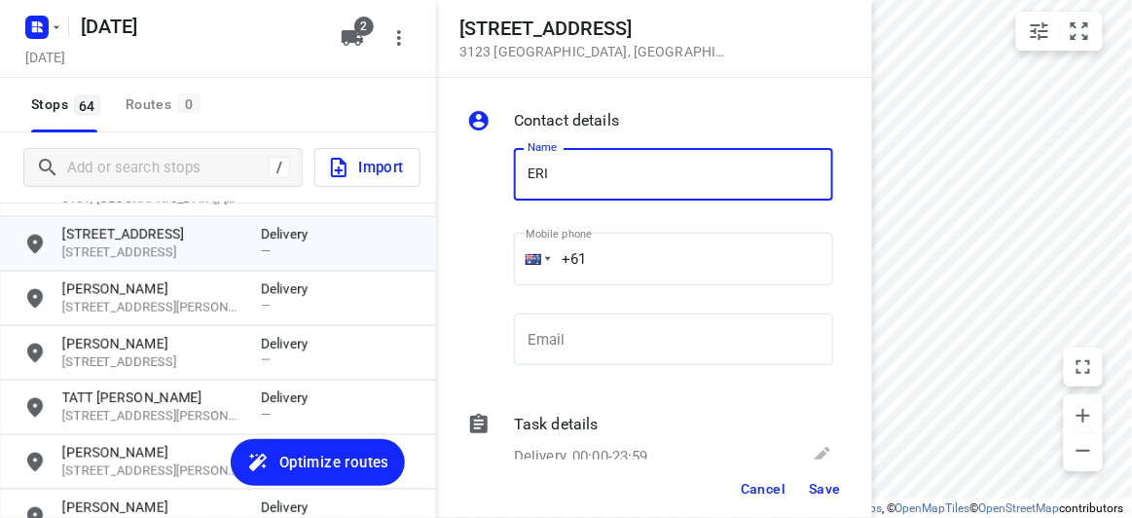
type input "ERIC POON"
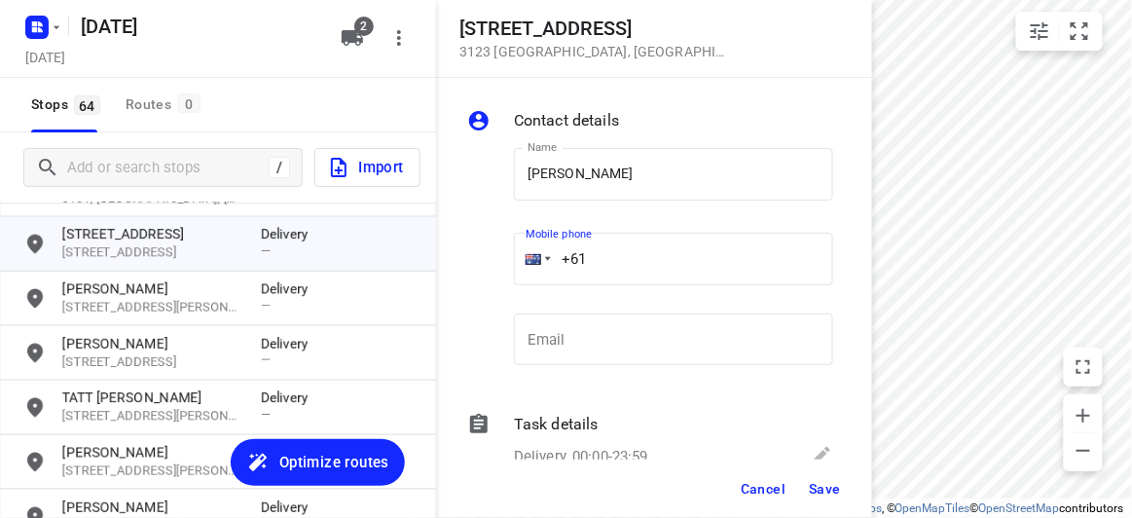
drag, startPoint x: 600, startPoint y: 263, endPoint x: 537, endPoint y: 265, distance: 63.3
click at [537, 265] on div "+61" at bounding box center [673, 259] width 319 height 53
paste input "tel"
paste input "488888282"
type input "+61 488888282"
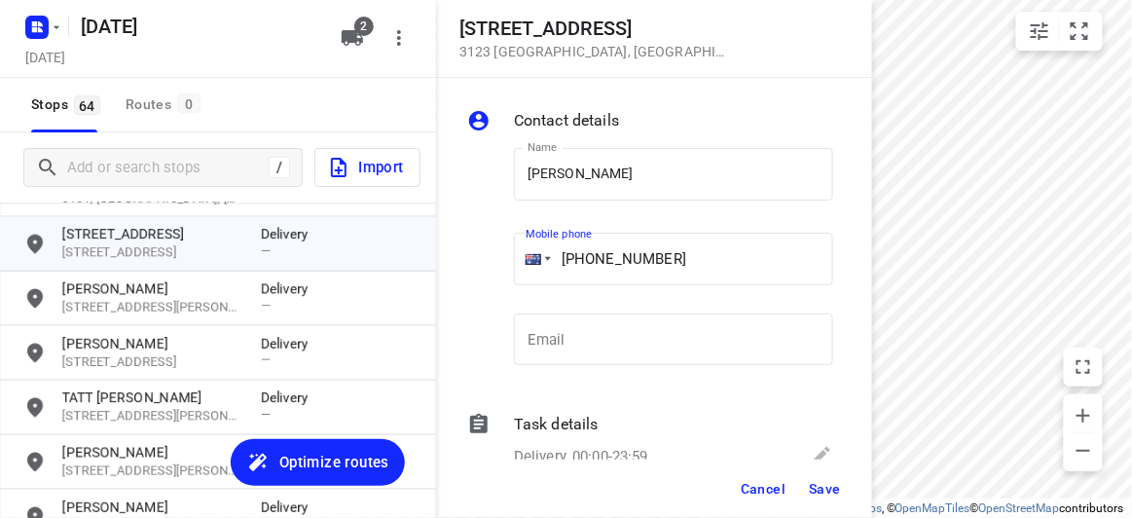
click at [822, 484] on span "Save" at bounding box center [825, 489] width 32 height 16
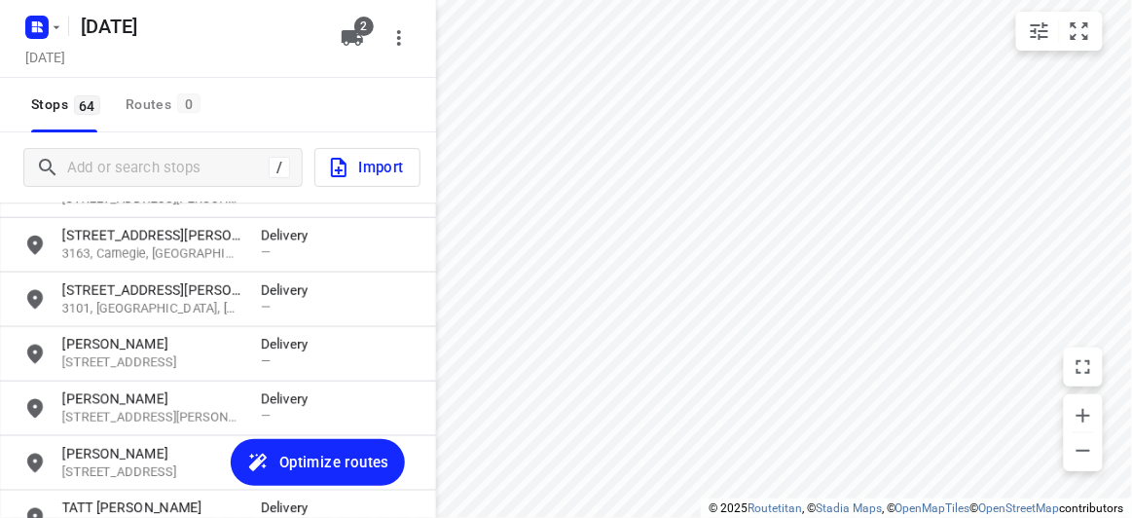
scroll to position [555, 0]
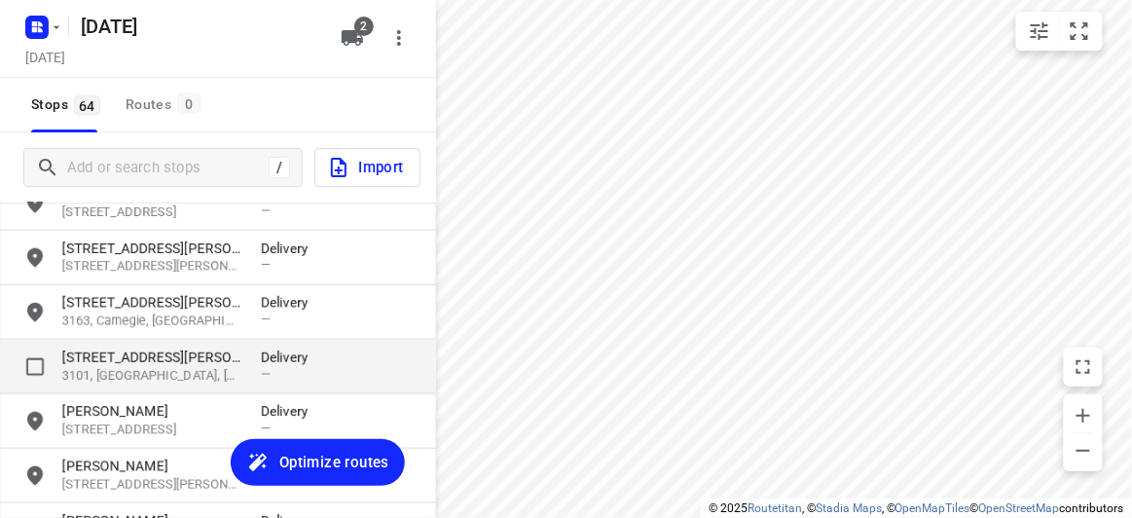
click at [124, 350] on p "[STREET_ADDRESS][PERSON_NAME]" at bounding box center [151, 356] width 179 height 19
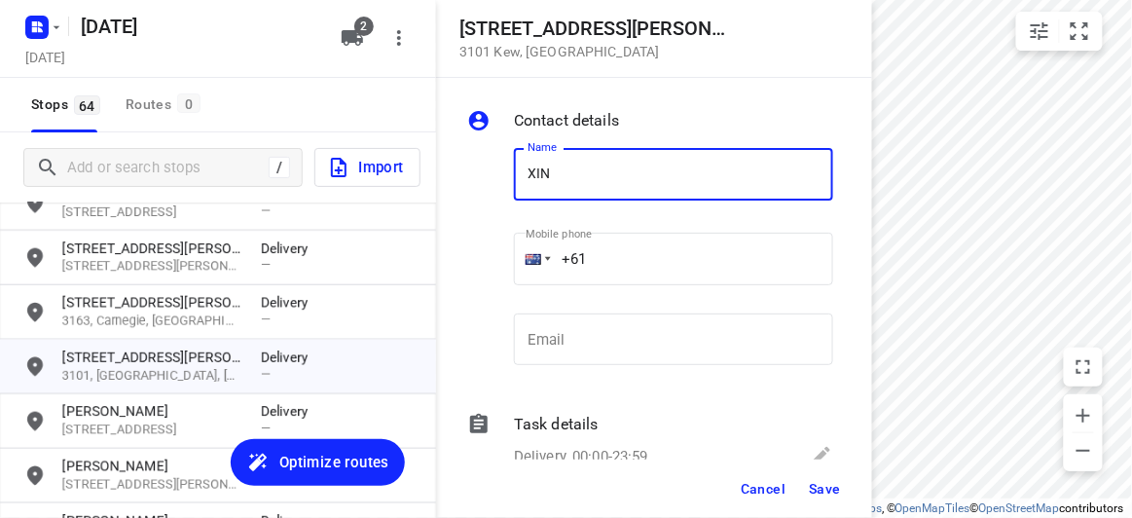
type input "XINLING HAN"
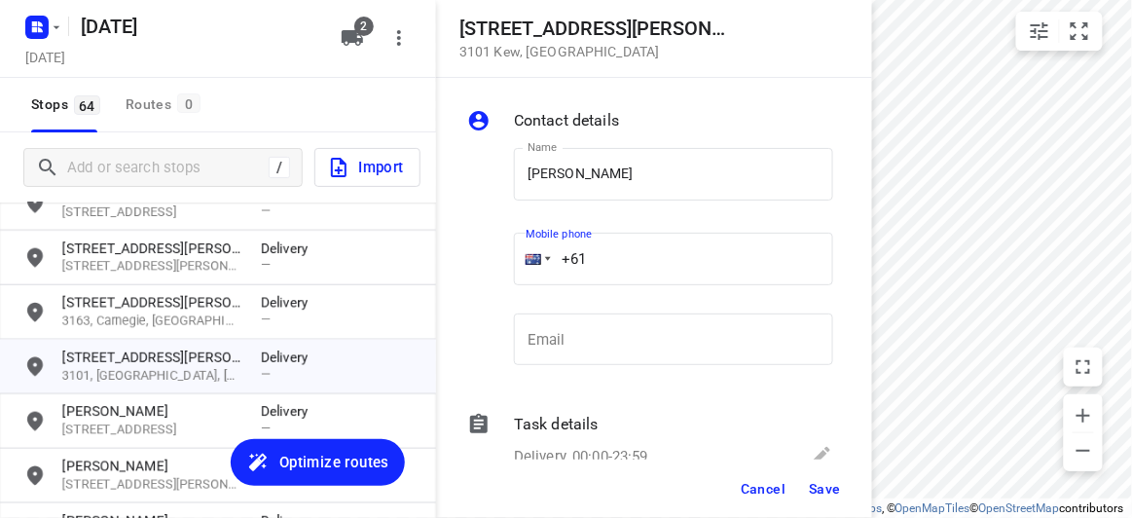
click at [601, 259] on input "+61" at bounding box center [673, 259] width 319 height 53
paste input "433351220"
type input "+61 433351220"
drag, startPoint x: 853, startPoint y: 496, endPoint x: 841, endPoint y: 490, distance: 13.9
click at [853, 495] on div "Cancel Save" at bounding box center [654, 488] width 436 height 58
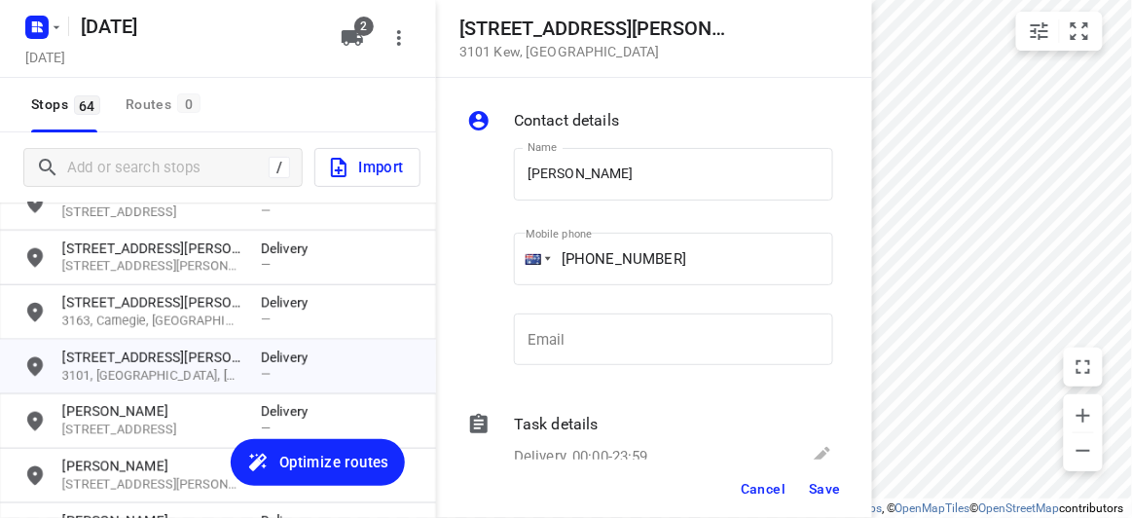
click at [839, 489] on span "Save" at bounding box center [825, 489] width 32 height 16
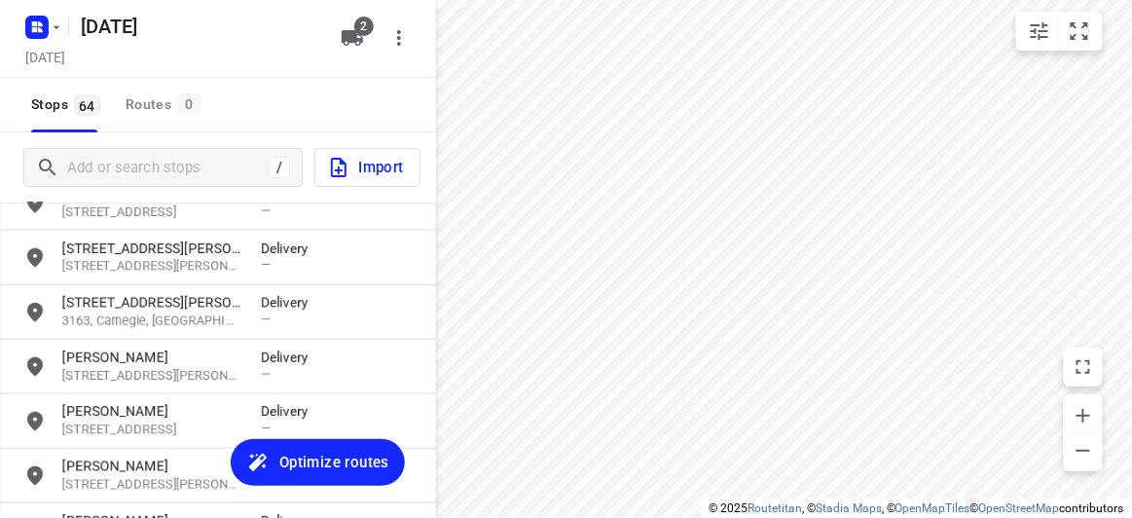
drag, startPoint x: 0, startPoint y: 20, endPoint x: 416, endPoint y: 63, distance: 417.7
click at [416, 63] on div "13 AUGUST 2025 Tuesday, Aug 12 2" at bounding box center [218, 39] width 436 height 78
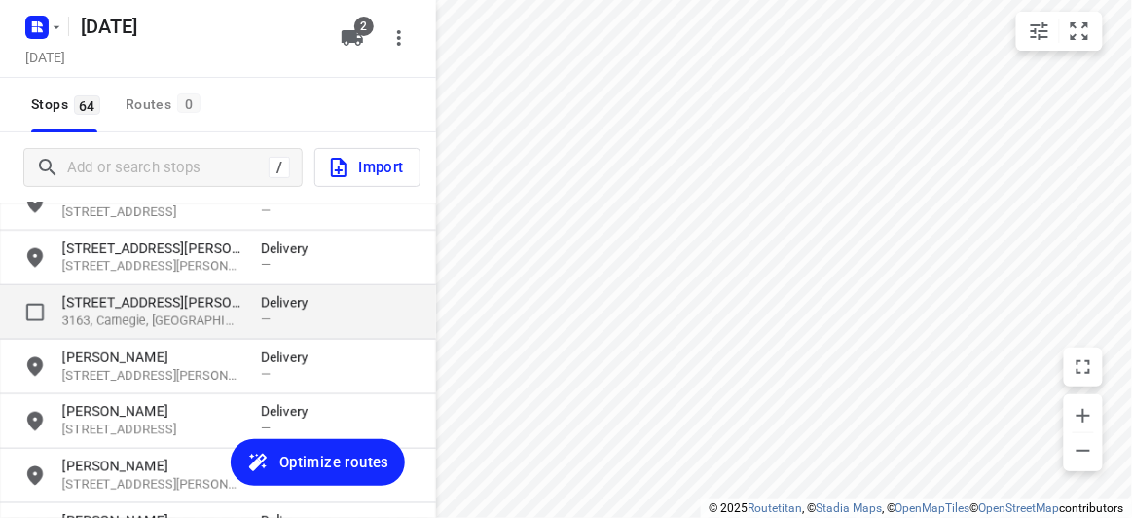
click at [146, 313] on p "3163, Carnegie, [GEOGRAPHIC_DATA]" at bounding box center [151, 321] width 179 height 18
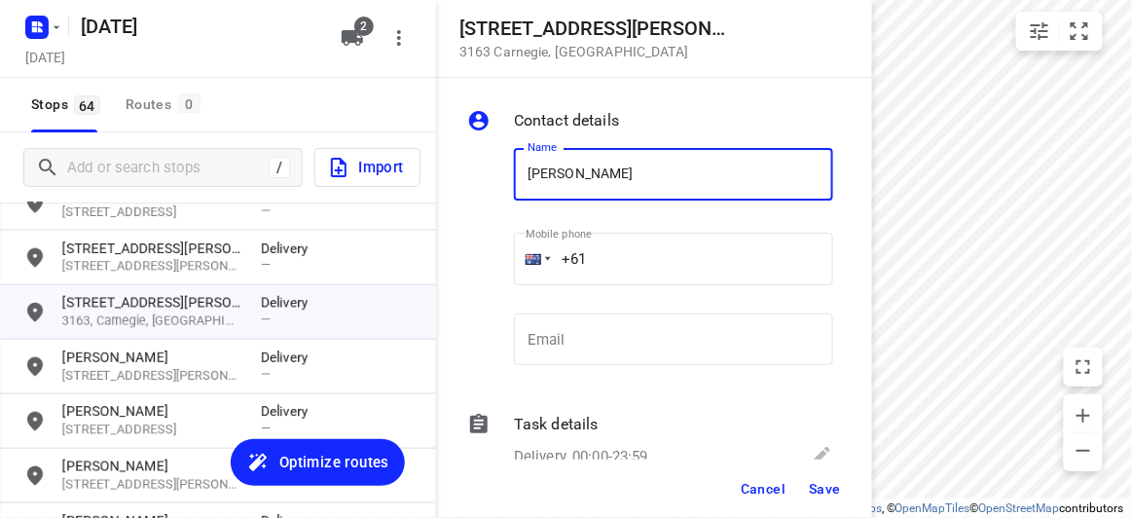
paste input "422791989"
type input "ALISSA KHOO422791989"
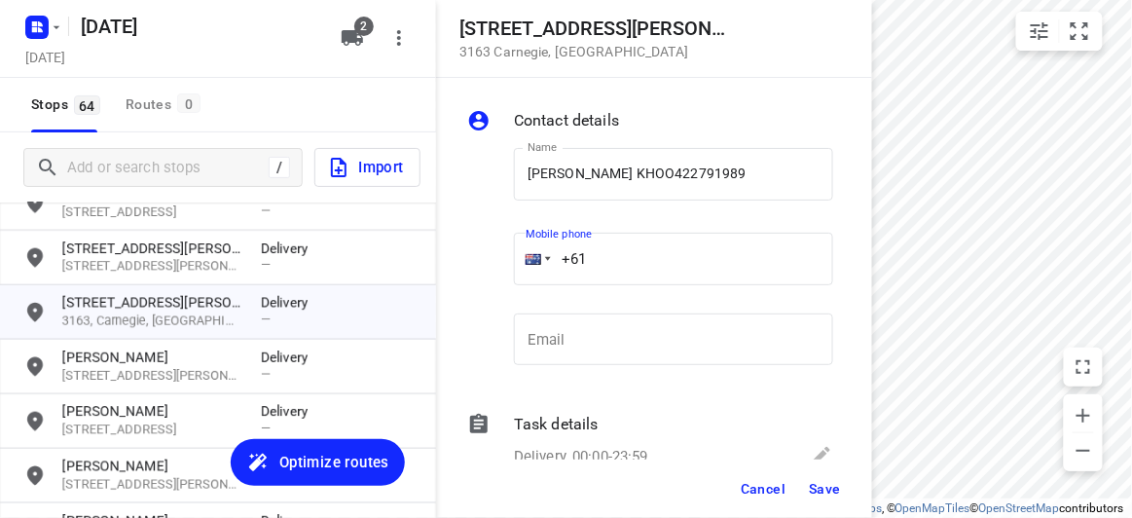
drag, startPoint x: 605, startPoint y: 259, endPoint x: 500, endPoint y: 257, distance: 105.1
click at [500, 257] on div "Name ALISSA KHOO422791989 Name Mobile phone +61 ​ Email Email" at bounding box center [650, 260] width 374 height 257
paste input "tel"
type input "+61"
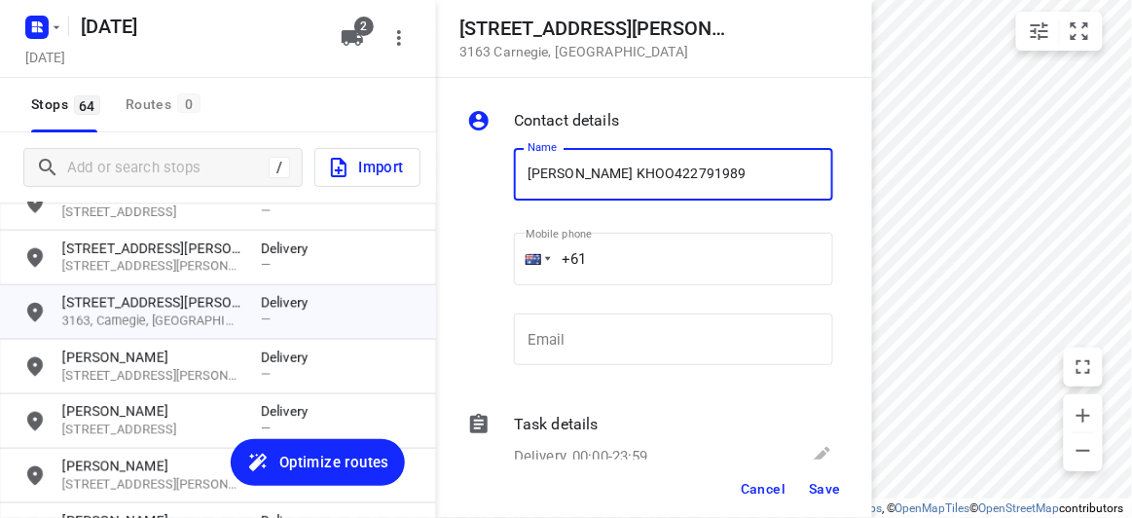
drag, startPoint x: 710, startPoint y: 169, endPoint x: 616, endPoint y: 169, distance: 94.4
click at [616, 169] on input "ALISSA KHOO422791989" at bounding box center [673, 174] width 319 height 53
type input "ALISSA KHOO"
click at [633, 241] on input "+61" at bounding box center [673, 259] width 319 height 53
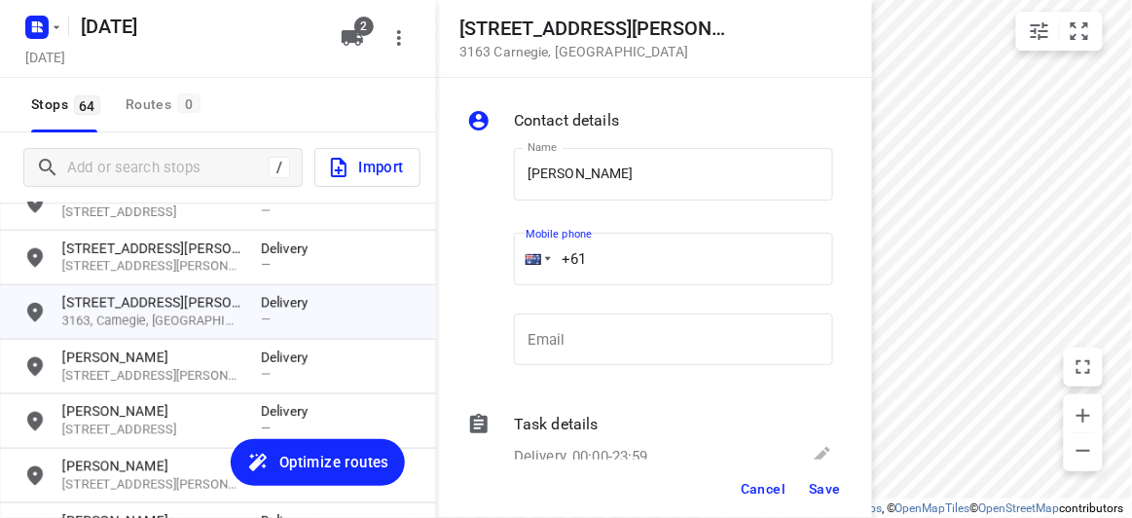
paste input "422791989"
type input "+61 422791989"
click at [826, 489] on span "Save" at bounding box center [825, 489] width 32 height 16
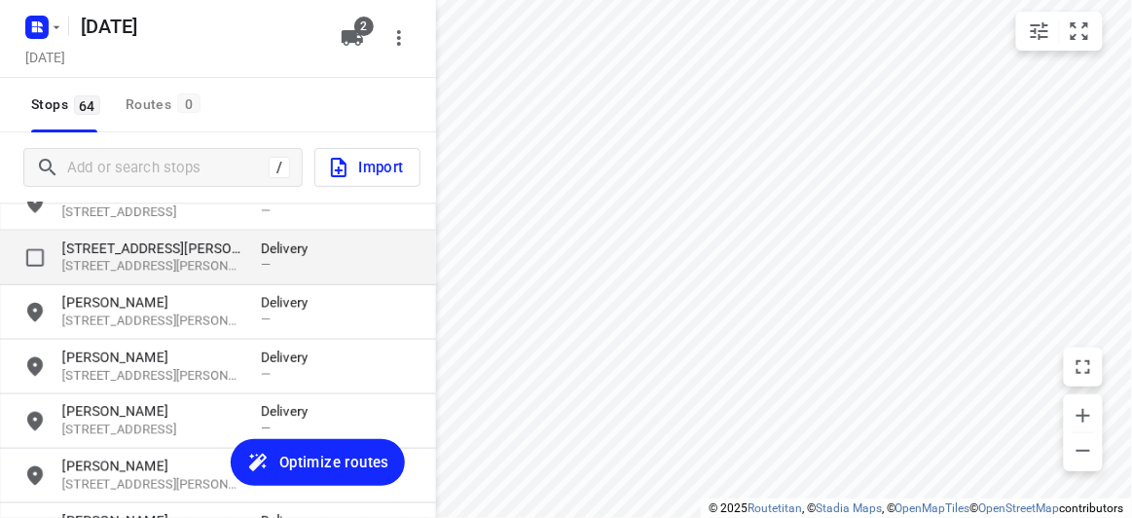
click at [163, 253] on p "[STREET_ADDRESS][PERSON_NAME]" at bounding box center [151, 247] width 179 height 19
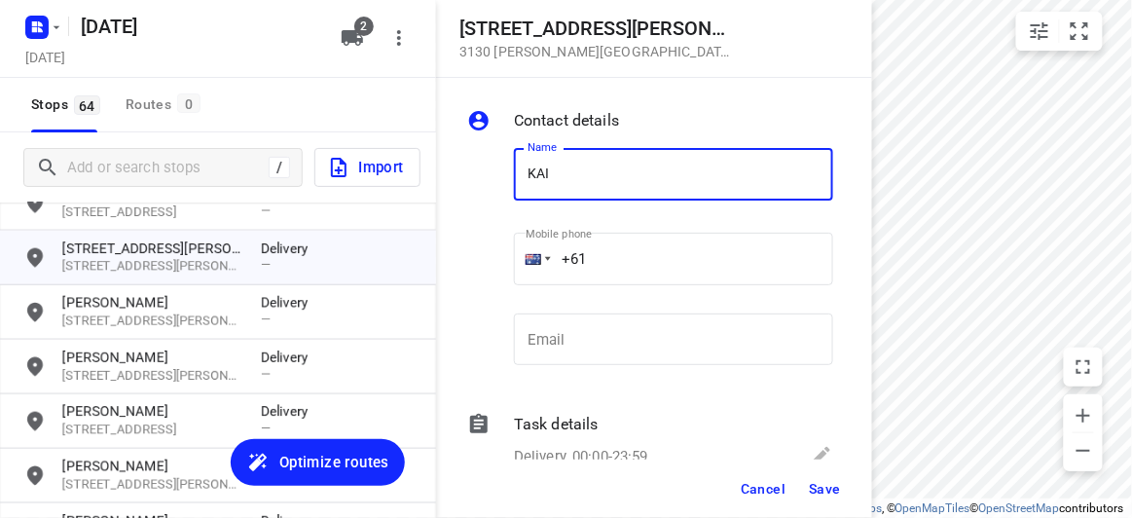
type input "[PERSON_NAME] [PERSON_NAME]"
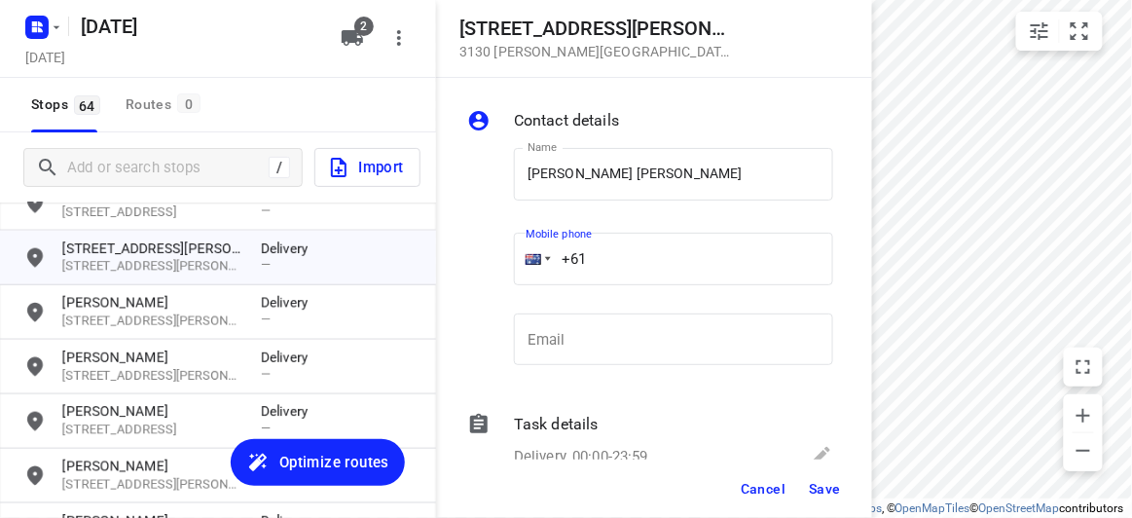
click at [616, 255] on input "+61" at bounding box center [673, 259] width 319 height 53
paste input "430029891"
type input "+61 430029891"
click at [814, 485] on span "Save" at bounding box center [825, 489] width 32 height 16
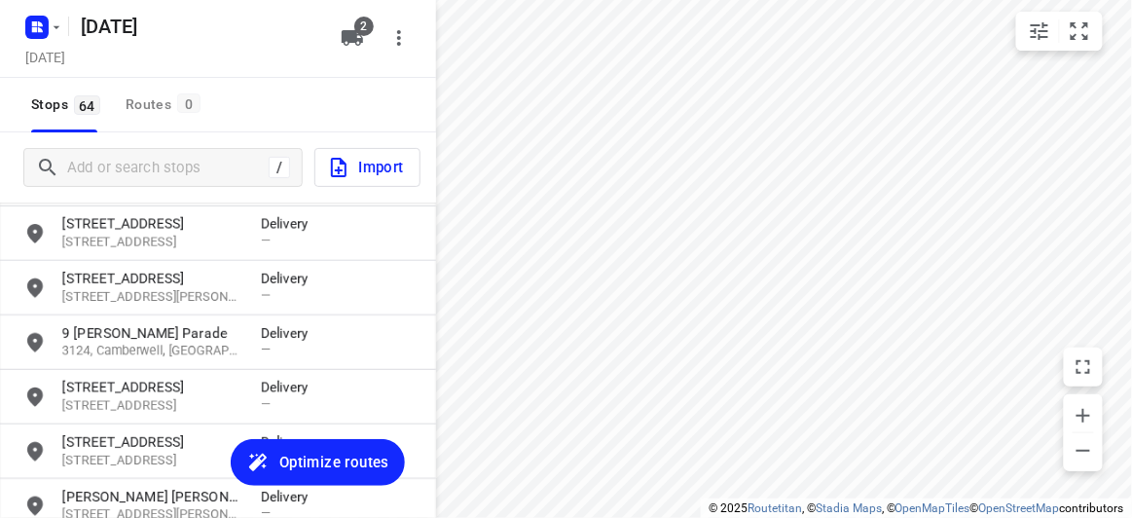
scroll to position [289, 0]
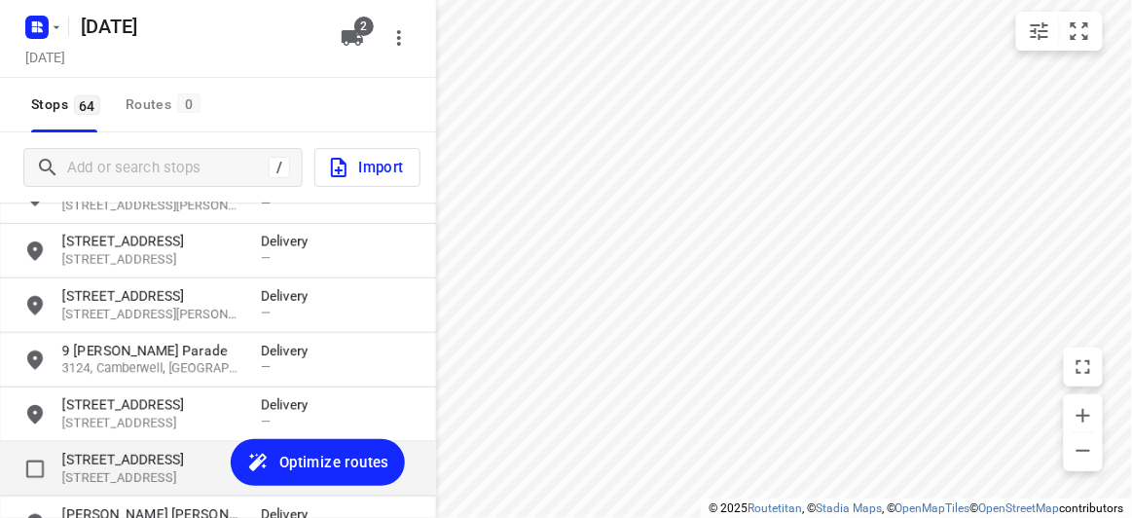
click at [98, 469] on p "[STREET_ADDRESS]" at bounding box center [151, 478] width 179 height 18
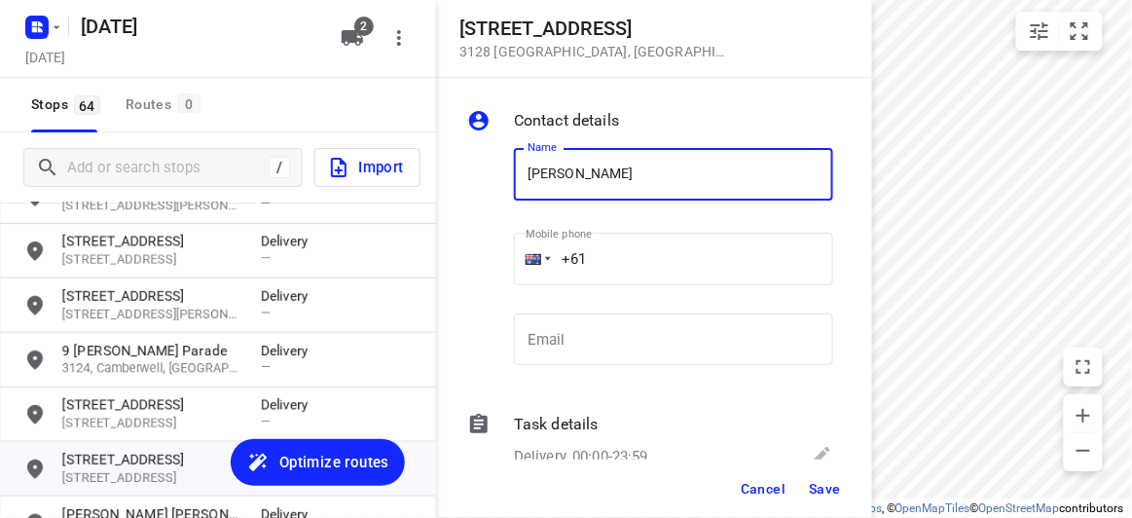
type input "FAY 2/421"
click at [622, 259] on input "+61" at bounding box center [673, 259] width 319 height 53
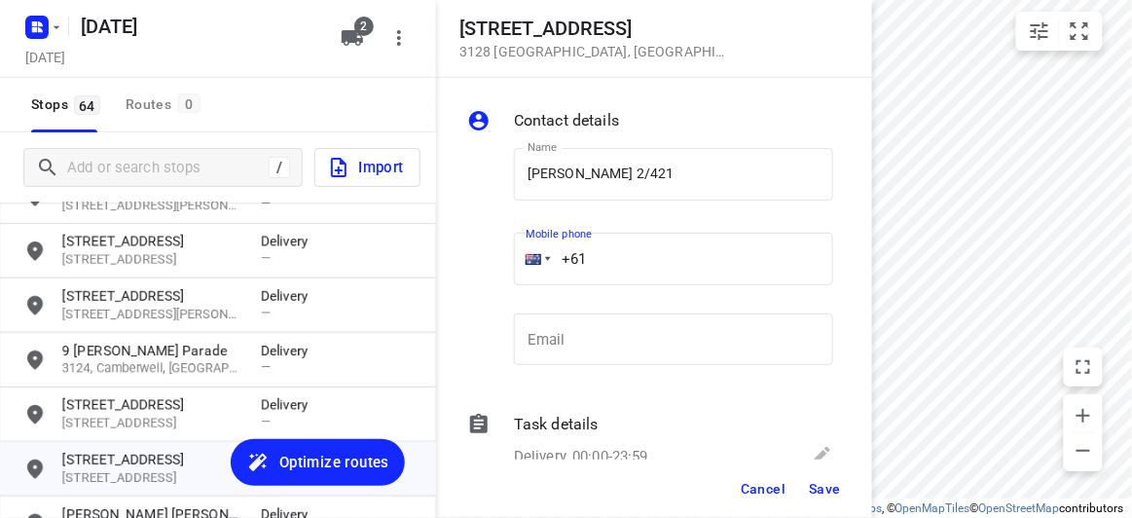
paste input "450581186"
type input "+61 450581186"
click at [834, 491] on span "Save" at bounding box center [825, 489] width 32 height 16
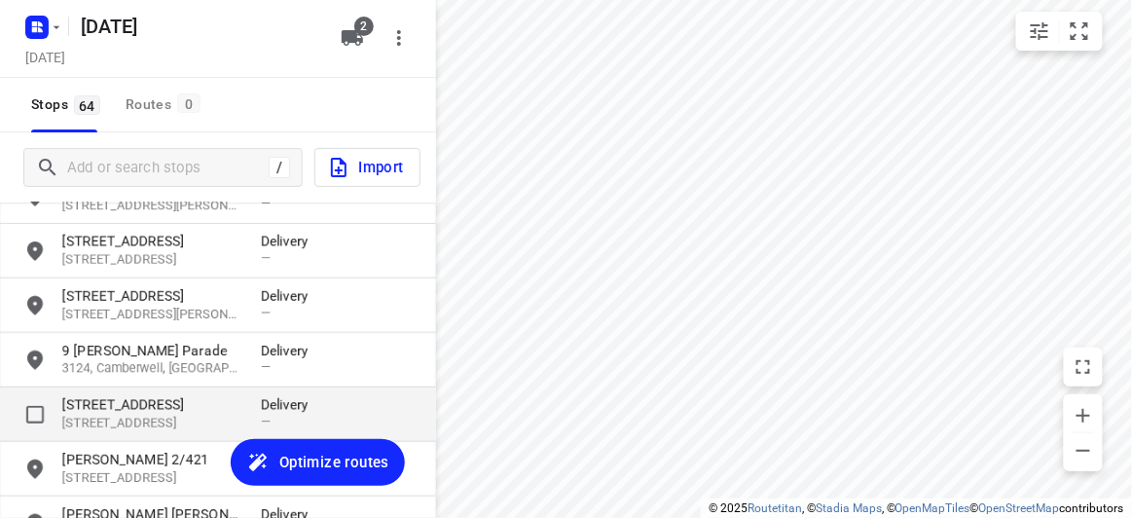
click at [112, 420] on p "[STREET_ADDRESS]" at bounding box center [151, 424] width 179 height 18
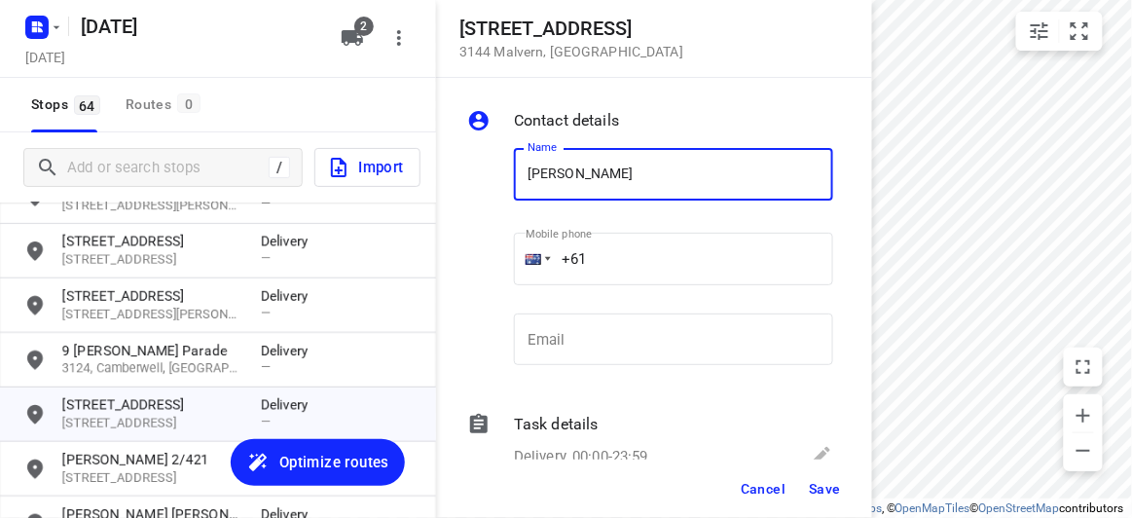
type input "AMY YE"
click at [612, 266] on input "+61" at bounding box center [673, 259] width 319 height 53
paste input "451175117"
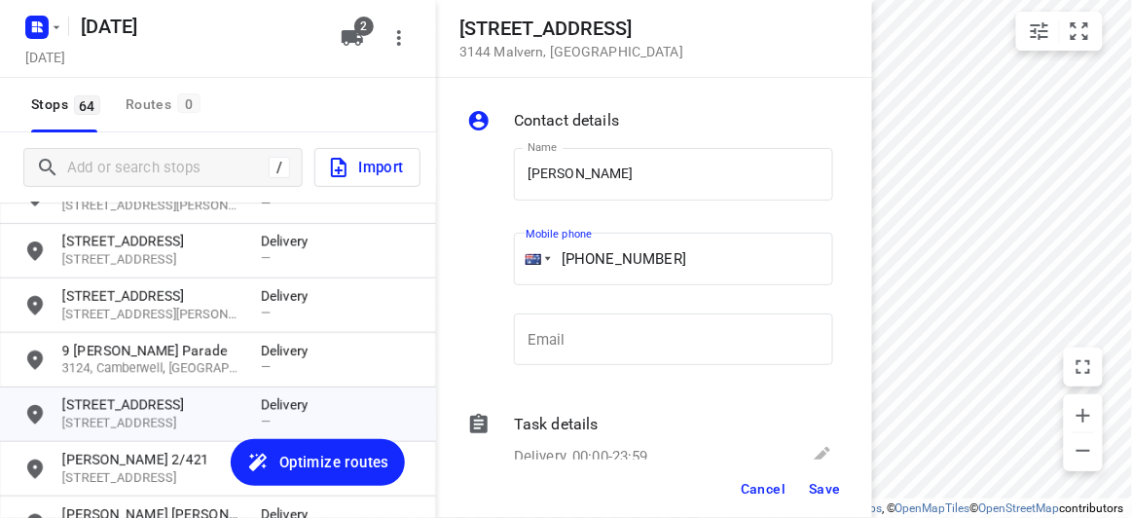
type input "+61 451175117"
click at [820, 488] on span "Save" at bounding box center [825, 489] width 32 height 16
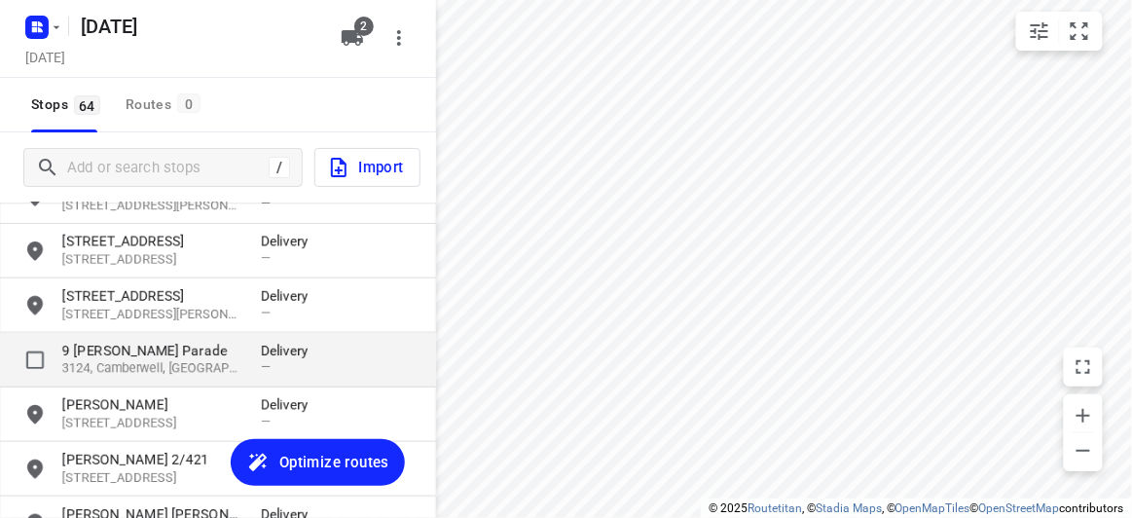
click at [124, 349] on p "9 [PERSON_NAME] Parade" at bounding box center [151, 350] width 179 height 19
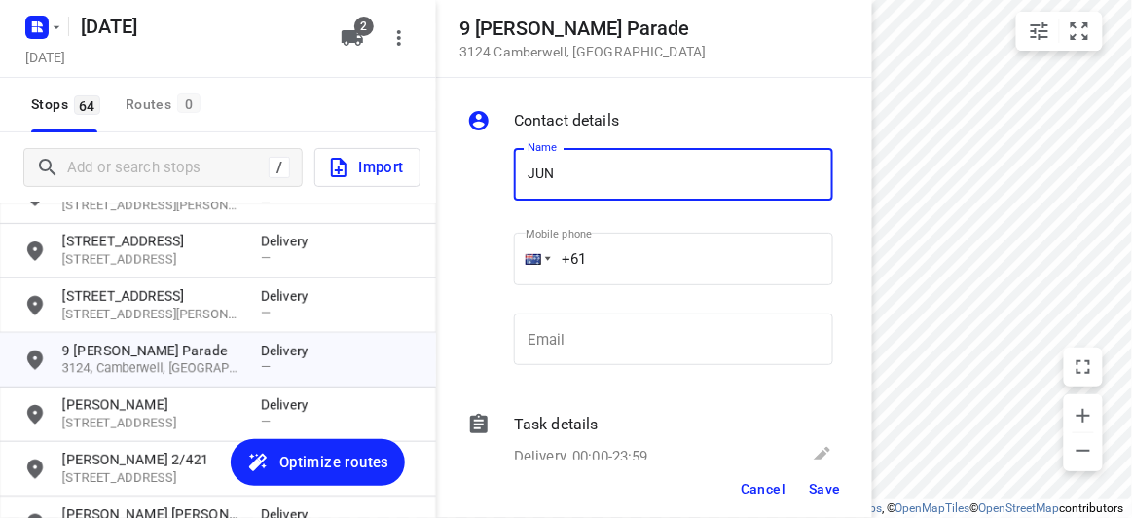
type input "JUN YEU MAH"
click at [620, 270] on input "+61" at bounding box center [673, 259] width 319 height 53
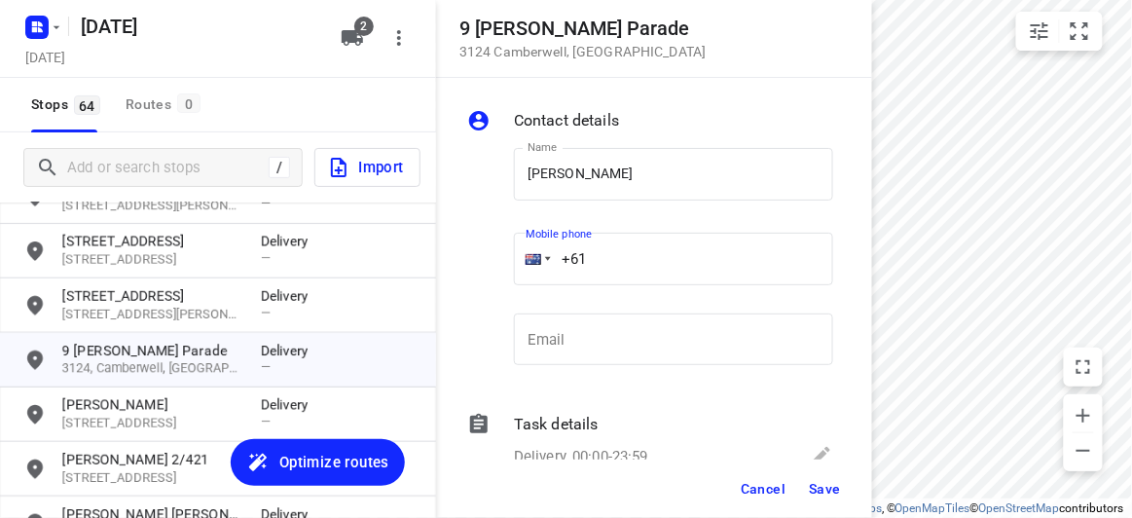
paste input "403231456"
type input "+61 403231456"
click at [824, 486] on span "Save" at bounding box center [825, 489] width 32 height 16
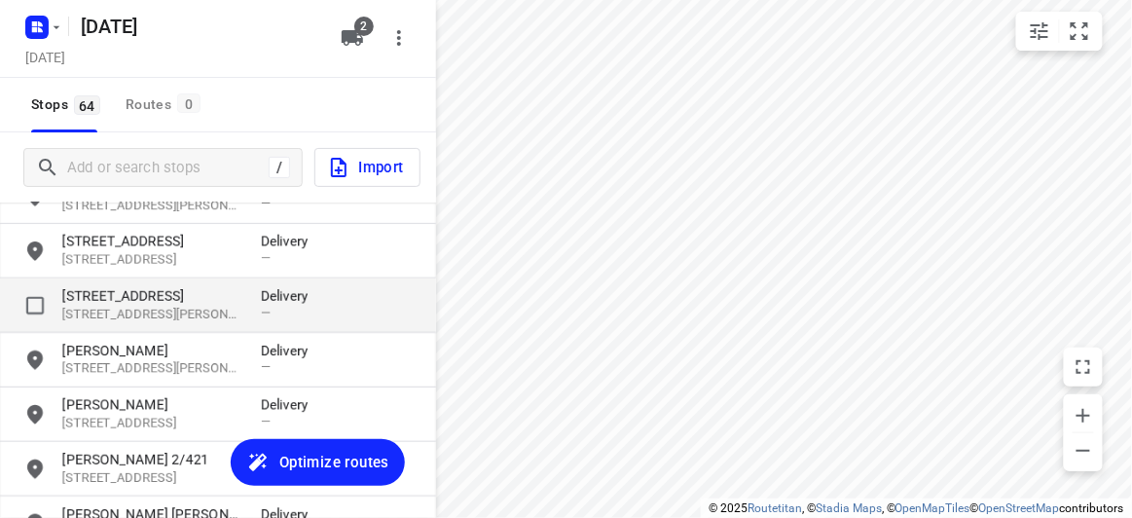
click at [127, 301] on p "[STREET_ADDRESS]" at bounding box center [151, 295] width 179 height 19
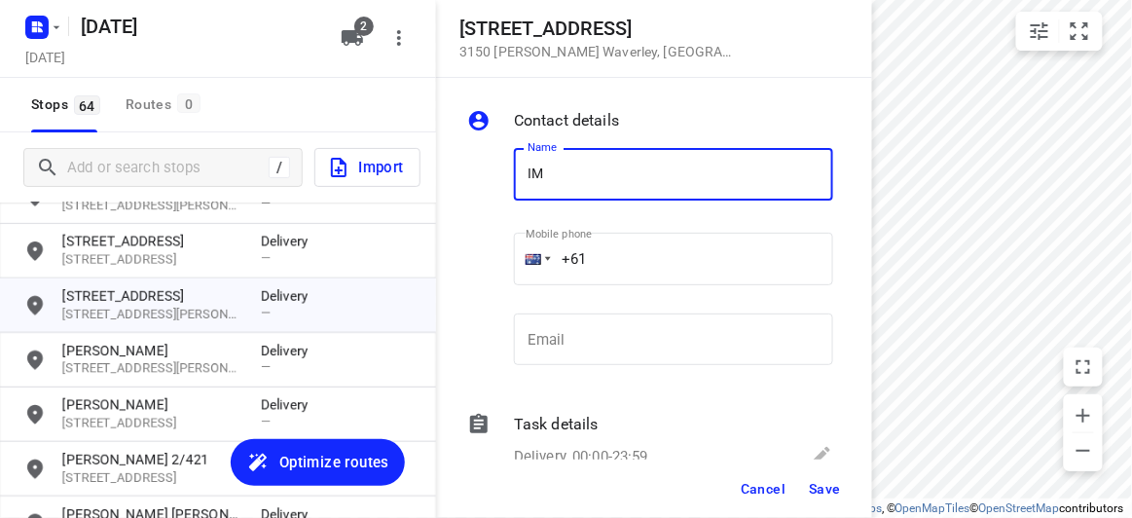
type input "IMEIA"
click at [616, 263] on input "+61" at bounding box center [673, 259] width 319 height 53
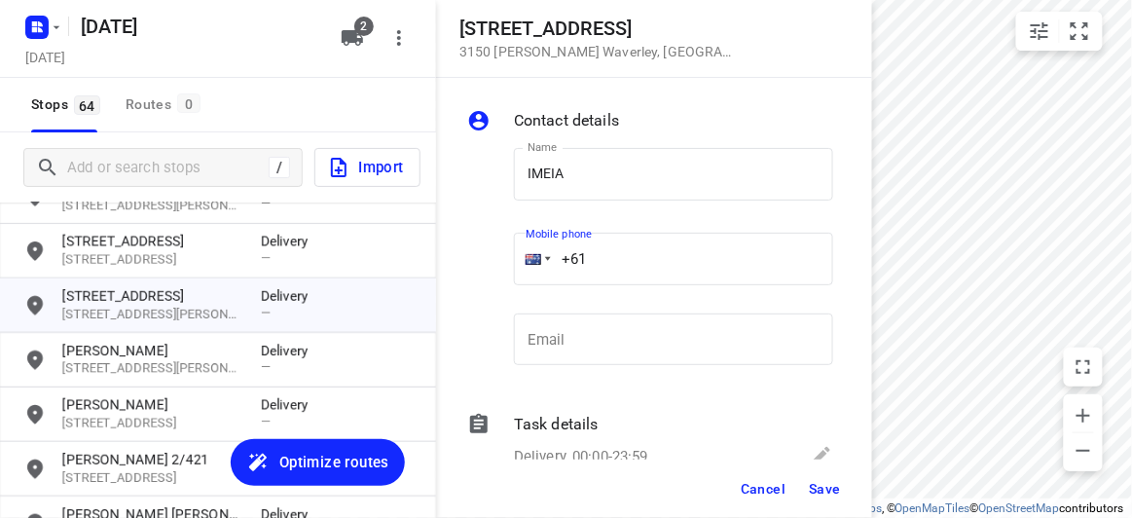
paste input "0422270088"
drag, startPoint x: 657, startPoint y: 269, endPoint x: 622, endPoint y: 269, distance: 35.0
click at [654, 269] on input "+61 0422270088" at bounding box center [673, 259] width 319 height 53
click at [602, 252] on input "+61 0422270088" at bounding box center [673, 259] width 319 height 53
click at [600, 253] on input "+61 0422270088" at bounding box center [673, 259] width 319 height 53
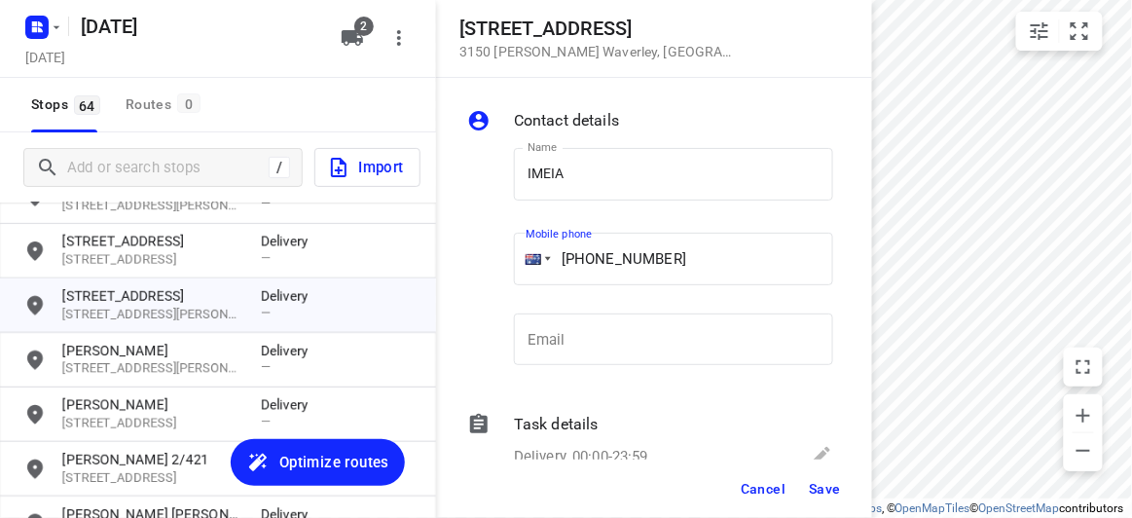
type input "+61 422270088"
click at [831, 484] on span "Save" at bounding box center [825, 489] width 32 height 16
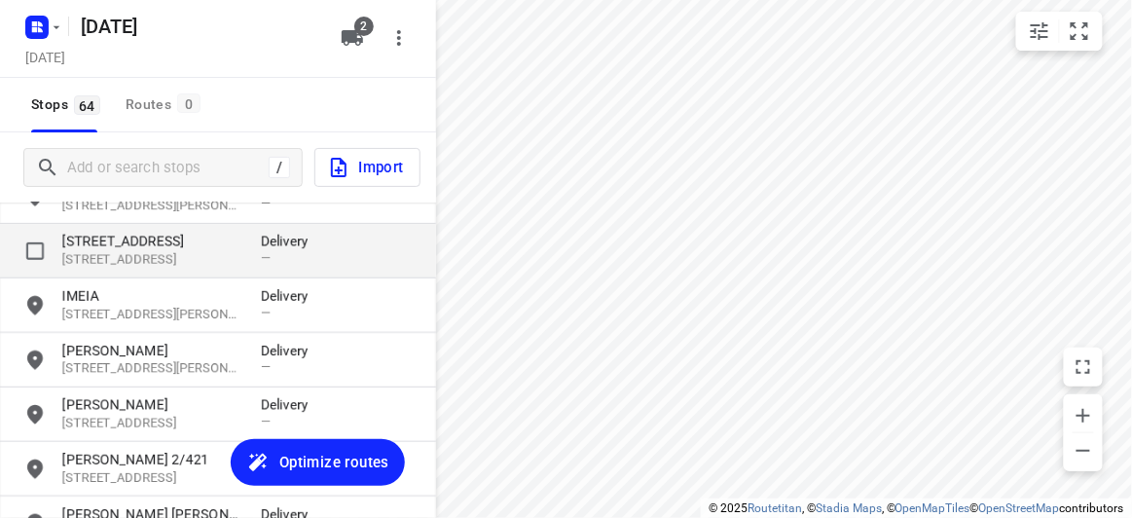
click at [120, 242] on p "[STREET_ADDRESS]" at bounding box center [151, 241] width 179 height 19
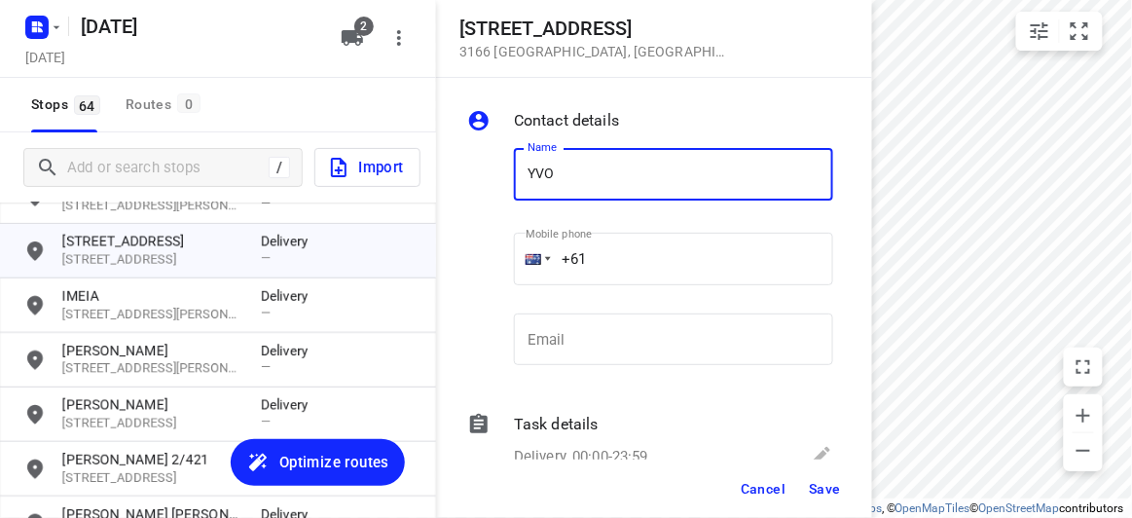
type input "YVONNE"
click at [596, 259] on input "+61" at bounding box center [673, 259] width 319 height 53
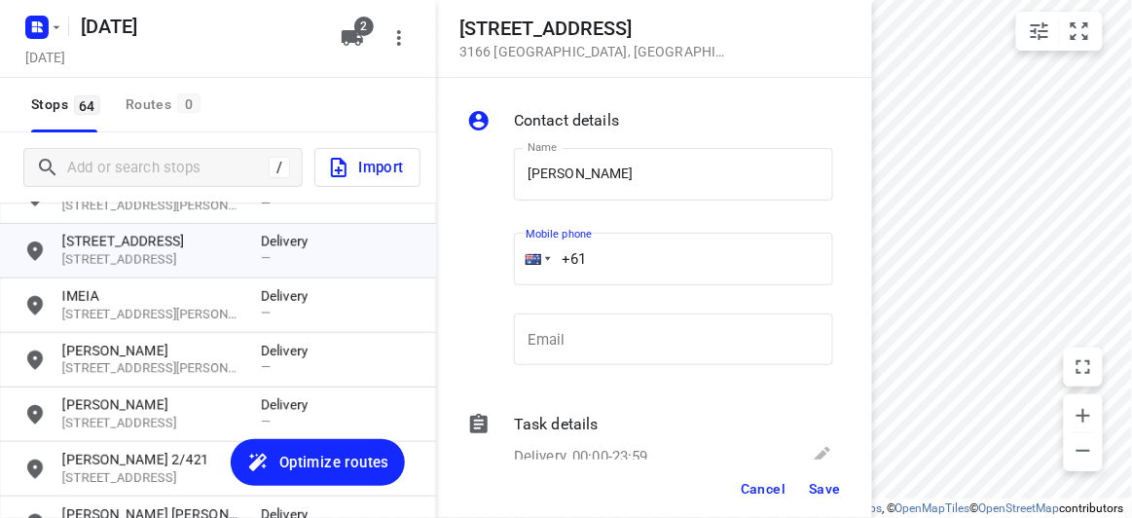
paste input "412757439"
type input "+61 412757439"
click at [830, 486] on span "Save" at bounding box center [825, 489] width 32 height 16
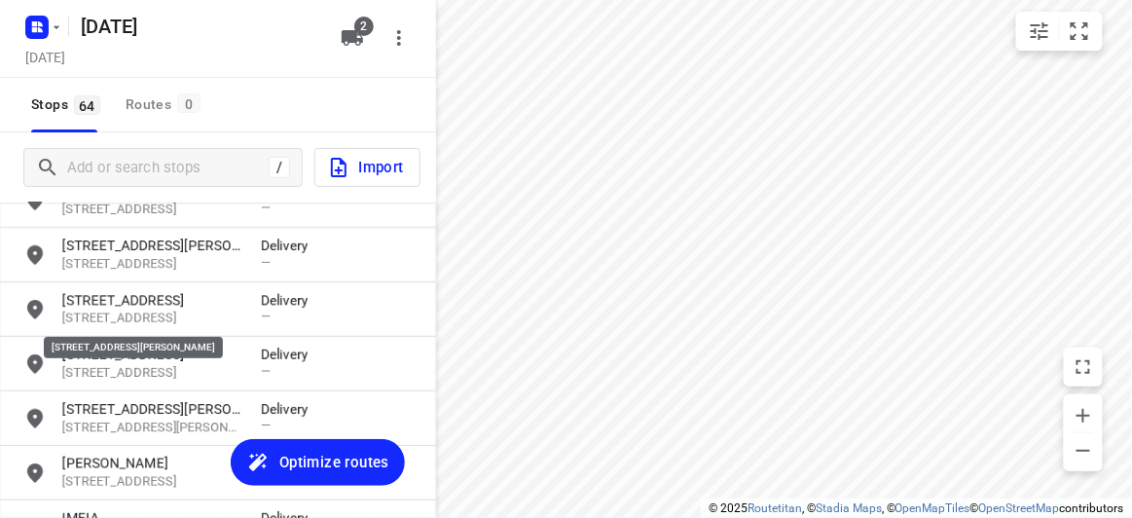
scroll to position [0, 0]
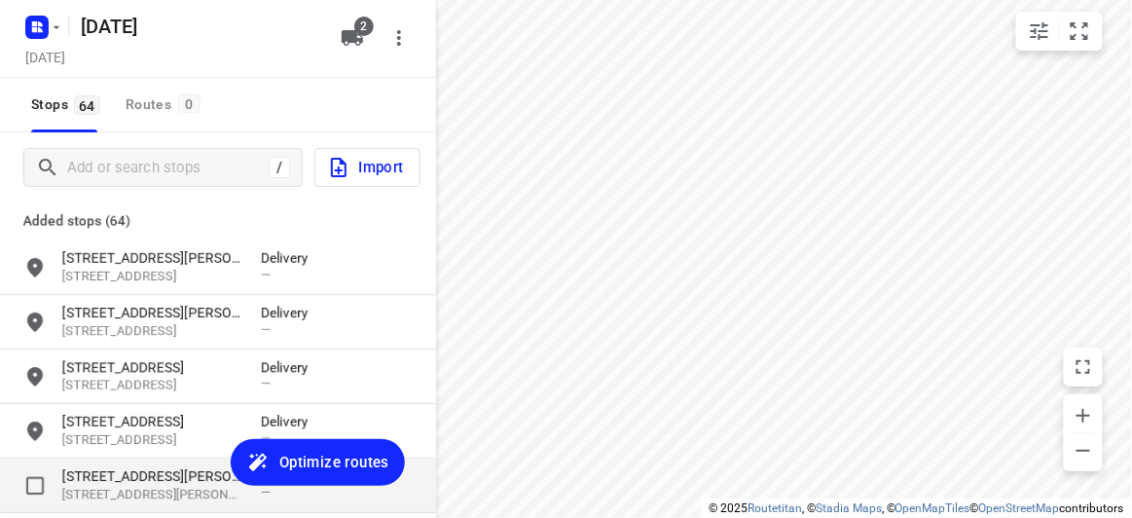
click at [109, 476] on p "[STREET_ADDRESS][PERSON_NAME]" at bounding box center [151, 475] width 179 height 19
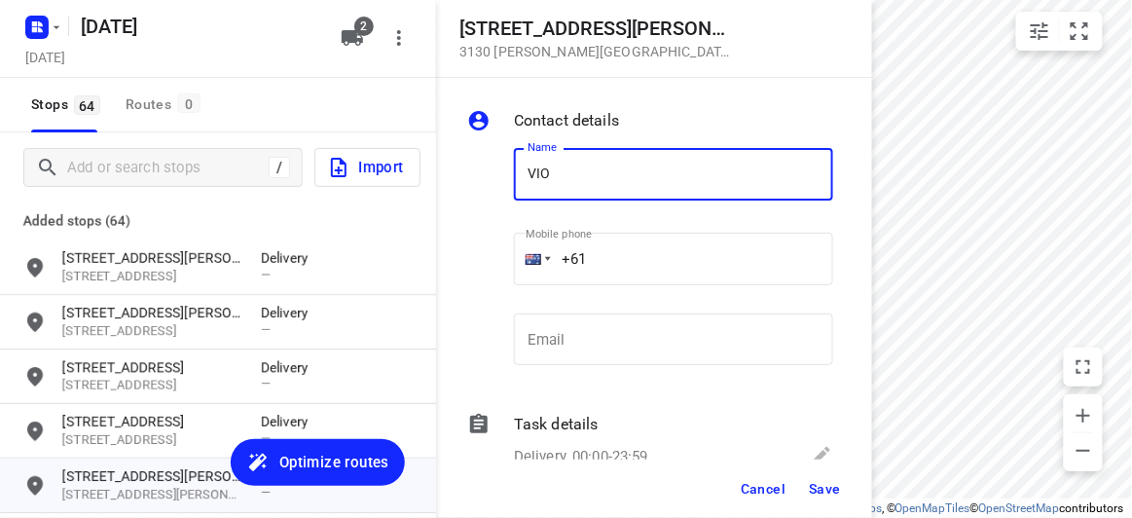
type input "VIOLA"
click at [596, 272] on input "+61" at bounding box center [673, 259] width 319 height 53
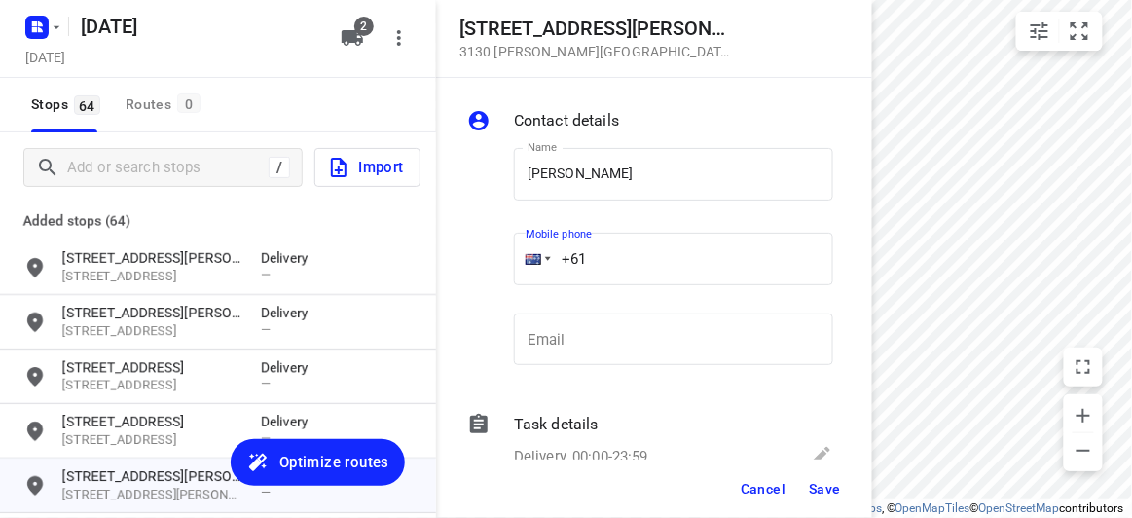
paste input "433572222"
type input "+61 433572222"
click at [827, 481] on span "Save" at bounding box center [825, 489] width 32 height 16
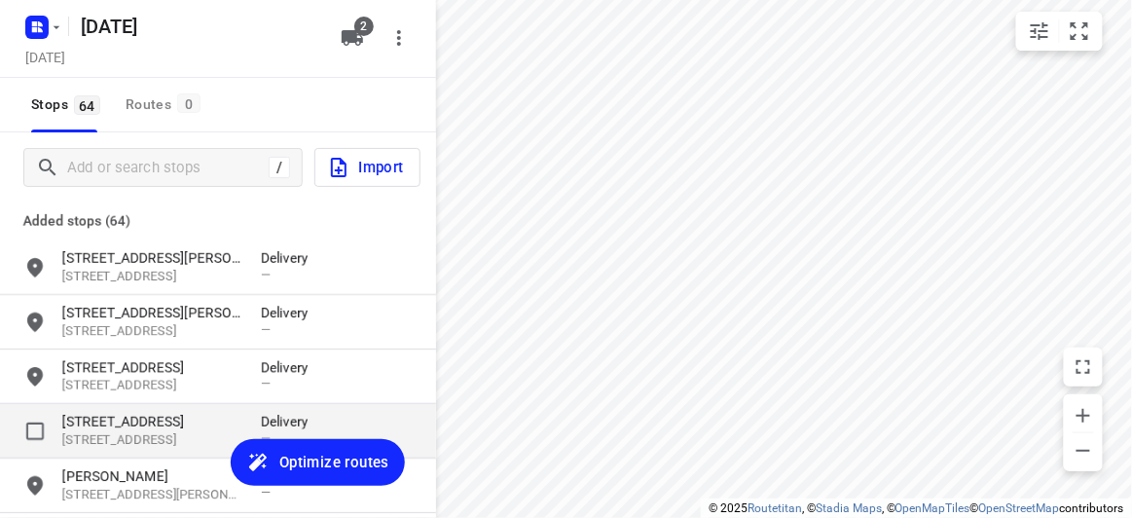
click at [131, 419] on p "[STREET_ADDRESS]" at bounding box center [151, 421] width 179 height 19
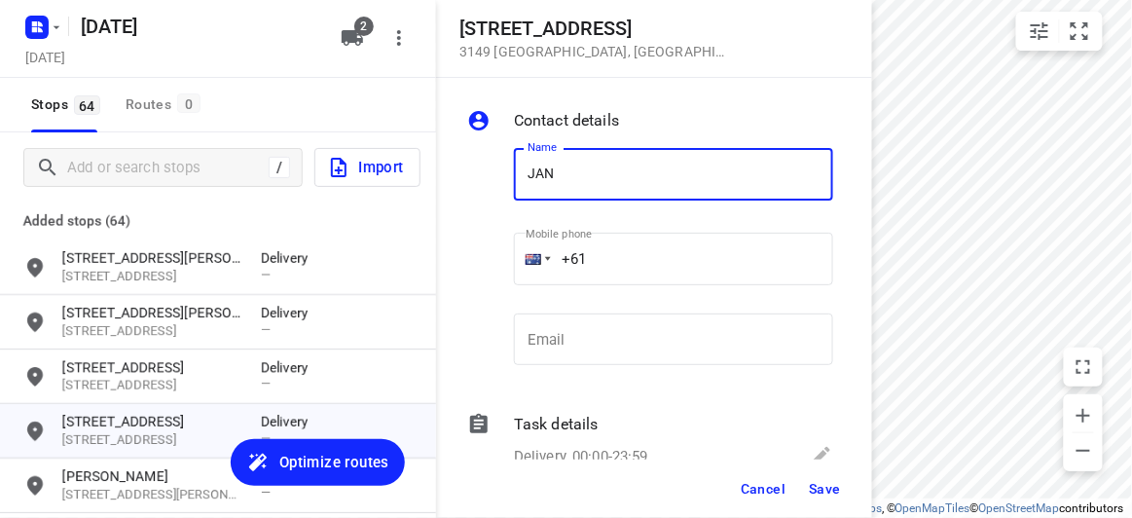
type input "Janelle"
click at [611, 253] on input "+61" at bounding box center [673, 259] width 319 height 53
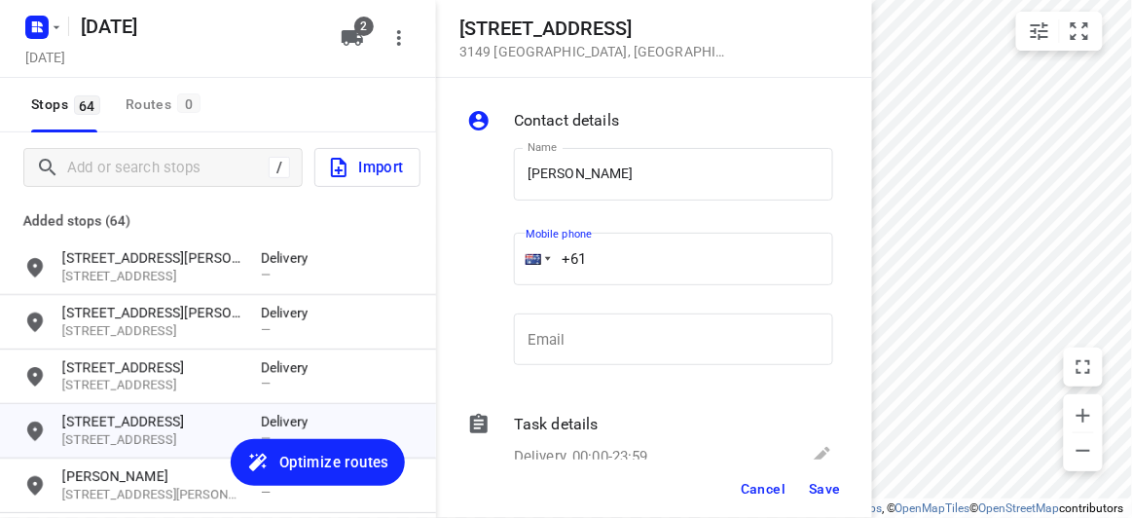
paste input "406421880"
type input "+61 406421880"
click at [823, 488] on span "Save" at bounding box center [825, 489] width 32 height 16
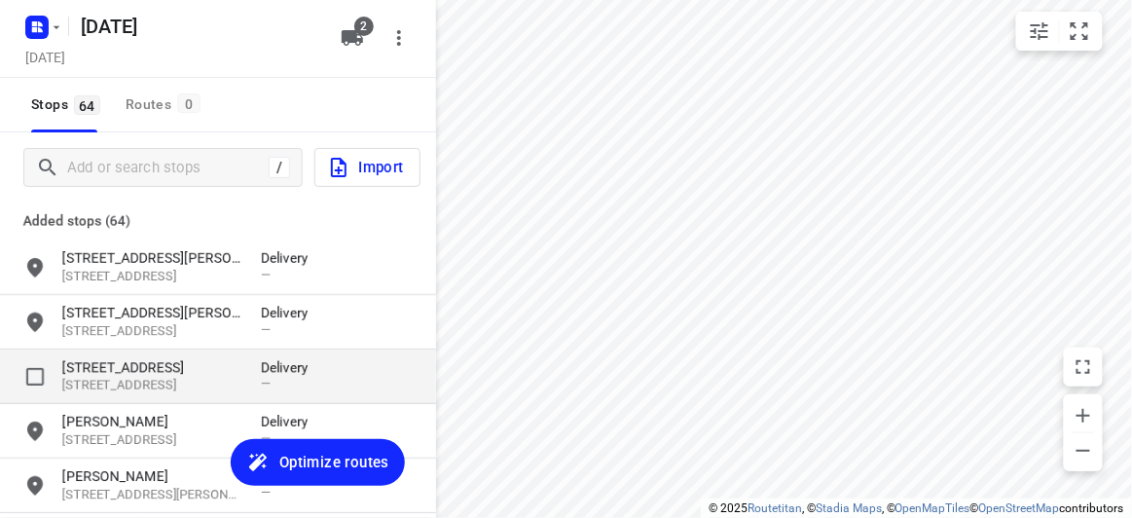
click at [93, 368] on p "[STREET_ADDRESS]" at bounding box center [151, 366] width 179 height 19
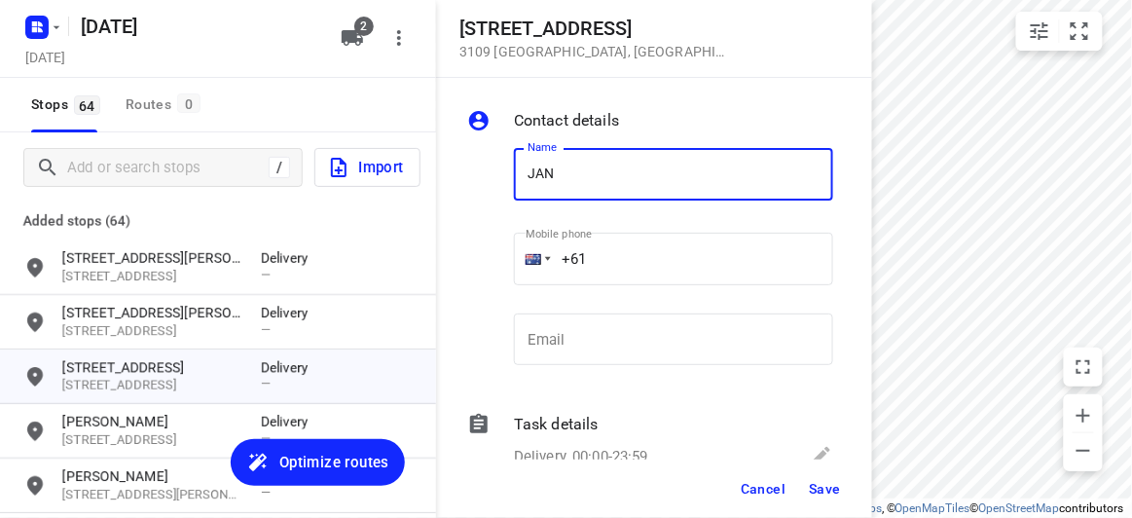
type input "JANICE"
drag, startPoint x: 615, startPoint y: 255, endPoint x: 622, endPoint y: 275, distance: 21.5
click at [615, 256] on input "+61" at bounding box center [673, 259] width 319 height 53
paste input "422819302"
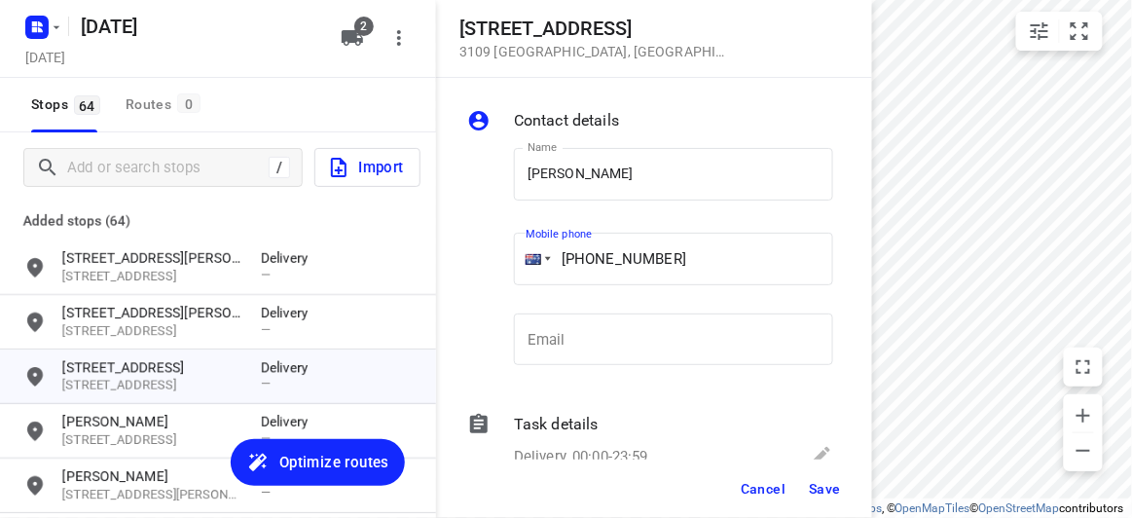
type input "+61 422819302"
click at [822, 499] on button "Save" at bounding box center [825, 488] width 48 height 35
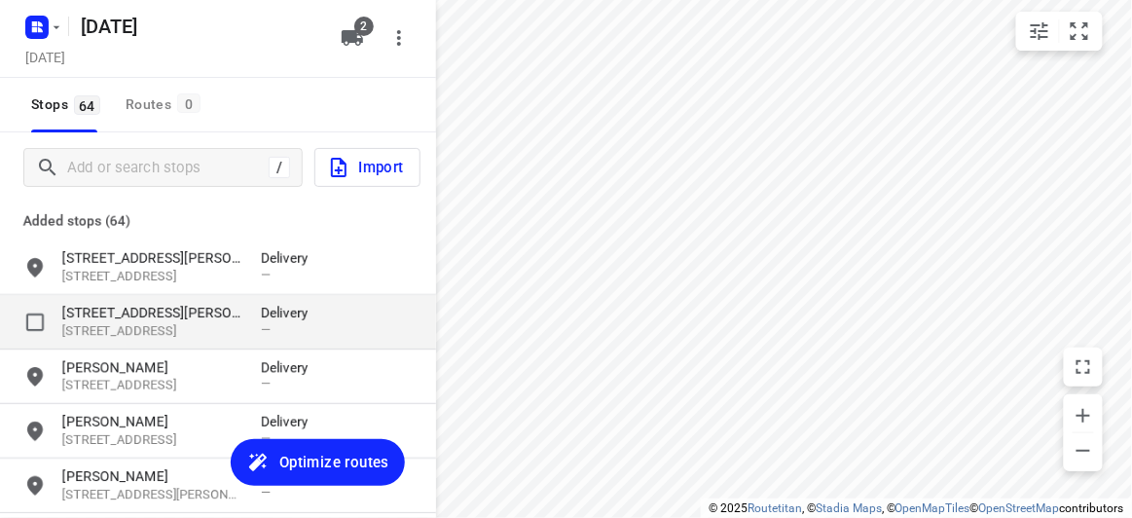
click at [81, 325] on p "[STREET_ADDRESS]" at bounding box center [151, 331] width 179 height 18
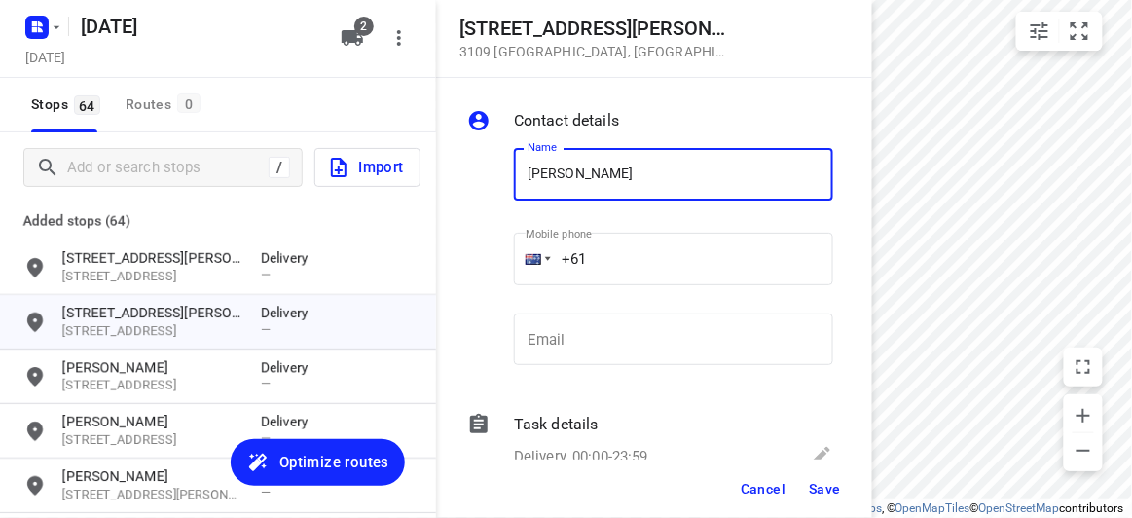
type input "KATE O"
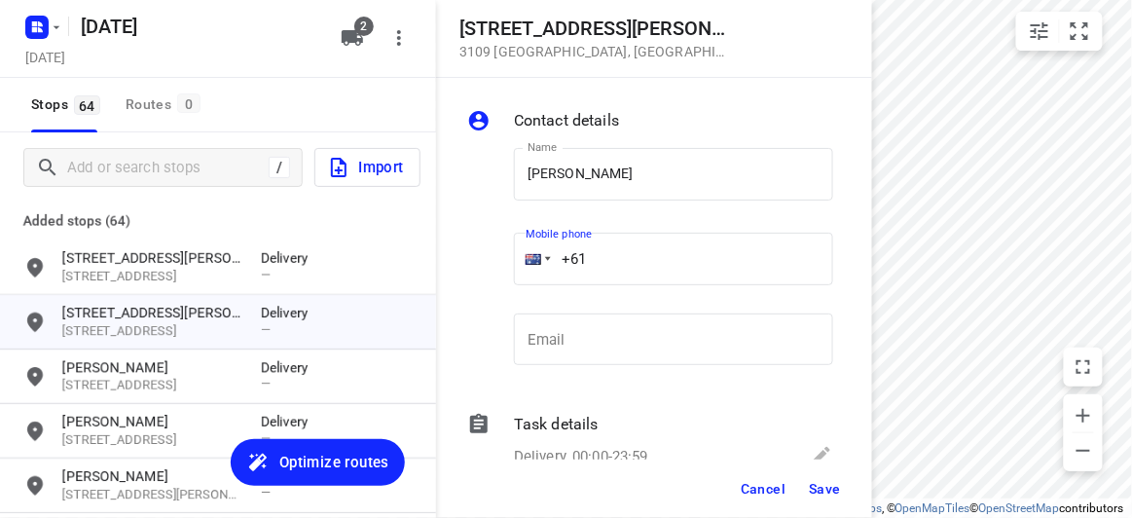
click at [610, 243] on input "+61" at bounding box center [673, 259] width 319 height 53
paste input "412969239"
type input "+61 412969239"
click at [814, 488] on span "Save" at bounding box center [825, 489] width 32 height 16
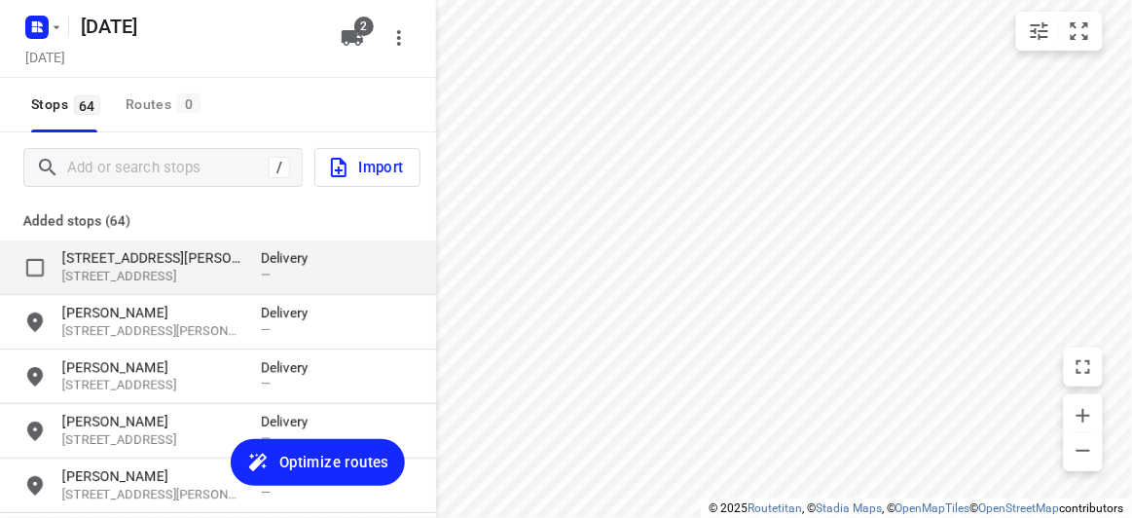
click at [122, 266] on p "[STREET_ADDRESS][PERSON_NAME]" at bounding box center [151, 257] width 179 height 19
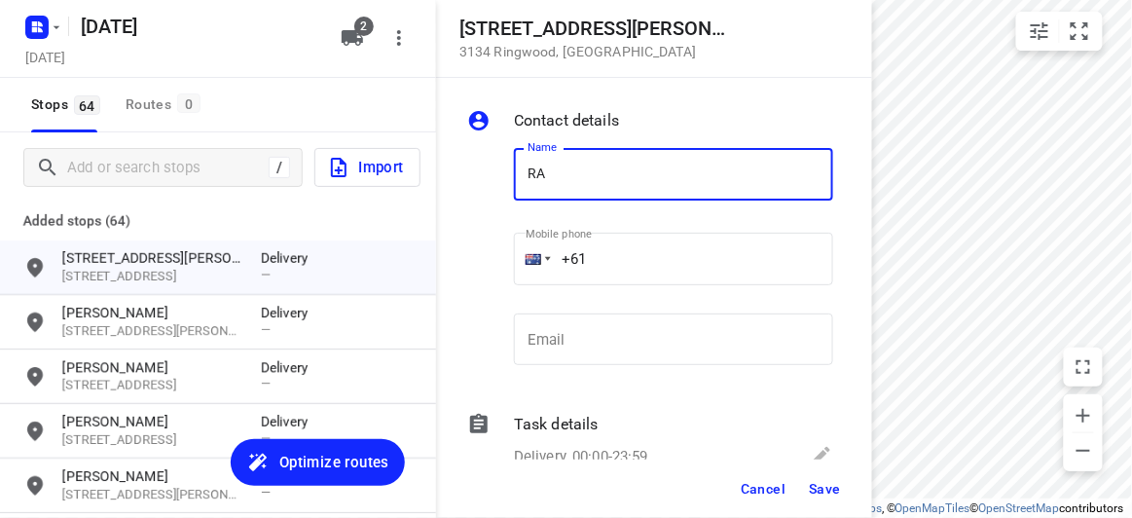
type input "RACHEL"
click at [608, 267] on input "+61" at bounding box center [673, 259] width 319 height 53
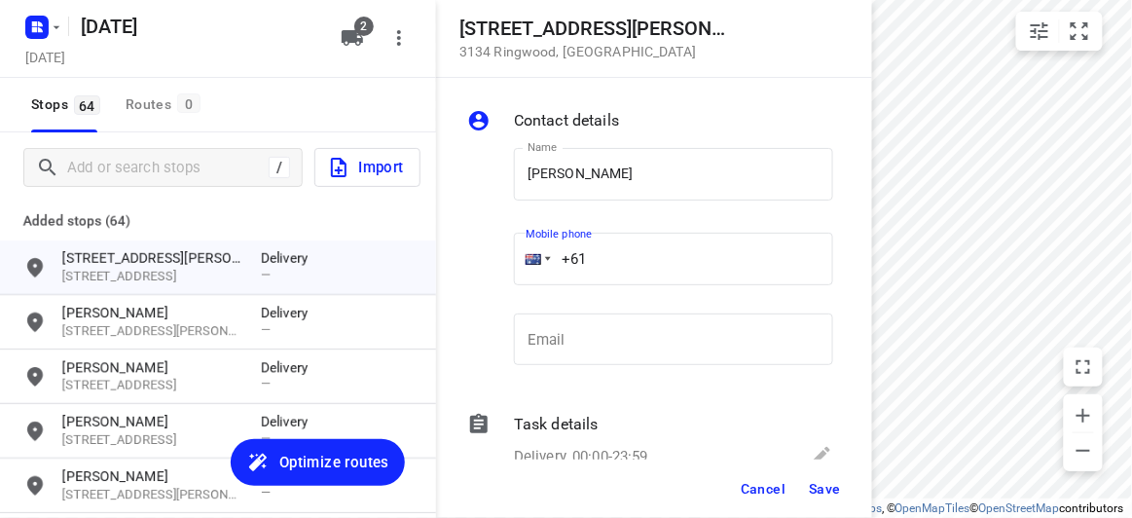
paste input "430081196"
type input "+61 430081196"
click at [805, 493] on button "Save" at bounding box center [825, 488] width 48 height 35
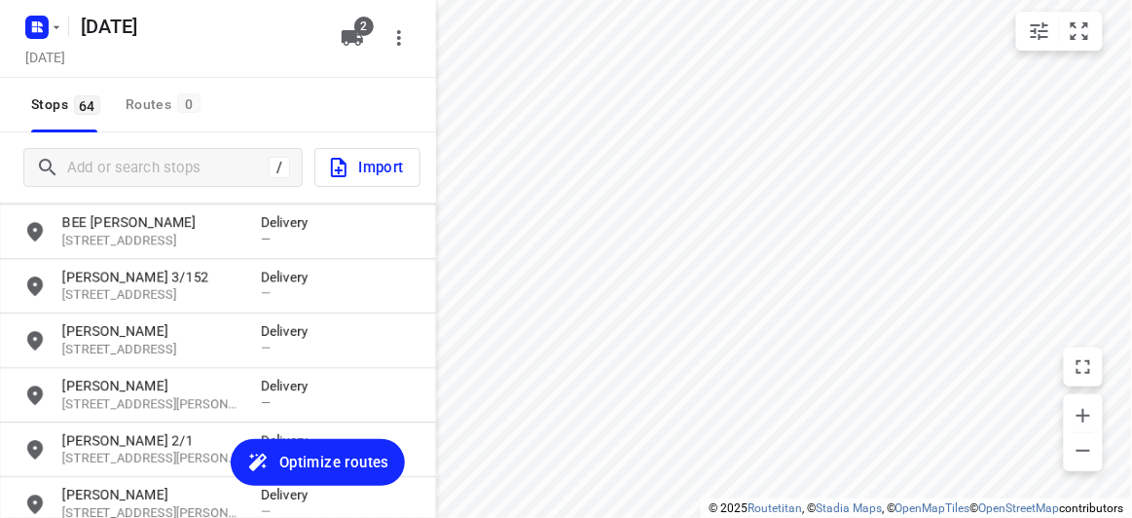
scroll to position [3299, 0]
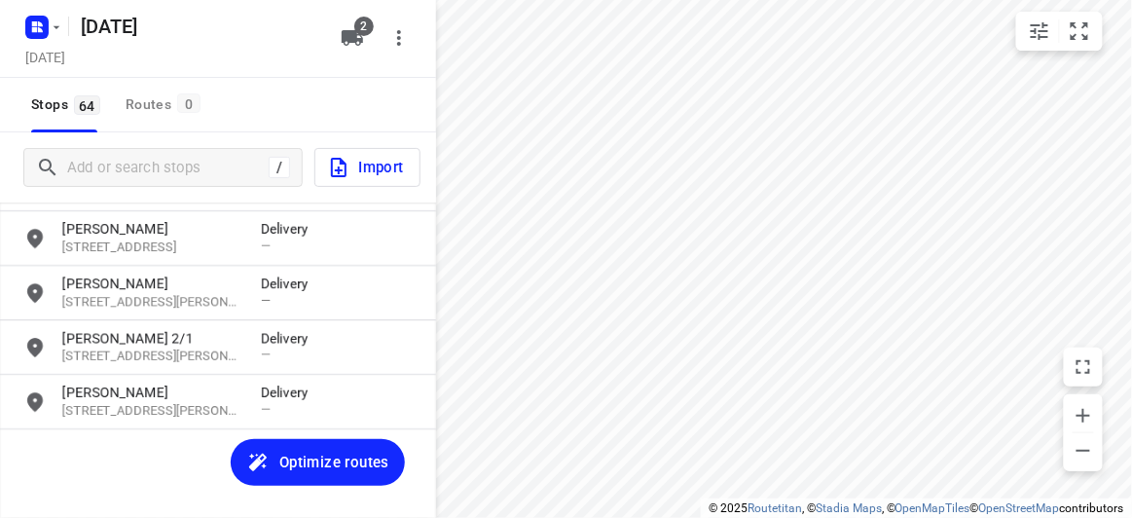
click at [316, 473] on span "Optimize routes" at bounding box center [334, 462] width 110 height 25
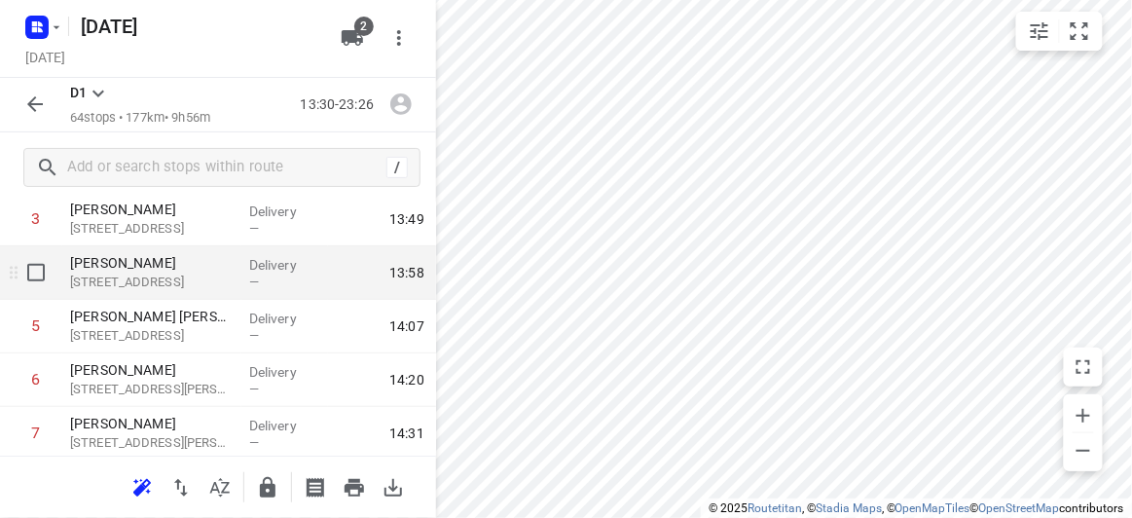
scroll to position [176, 0]
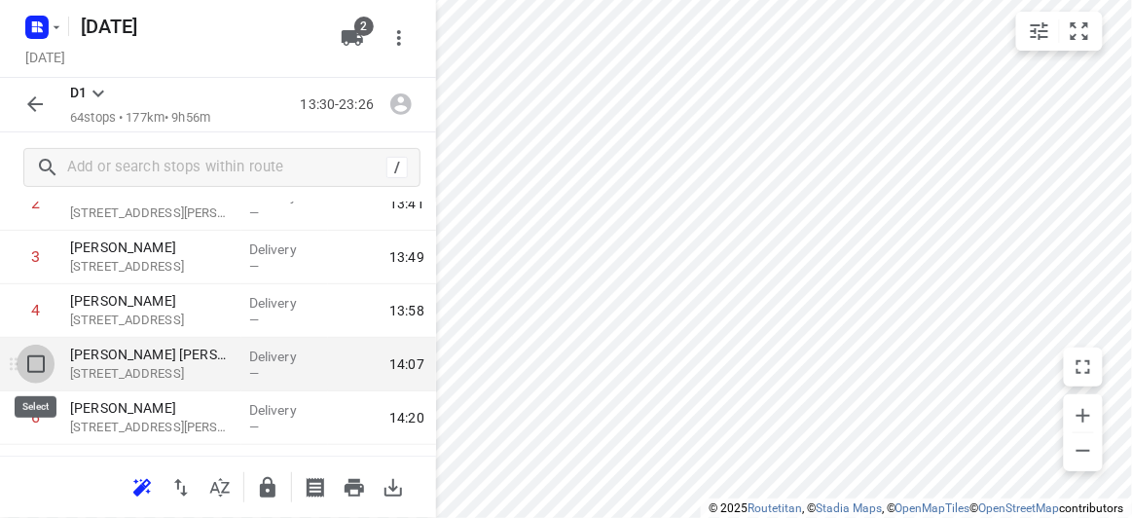
click at [40, 368] on input "checkbox" at bounding box center [36, 363] width 39 height 39
checkbox input "true"
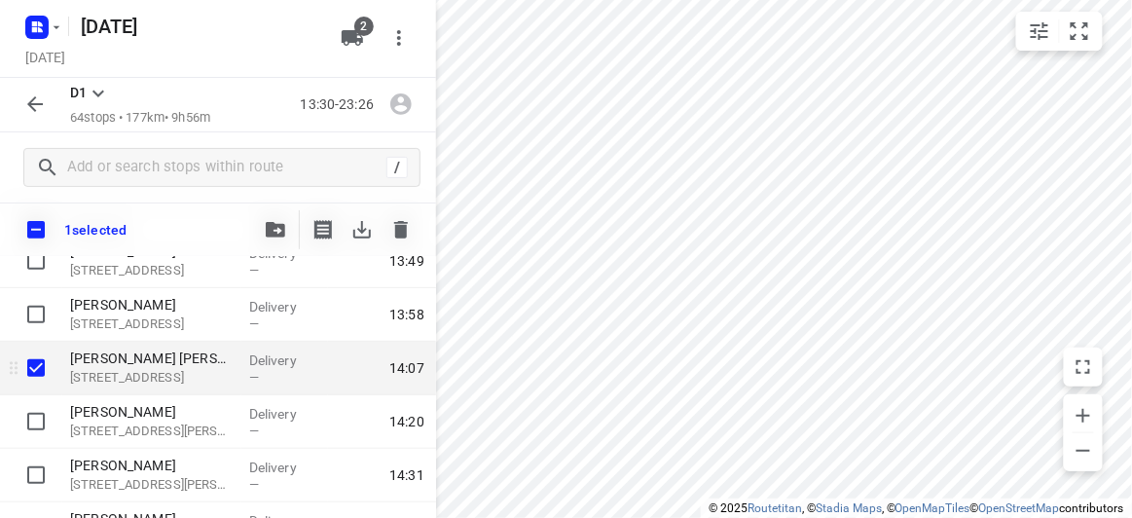
scroll to position [265, 0]
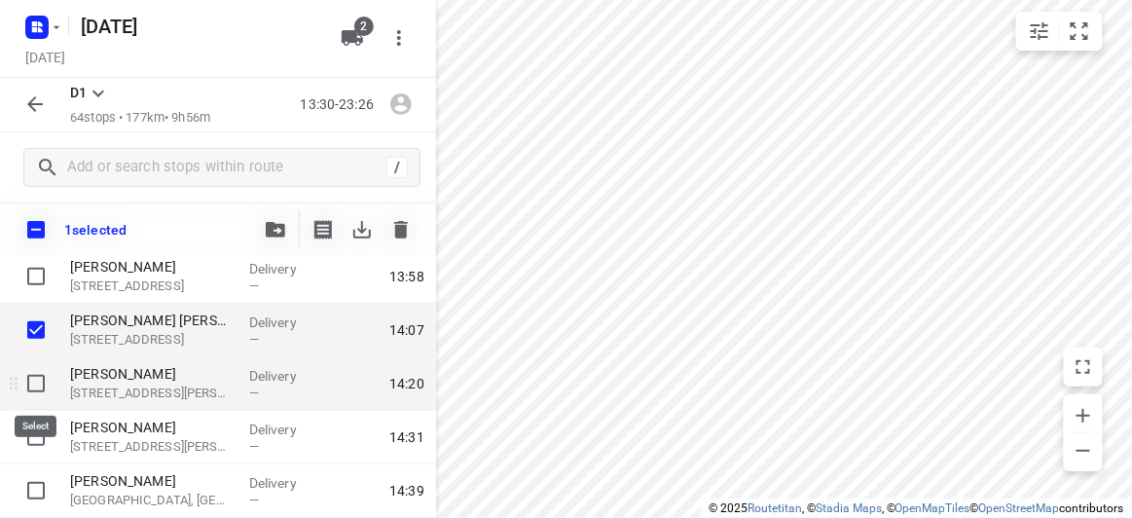
click at [37, 385] on input "checkbox" at bounding box center [36, 383] width 39 height 39
checkbox input "true"
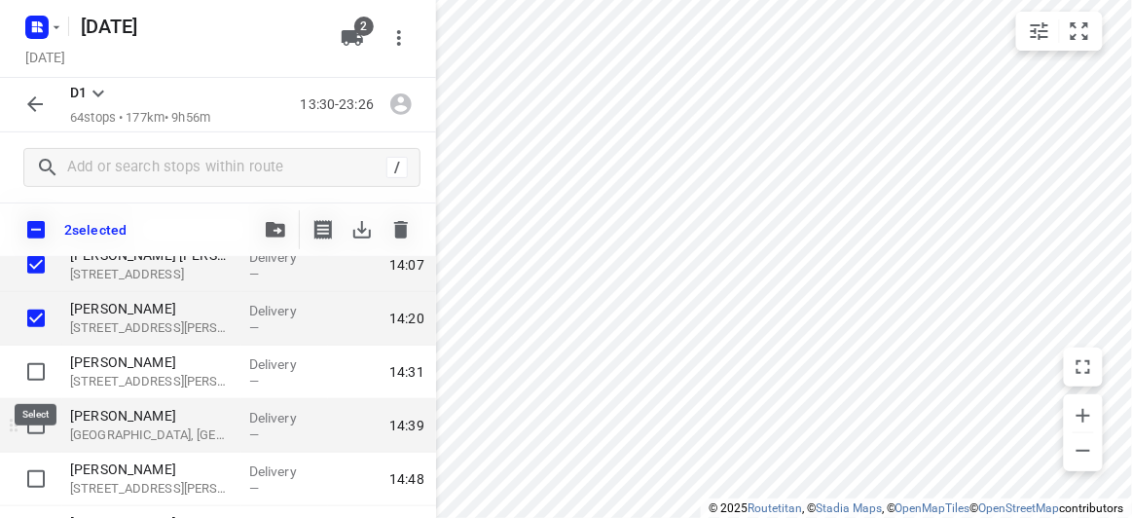
scroll to position [353, 0]
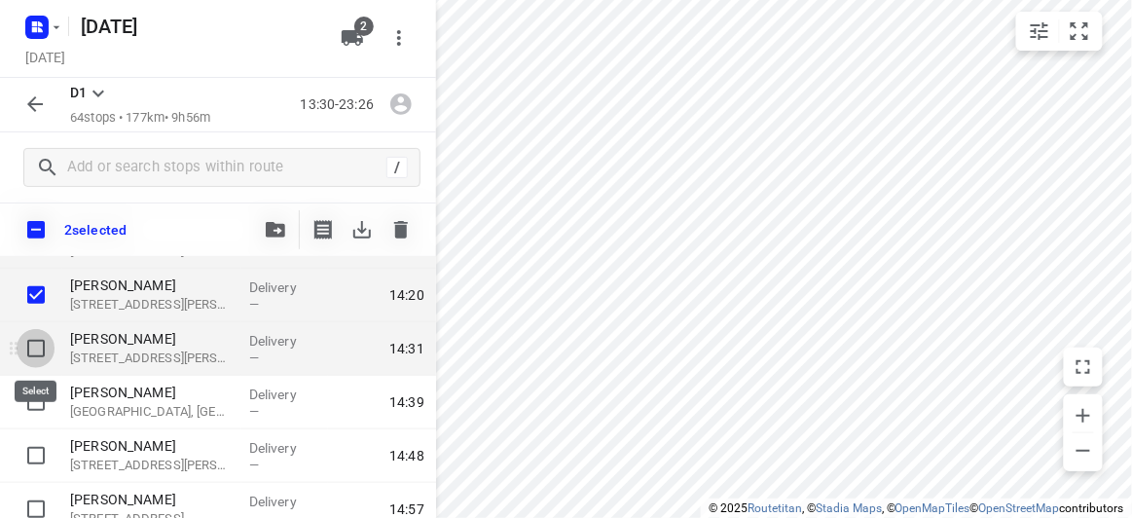
click at [37, 350] on input "checkbox" at bounding box center [36, 348] width 39 height 39
checkbox input "true"
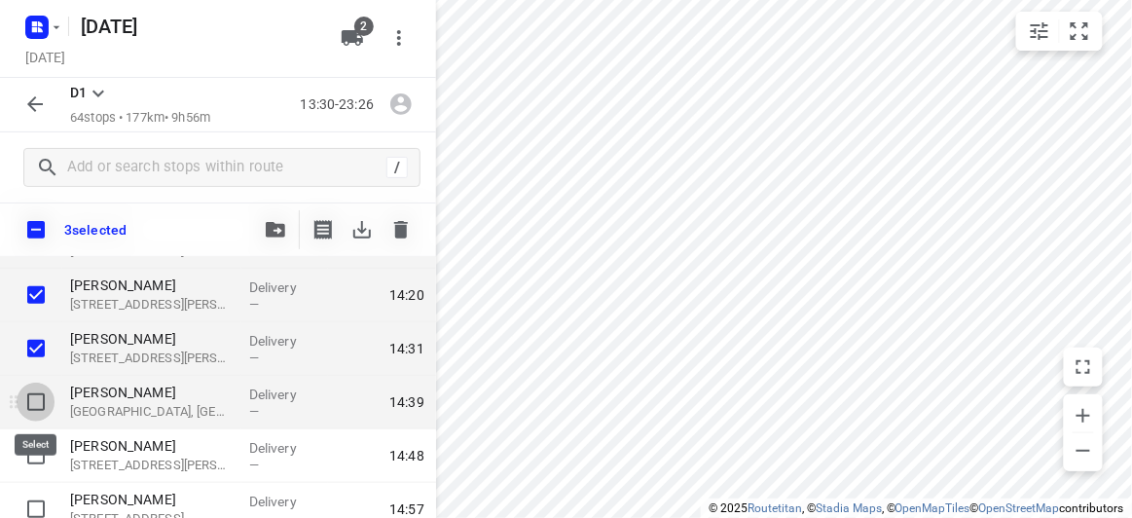
click at [37, 402] on input "checkbox" at bounding box center [36, 401] width 39 height 39
checkbox input "true"
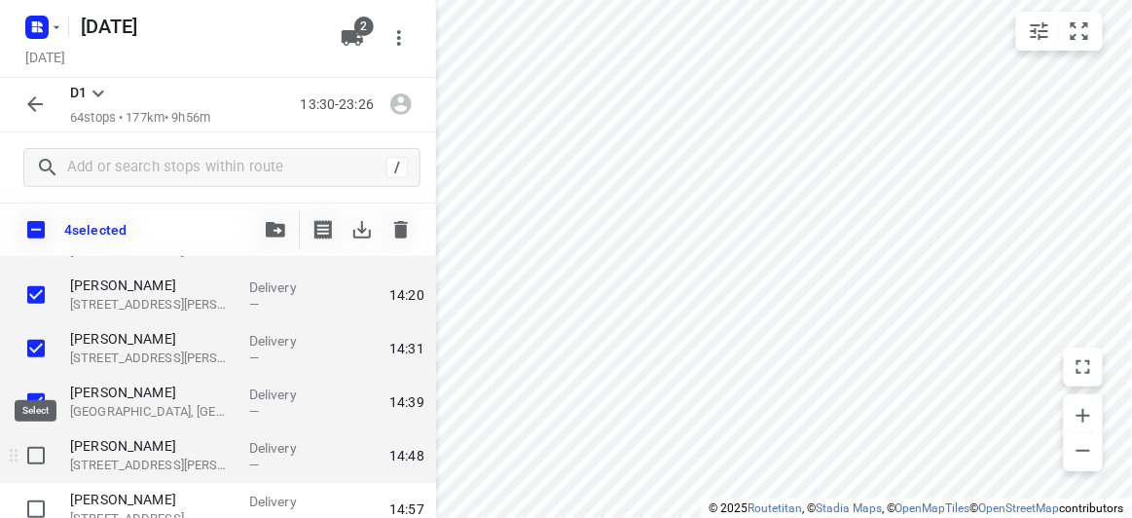
click at [43, 454] on input "checkbox" at bounding box center [36, 455] width 39 height 39
checkbox input "true"
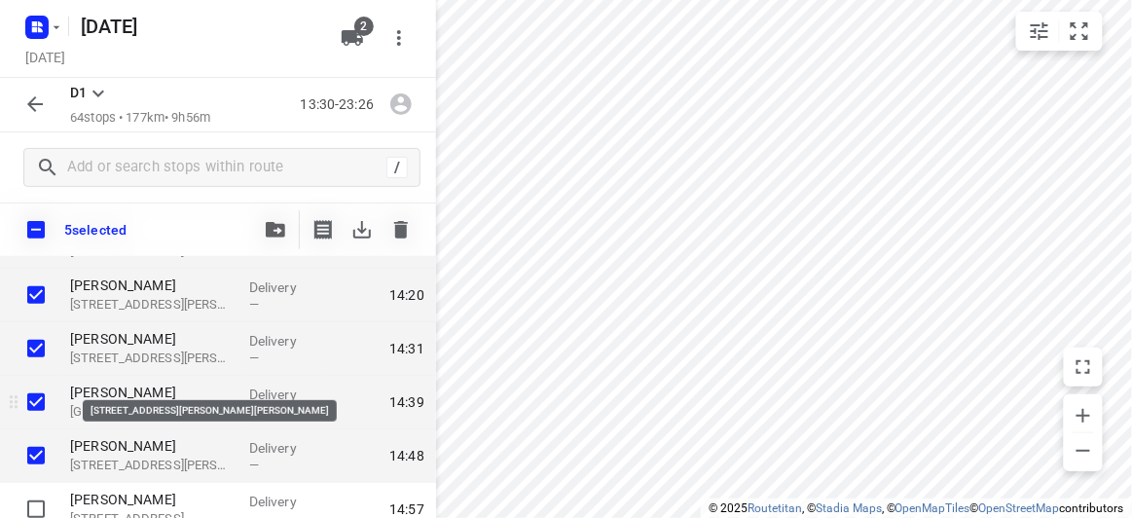
scroll to position [442, 0]
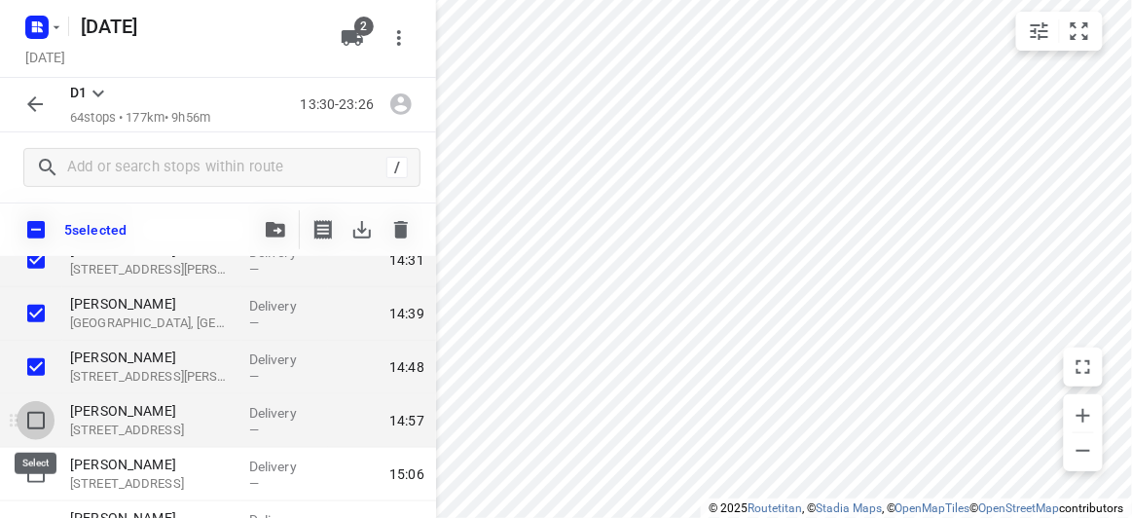
click at [31, 413] on input "checkbox" at bounding box center [36, 420] width 39 height 39
checkbox input "true"
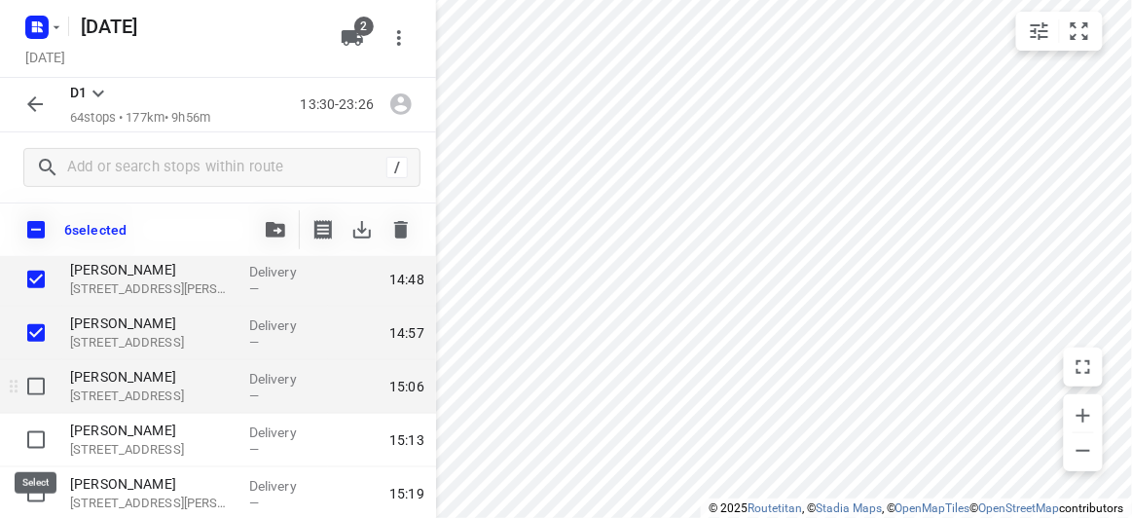
scroll to position [530, 0]
click at [35, 394] on input "checkbox" at bounding box center [36, 385] width 39 height 39
checkbox input "true"
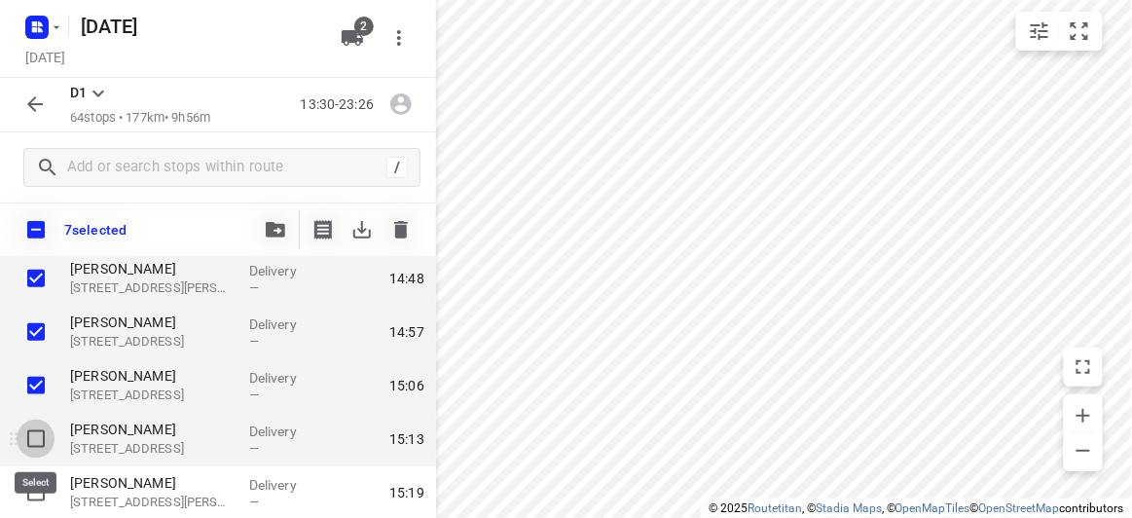
click at [35, 436] on input "checkbox" at bounding box center [36, 438] width 39 height 39
checkbox input "true"
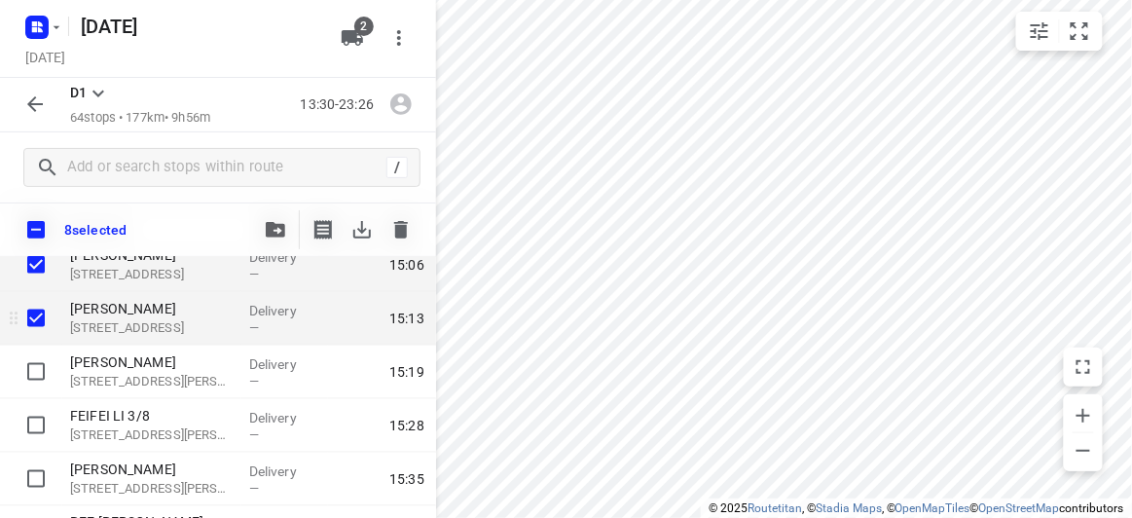
scroll to position [707, 0]
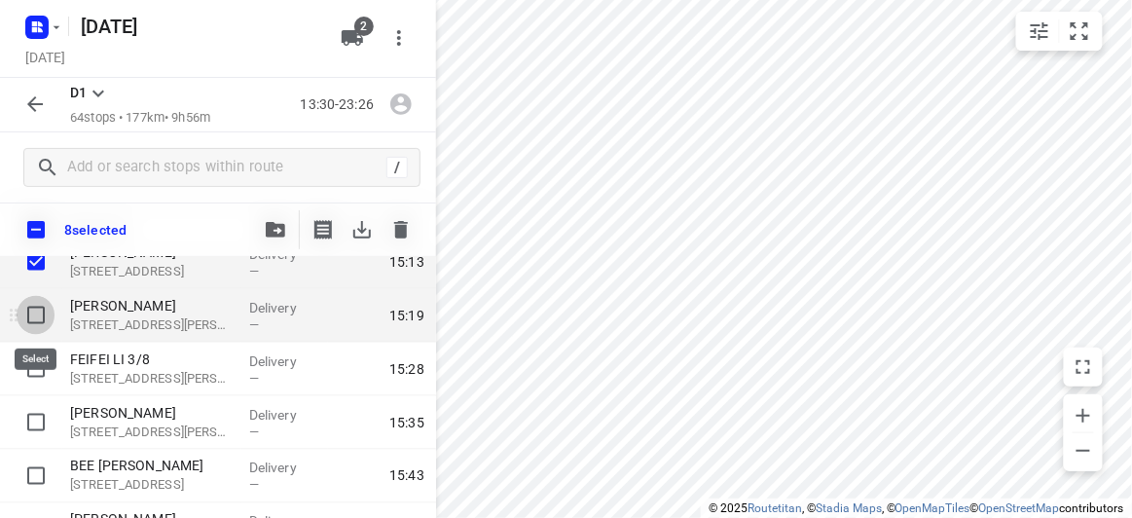
click at [42, 319] on input "checkbox" at bounding box center [36, 315] width 39 height 39
checkbox input "true"
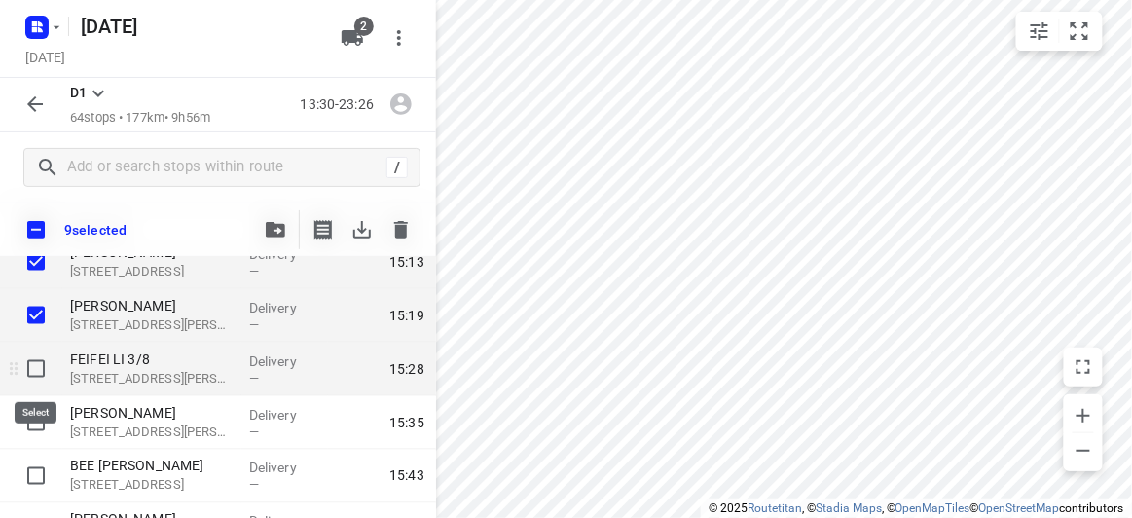
click at [38, 359] on input "checkbox" at bounding box center [36, 368] width 39 height 39
checkbox input "true"
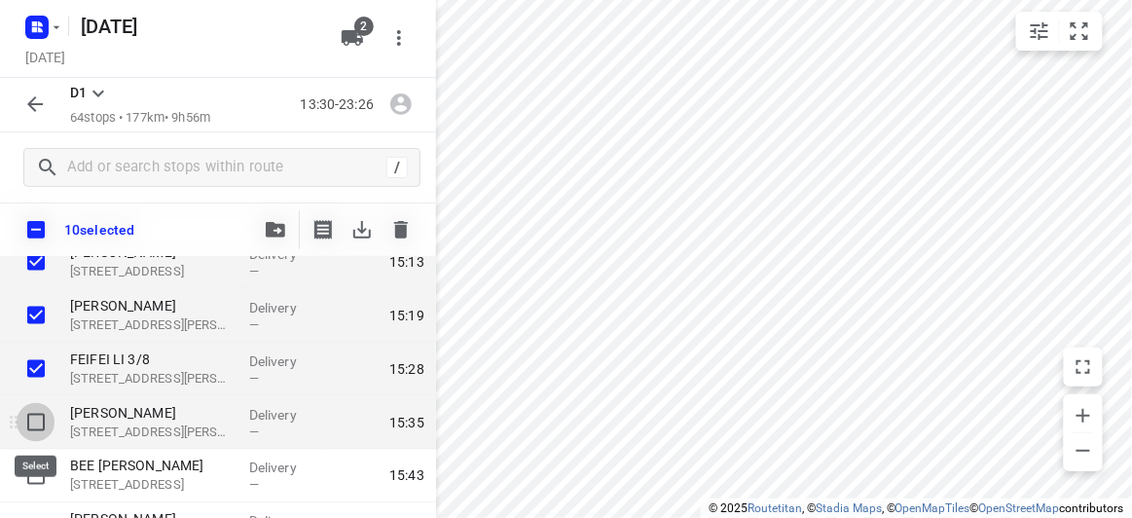
click at [37, 418] on input "checkbox" at bounding box center [36, 422] width 39 height 39
checkbox input "true"
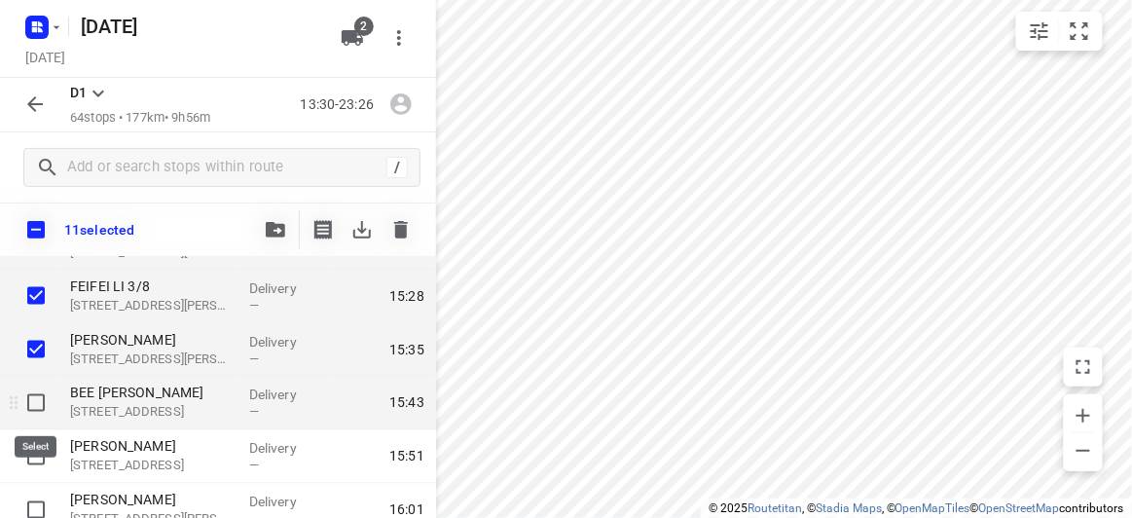
scroll to position [796, 0]
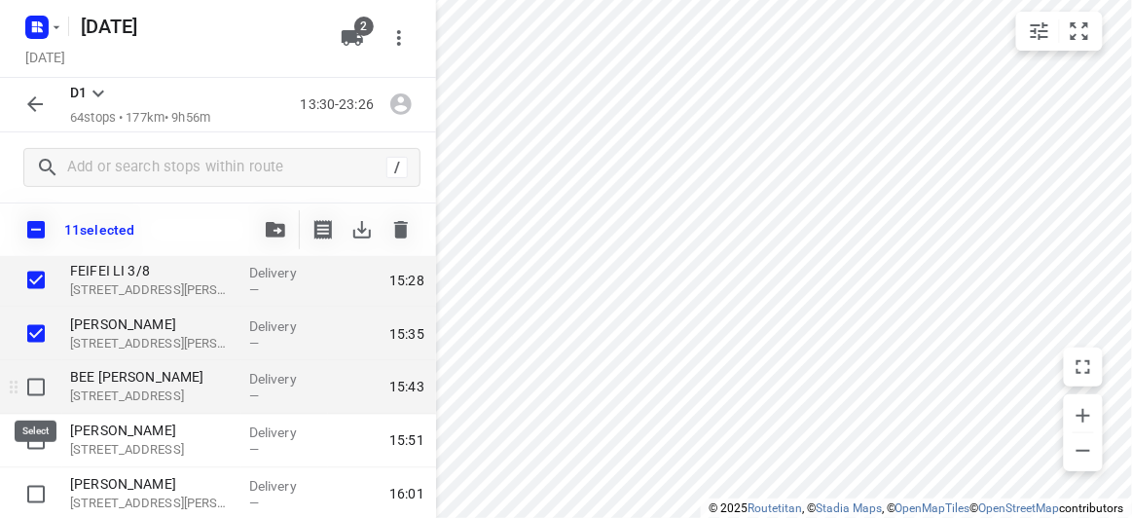
click at [37, 378] on input "checkbox" at bounding box center [36, 387] width 39 height 39
checkbox input "true"
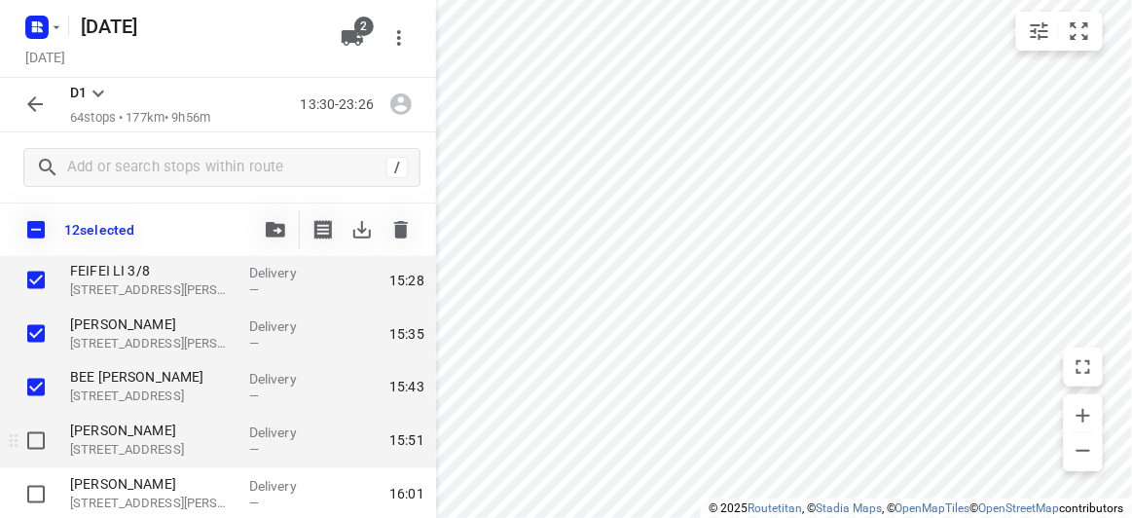
click at [34, 442] on input "checkbox" at bounding box center [36, 440] width 39 height 39
checkbox input "true"
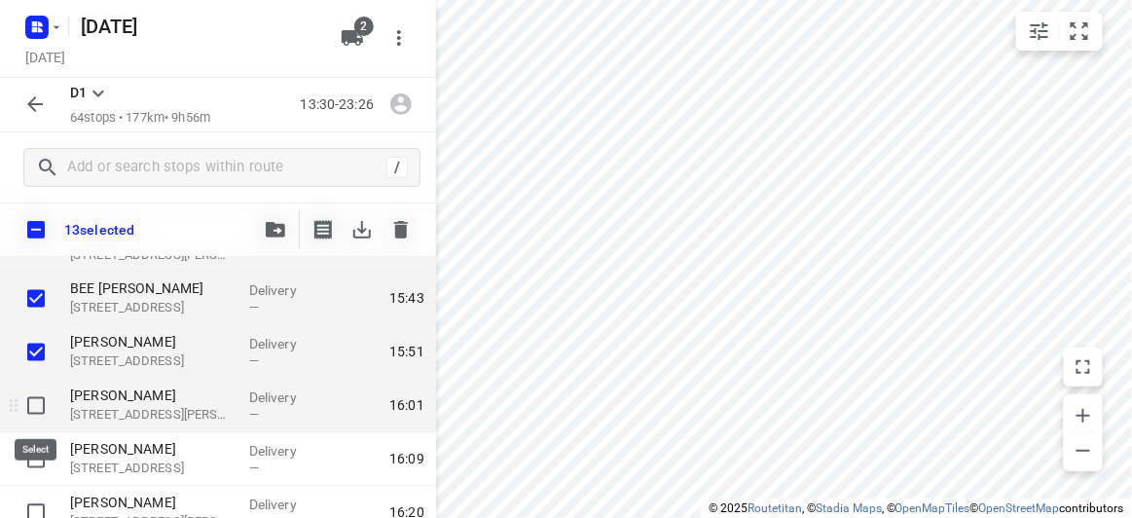
click at [38, 408] on input "checkbox" at bounding box center [36, 405] width 39 height 39
checkbox input "true"
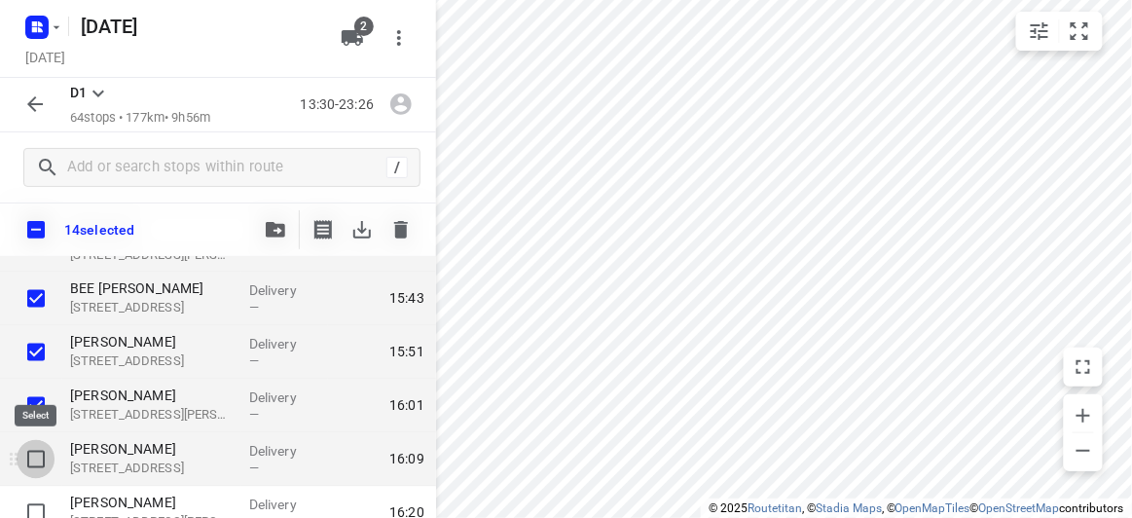
click at [40, 460] on input "checkbox" at bounding box center [36, 459] width 39 height 39
checkbox input "true"
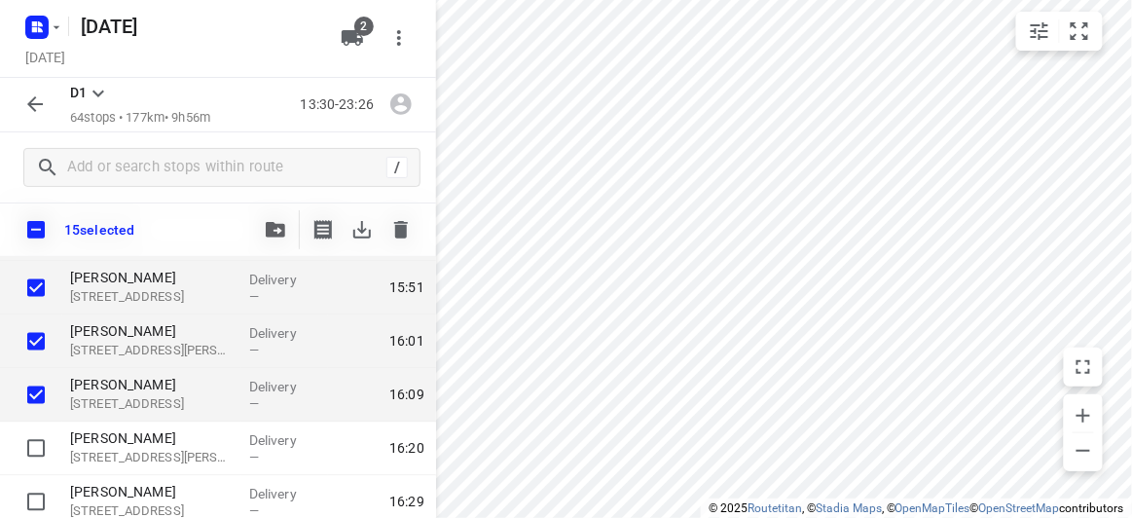
scroll to position [1061, 0]
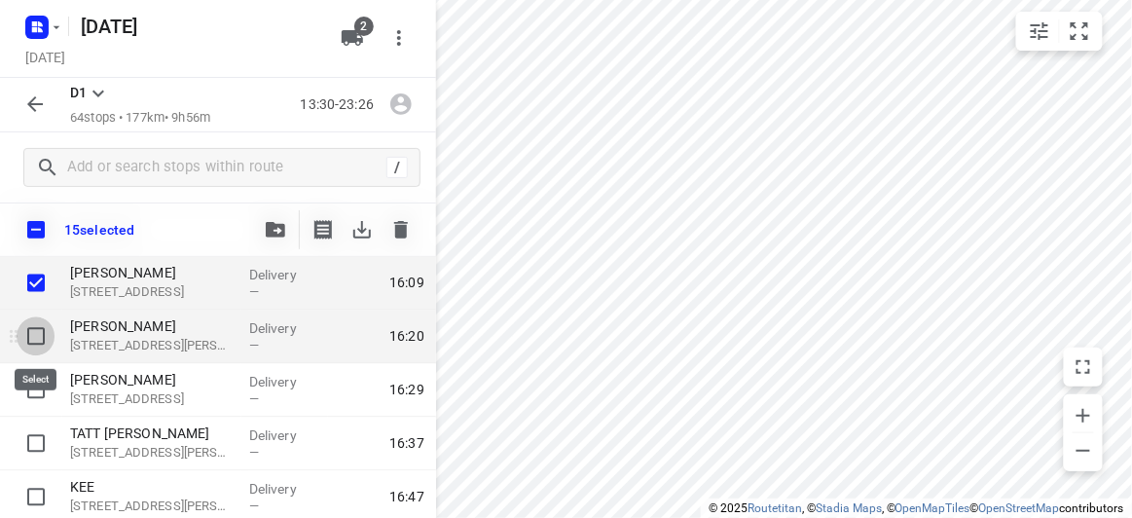
click at [47, 344] on input "checkbox" at bounding box center [36, 336] width 39 height 39
checkbox input "true"
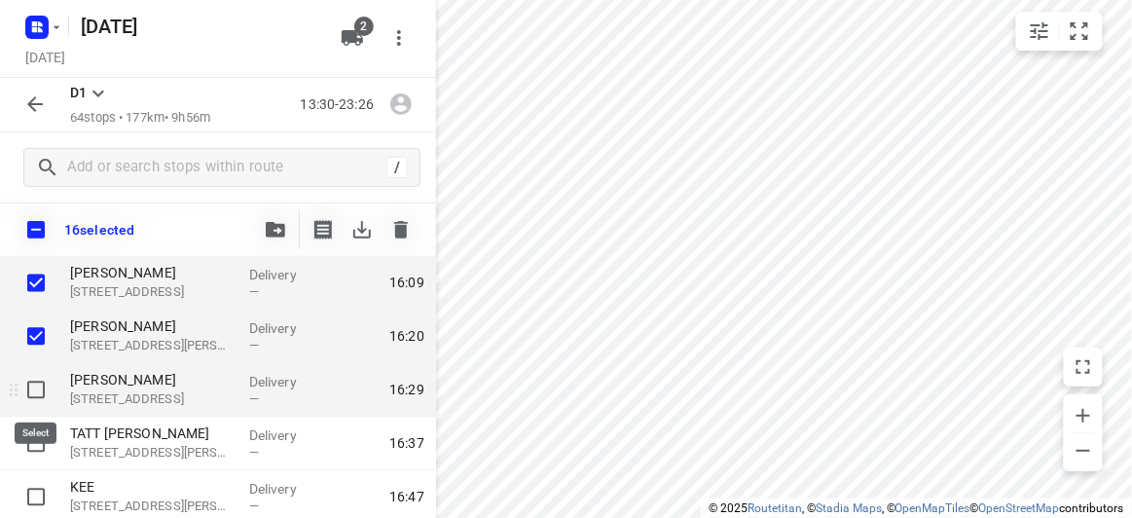
click at [40, 379] on input "checkbox" at bounding box center [36, 390] width 39 height 39
checkbox input "true"
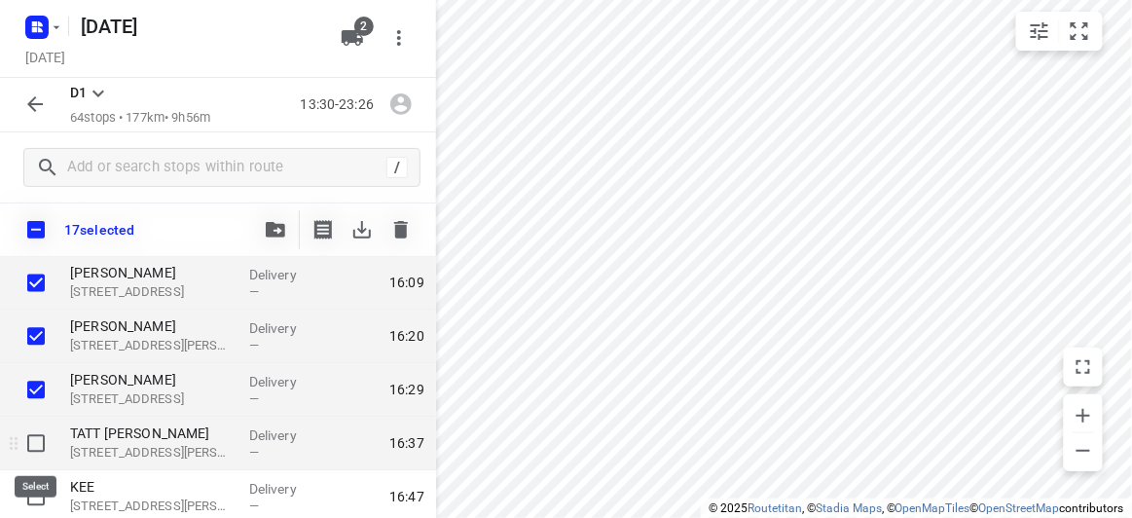
click at [46, 427] on input "checkbox" at bounding box center [36, 443] width 39 height 39
checkbox input "true"
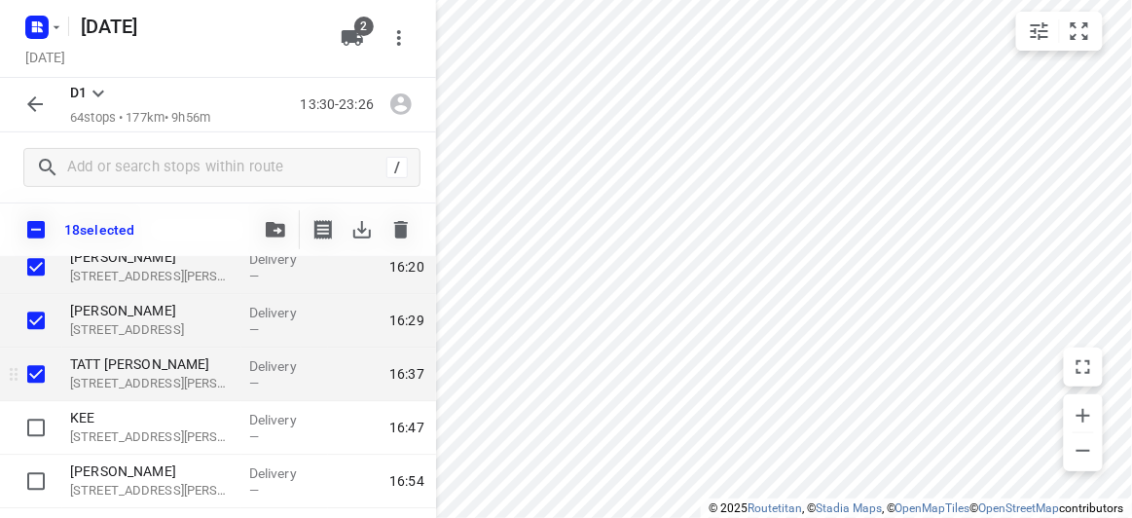
scroll to position [1149, 0]
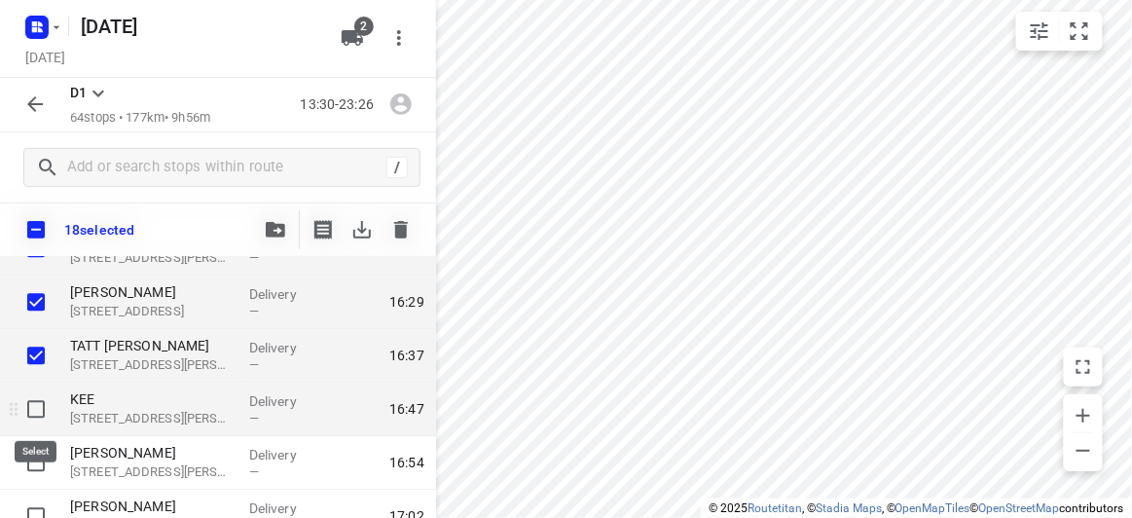
click at [42, 412] on input "checkbox" at bounding box center [36, 408] width 39 height 39
checkbox input "true"
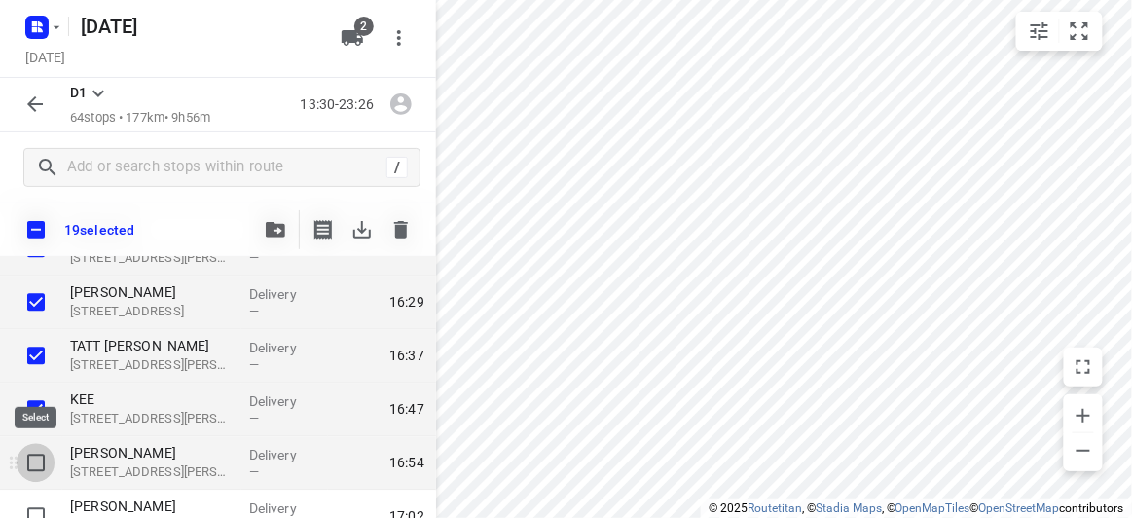
click at [41, 458] on input "checkbox" at bounding box center [36, 462] width 39 height 39
checkbox input "true"
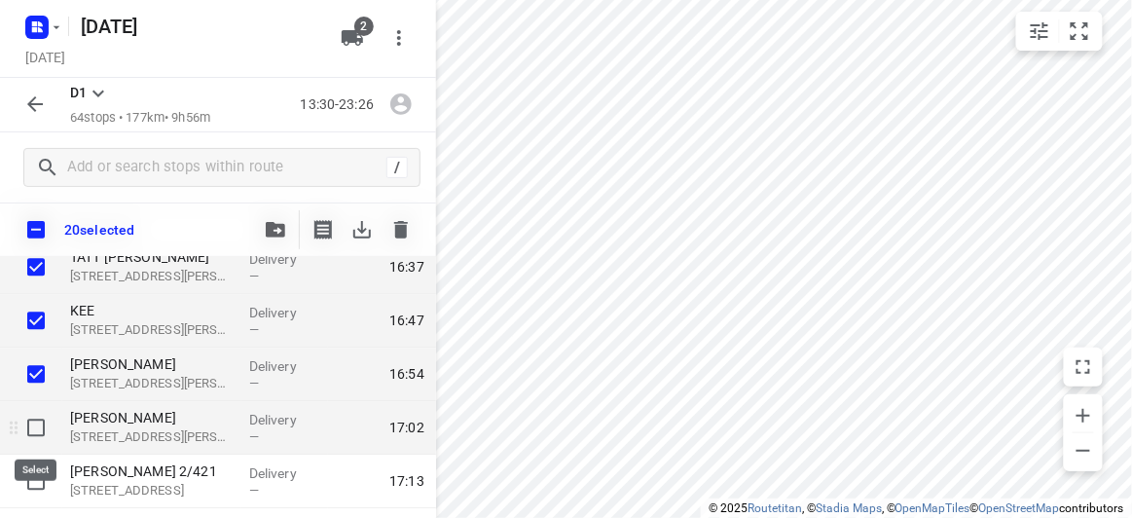
click at [33, 425] on input "checkbox" at bounding box center [36, 427] width 39 height 39
checkbox input "true"
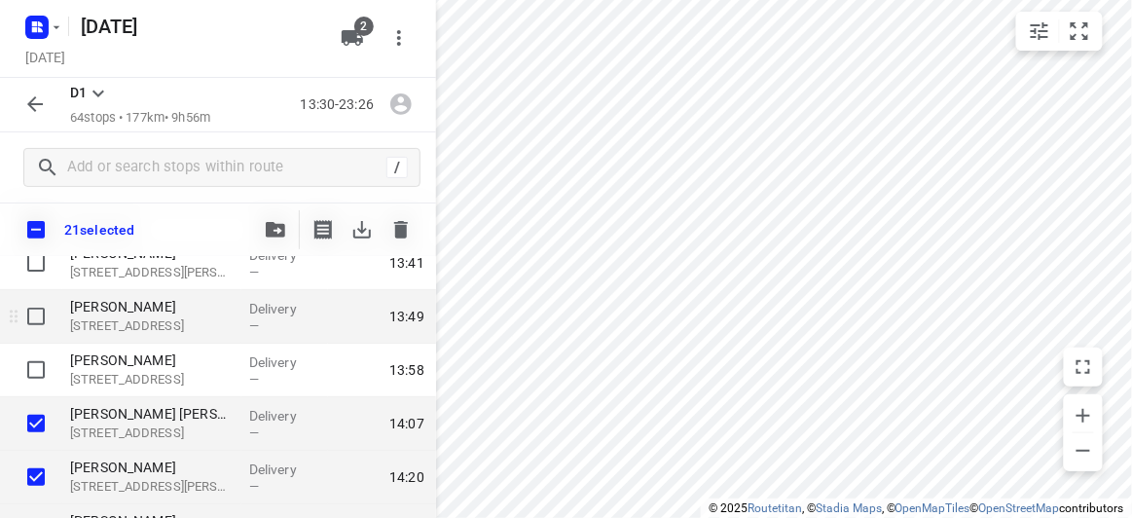
scroll to position [0, 0]
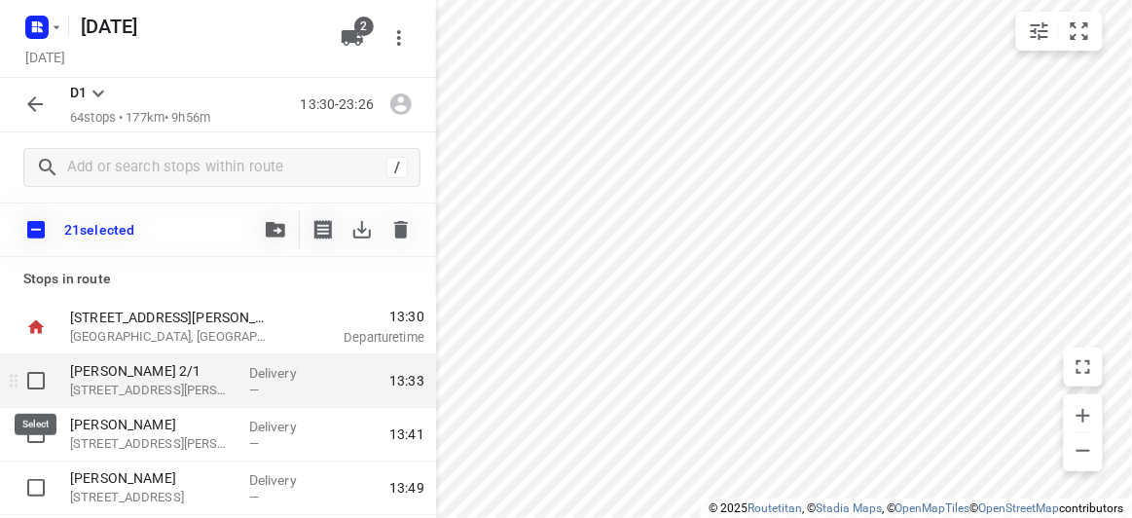
click at [47, 382] on input "checkbox" at bounding box center [36, 380] width 39 height 39
checkbox input "true"
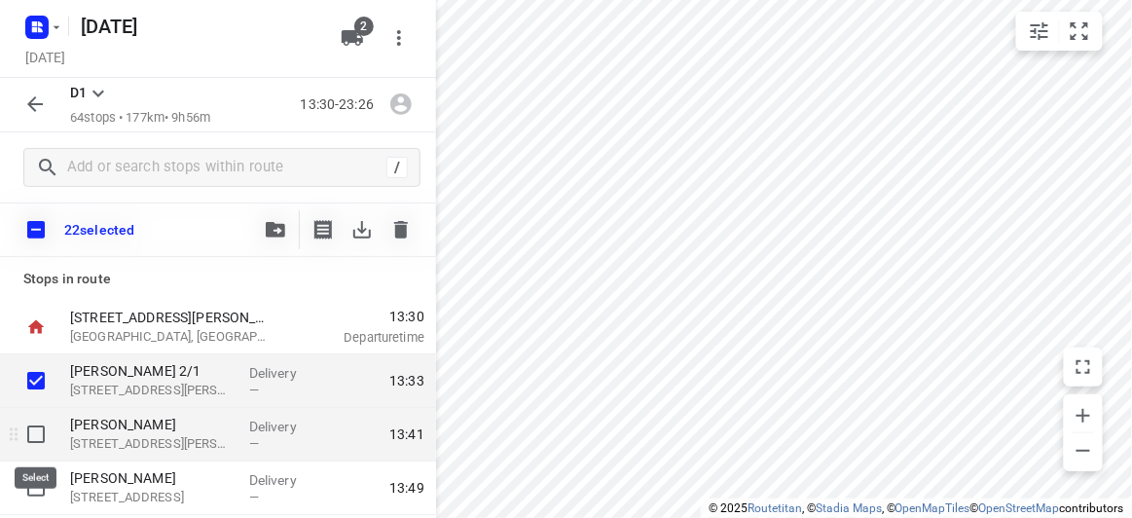
click at [37, 427] on input "checkbox" at bounding box center [36, 434] width 39 height 39
checkbox input "true"
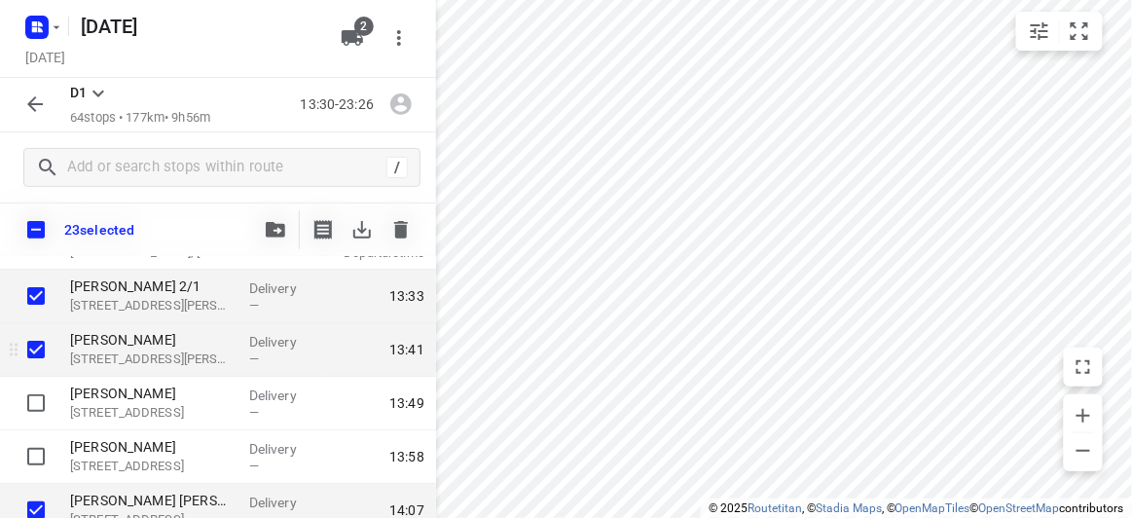
scroll to position [88, 0]
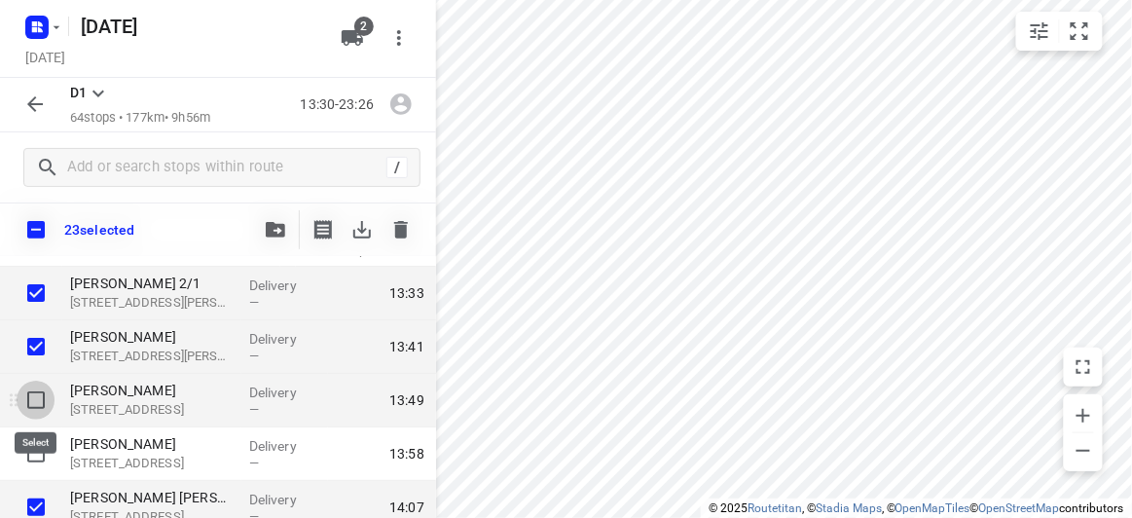
click at [45, 390] on input "checkbox" at bounding box center [36, 399] width 39 height 39
checkbox input "true"
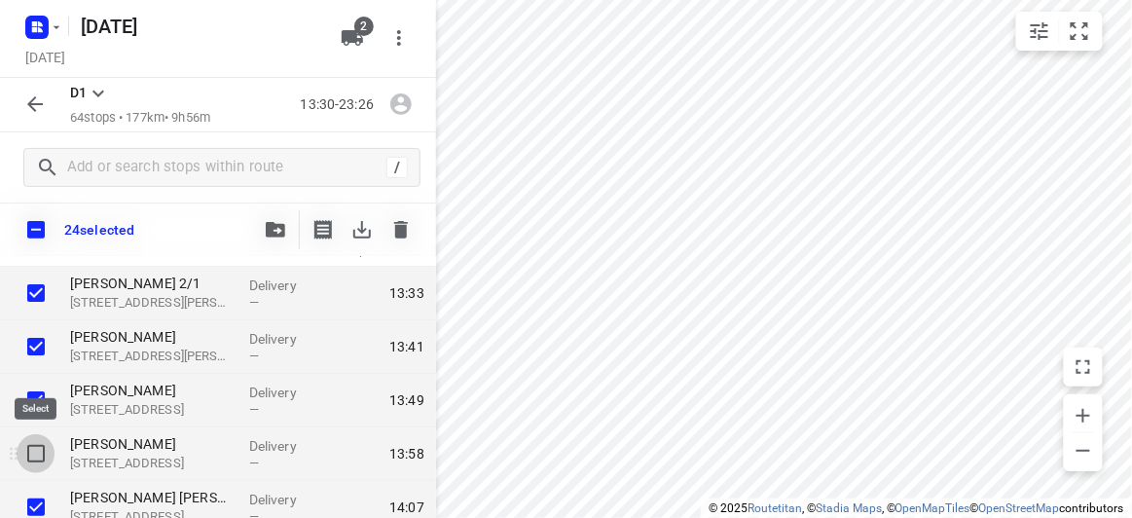
click at [38, 447] on input "checkbox" at bounding box center [36, 453] width 39 height 39
checkbox input "true"
click at [297, 227] on div at bounding box center [338, 229] width 164 height 39
click at [281, 233] on icon "button" at bounding box center [275, 230] width 19 height 16
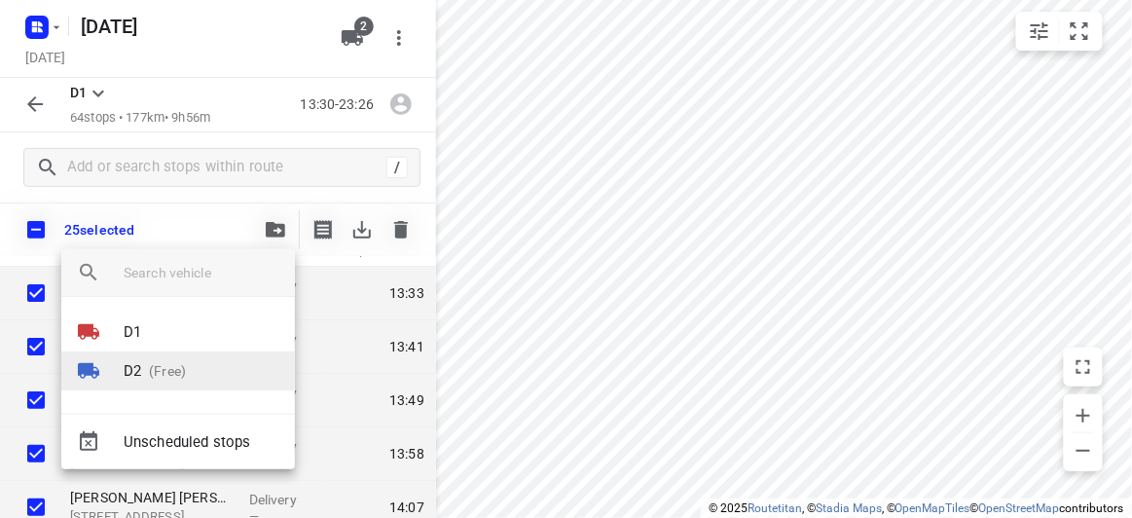
click at [164, 365] on p "(Free)" at bounding box center [163, 371] width 45 height 20
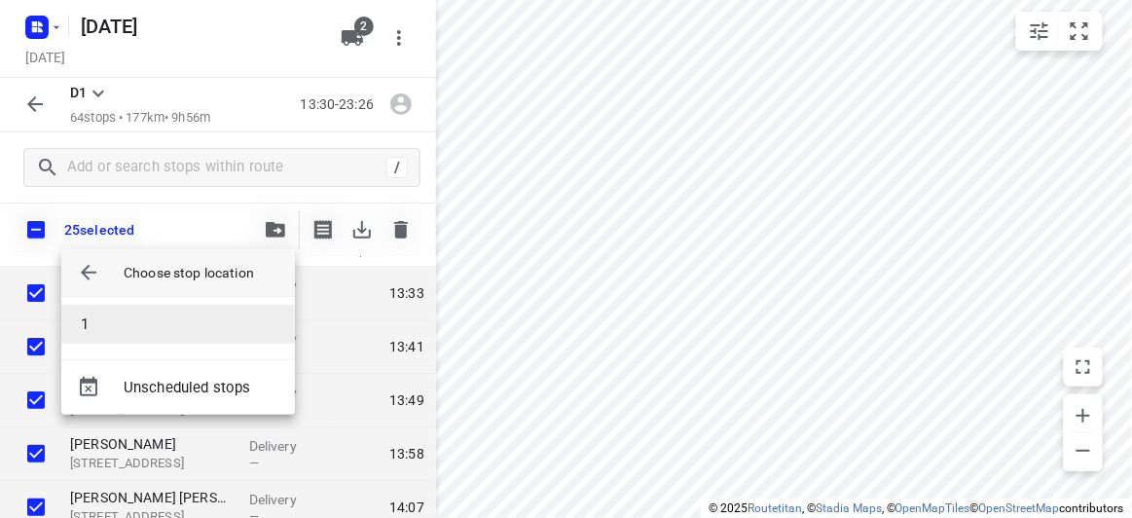
click at [125, 325] on li "1" at bounding box center [178, 324] width 234 height 39
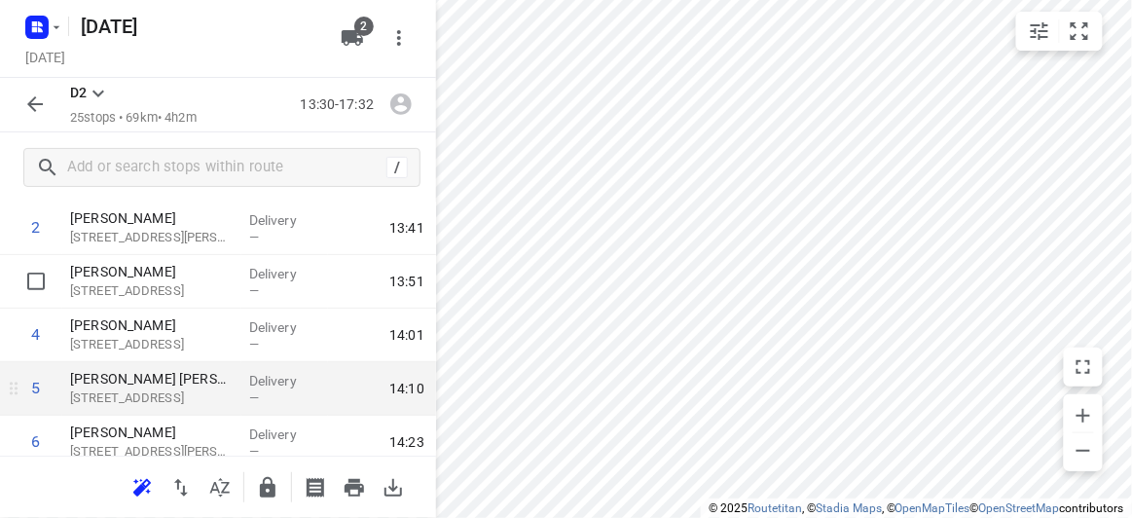
scroll to position [176, 0]
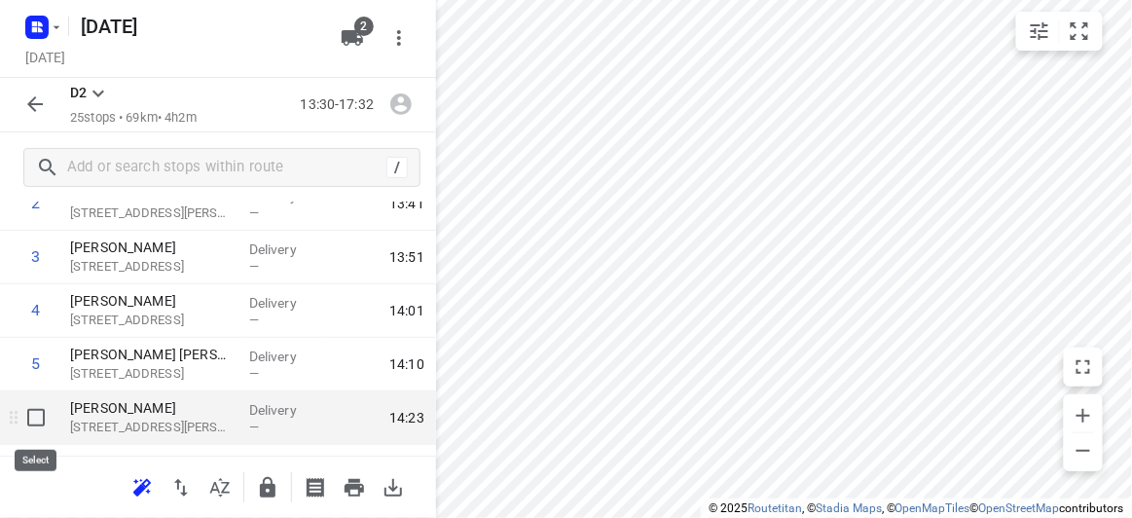
click at [42, 425] on input "checkbox" at bounding box center [36, 417] width 39 height 39
checkbox input "true"
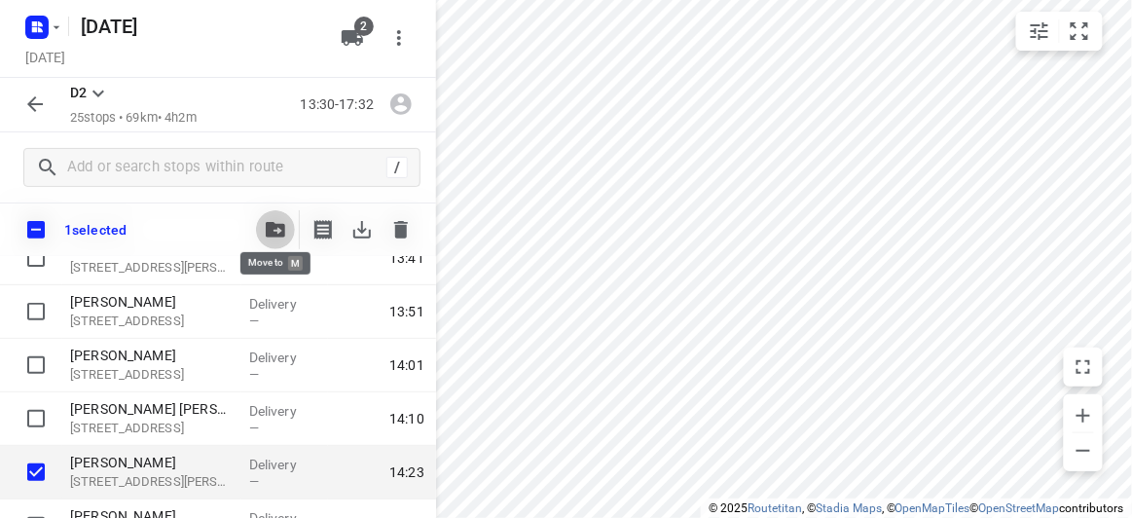
click at [281, 232] on icon "button" at bounding box center [275, 230] width 19 height 16
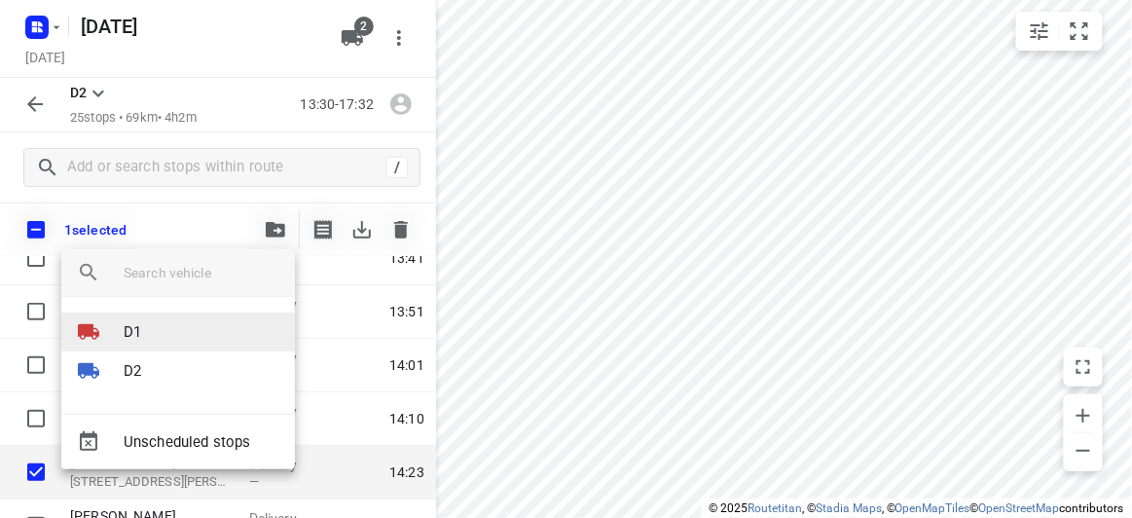
click at [164, 339] on li "D1" at bounding box center [178, 331] width 234 height 39
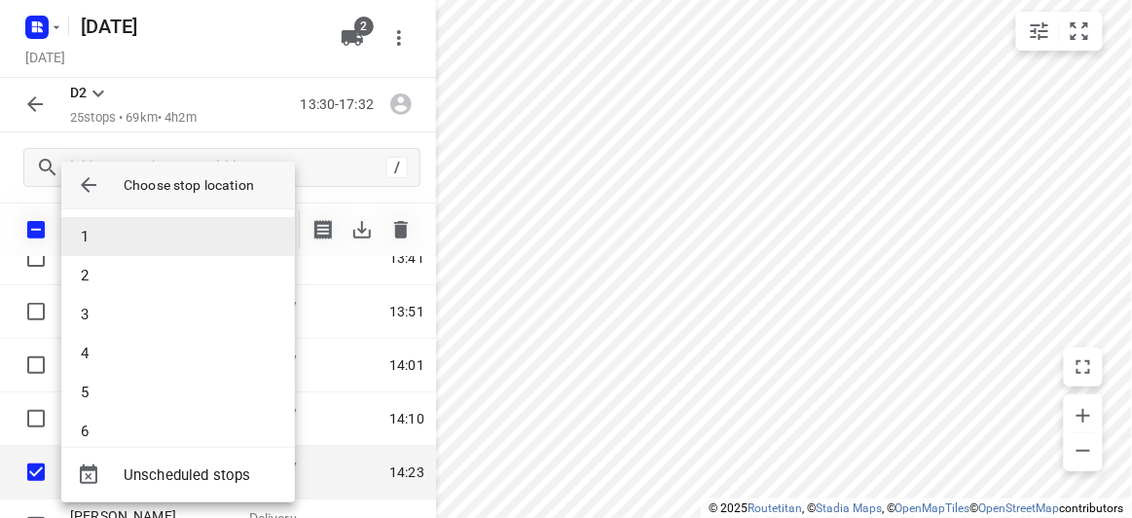
click at [116, 230] on li "1" at bounding box center [178, 236] width 234 height 39
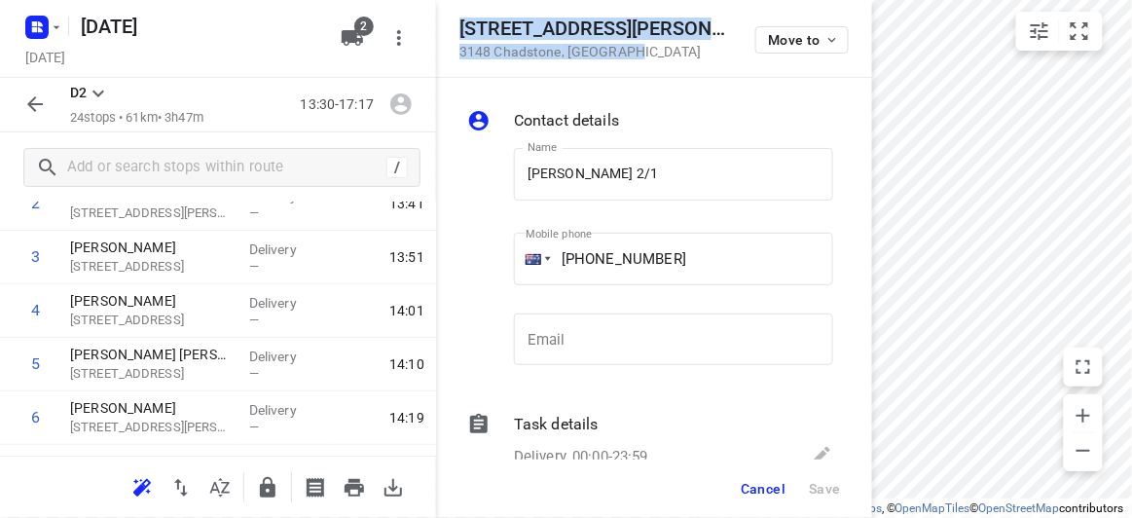
drag, startPoint x: 632, startPoint y: 53, endPoint x: 459, endPoint y: 20, distance: 175.2
click at [459, 20] on div "1 Stapley Crescent 3148 Chadstone , Australia Move to" at bounding box center [653, 39] width 389 height 42
copy div "1 Stapley Crescent 3148 Chadstone , Australia"
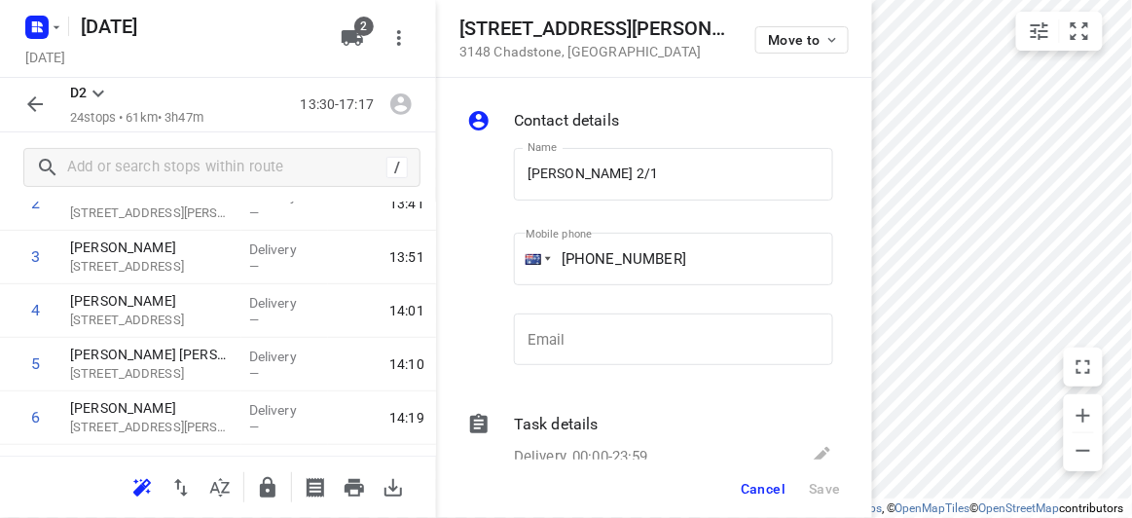
click at [373, 44] on div "2" at bounding box center [356, 37] width 47 height 39
click at [361, 41] on icon "button" at bounding box center [352, 38] width 21 height 16
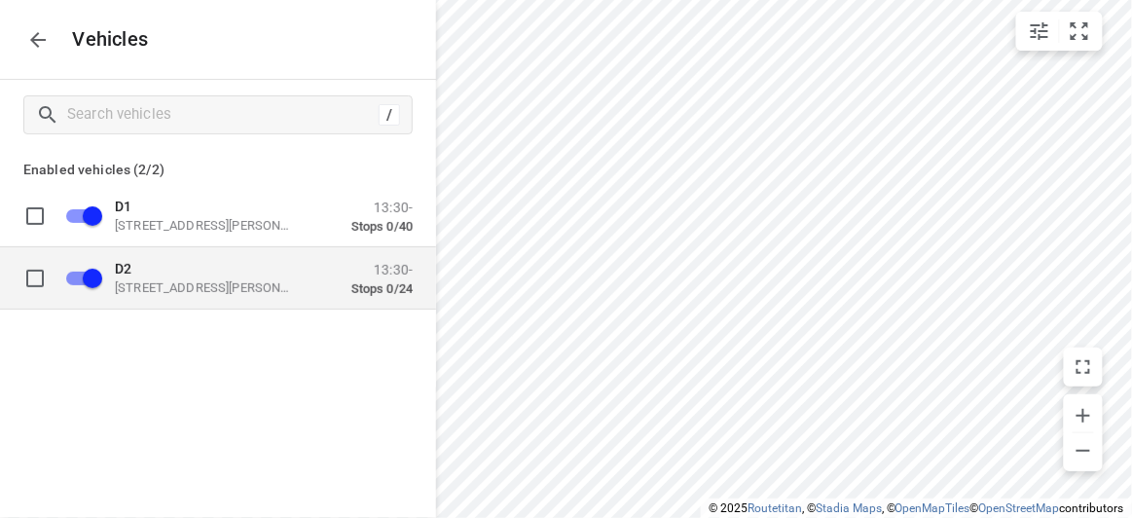
click at [188, 277] on div "D2 49 John St, Oakleigh VIC 3166, Australia" at bounding box center [212, 277] width 195 height 35
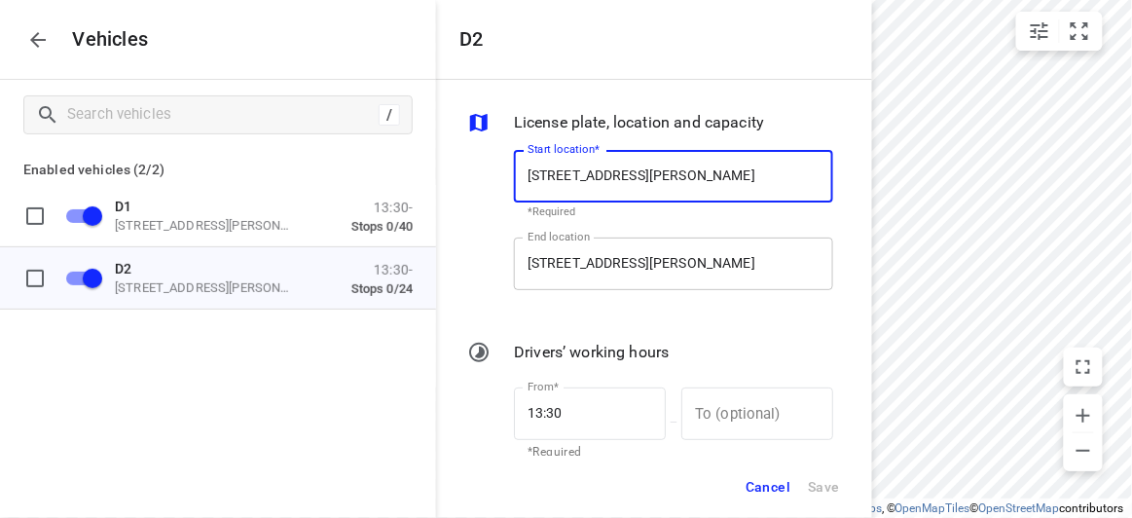
click at [588, 265] on input "49 John St, Oakleigh VIC 3166, Australia" at bounding box center [673, 263] width 319 height 53
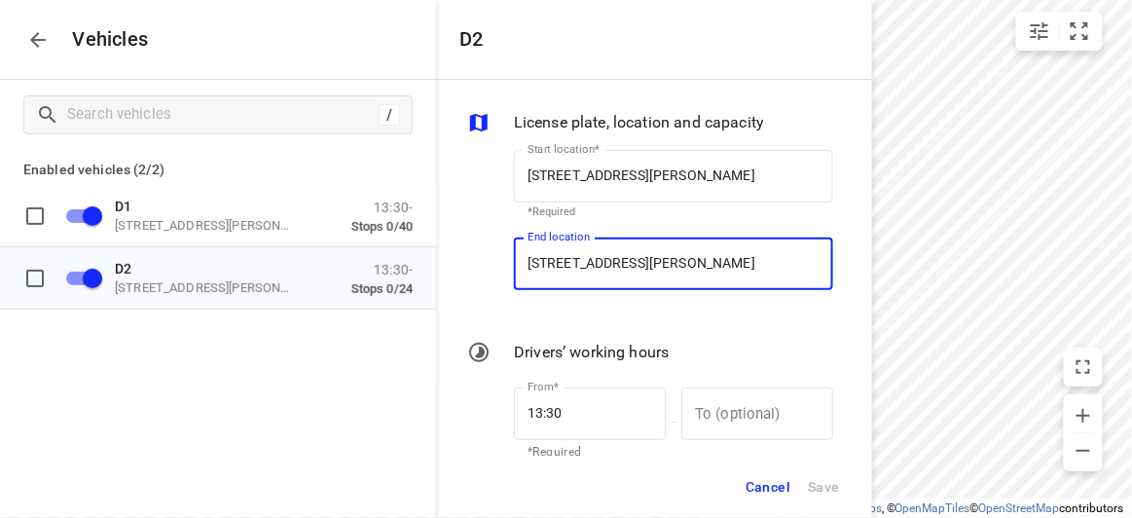
paste input "1 Stapley Crescent 3148 Chadstone"
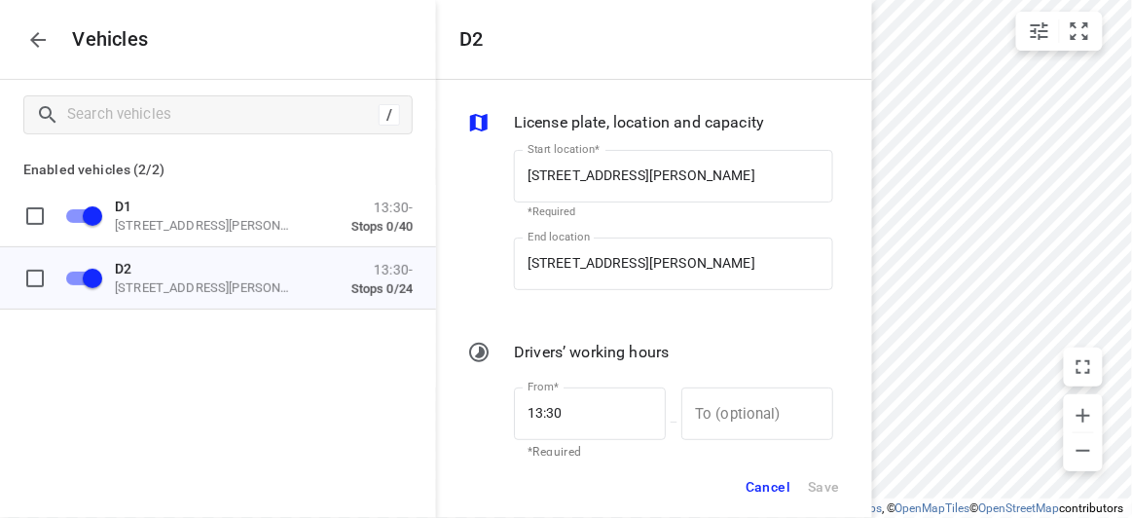
scroll to position [0, 0]
click at [561, 315] on div "End location 49 John St, Oakleigh VIC 3166, Australia End location" at bounding box center [673, 271] width 335 height 91
click at [587, 271] on input "49 John St, Oakleigh VIC 3166, Australia" at bounding box center [673, 263] width 319 height 53
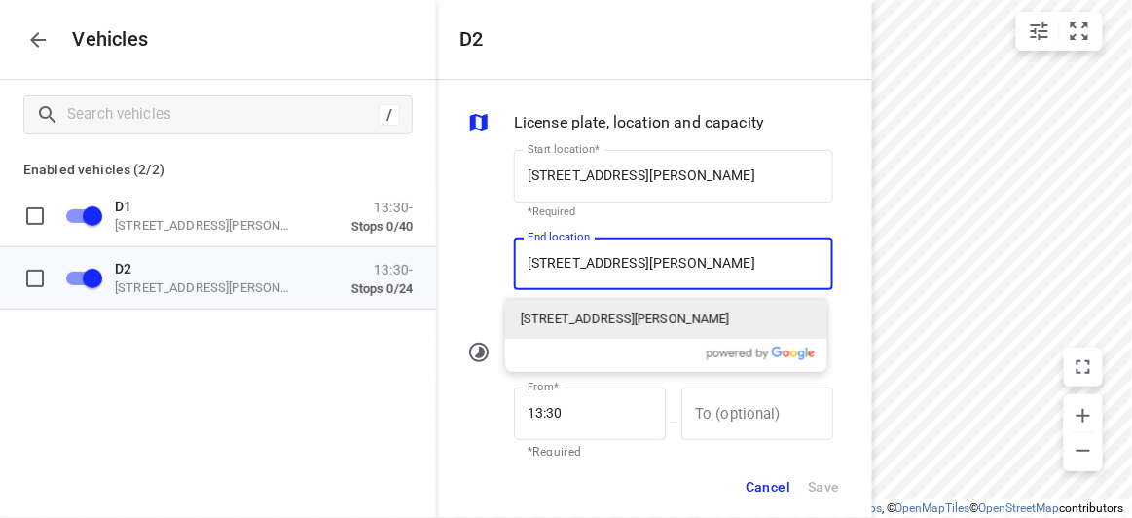
paste input "1 Stapley Crescent 3148 Chadstone"
type input "1 Stapley Crescent 3148 Chadstone, Australia"
click at [555, 333] on div "1 Stapley Crescent, Chadstone VIC 3148, Australia" at bounding box center [666, 319] width 322 height 39
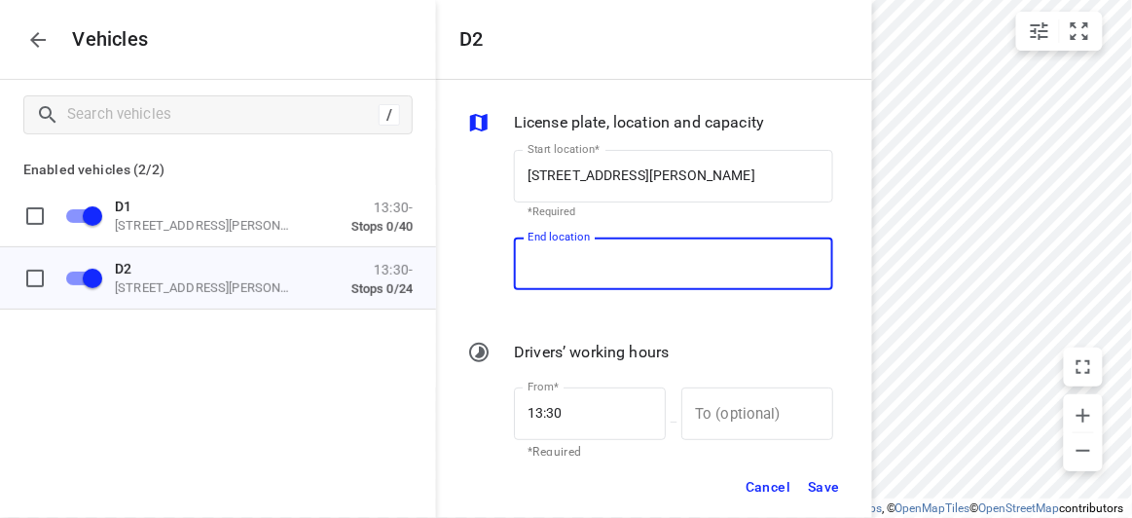
scroll to position [0, 0]
type input "1 Stapley Cres, Chadstone VIC 3148, Australia"
click at [823, 484] on span "Save" at bounding box center [824, 487] width 32 height 24
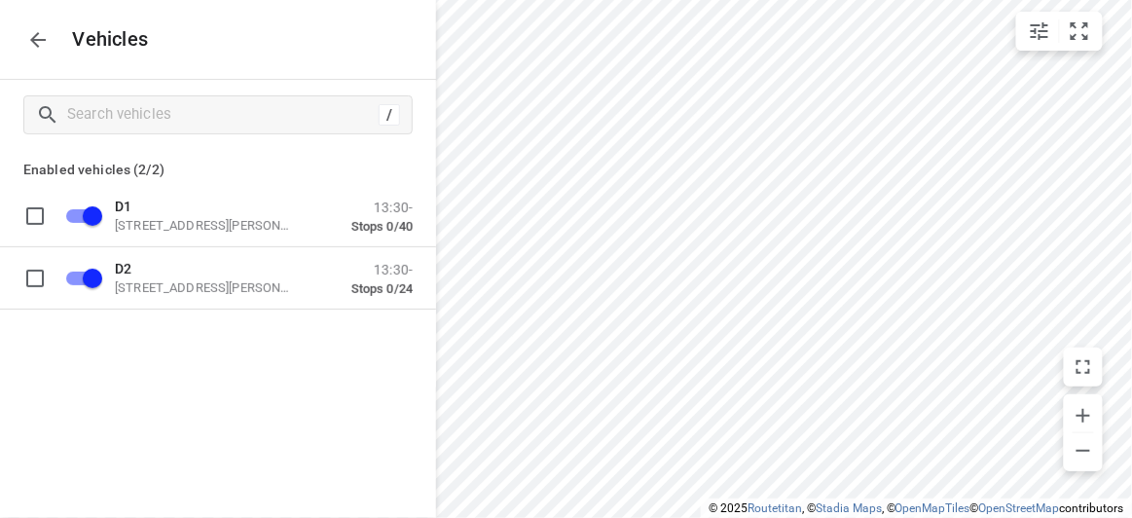
click at [42, 39] on icon "button" at bounding box center [38, 40] width 16 height 16
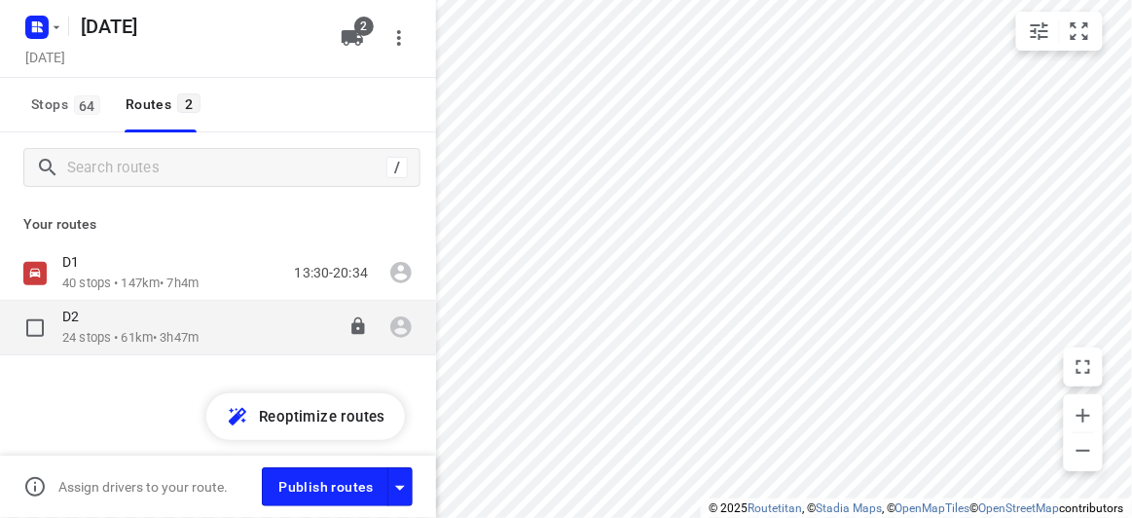
click at [78, 313] on p "D2" at bounding box center [76, 316] width 28 height 18
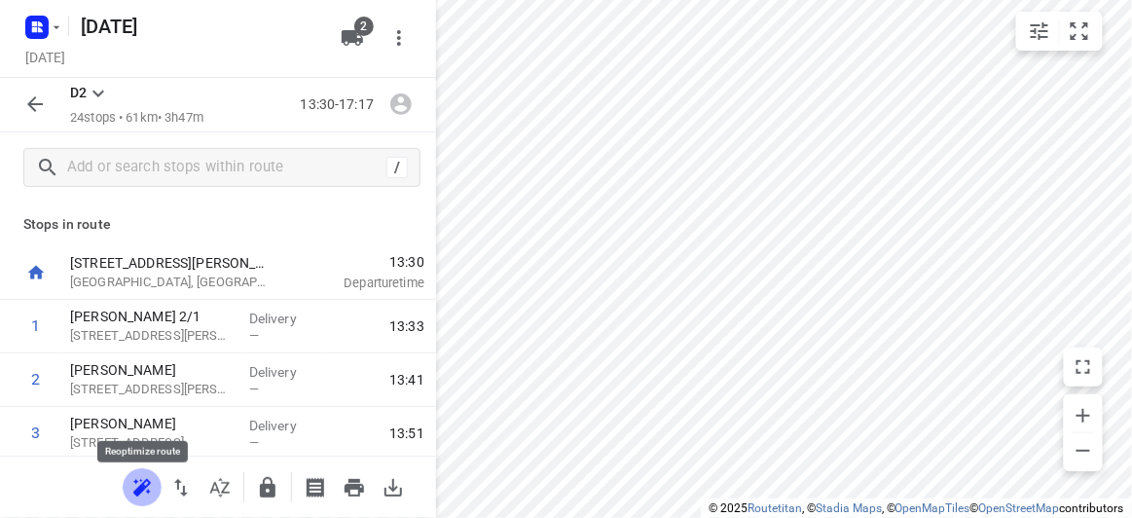
click at [146, 487] on icon "button" at bounding box center [142, 487] width 18 height 16
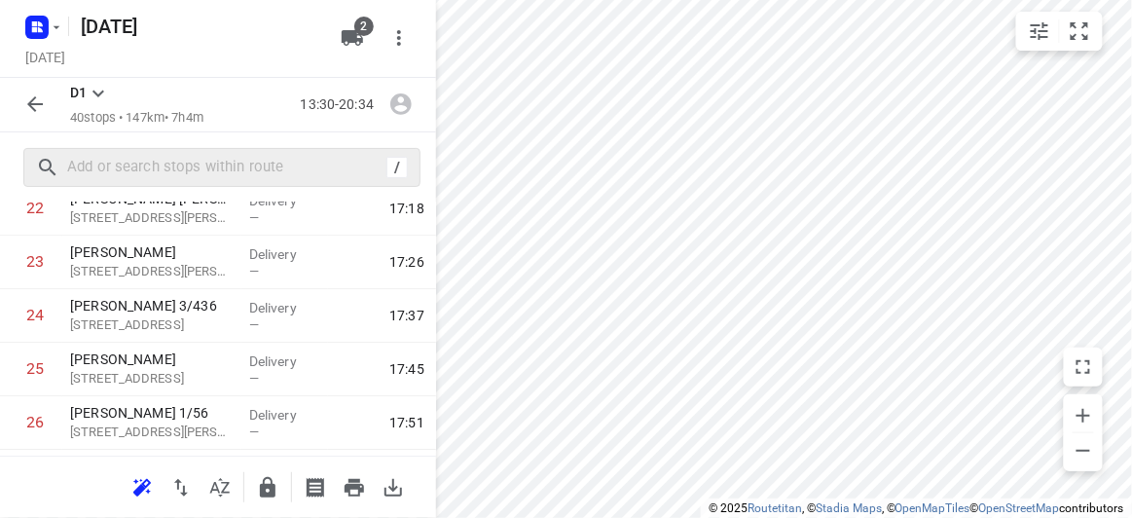
scroll to position [1181, 0]
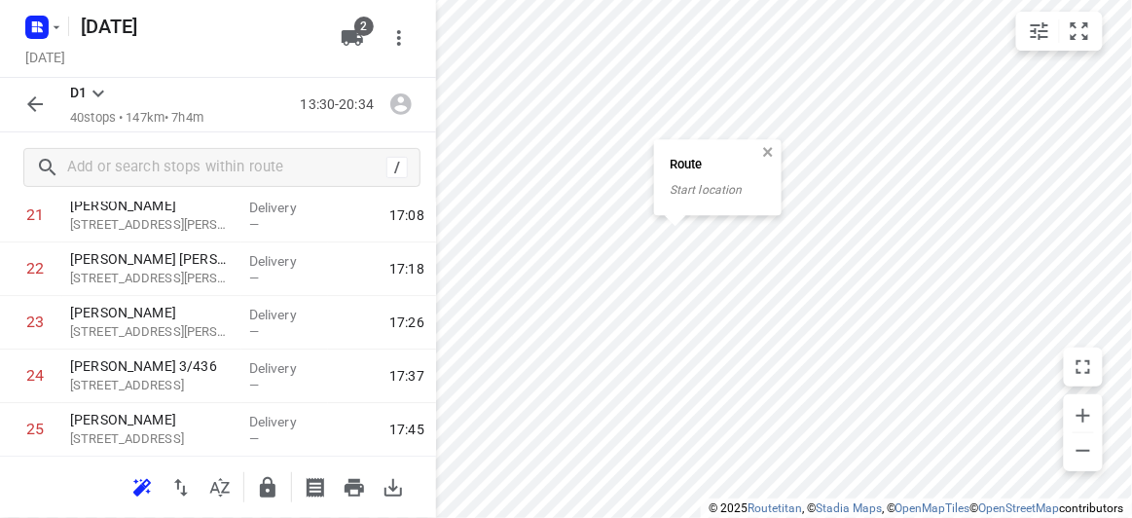
click at [763, 153] on button "button" at bounding box center [768, 153] width 18 height 18
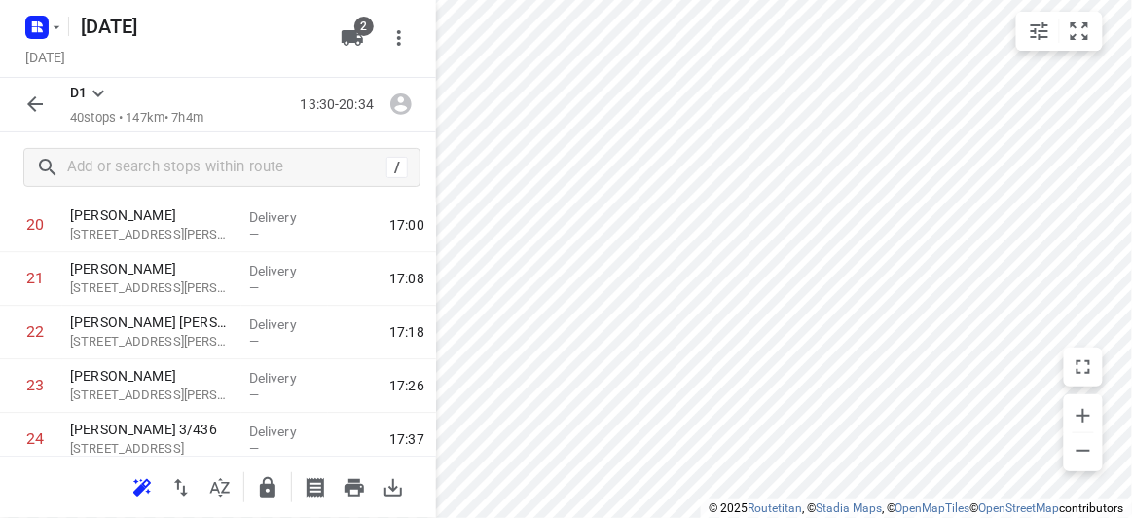
scroll to position [1093, 0]
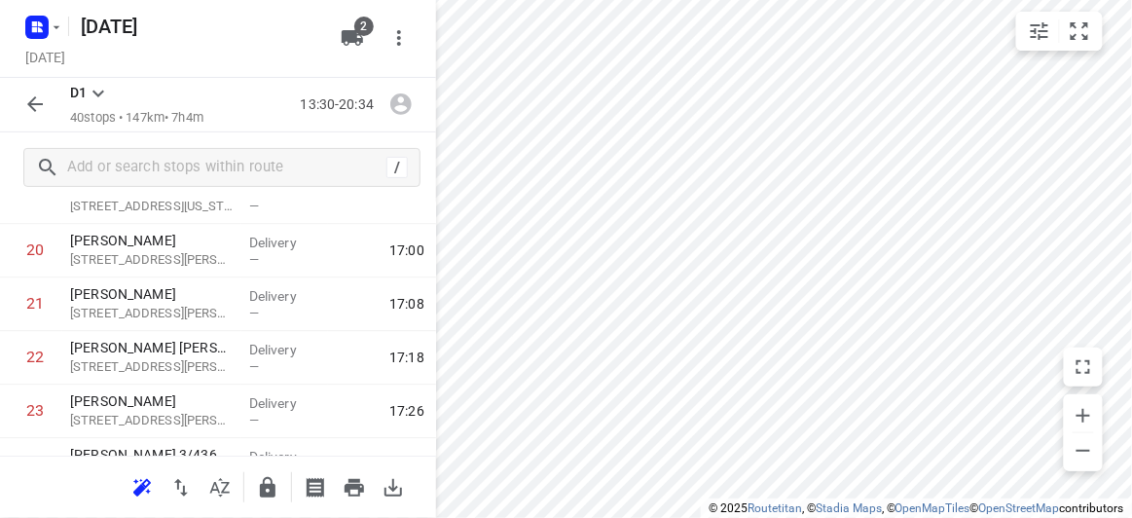
click at [40, 101] on icon "button" at bounding box center [34, 103] width 23 height 23
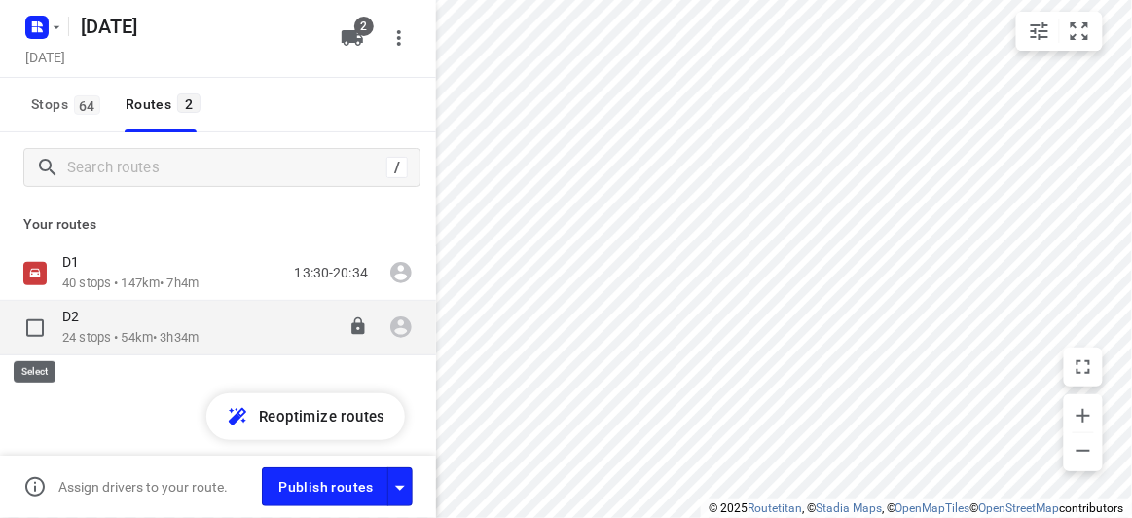
click at [113, 327] on div "D2" at bounding box center [130, 317] width 136 height 21
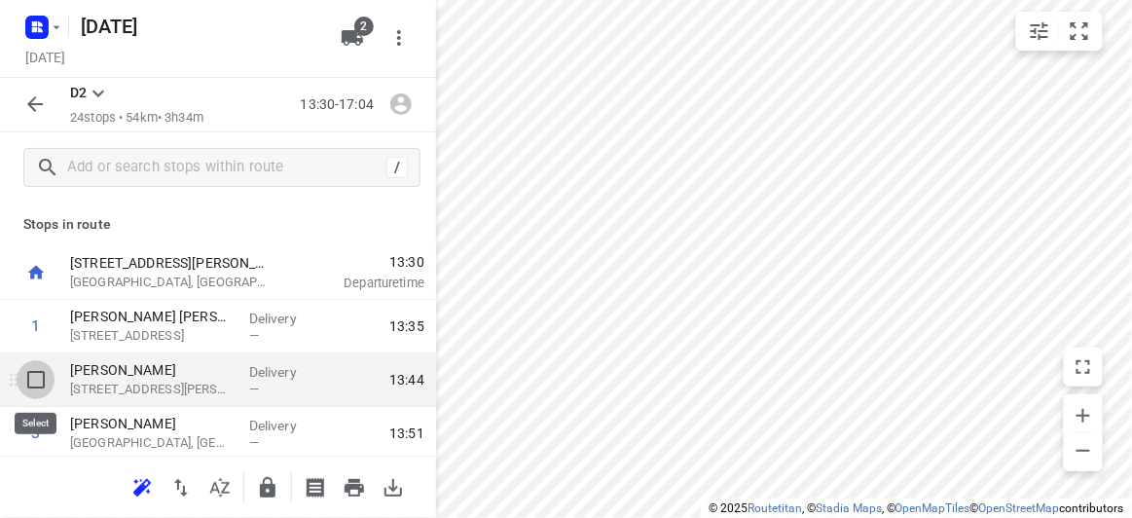
click at [42, 378] on input "checkbox" at bounding box center [36, 379] width 39 height 39
checkbox input "true"
